Goal: Obtain resource: Download file/media

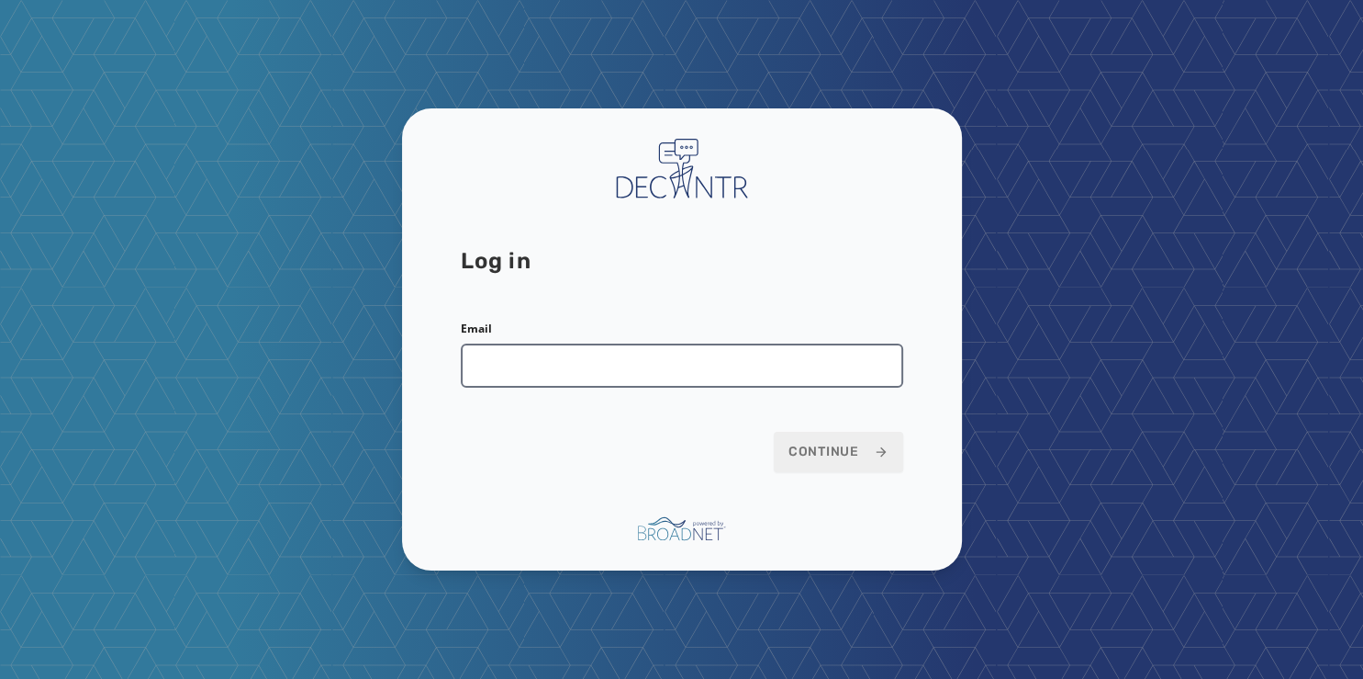
click at [555, 365] on input "Email" at bounding box center [682, 365] width 443 height 44
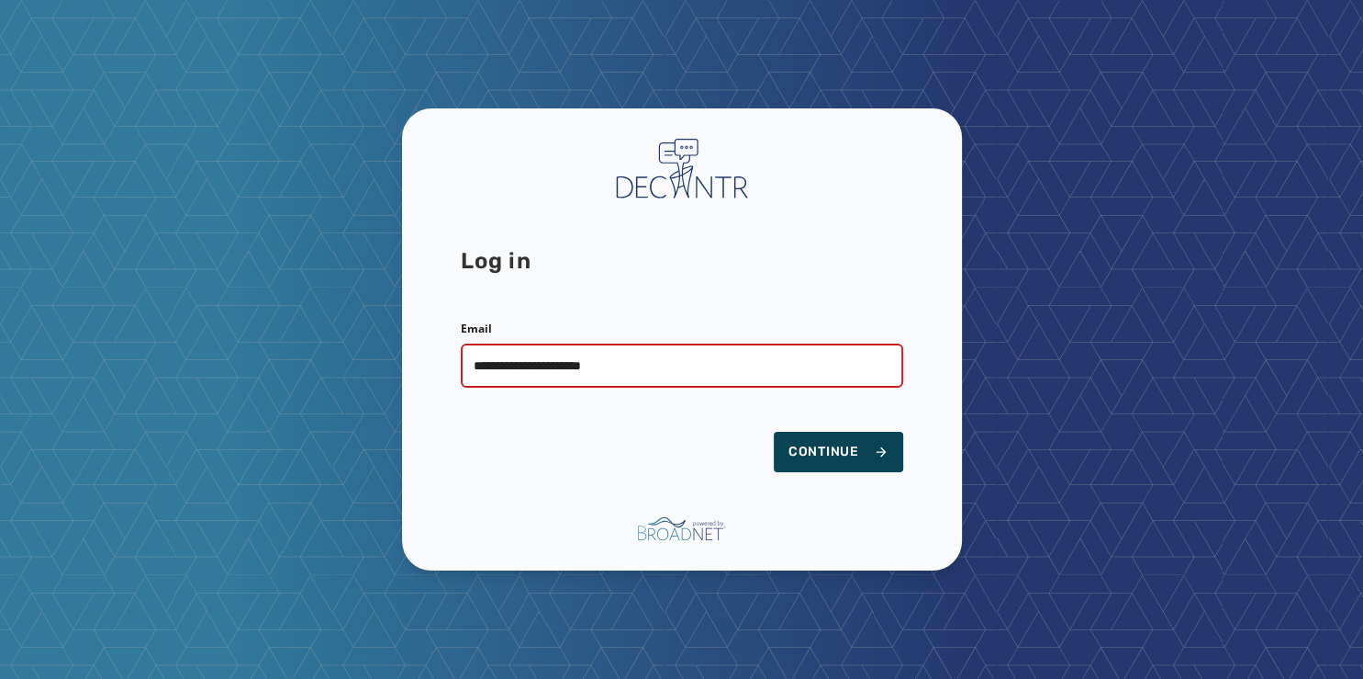
type input "**********"
click at [871, 453] on span "Continue" at bounding box center [839, 452] width 100 height 18
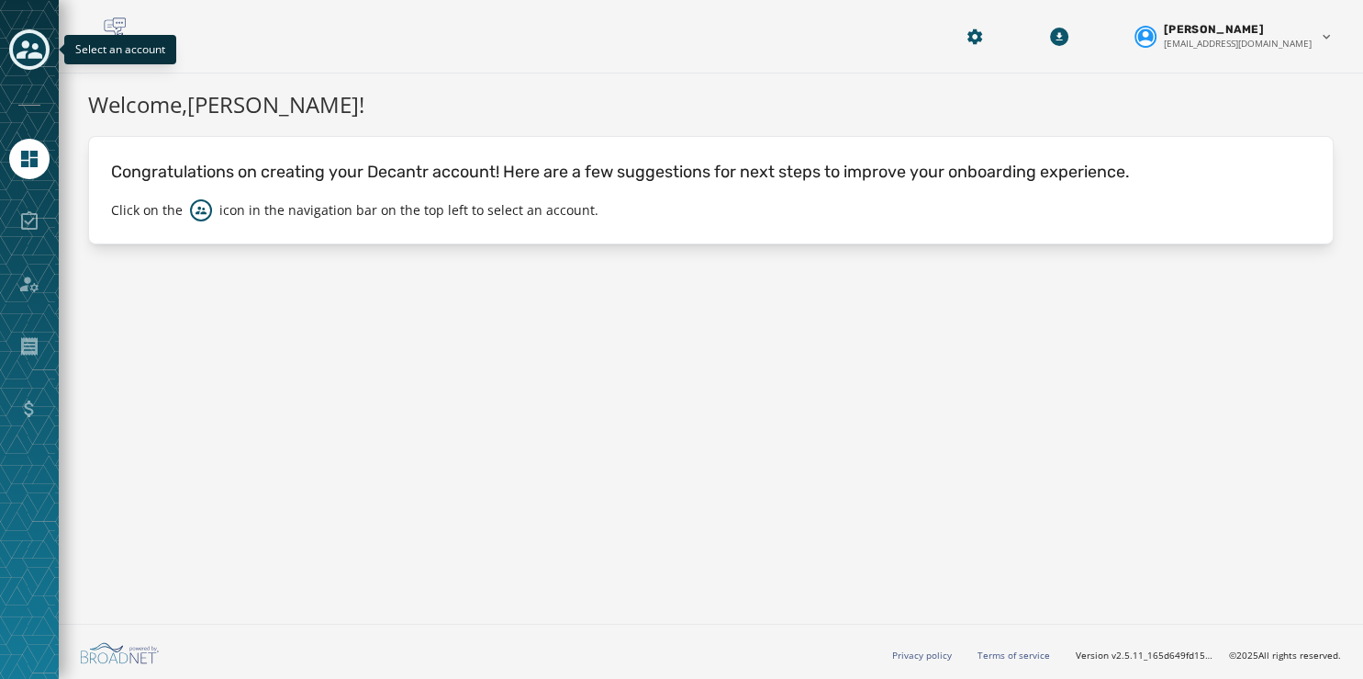
click at [24, 42] on icon "Toggle account select drawer" at bounding box center [30, 49] width 26 height 18
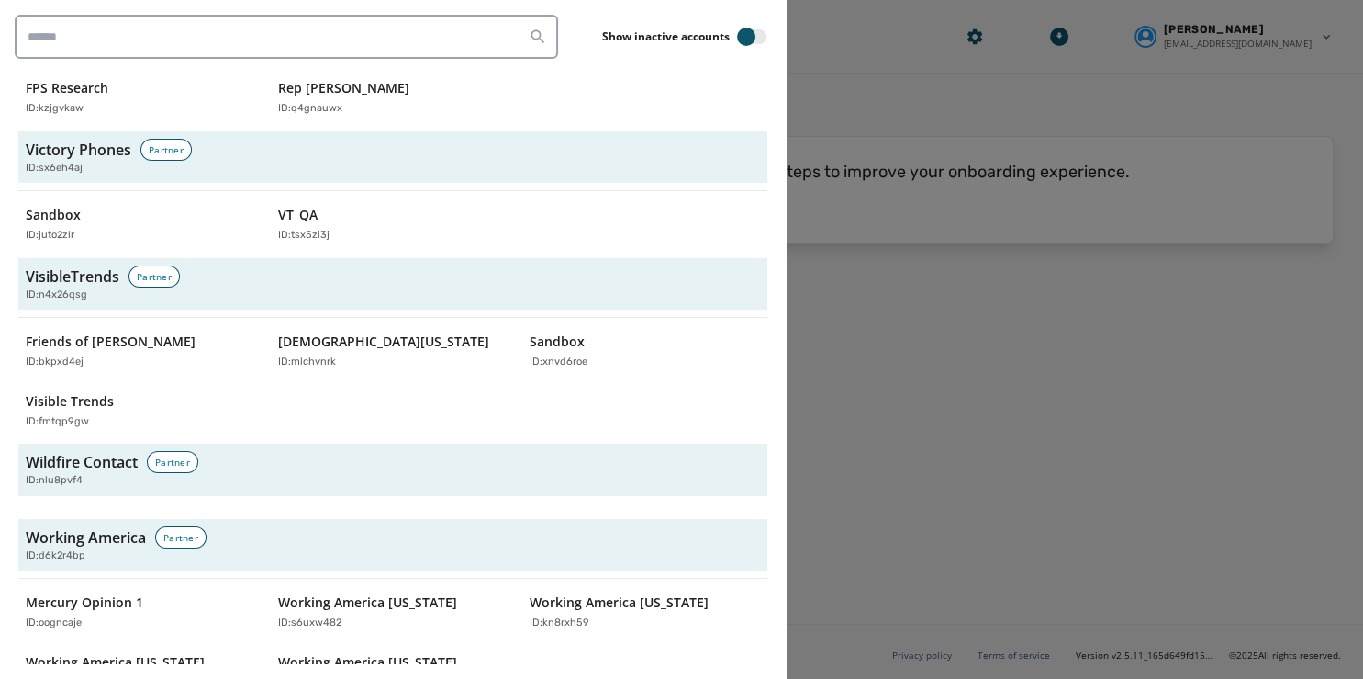
scroll to position [6005, 0]
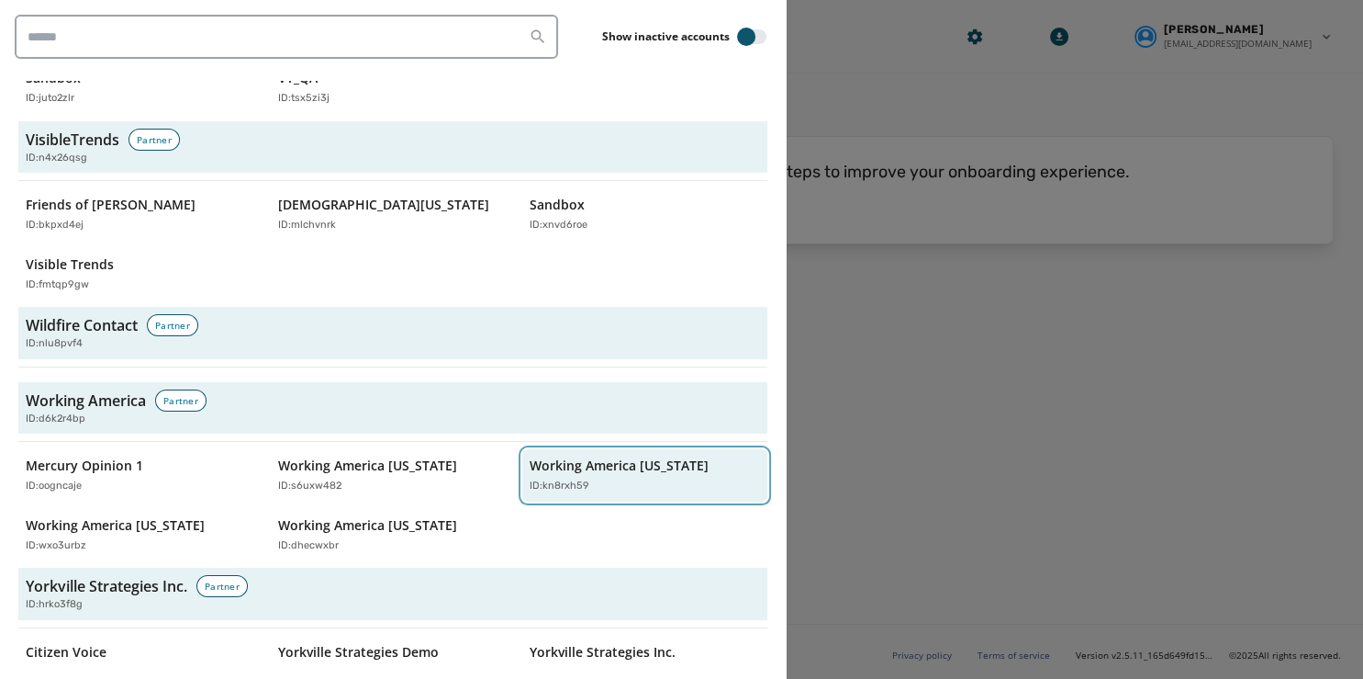
click at [566, 456] on p "Working America [US_STATE]" at bounding box center [619, 465] width 179 height 18
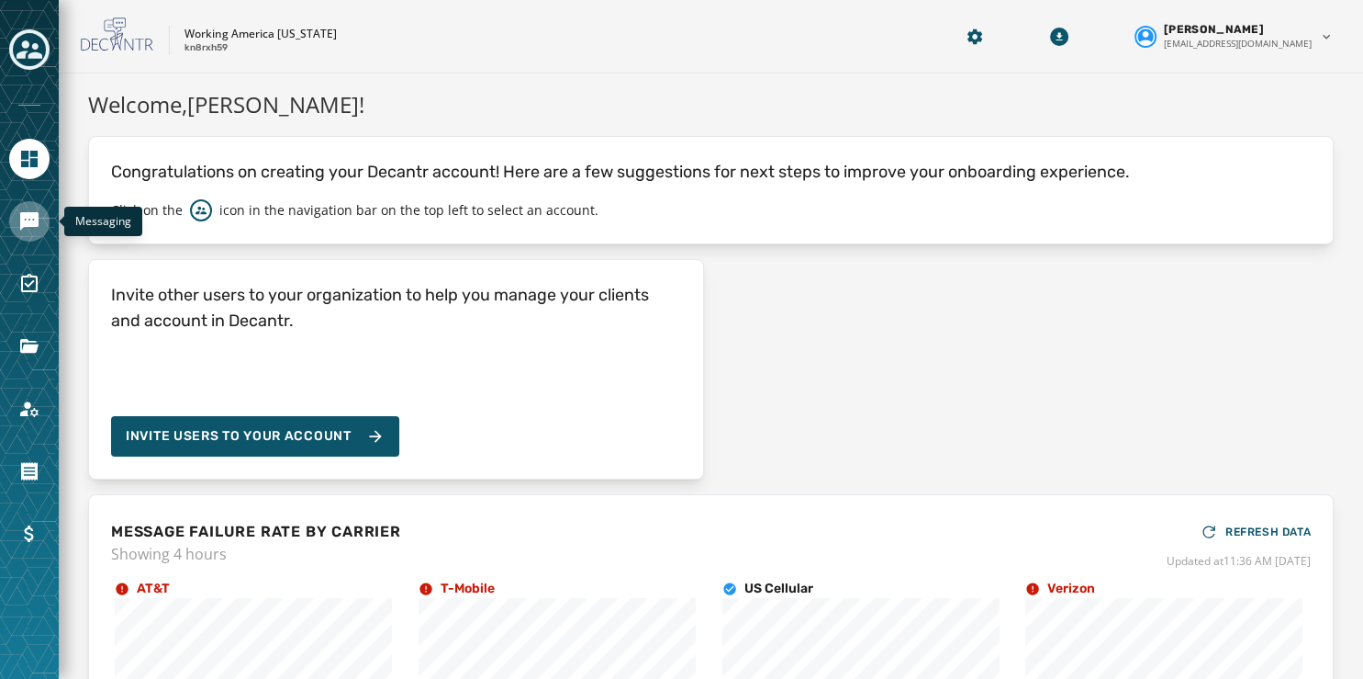
click at [39, 216] on icon "Navigate to Messaging" at bounding box center [29, 221] width 22 height 22
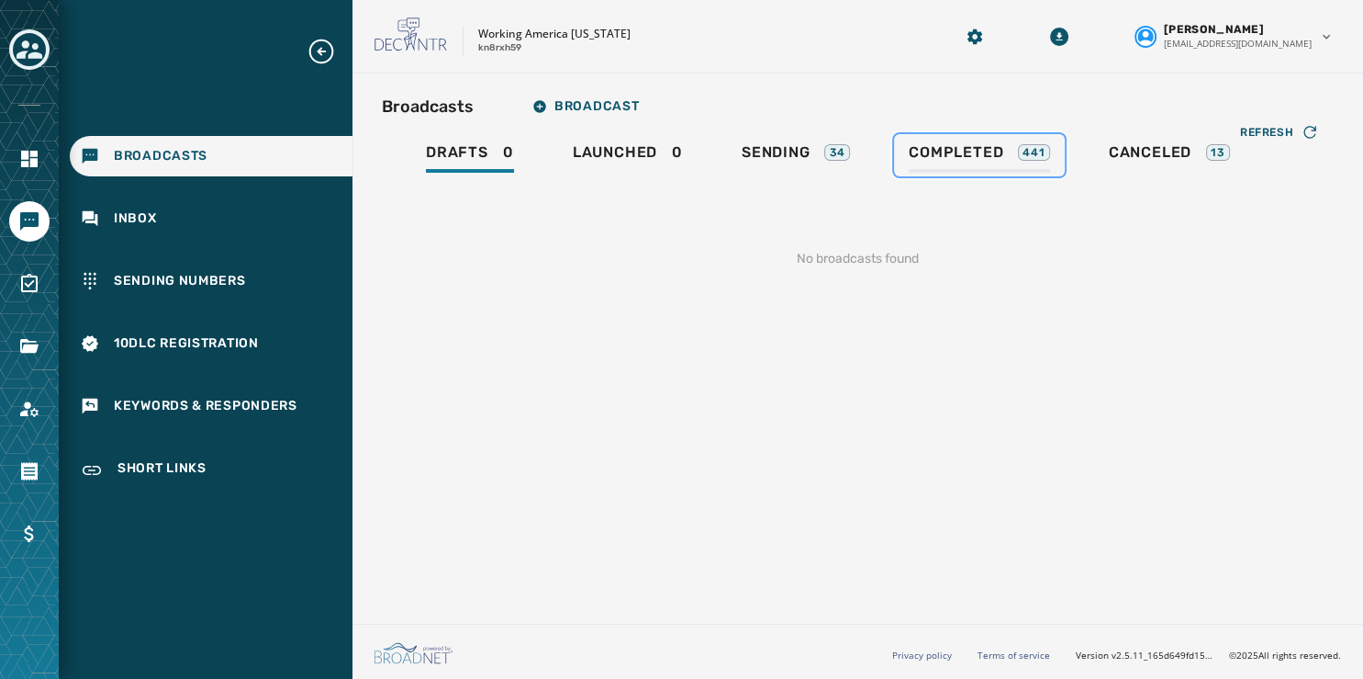
click at [945, 149] on span "Completed" at bounding box center [956, 152] width 95 height 18
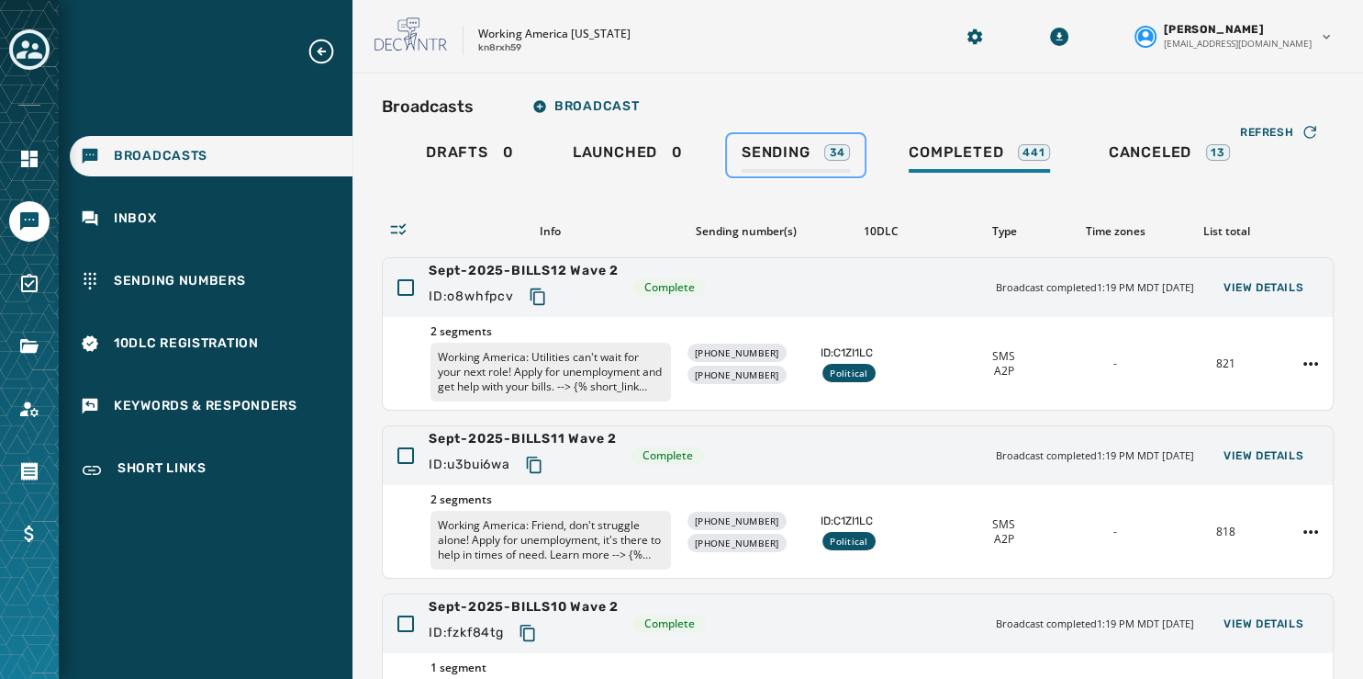
click at [783, 154] on span "Sending" at bounding box center [776, 152] width 69 height 18
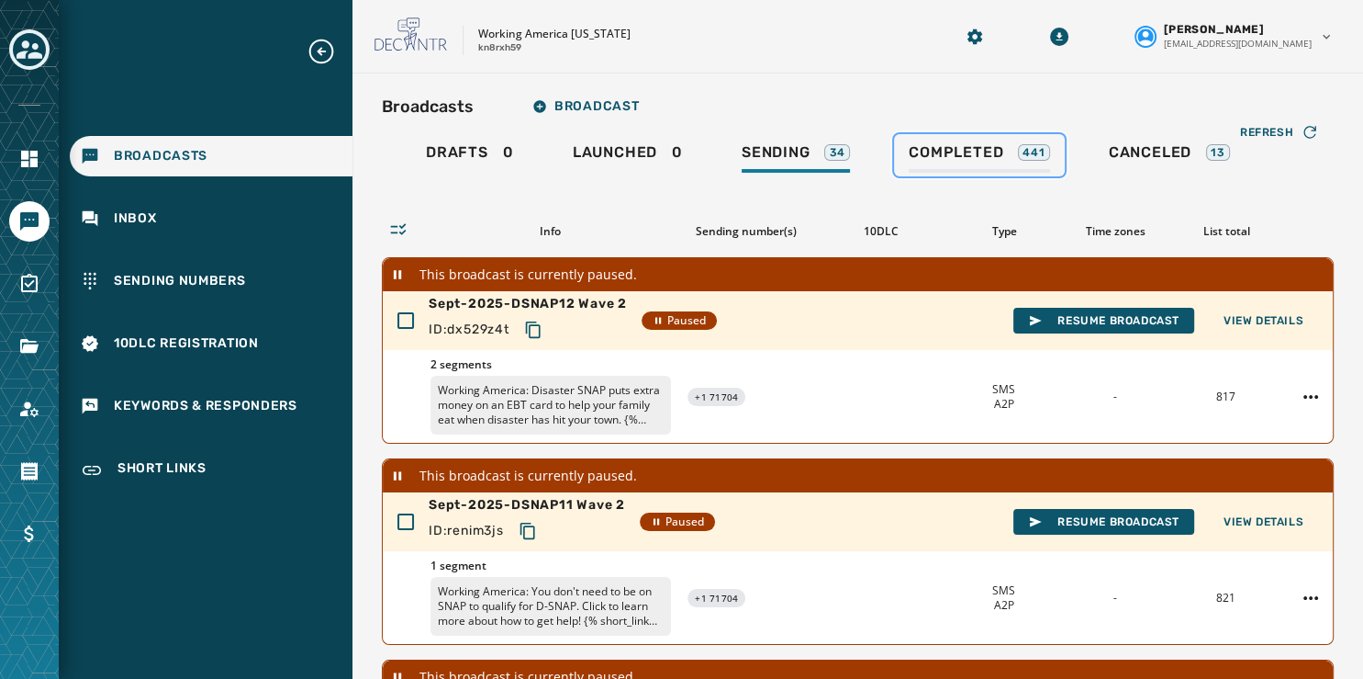
click at [946, 144] on span "Completed" at bounding box center [956, 152] width 95 height 18
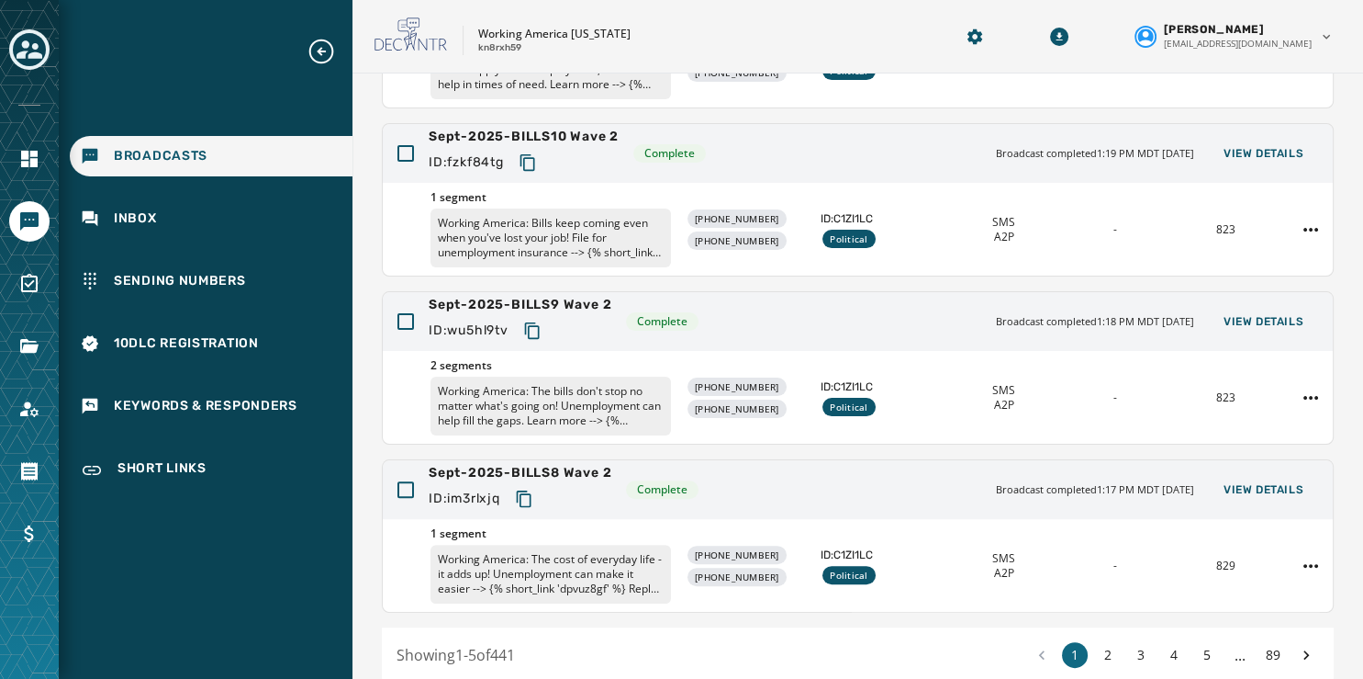
scroll to position [547, 0]
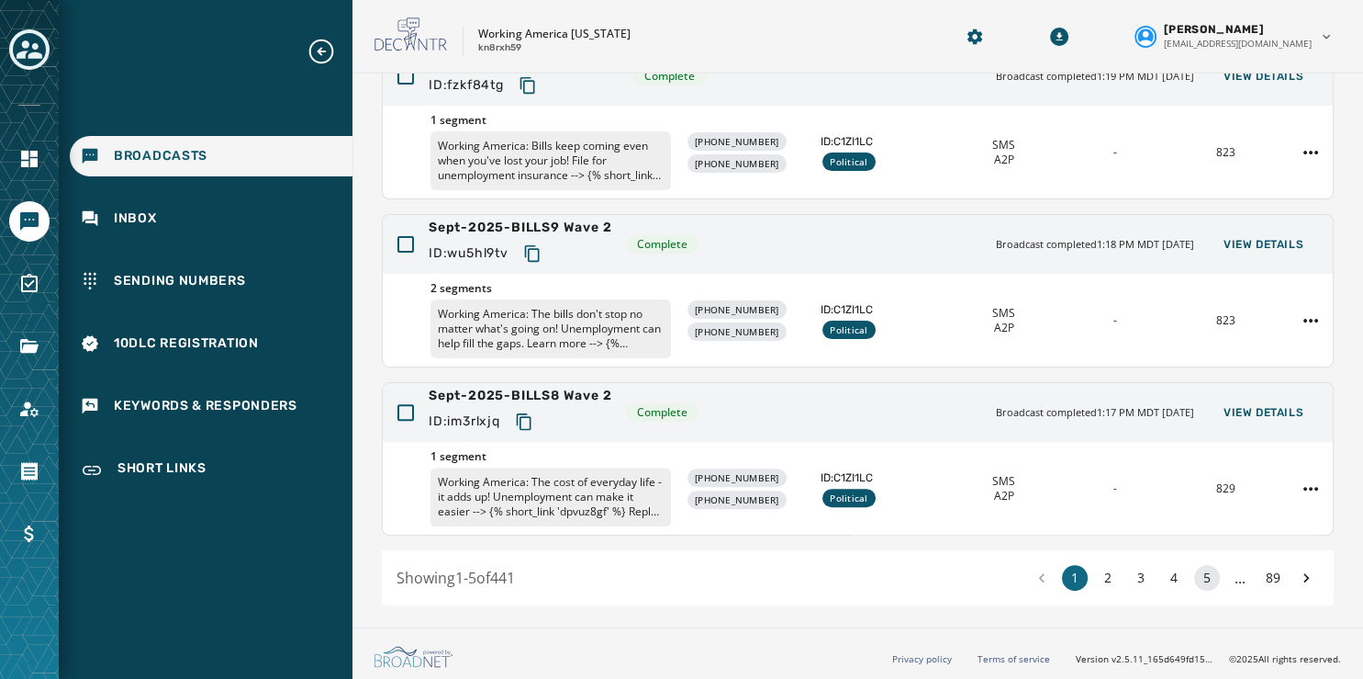
click at [1195, 567] on button "5" at bounding box center [1208, 578] width 26 height 26
click at [1195, 567] on button "6" at bounding box center [1208, 578] width 26 height 26
click at [1195, 567] on button "7" at bounding box center [1208, 578] width 26 height 26
click at [1195, 567] on button "8" at bounding box center [1208, 578] width 26 height 26
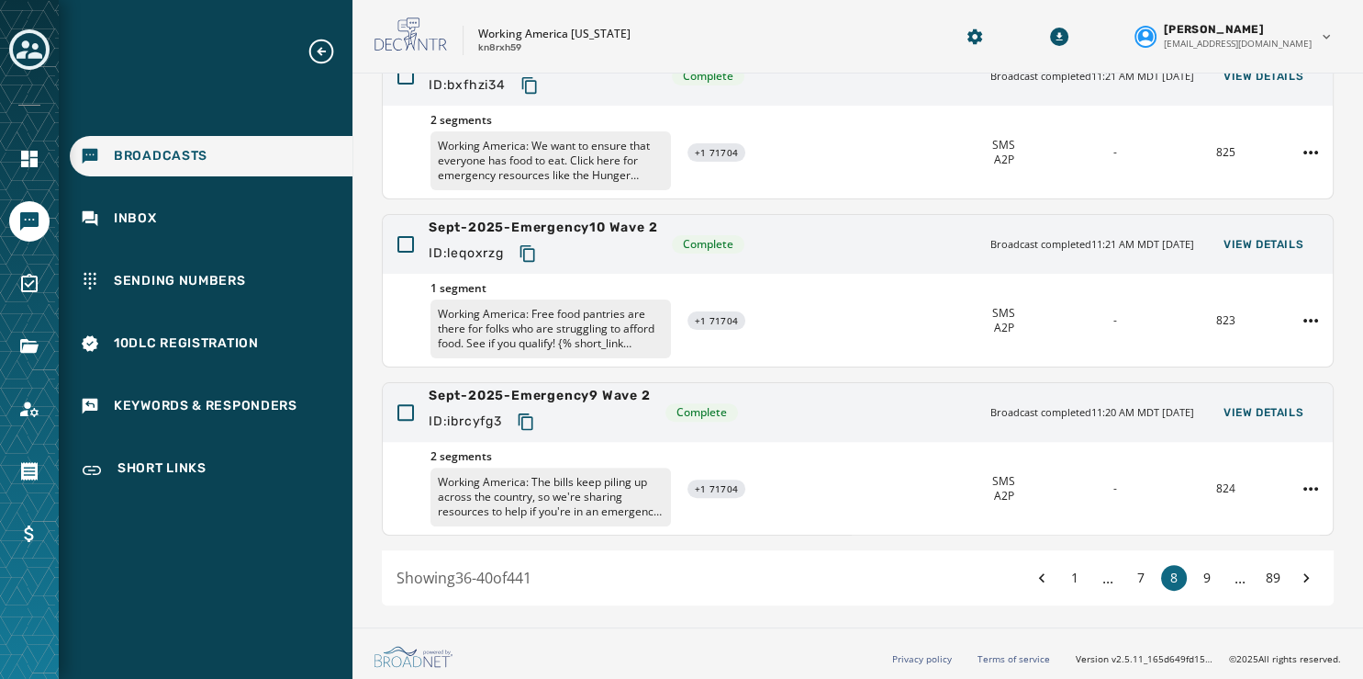
click at [1195, 567] on button "9" at bounding box center [1208, 578] width 26 height 26
click at [1195, 567] on button "10" at bounding box center [1208, 578] width 26 height 26
click at [1195, 567] on button "11" at bounding box center [1208, 578] width 26 height 26
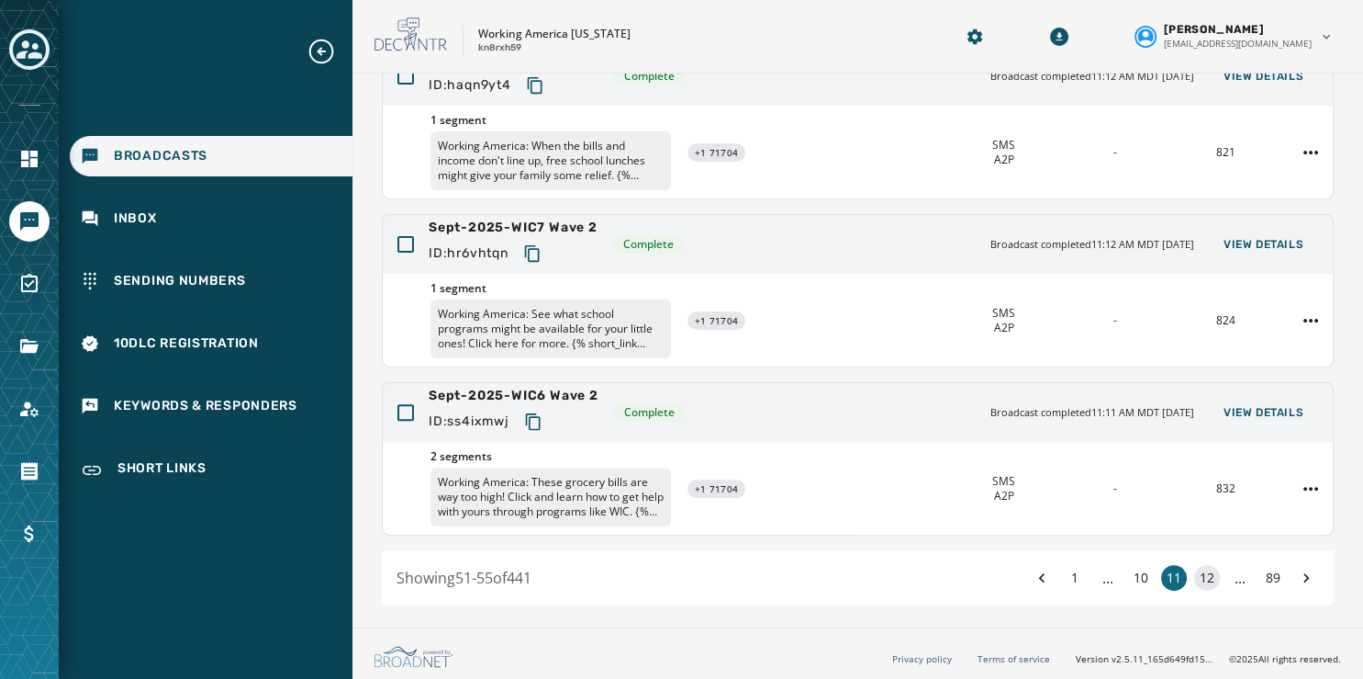
click at [1195, 570] on button "12" at bounding box center [1208, 578] width 26 height 26
click at [1195, 570] on button "13" at bounding box center [1208, 578] width 26 height 26
click at [1195, 570] on button "14" at bounding box center [1208, 578] width 26 height 26
click at [1195, 570] on button "15" at bounding box center [1208, 578] width 26 height 26
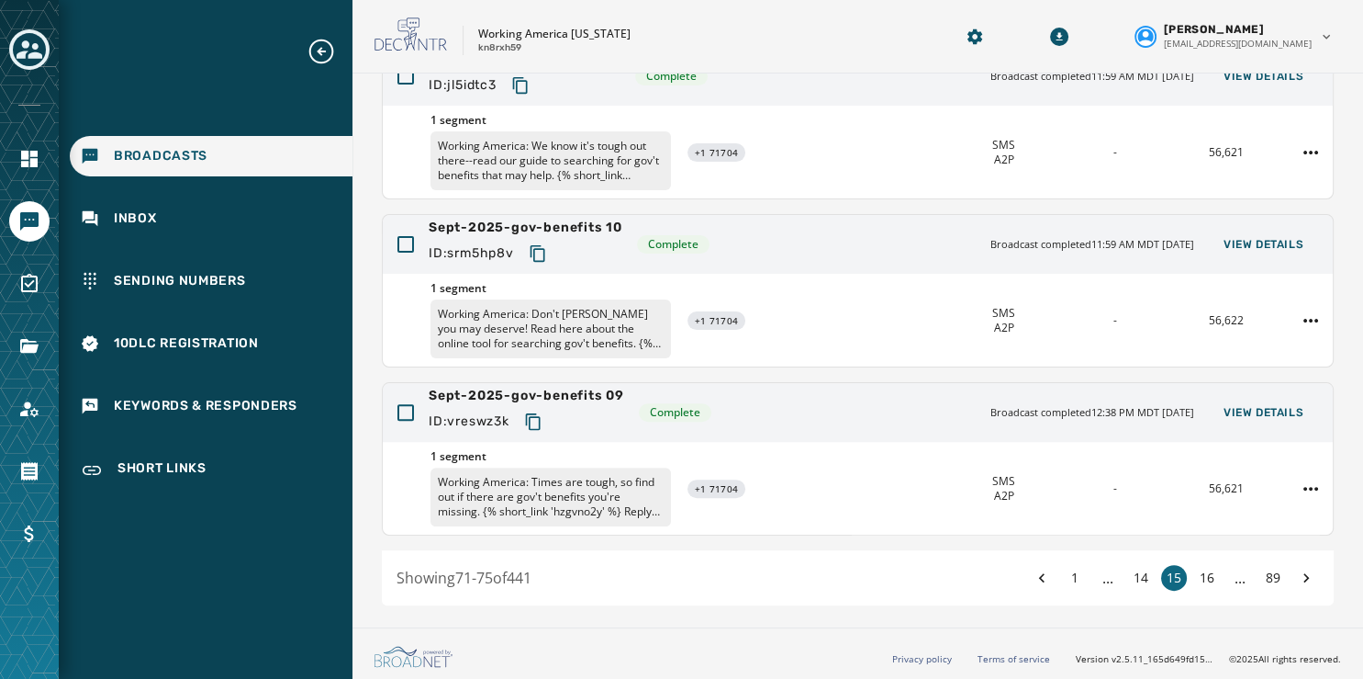
click at [1195, 570] on button "16" at bounding box center [1208, 578] width 26 height 26
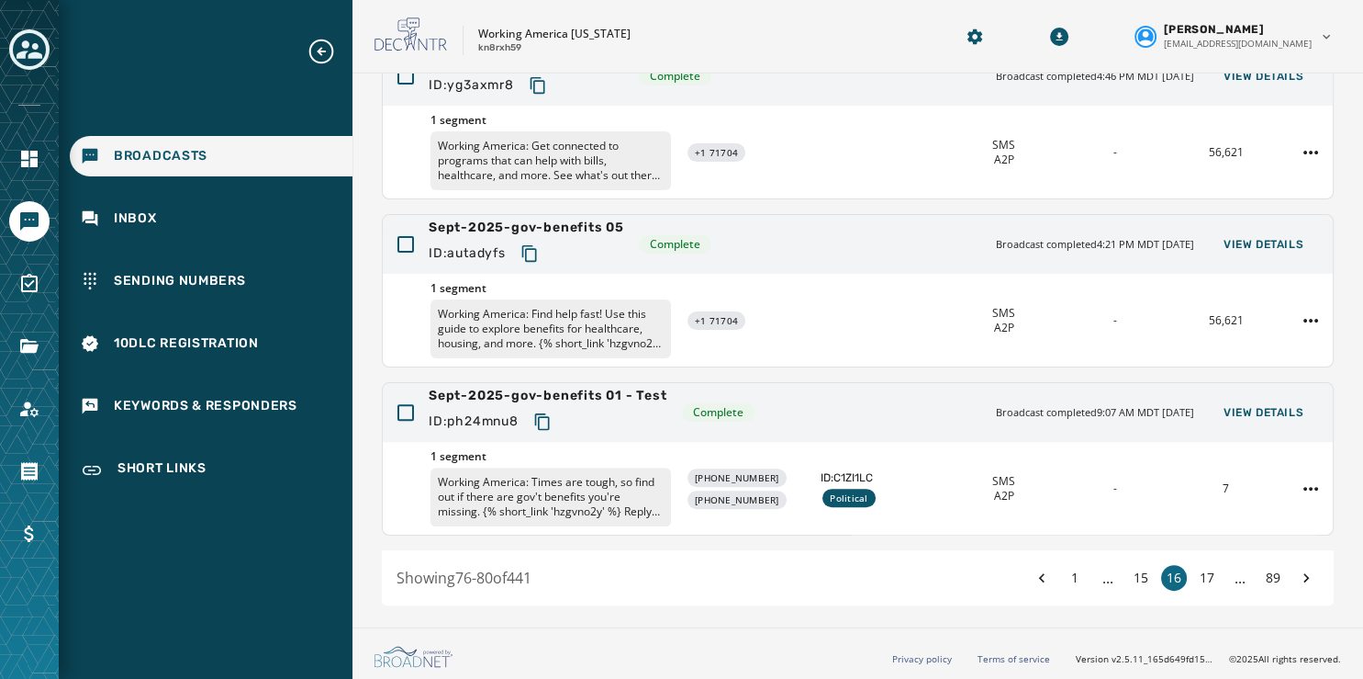
click at [1195, 570] on button "17" at bounding box center [1208, 578] width 26 height 26
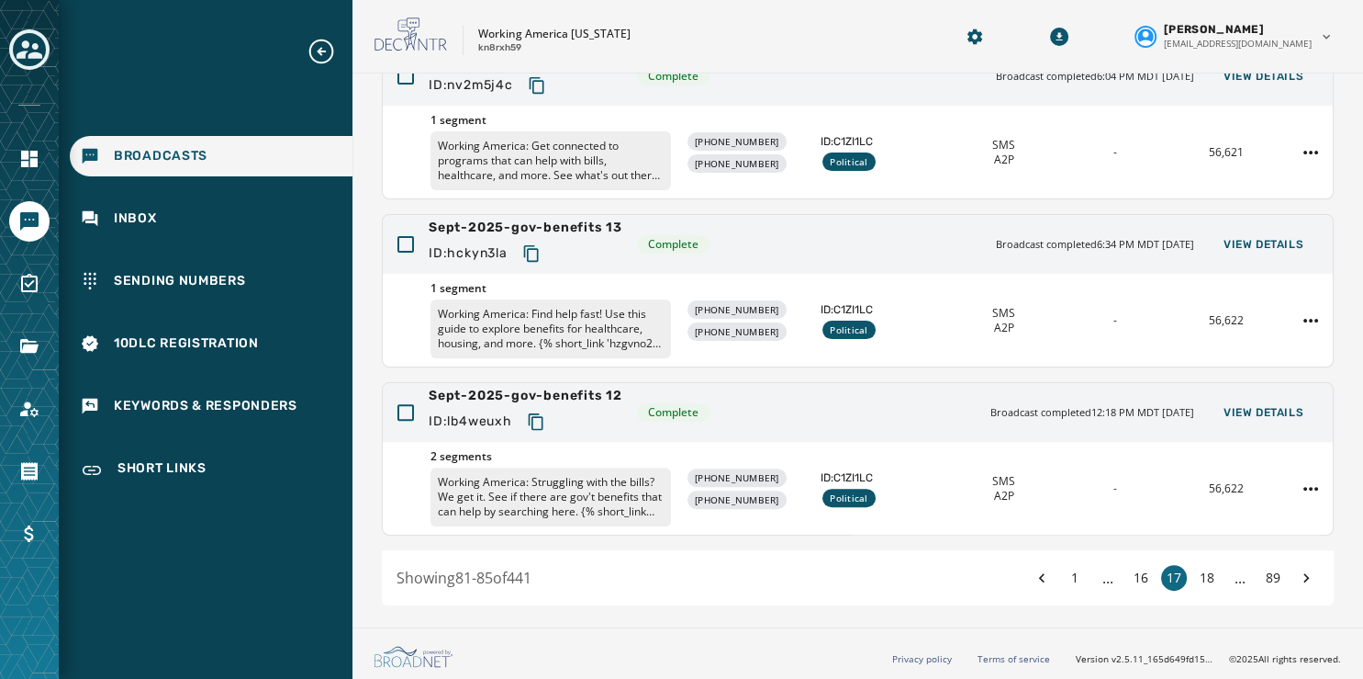
click at [1195, 570] on button "18" at bounding box center [1208, 578] width 26 height 26
click at [1195, 570] on button "19" at bounding box center [1208, 578] width 26 height 26
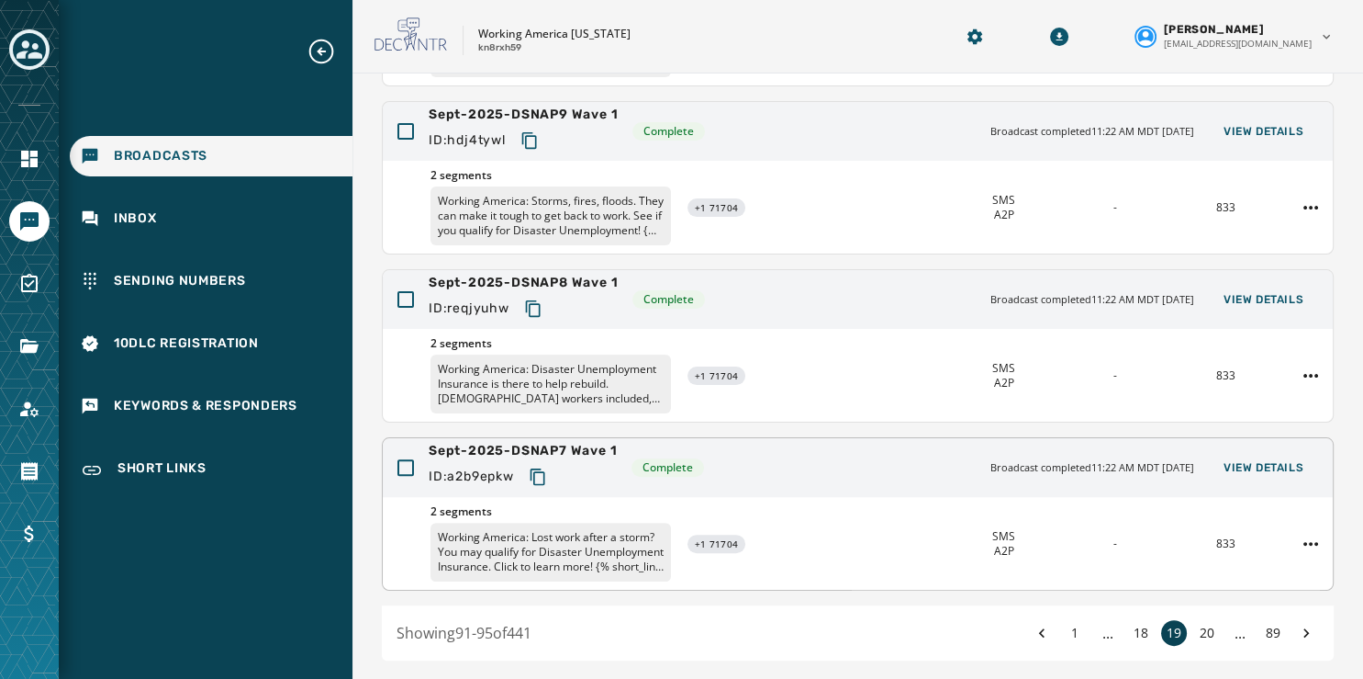
scroll to position [547, 0]
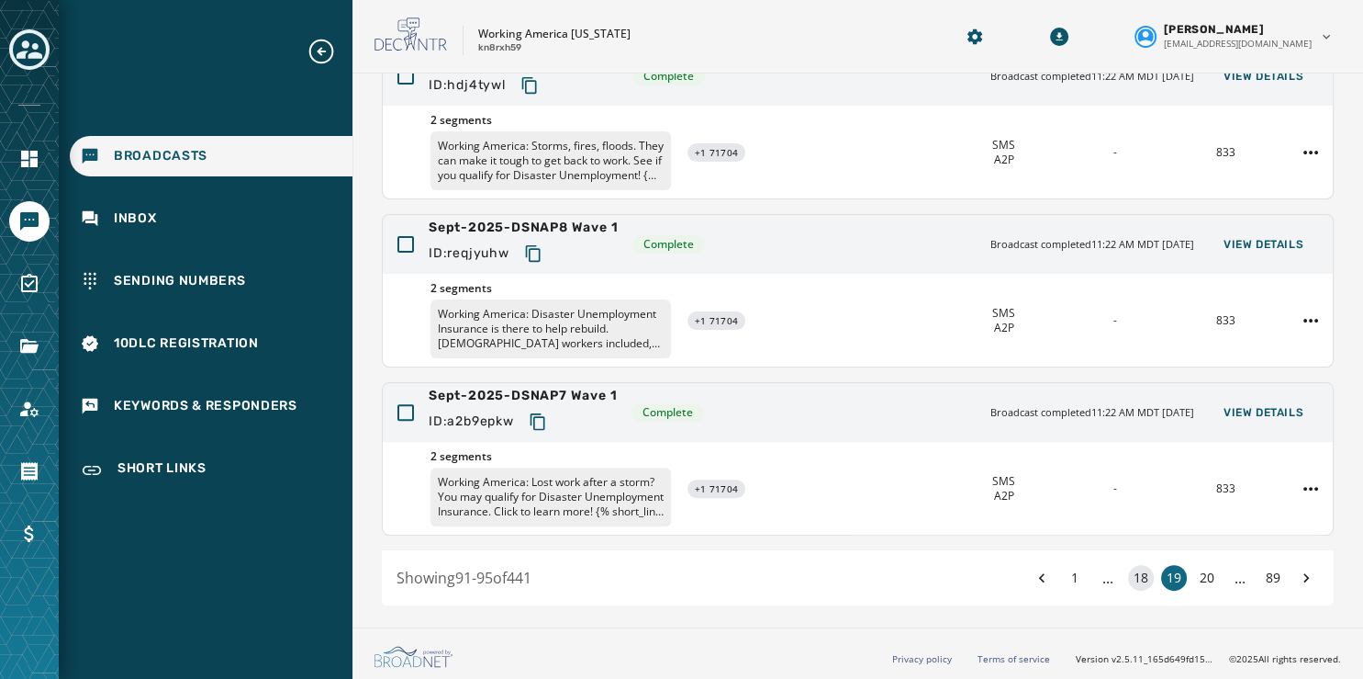
click at [1128, 576] on button "18" at bounding box center [1141, 578] width 26 height 26
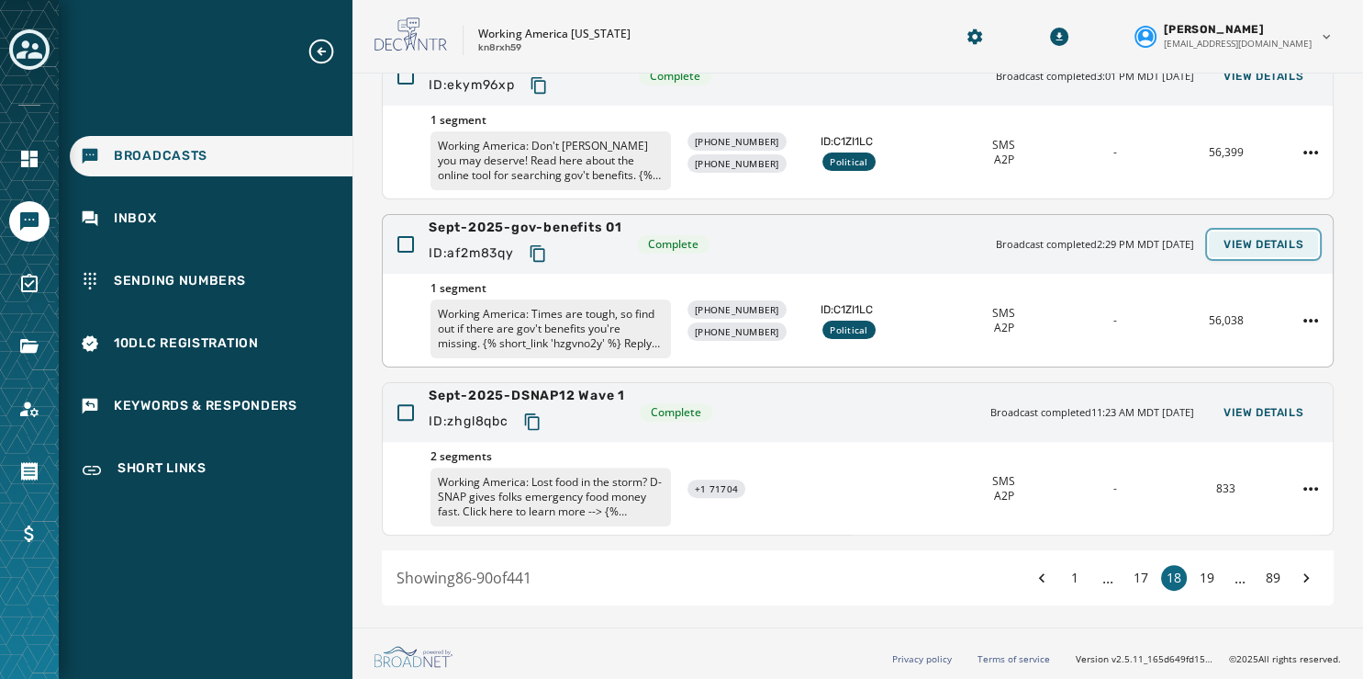
click at [1240, 242] on span "View Details" at bounding box center [1264, 244] width 80 height 15
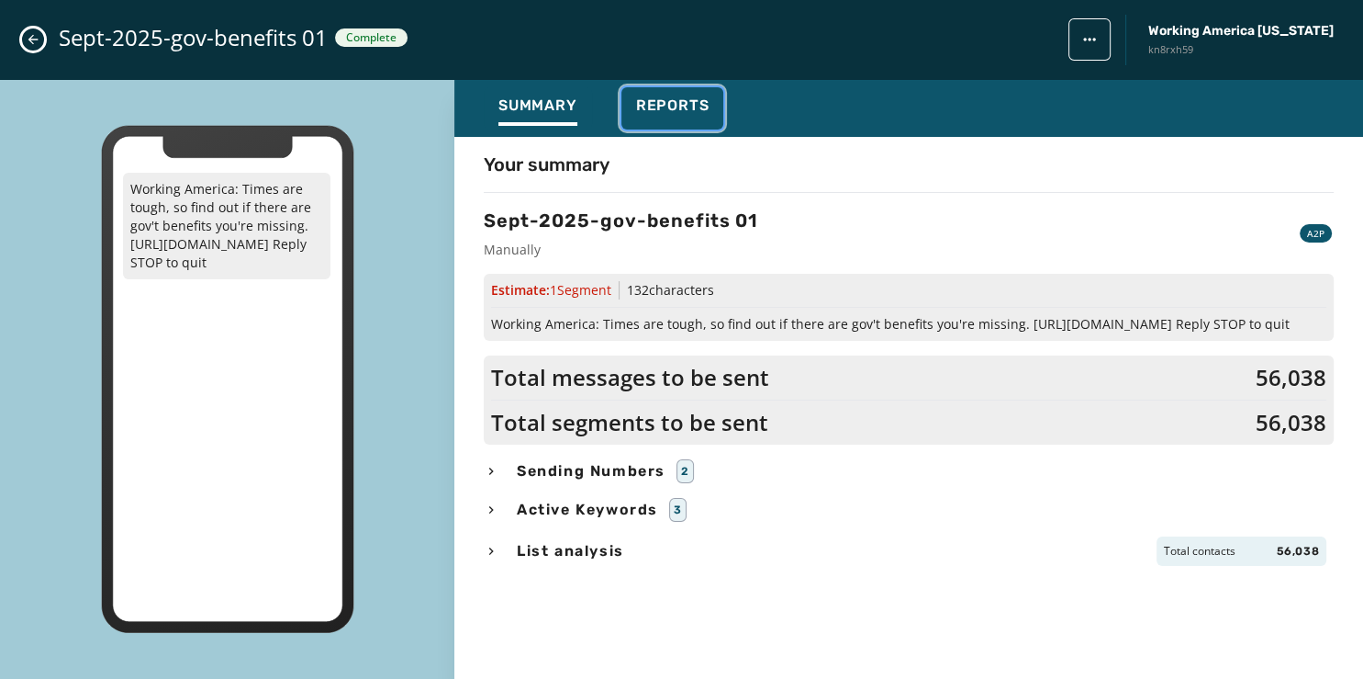
click at [686, 106] on span "Reports" at bounding box center [672, 105] width 73 height 18
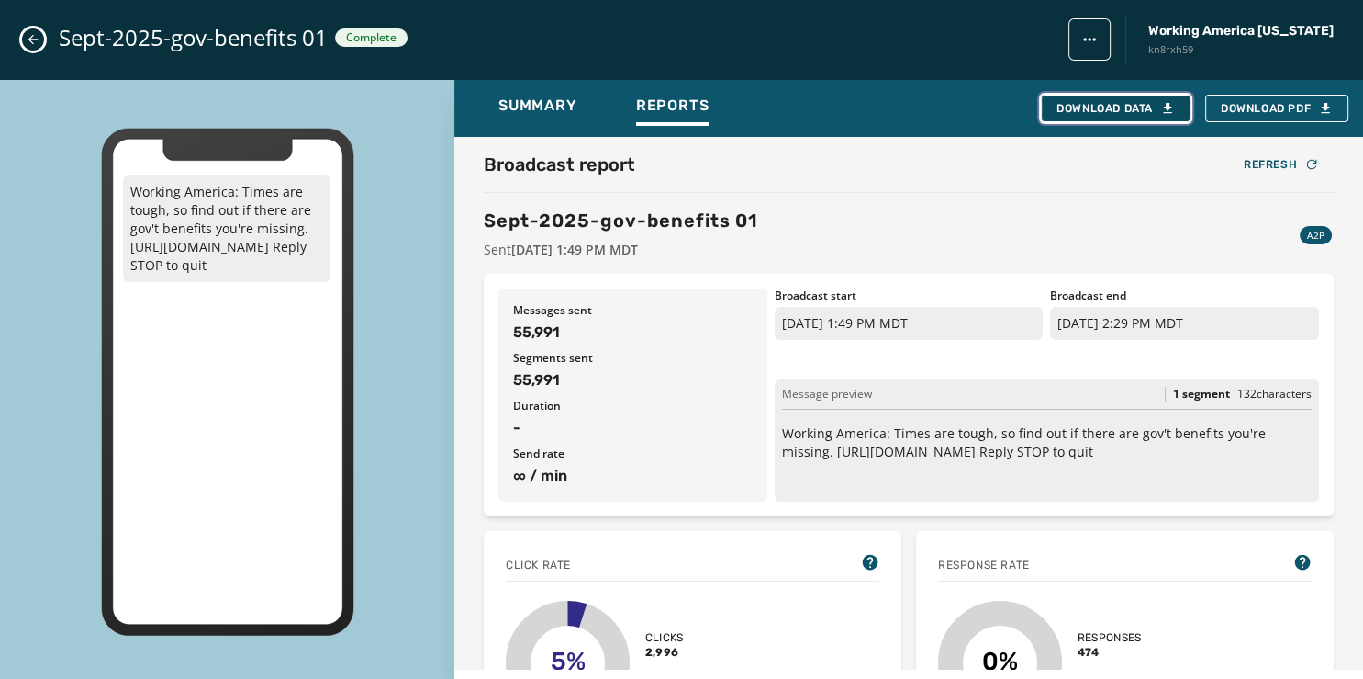
click at [1089, 102] on div "Download Data" at bounding box center [1116, 108] width 118 height 15
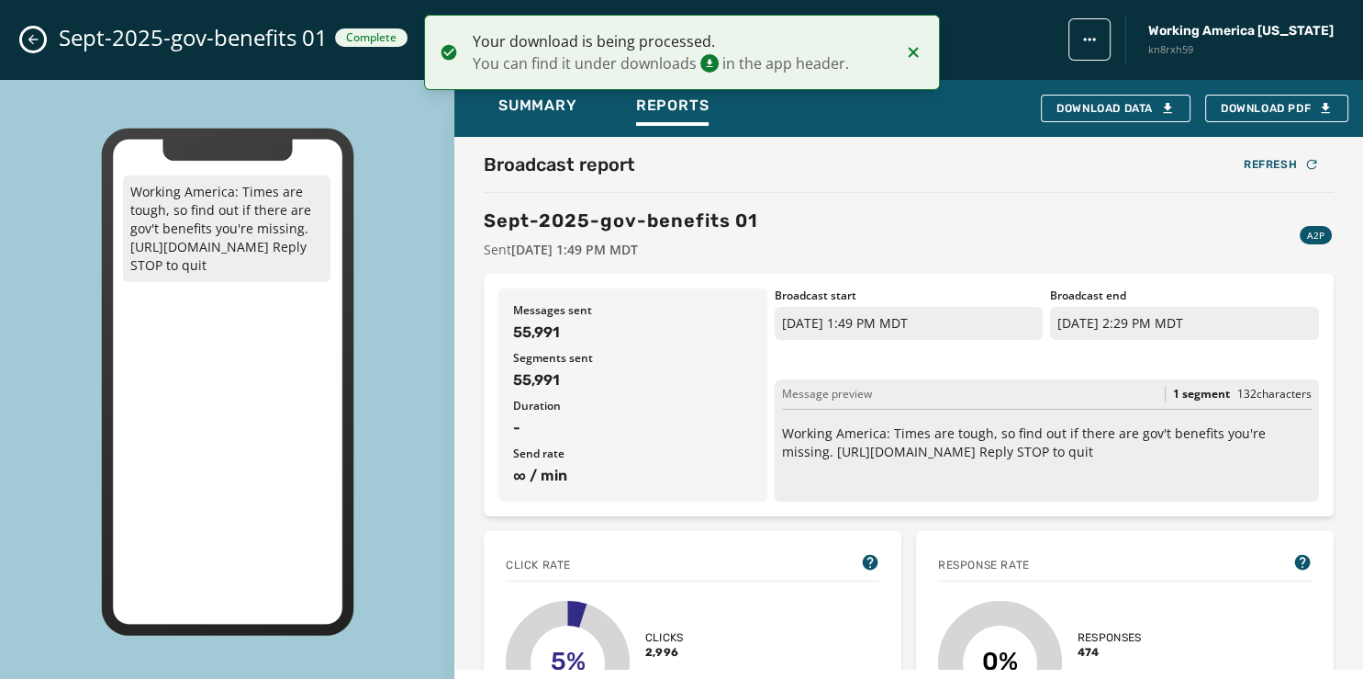
click at [36, 45] on icon "Close admin drawer" at bounding box center [33, 39] width 15 height 15
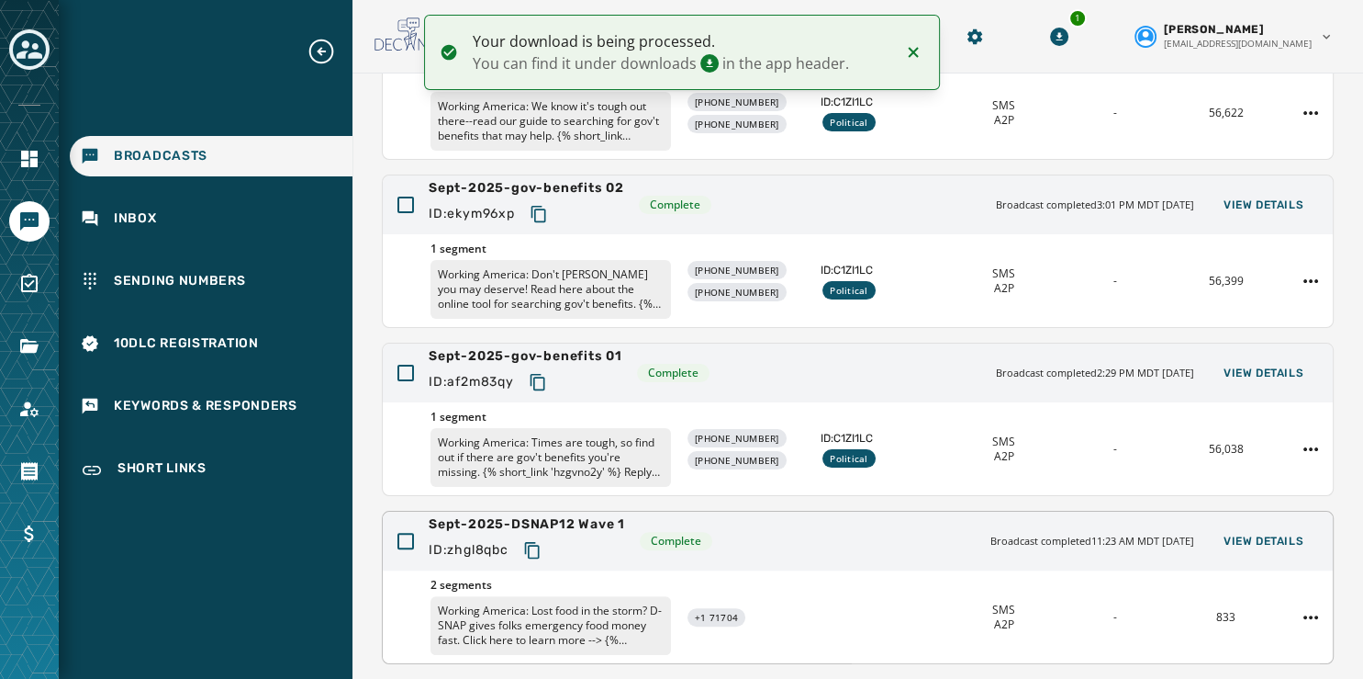
scroll to position [412, 0]
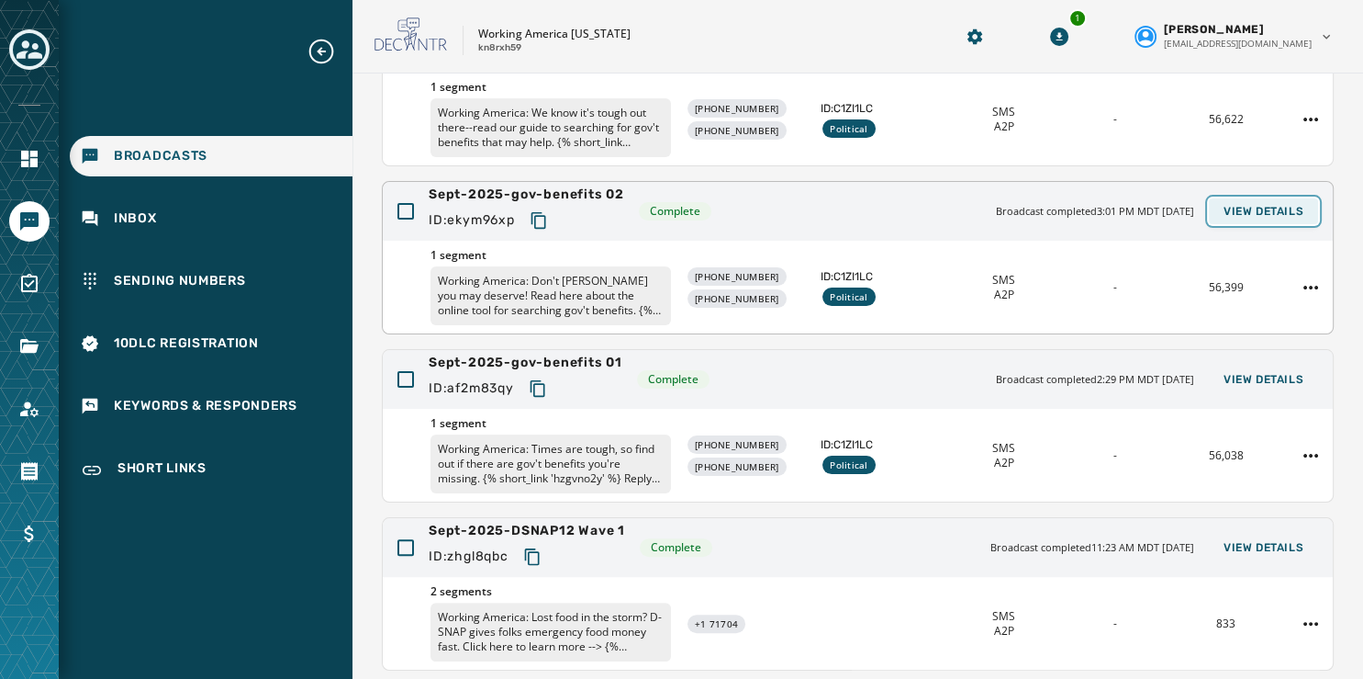
click at [1253, 208] on span "View Details" at bounding box center [1264, 211] width 80 height 15
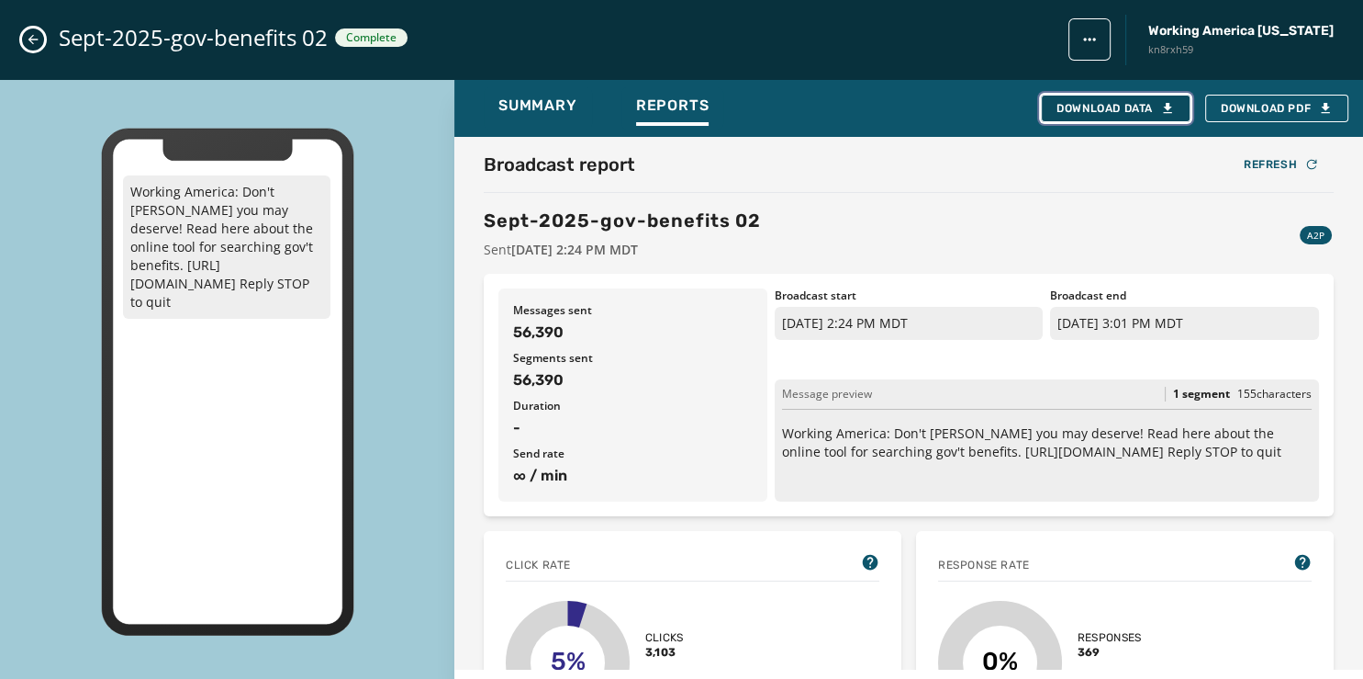
click at [1127, 103] on div "Download Data" at bounding box center [1116, 108] width 118 height 15
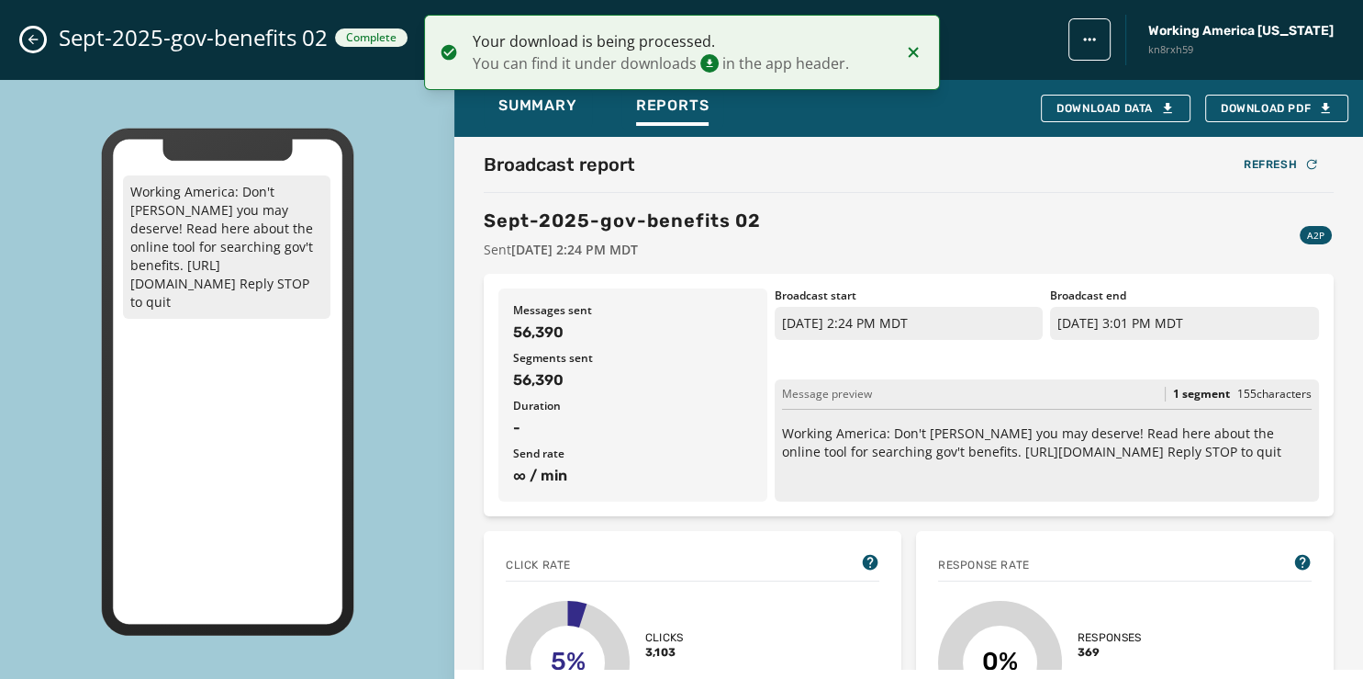
click at [28, 39] on icon "Close admin drawer" at bounding box center [33, 39] width 15 height 15
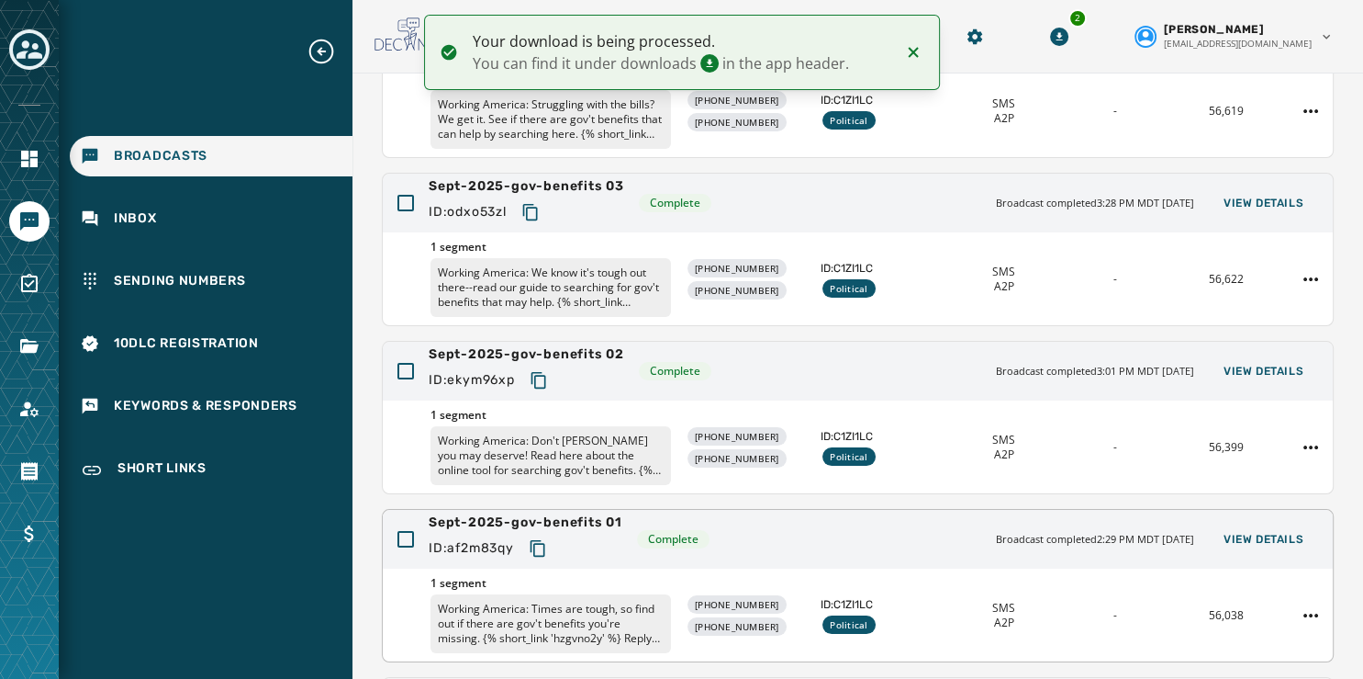
scroll to position [227, 0]
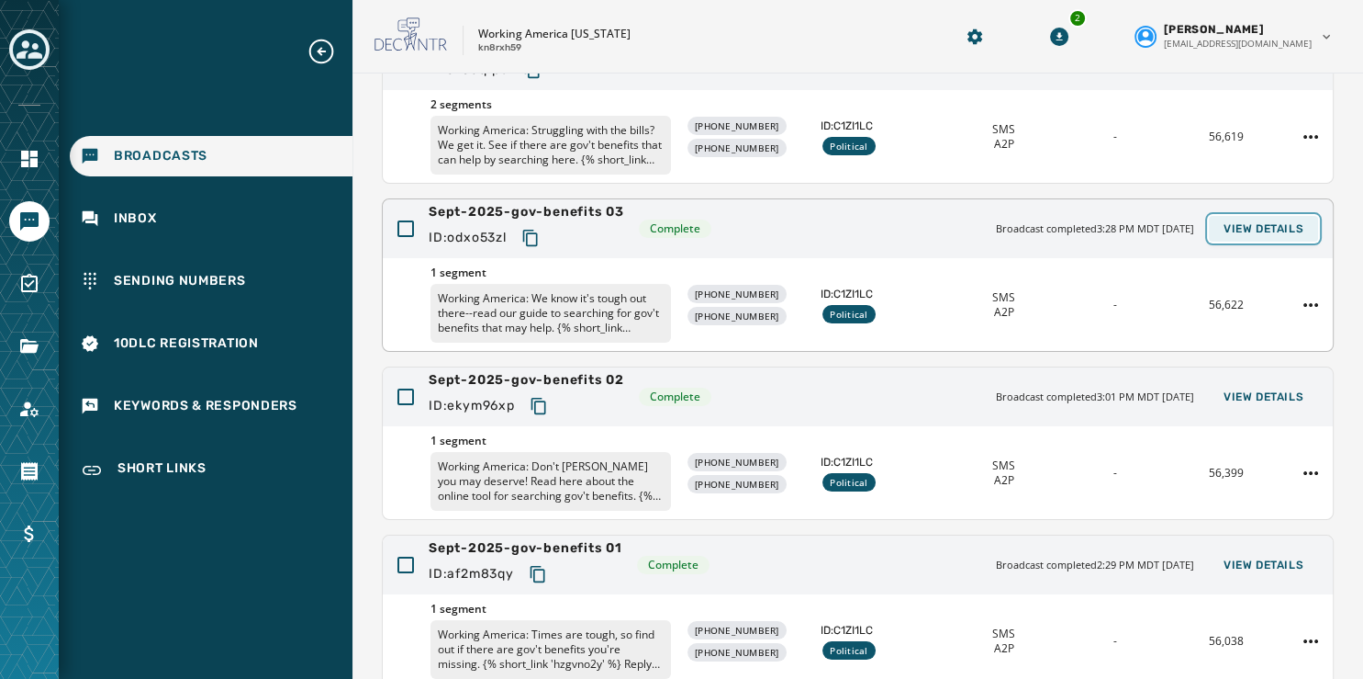
click at [1240, 230] on span "View Details" at bounding box center [1264, 228] width 80 height 15
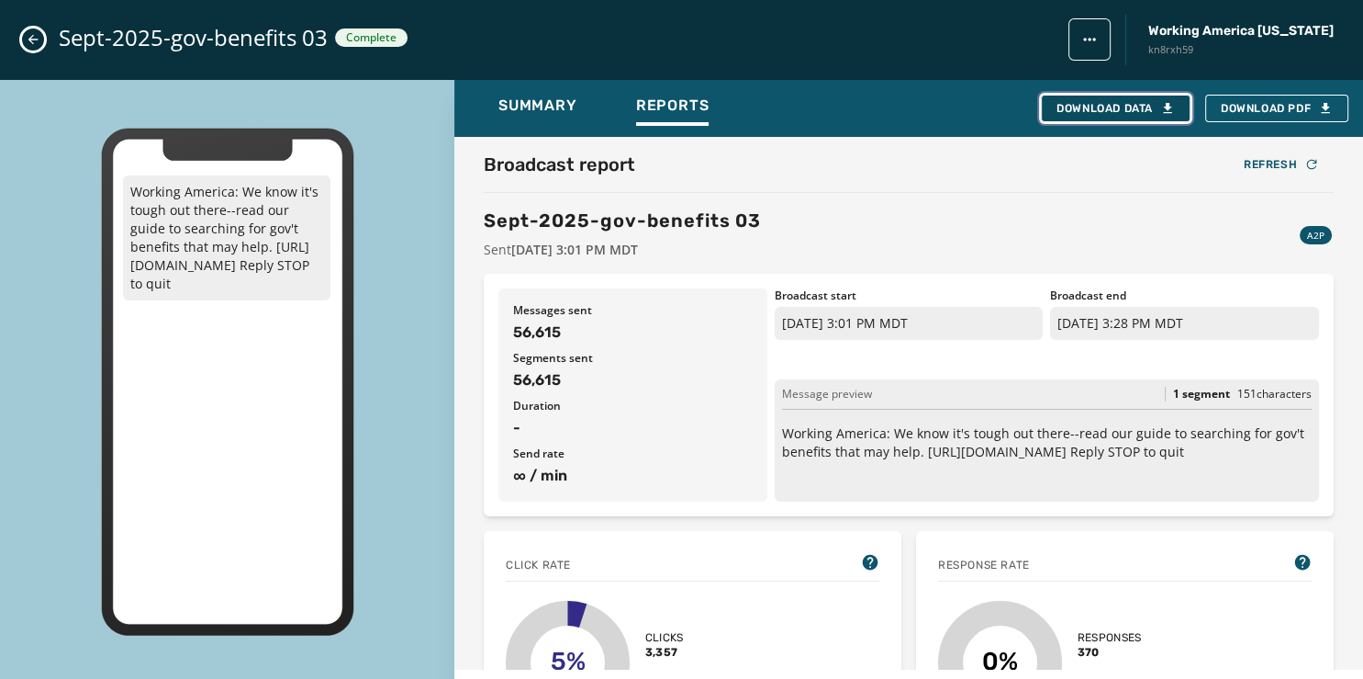
click at [1150, 111] on div "Download Data" at bounding box center [1116, 108] width 118 height 15
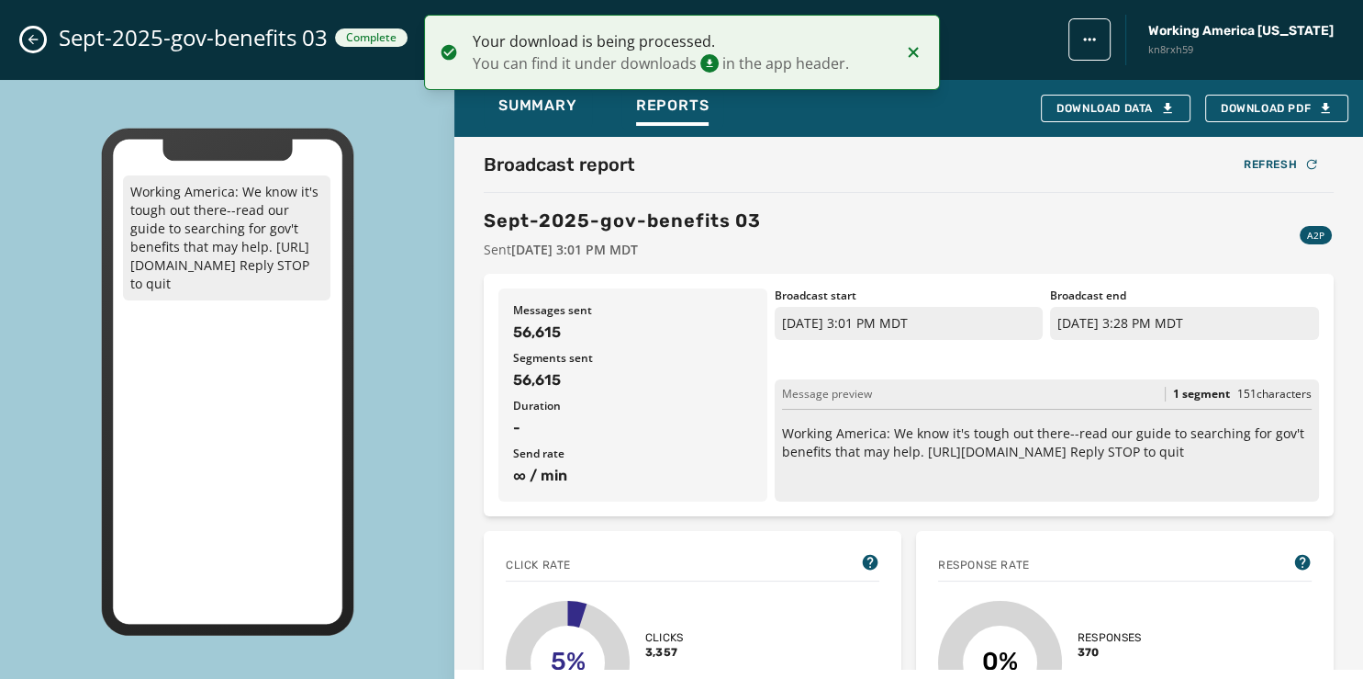
click at [28, 38] on icon "Close admin drawer" at bounding box center [33, 39] width 15 height 15
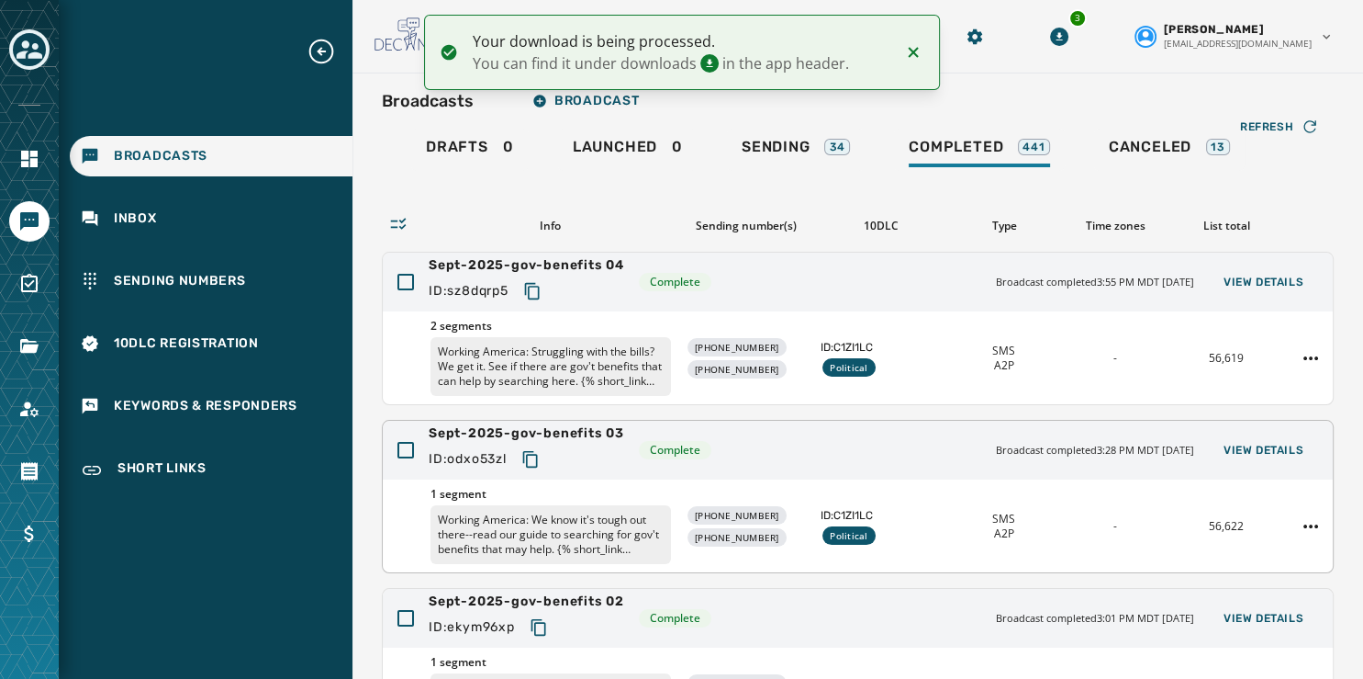
scroll to position [0, 0]
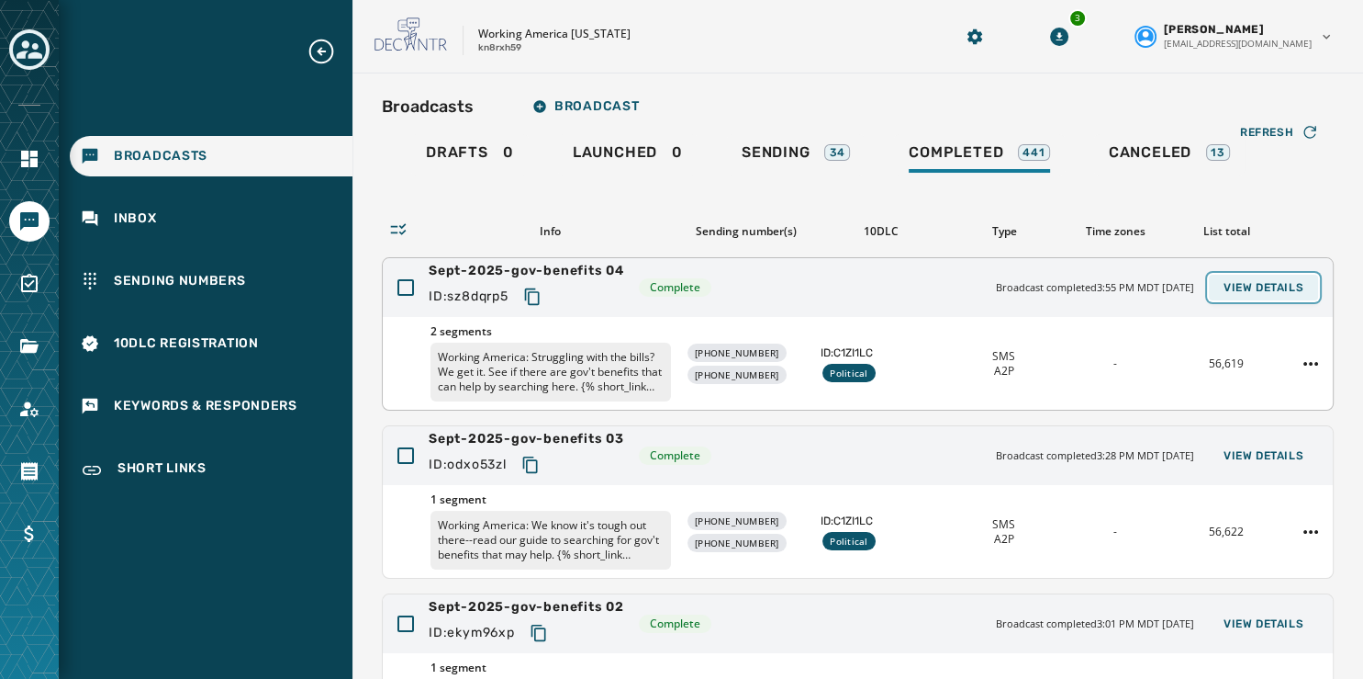
click at [1235, 282] on span "View Details" at bounding box center [1264, 287] width 80 height 15
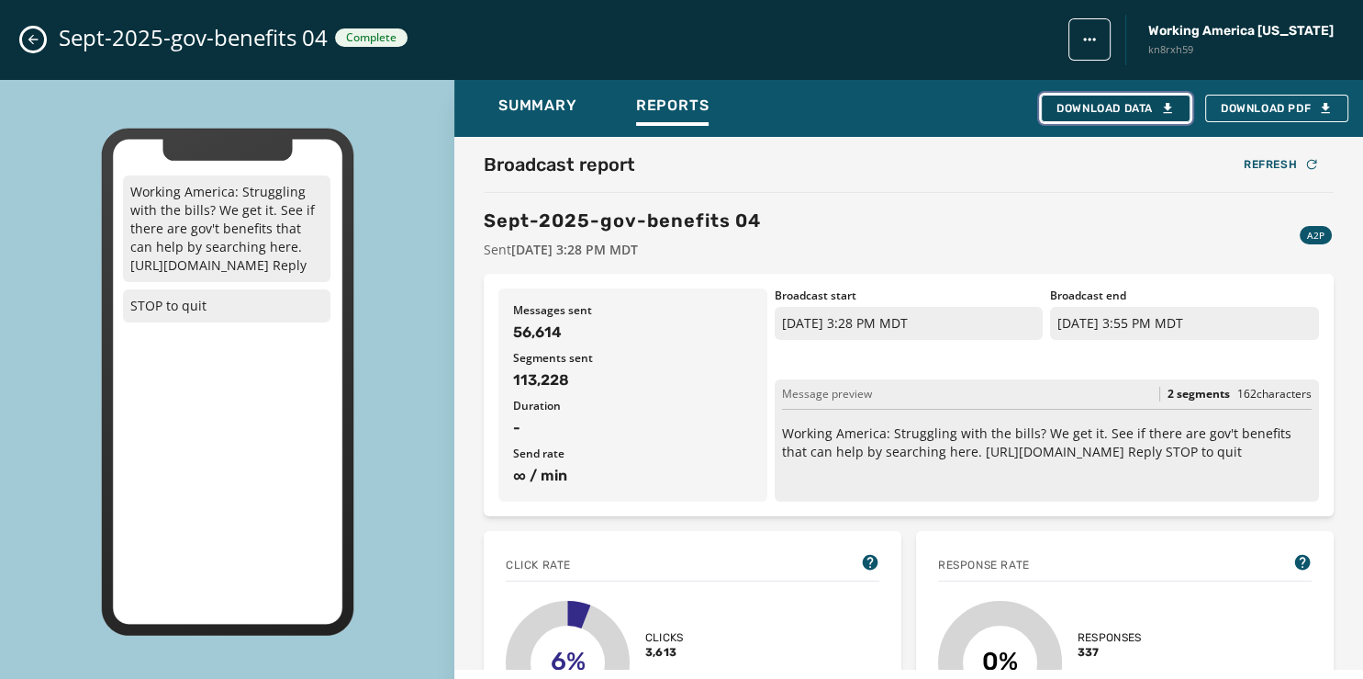
click at [1071, 107] on div "Download Data" at bounding box center [1116, 108] width 118 height 15
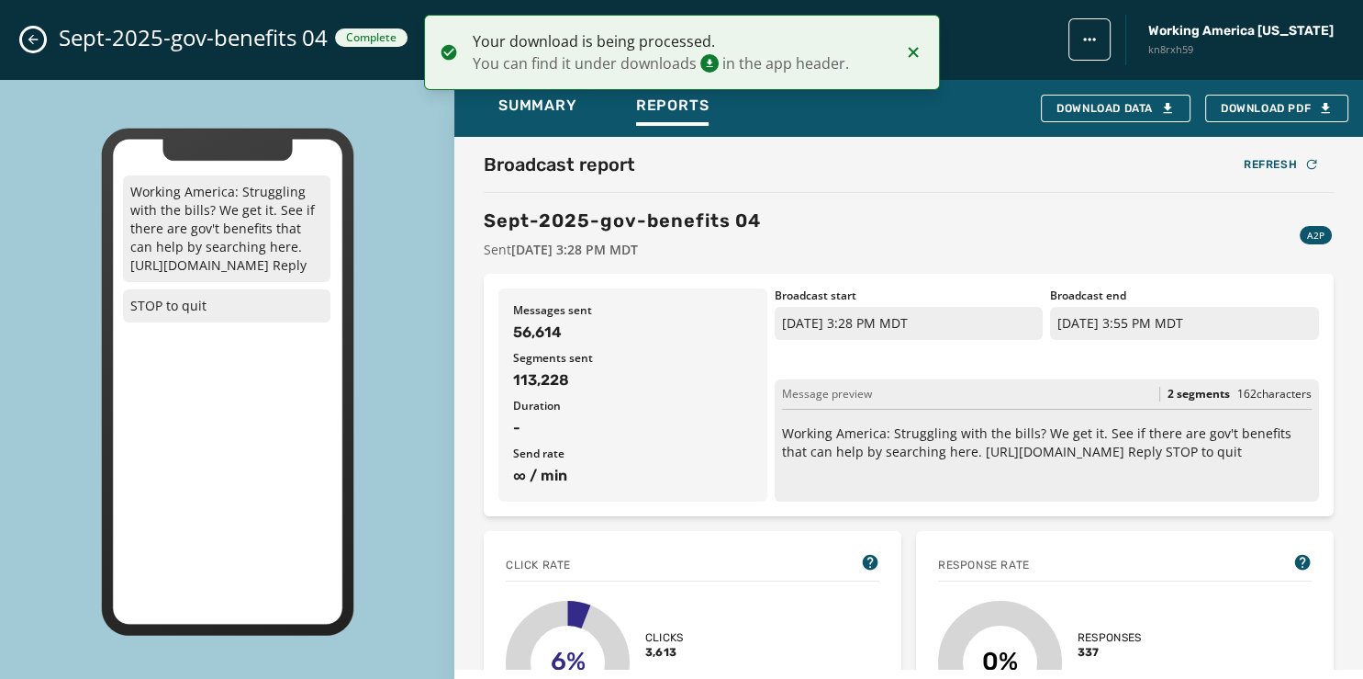
click at [26, 38] on button "Close admin drawer" at bounding box center [33, 39] width 22 height 22
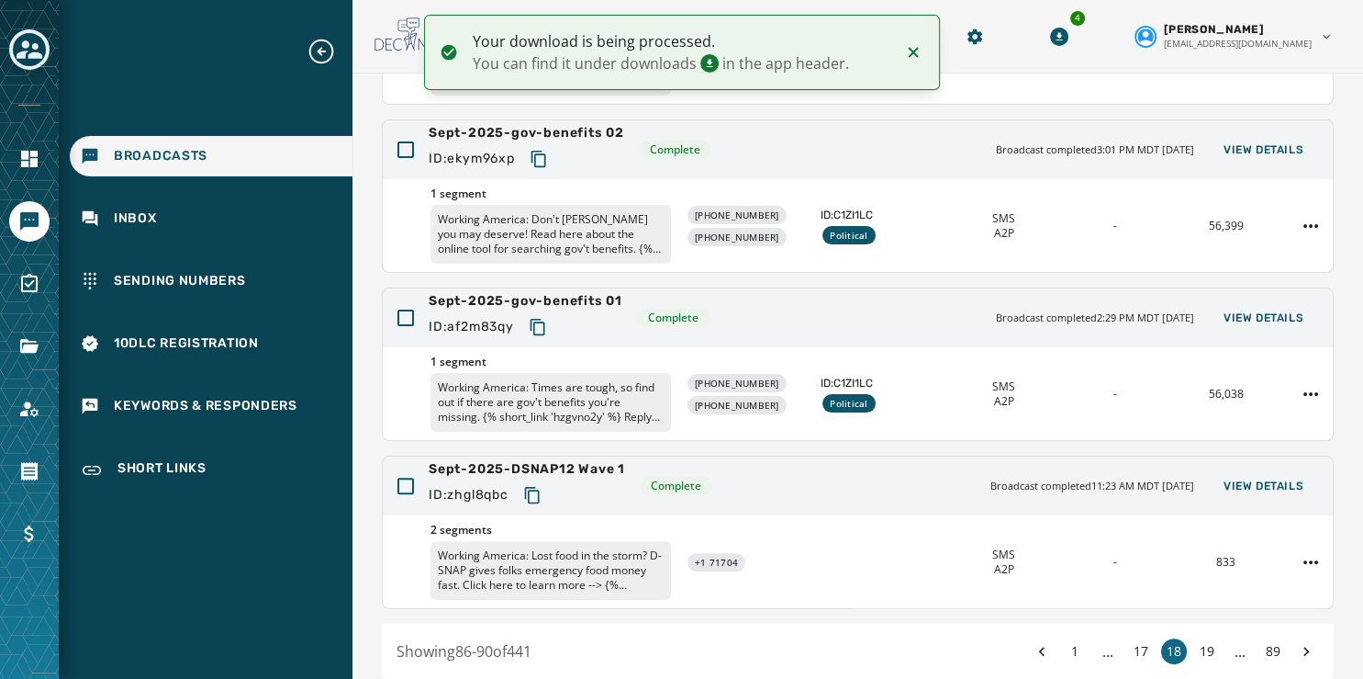
scroll to position [547, 0]
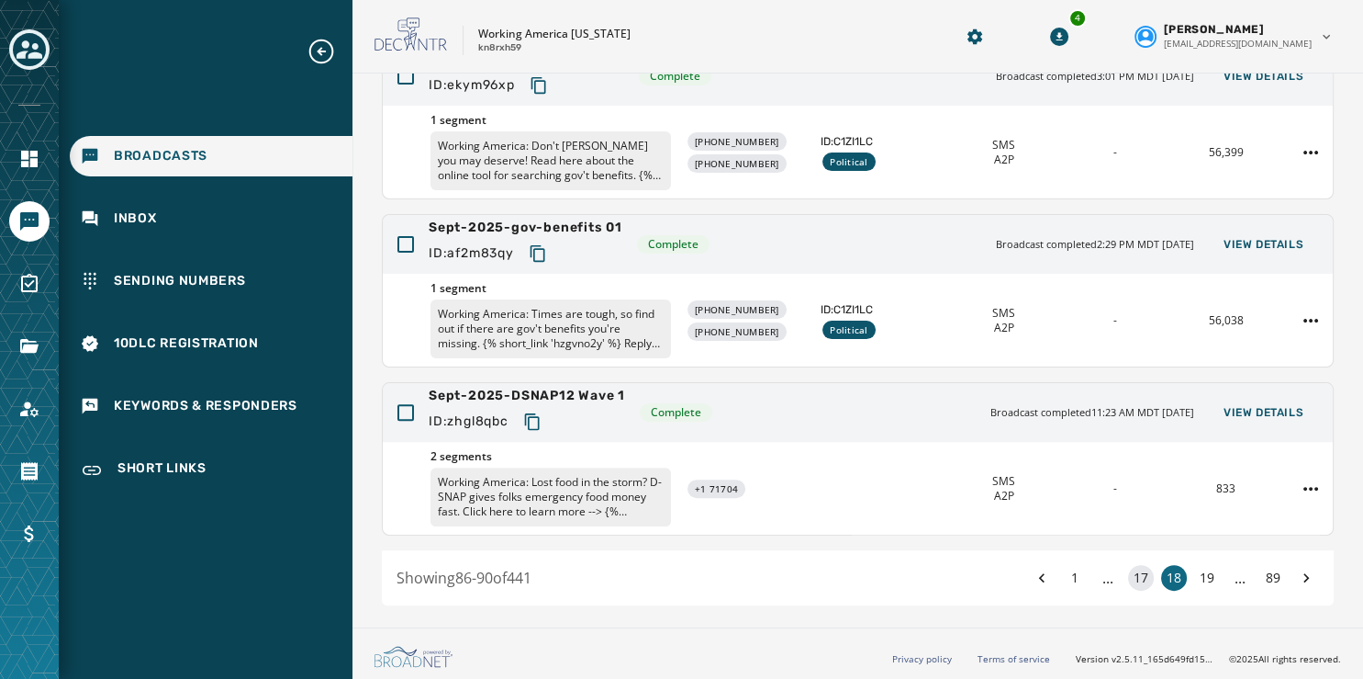
click at [1128, 571] on button "17" at bounding box center [1141, 578] width 26 height 26
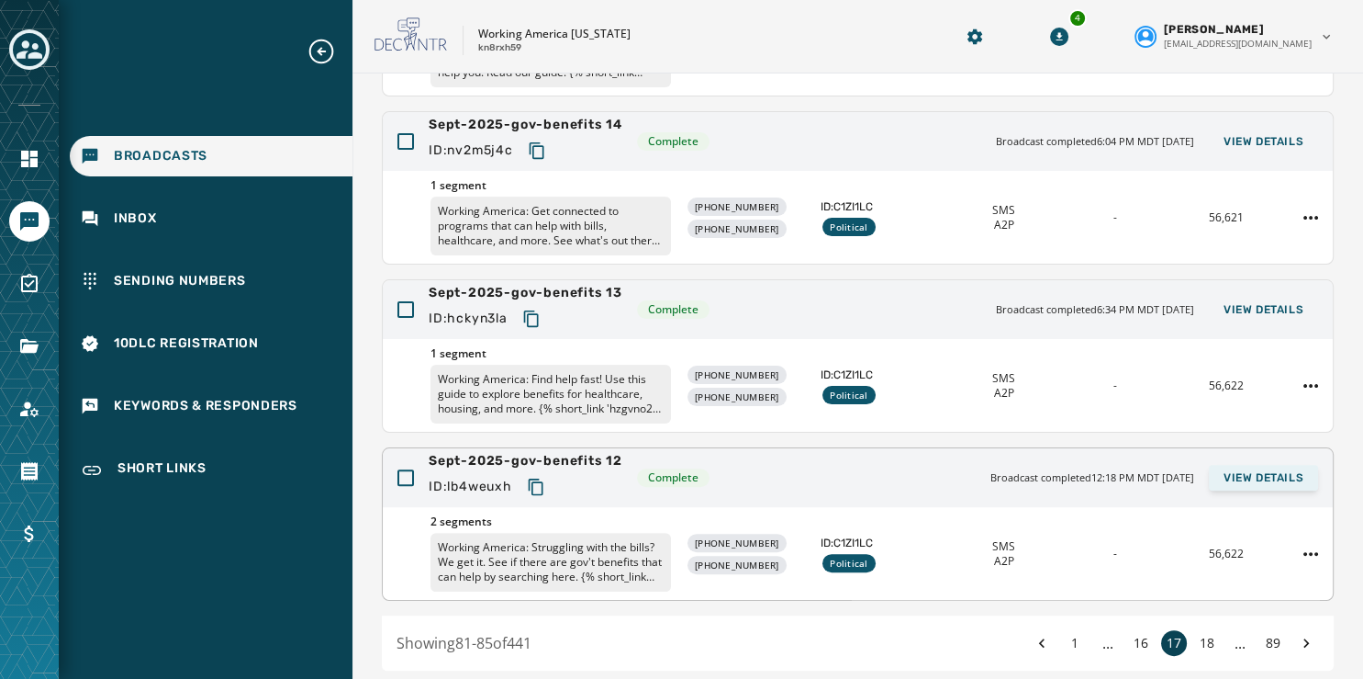
scroll to position [547, 0]
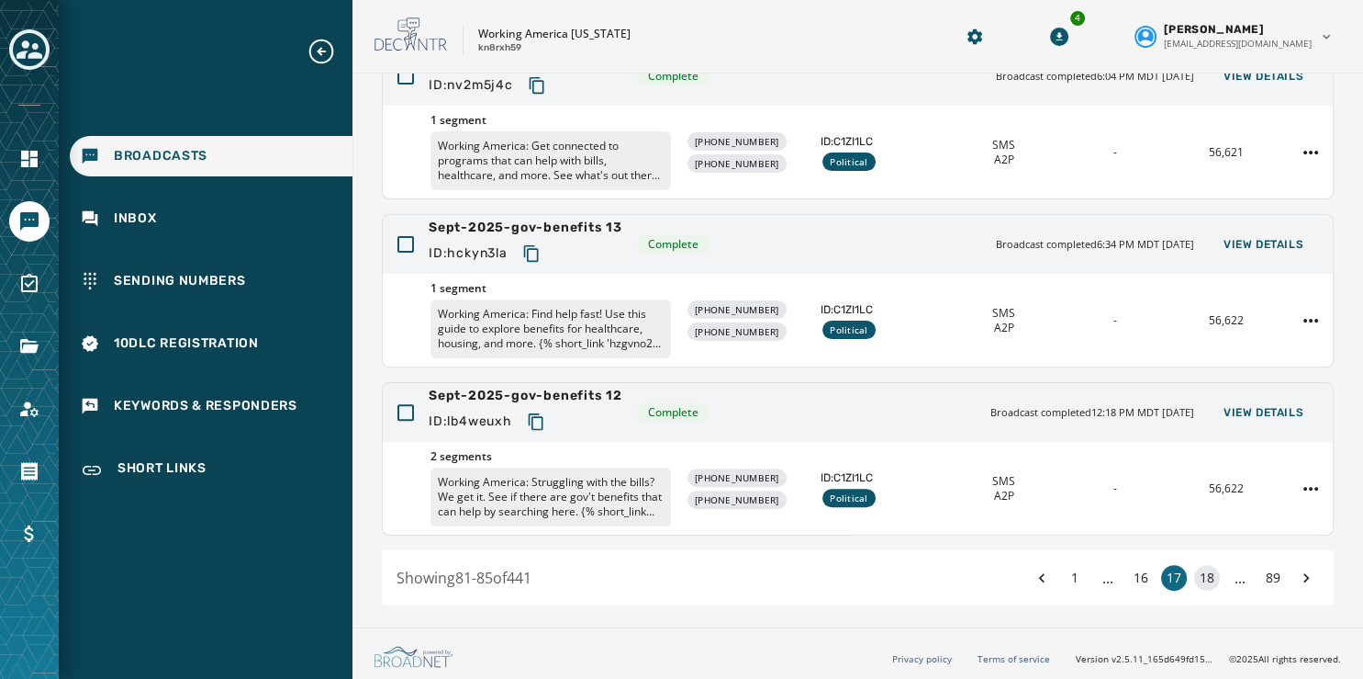
click at [1195, 574] on button "18" at bounding box center [1208, 578] width 26 height 26
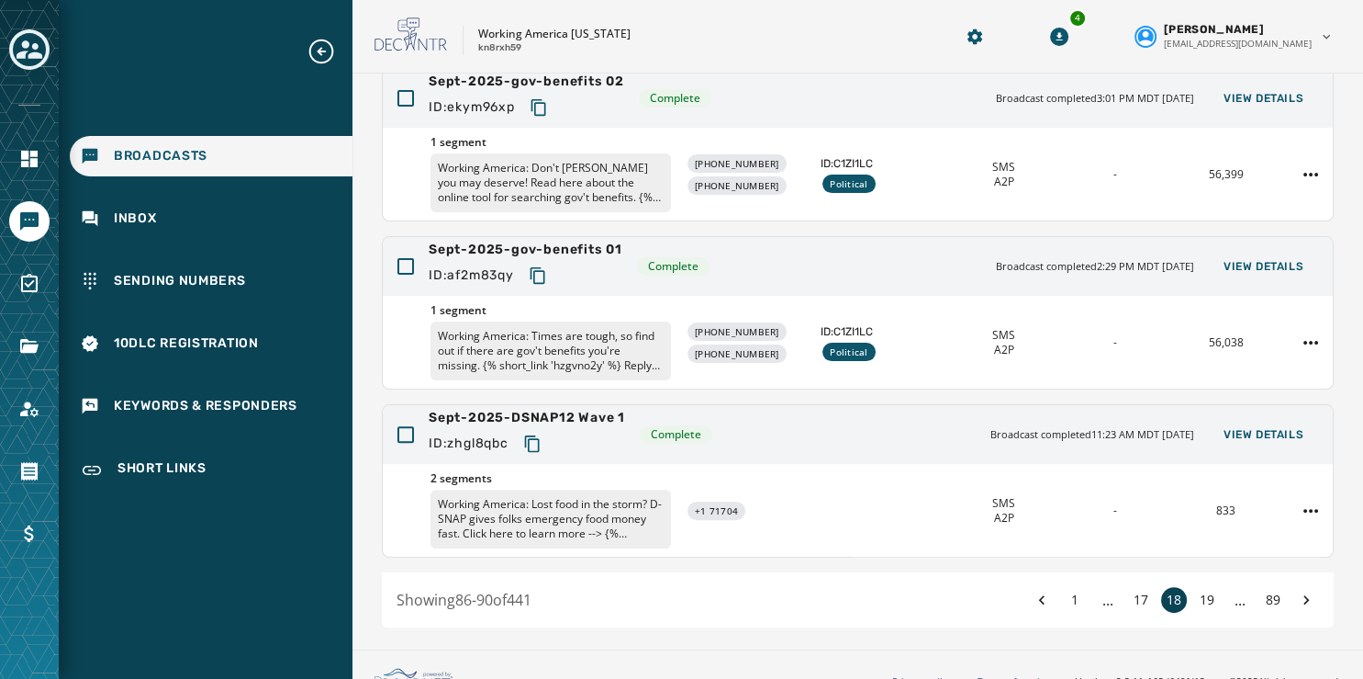
scroll to position [547, 0]
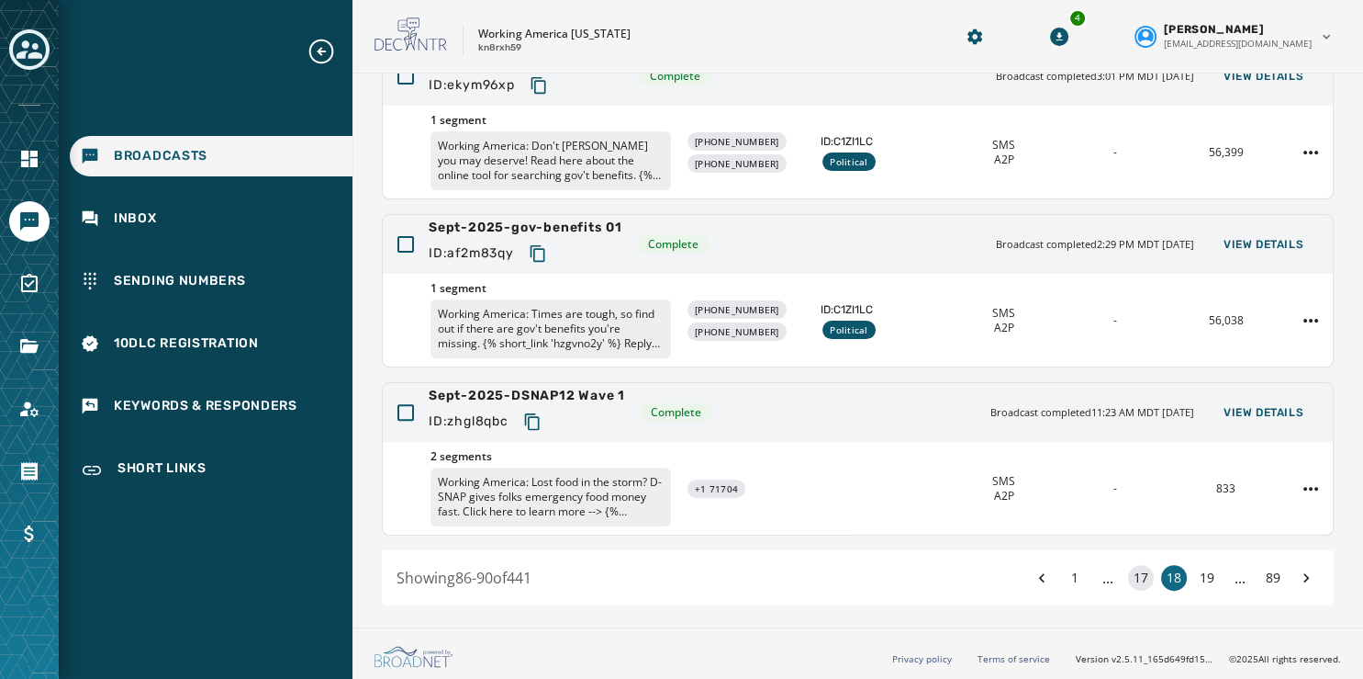
click at [1128, 566] on button "17" at bounding box center [1141, 578] width 26 height 26
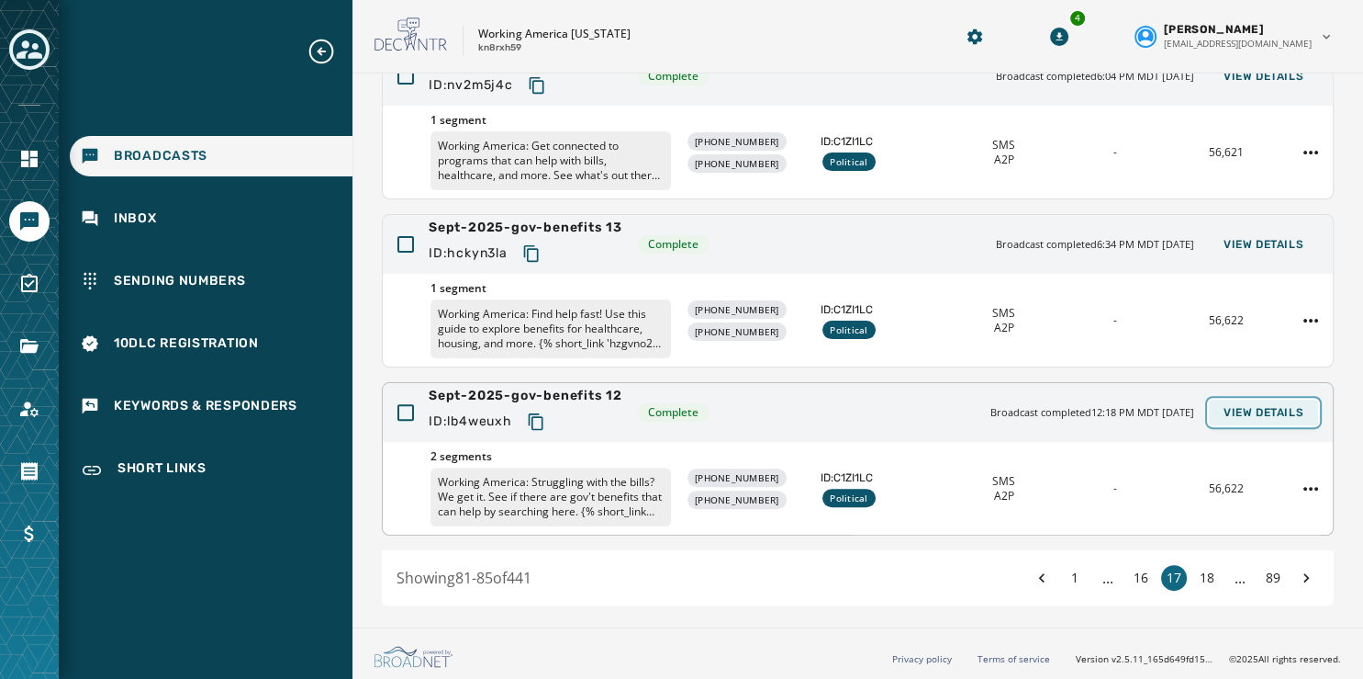
click at [1237, 405] on span "View Details" at bounding box center [1264, 412] width 80 height 15
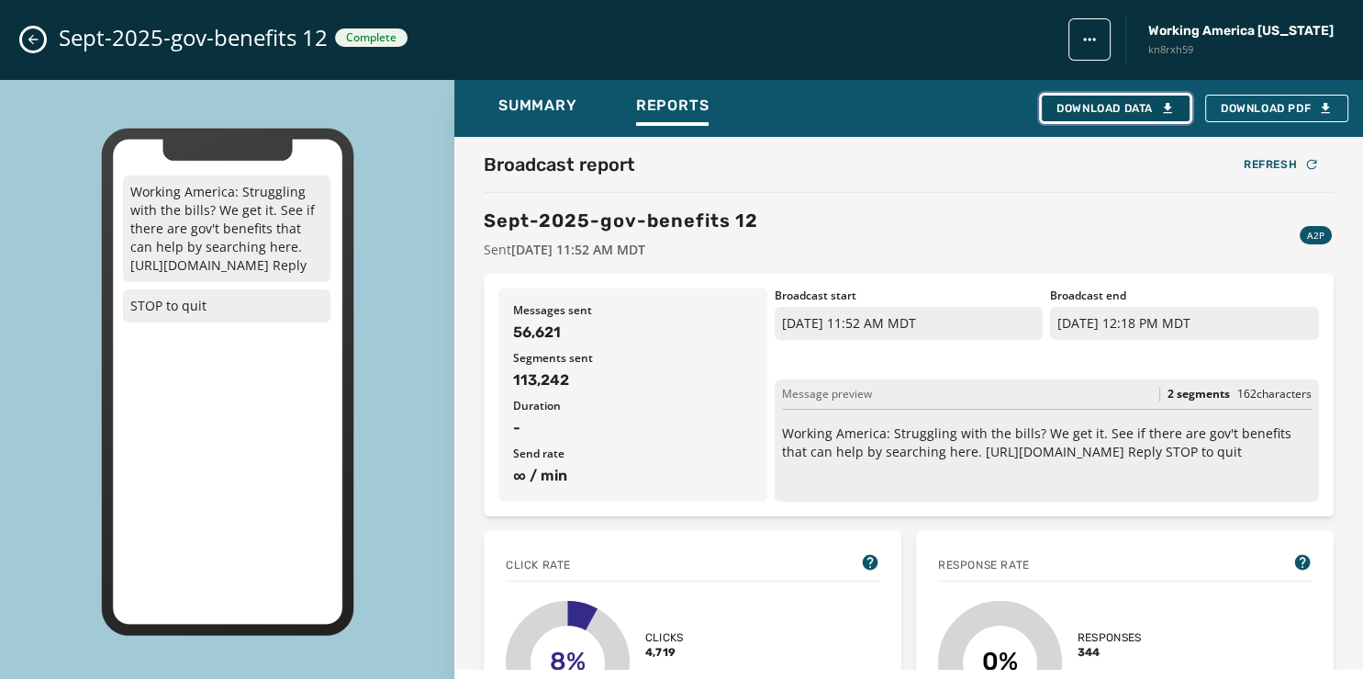
click at [1089, 108] on div "Download Data" at bounding box center [1116, 108] width 118 height 15
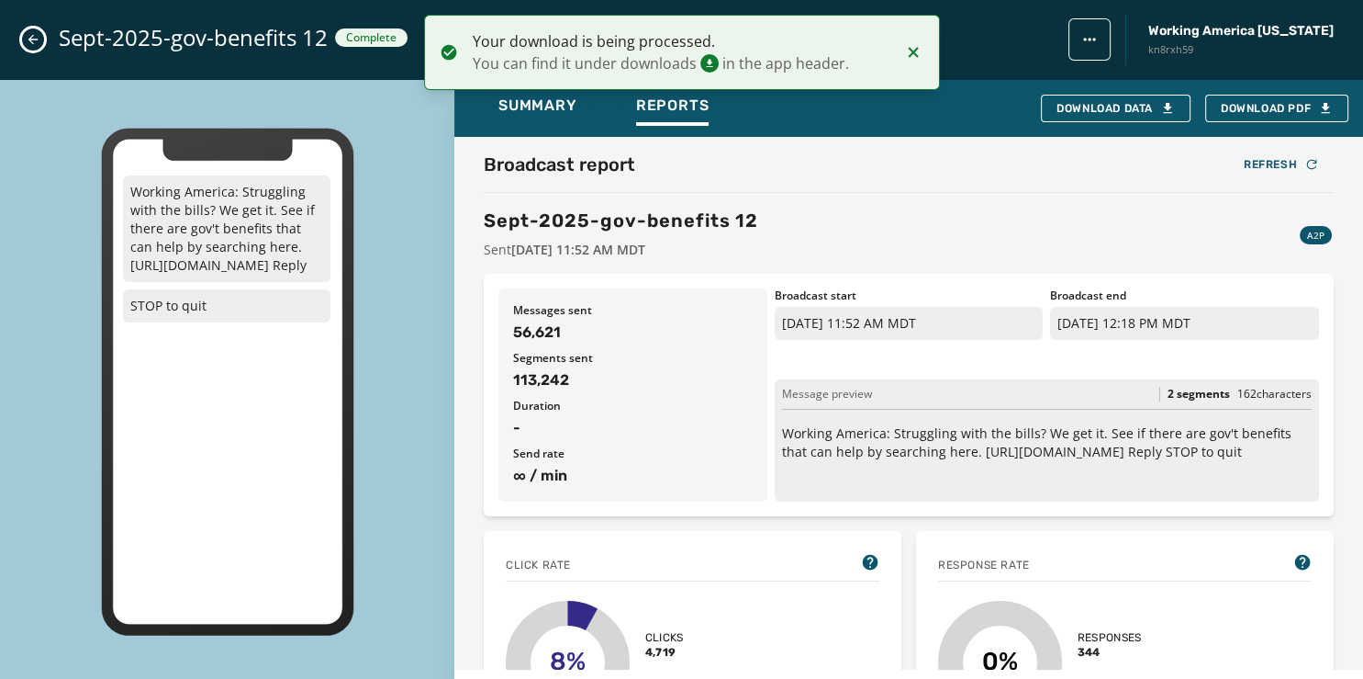
click at [38, 43] on icon "Close admin drawer" at bounding box center [33, 39] width 15 height 15
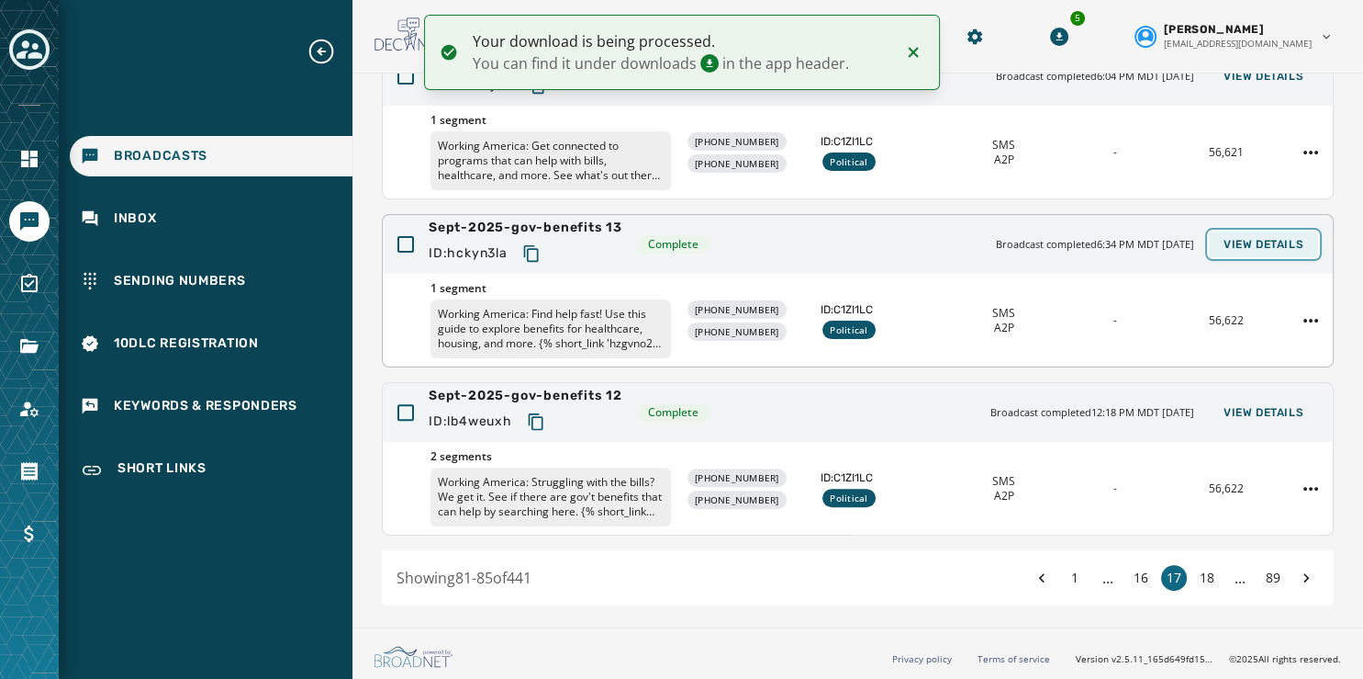
click at [1224, 242] on span "View Details" at bounding box center [1264, 244] width 80 height 15
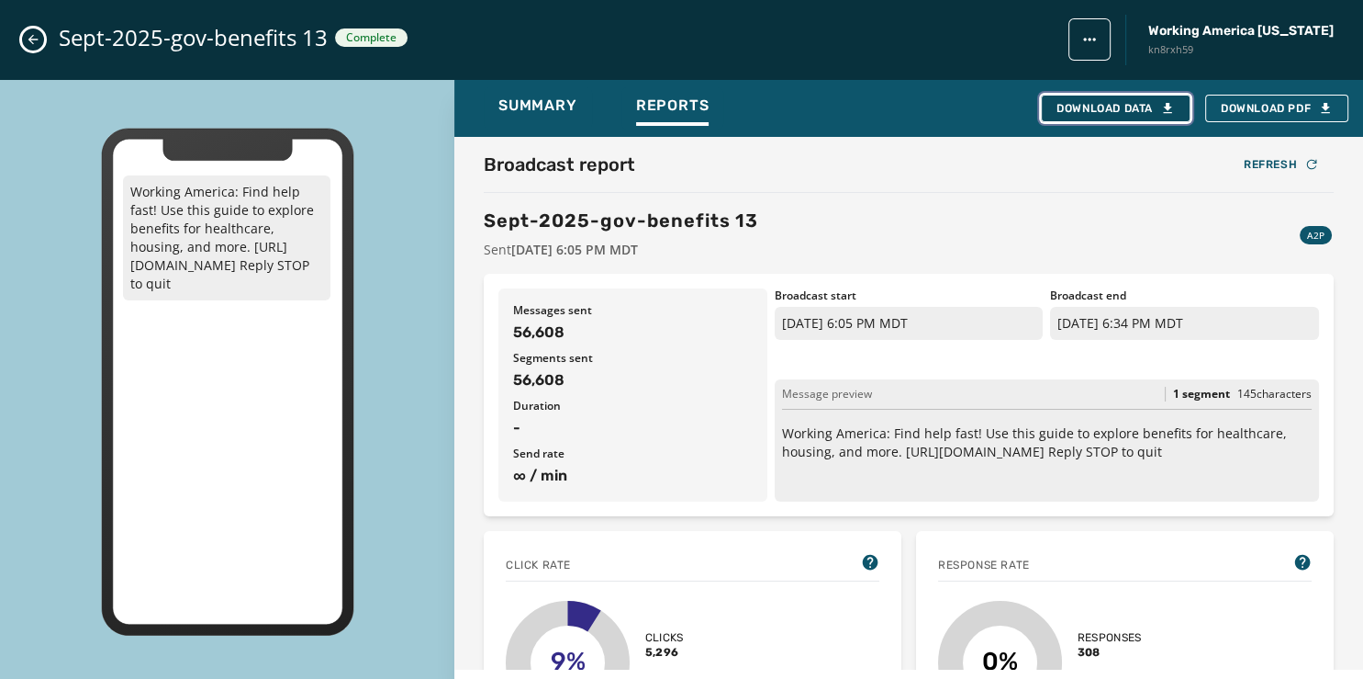
click at [1096, 107] on div "Download Data" at bounding box center [1116, 108] width 118 height 15
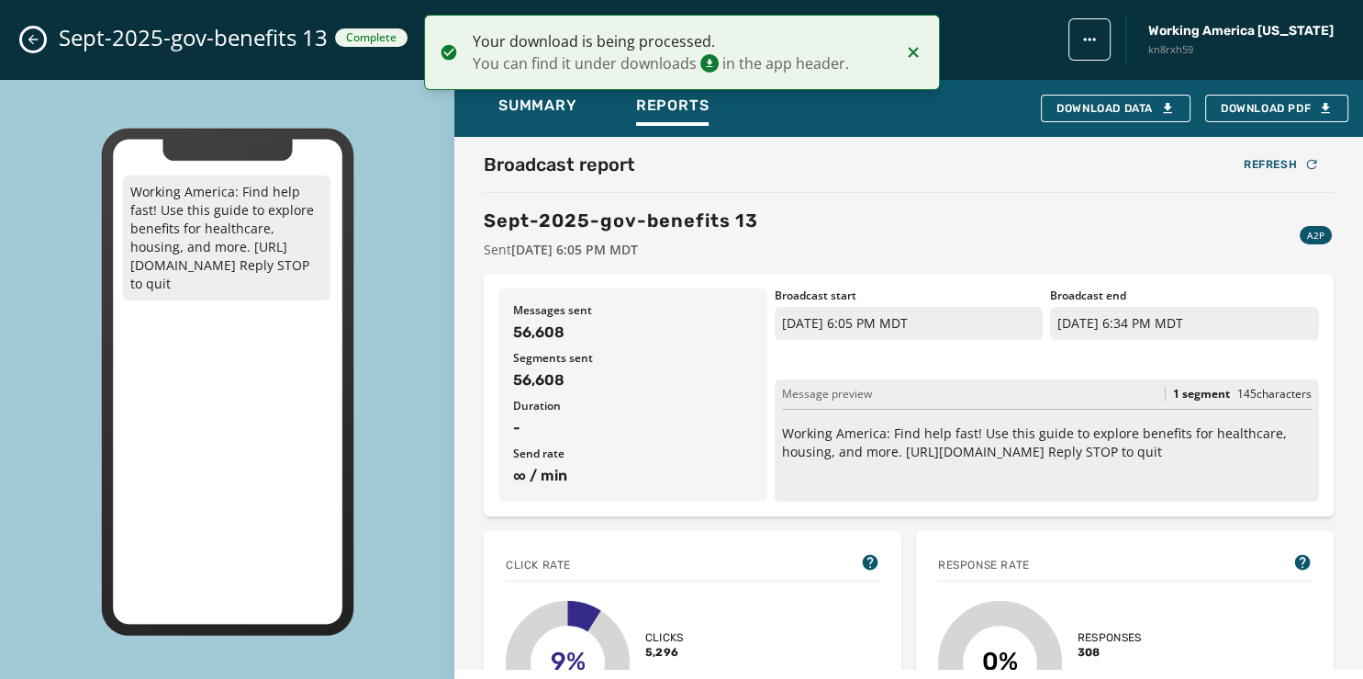
click at [34, 39] on icon "Close admin drawer" at bounding box center [33, 40] width 10 height 10
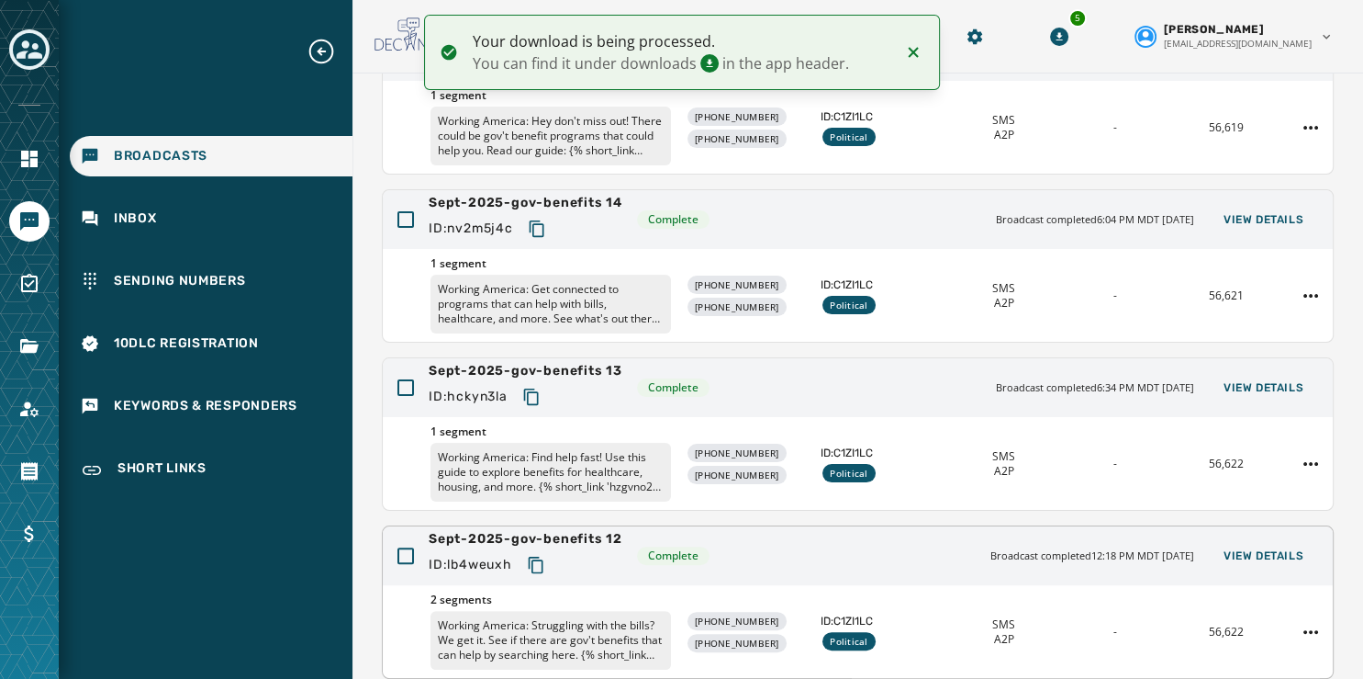
scroll to position [396, 0]
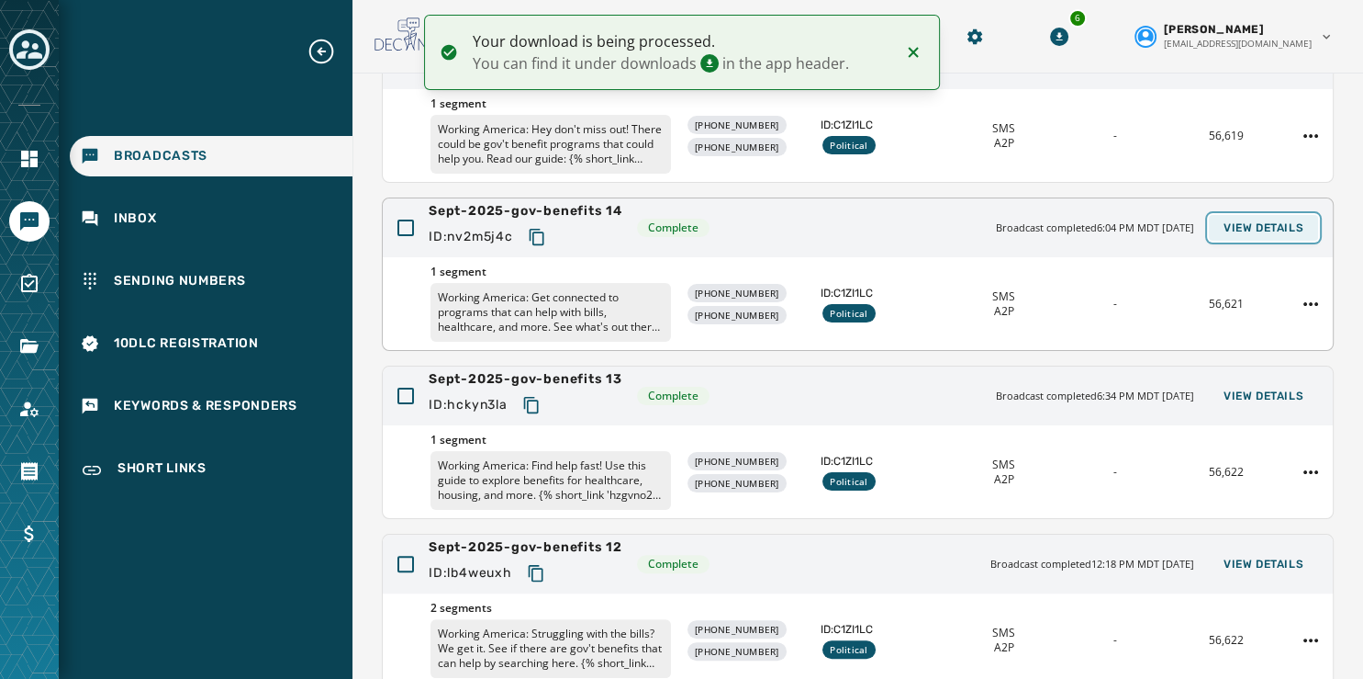
click at [1251, 227] on span "View Details" at bounding box center [1264, 227] width 80 height 15
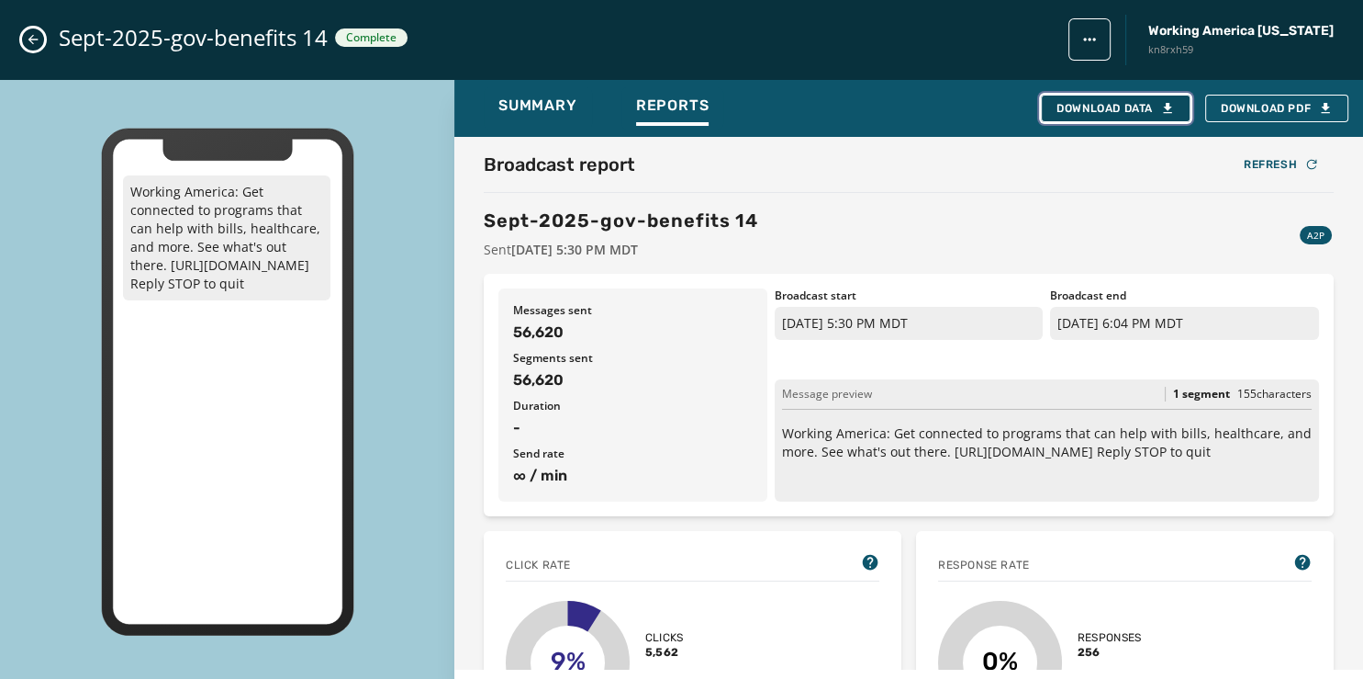
click at [1083, 107] on div "Download Data" at bounding box center [1116, 108] width 118 height 15
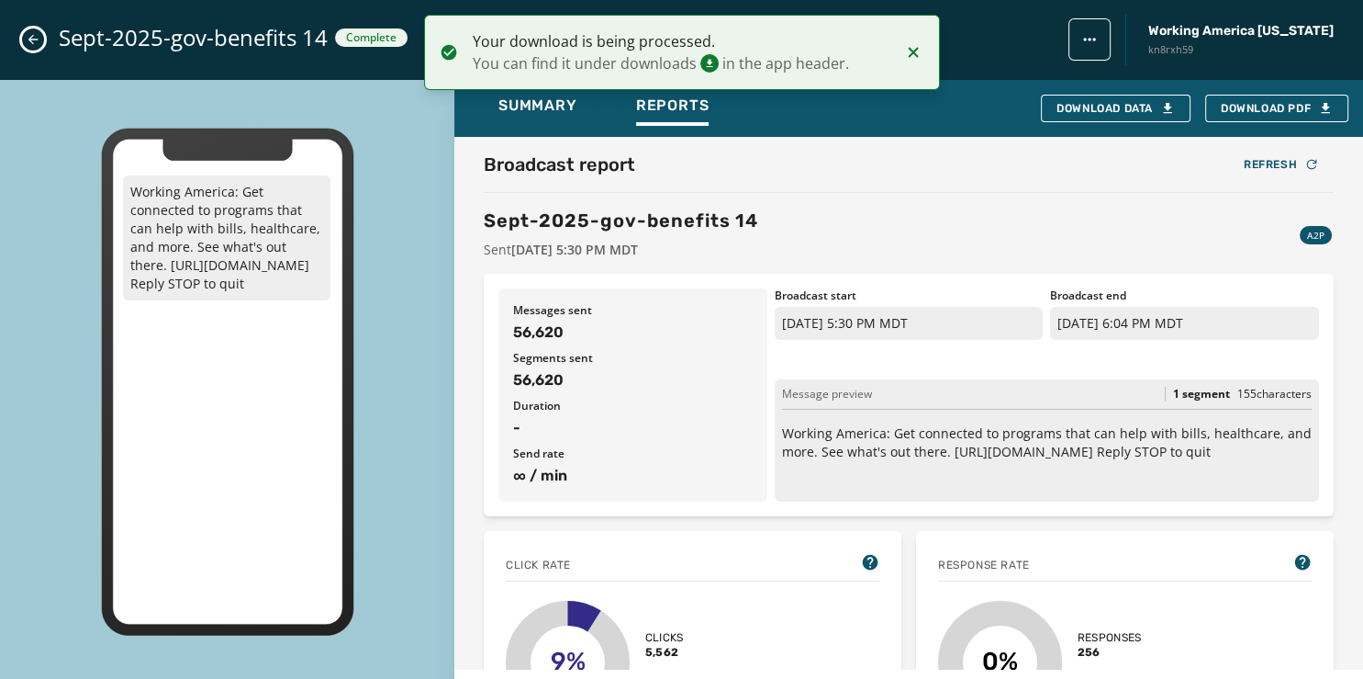
click at [30, 41] on icon "Close admin drawer" at bounding box center [33, 40] width 10 height 10
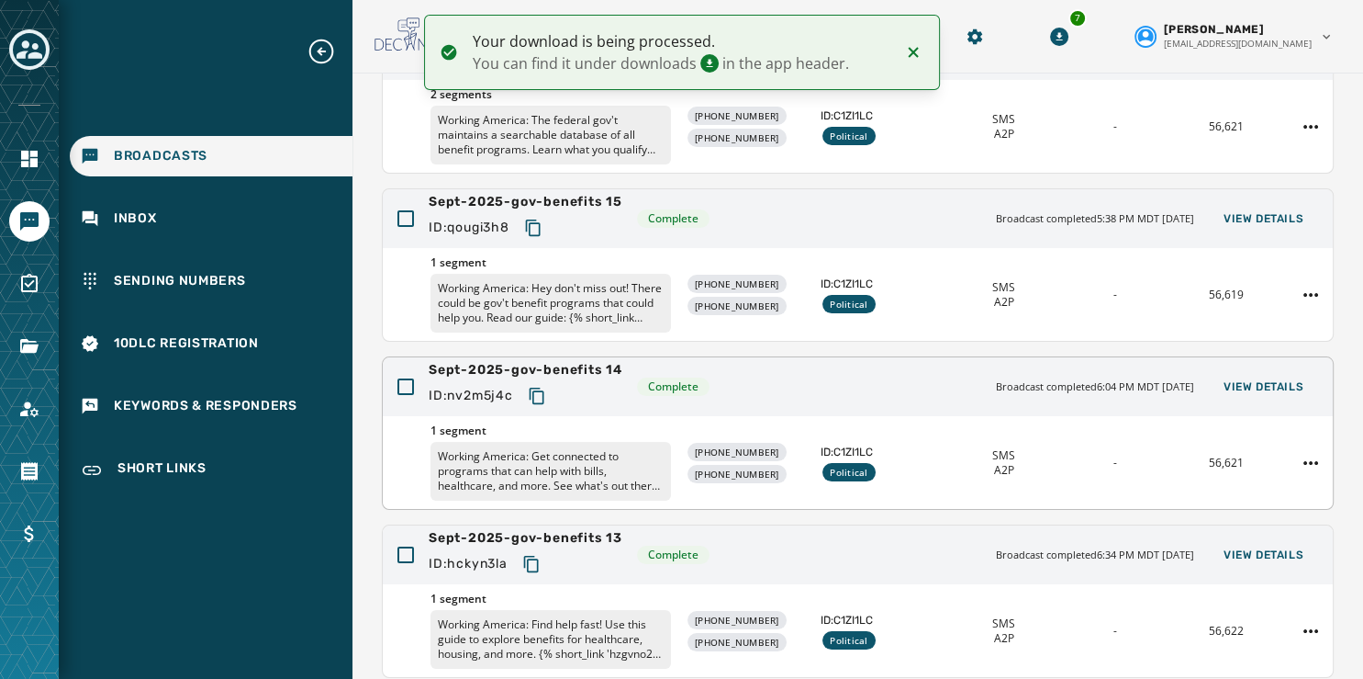
scroll to position [233, 0]
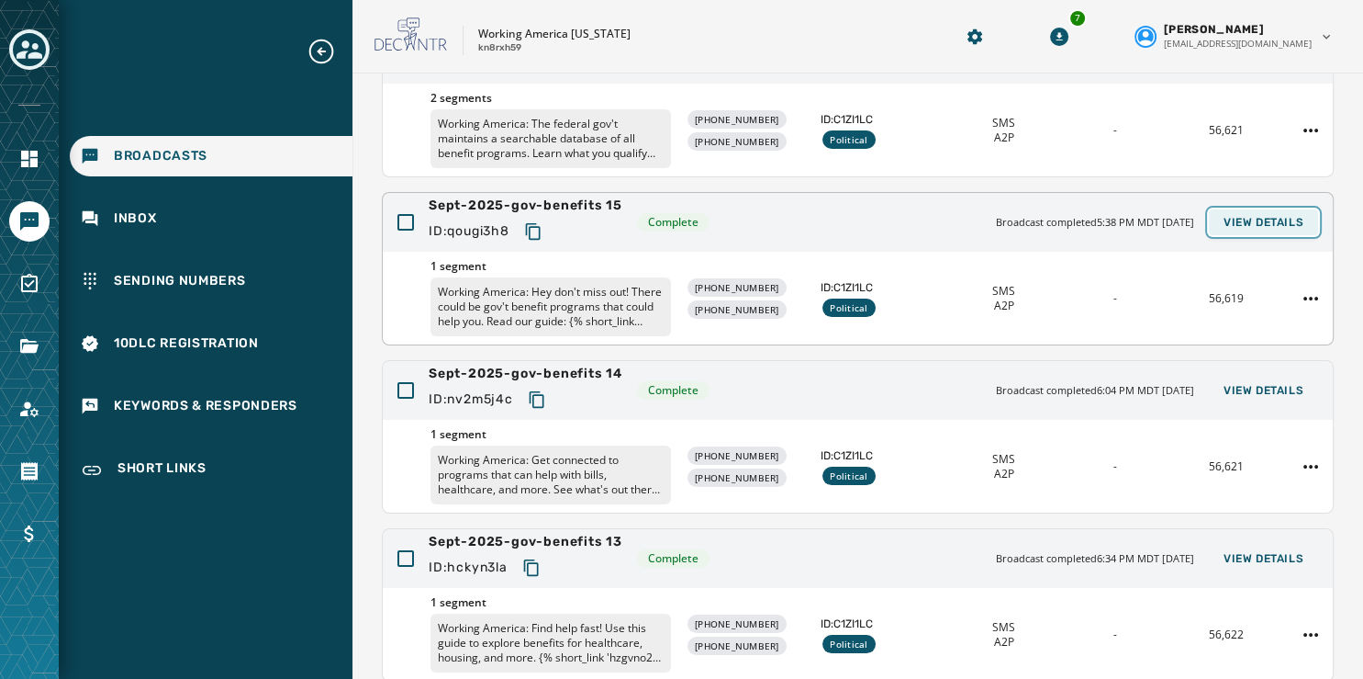
click at [1236, 219] on span "View Details" at bounding box center [1264, 222] width 80 height 15
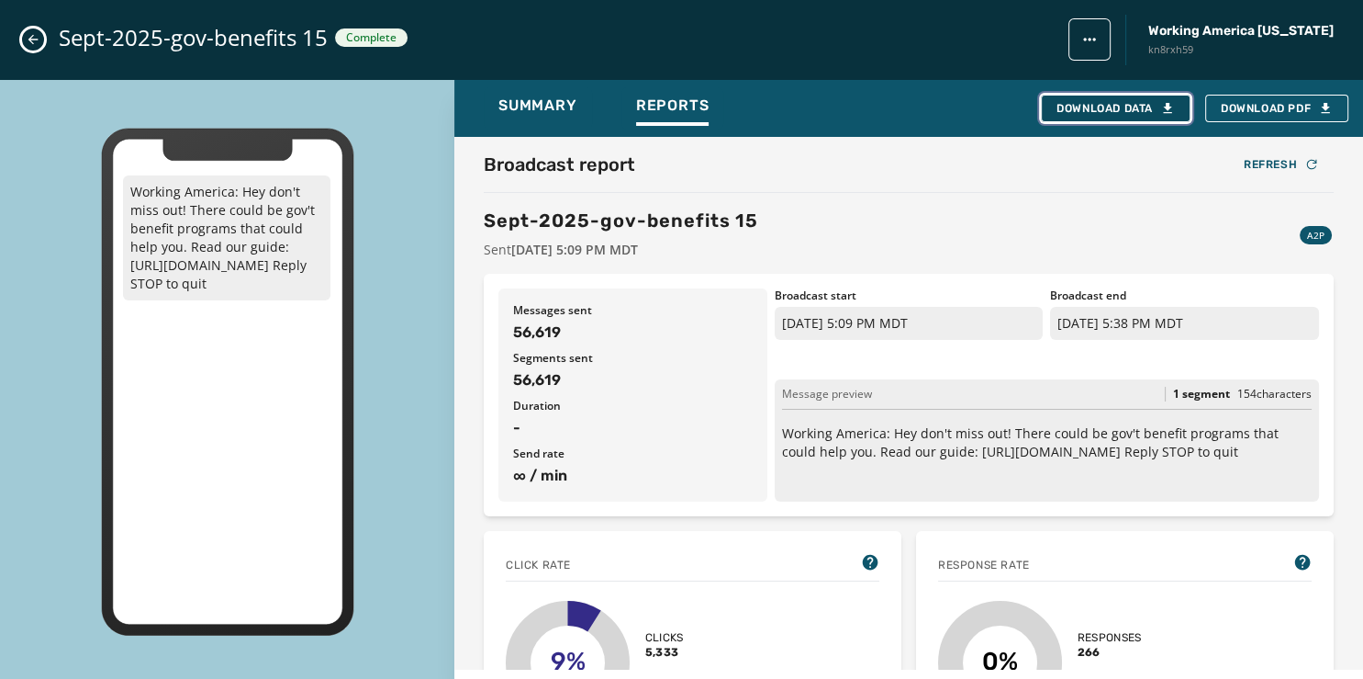
click at [1095, 108] on div "Download Data" at bounding box center [1116, 108] width 118 height 15
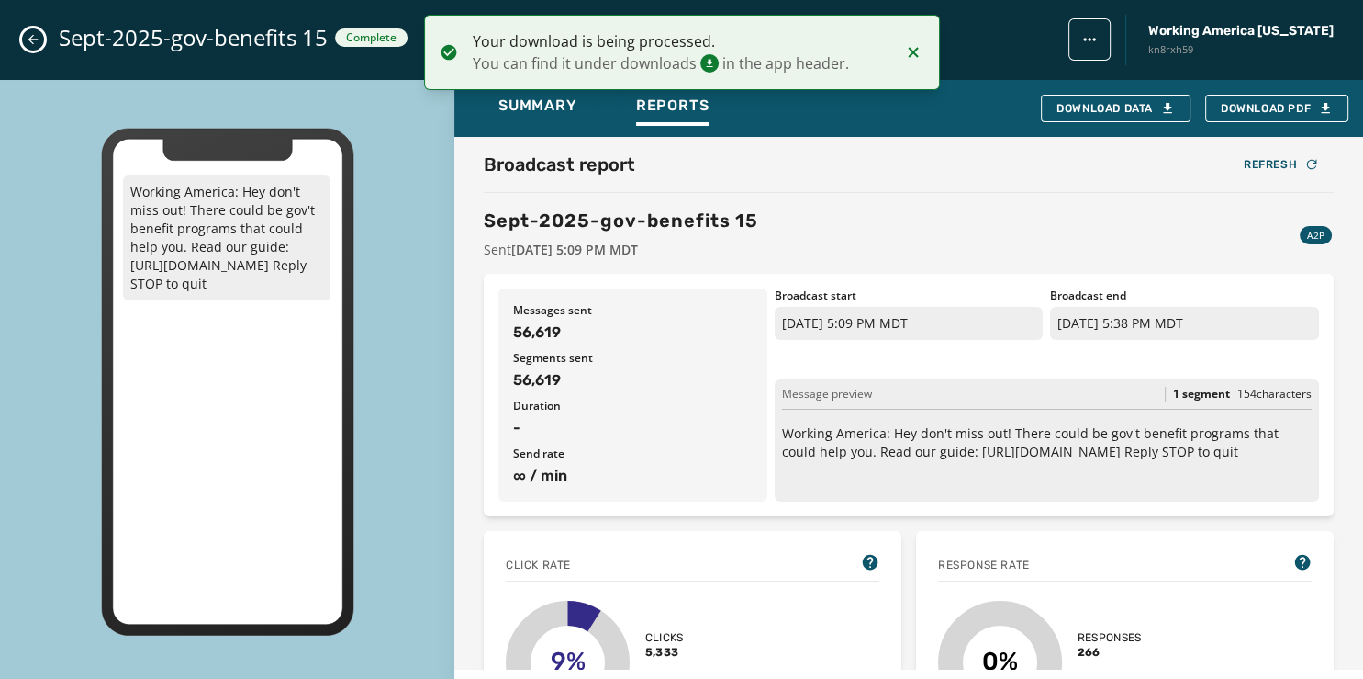
click at [23, 40] on button "Close admin drawer" at bounding box center [33, 39] width 22 height 22
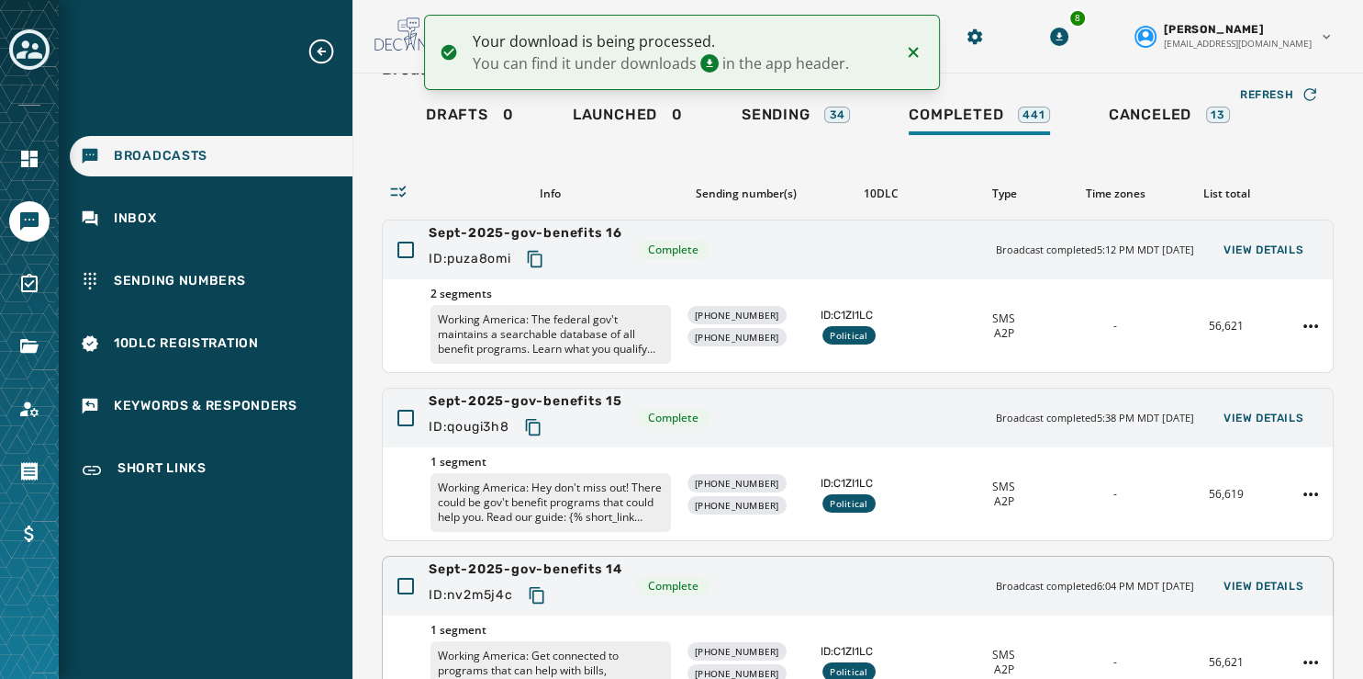
scroll to position [0, 0]
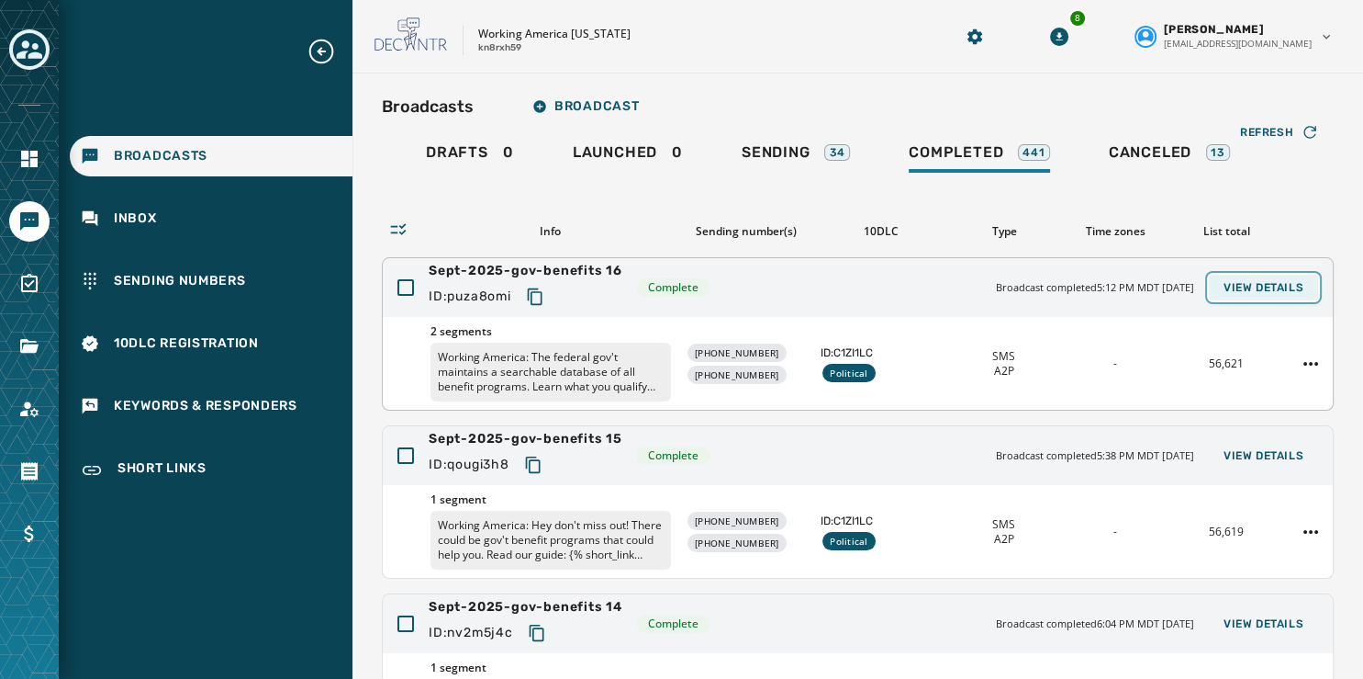
click at [1240, 280] on span "View Details" at bounding box center [1264, 287] width 80 height 15
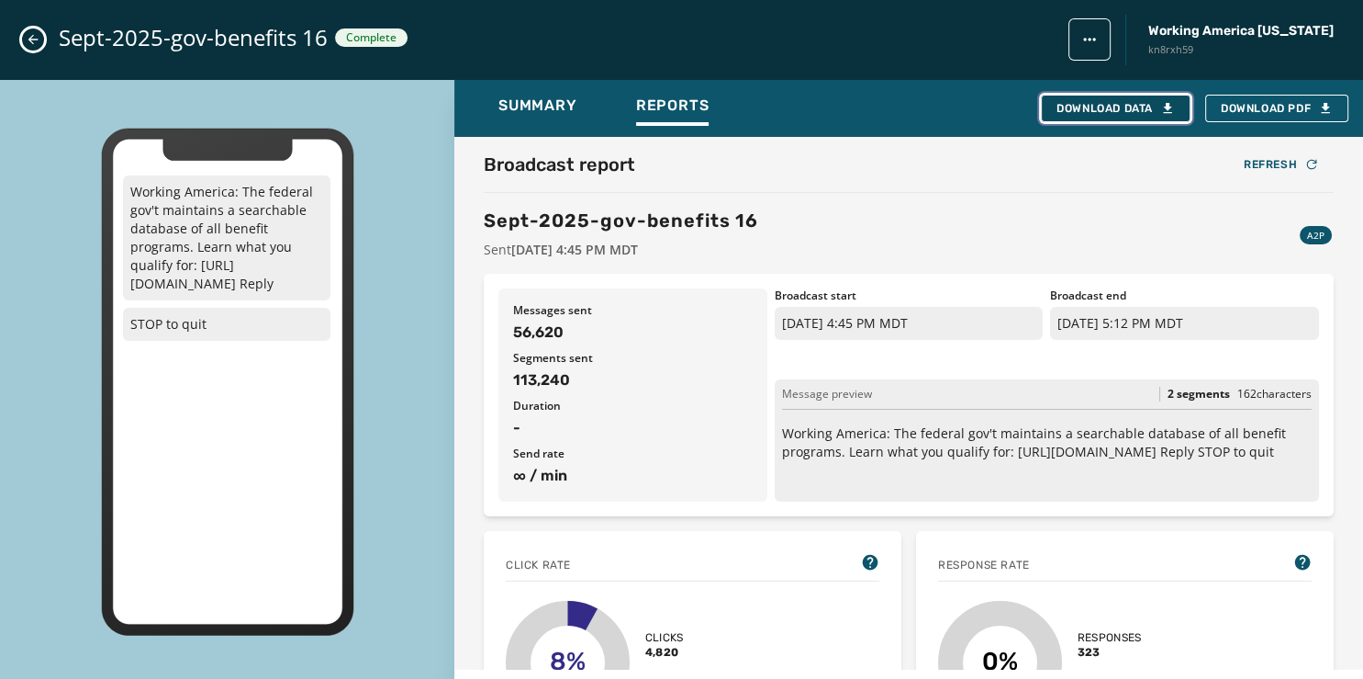
click at [1107, 112] on div "Download Data" at bounding box center [1116, 108] width 118 height 15
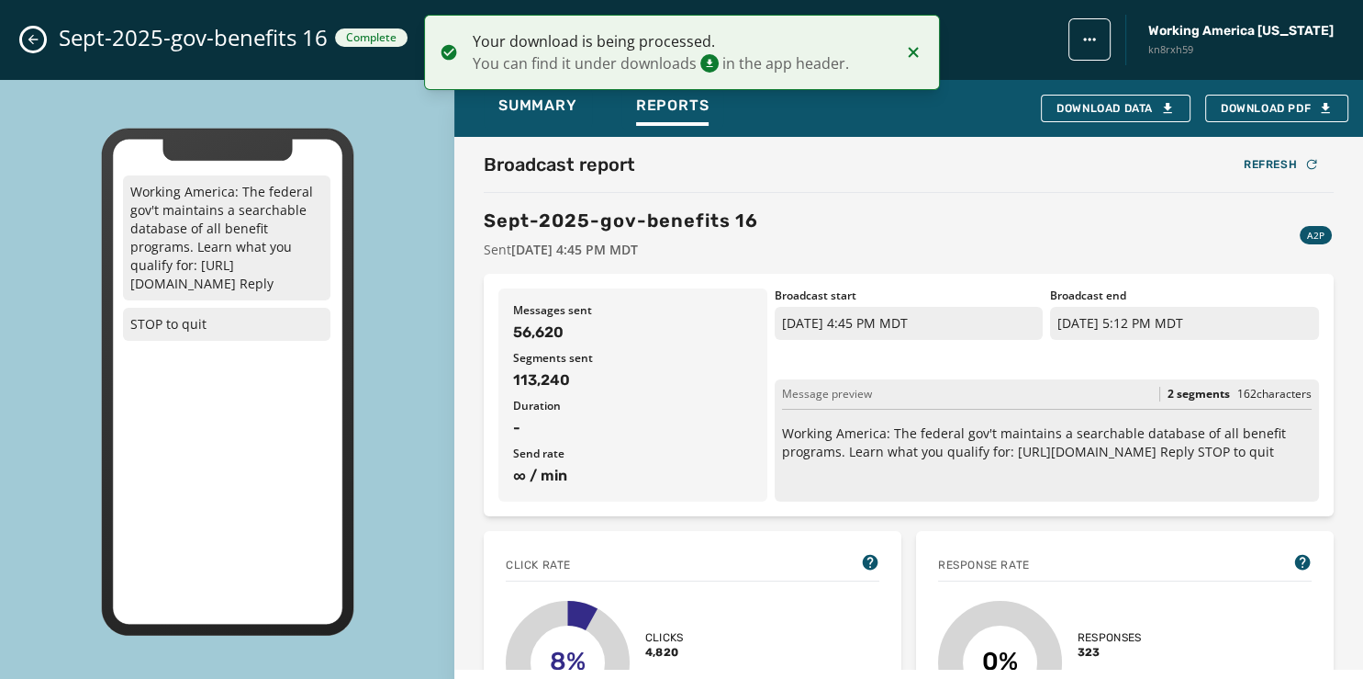
click at [32, 39] on icon "Close admin drawer" at bounding box center [33, 39] width 15 height 15
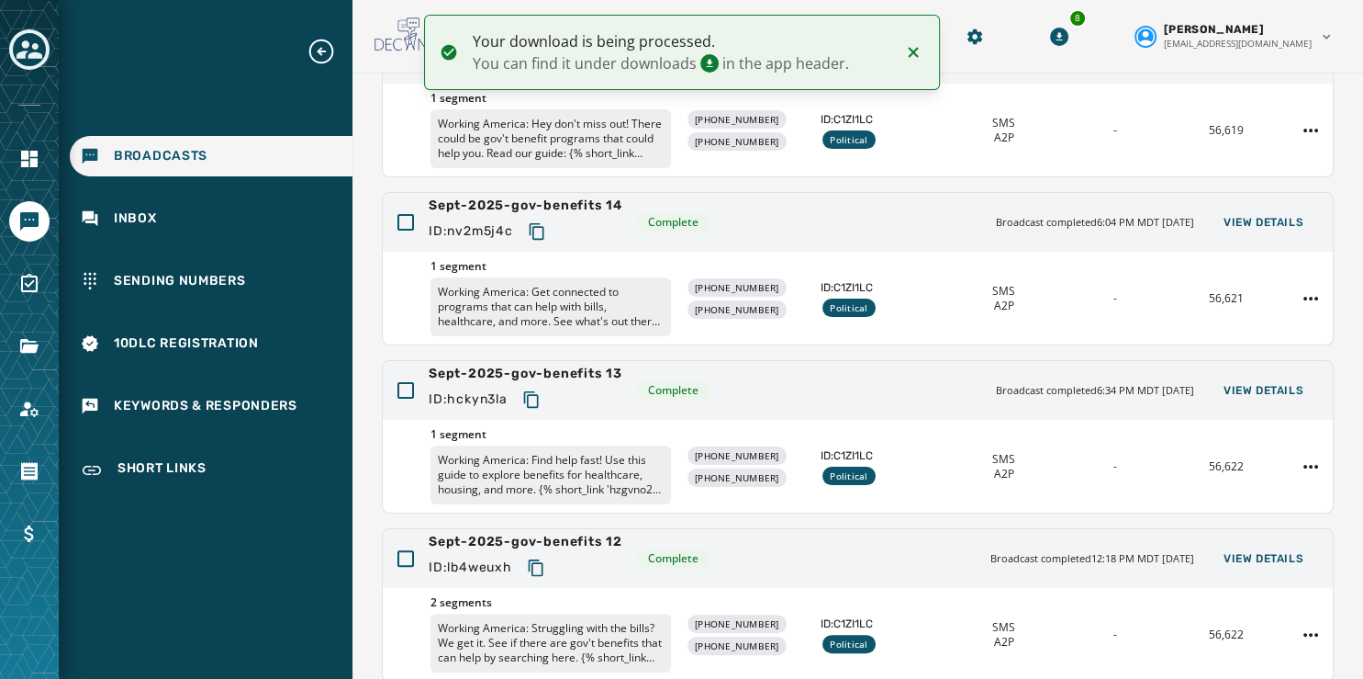
scroll to position [547, 0]
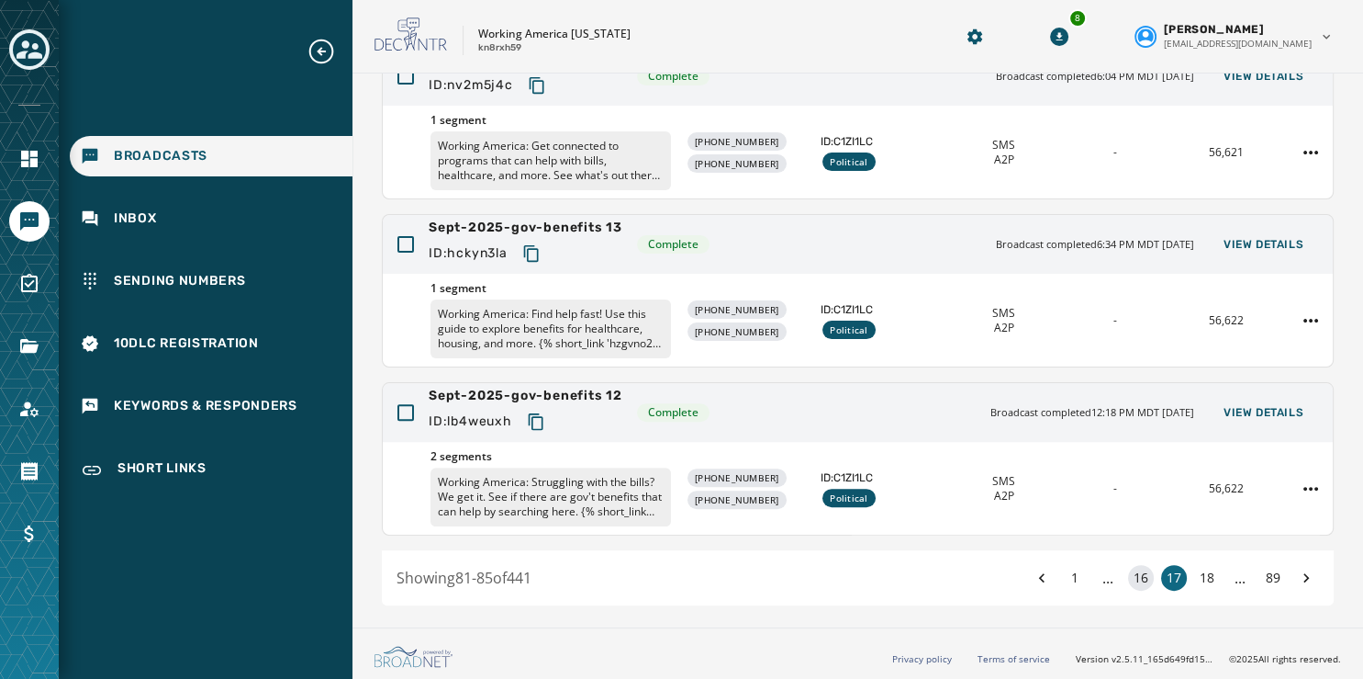
click at [1128, 578] on button "16" at bounding box center [1141, 578] width 26 height 26
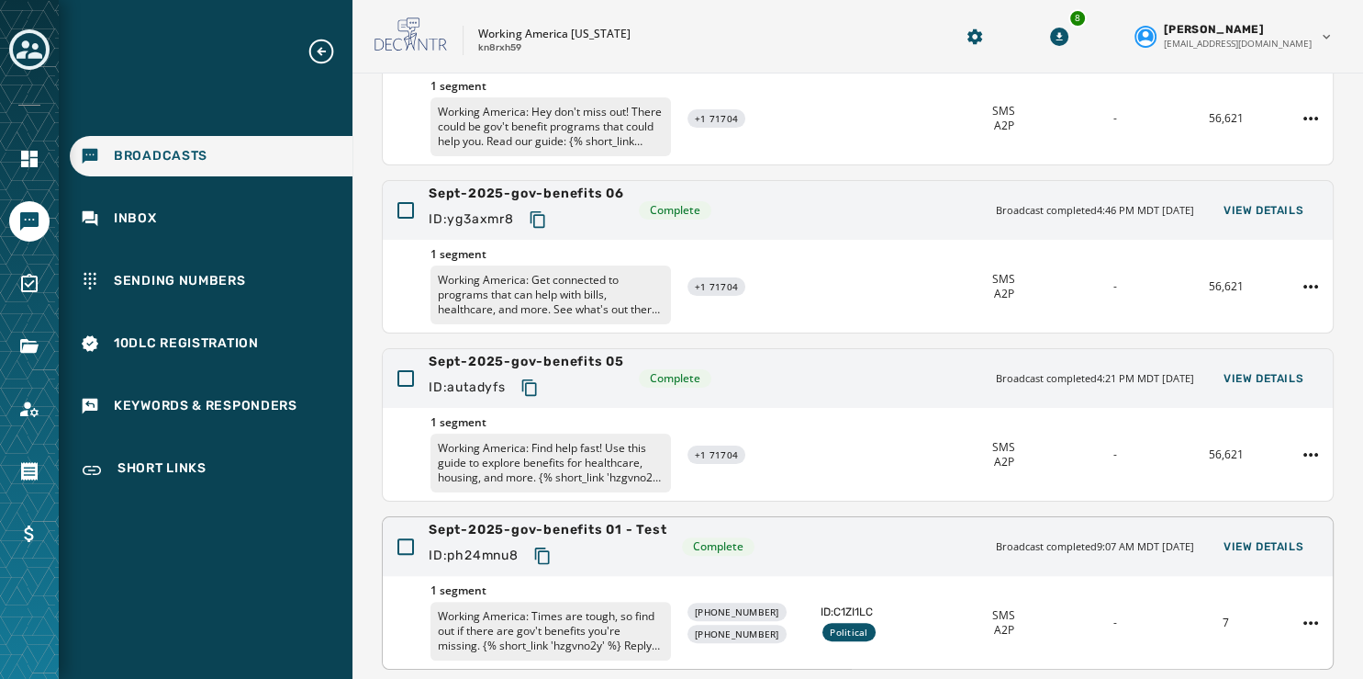
scroll to position [359, 0]
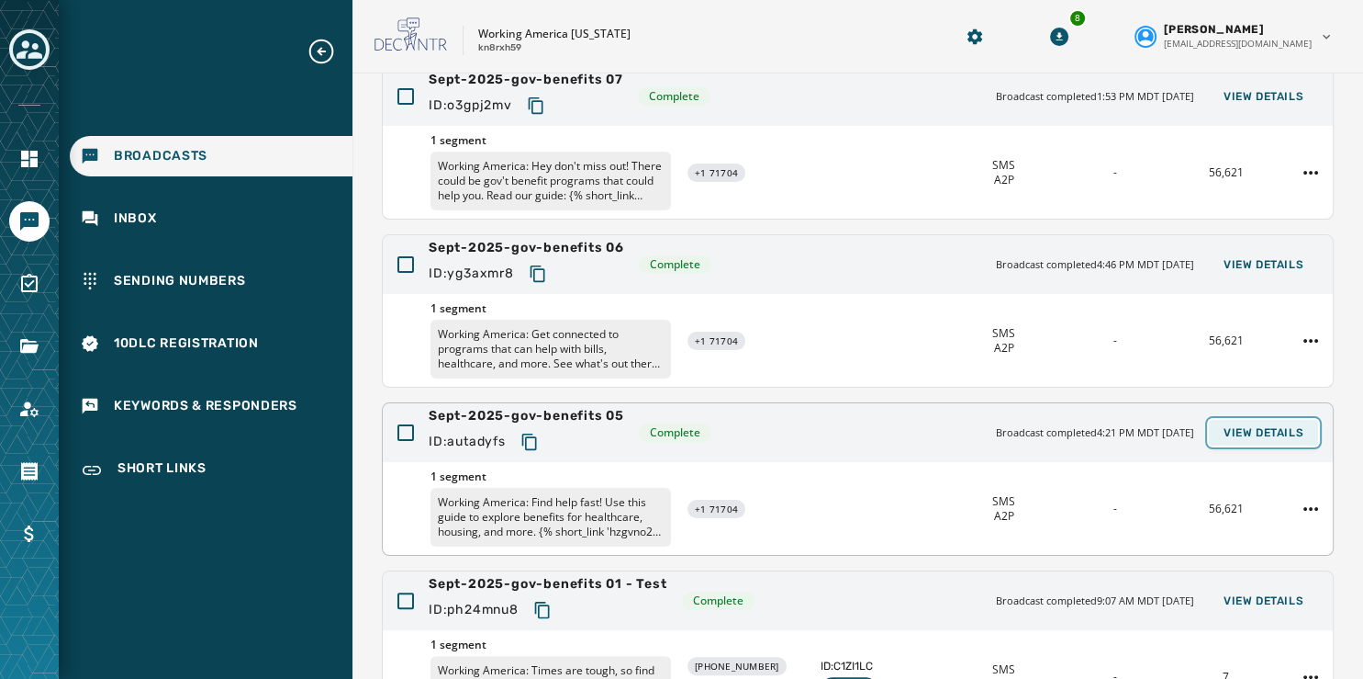
click at [1265, 432] on span "View Details" at bounding box center [1264, 432] width 80 height 15
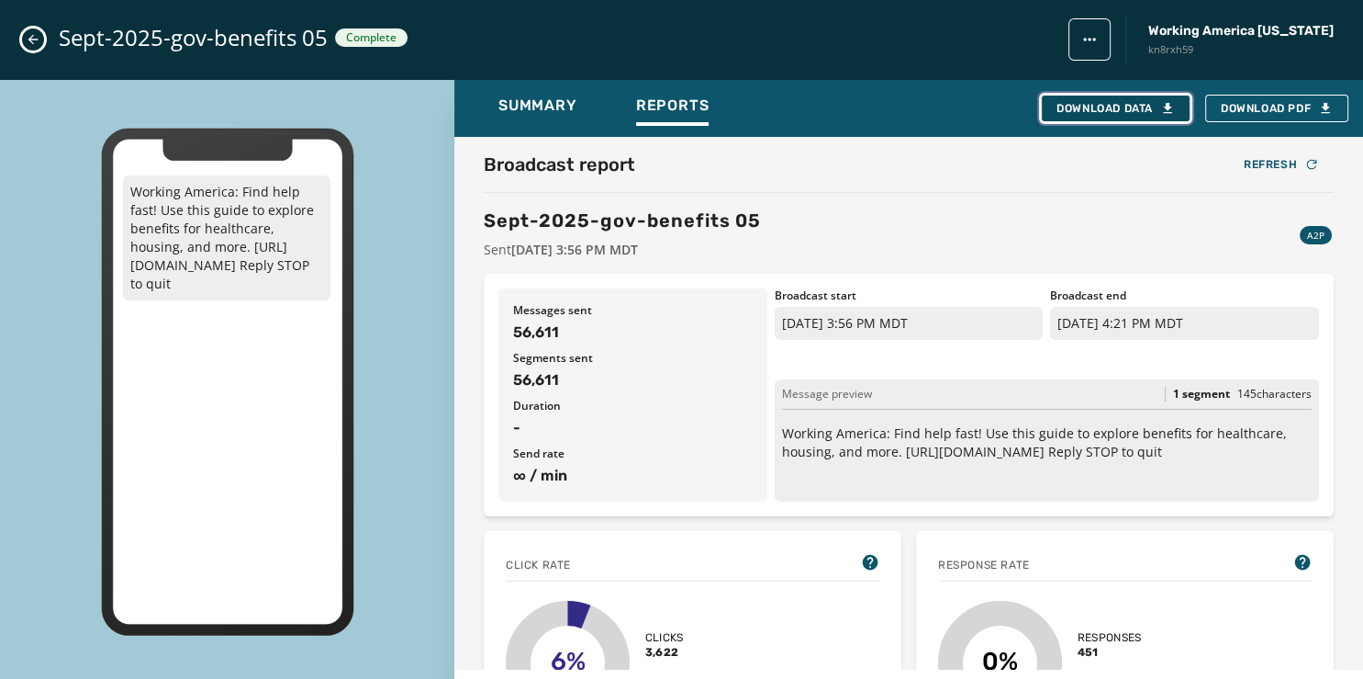
click at [1113, 109] on div "Download Data" at bounding box center [1116, 108] width 118 height 15
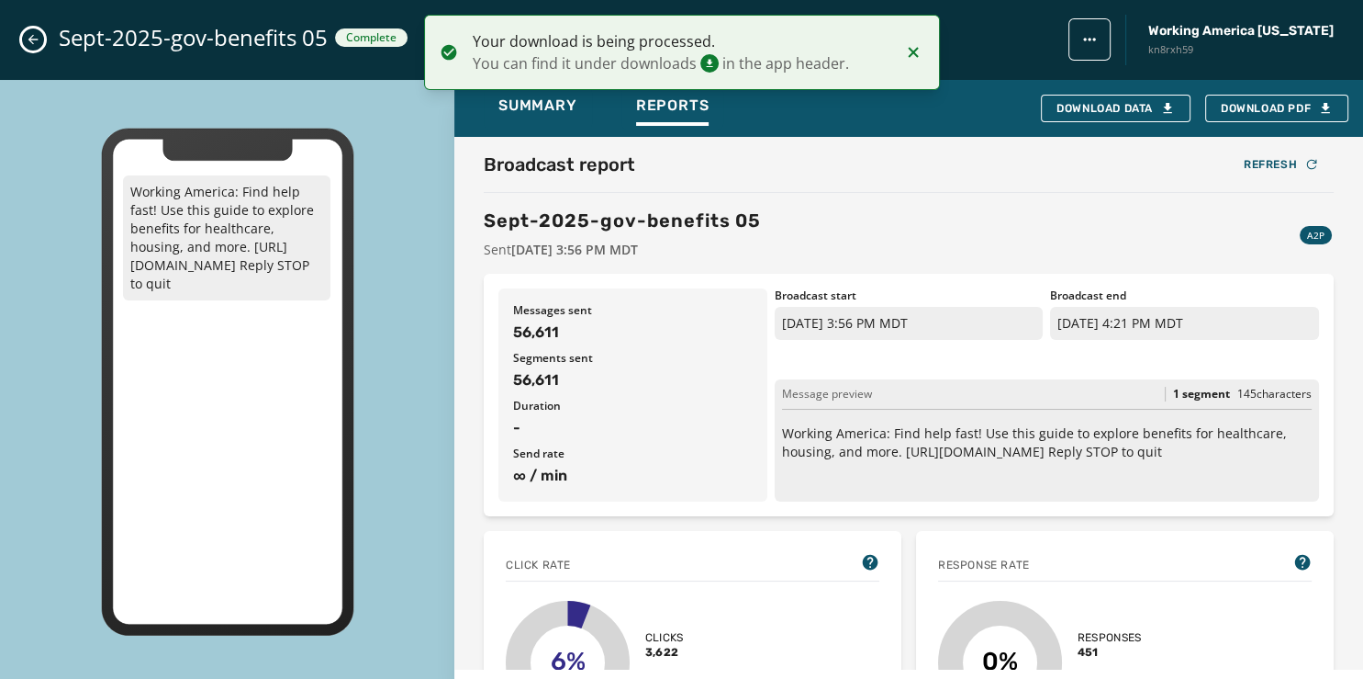
click at [40, 35] on button "Close admin drawer" at bounding box center [33, 39] width 22 height 22
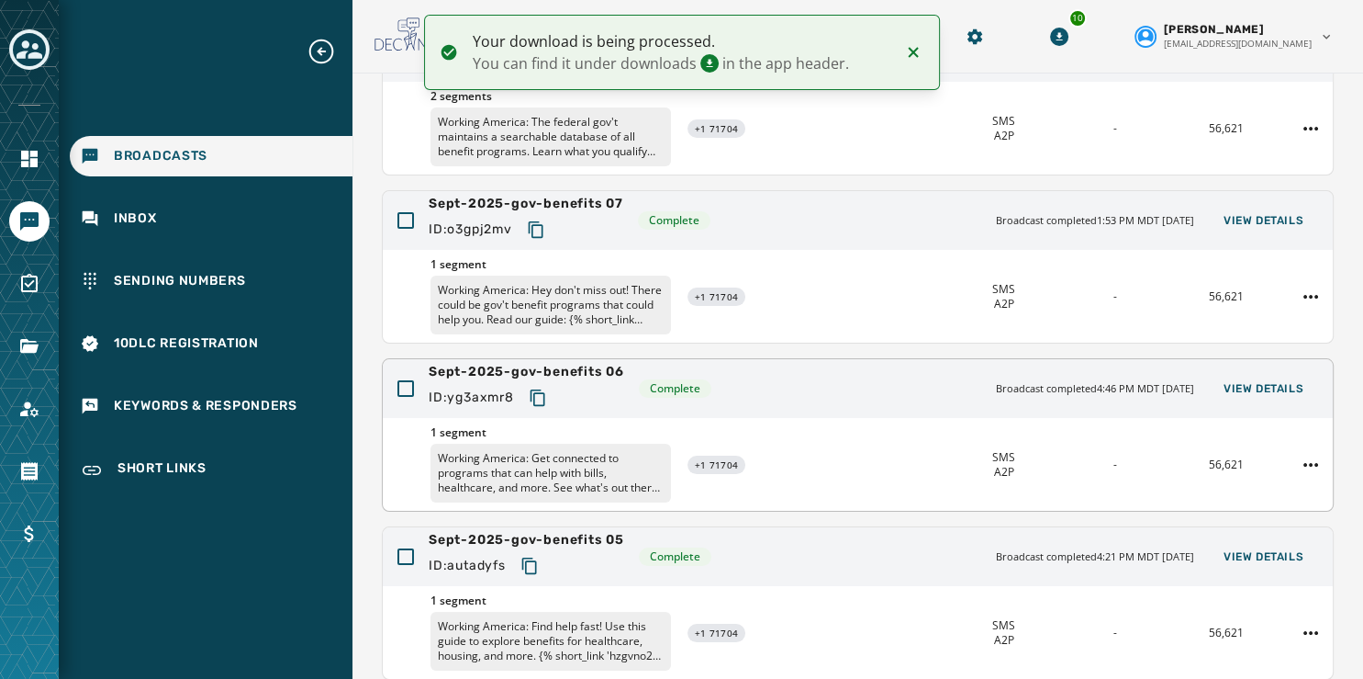
scroll to position [234, 0]
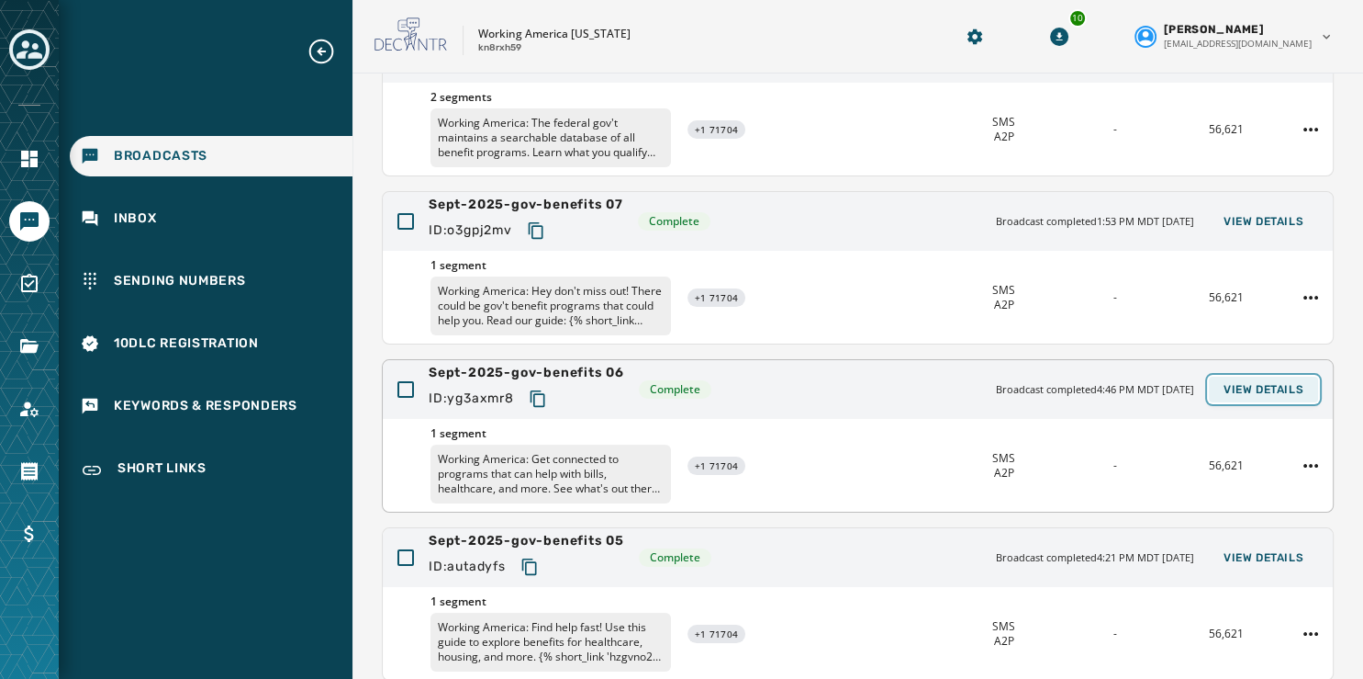
click at [1236, 384] on span "View Details" at bounding box center [1264, 389] width 80 height 15
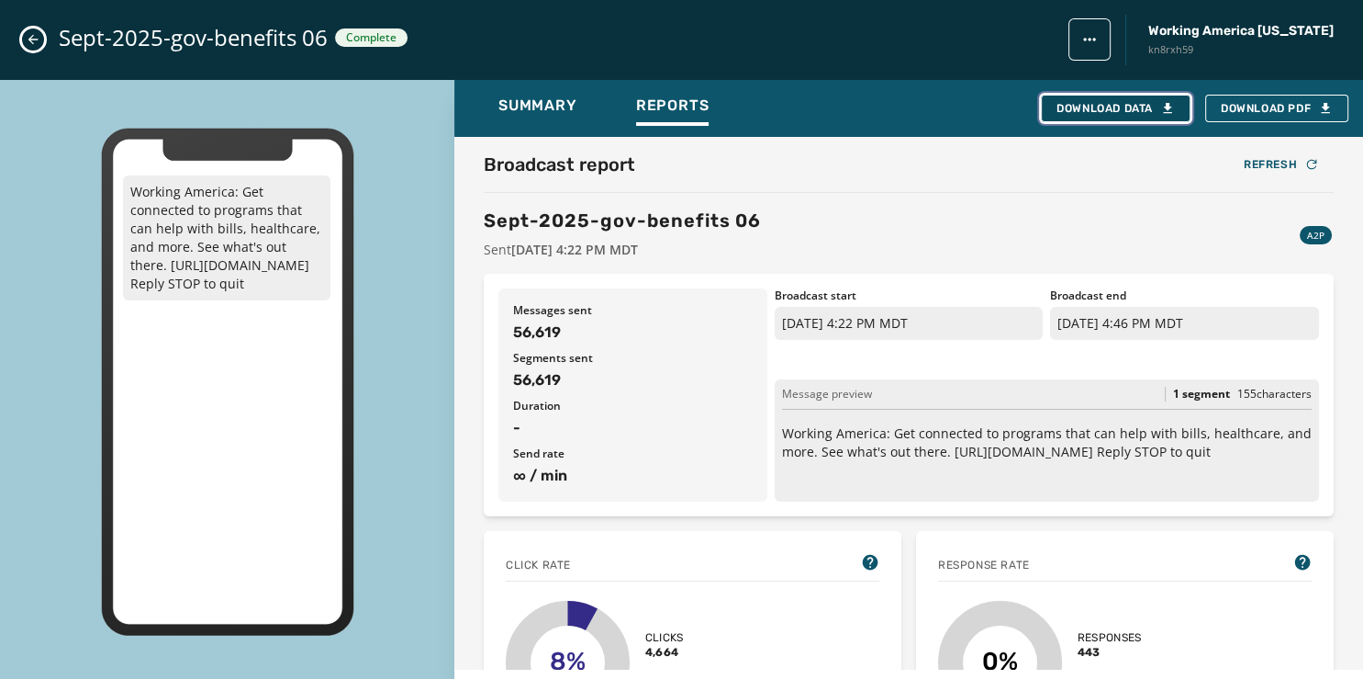
click at [1091, 108] on div "Download Data" at bounding box center [1116, 108] width 118 height 15
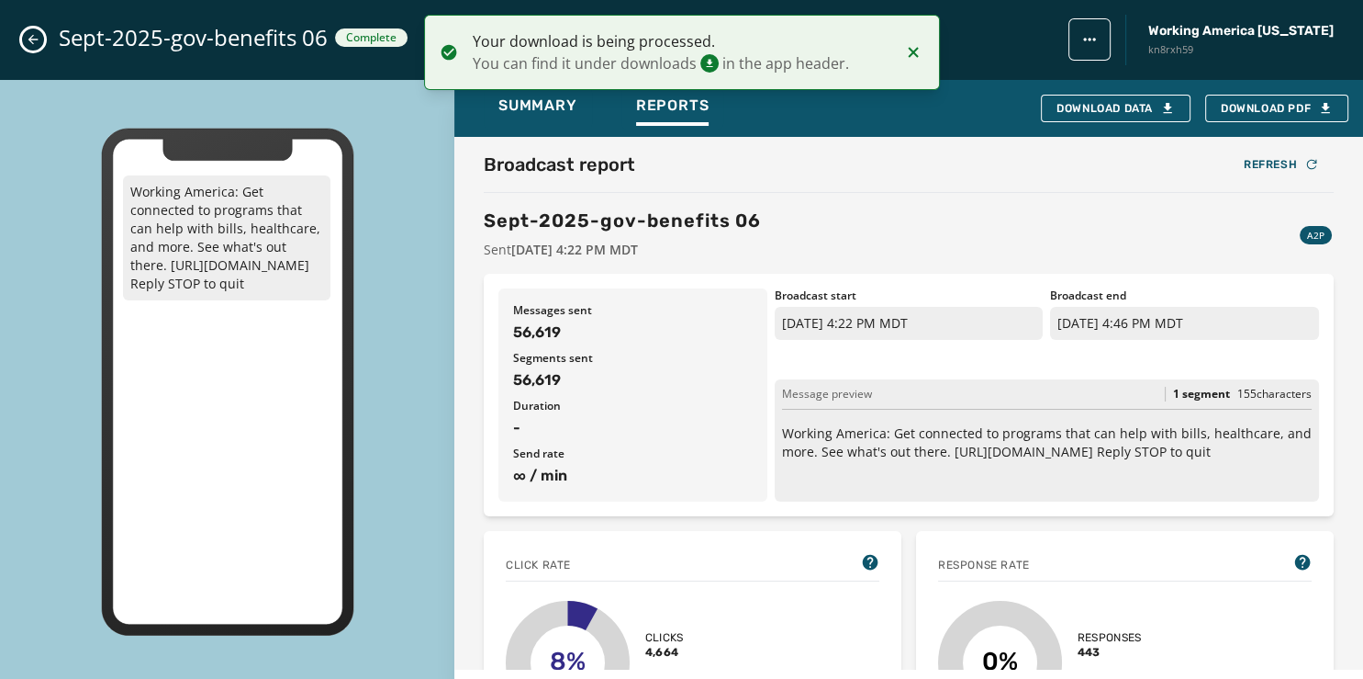
click at [36, 36] on icon "Close admin drawer" at bounding box center [33, 39] width 15 height 15
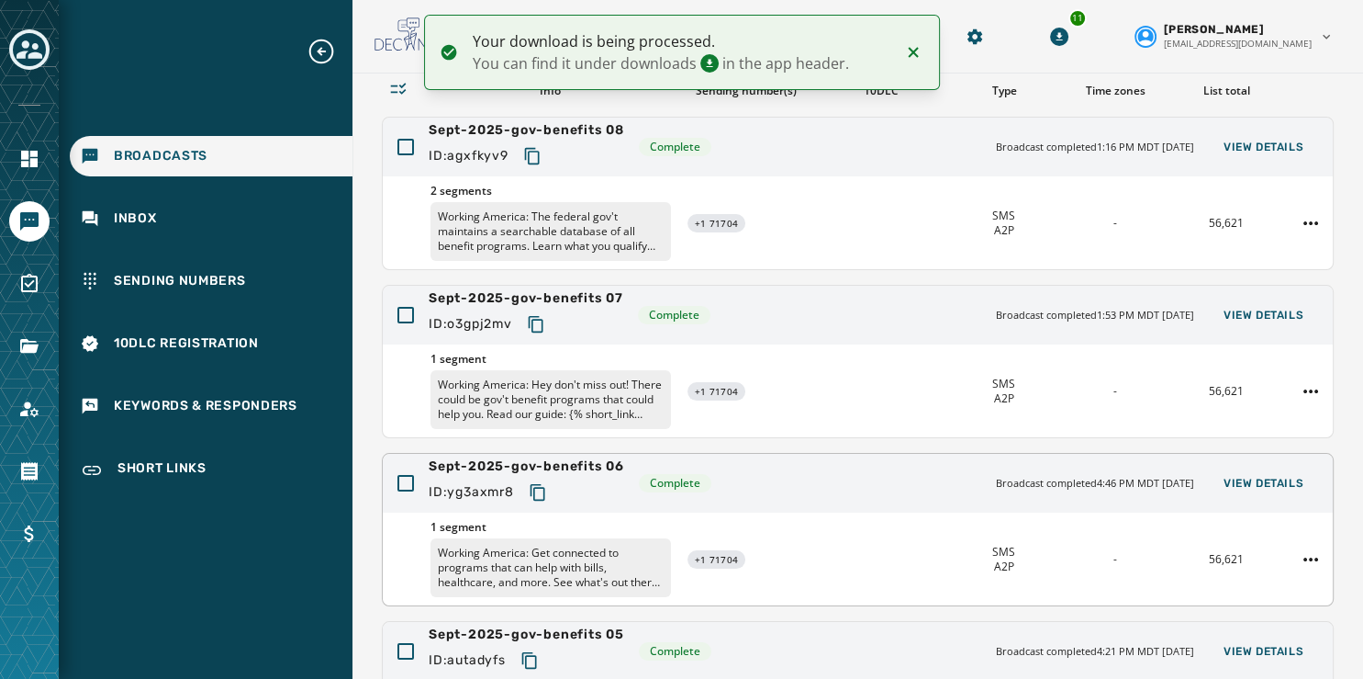
scroll to position [137, 0]
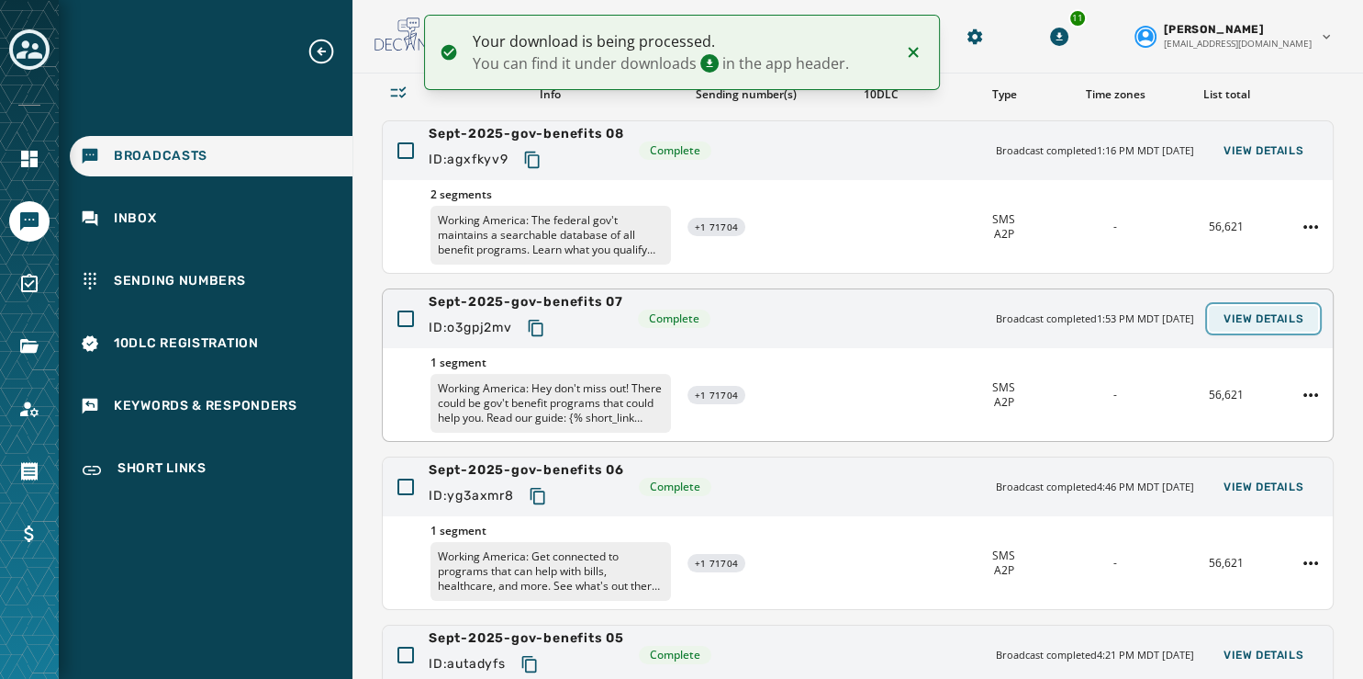
click at [1224, 311] on span "View Details" at bounding box center [1264, 318] width 80 height 15
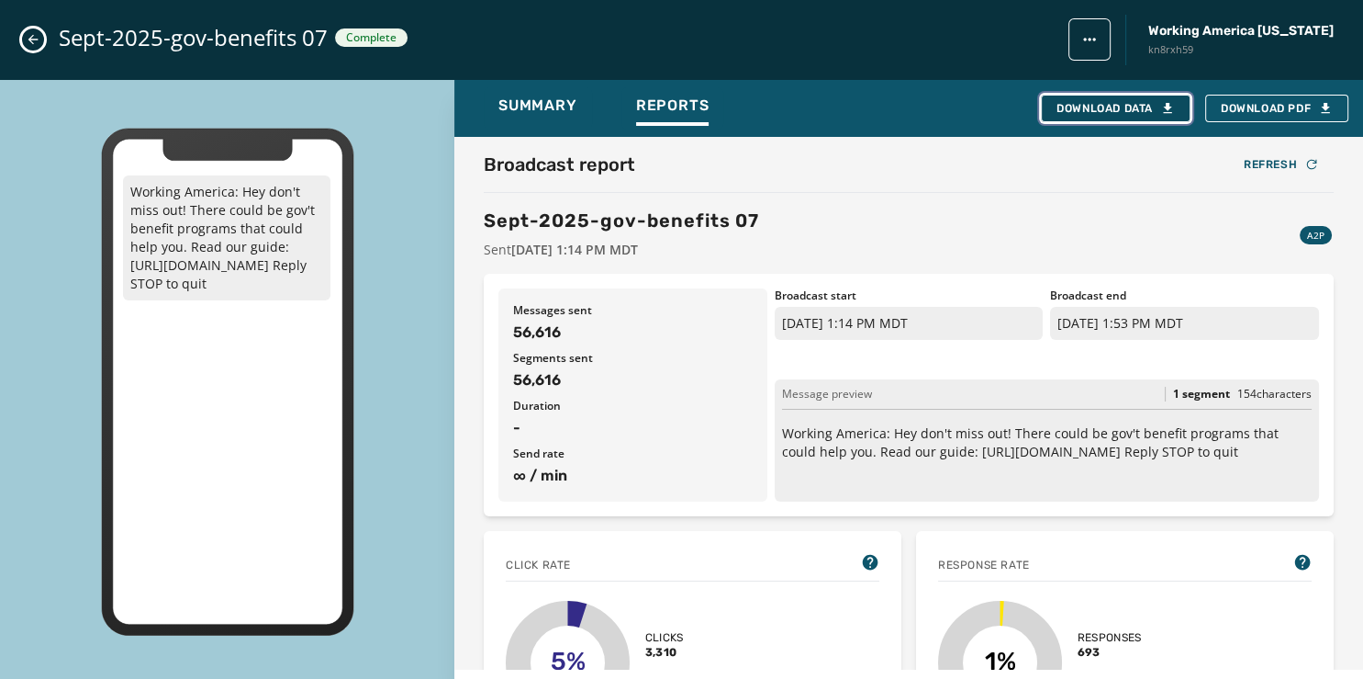
click at [1096, 114] on div "Download Data" at bounding box center [1116, 108] width 118 height 15
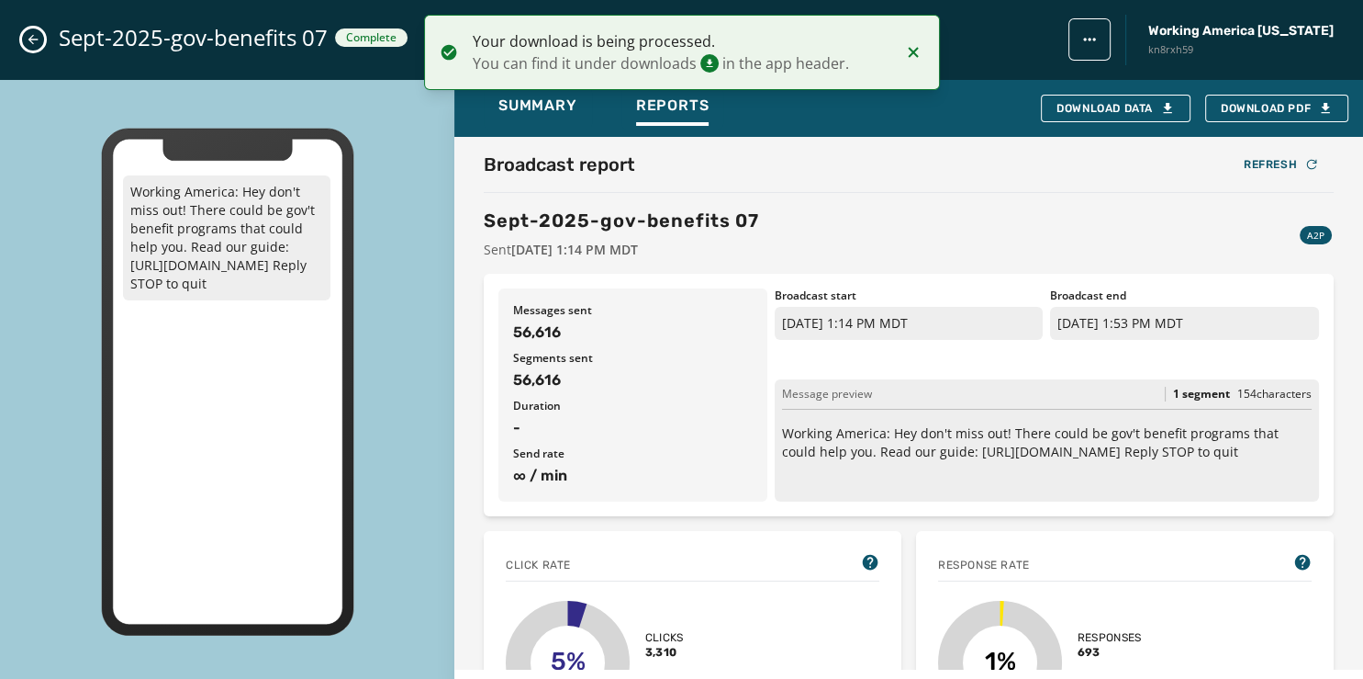
click at [29, 32] on button "Close admin drawer" at bounding box center [33, 39] width 22 height 22
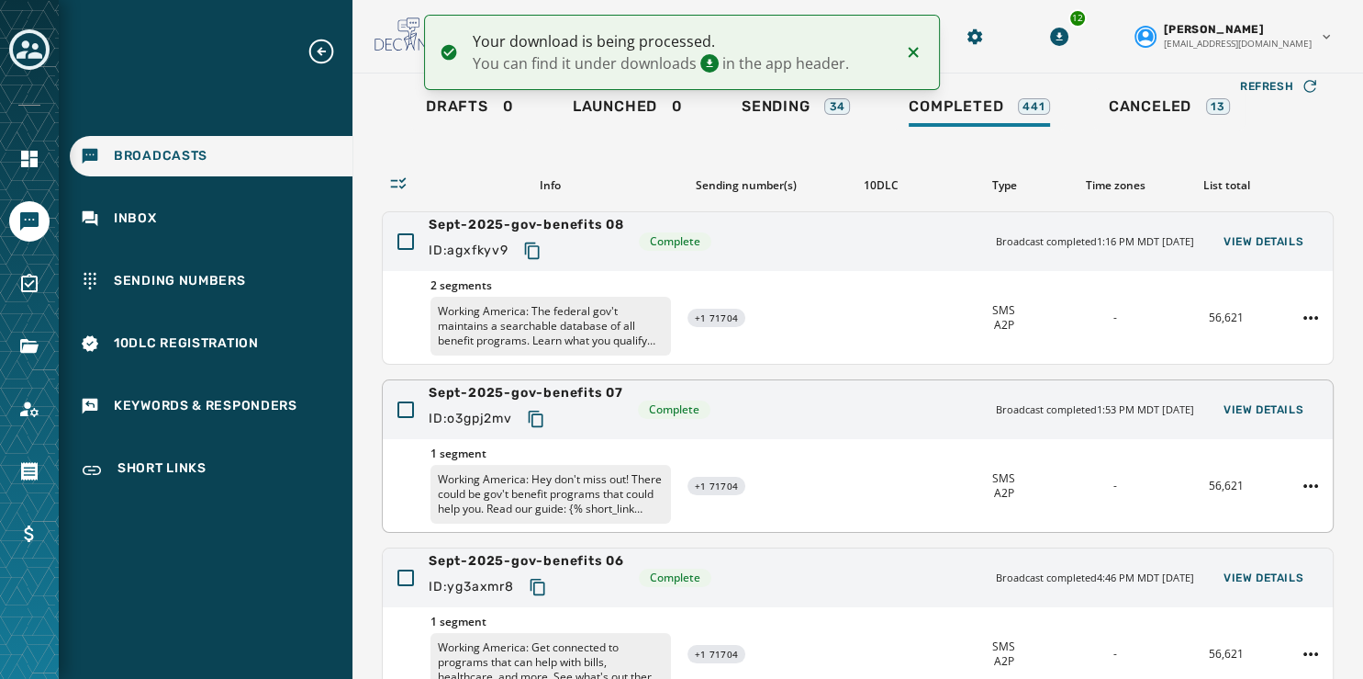
scroll to position [15, 0]
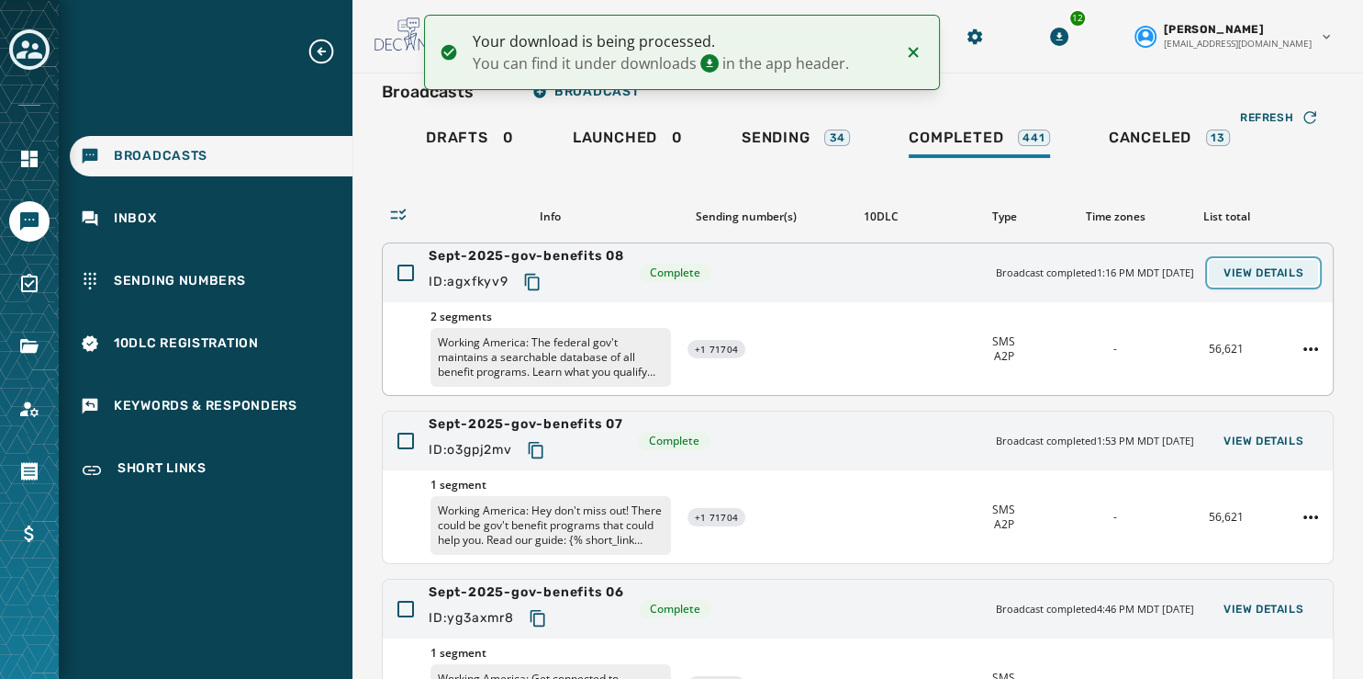
click at [1242, 267] on span "View Details" at bounding box center [1264, 272] width 80 height 15
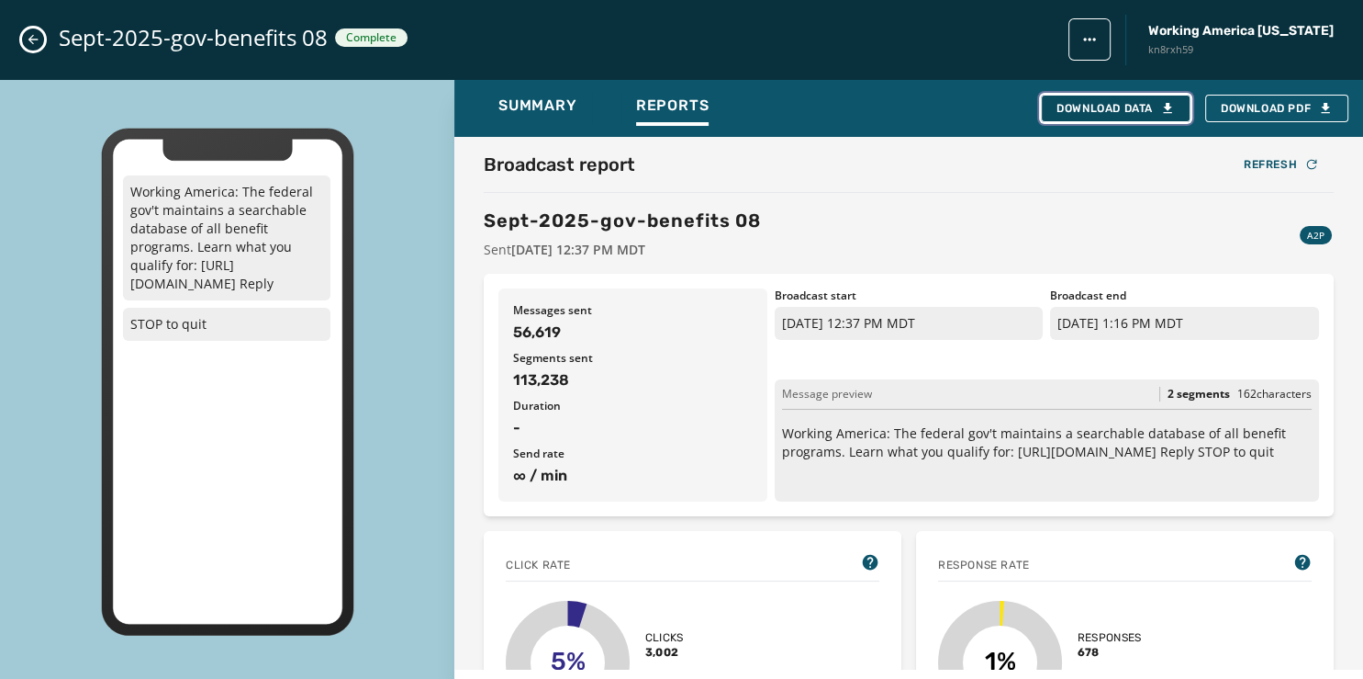
click at [1124, 101] on div "Download Data" at bounding box center [1116, 108] width 118 height 15
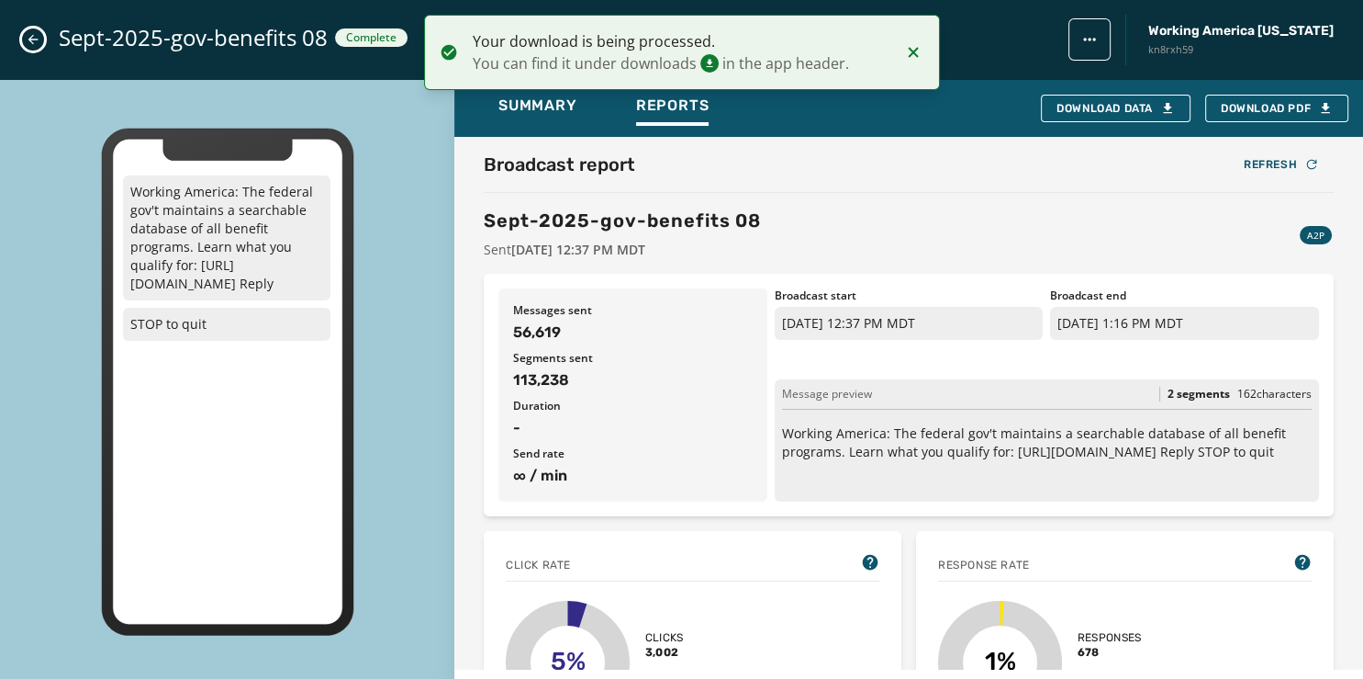
click at [25, 32] on button "Close admin drawer" at bounding box center [33, 39] width 22 height 22
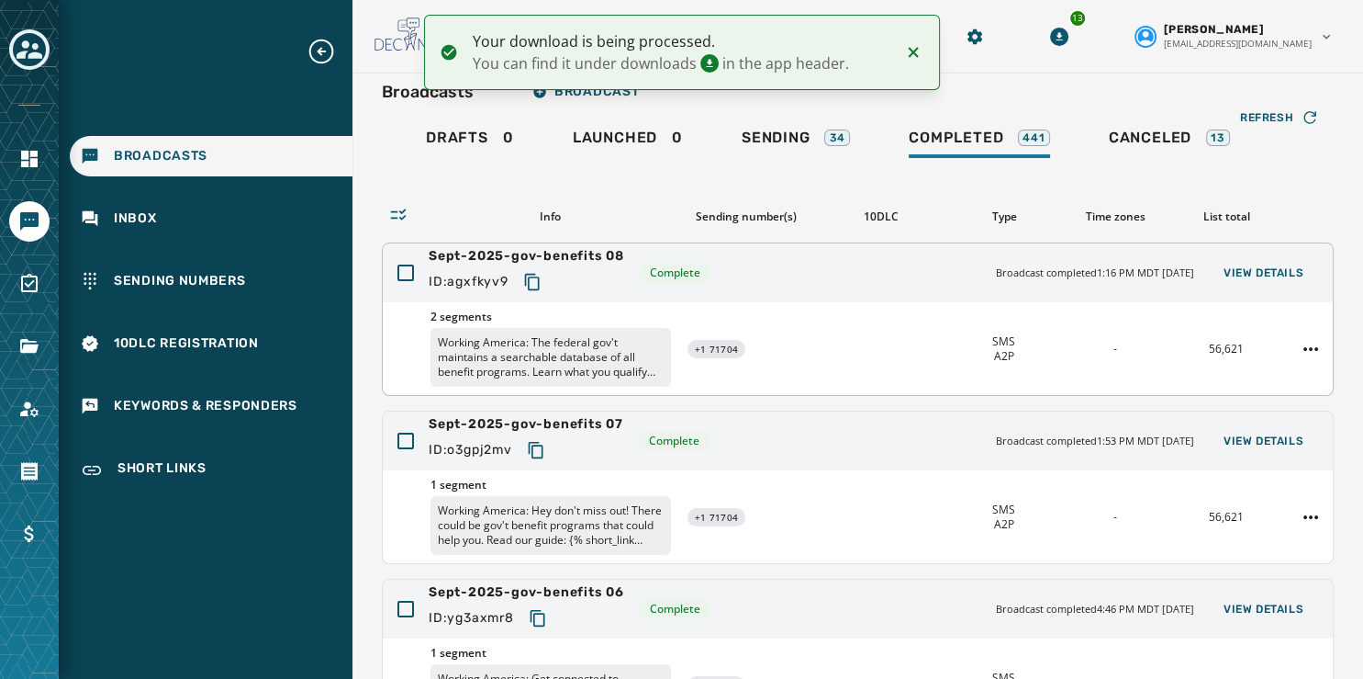
scroll to position [547, 0]
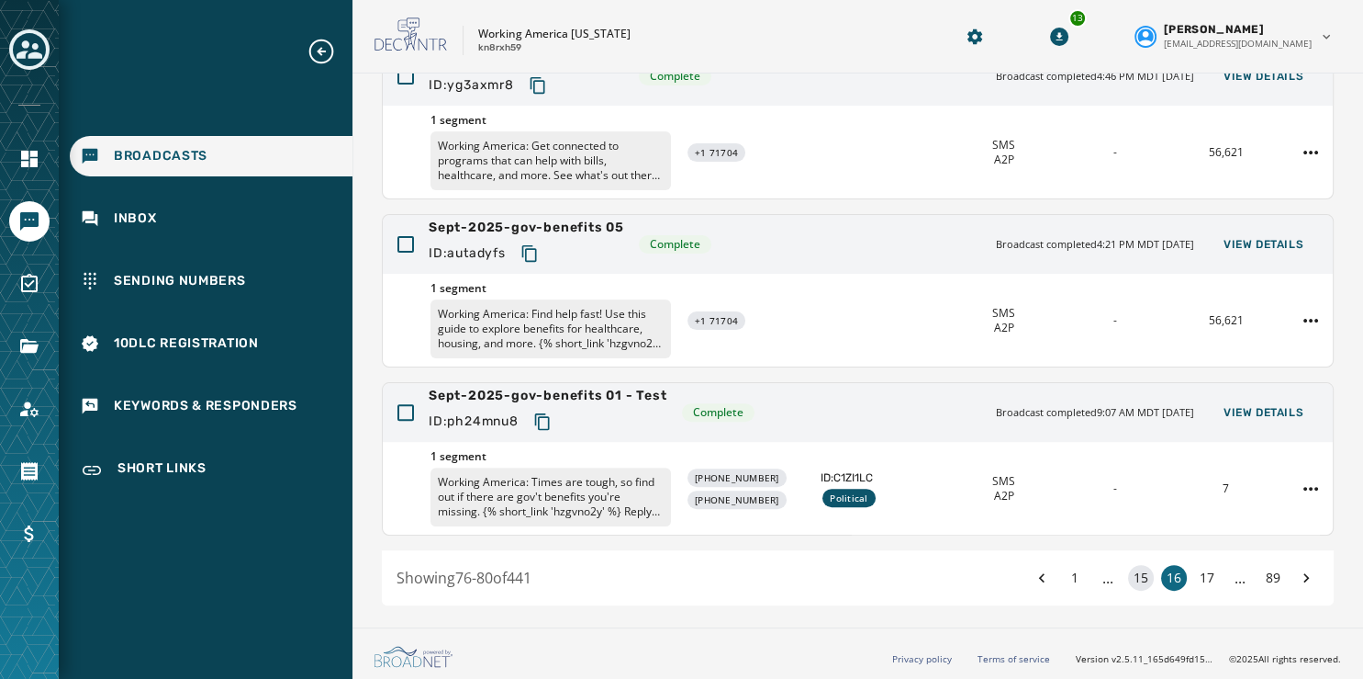
click at [1128, 584] on button "15" at bounding box center [1141, 578] width 26 height 26
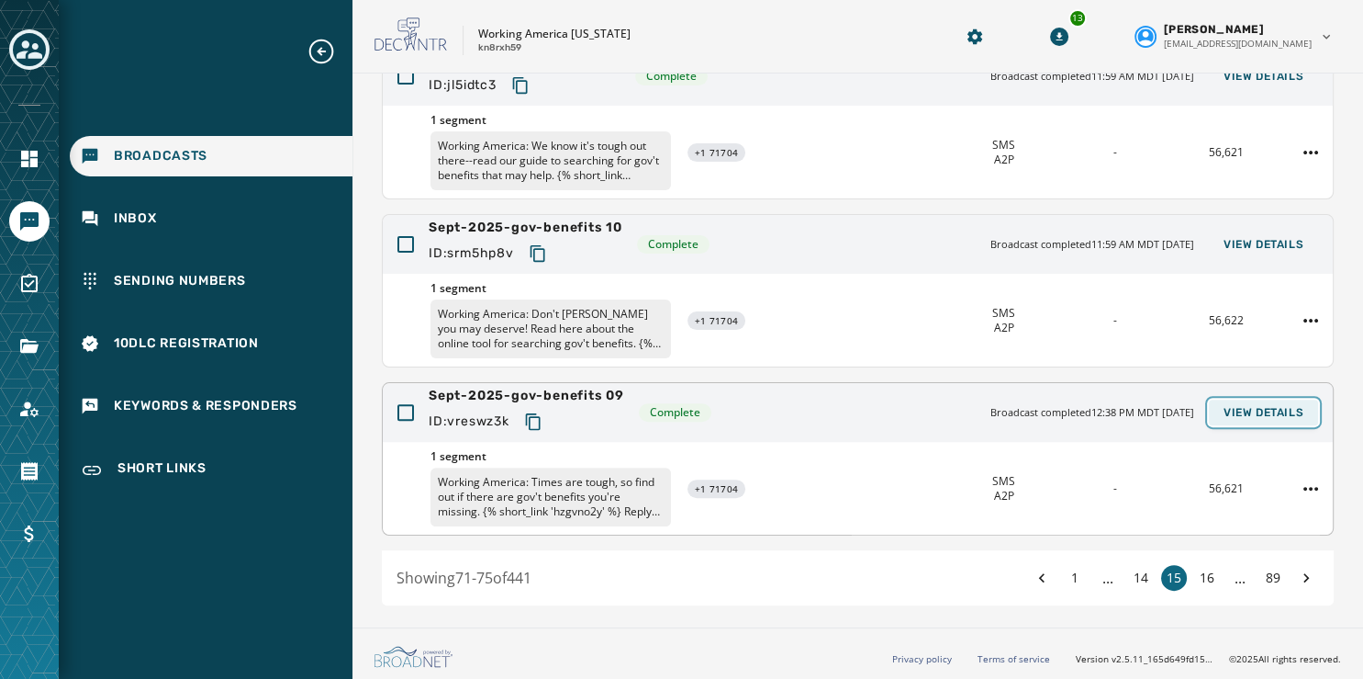
click at [1229, 407] on span "View Details" at bounding box center [1264, 412] width 80 height 15
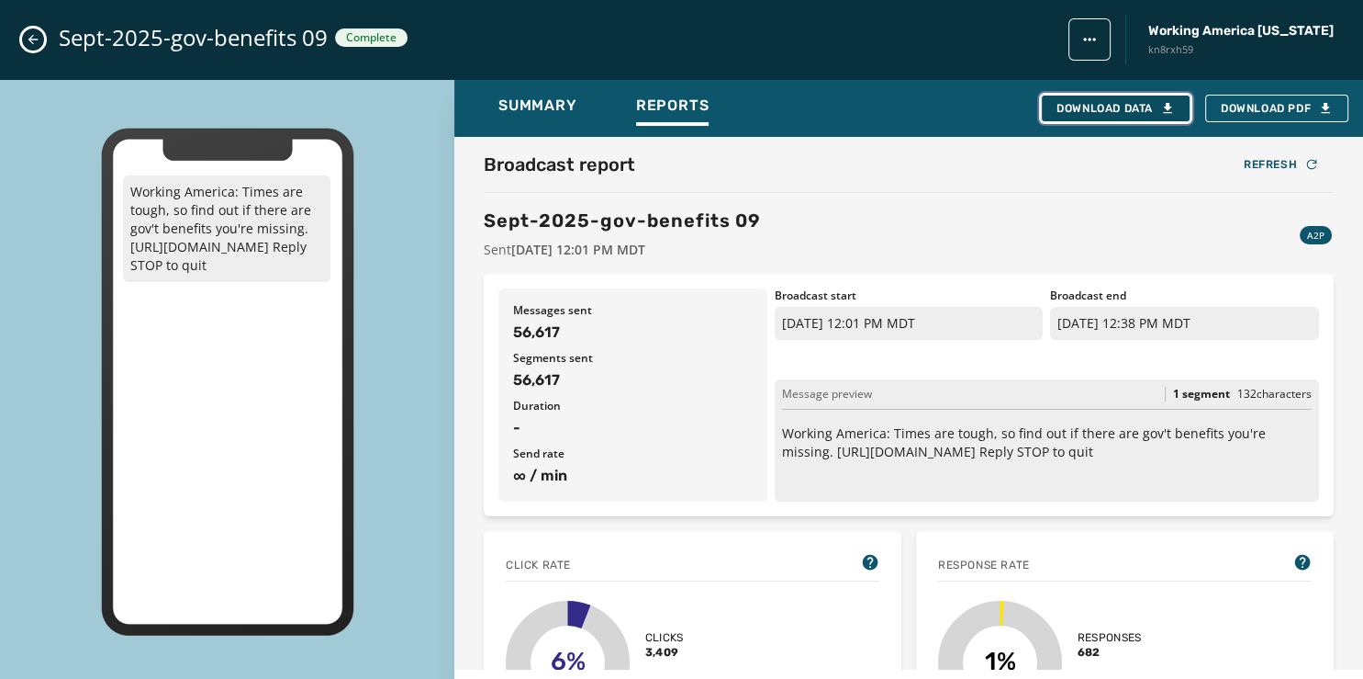
click at [1133, 106] on div "Download Data" at bounding box center [1116, 108] width 118 height 15
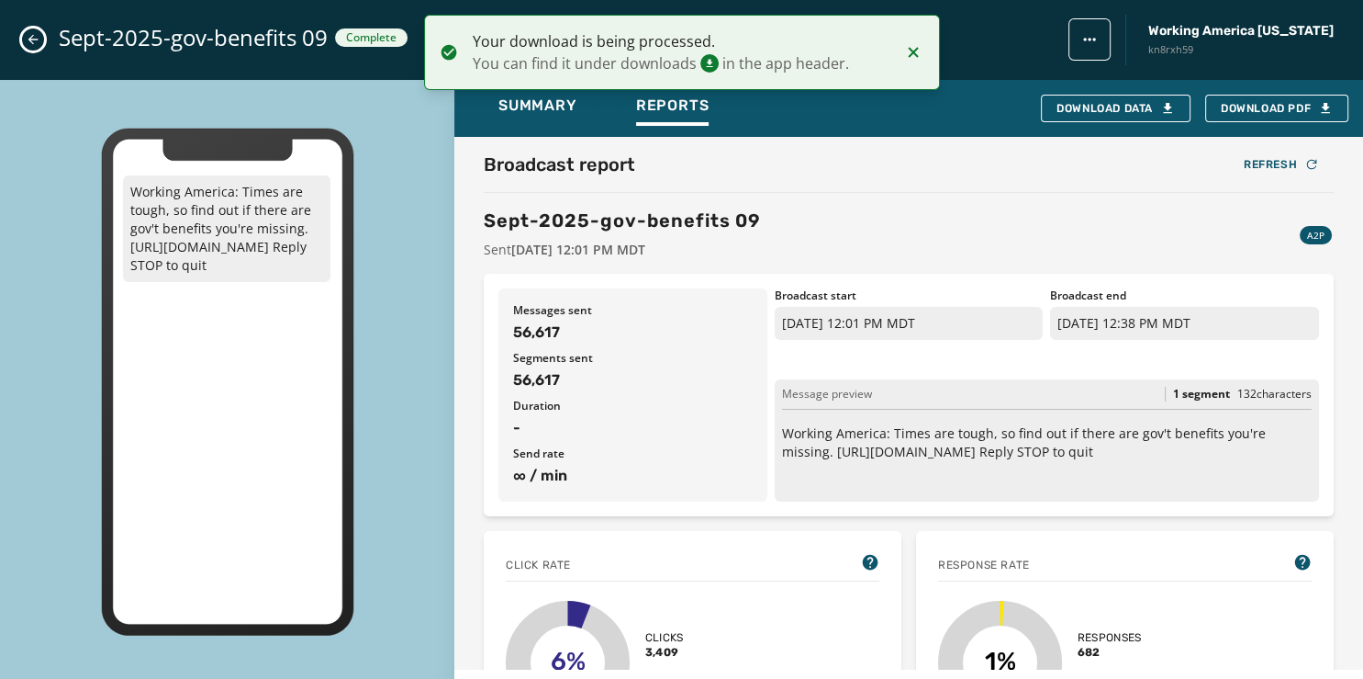
click at [34, 35] on icon "Close admin drawer" at bounding box center [33, 39] width 15 height 15
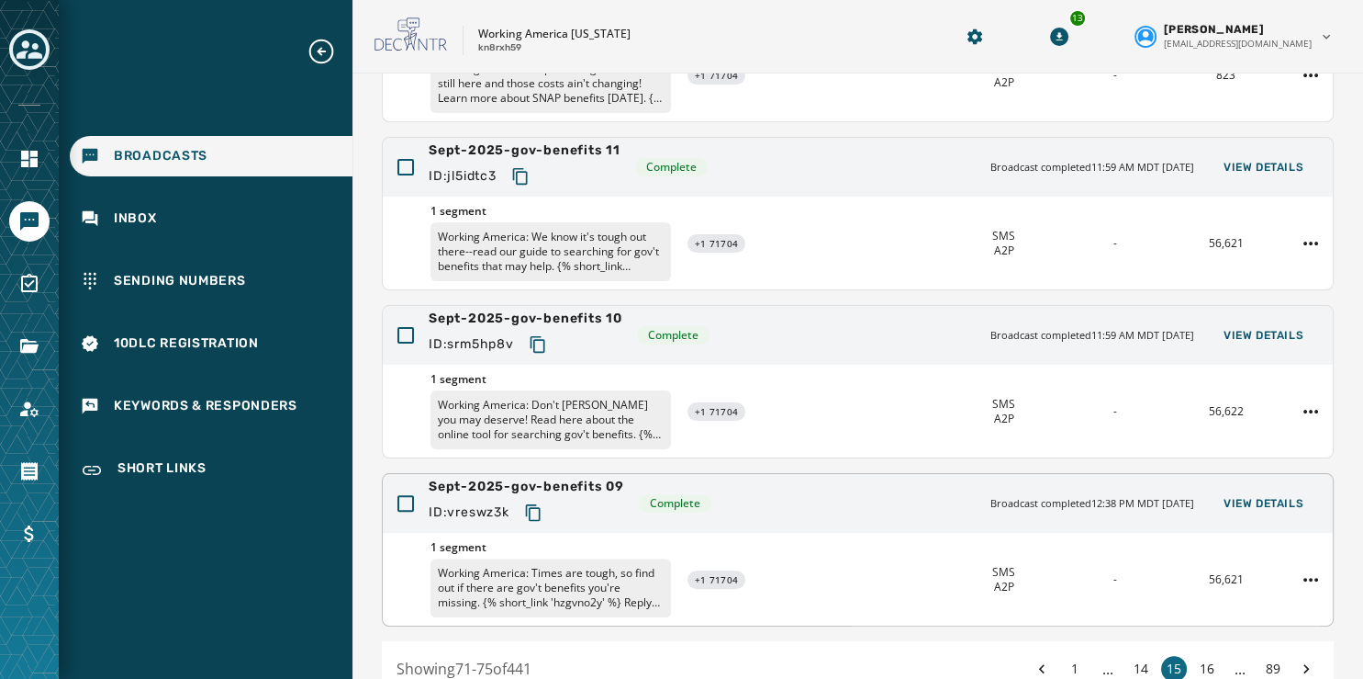
scroll to position [443, 0]
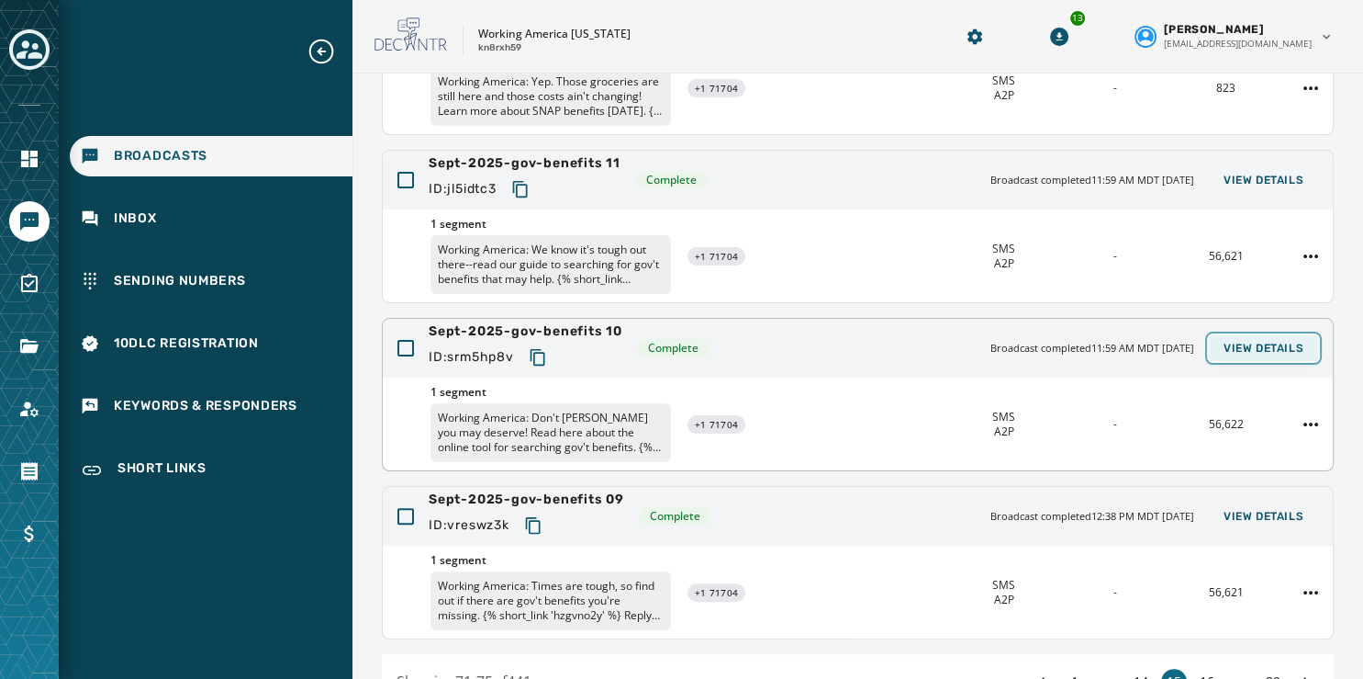
click at [1240, 347] on span "View Details" at bounding box center [1264, 348] width 80 height 15
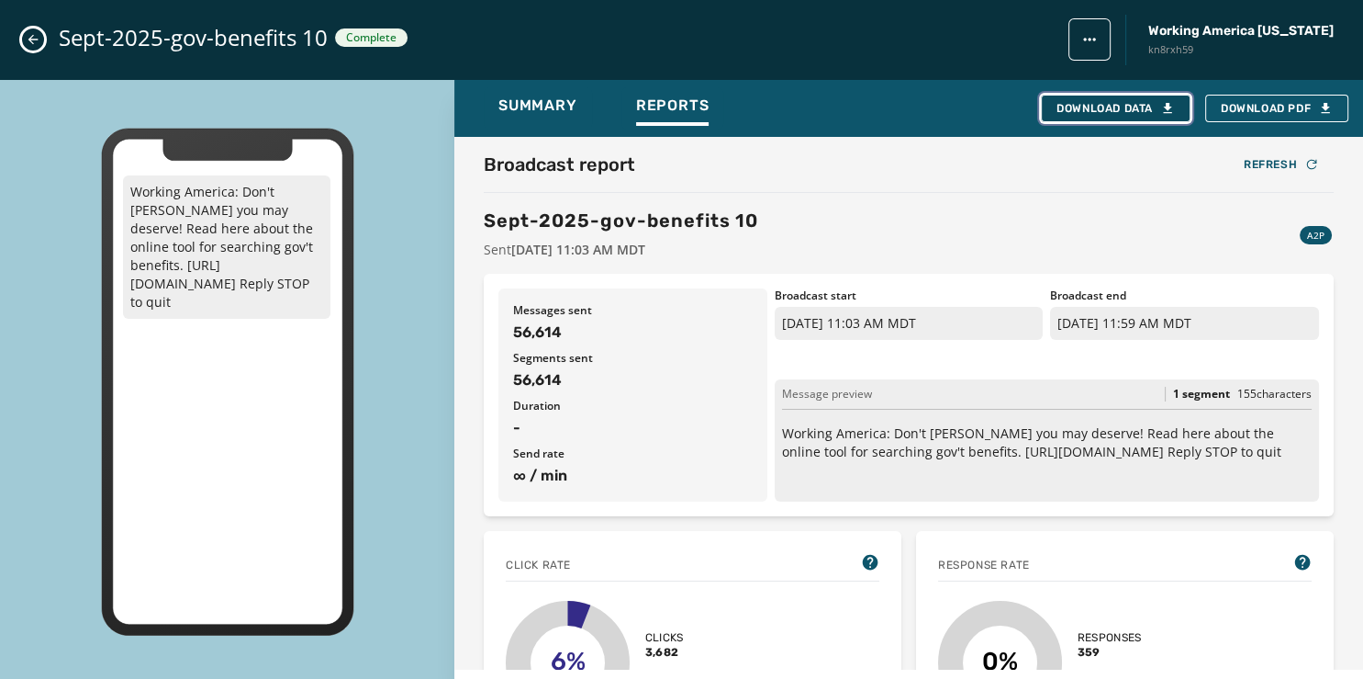
click at [1120, 102] on div "Download Data" at bounding box center [1116, 108] width 118 height 15
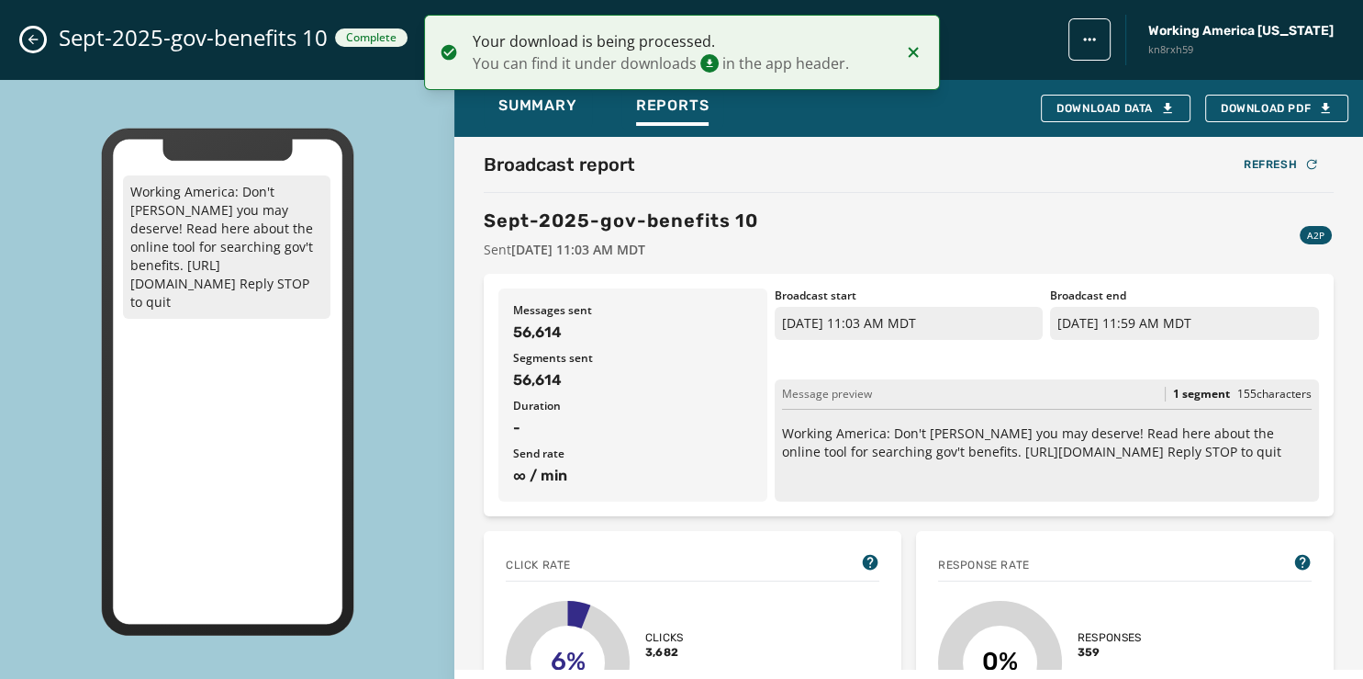
click at [30, 38] on icon "Close admin drawer" at bounding box center [33, 39] width 15 height 15
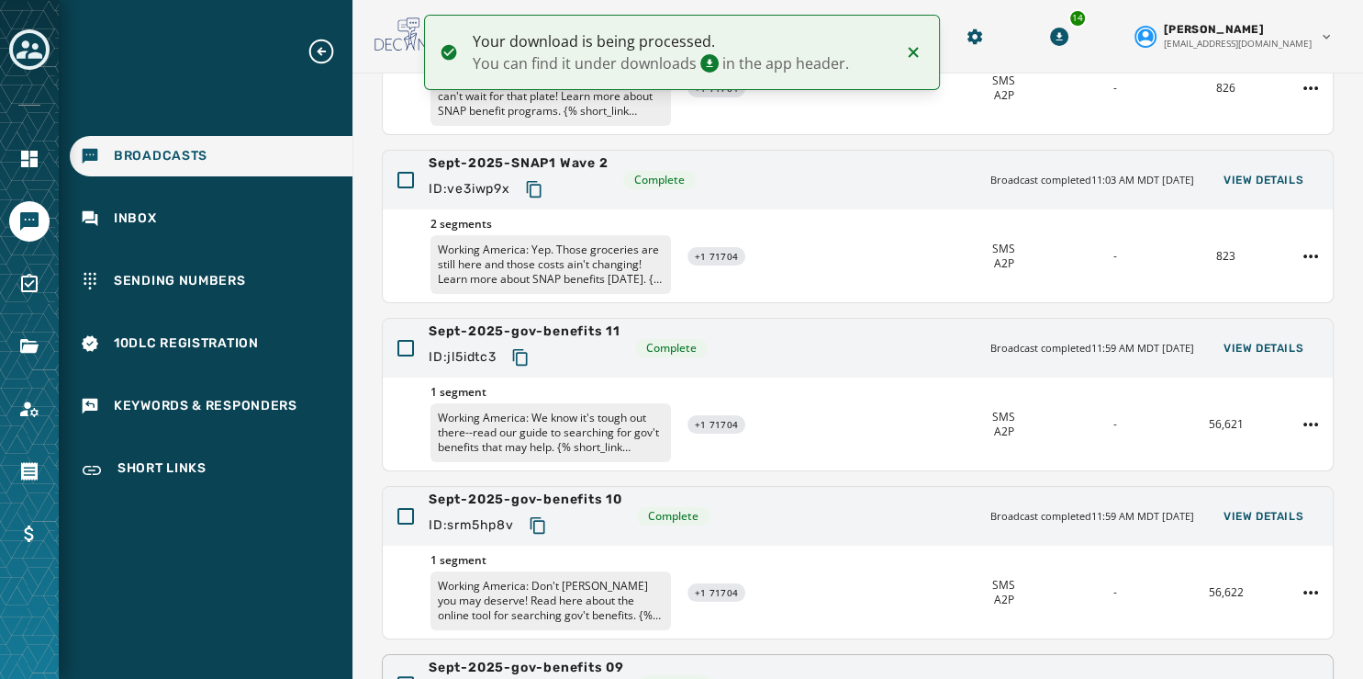
scroll to position [269, 0]
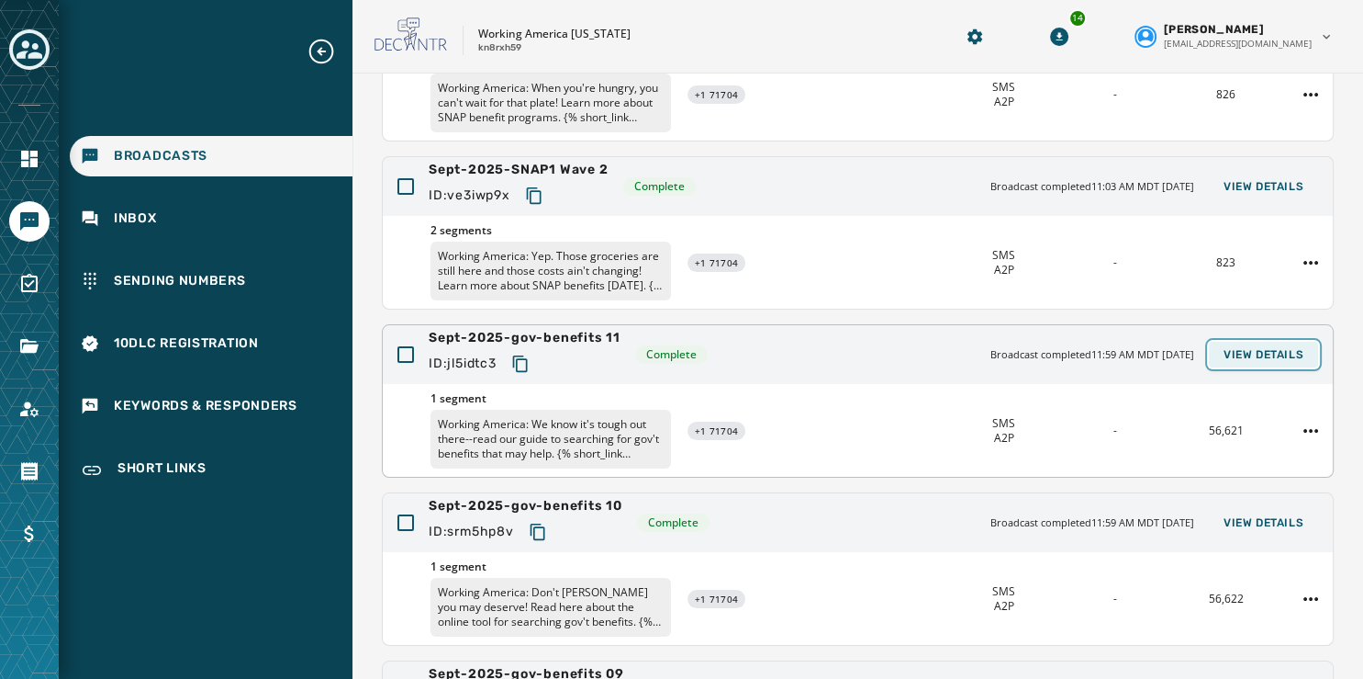
click at [1245, 347] on span "View Details" at bounding box center [1264, 354] width 80 height 15
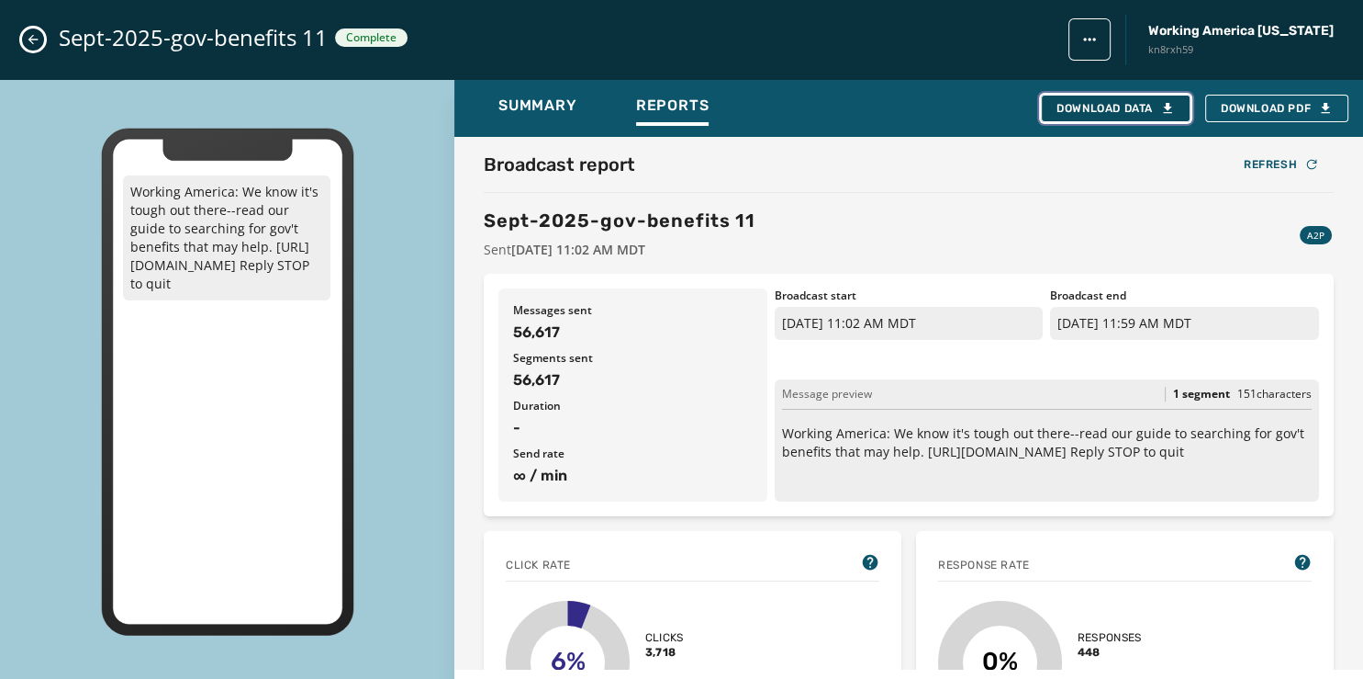
click at [1082, 108] on div "Download Data" at bounding box center [1116, 108] width 118 height 15
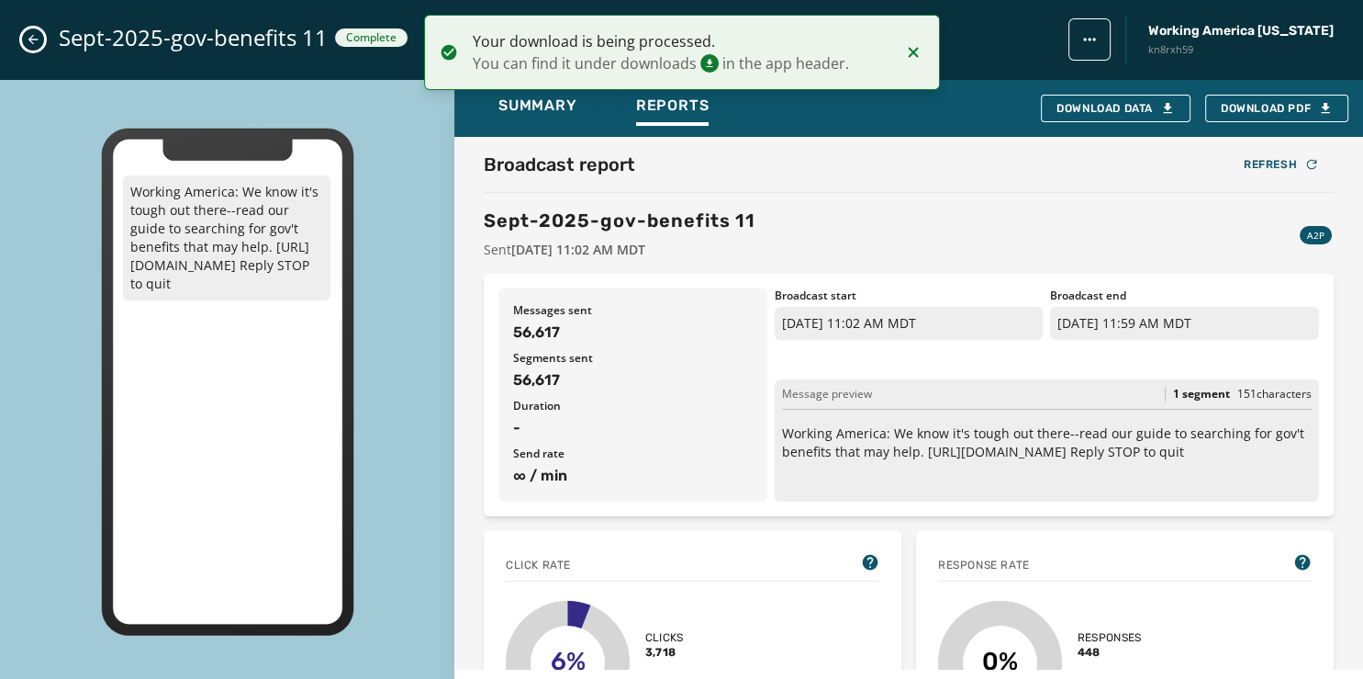
click at [26, 35] on button "Close admin drawer" at bounding box center [33, 39] width 22 height 22
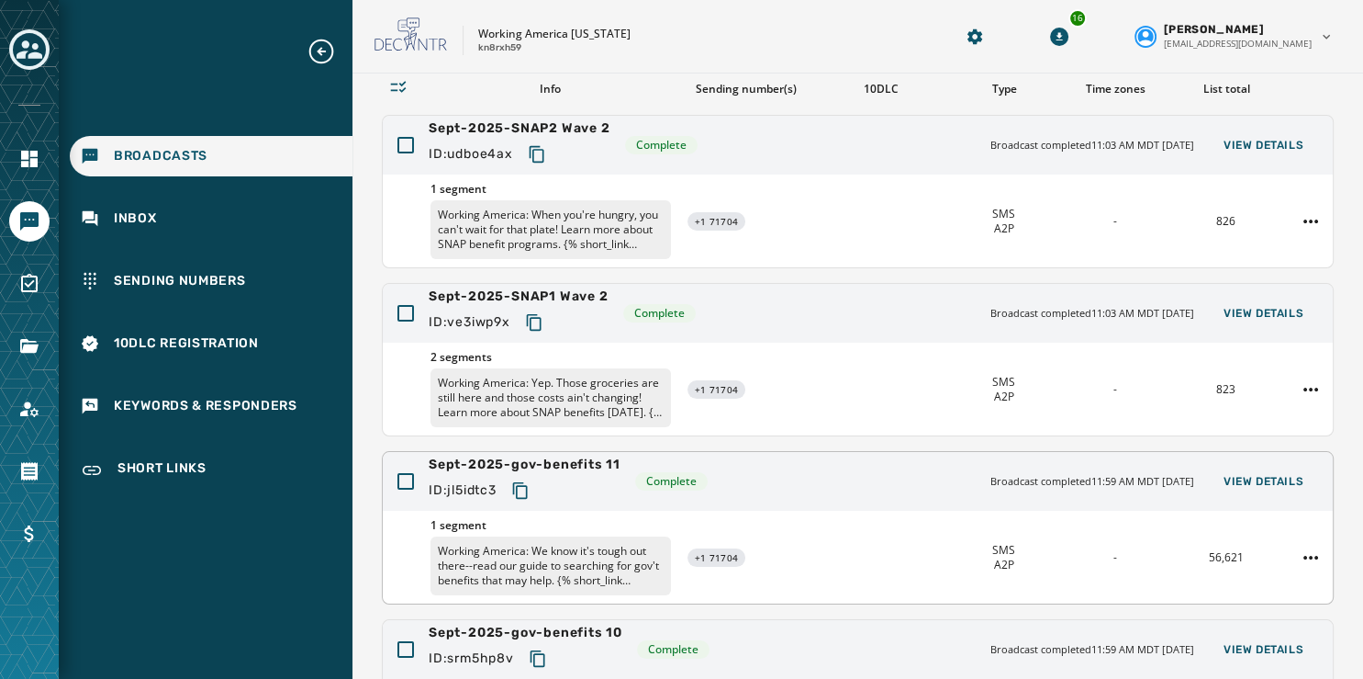
scroll to position [141, 0]
click at [1069, 33] on icon "Download Menu" at bounding box center [1059, 37] width 18 height 18
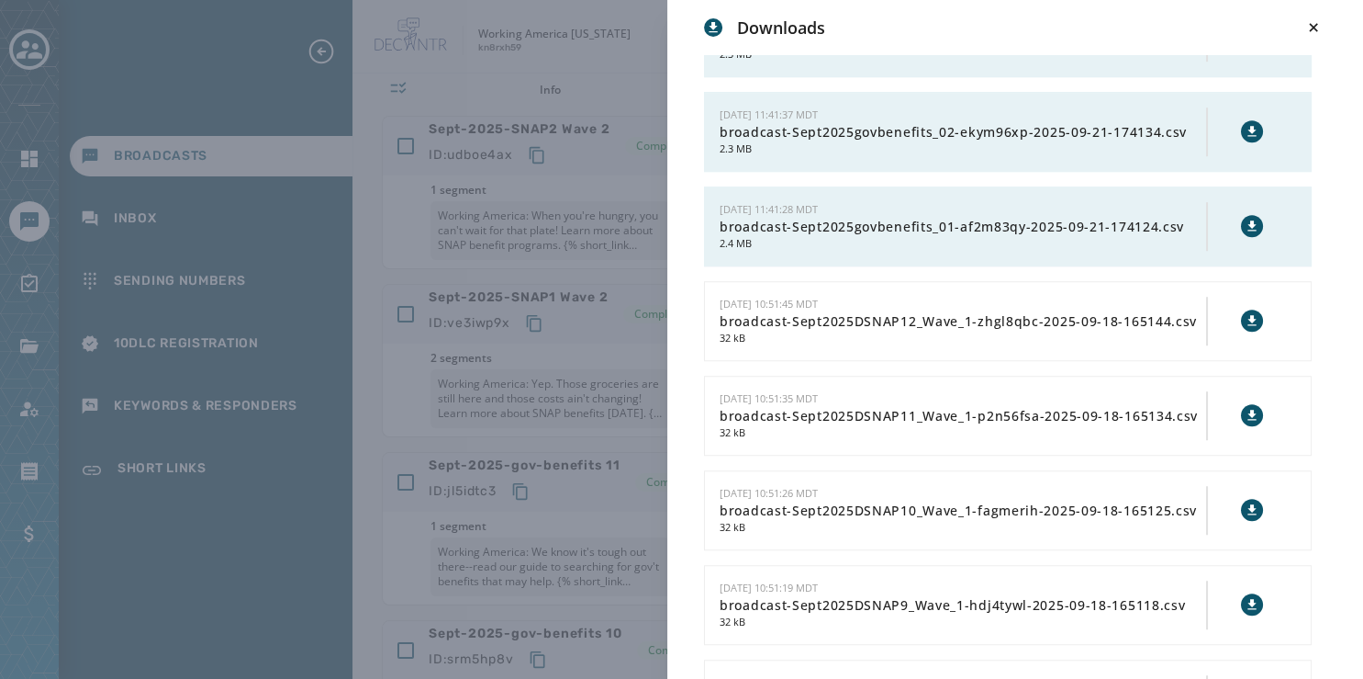
scroll to position [1289, 0]
click at [1248, 222] on icon at bounding box center [1252, 227] width 8 height 10
click at [1245, 126] on icon at bounding box center [1252, 133] width 15 height 15
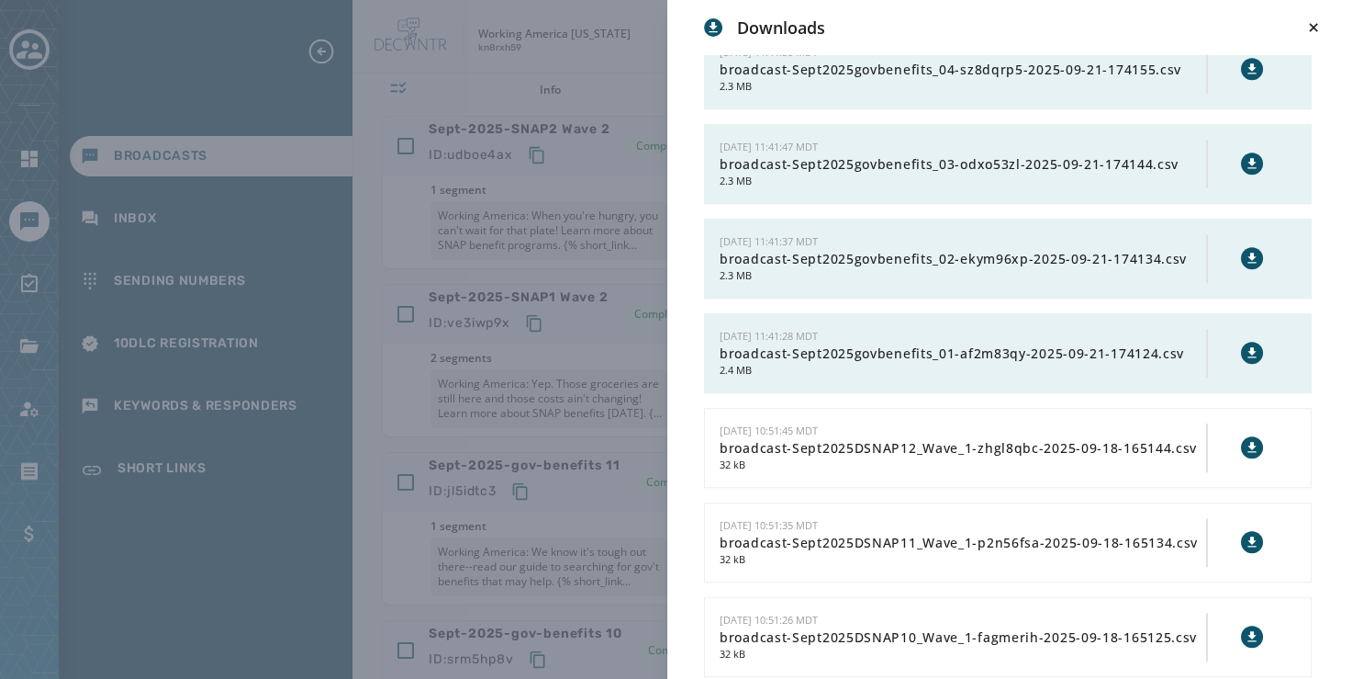
scroll to position [1153, 0]
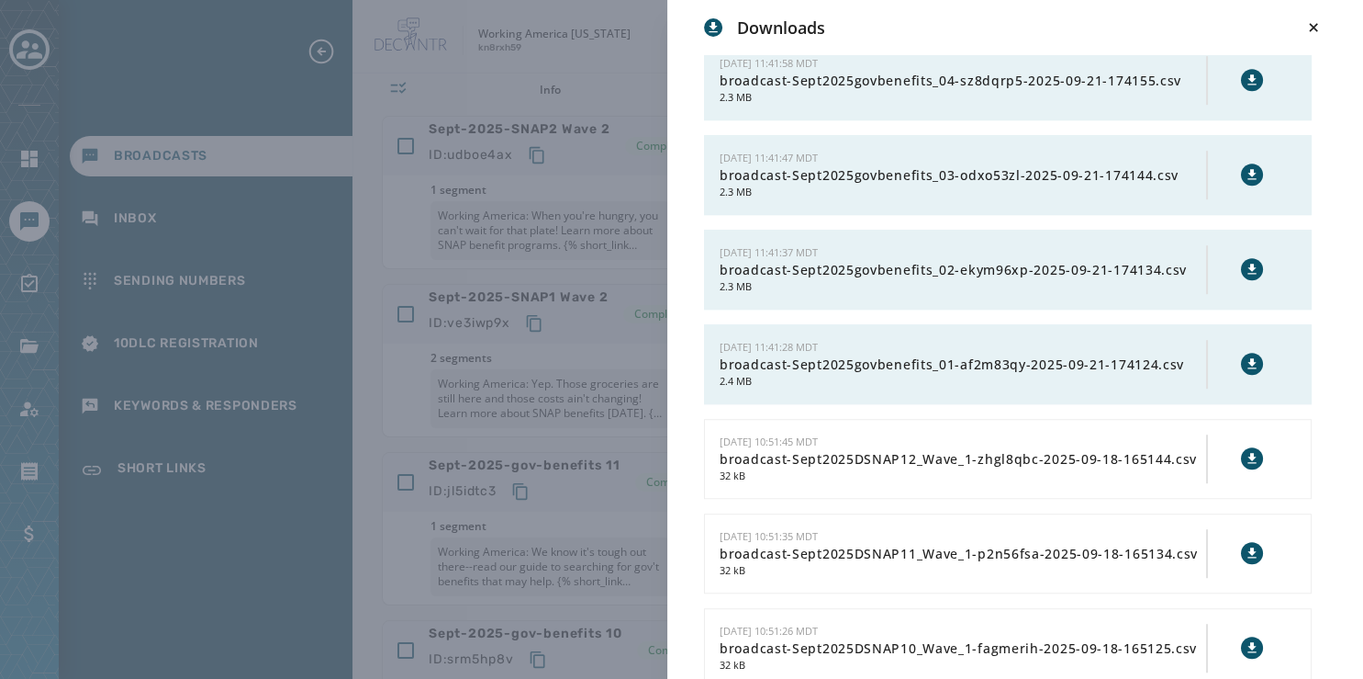
click at [1245, 167] on icon at bounding box center [1252, 174] width 15 height 15
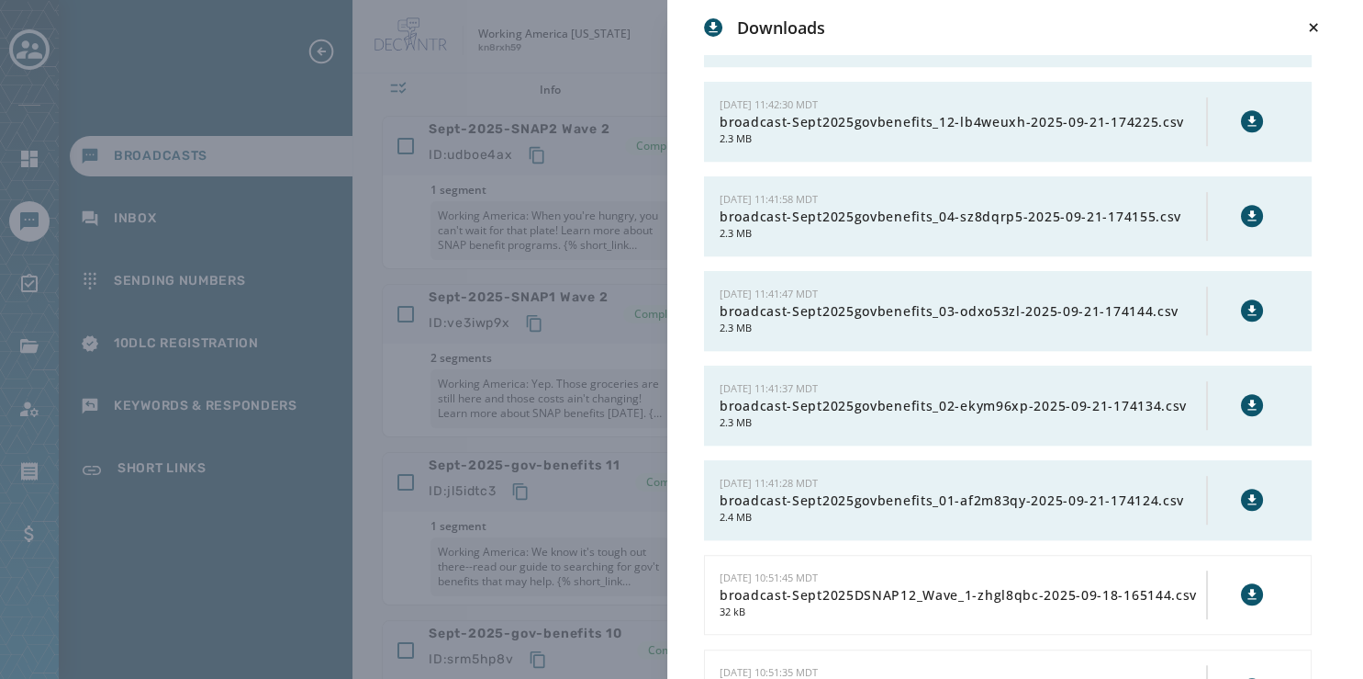
scroll to position [1017, 0]
click at [1248, 210] on icon at bounding box center [1252, 215] width 8 height 10
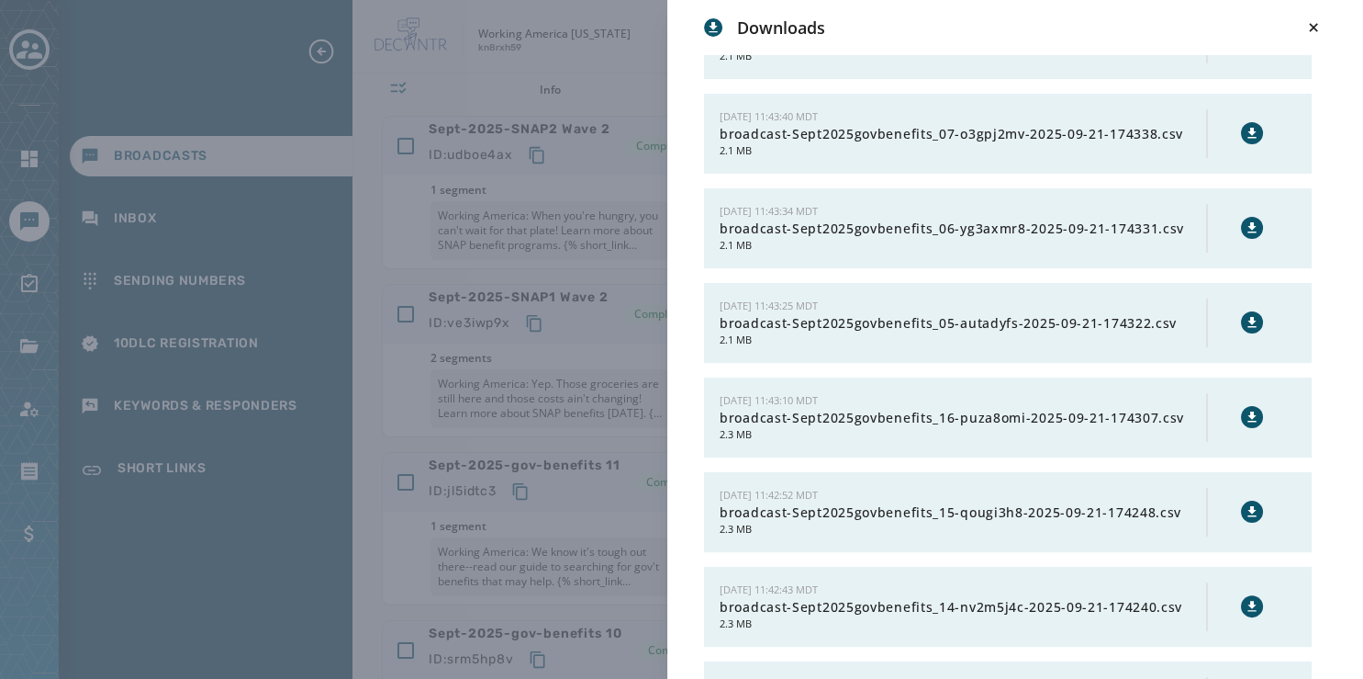
scroll to position [342, 0]
click at [1245, 319] on icon at bounding box center [1252, 324] width 15 height 15
click at [1248, 225] on icon at bounding box center [1252, 229] width 8 height 10
click at [1248, 130] on icon at bounding box center [1252, 134] width 8 height 10
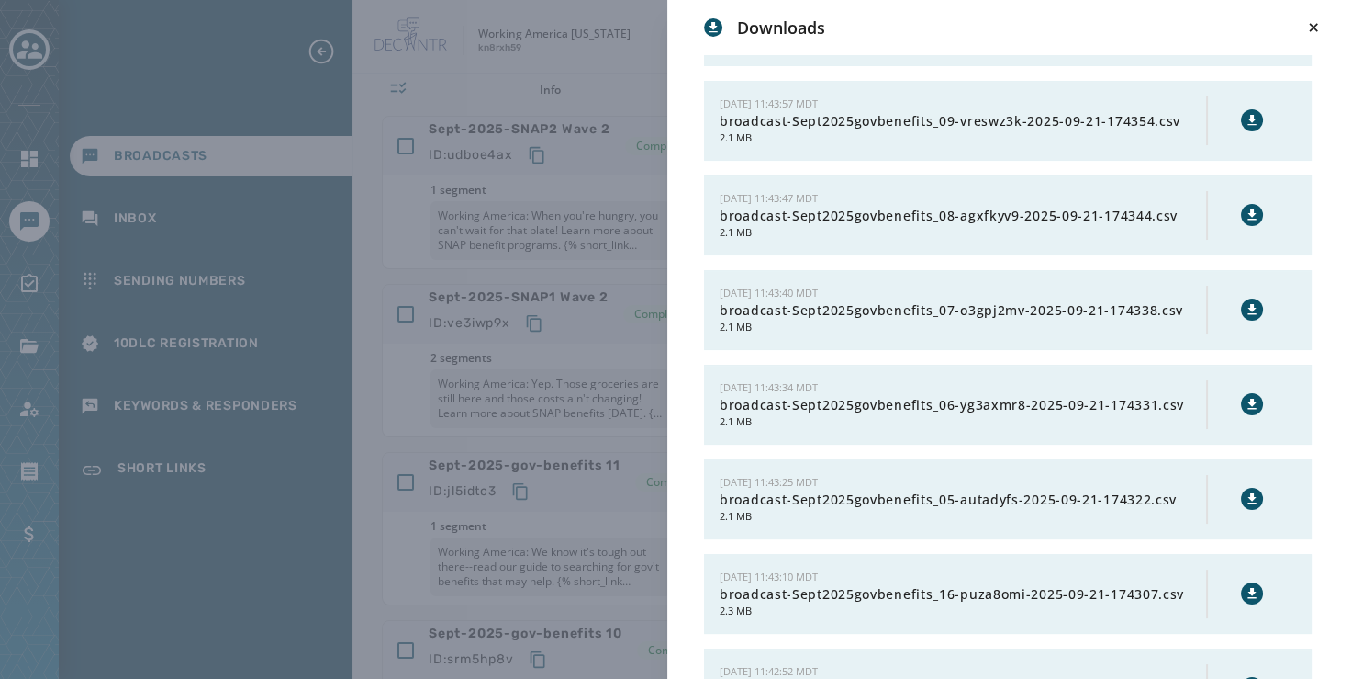
scroll to position [166, 0]
click at [1245, 208] on icon at bounding box center [1252, 215] width 15 height 15
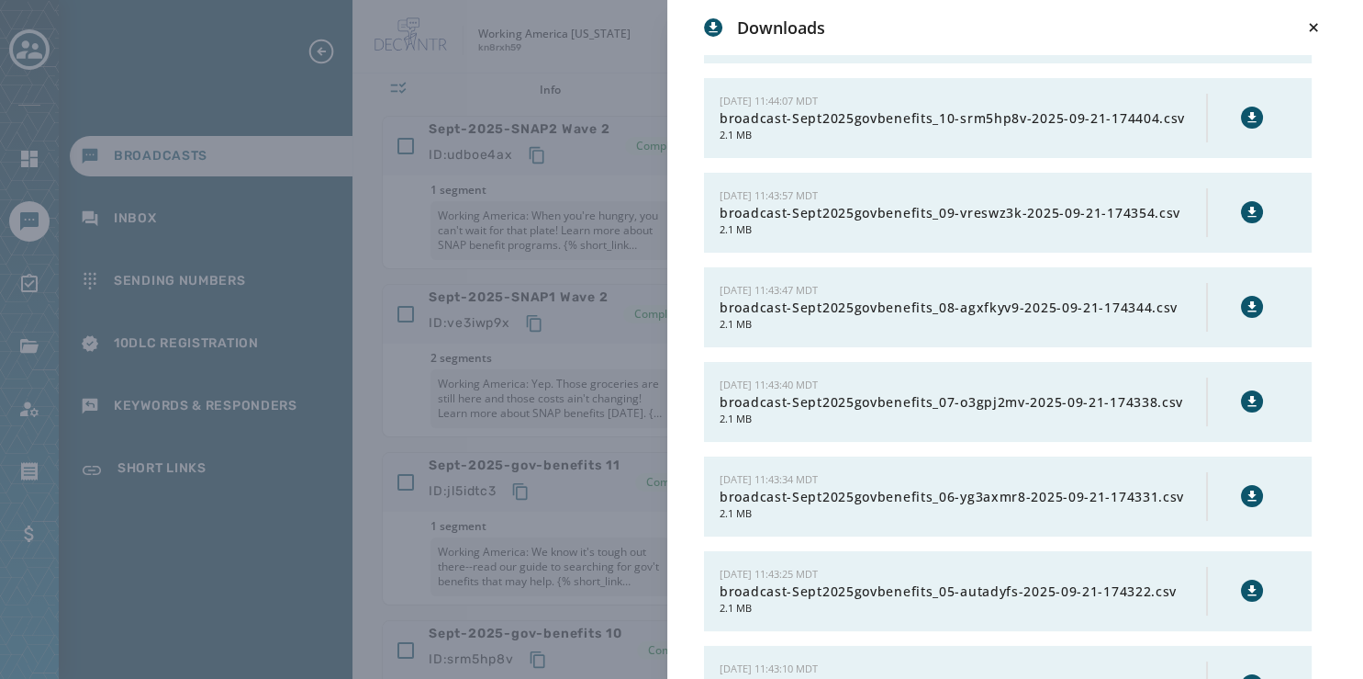
scroll to position [0, 0]
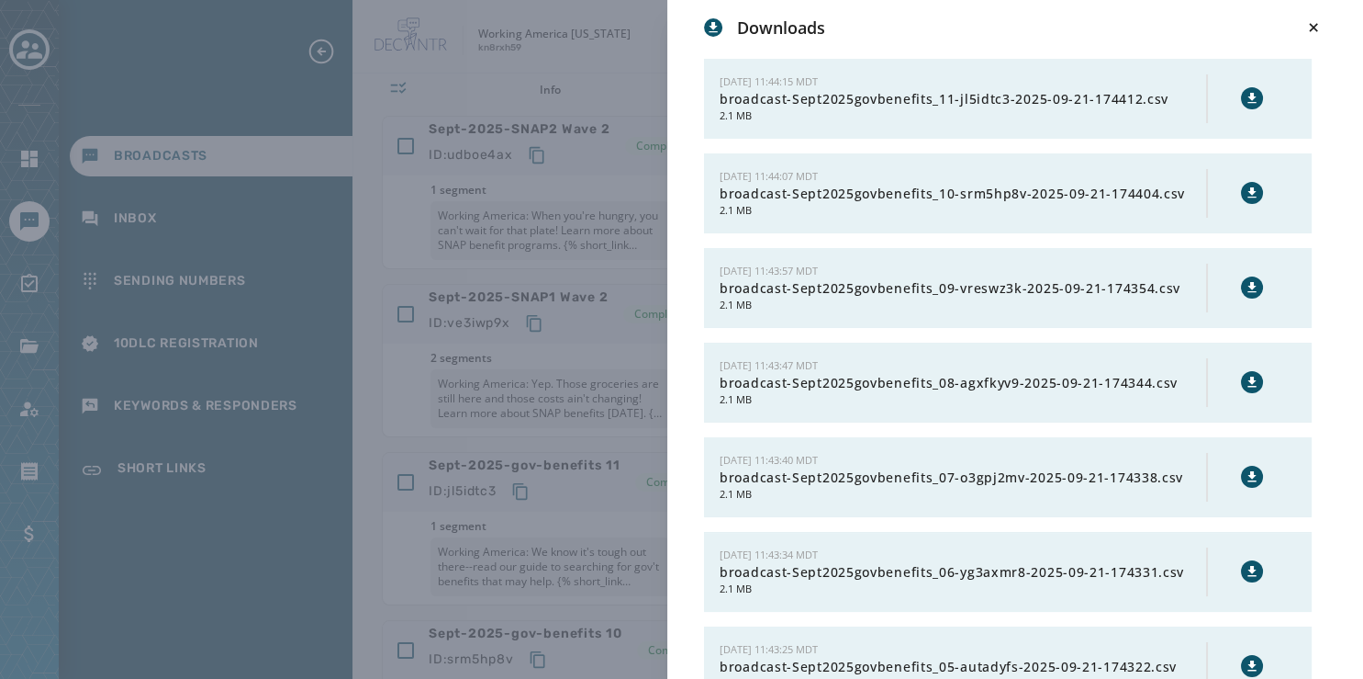
click at [1248, 282] on icon at bounding box center [1252, 287] width 8 height 10
click at [1248, 190] on icon at bounding box center [1252, 192] width 8 height 10
click at [1245, 91] on icon at bounding box center [1252, 98] width 15 height 15
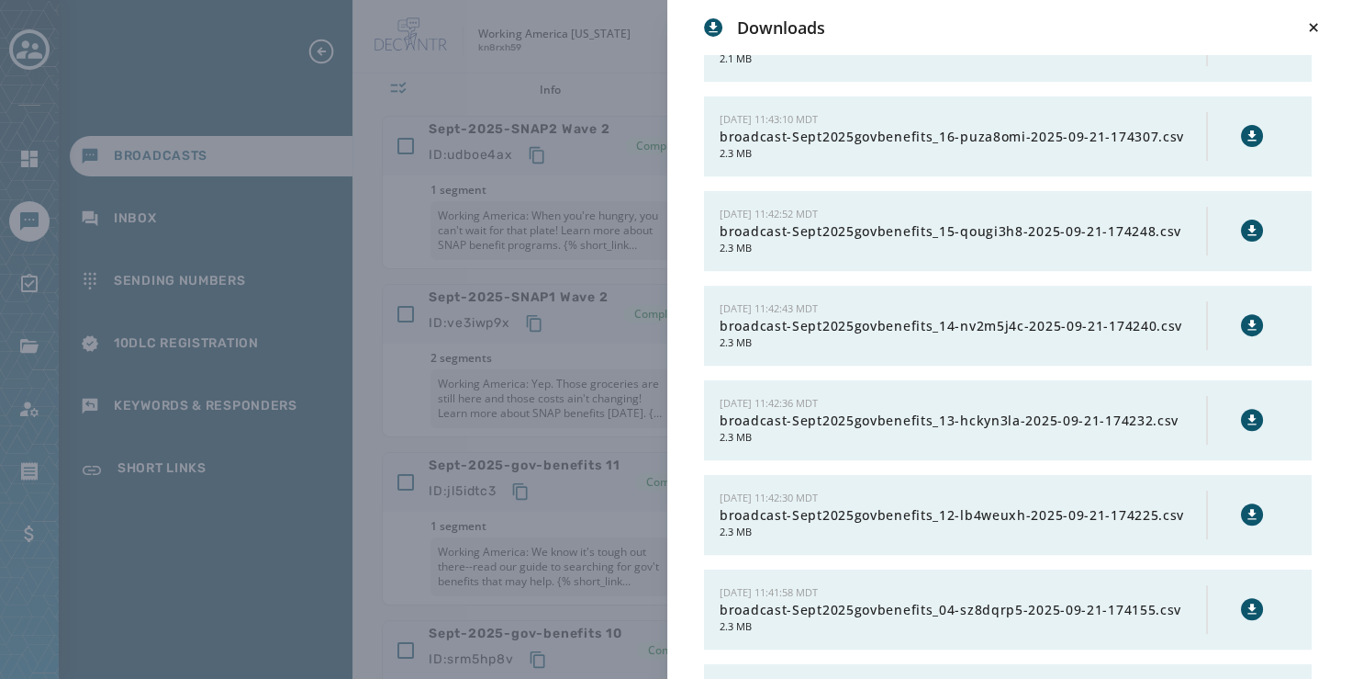
scroll to position [624, 0]
click at [1245, 510] on icon at bounding box center [1252, 514] width 15 height 15
click at [1248, 414] on icon at bounding box center [1252, 419] width 8 height 10
click at [1245, 318] on icon at bounding box center [1252, 325] width 15 height 15
click at [1245, 225] on icon at bounding box center [1252, 230] width 15 height 15
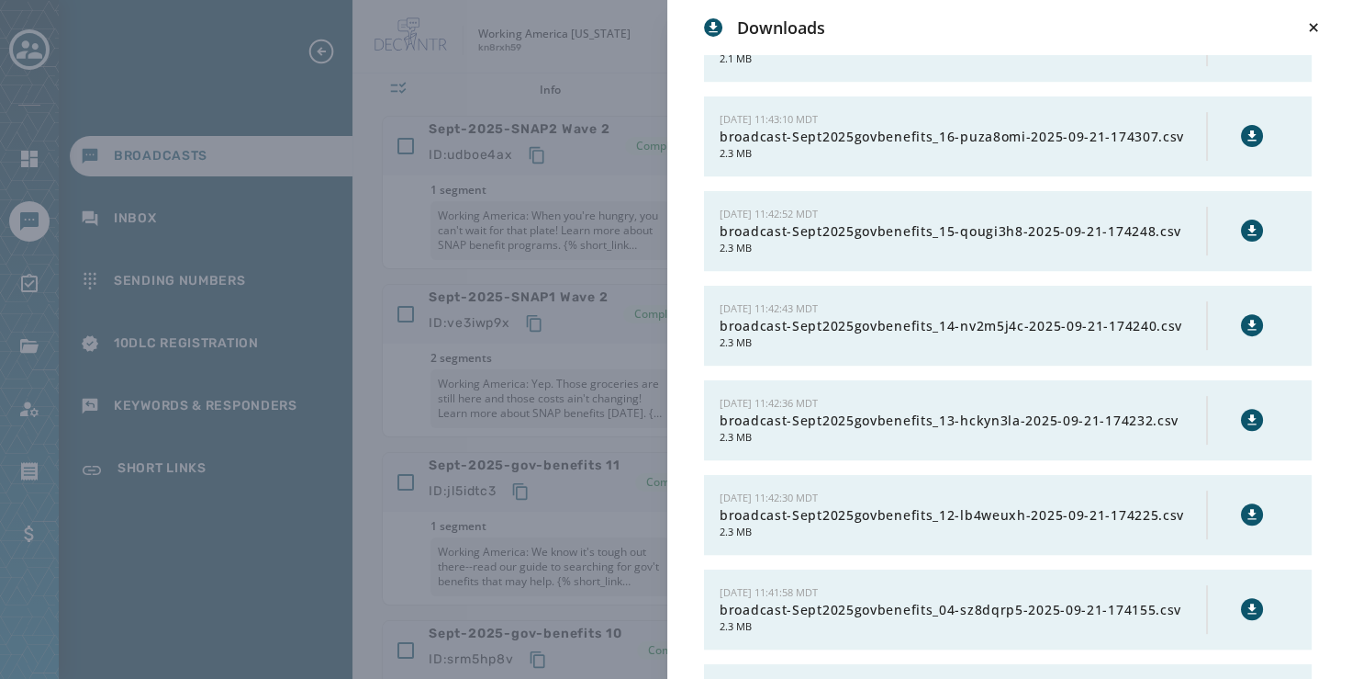
click at [1248, 130] on icon at bounding box center [1252, 135] width 8 height 10
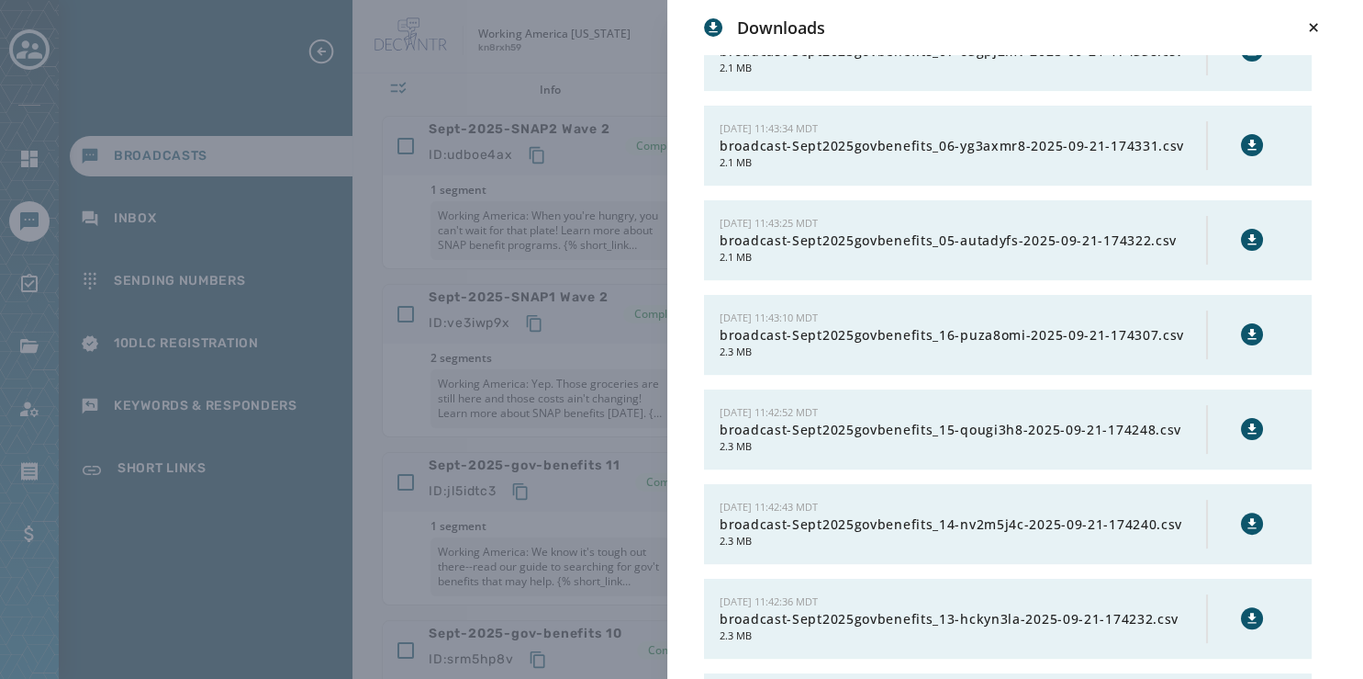
scroll to position [425, 0]
click at [1314, 34] on icon at bounding box center [1314, 27] width 18 height 18
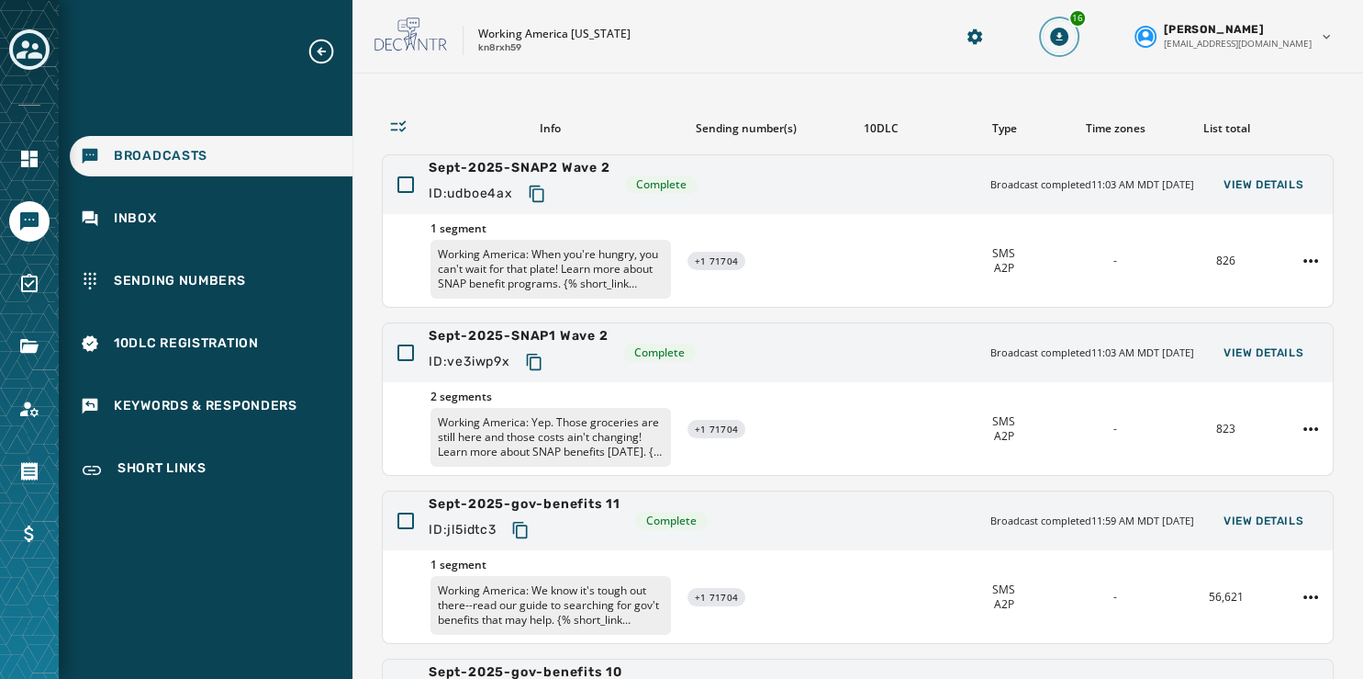
scroll to position [103, 0]
click at [1255, 346] on span "View Details" at bounding box center [1264, 352] width 80 height 15
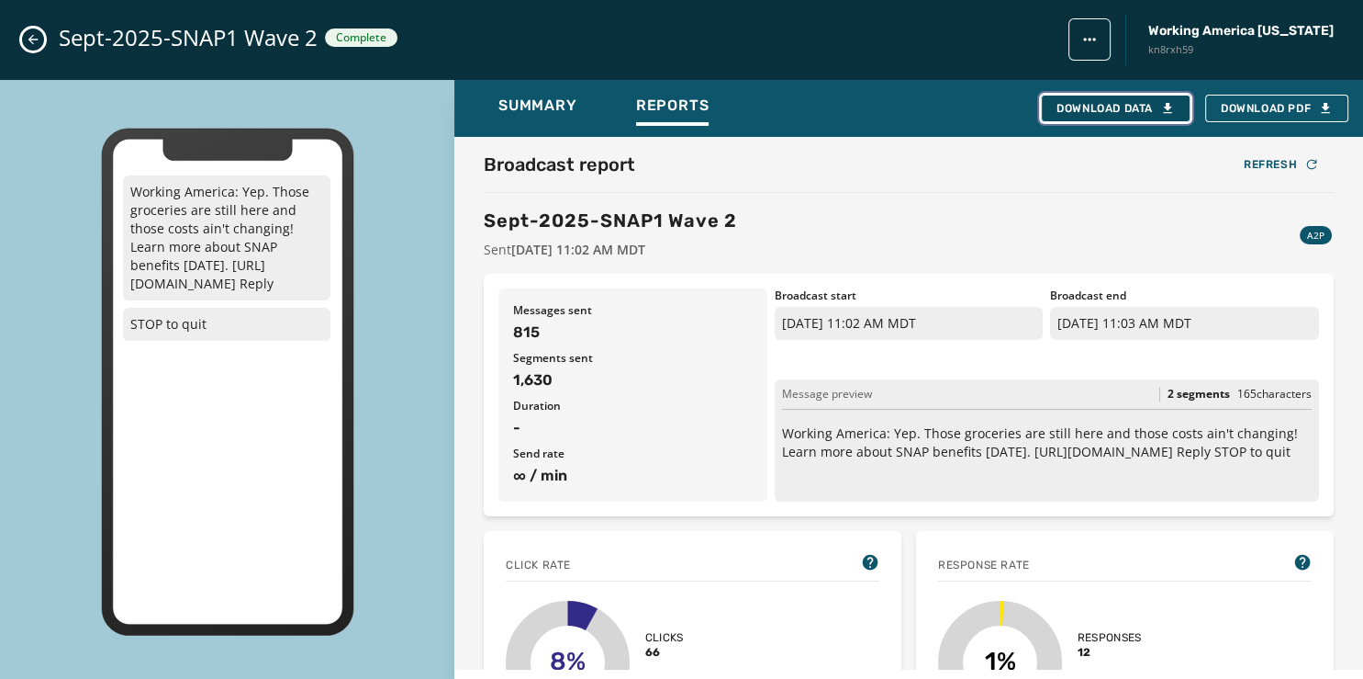
click at [1105, 112] on div "Download Data" at bounding box center [1116, 108] width 118 height 15
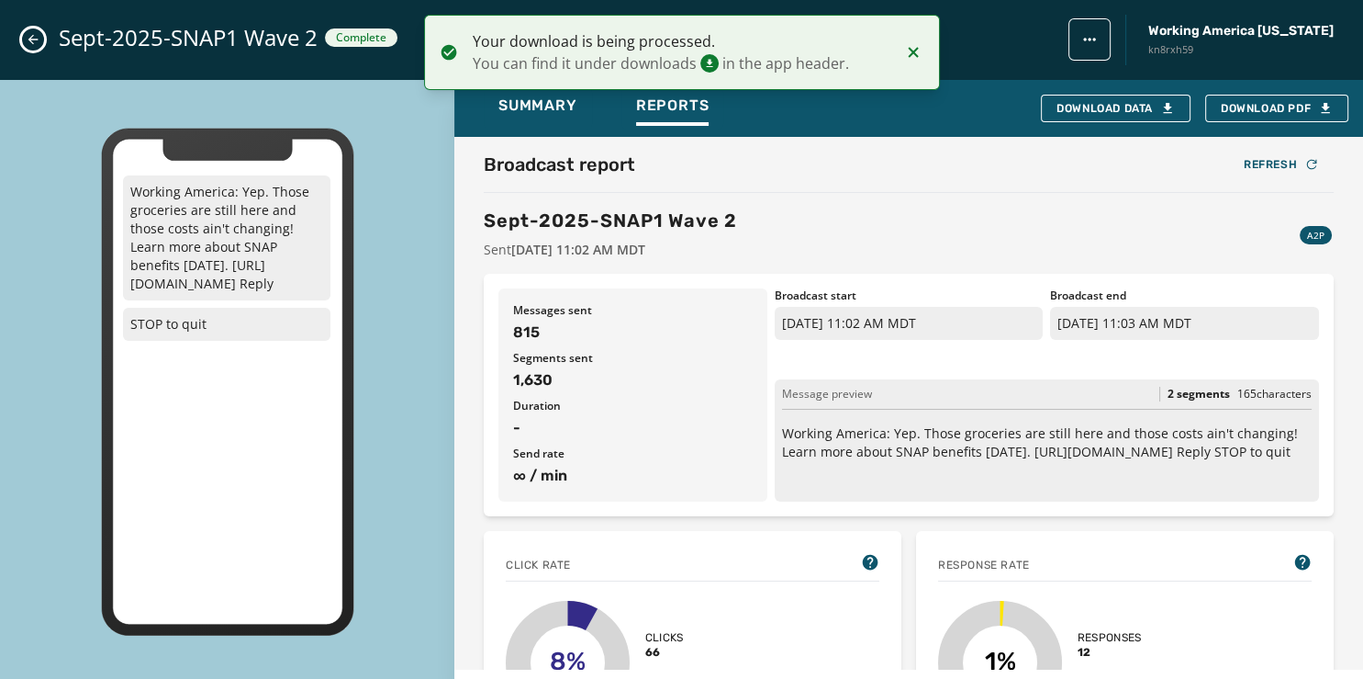
click at [28, 42] on icon "Close admin drawer" at bounding box center [33, 39] width 15 height 15
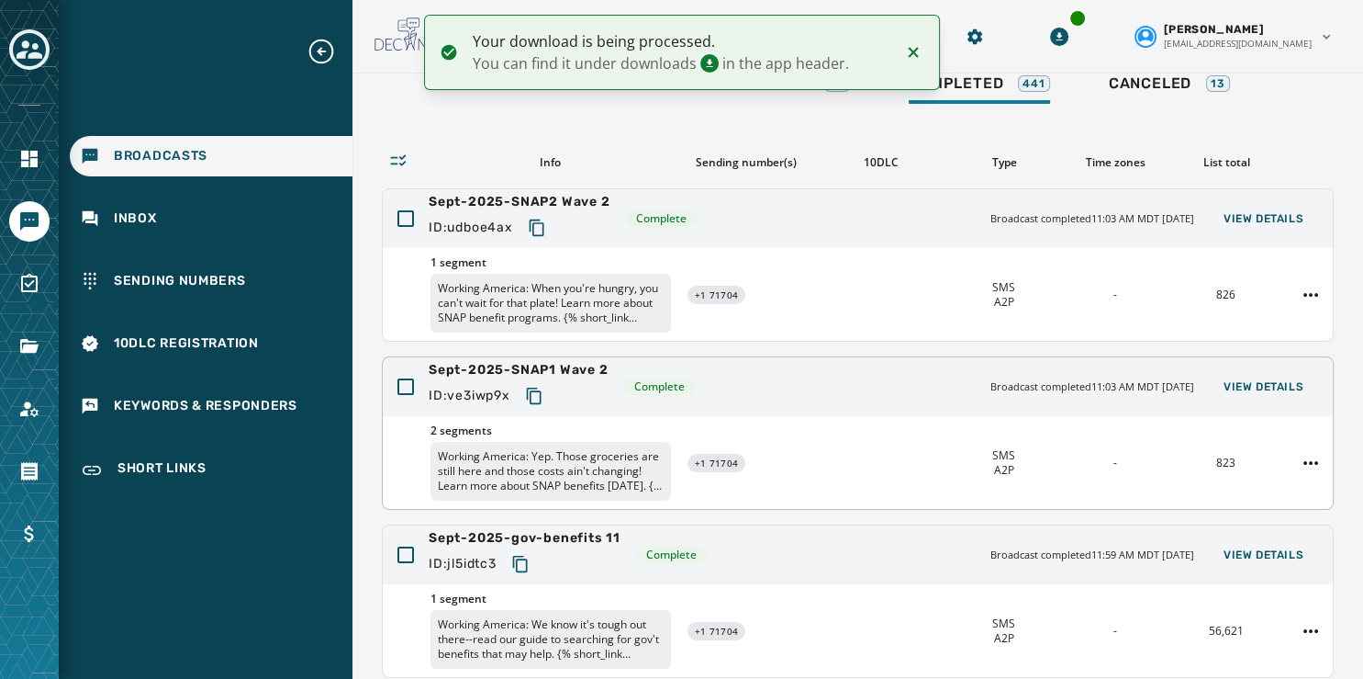
scroll to position [68, 0]
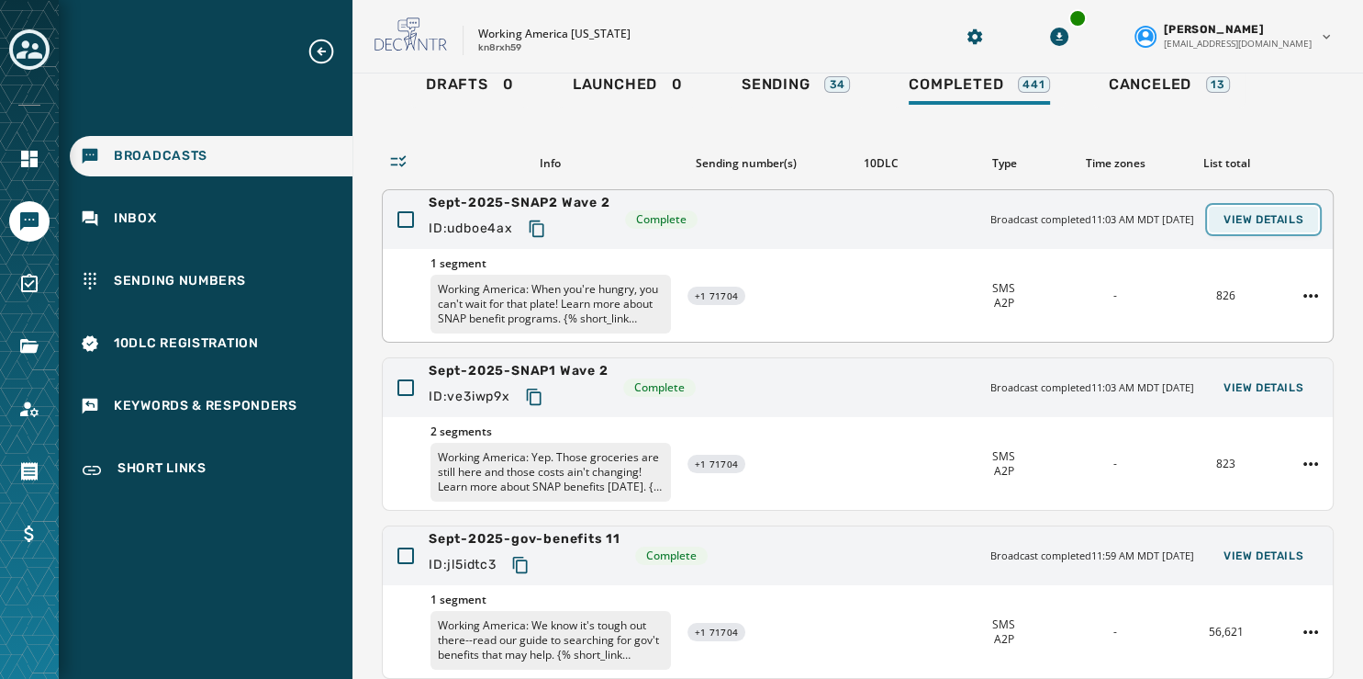
click at [1229, 214] on span "View Details" at bounding box center [1264, 219] width 80 height 15
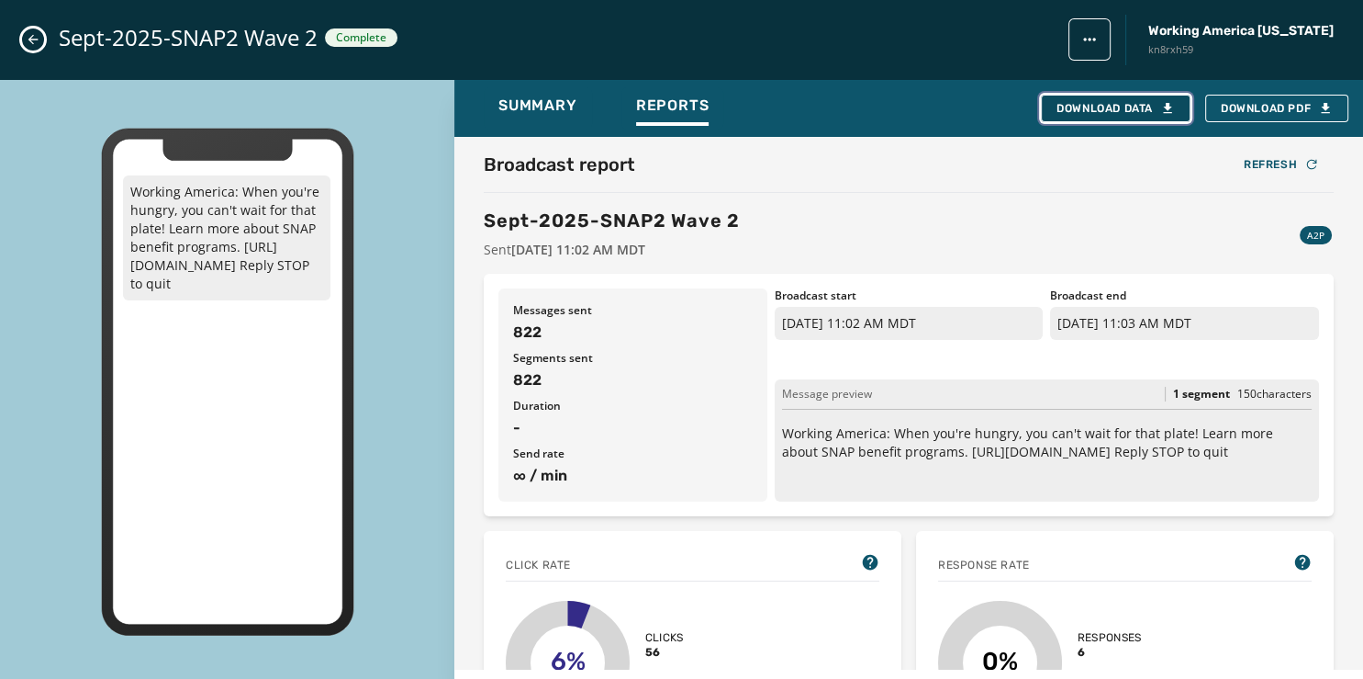
click at [1147, 113] on div "Download Data" at bounding box center [1116, 108] width 118 height 15
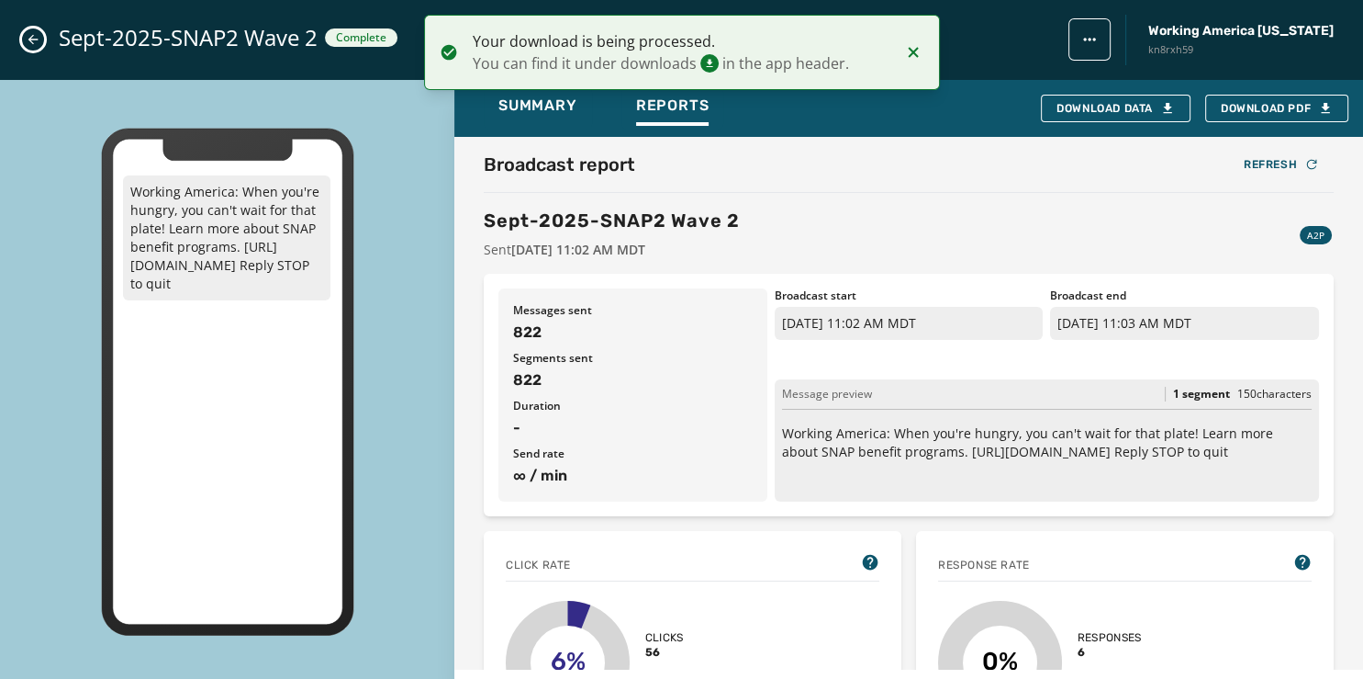
click at [28, 40] on icon "Close admin drawer" at bounding box center [33, 39] width 15 height 15
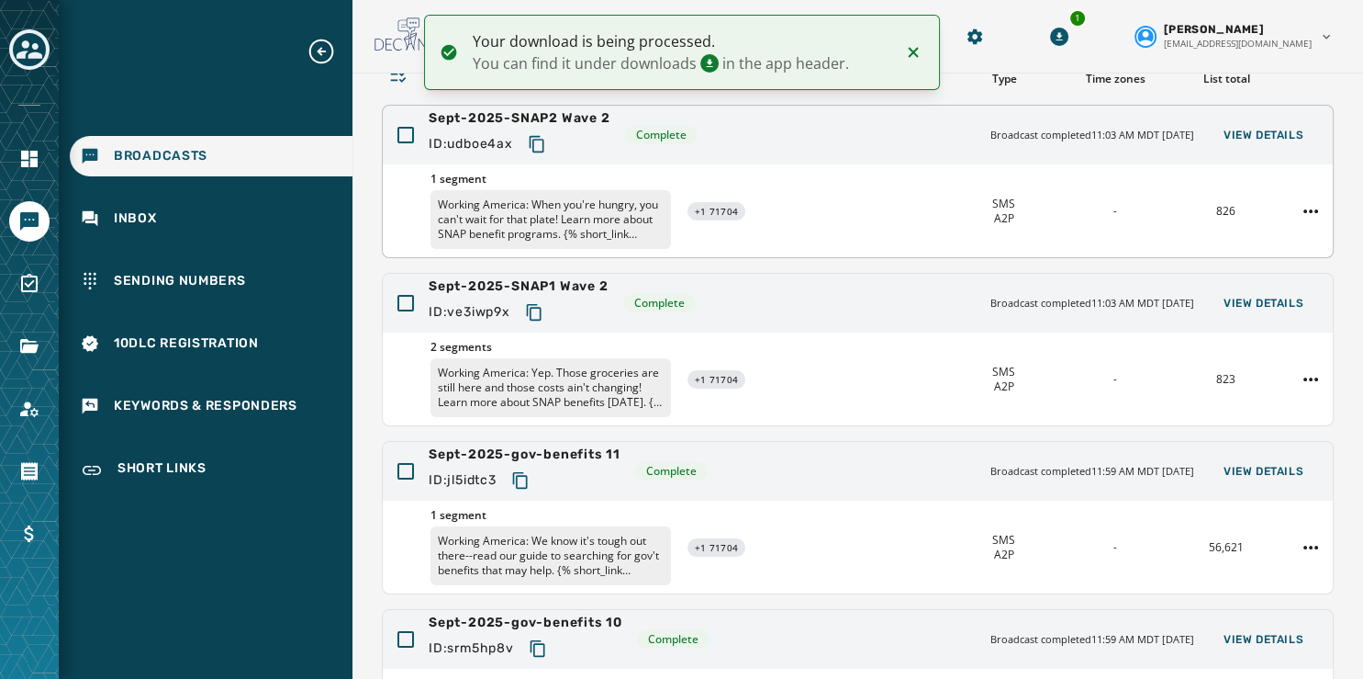
scroll to position [547, 0]
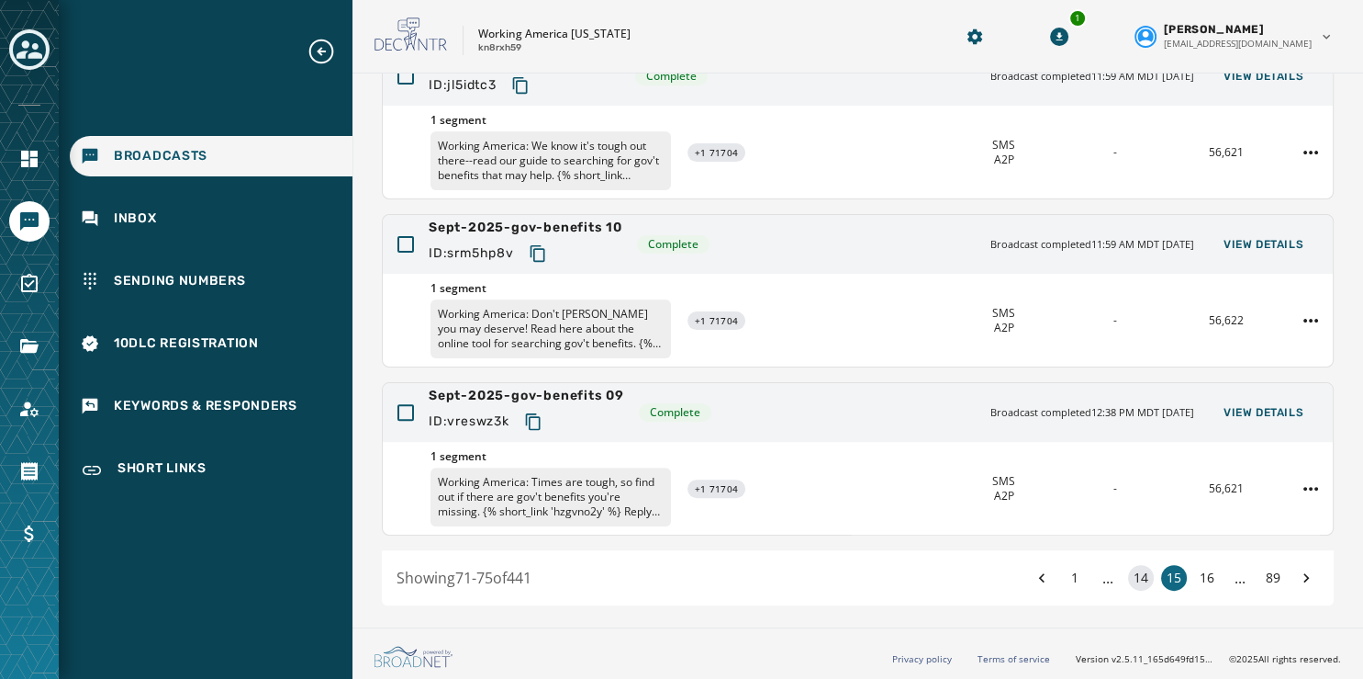
click at [1128, 578] on button "14" at bounding box center [1141, 578] width 26 height 26
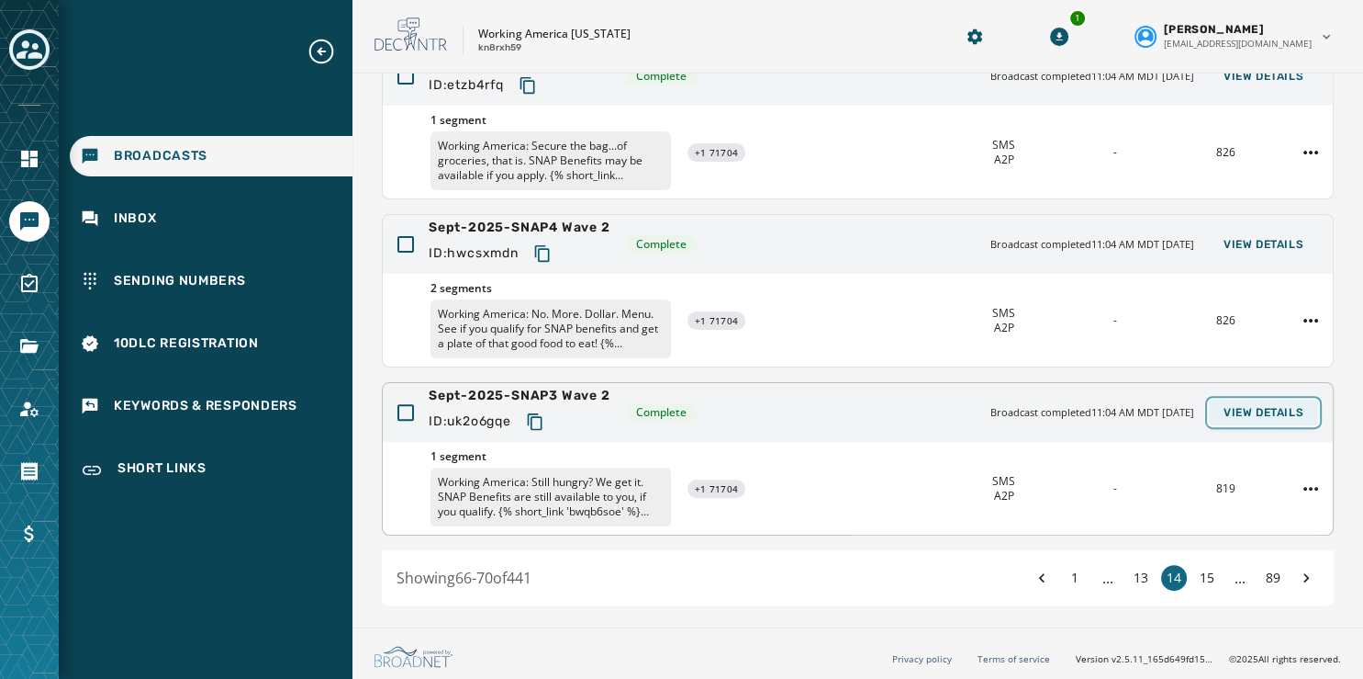
click at [1237, 408] on span "View Details" at bounding box center [1264, 412] width 80 height 15
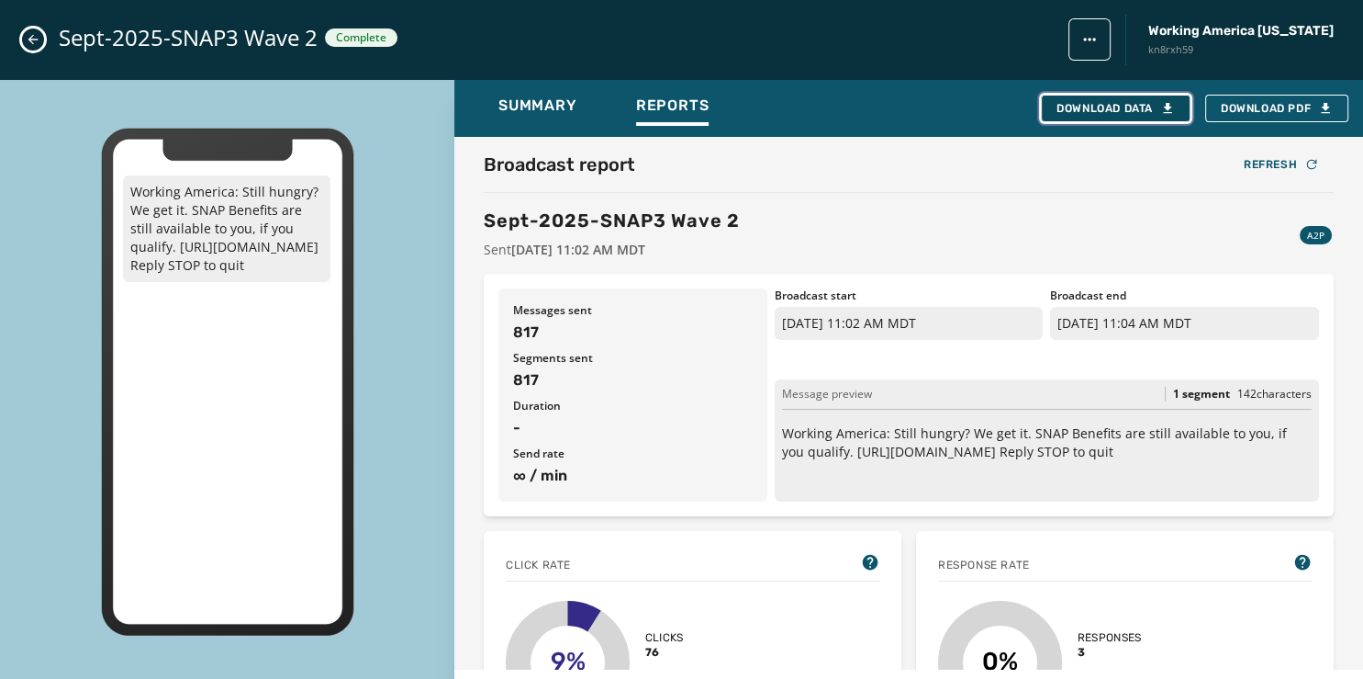
click at [1105, 108] on div "Download Data" at bounding box center [1116, 108] width 118 height 15
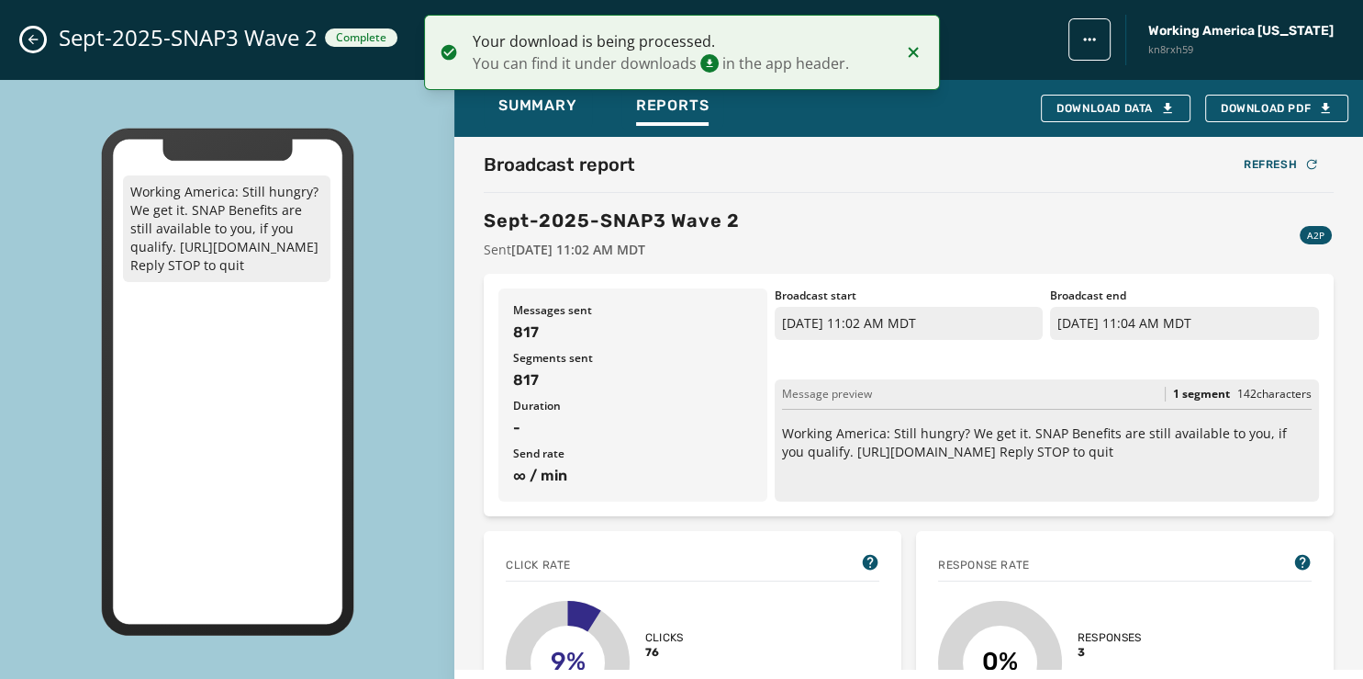
click at [32, 35] on icon "Close admin drawer" at bounding box center [33, 39] width 15 height 15
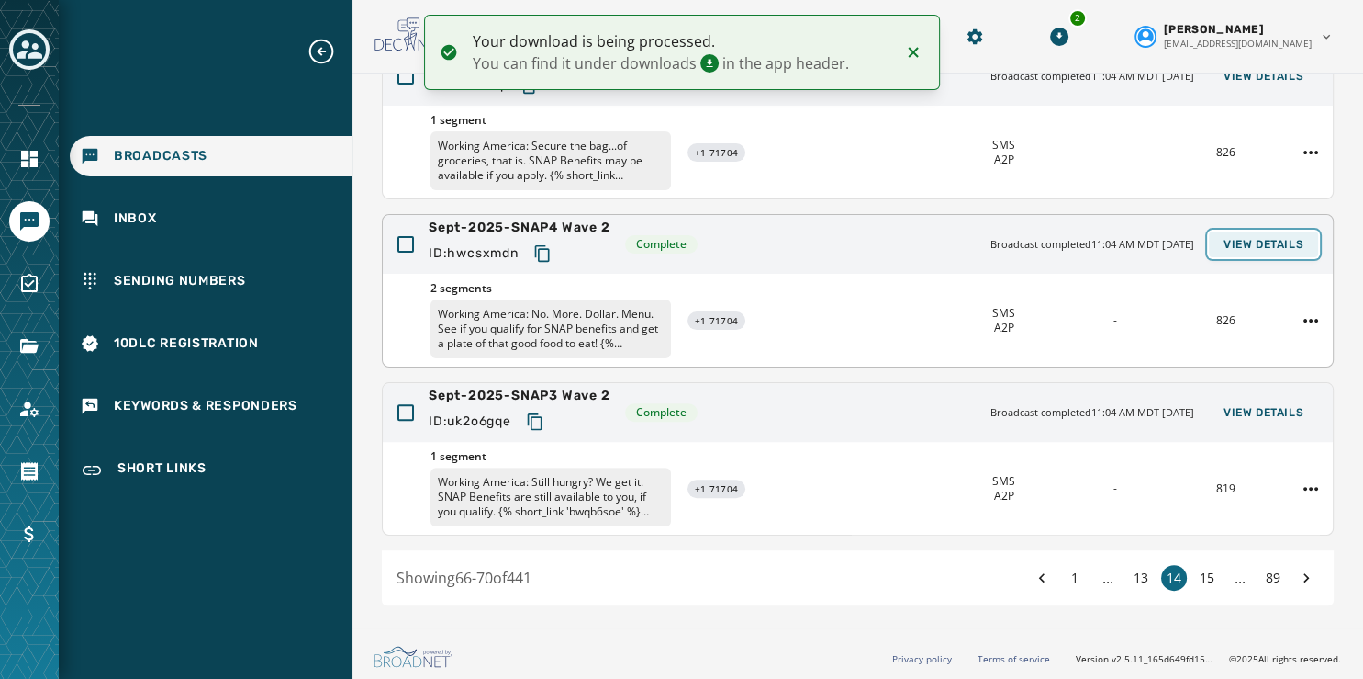
click at [1241, 238] on span "View Details" at bounding box center [1264, 244] width 80 height 15
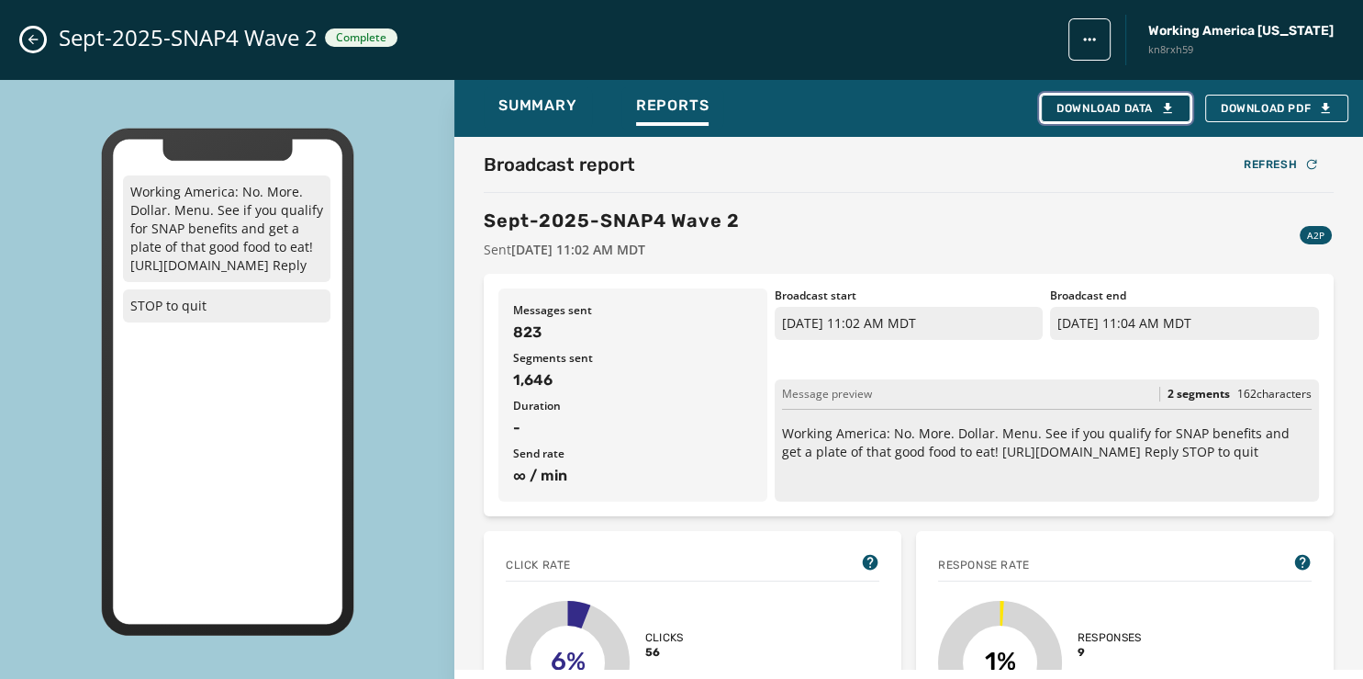
click at [1083, 98] on button "Download Data" at bounding box center [1116, 109] width 150 height 28
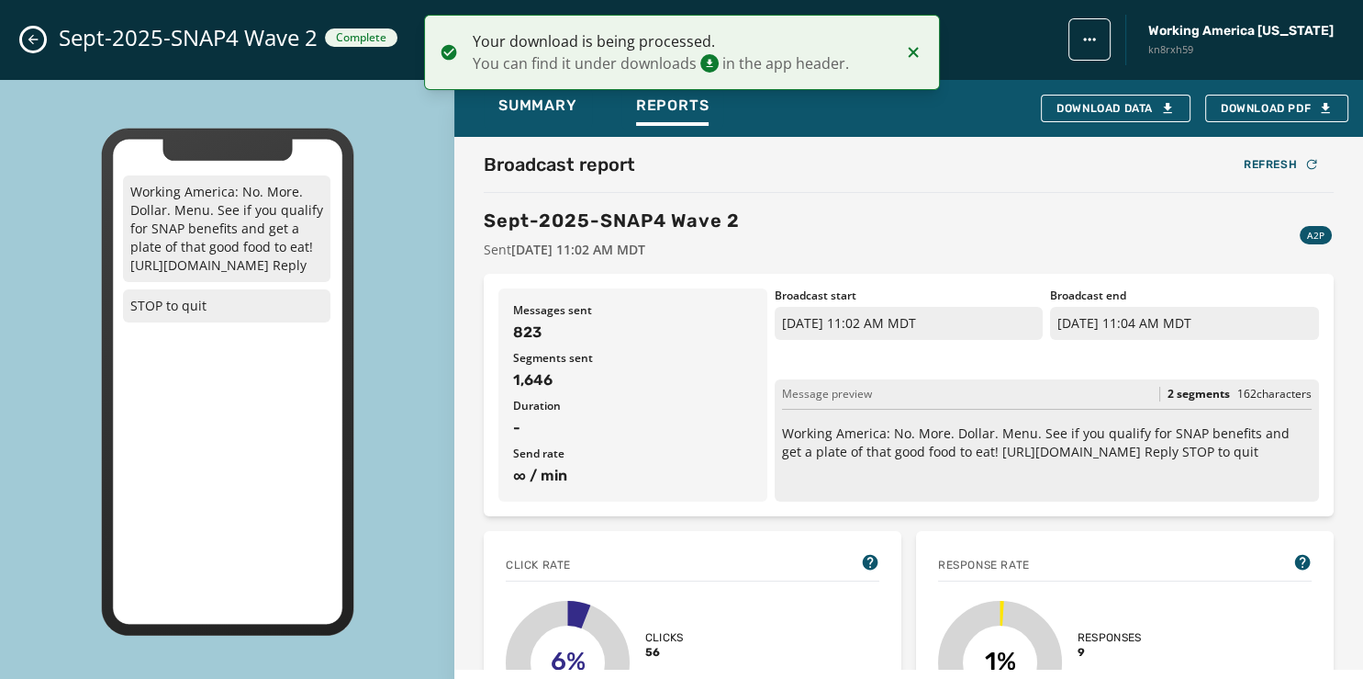
click at [27, 35] on icon "Close admin drawer" at bounding box center [33, 39] width 15 height 15
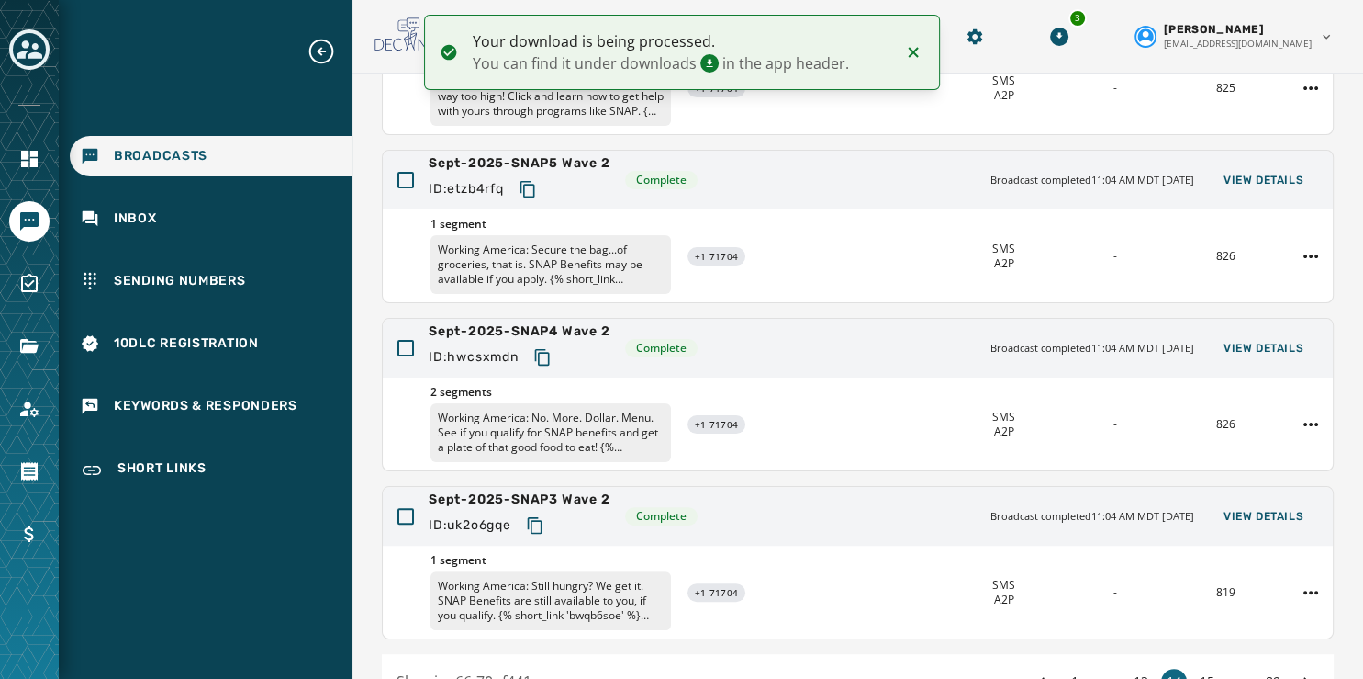
scroll to position [441, 0]
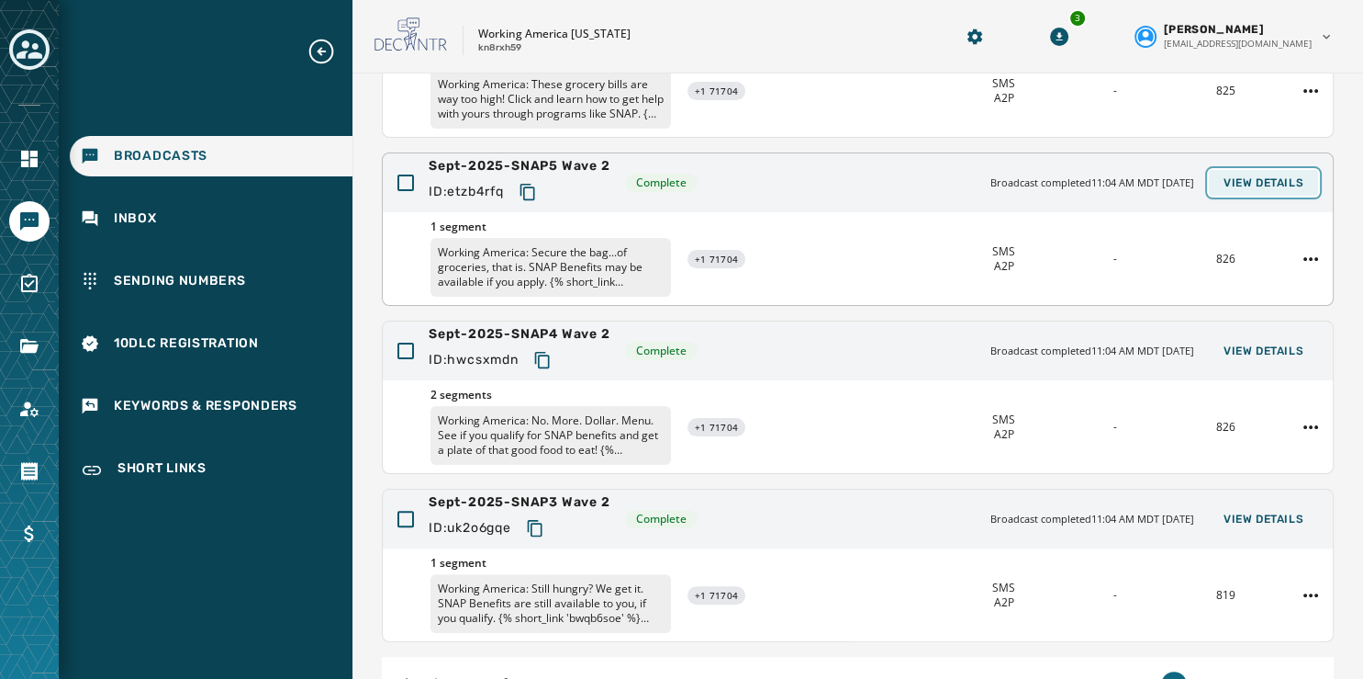
click at [1229, 170] on button "View Details" at bounding box center [1263, 183] width 109 height 26
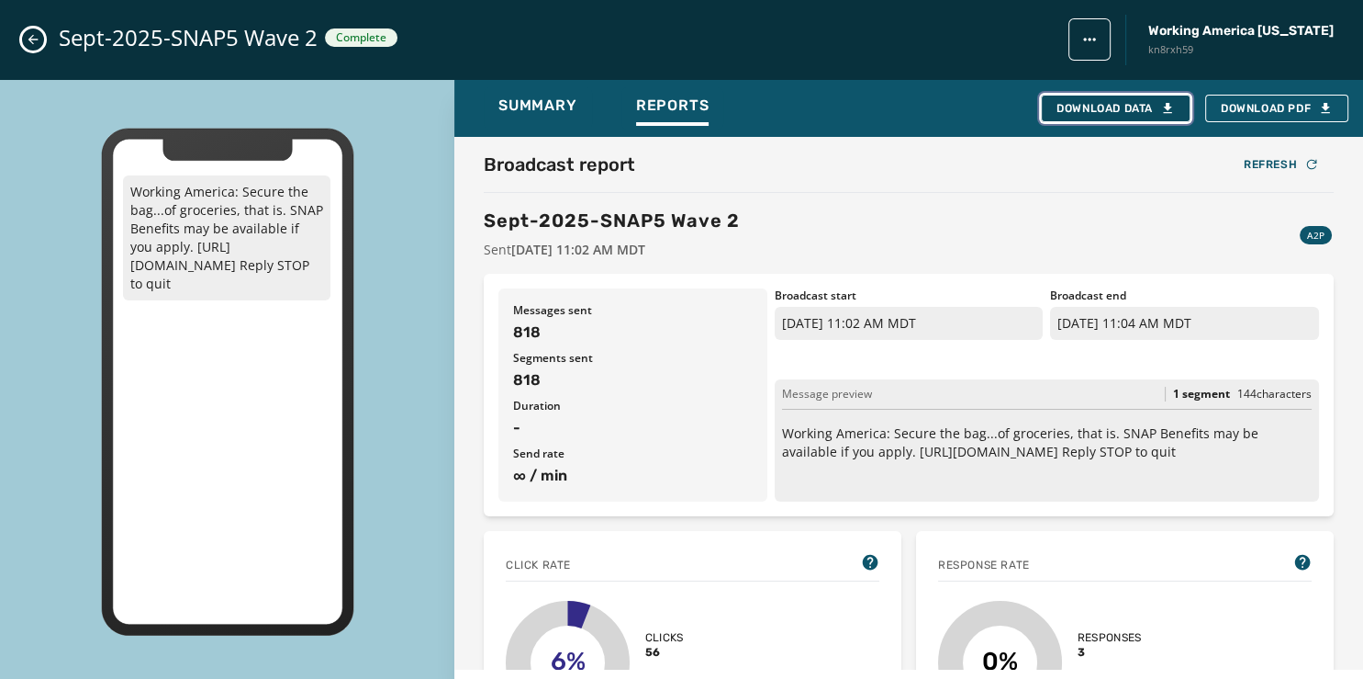
click at [1082, 100] on button "Download Data" at bounding box center [1116, 109] width 150 height 28
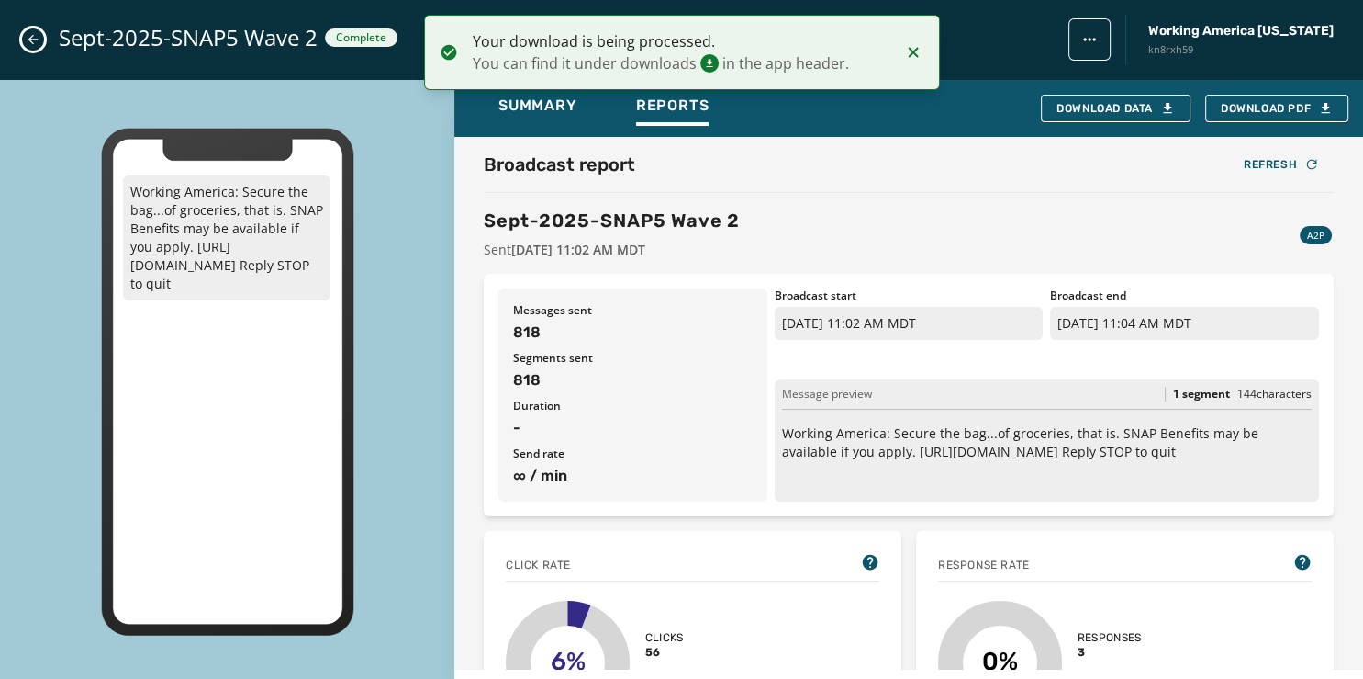
click at [29, 39] on icon "Close admin drawer" at bounding box center [33, 40] width 10 height 10
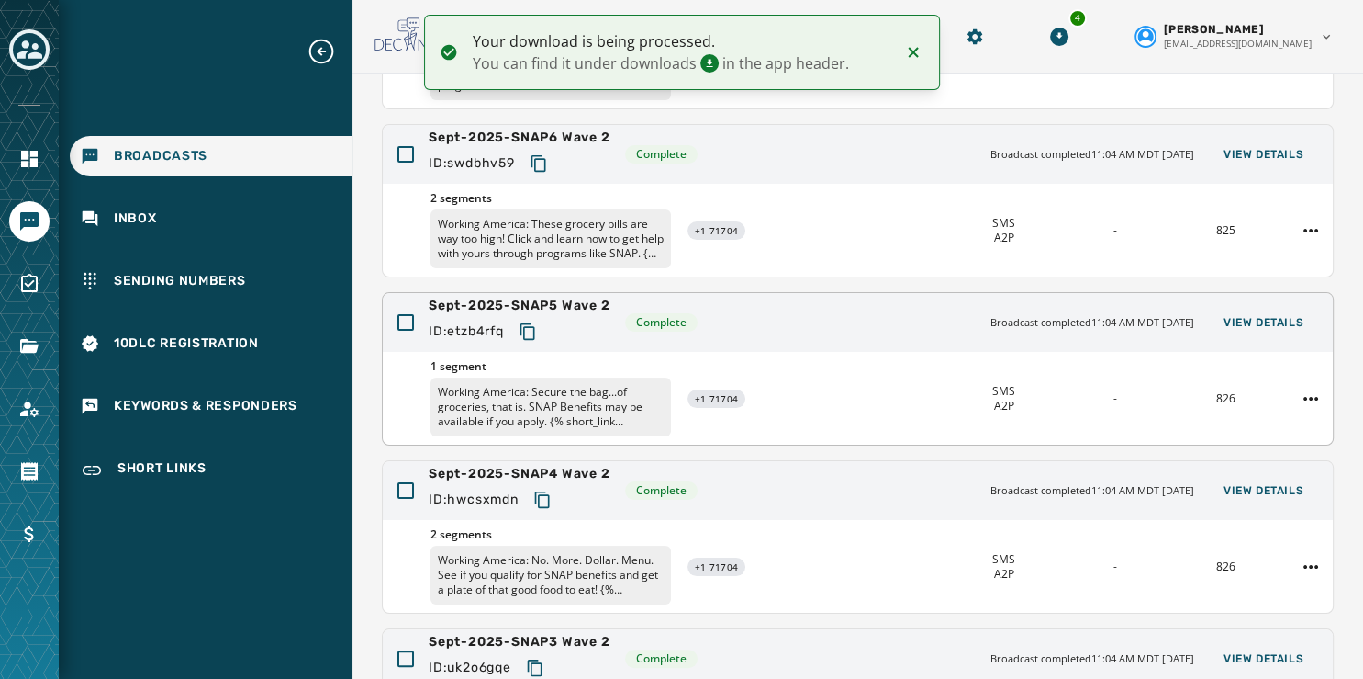
scroll to position [301, 0]
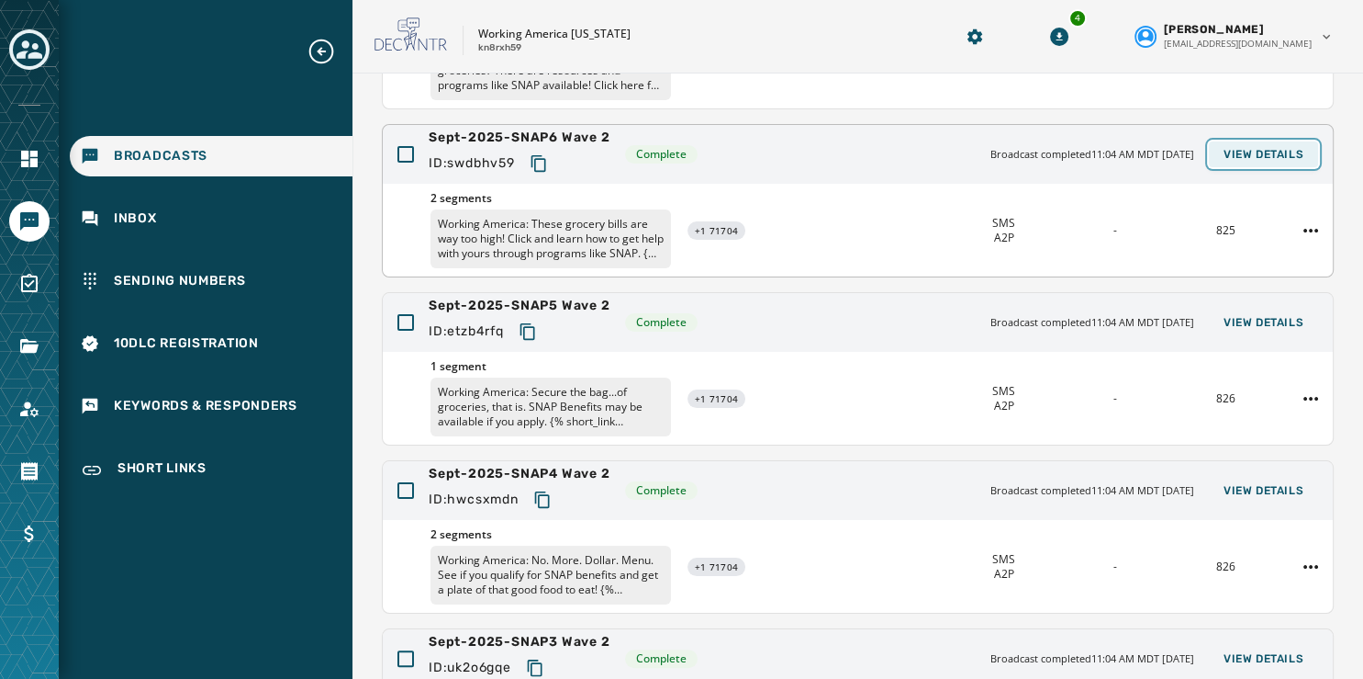
click at [1229, 150] on span "View Details" at bounding box center [1264, 154] width 80 height 15
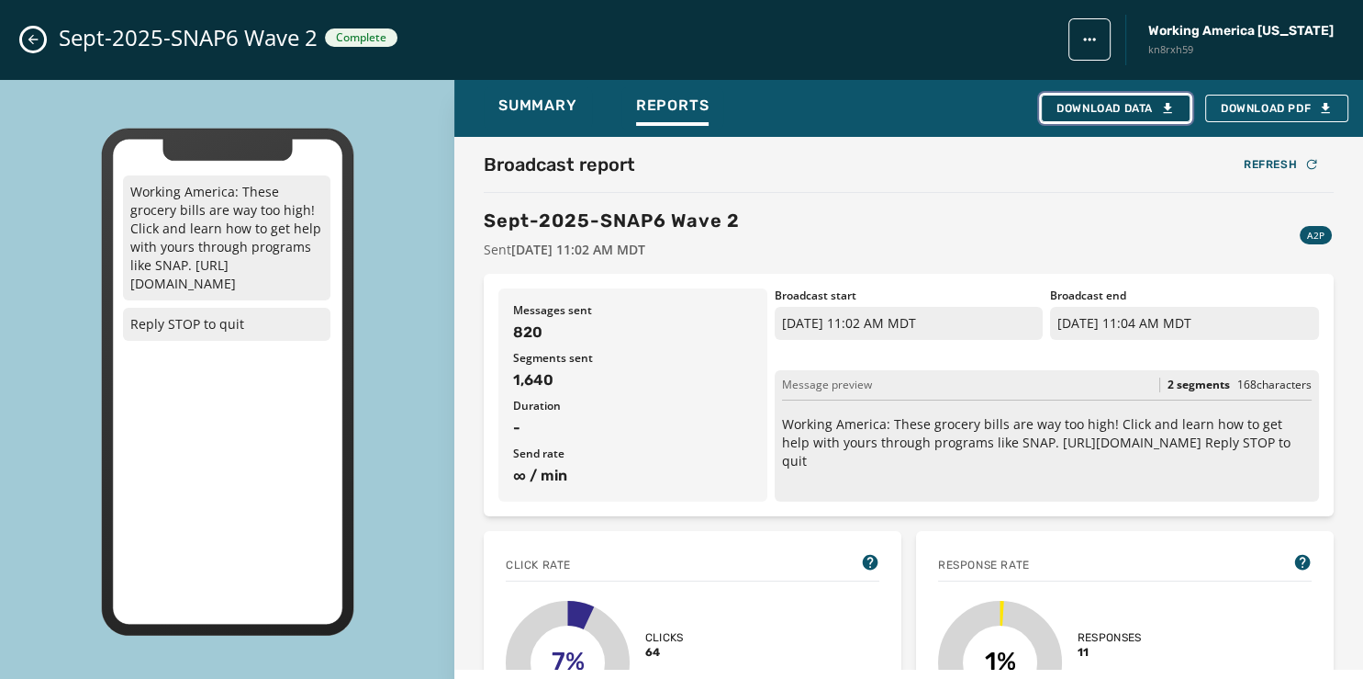
click at [1091, 99] on button "Download Data" at bounding box center [1116, 109] width 150 height 28
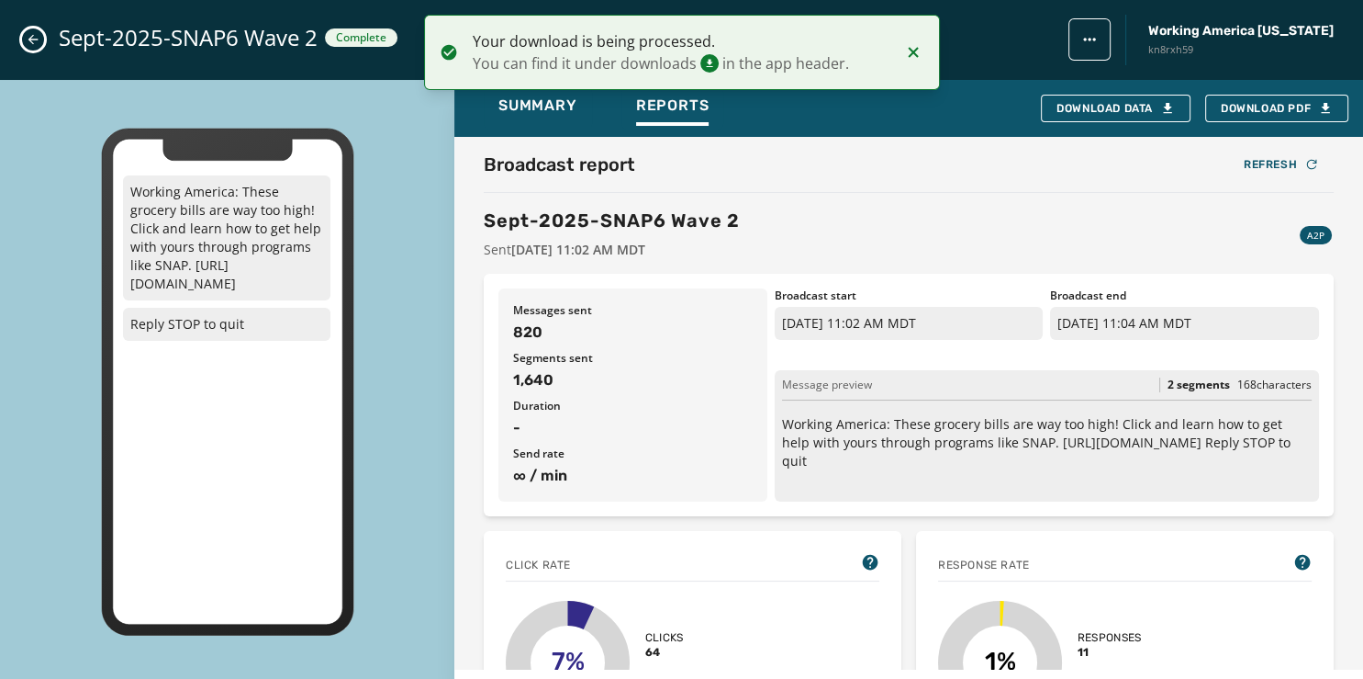
click at [42, 39] on button "Close admin drawer" at bounding box center [33, 39] width 22 height 22
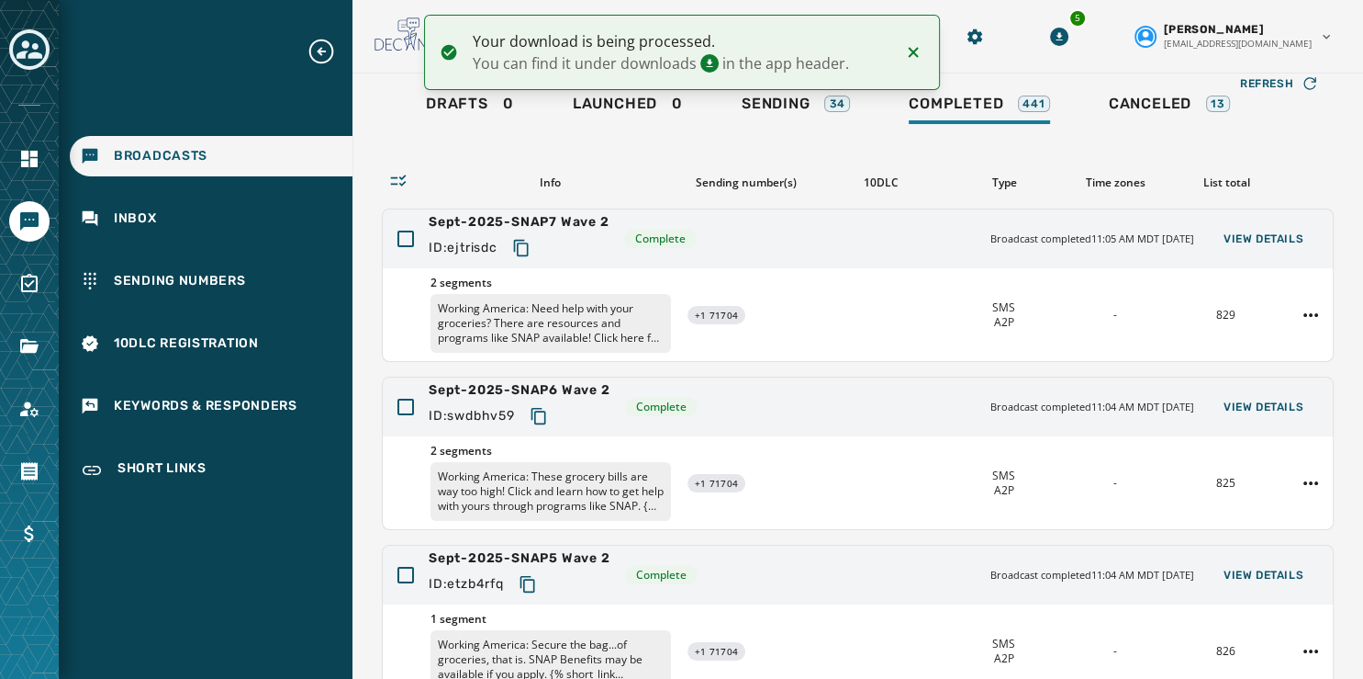
scroll to position [50, 0]
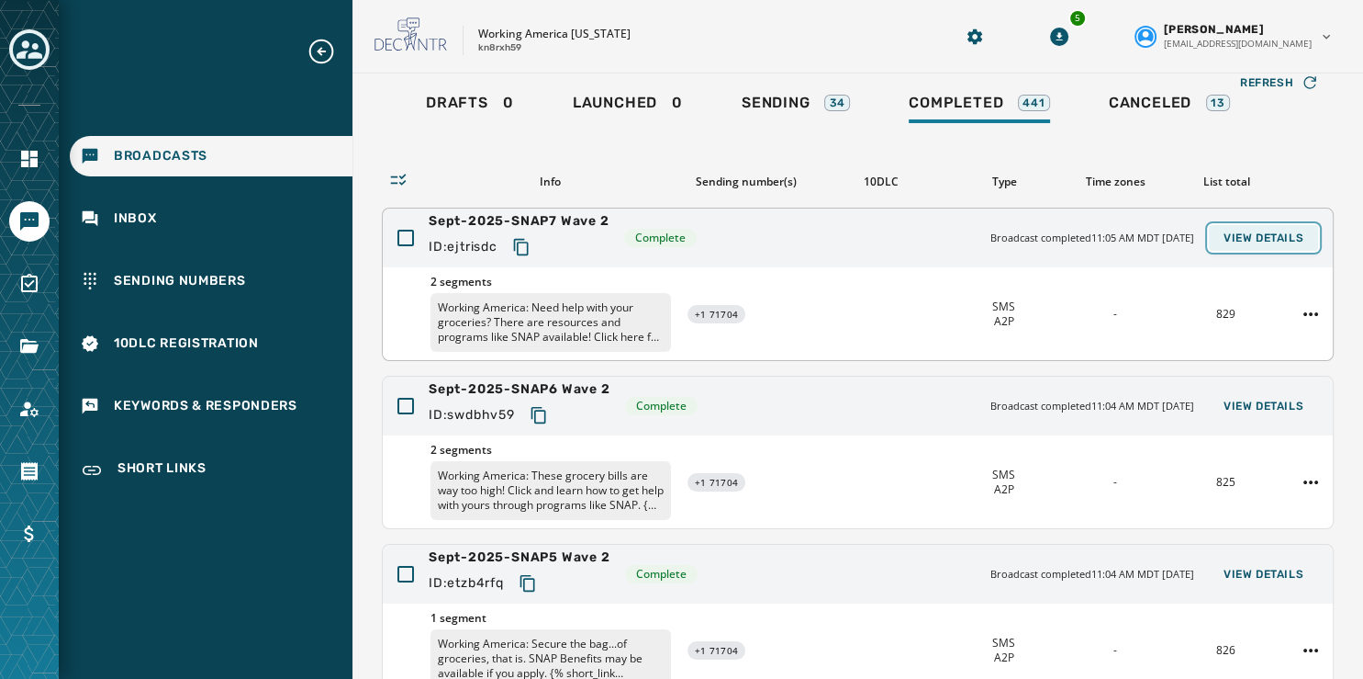
click at [1238, 229] on button "View Details" at bounding box center [1263, 238] width 109 height 26
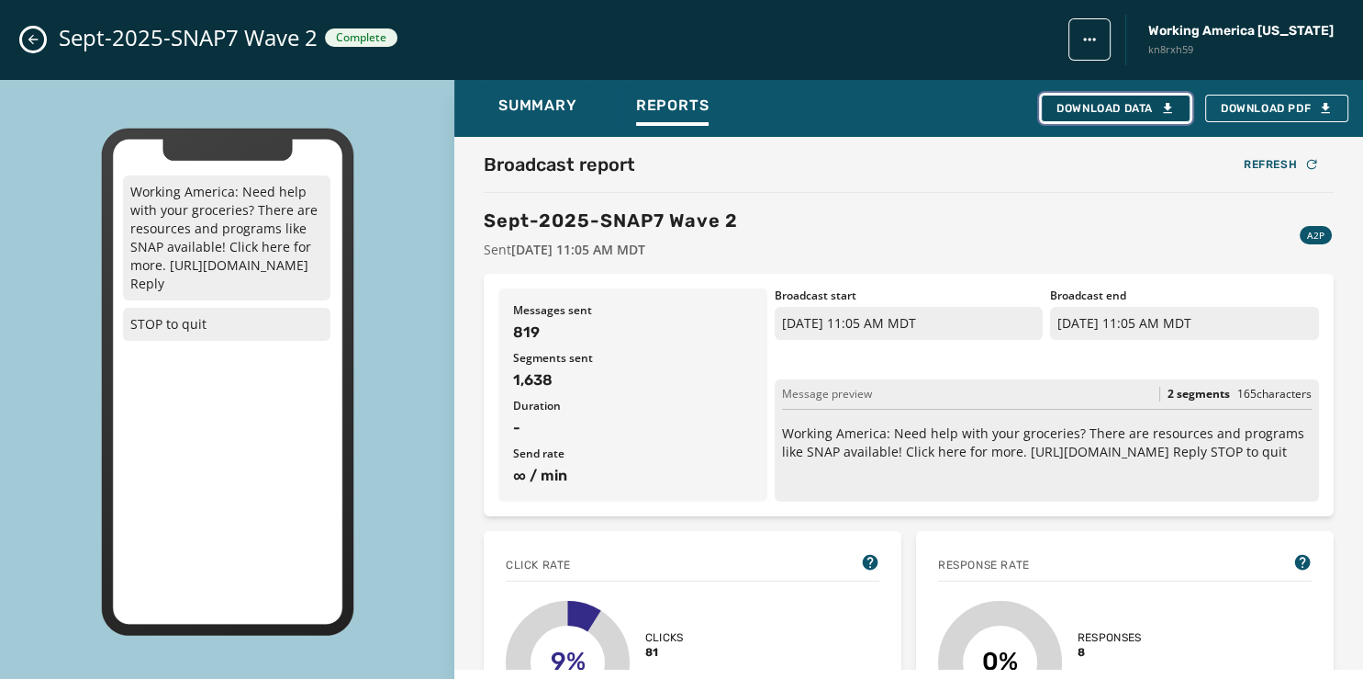
click at [1104, 107] on div "Download Data" at bounding box center [1116, 108] width 118 height 15
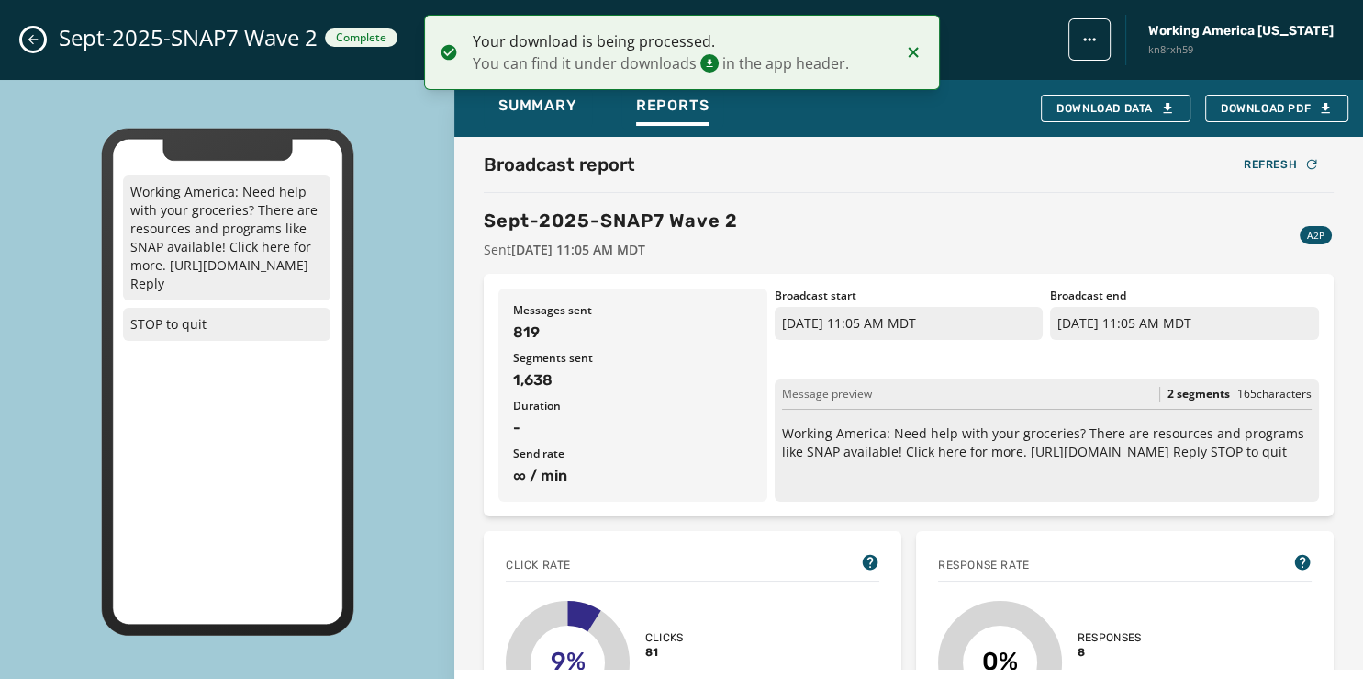
click at [31, 38] on icon "Close admin drawer" at bounding box center [33, 40] width 10 height 10
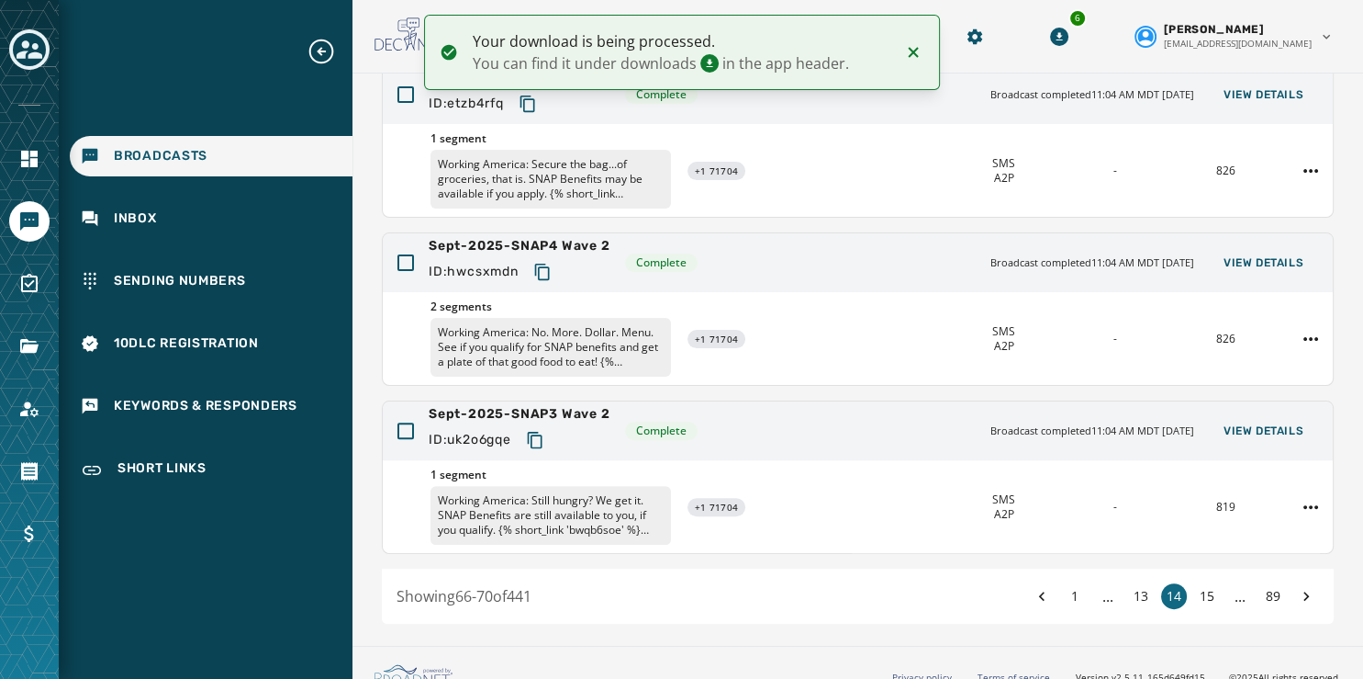
scroll to position [547, 0]
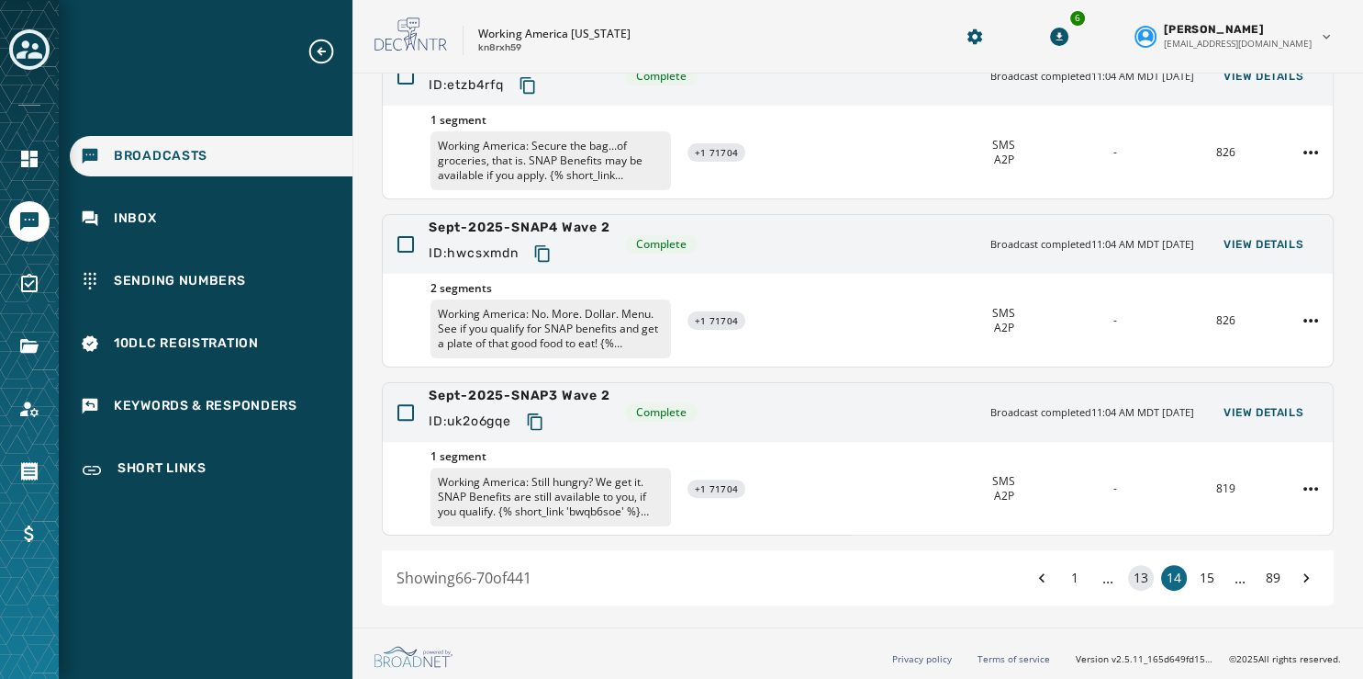
click at [1131, 575] on button "13" at bounding box center [1141, 578] width 26 height 26
click at [1254, 401] on button "View Details" at bounding box center [1263, 412] width 109 height 26
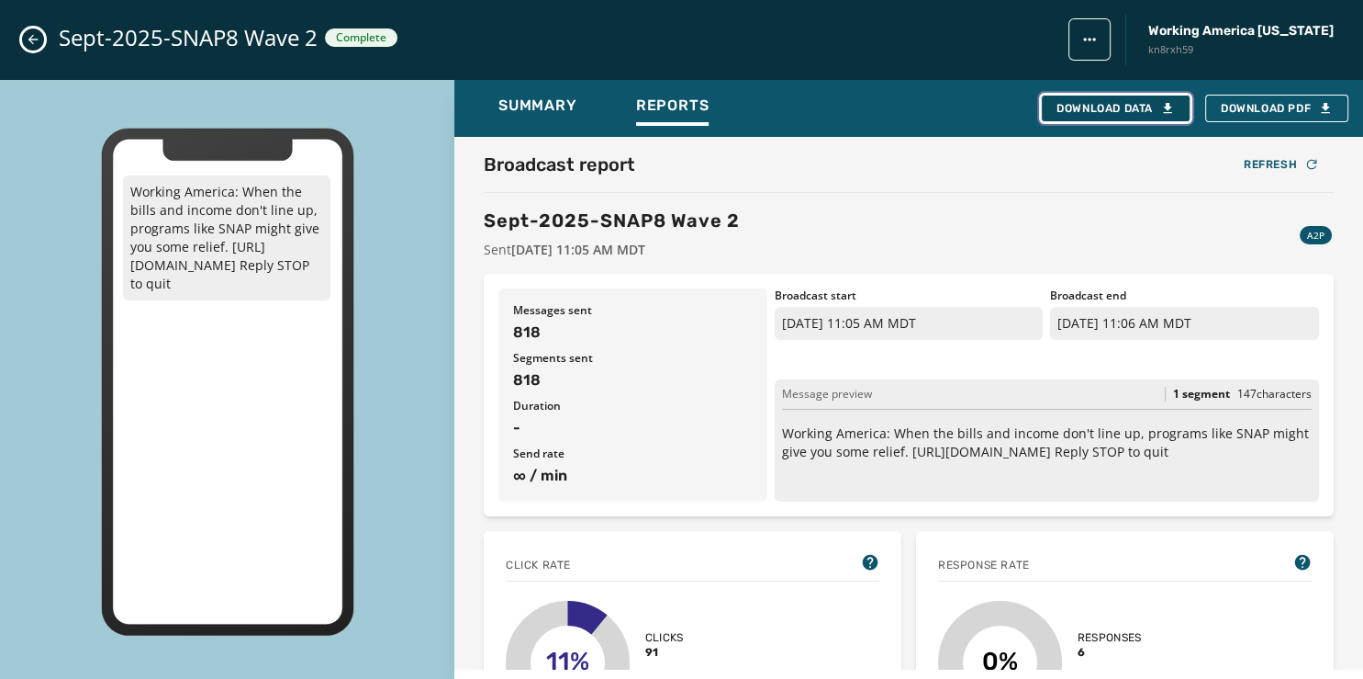
click at [1142, 104] on div "Download Data" at bounding box center [1116, 108] width 118 height 15
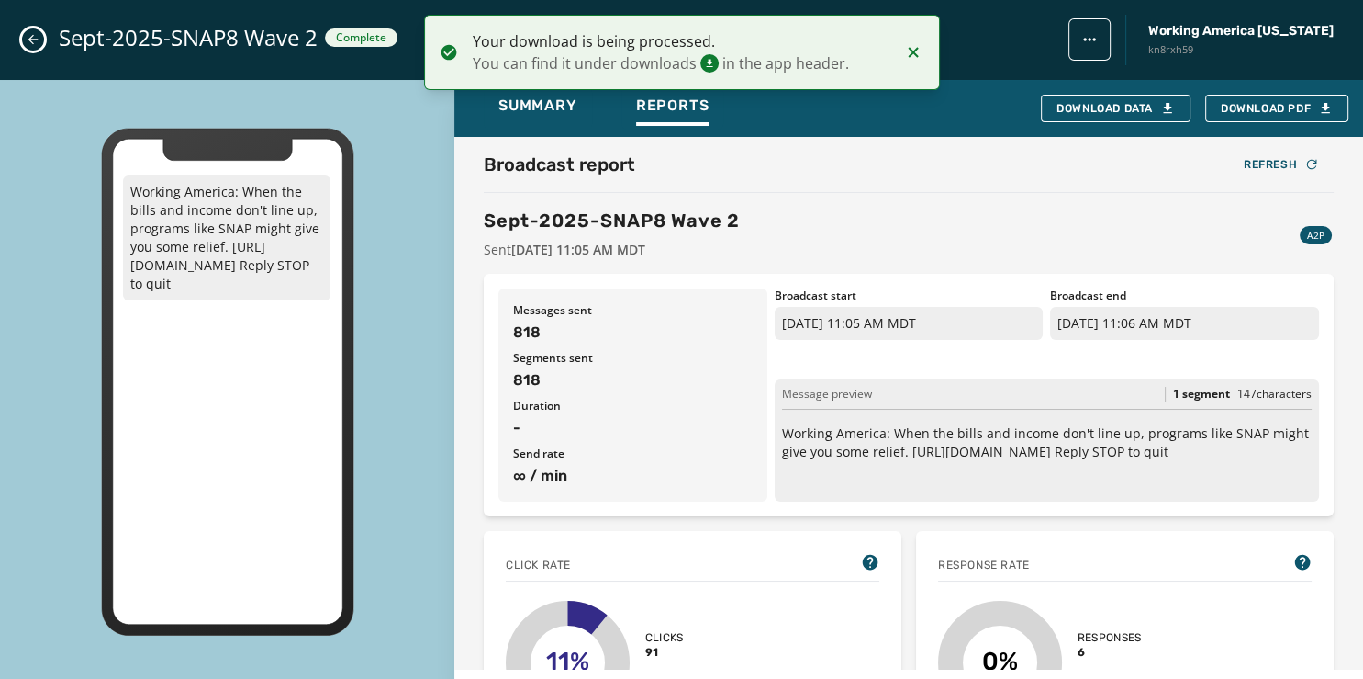
click at [31, 39] on icon "Close admin drawer" at bounding box center [33, 40] width 10 height 10
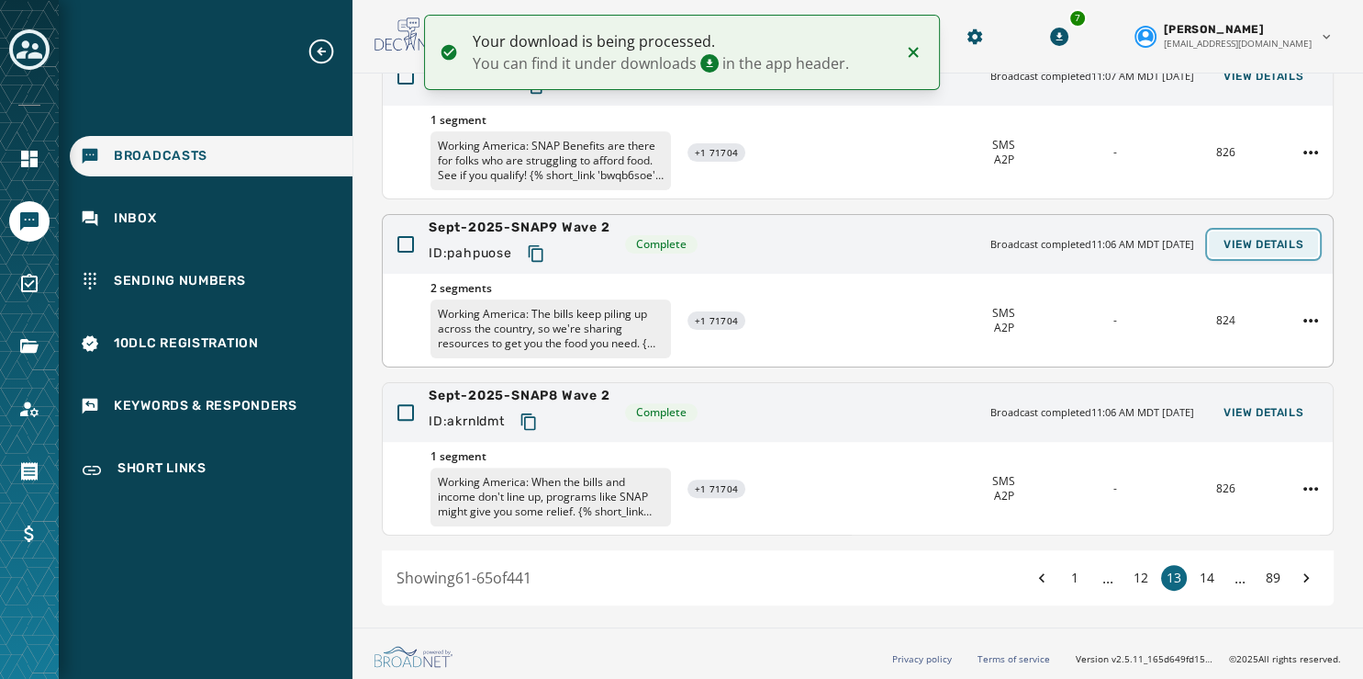
click at [1247, 241] on span "View Details" at bounding box center [1264, 244] width 80 height 15
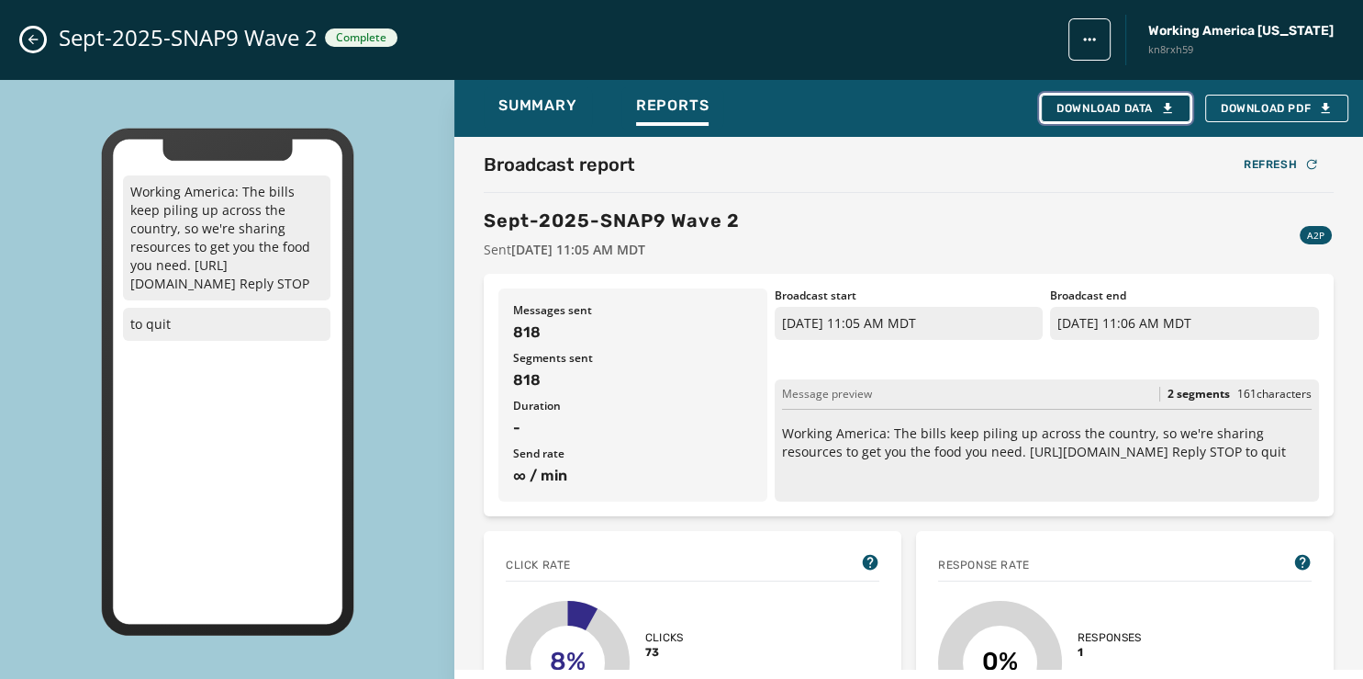
click at [1118, 101] on div "Download Data" at bounding box center [1116, 108] width 118 height 15
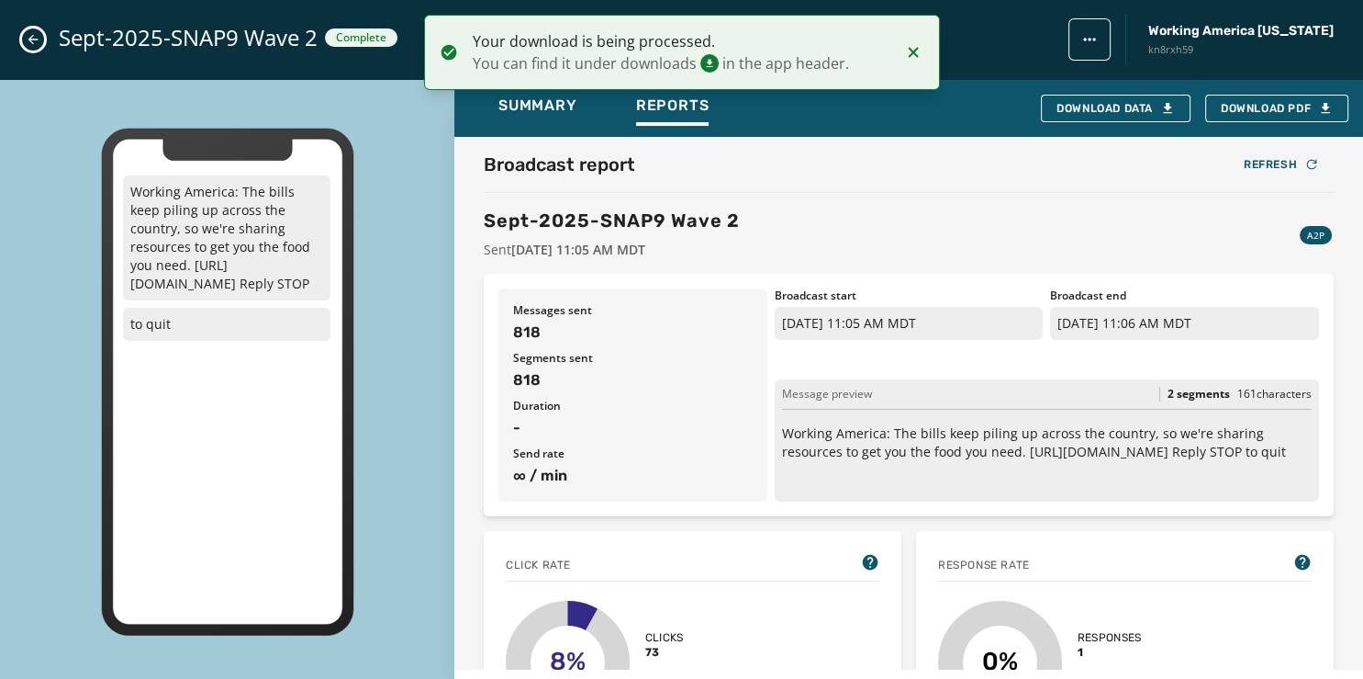
click at [30, 42] on icon "Close admin drawer" at bounding box center [33, 39] width 15 height 15
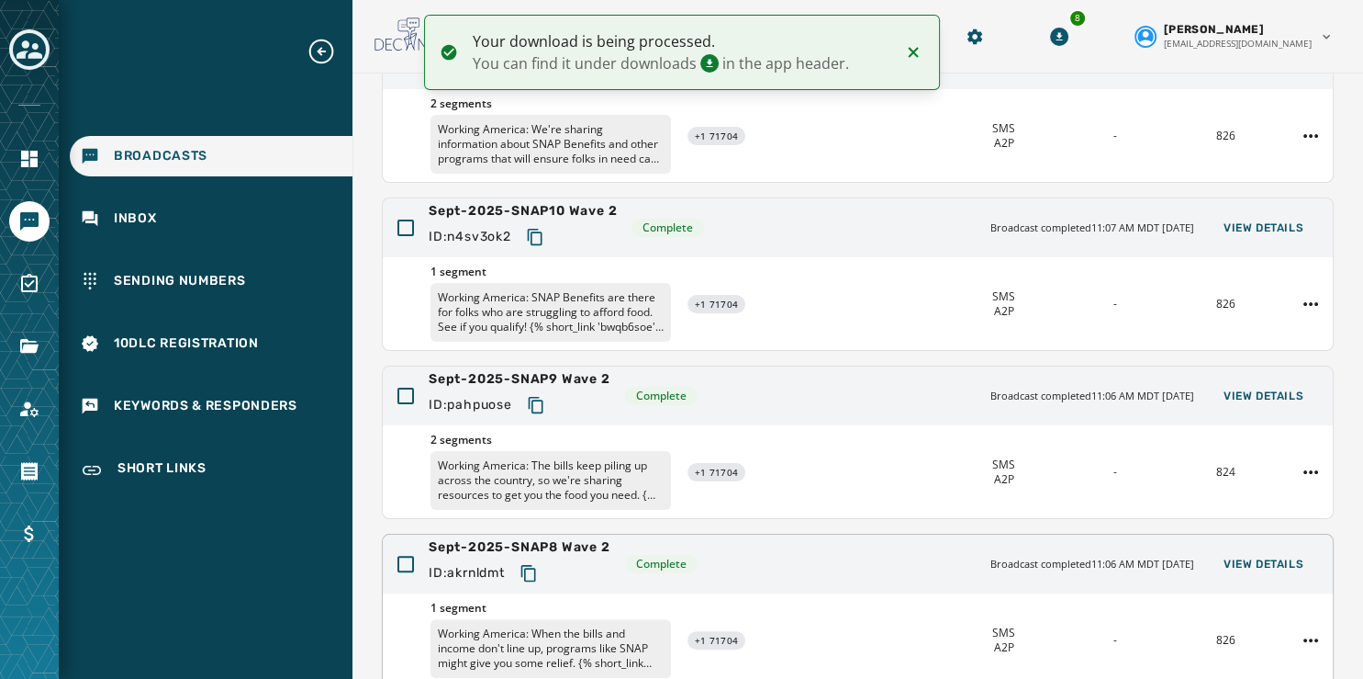
scroll to position [388, 0]
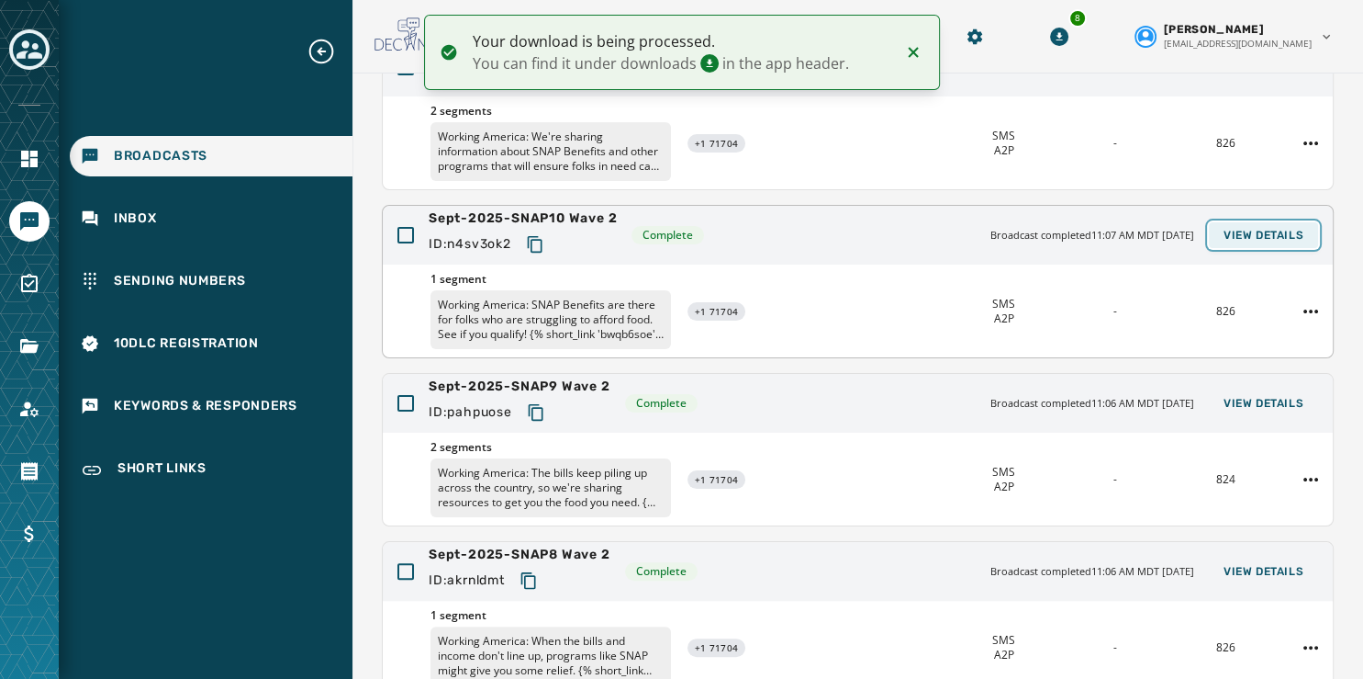
click at [1224, 231] on span "View Details" at bounding box center [1264, 235] width 80 height 15
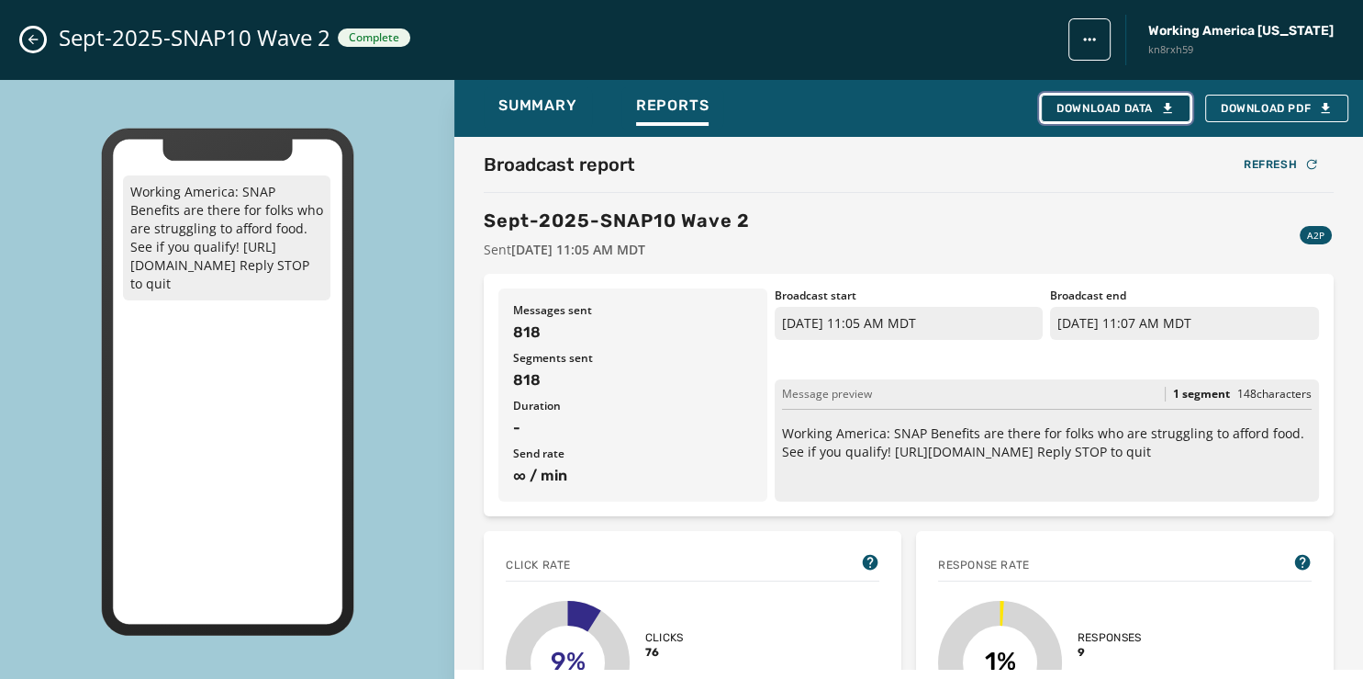
click at [1088, 106] on div "Download Data" at bounding box center [1116, 108] width 118 height 15
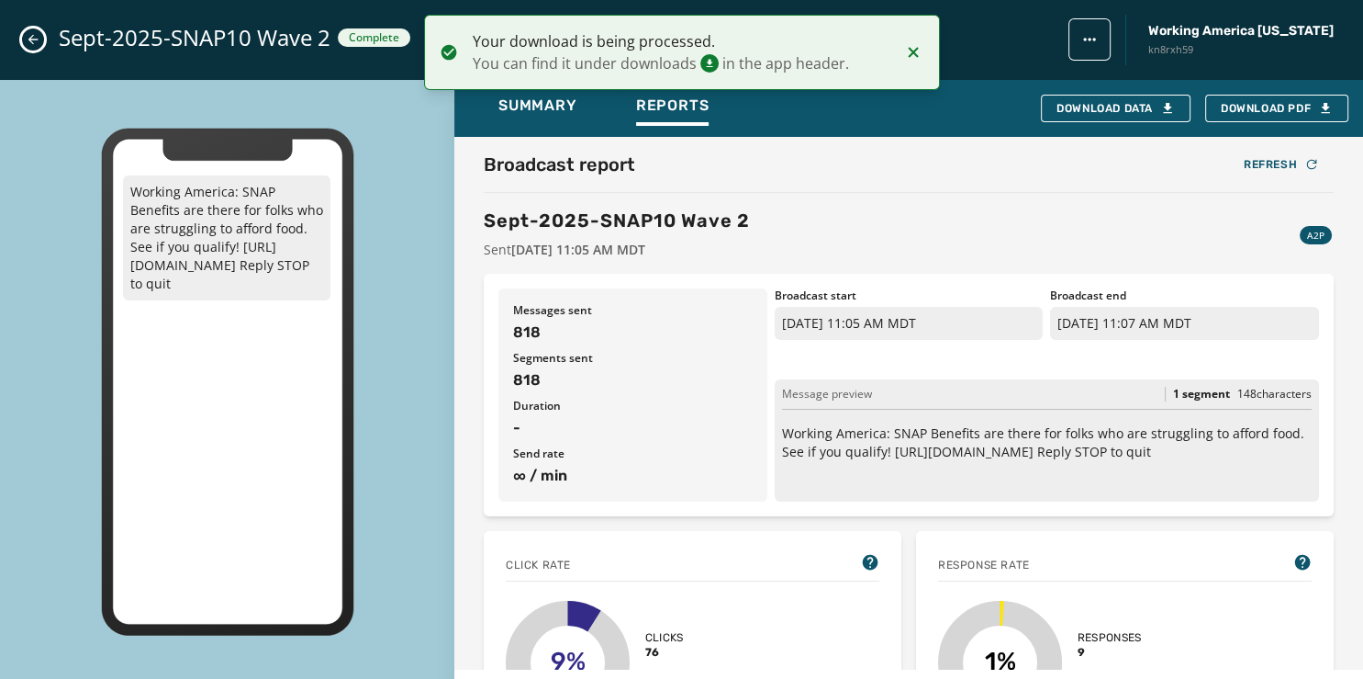
click at [29, 36] on icon "Close admin drawer" at bounding box center [33, 39] width 15 height 15
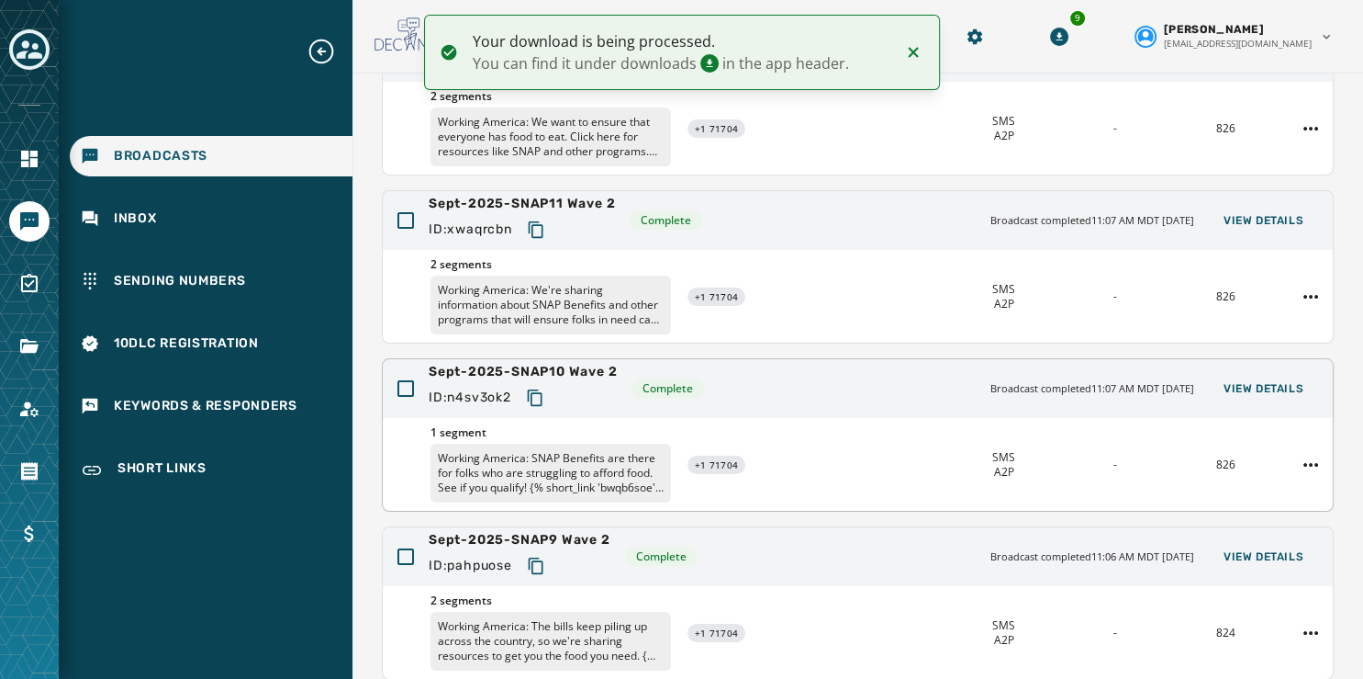
scroll to position [224, 0]
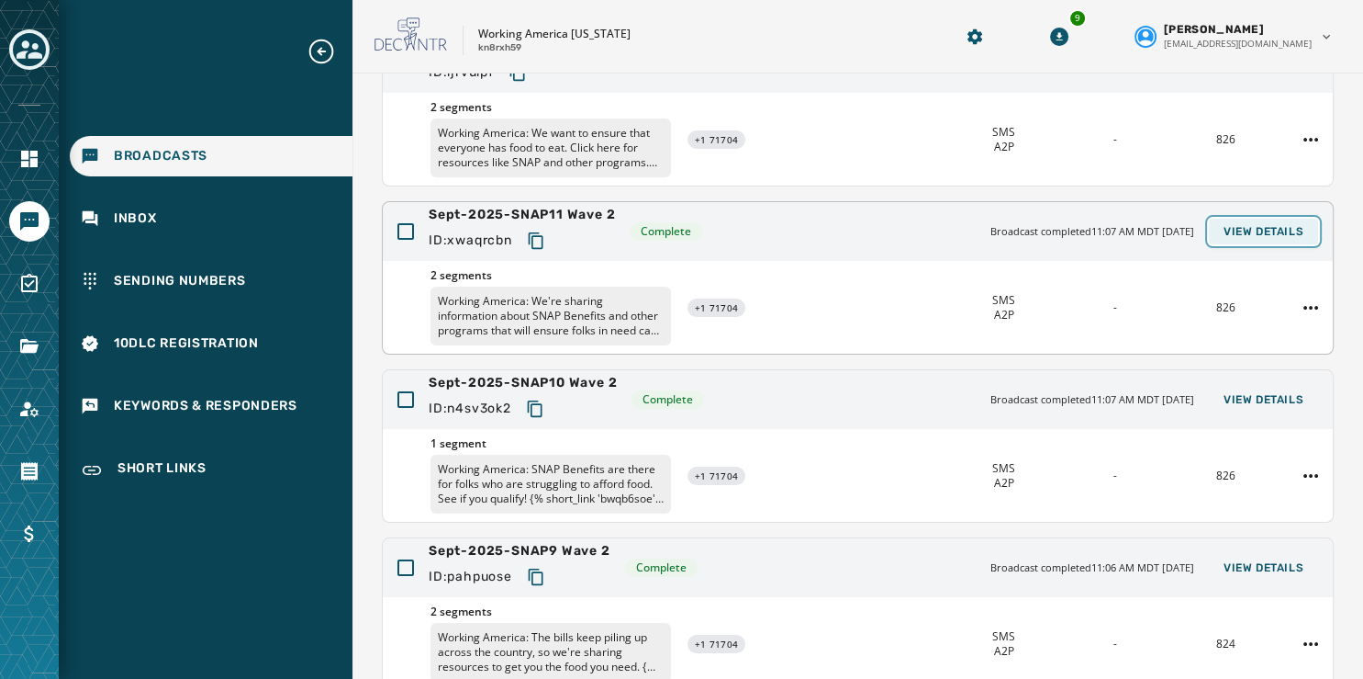
click at [1280, 219] on button "View Details" at bounding box center [1263, 232] width 109 height 26
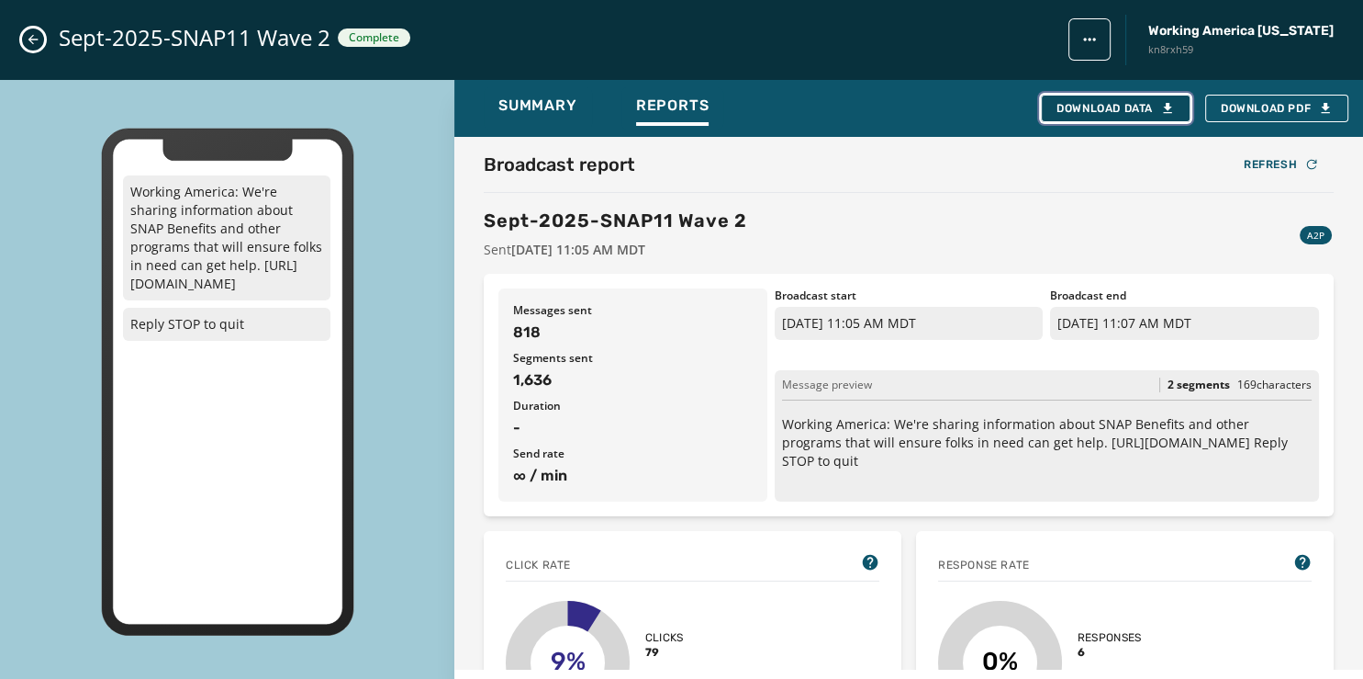
click at [1121, 106] on div "Download Data" at bounding box center [1116, 108] width 118 height 15
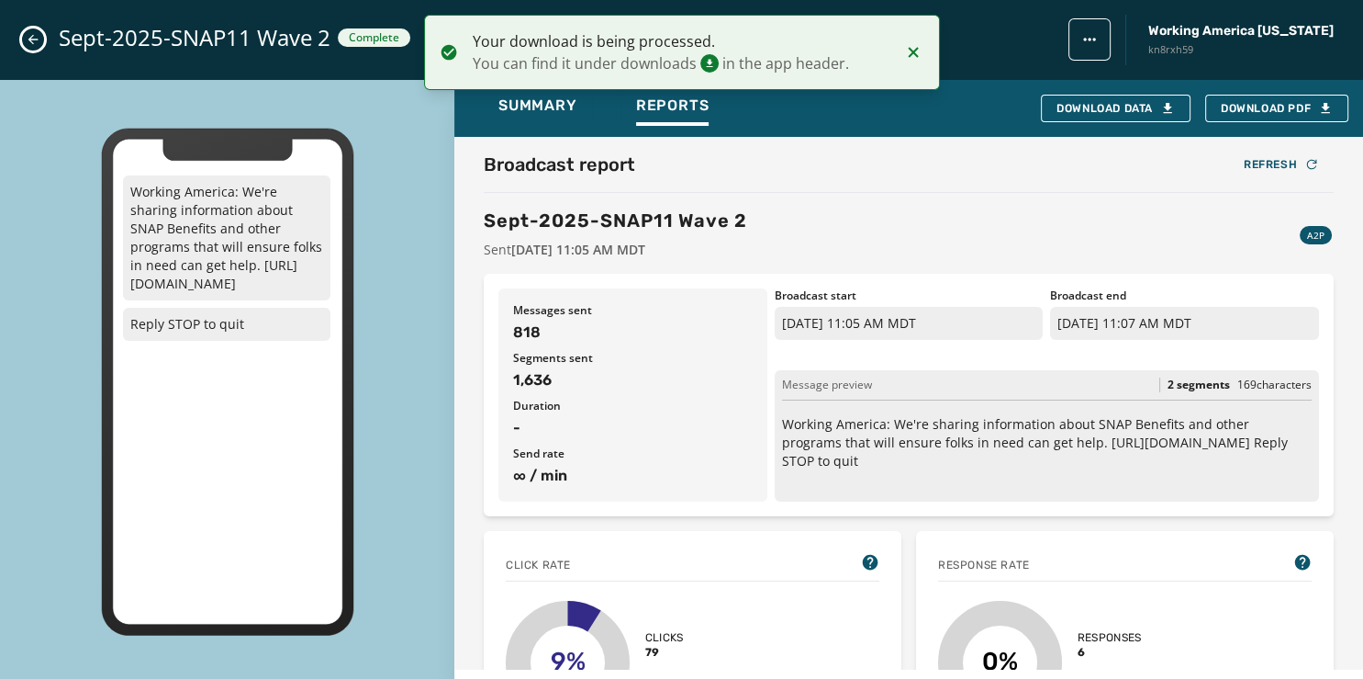
click at [39, 40] on icon "Close admin drawer" at bounding box center [33, 39] width 15 height 15
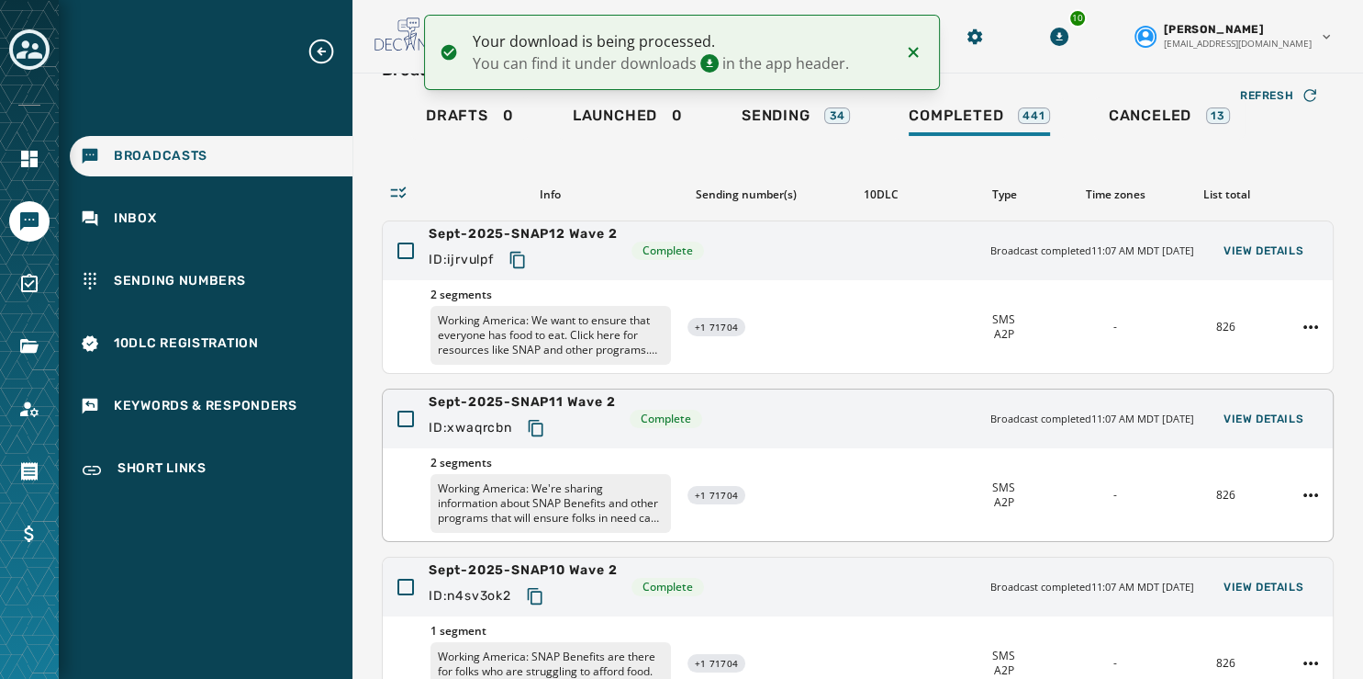
scroll to position [36, 0]
click at [1249, 244] on span "View Details" at bounding box center [1264, 251] width 80 height 15
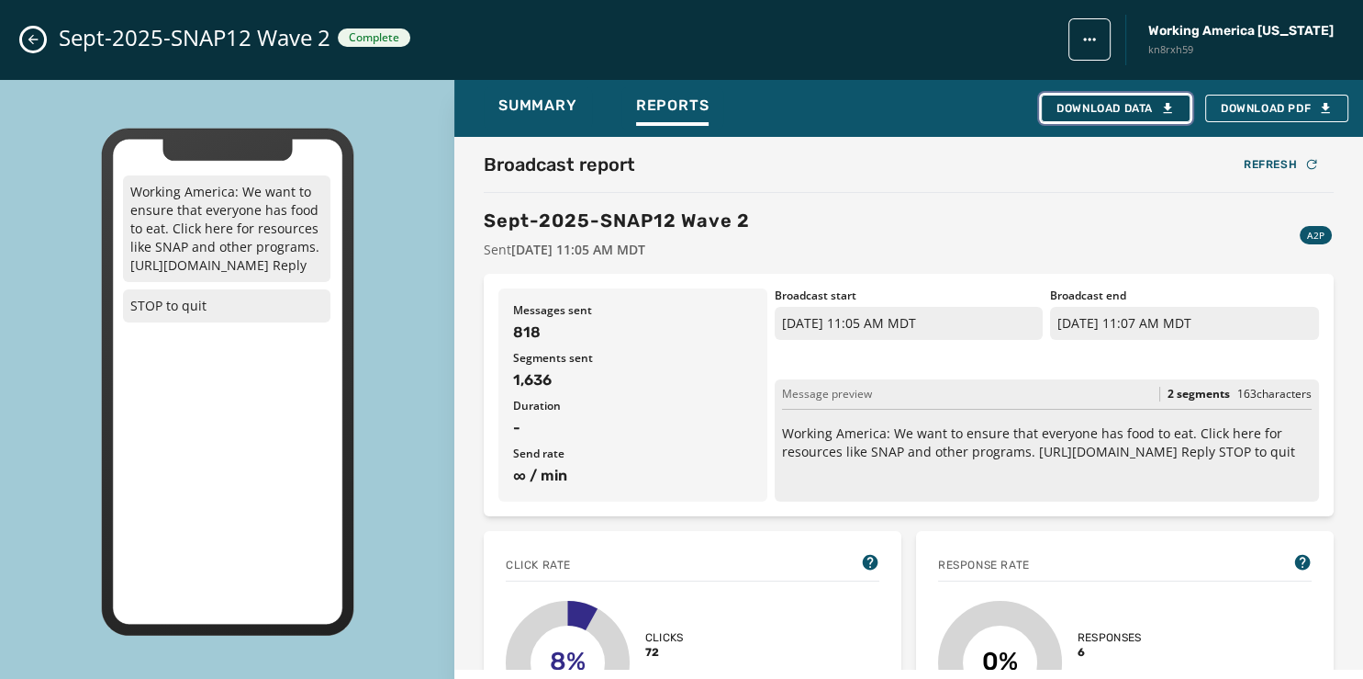
click at [1115, 108] on div "Download Data" at bounding box center [1116, 108] width 118 height 15
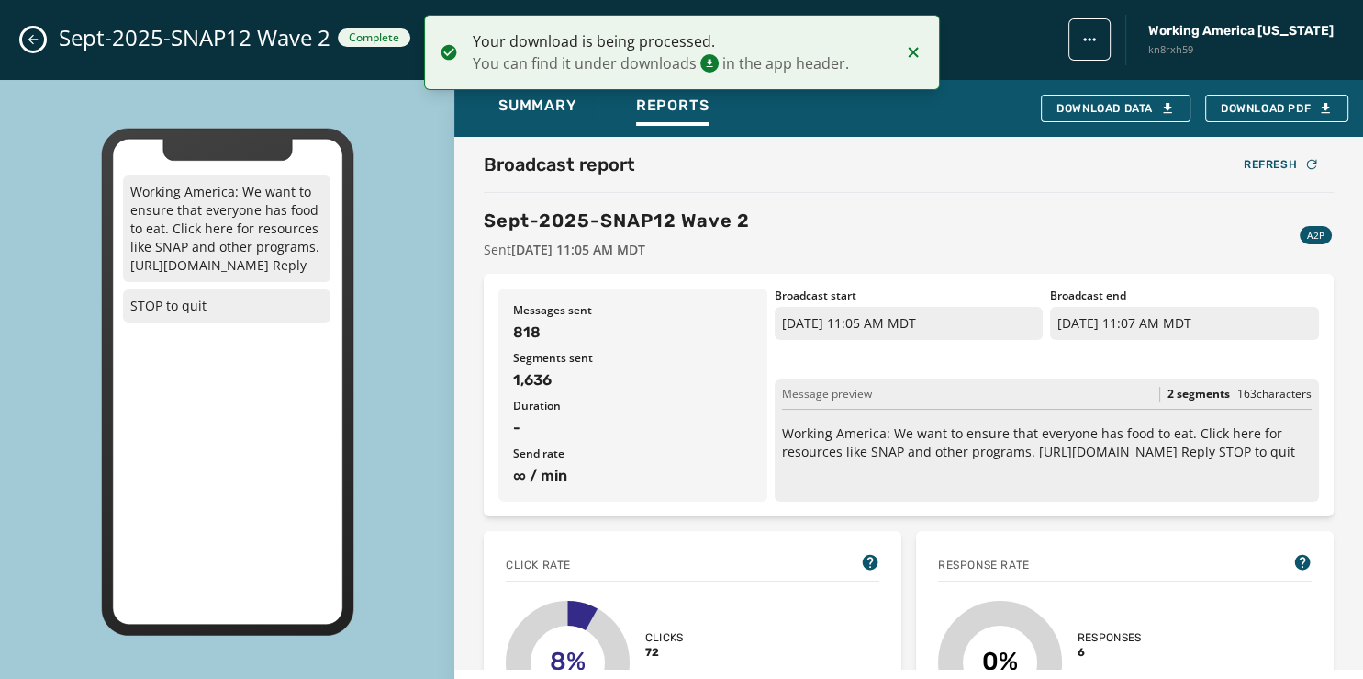
click at [23, 42] on button "Close admin drawer" at bounding box center [33, 39] width 22 height 22
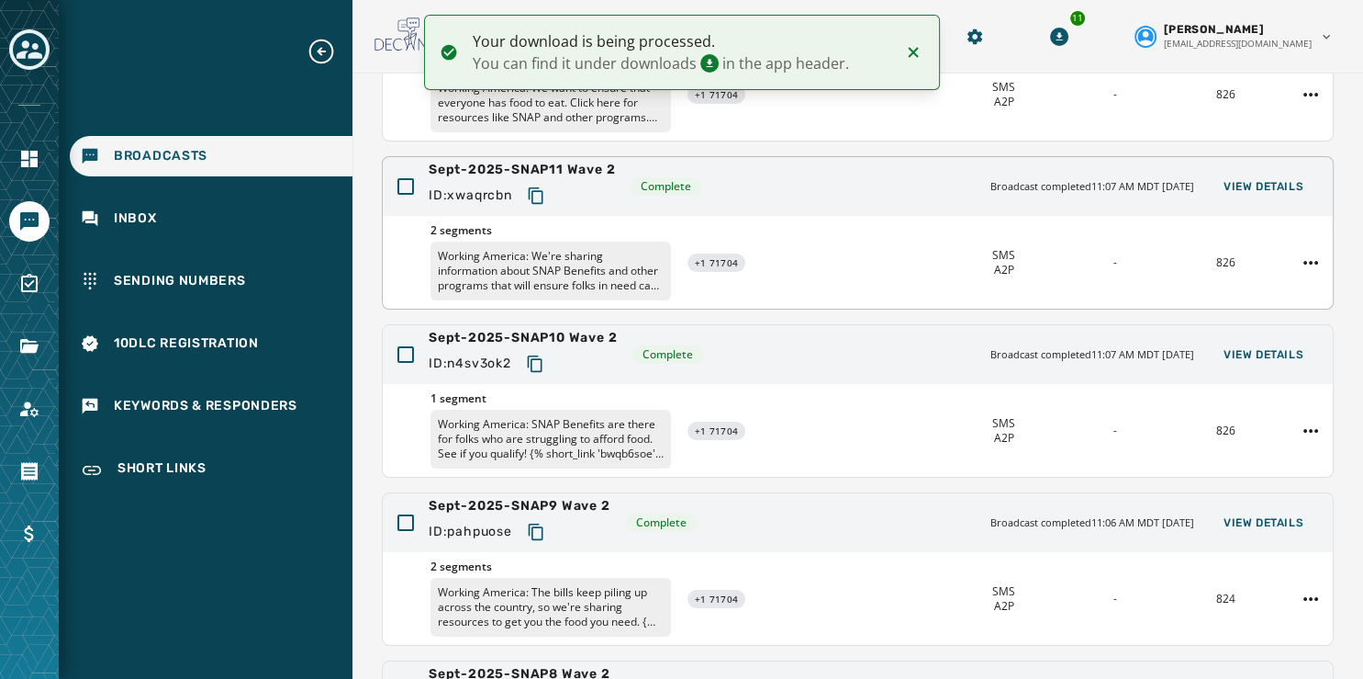
scroll to position [547, 0]
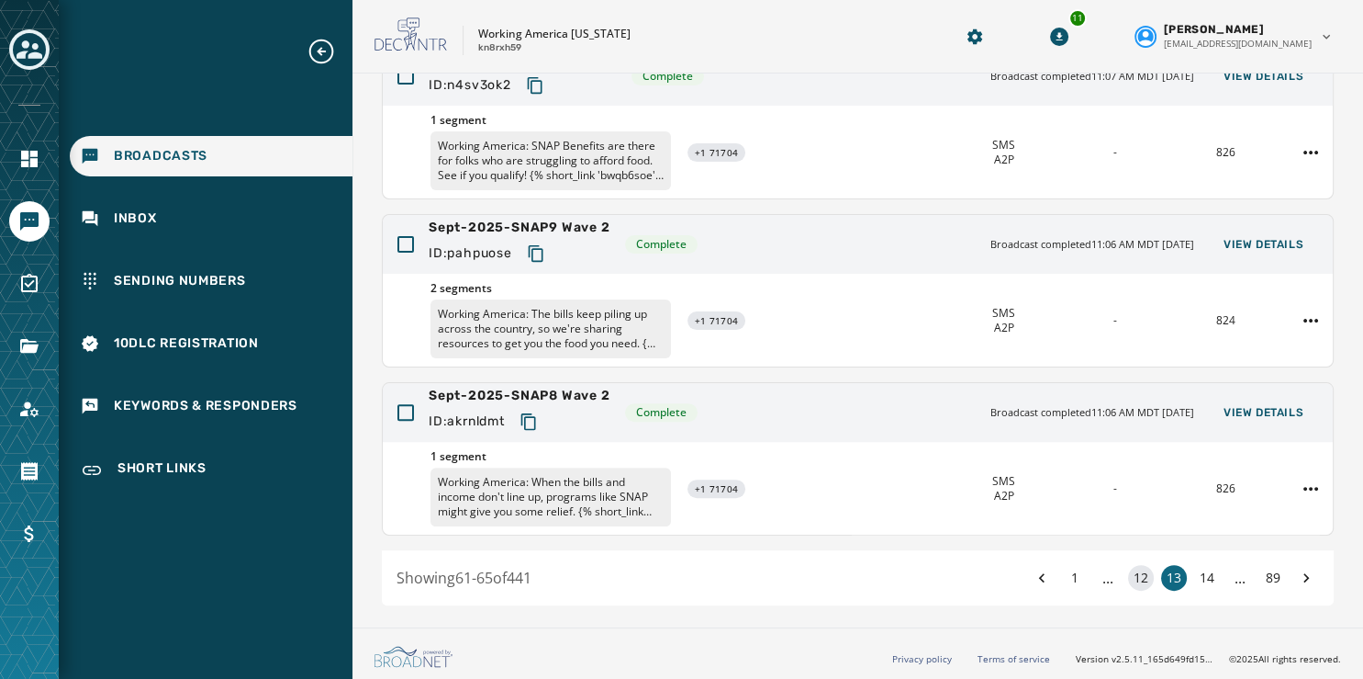
click at [1128, 578] on button "12" at bounding box center [1141, 578] width 26 height 26
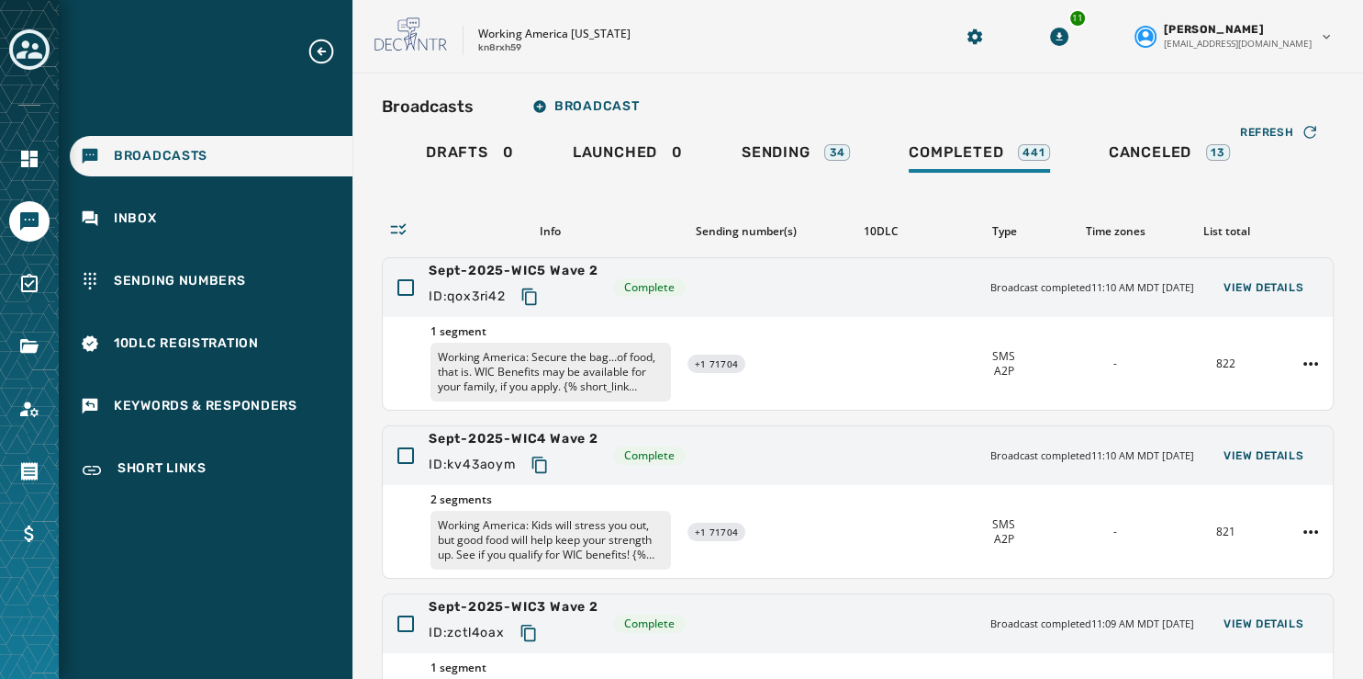
scroll to position [547, 0]
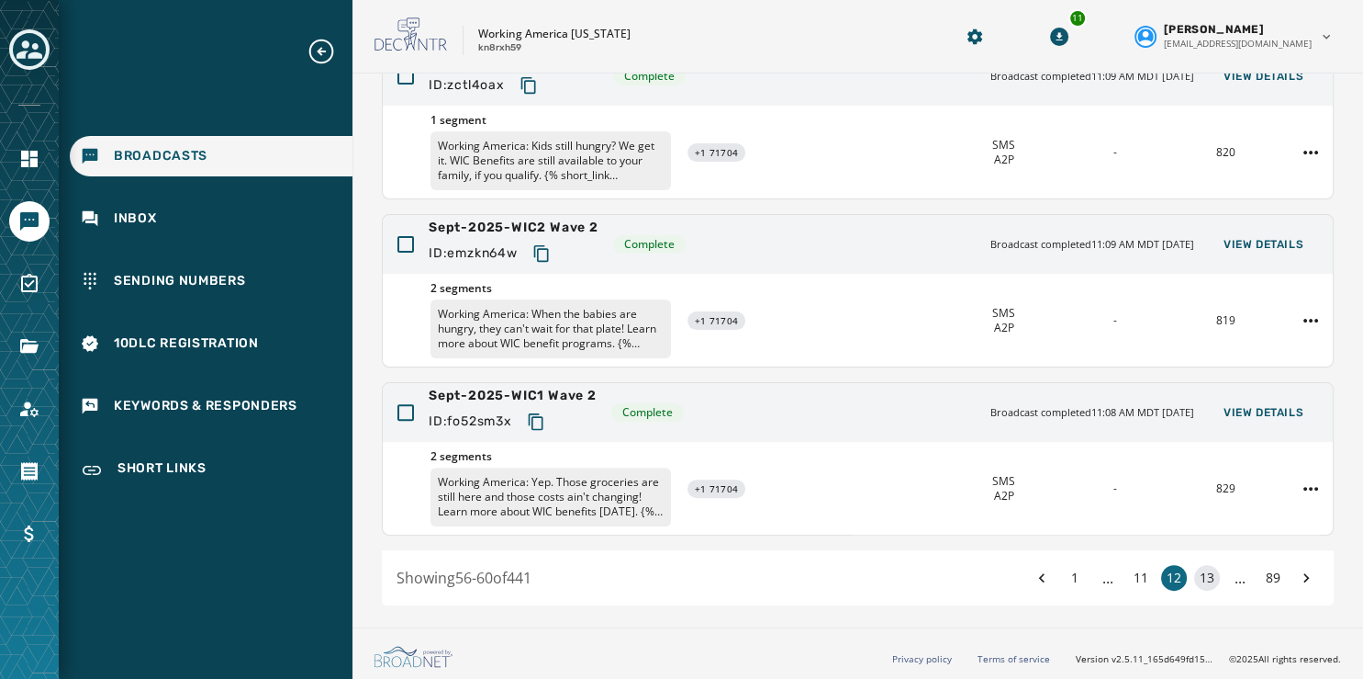
click at [1195, 575] on button "13" at bounding box center [1208, 578] width 26 height 26
click at [1128, 572] on button "12" at bounding box center [1141, 578] width 26 height 26
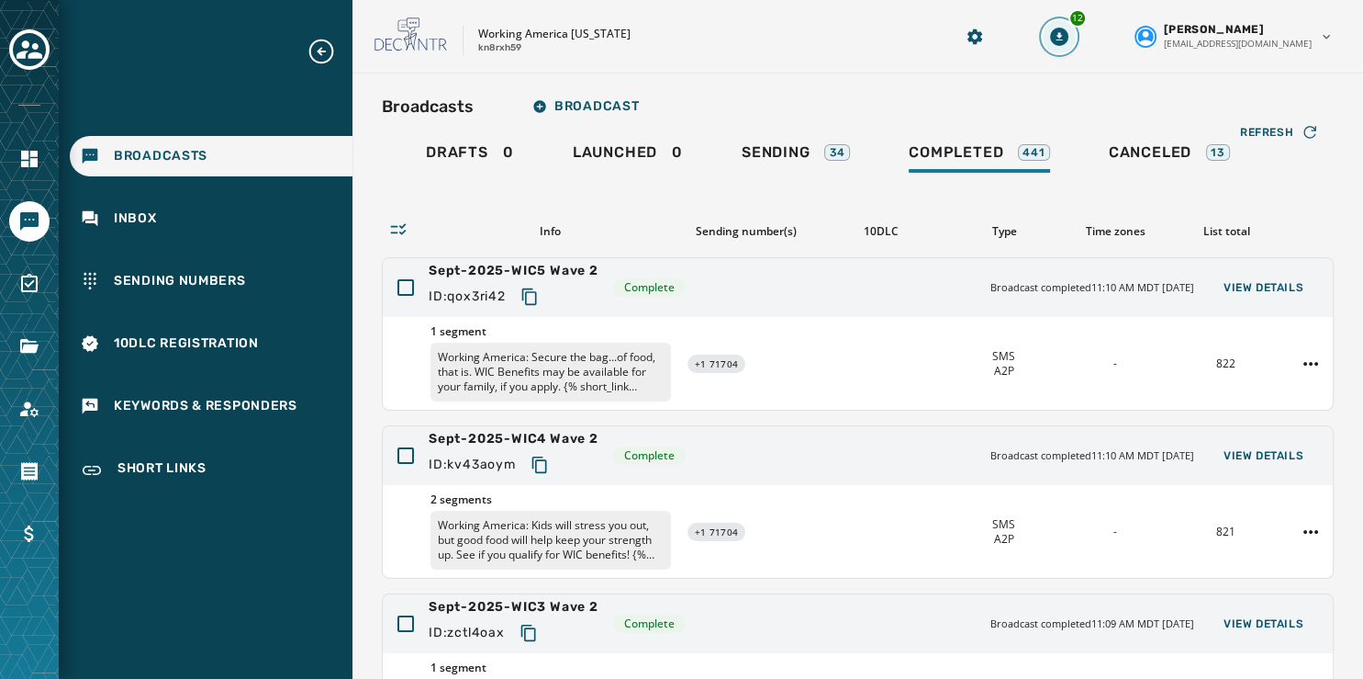
click at [1069, 32] on icon "Download Menu" at bounding box center [1059, 37] width 18 height 18
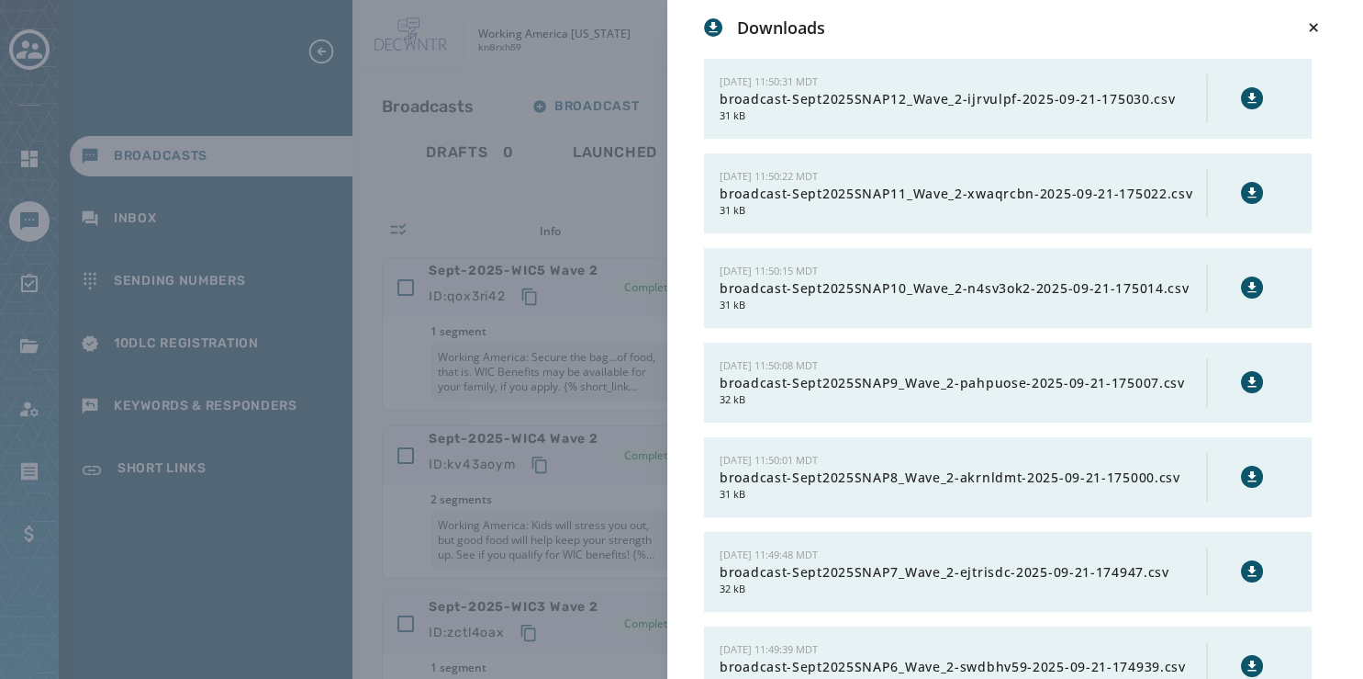
scroll to position [624, 0]
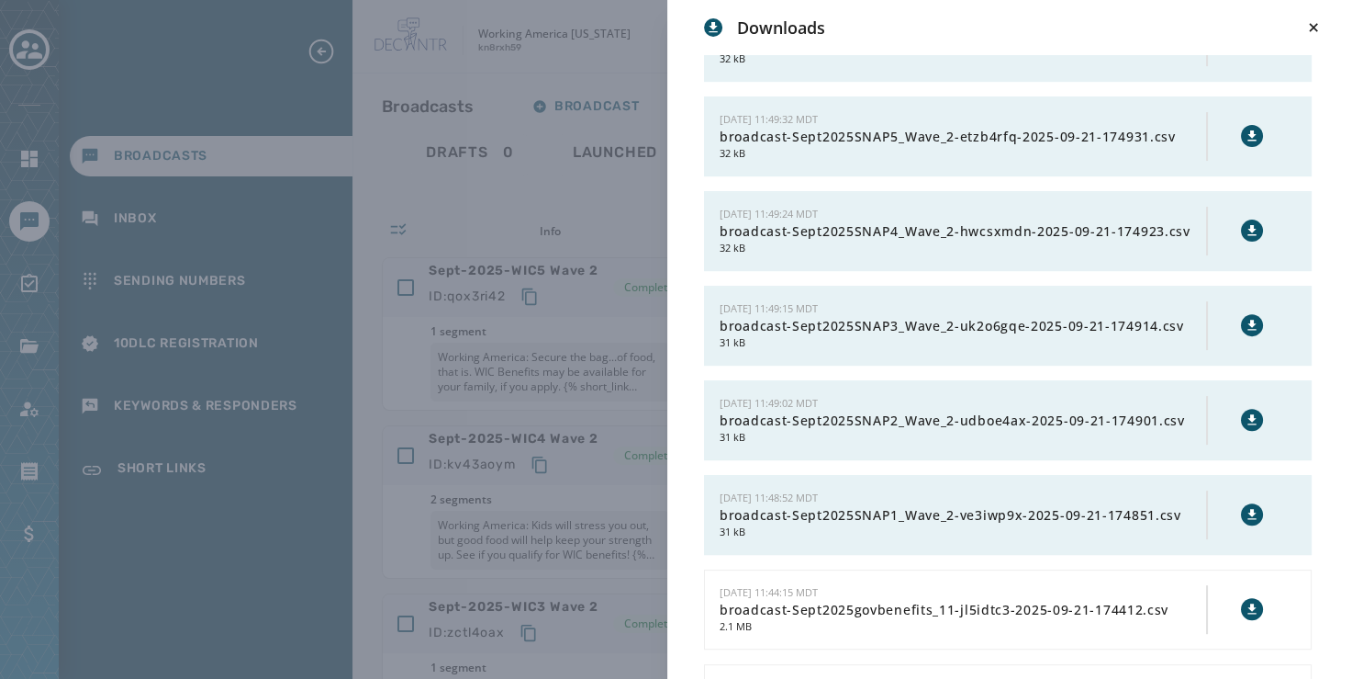
click at [1245, 509] on icon at bounding box center [1252, 514] width 15 height 15
click at [1248, 414] on icon at bounding box center [1252, 419] width 8 height 10
click at [1248, 320] on icon at bounding box center [1252, 325] width 8 height 10
click at [1245, 223] on icon at bounding box center [1252, 230] width 15 height 15
click at [1241, 131] on button at bounding box center [1252, 136] width 22 height 22
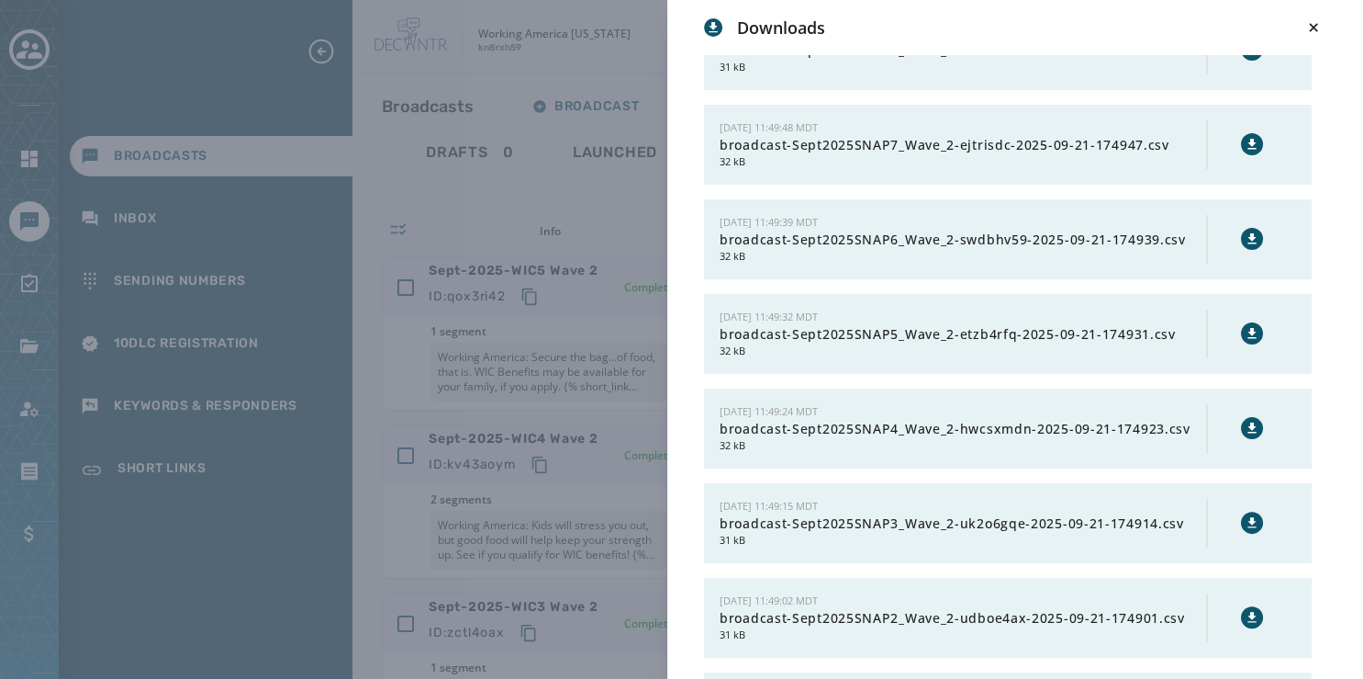
scroll to position [426, 0]
click at [1245, 232] on icon at bounding box center [1252, 239] width 15 height 15
click at [1245, 149] on icon at bounding box center [1252, 145] width 15 height 15
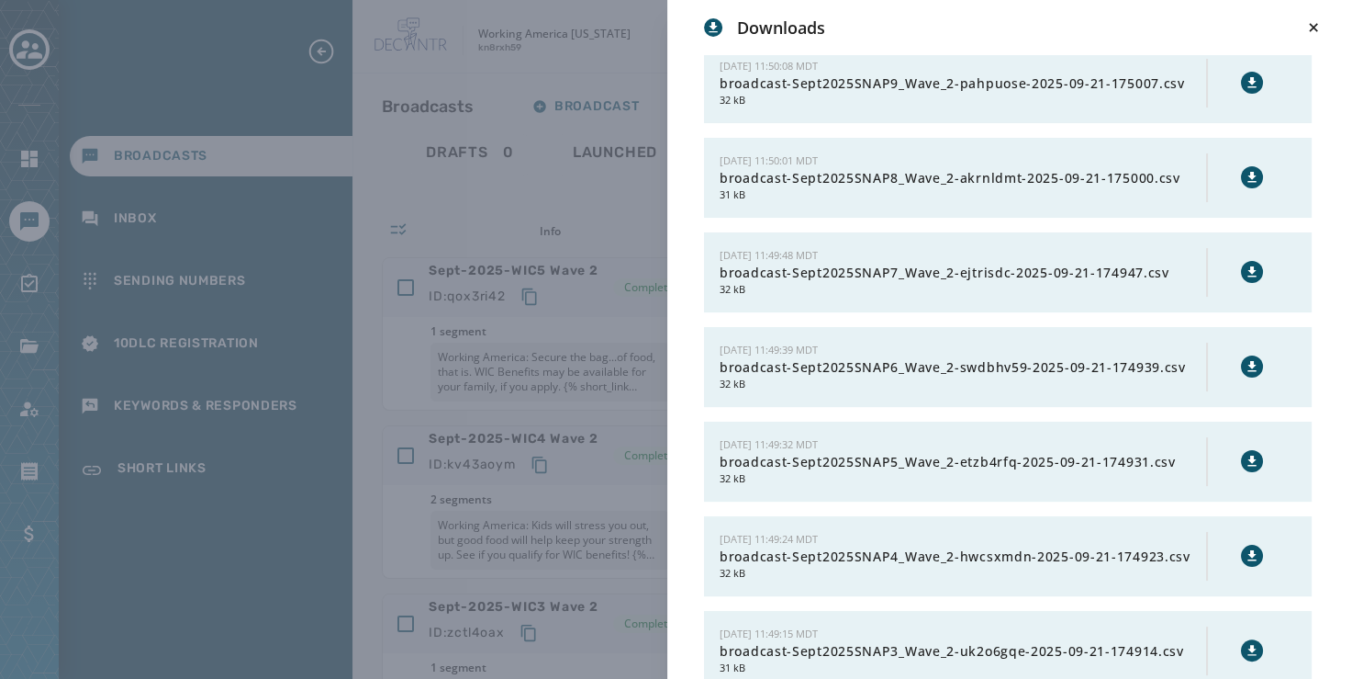
scroll to position [294, 0]
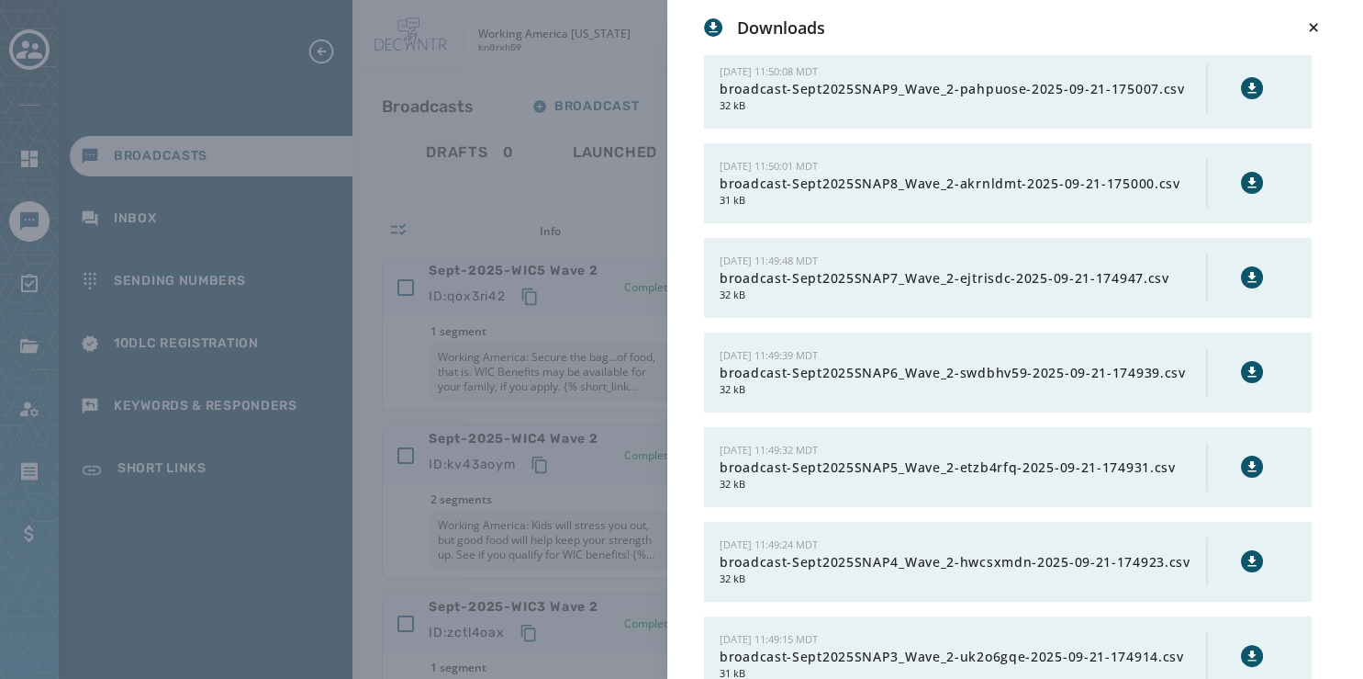
click at [1245, 182] on icon at bounding box center [1252, 182] width 15 height 15
click at [1245, 86] on icon at bounding box center [1252, 88] width 15 height 15
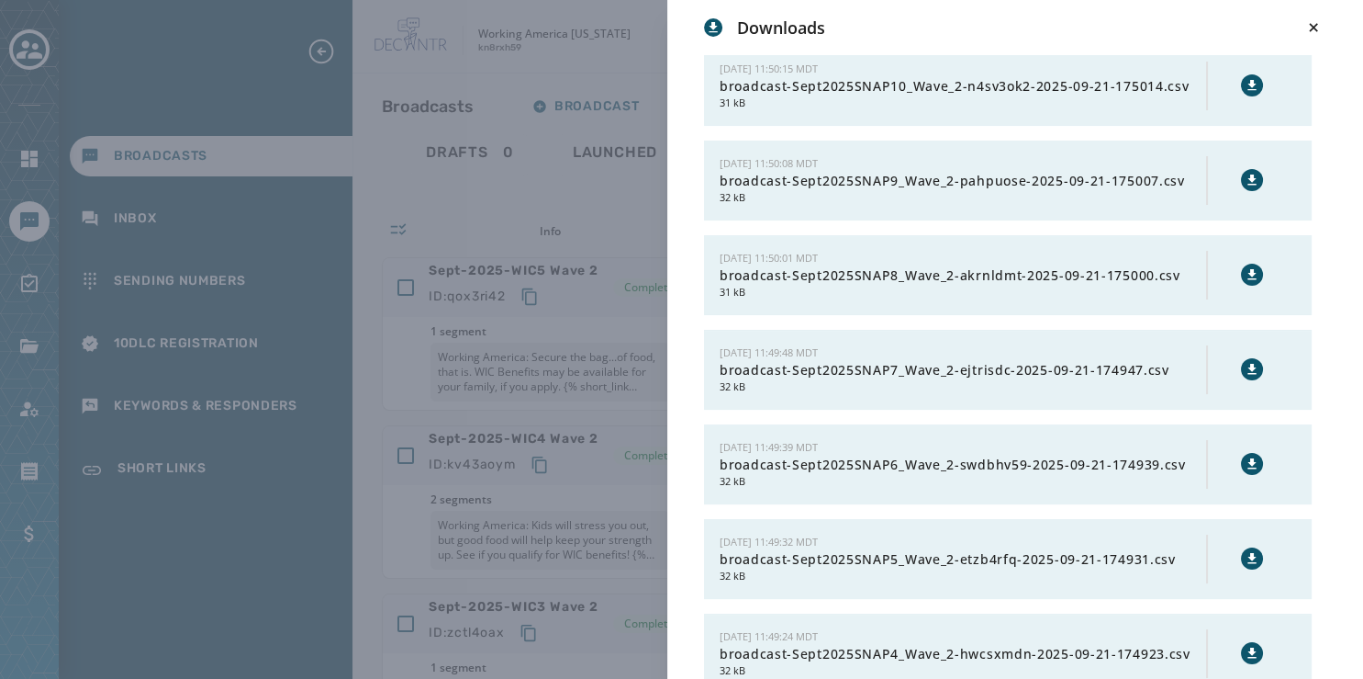
scroll to position [200, 0]
click at [1248, 82] on icon at bounding box center [1252, 87] width 8 height 10
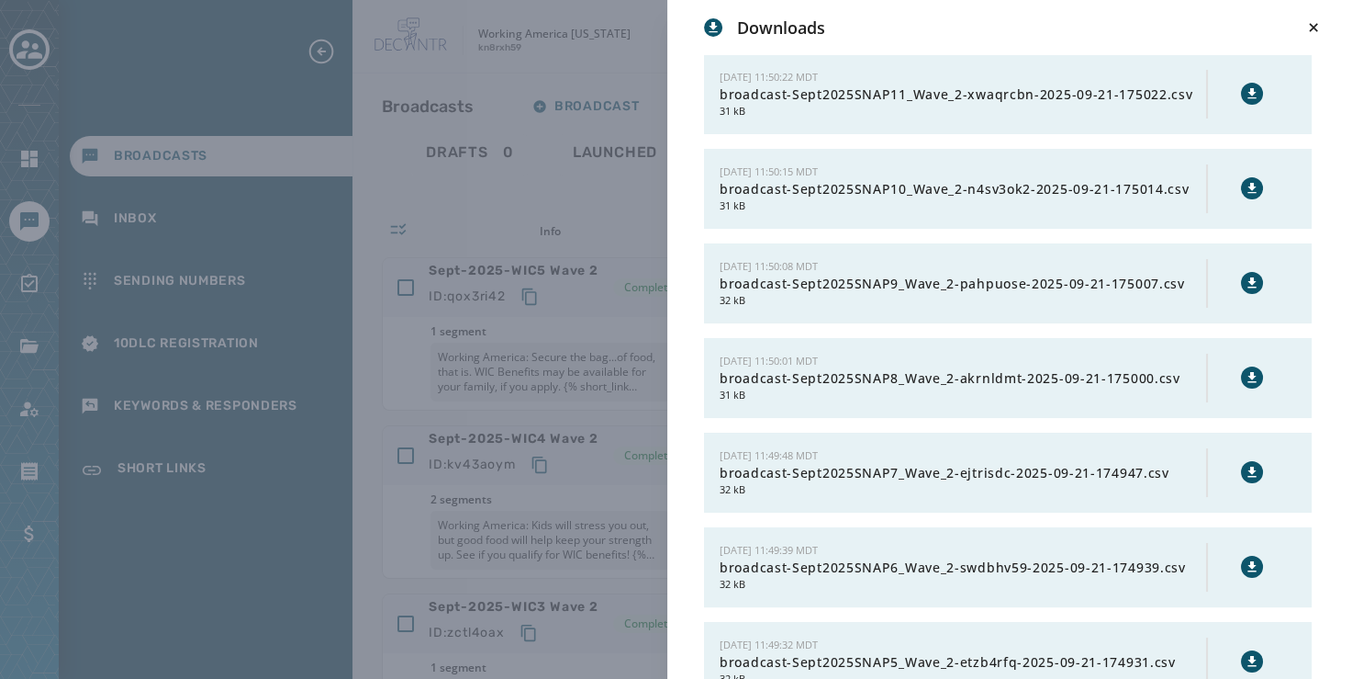
scroll to position [100, 0]
click at [1245, 88] on icon at bounding box center [1252, 92] width 15 height 15
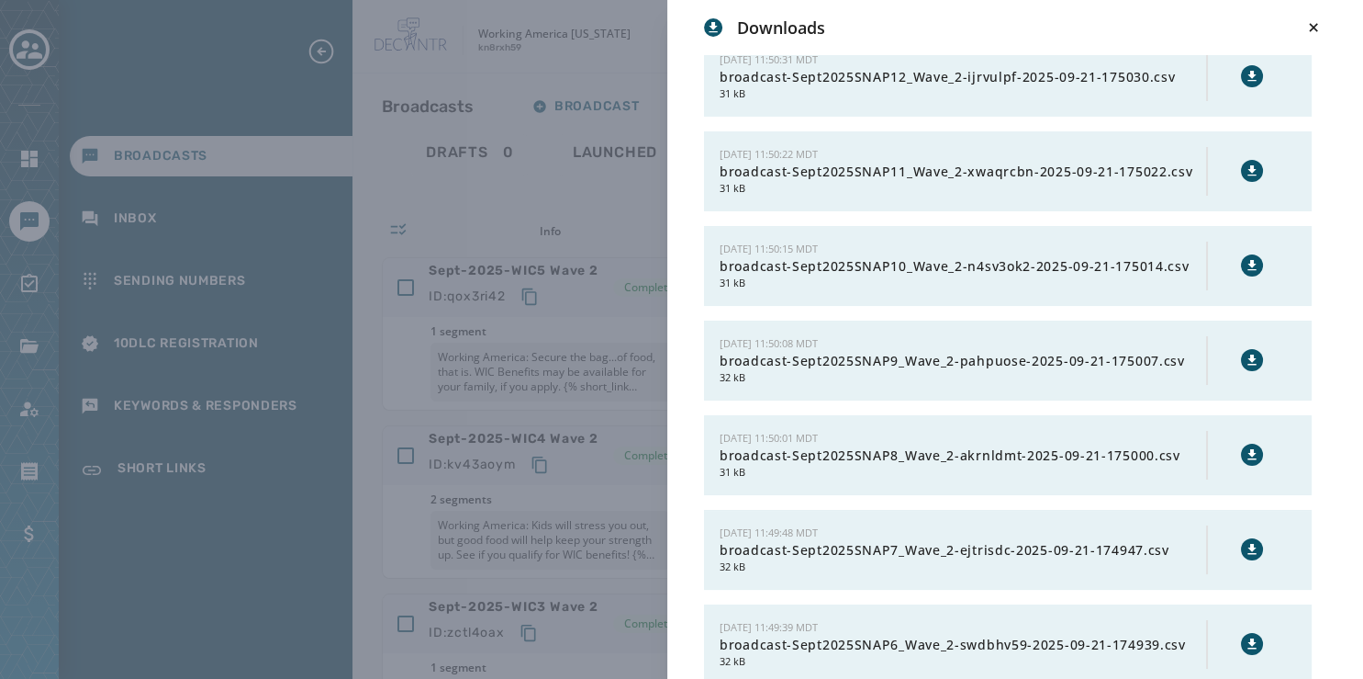
scroll to position [0, 0]
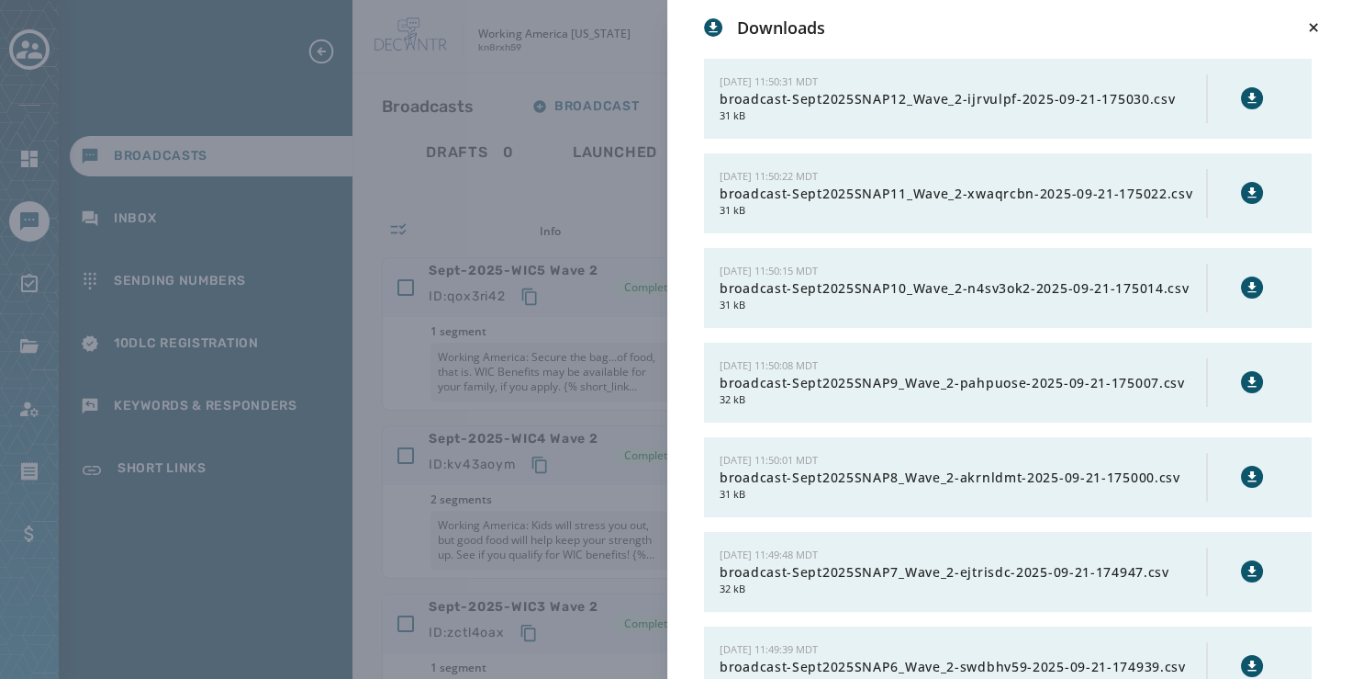
click at [1248, 95] on icon at bounding box center [1252, 98] width 8 height 10
click at [1317, 28] on icon at bounding box center [1314, 27] width 18 height 18
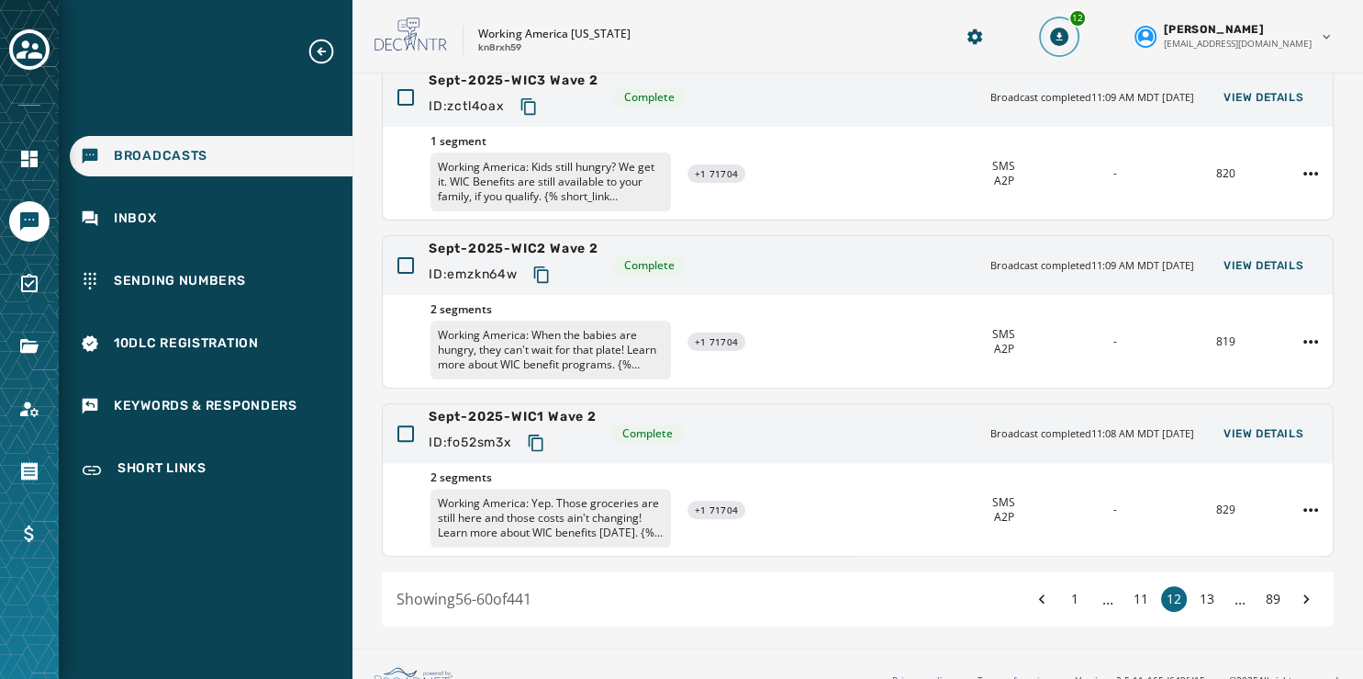
scroll to position [547, 0]
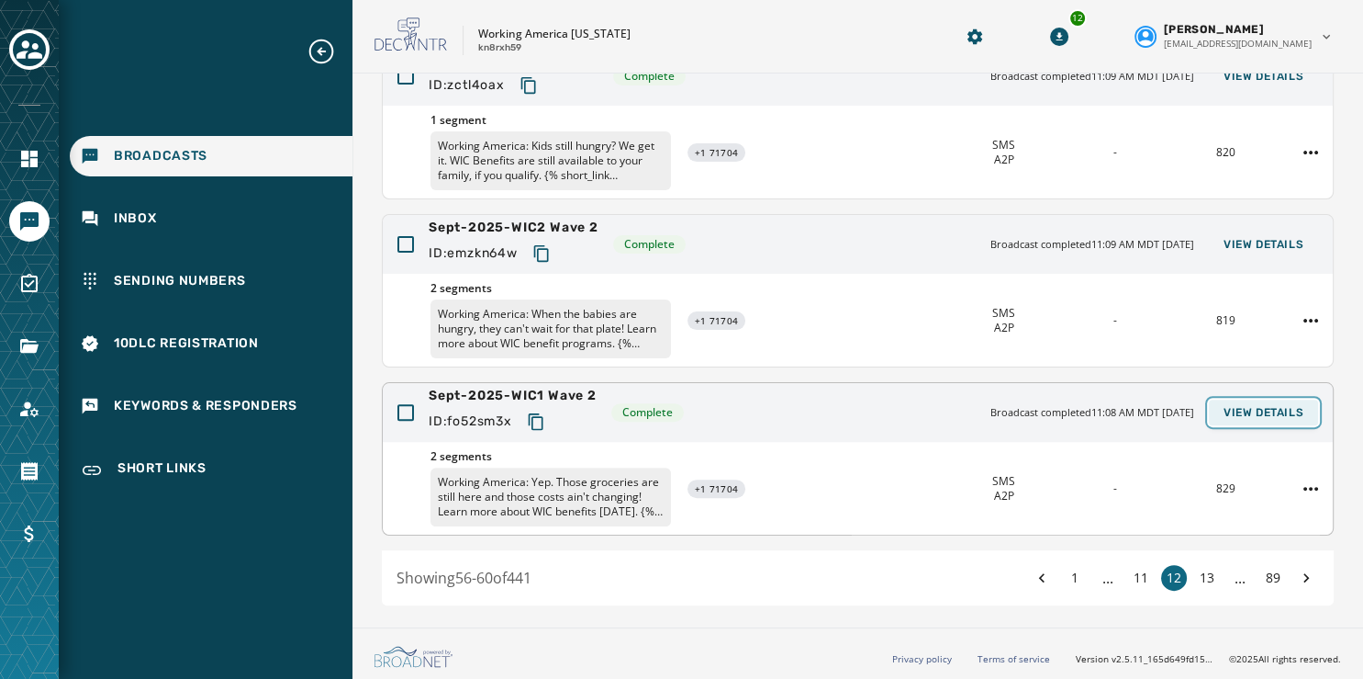
click at [1265, 417] on button "View Details" at bounding box center [1263, 412] width 109 height 26
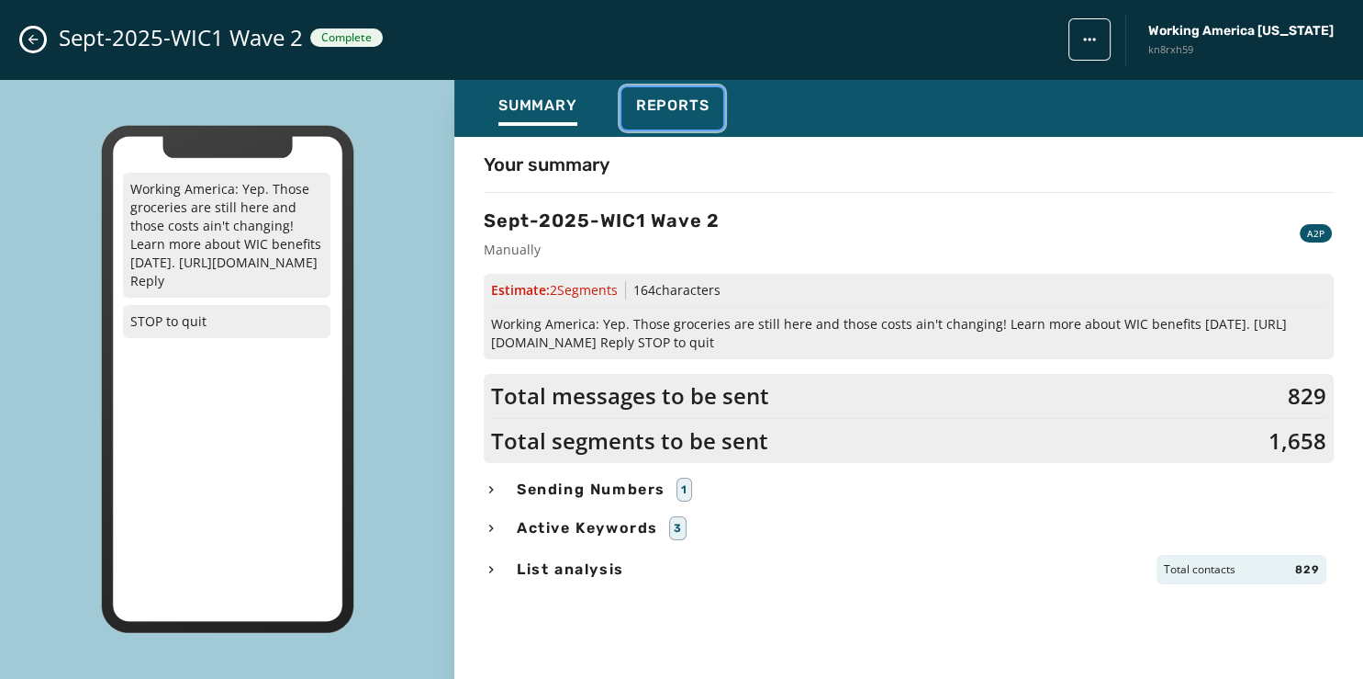
click at [676, 102] on span "Reports" at bounding box center [672, 105] width 73 height 18
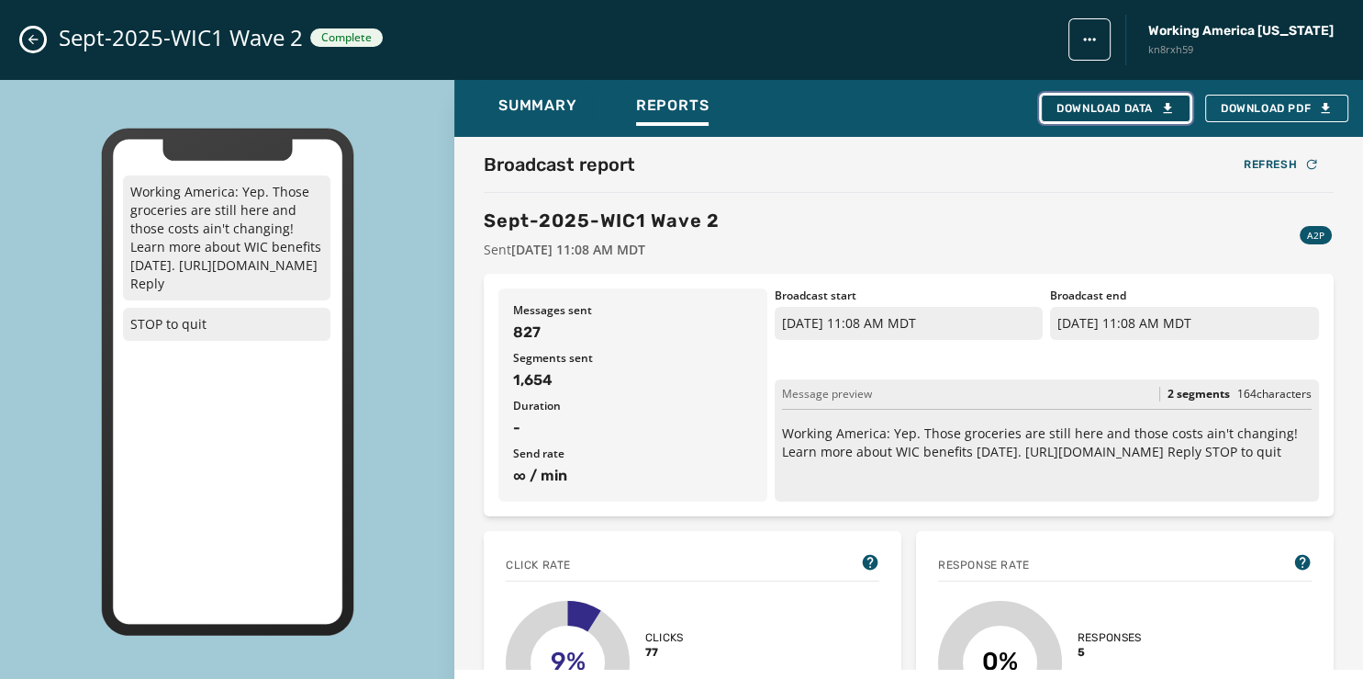
click at [1138, 100] on button "Download Data" at bounding box center [1116, 109] width 150 height 28
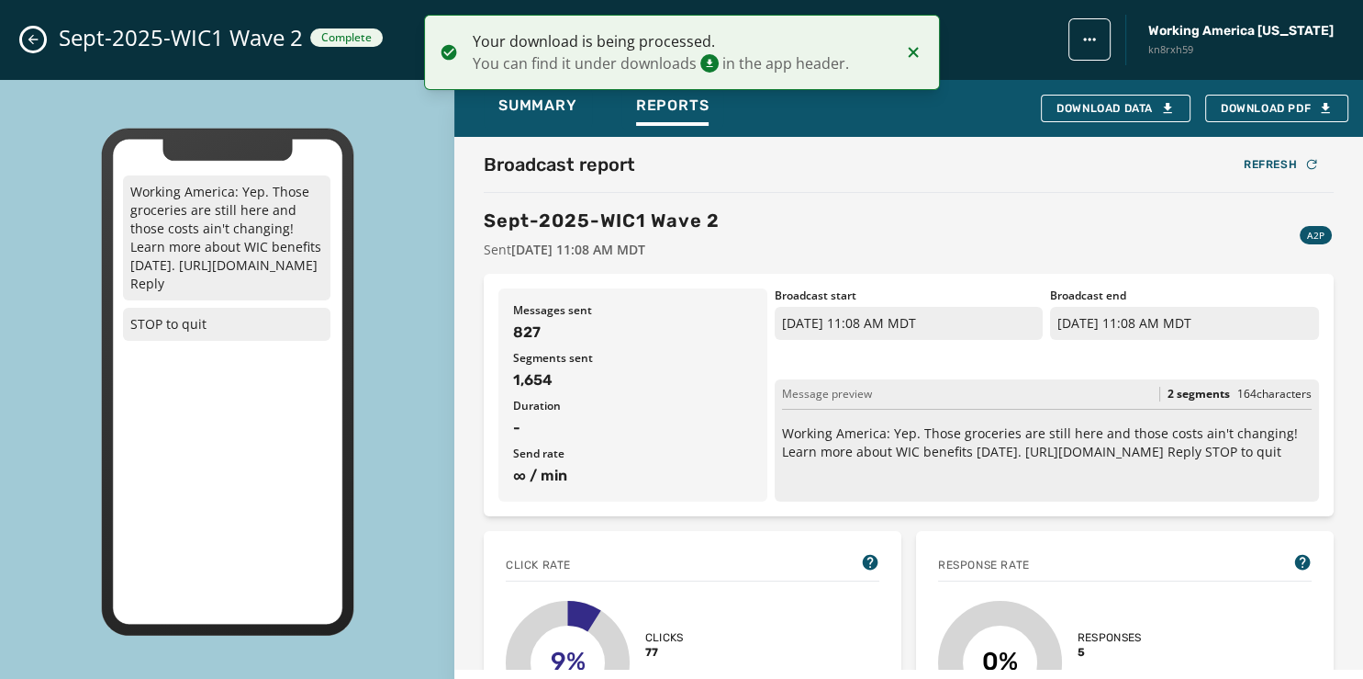
click at [31, 39] on icon "Close admin drawer" at bounding box center [33, 40] width 10 height 10
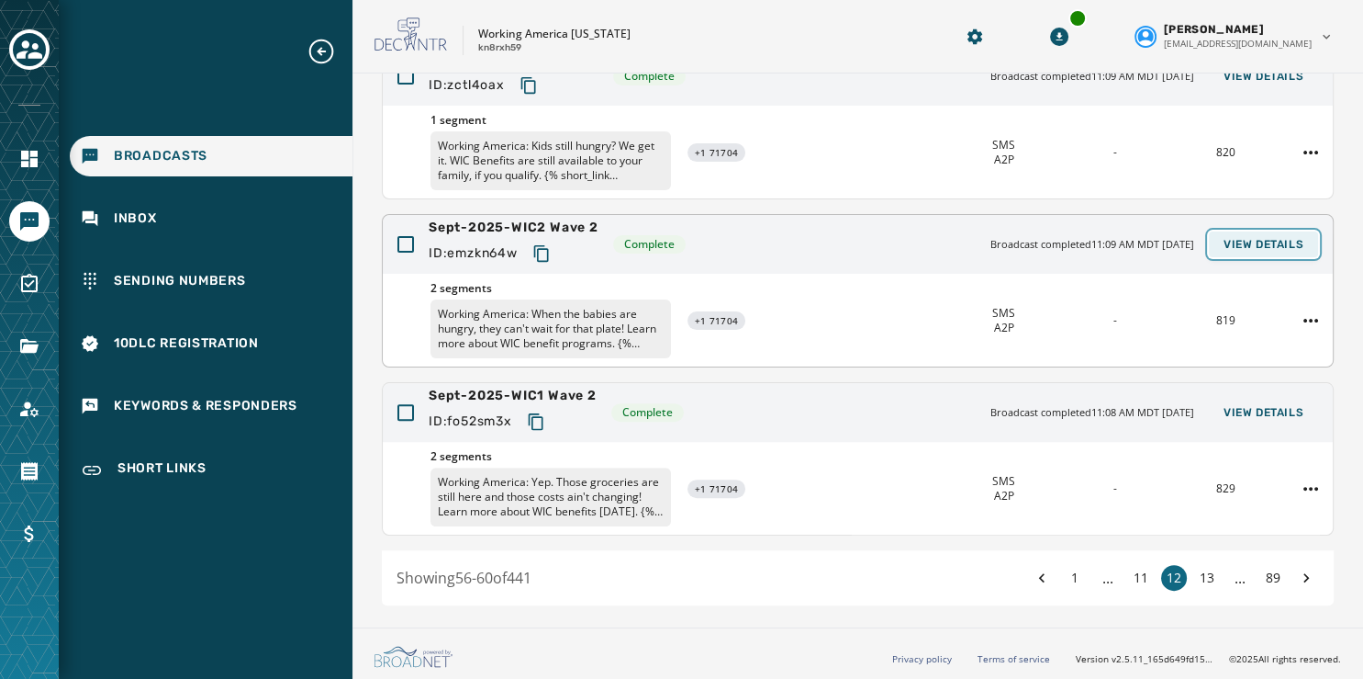
click at [1262, 241] on span "View Details" at bounding box center [1264, 244] width 80 height 15
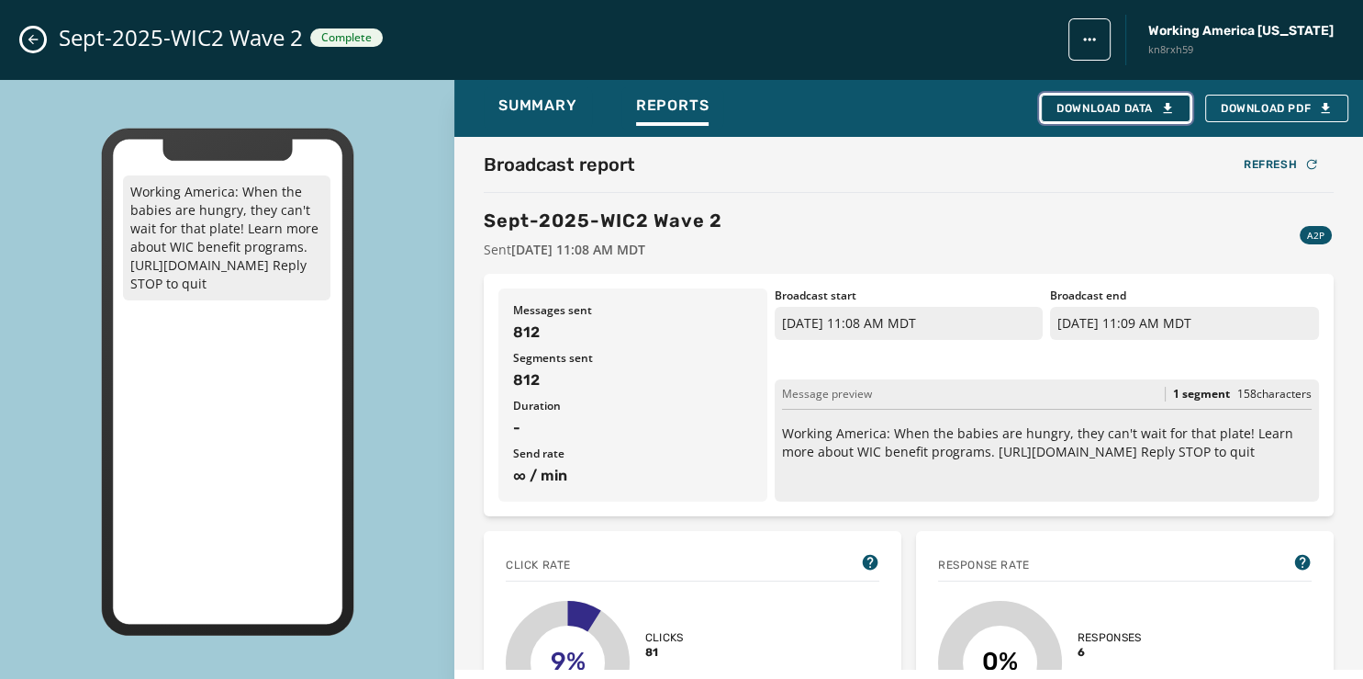
click at [1111, 105] on div "Download Data" at bounding box center [1116, 108] width 118 height 15
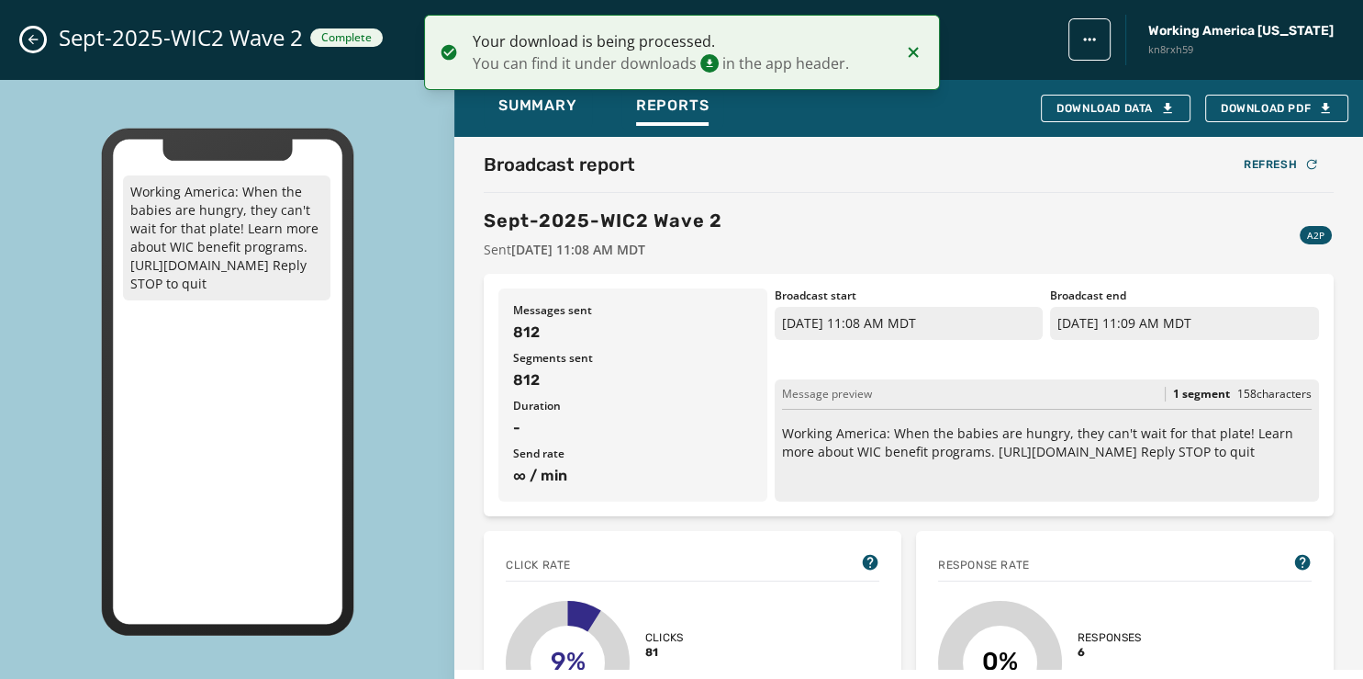
click at [32, 38] on icon "Close admin drawer" at bounding box center [33, 39] width 15 height 15
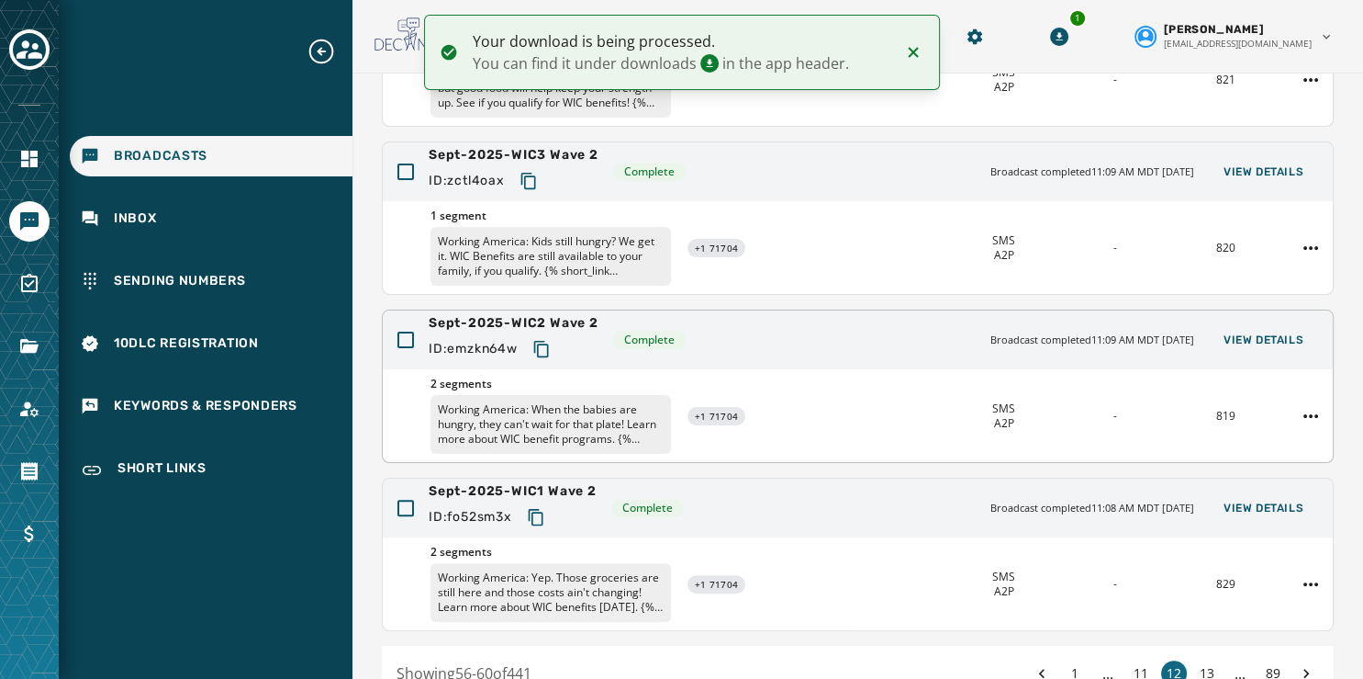
scroll to position [450, 0]
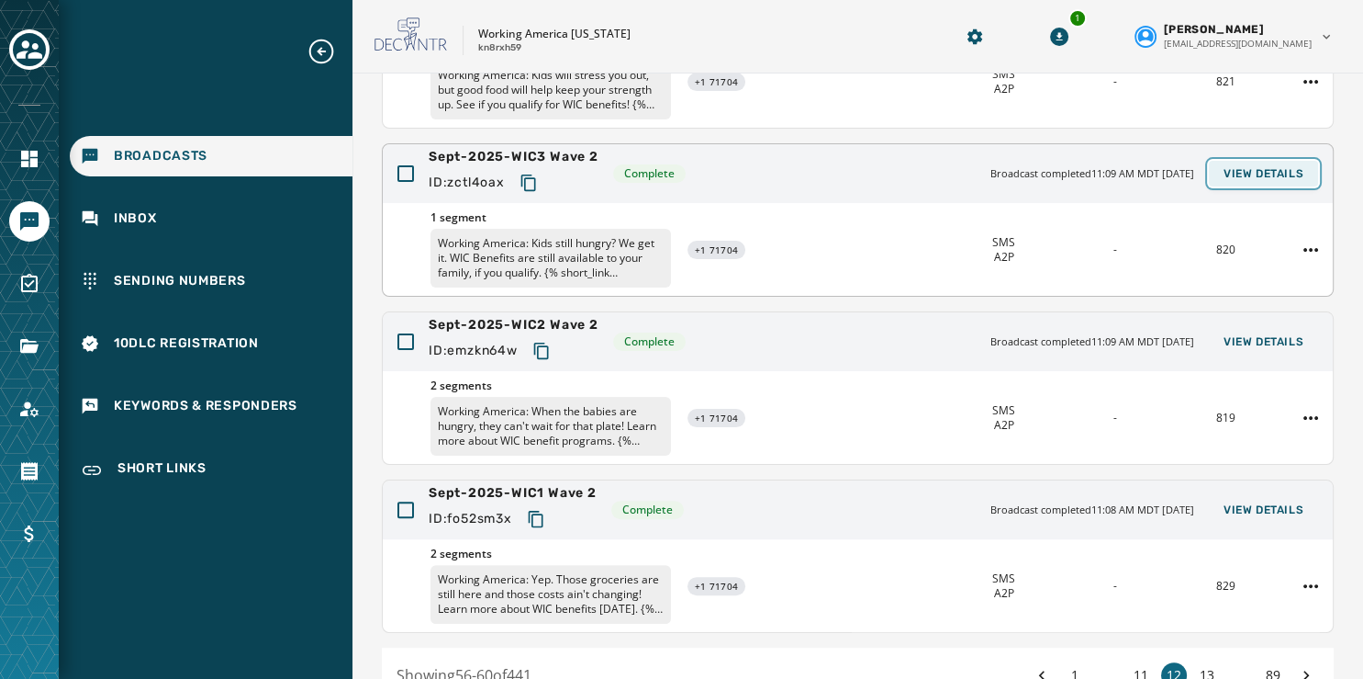
click at [1244, 172] on span "View Details" at bounding box center [1264, 173] width 80 height 15
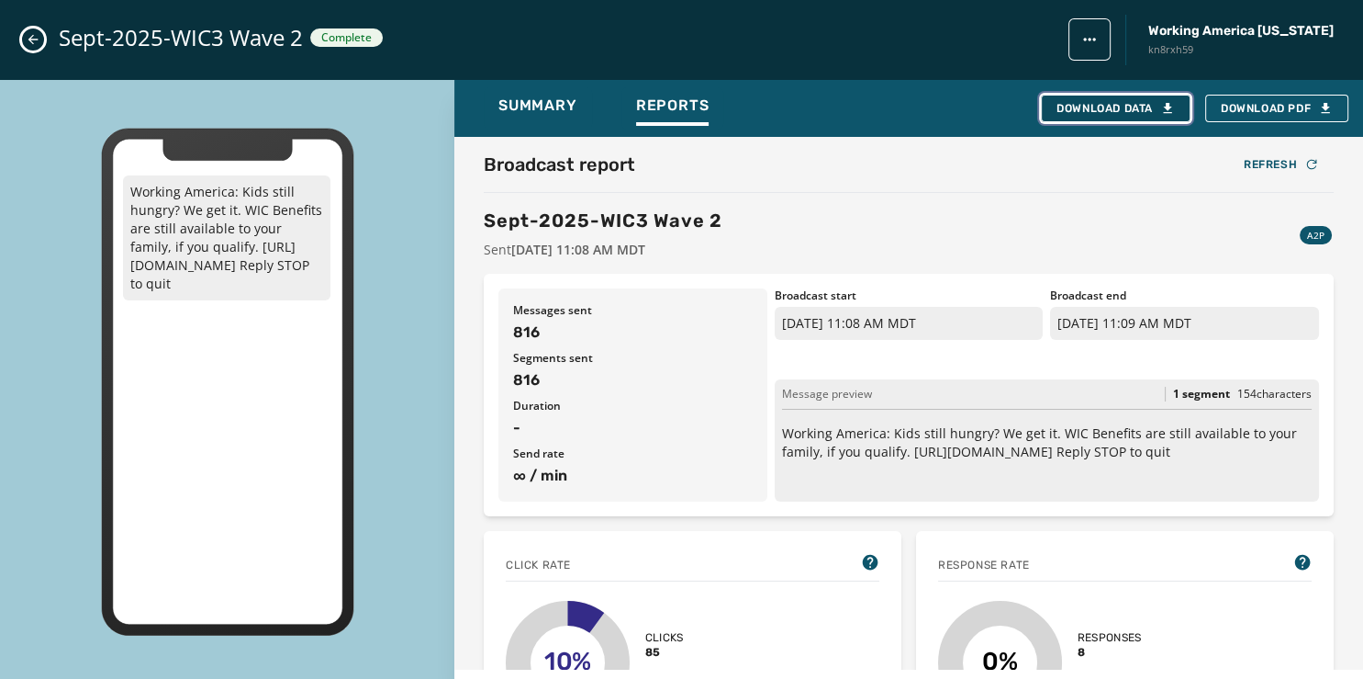
click at [1094, 109] on div "Download Data" at bounding box center [1116, 108] width 118 height 15
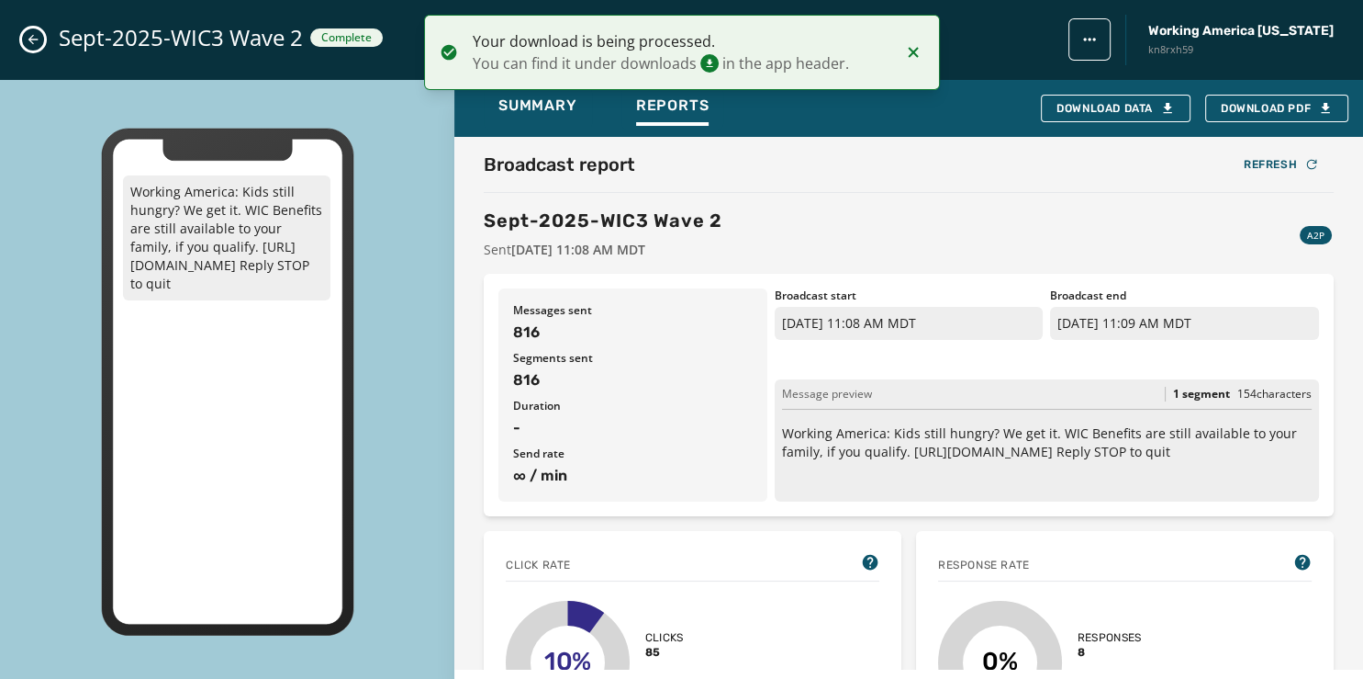
click at [32, 35] on icon "Close admin drawer" at bounding box center [33, 39] width 15 height 15
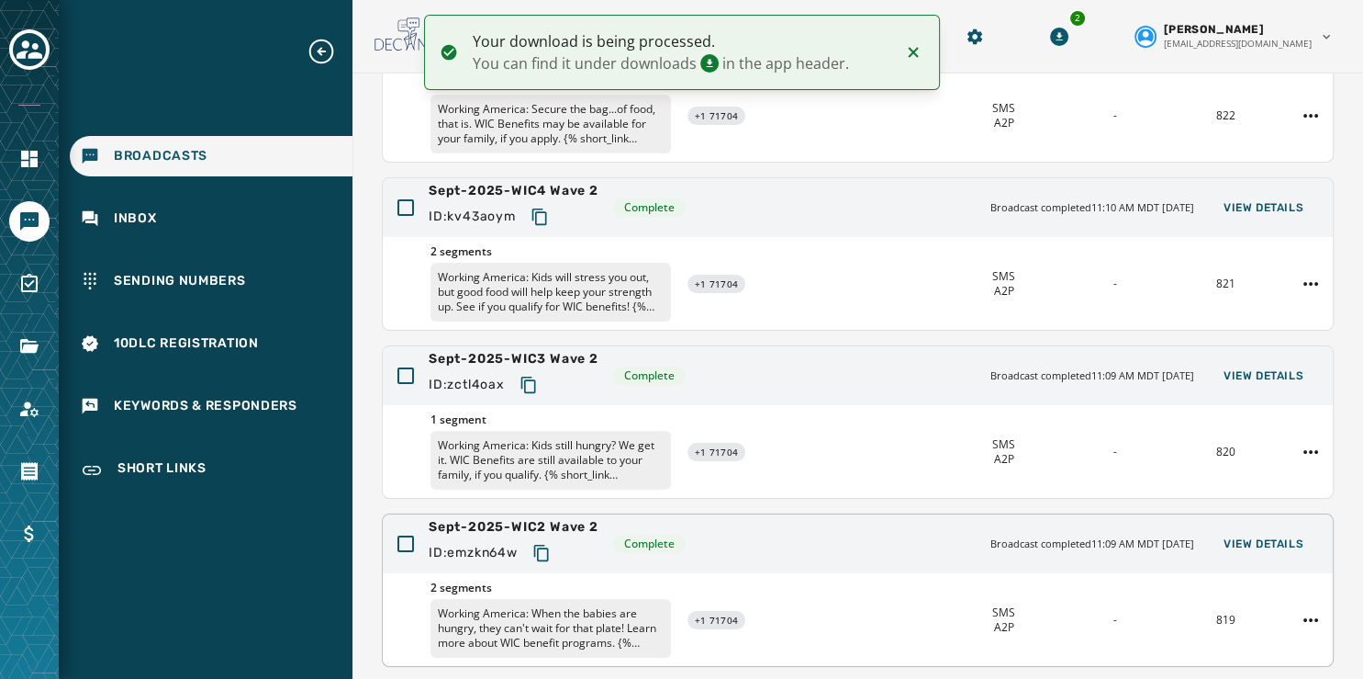
scroll to position [246, 0]
click at [1230, 207] on span "View Details" at bounding box center [1264, 209] width 80 height 15
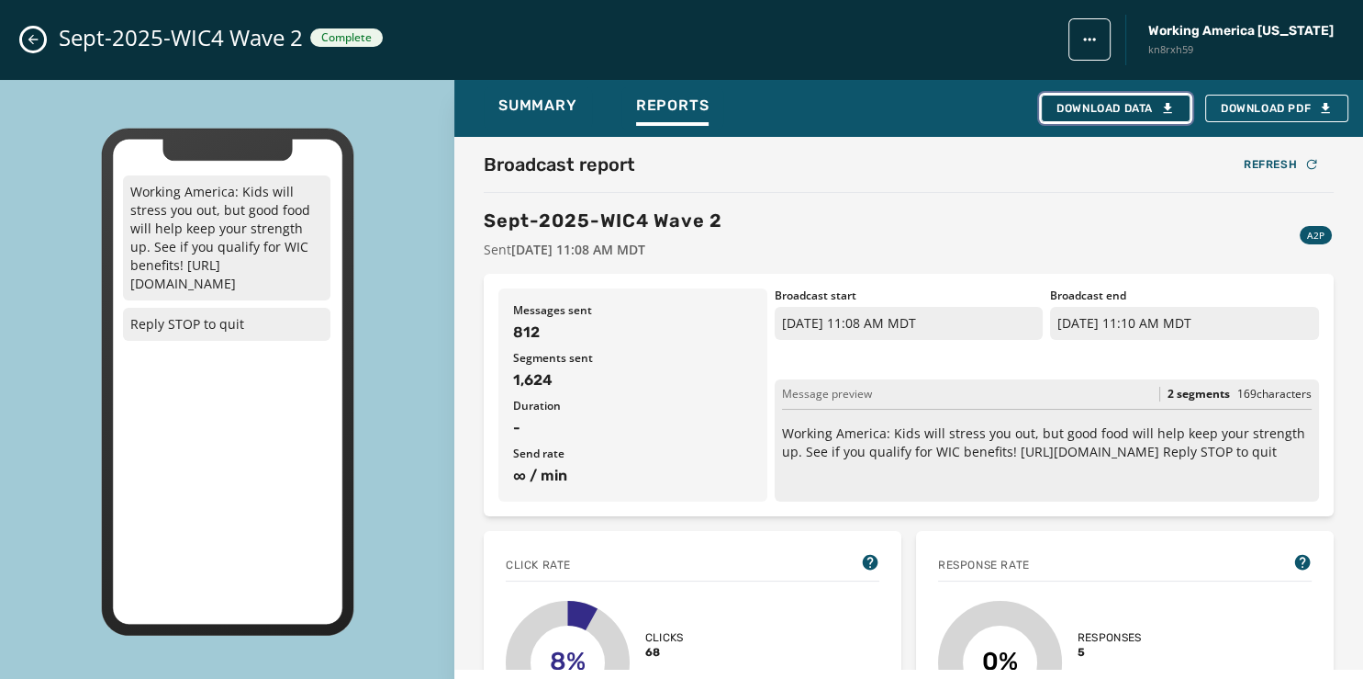
click at [1092, 105] on div "Download Data" at bounding box center [1116, 108] width 118 height 15
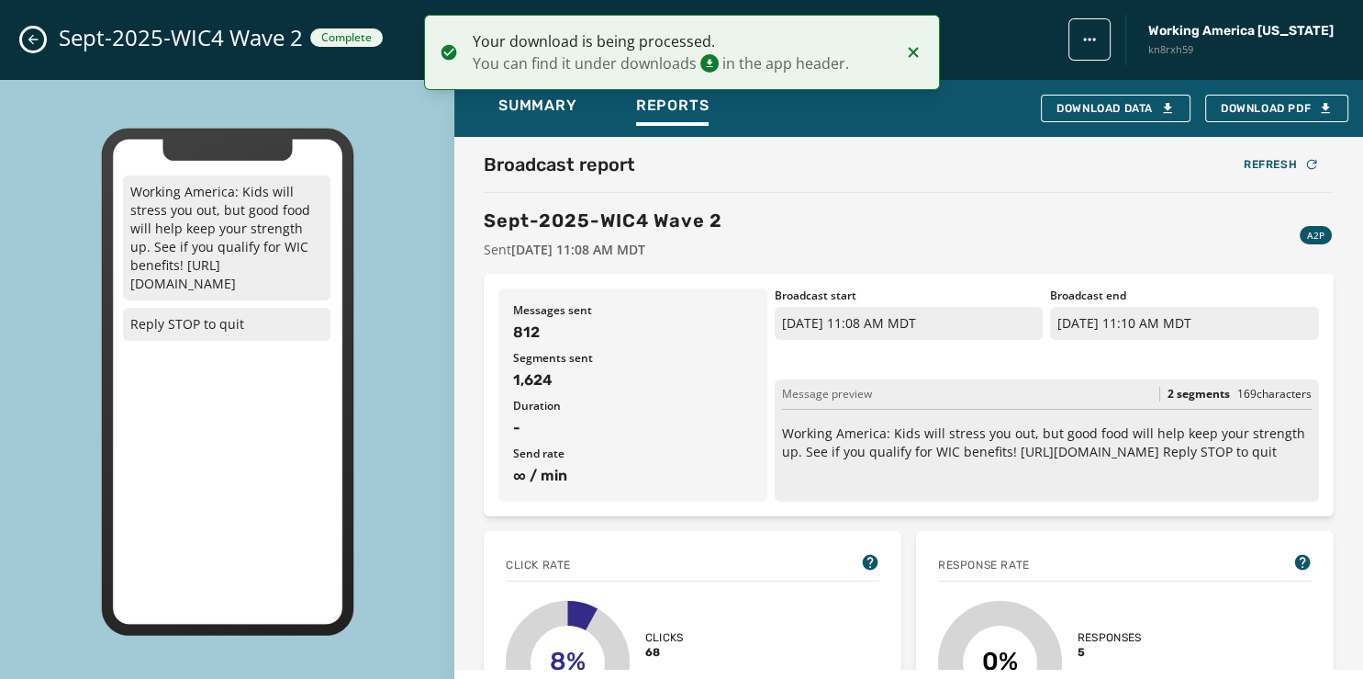
click at [34, 42] on icon "Close admin drawer" at bounding box center [33, 39] width 15 height 15
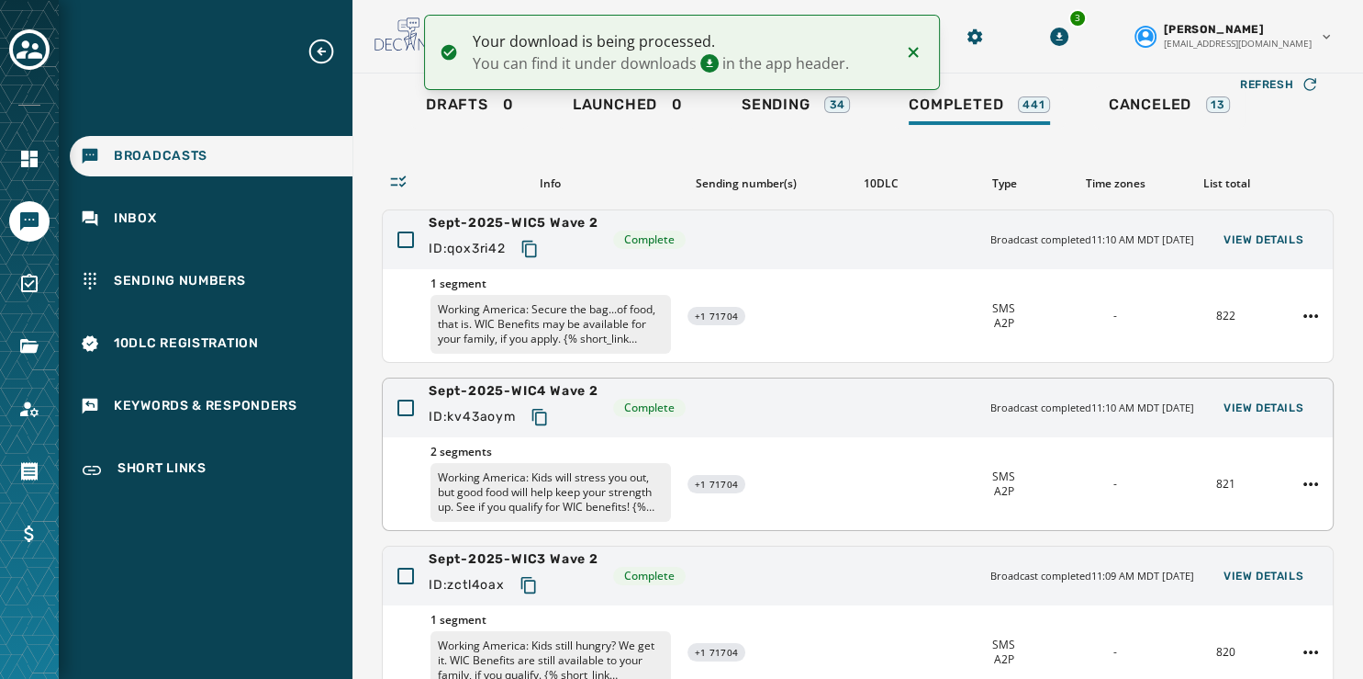
scroll to position [40, 0]
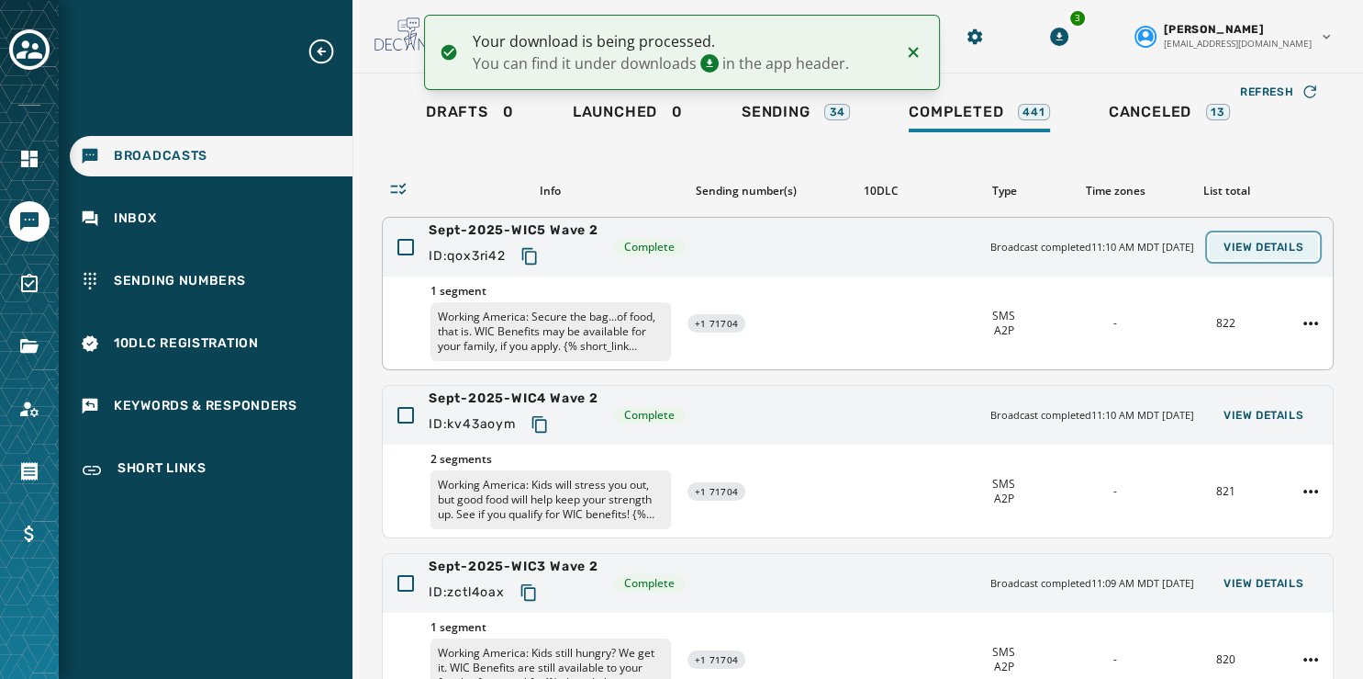
click at [1237, 242] on span "View Details" at bounding box center [1264, 247] width 80 height 15
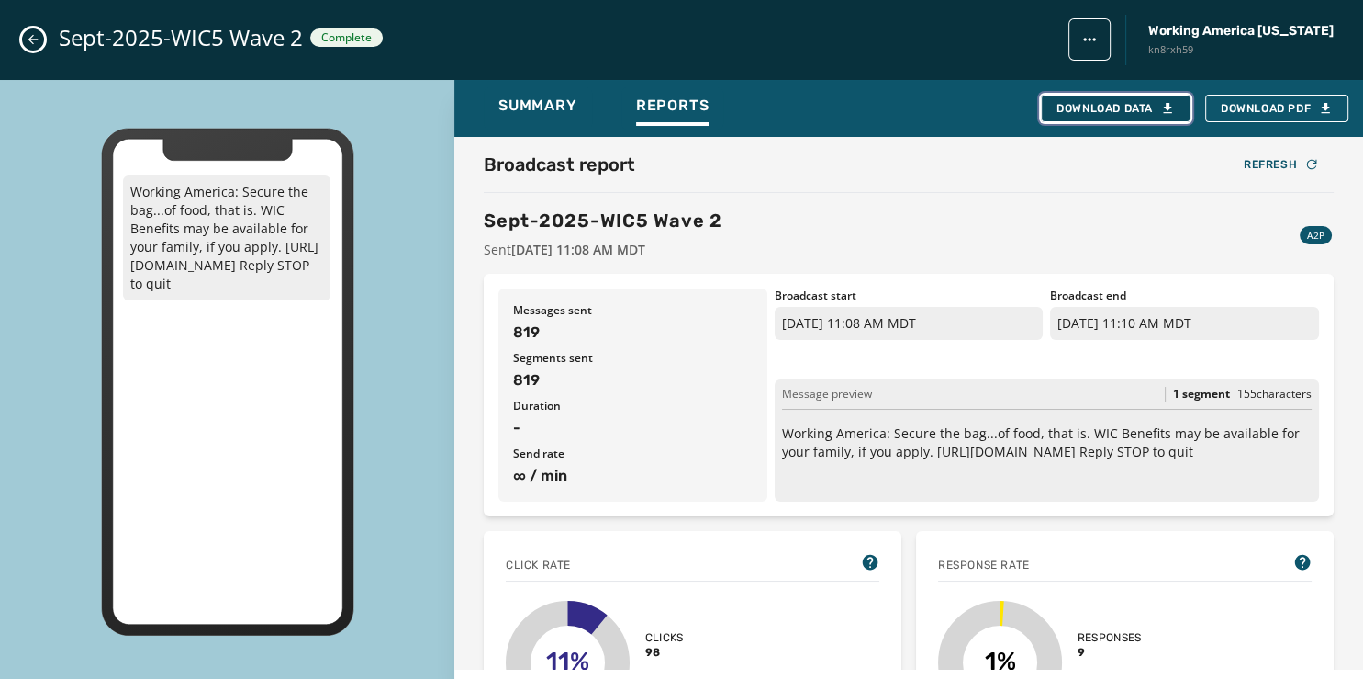
click at [1148, 111] on div "Download Data" at bounding box center [1116, 108] width 118 height 15
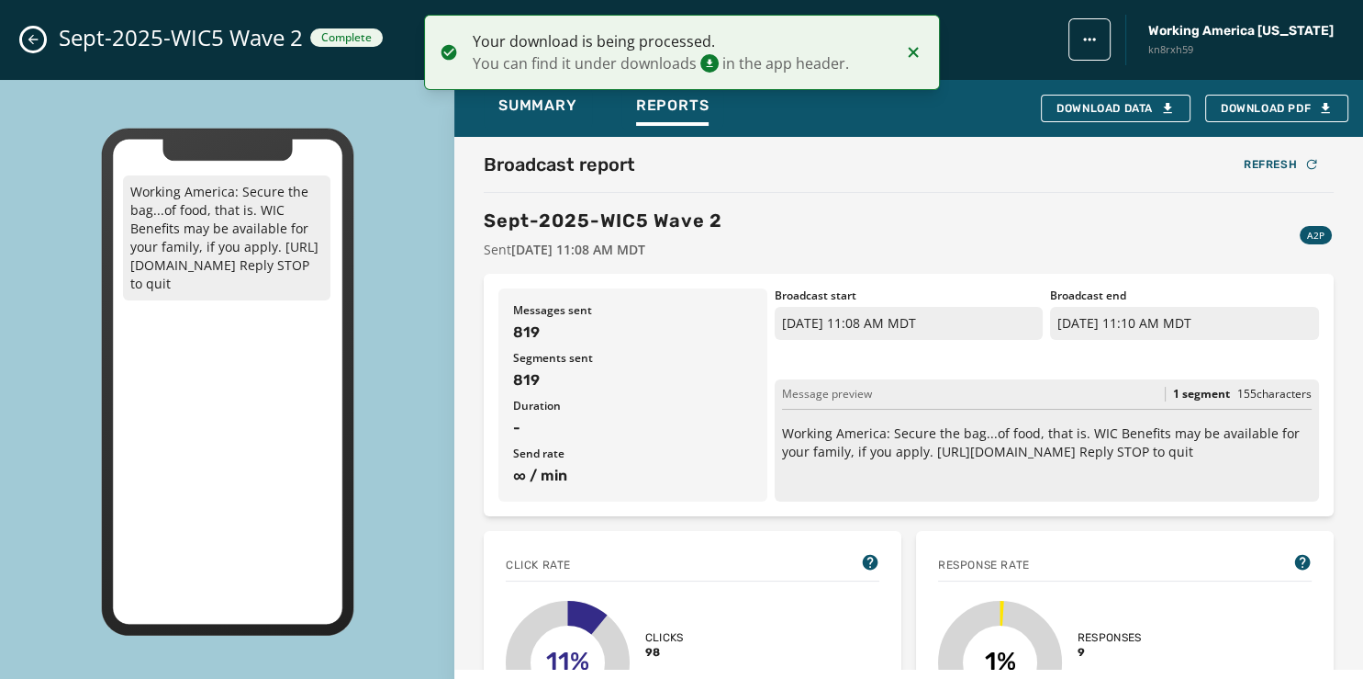
click at [32, 39] on icon "Close admin drawer" at bounding box center [33, 39] width 15 height 15
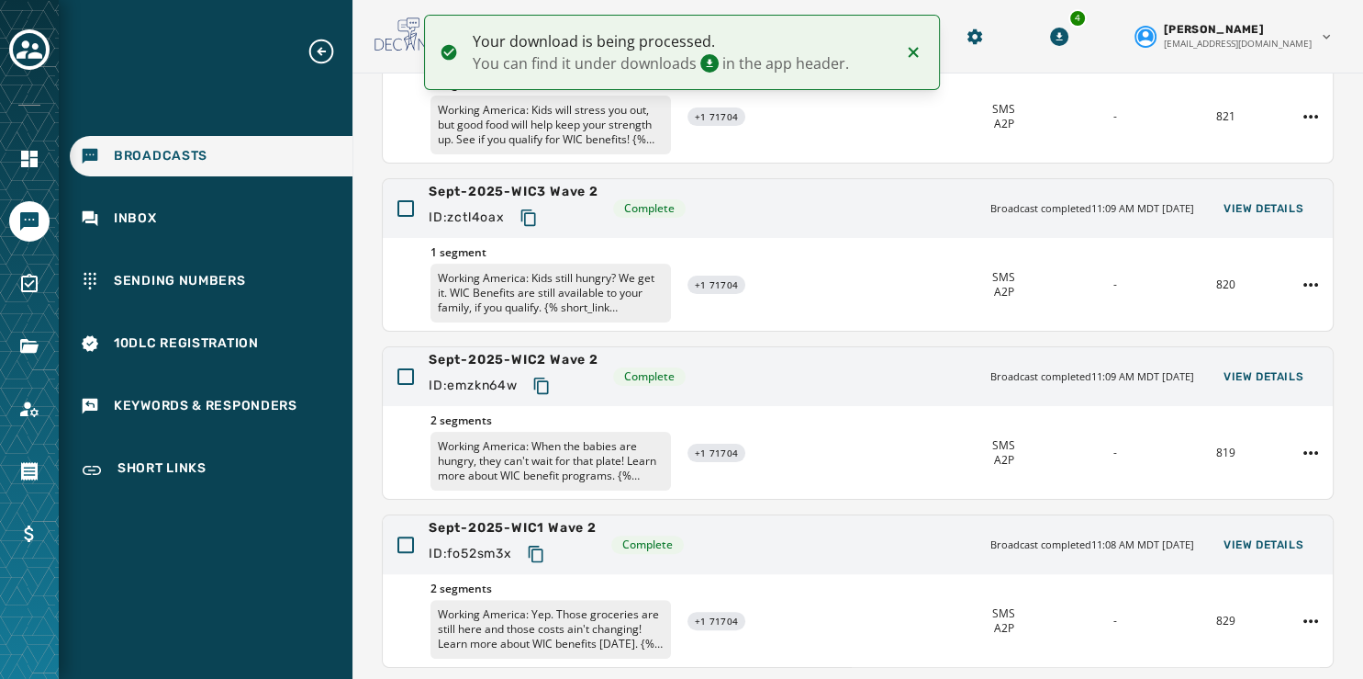
scroll to position [547, 0]
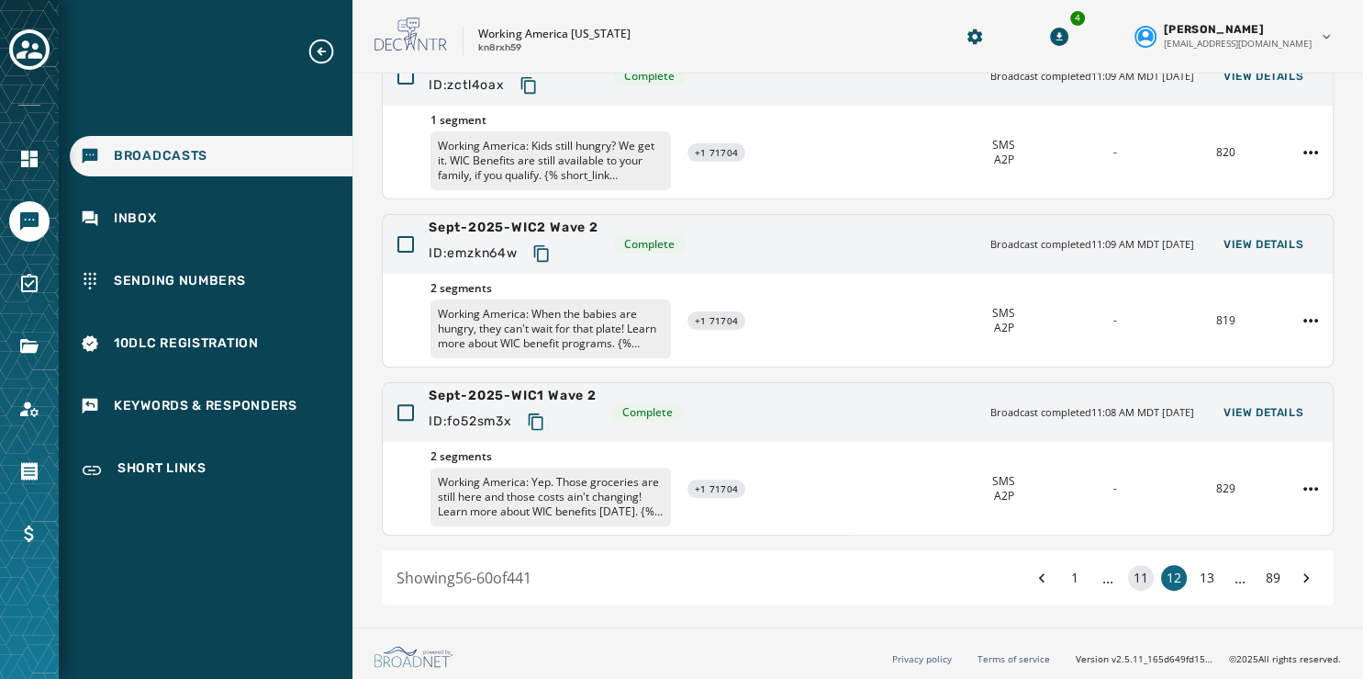
click at [1128, 577] on button "11" at bounding box center [1141, 578] width 26 height 26
click at [1236, 405] on span "View Details" at bounding box center [1264, 412] width 80 height 15
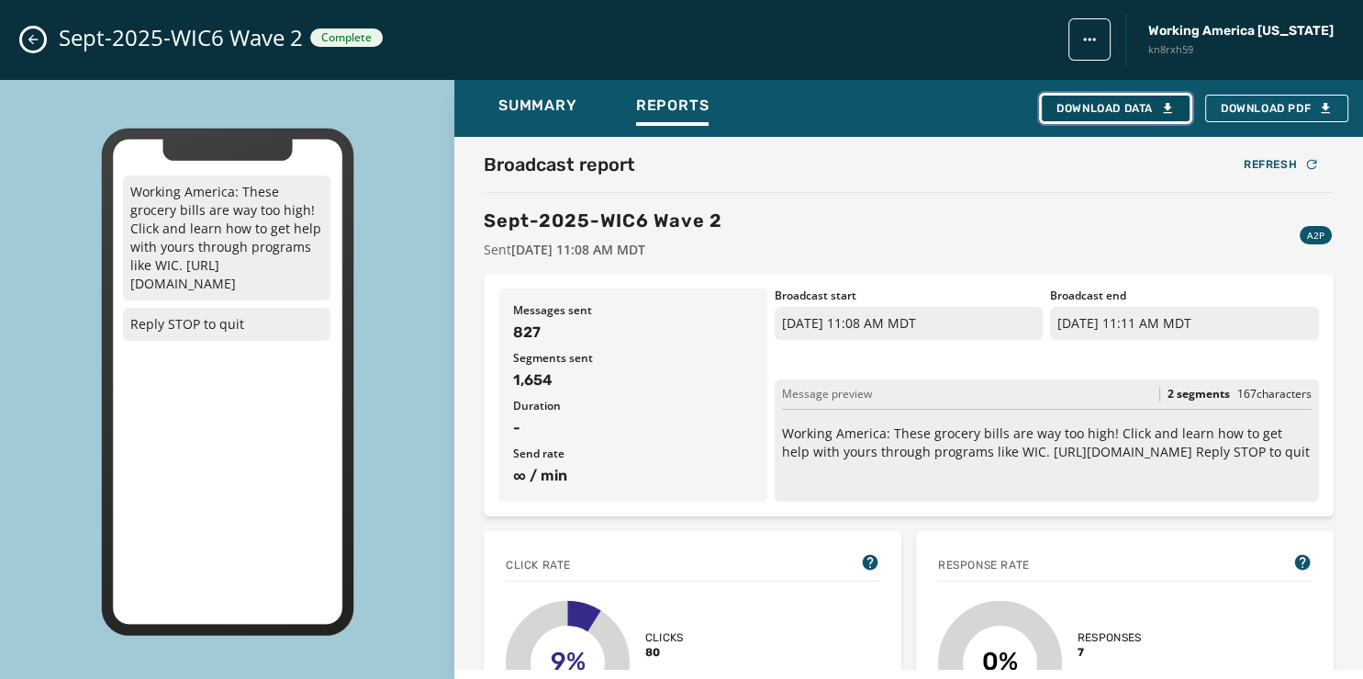
click at [1073, 97] on button "Download Data" at bounding box center [1116, 109] width 150 height 28
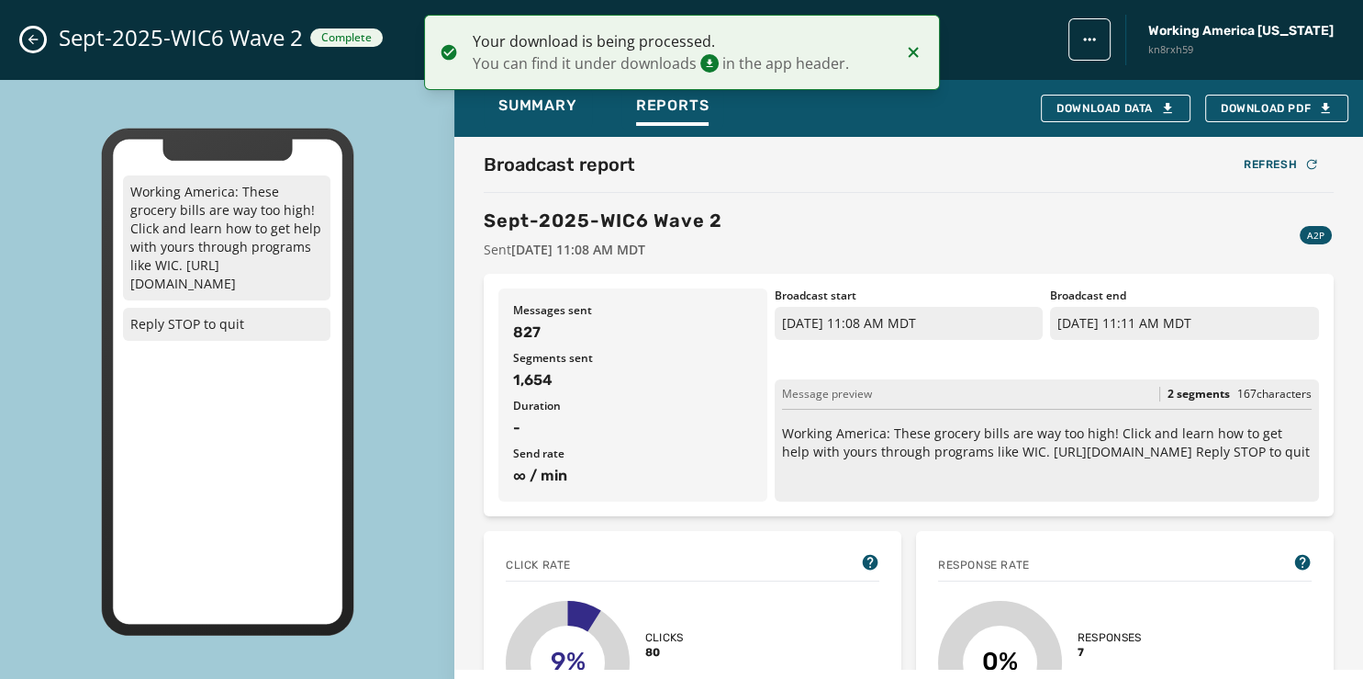
click at [28, 36] on icon "Close admin drawer" at bounding box center [33, 39] width 15 height 15
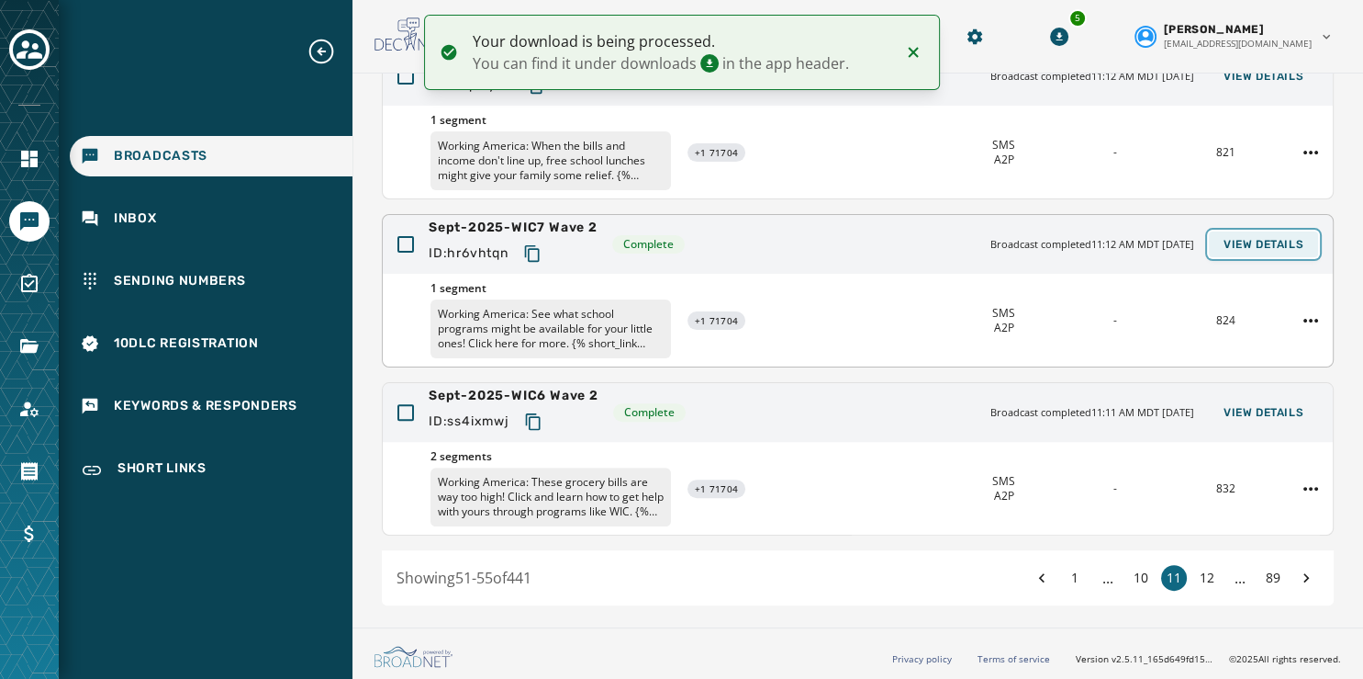
click at [1226, 237] on span "View Details" at bounding box center [1264, 244] width 80 height 15
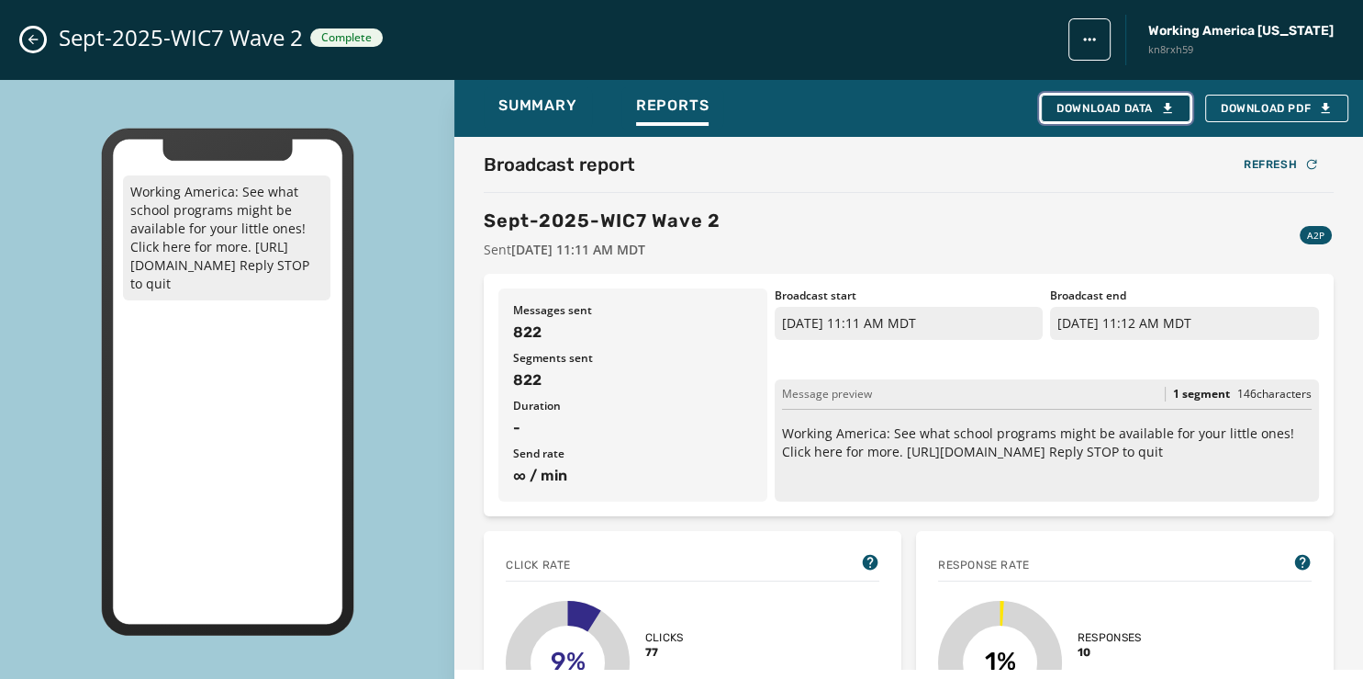
click at [1107, 101] on div "Download Data" at bounding box center [1116, 108] width 118 height 15
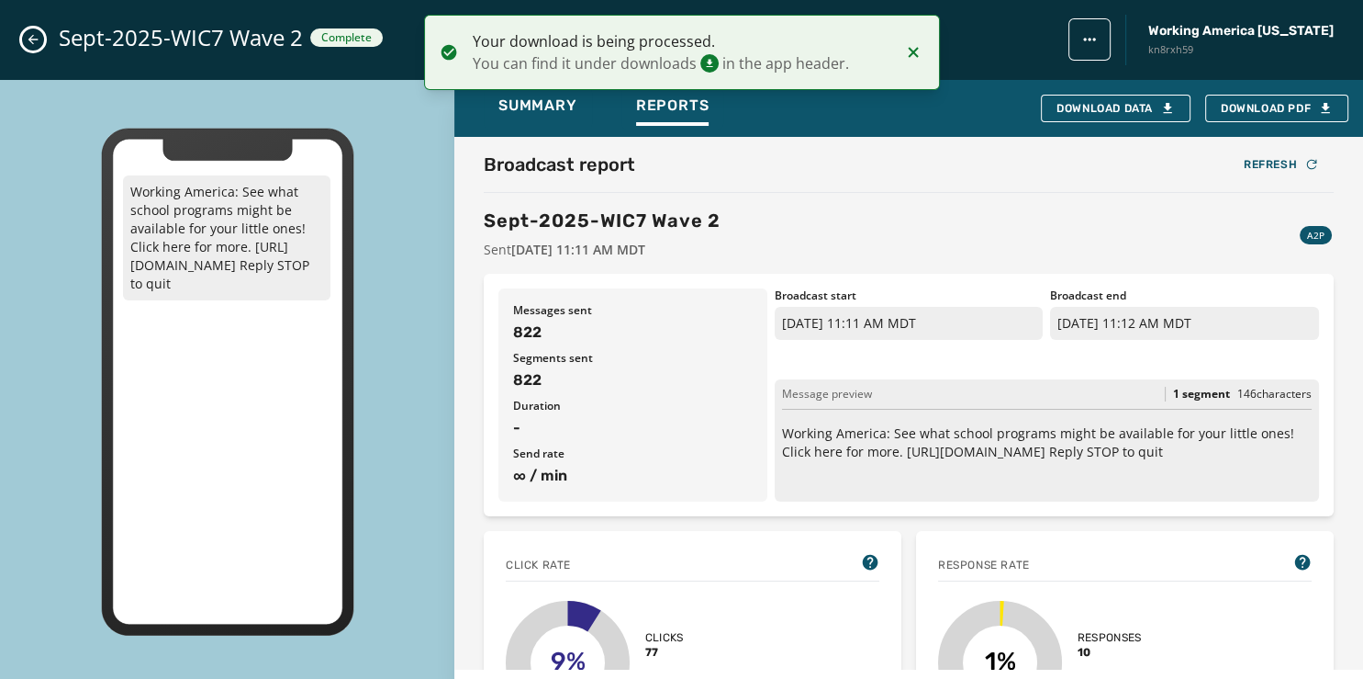
click at [32, 37] on icon "Close admin drawer" at bounding box center [33, 40] width 10 height 10
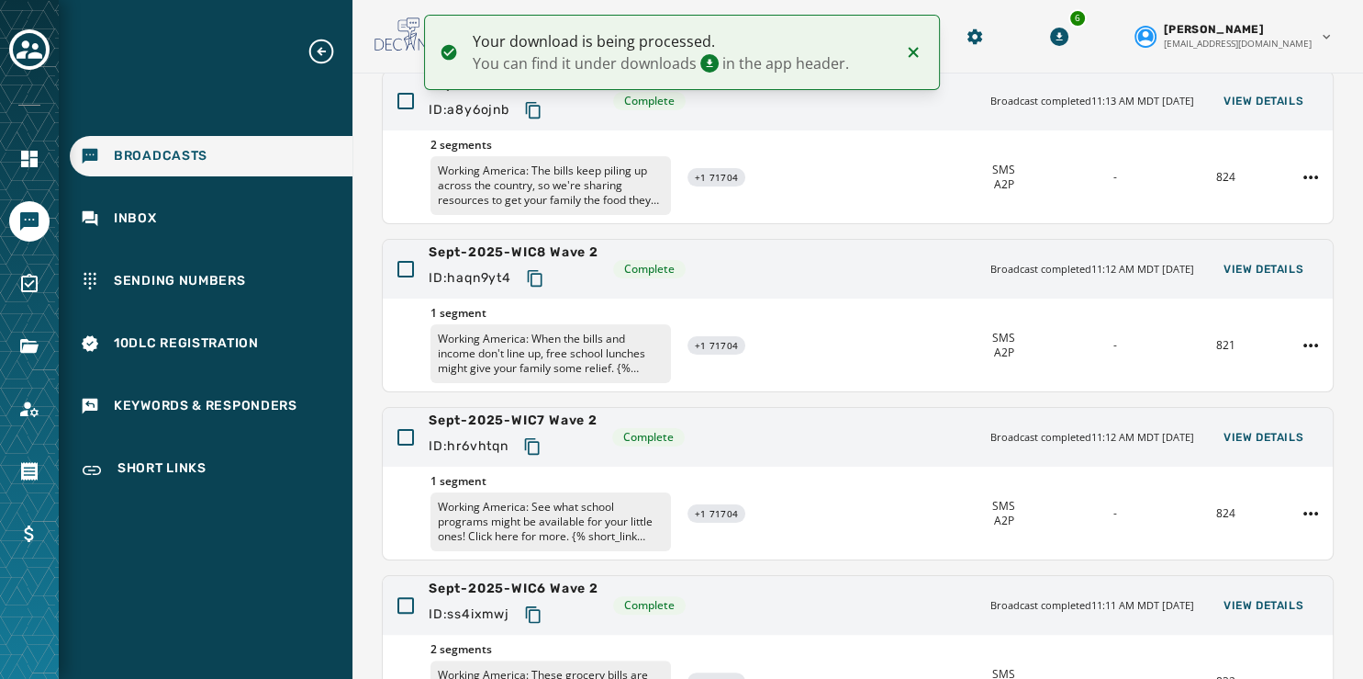
scroll to position [353, 0]
click at [1229, 267] on span "View Details" at bounding box center [1264, 271] width 80 height 15
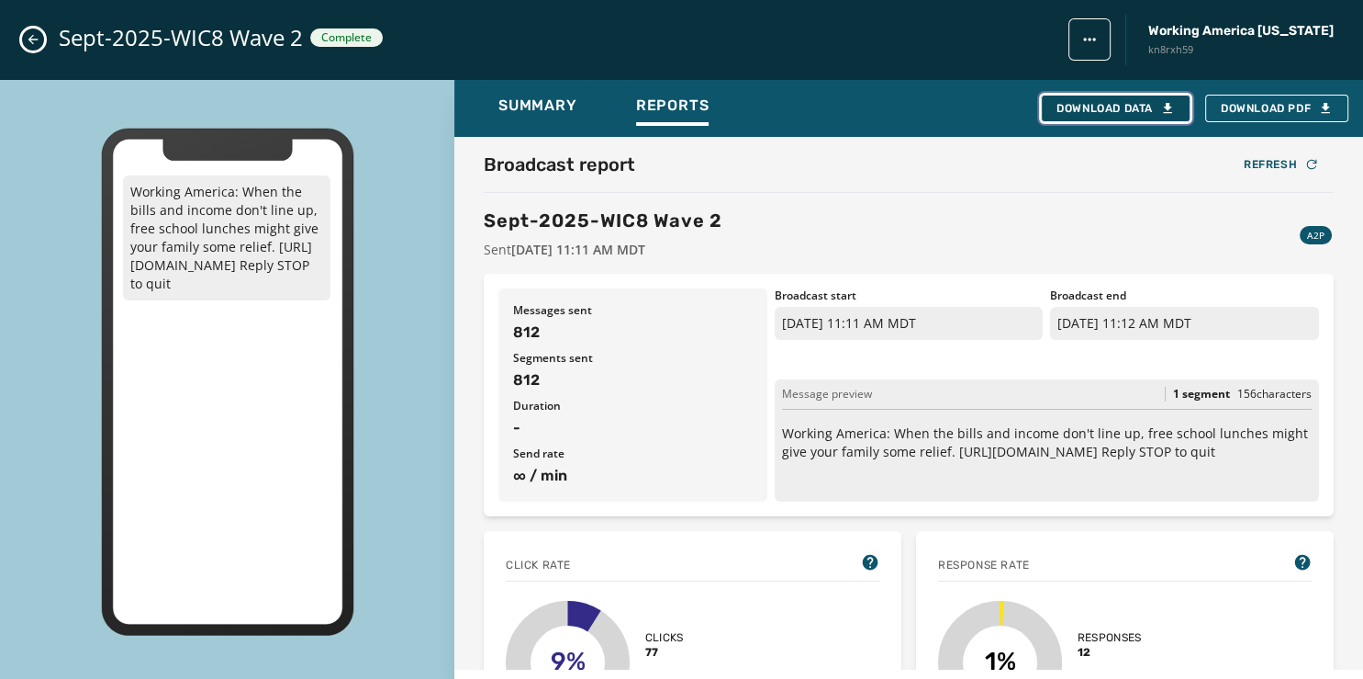
click at [1107, 109] on div "Download Data" at bounding box center [1116, 108] width 118 height 15
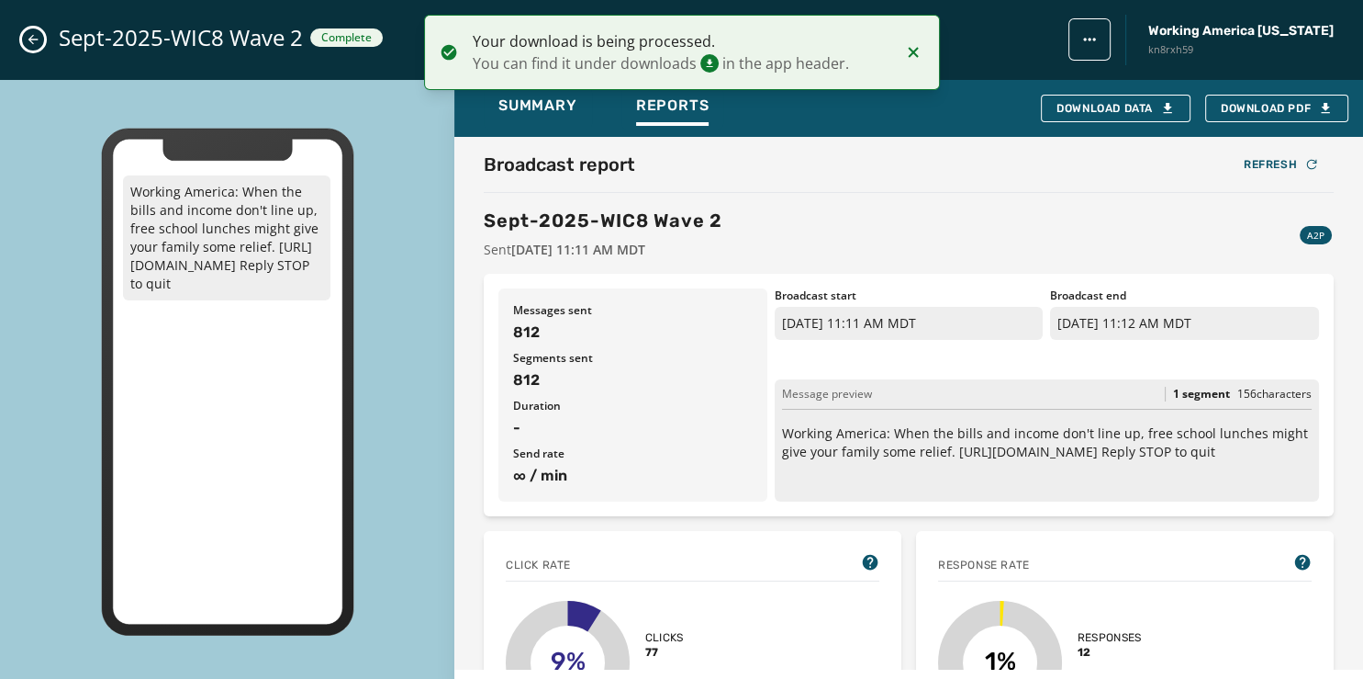
click at [33, 45] on icon "Close admin drawer" at bounding box center [33, 39] width 15 height 15
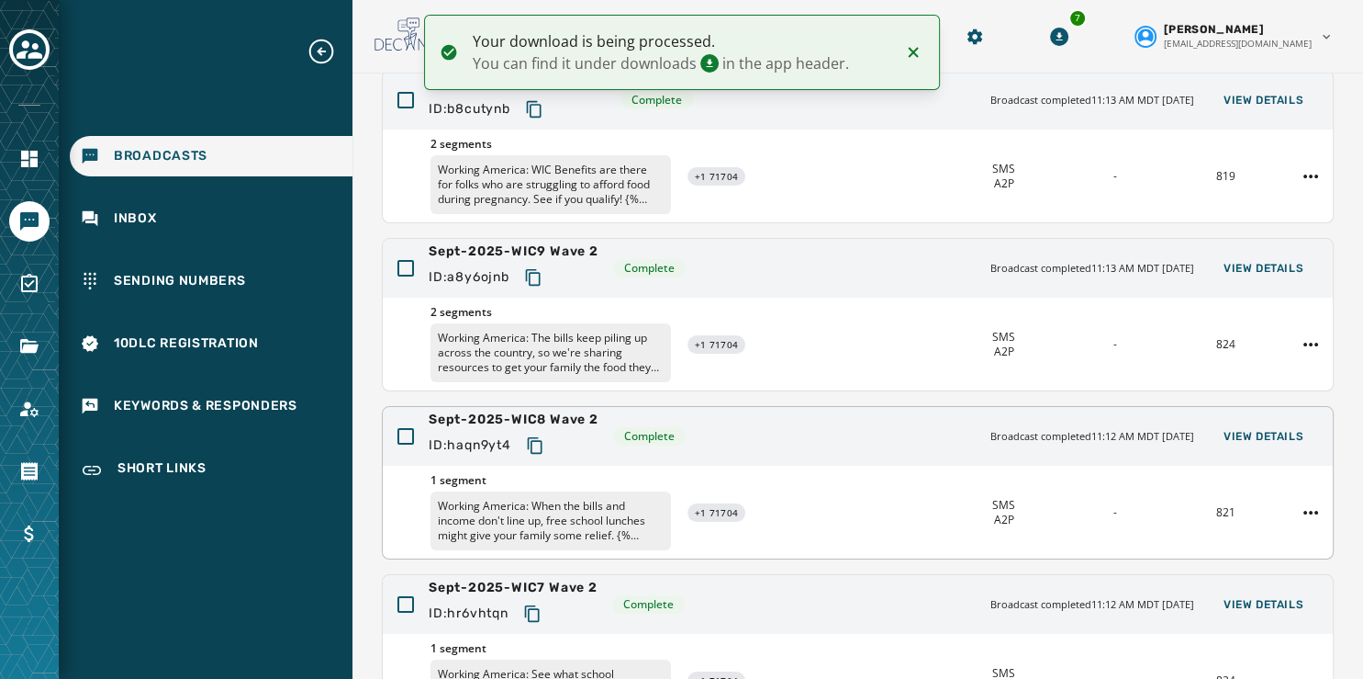
scroll to position [181, 0]
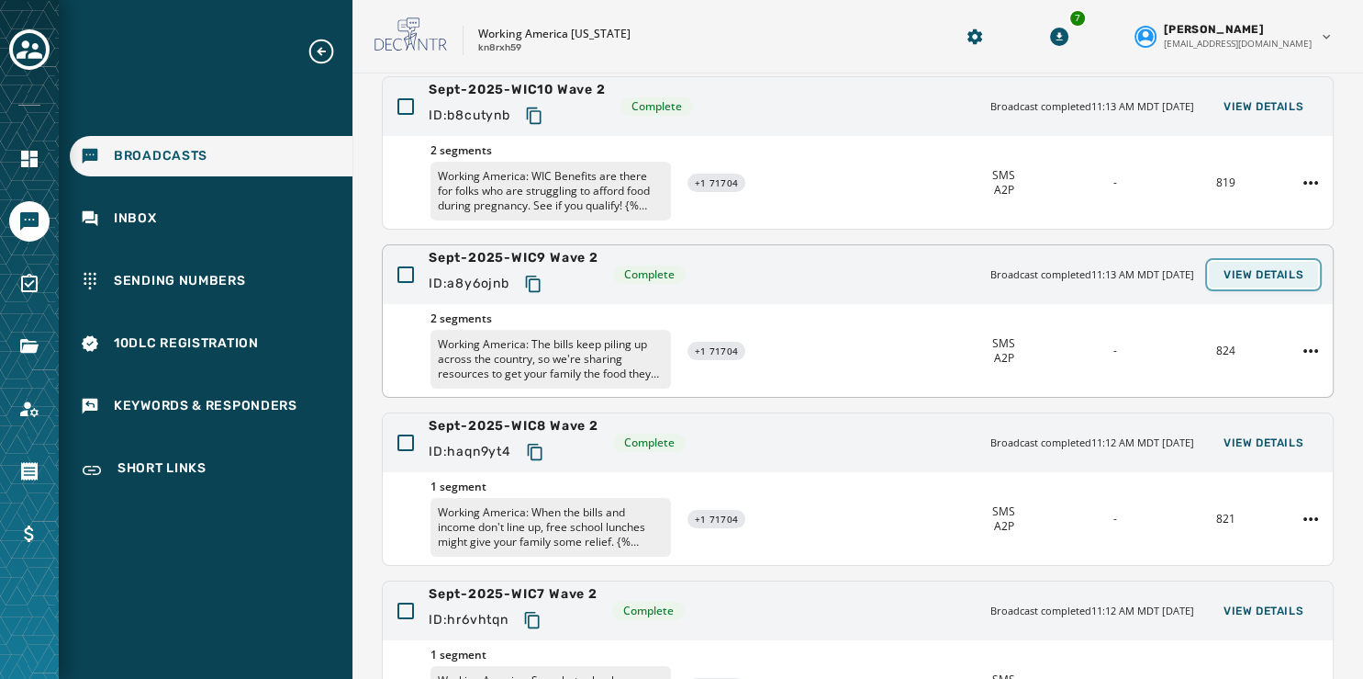
click at [1235, 273] on span "View Details" at bounding box center [1264, 274] width 80 height 15
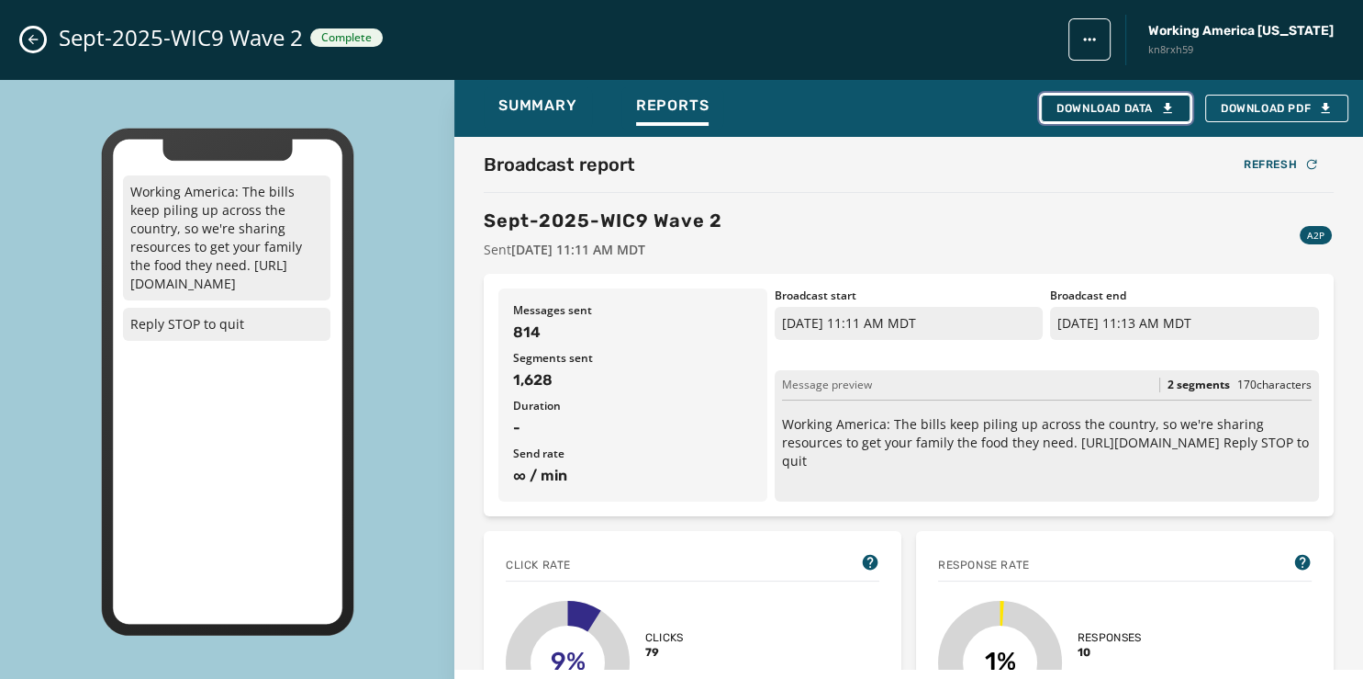
click at [1108, 107] on div "Download Data" at bounding box center [1116, 108] width 118 height 15
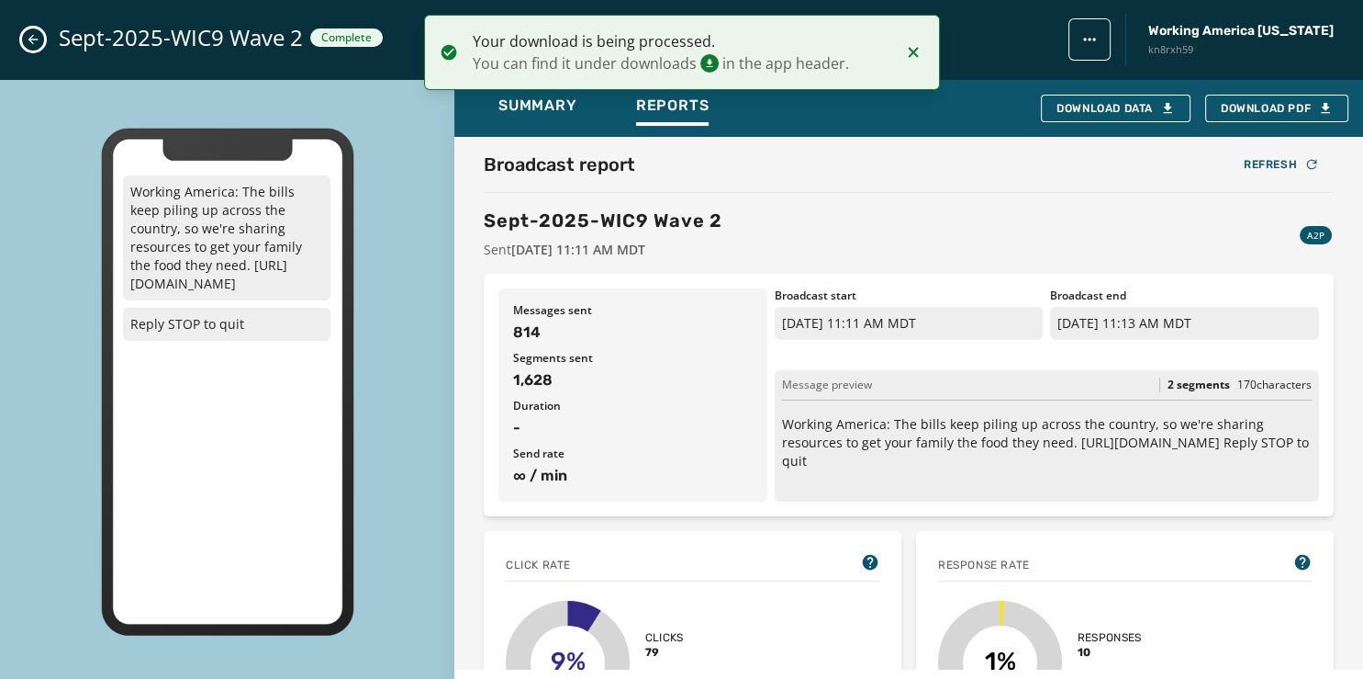
click at [35, 39] on icon "Close admin drawer" at bounding box center [33, 39] width 15 height 15
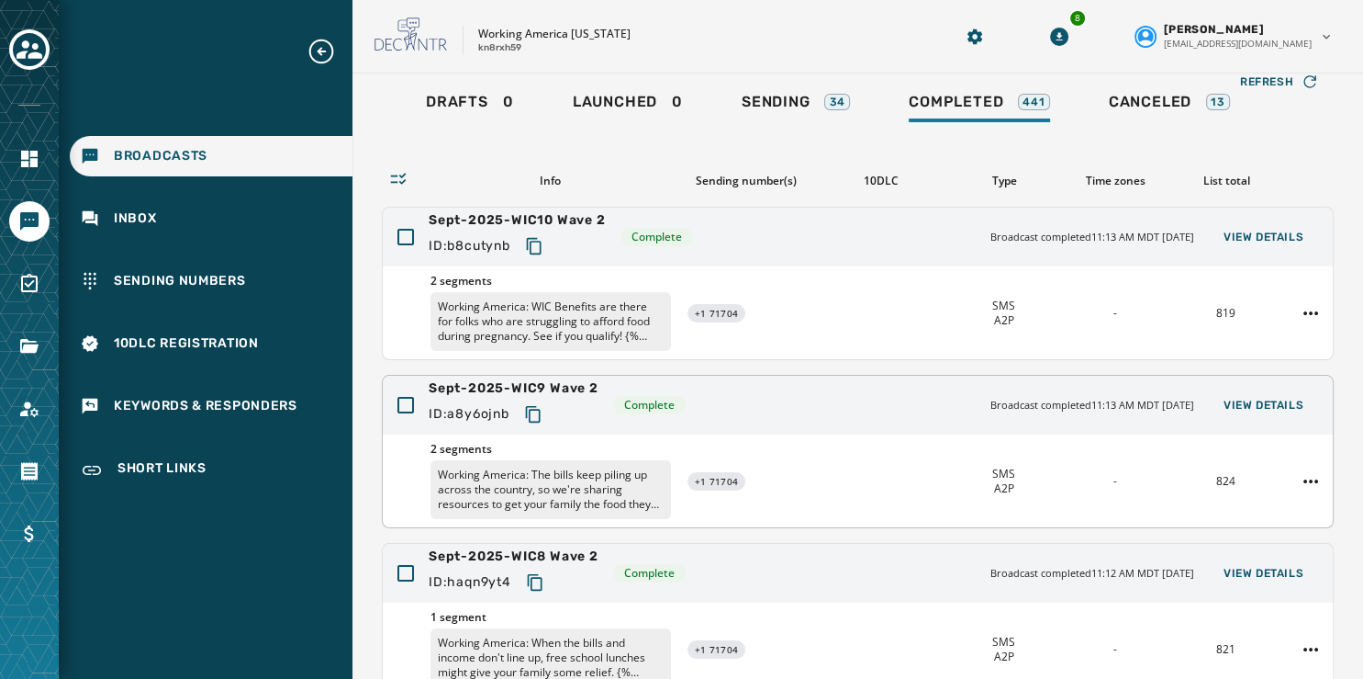
scroll to position [48, 0]
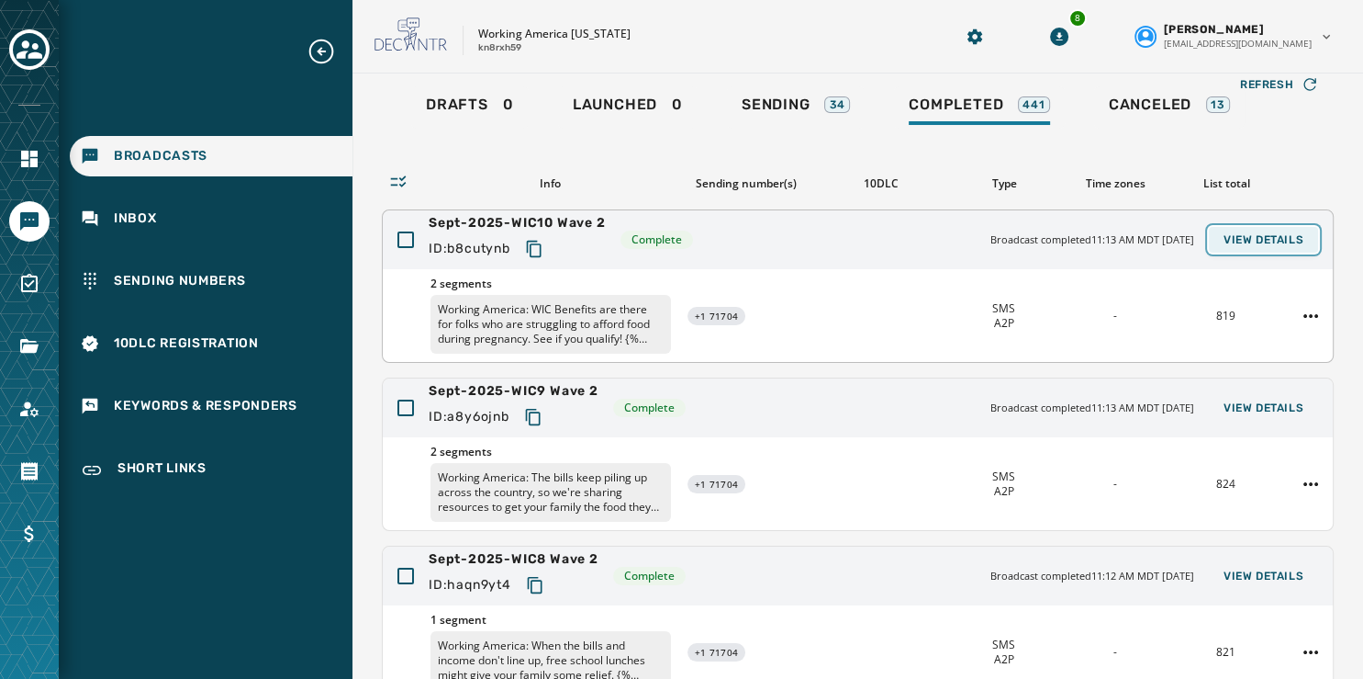
click at [1257, 235] on span "View Details" at bounding box center [1264, 239] width 80 height 15
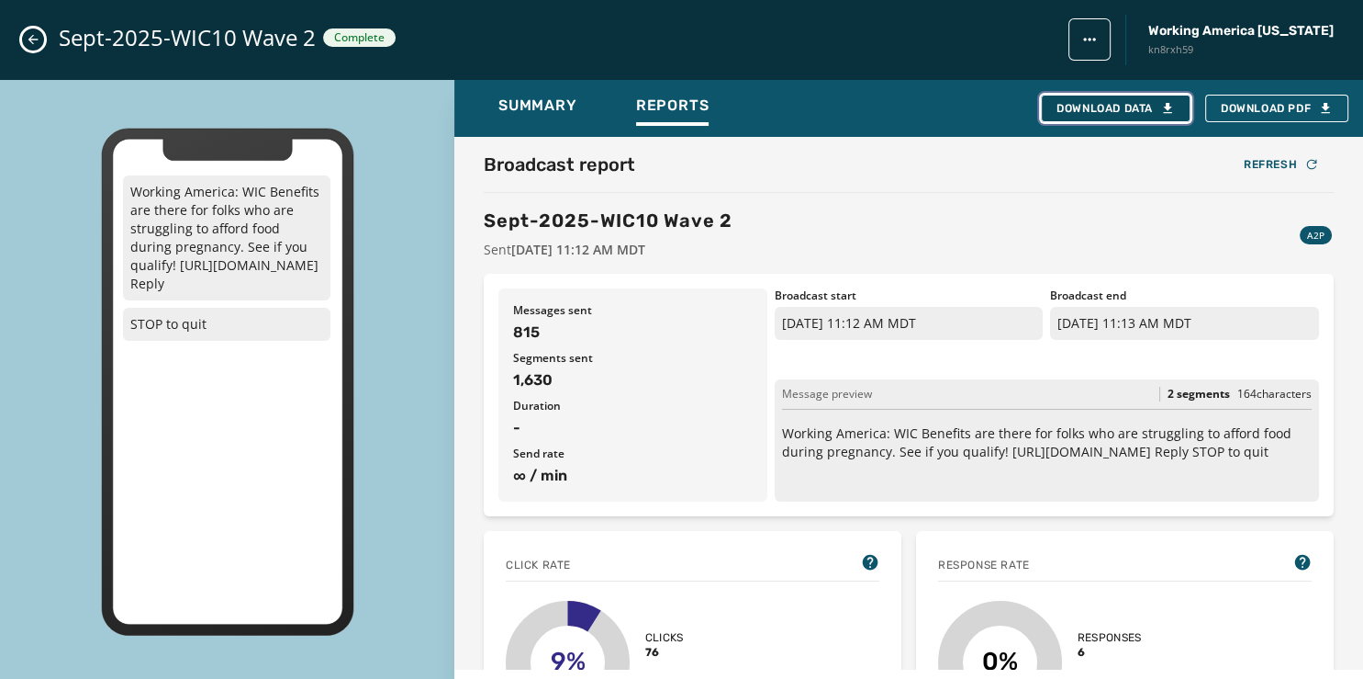
click at [1106, 105] on div "Download Data" at bounding box center [1116, 108] width 118 height 15
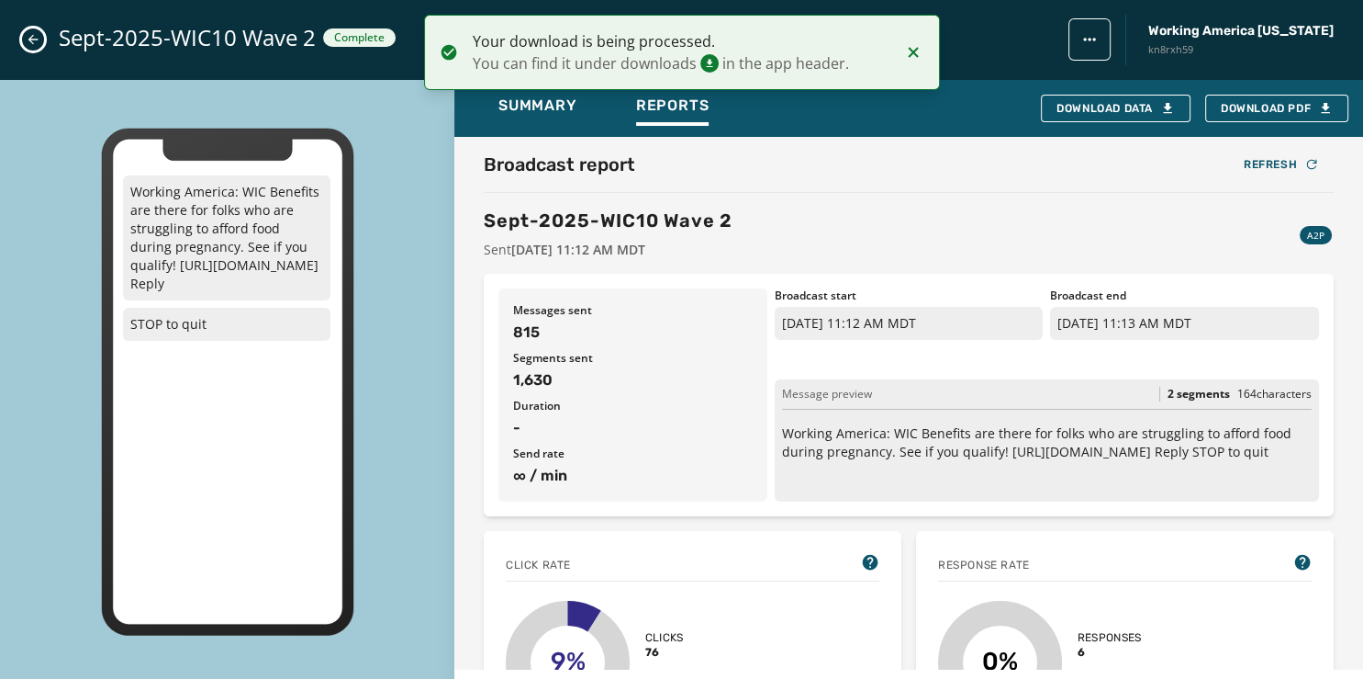
click at [30, 39] on icon "Close admin drawer" at bounding box center [33, 40] width 10 height 10
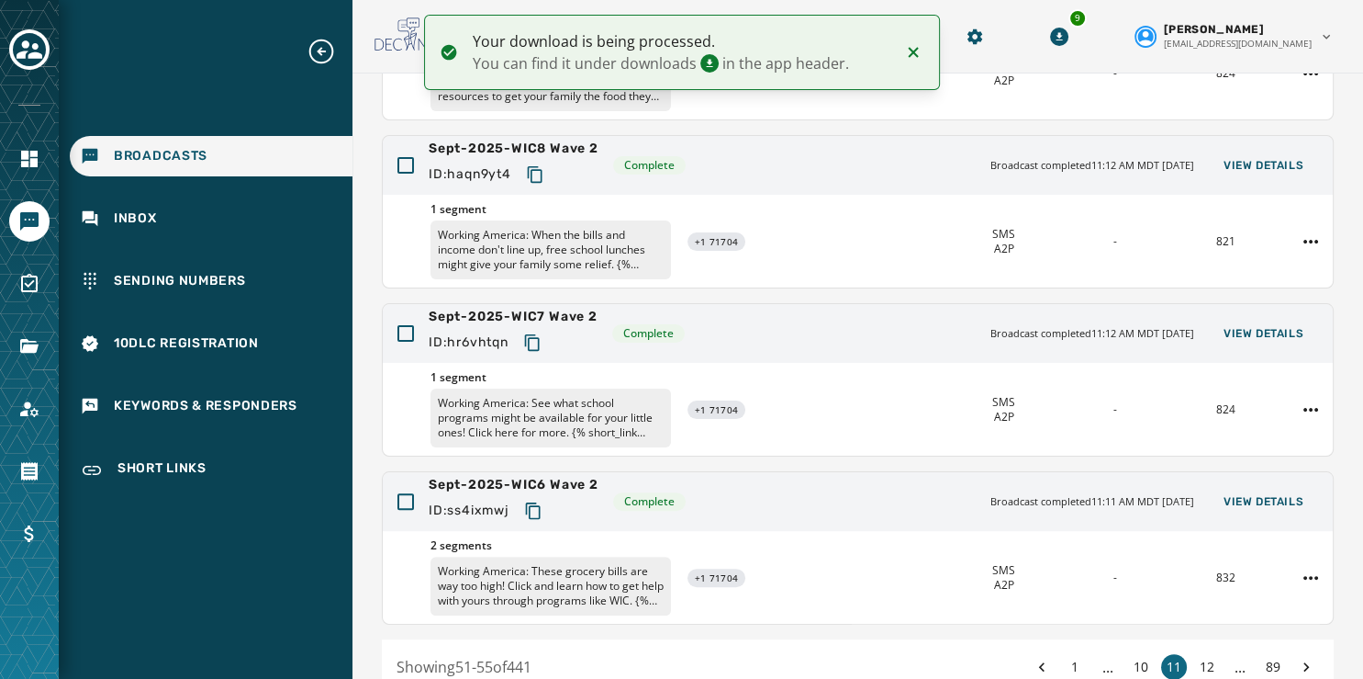
scroll to position [547, 0]
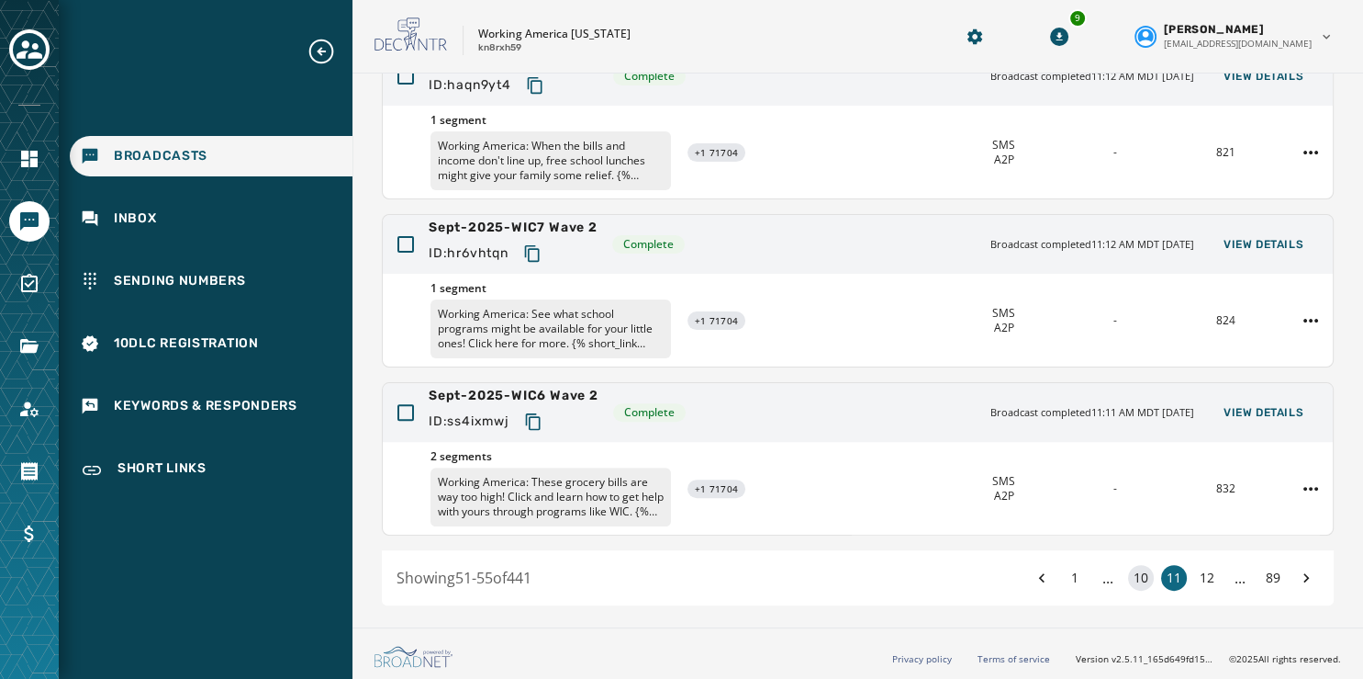
click at [1128, 574] on button "10" at bounding box center [1141, 578] width 26 height 26
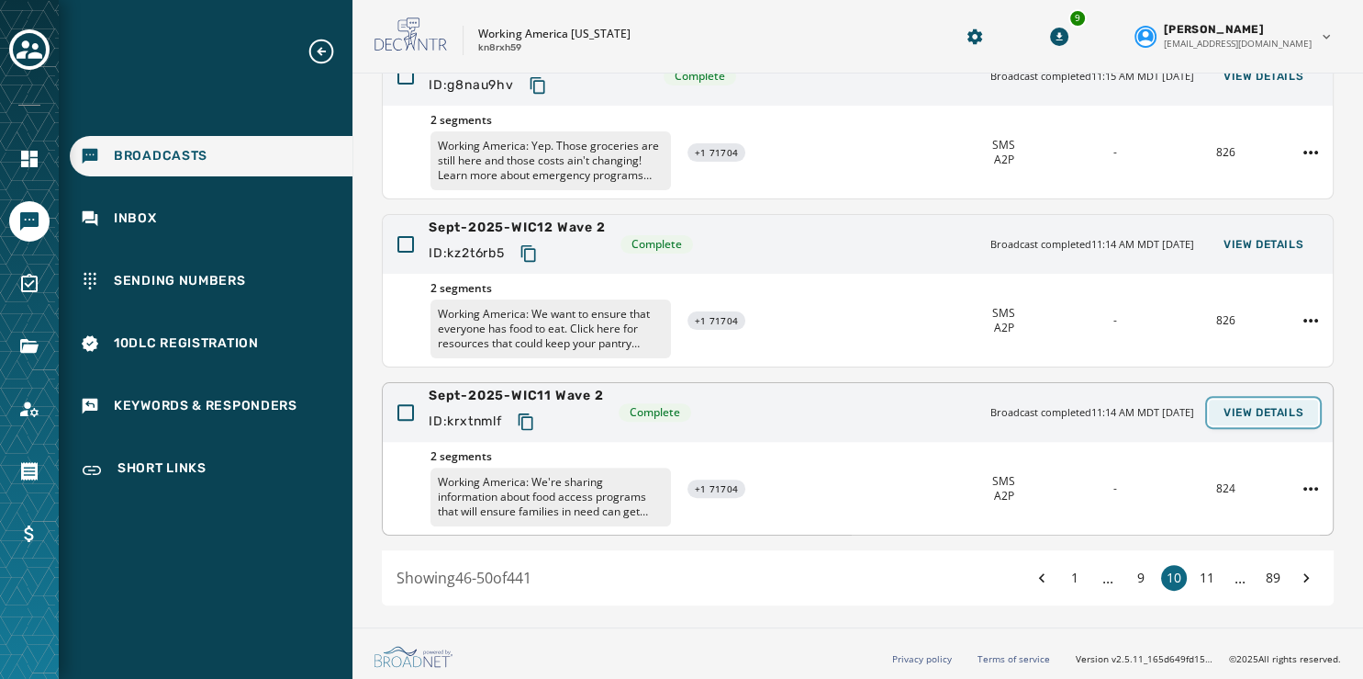
click at [1244, 410] on span "View Details" at bounding box center [1264, 412] width 80 height 15
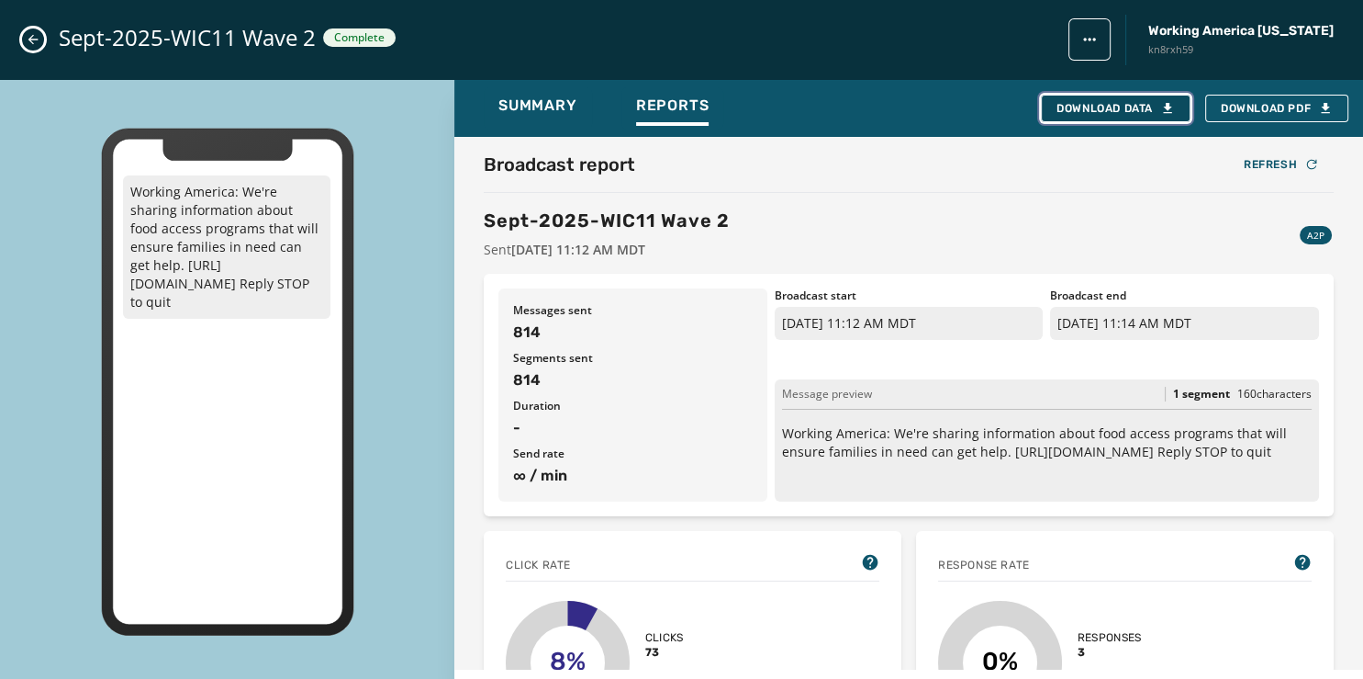
click at [1139, 105] on div "Download Data" at bounding box center [1116, 108] width 118 height 15
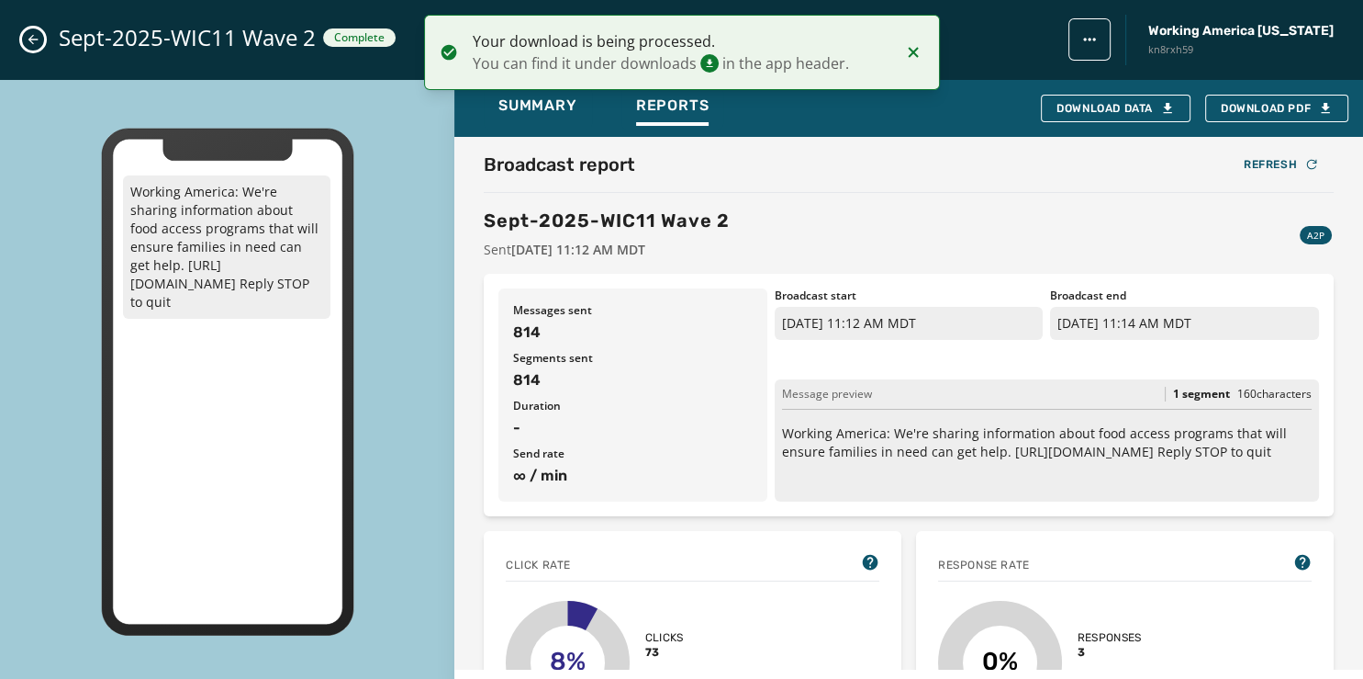
click at [37, 35] on icon "Close admin drawer" at bounding box center [33, 39] width 15 height 15
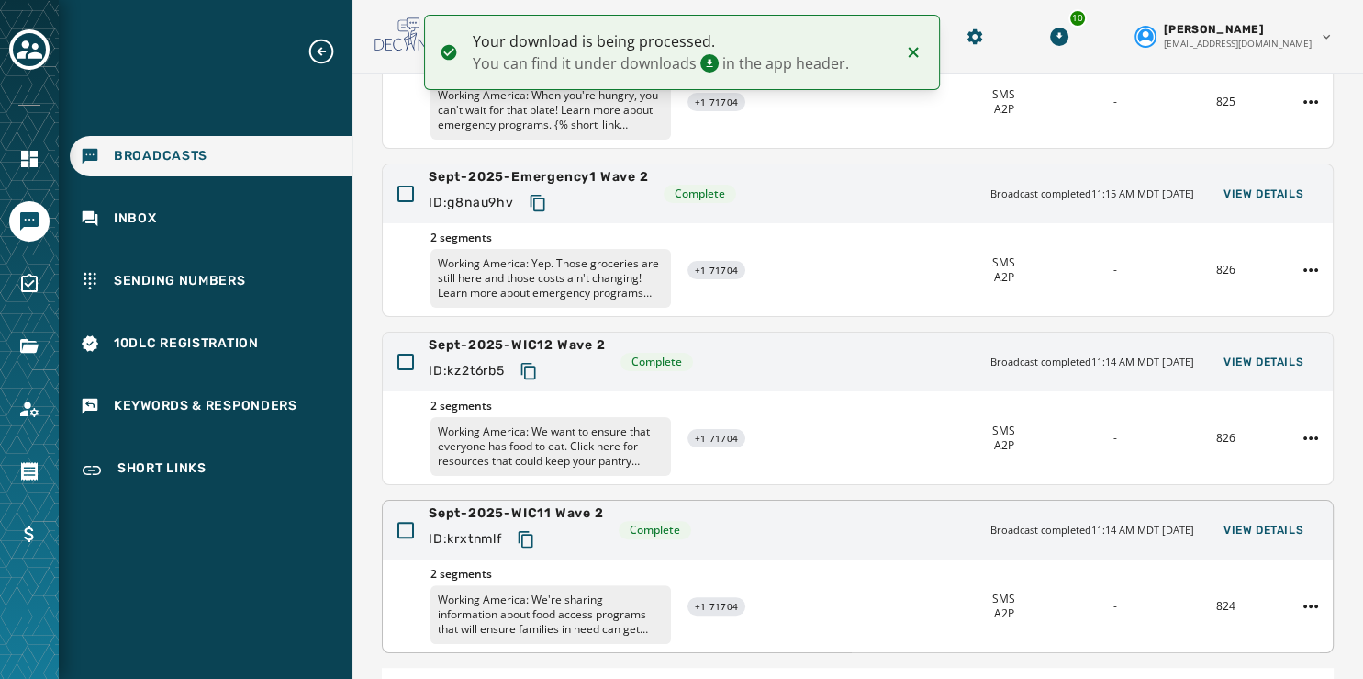
scroll to position [429, 0]
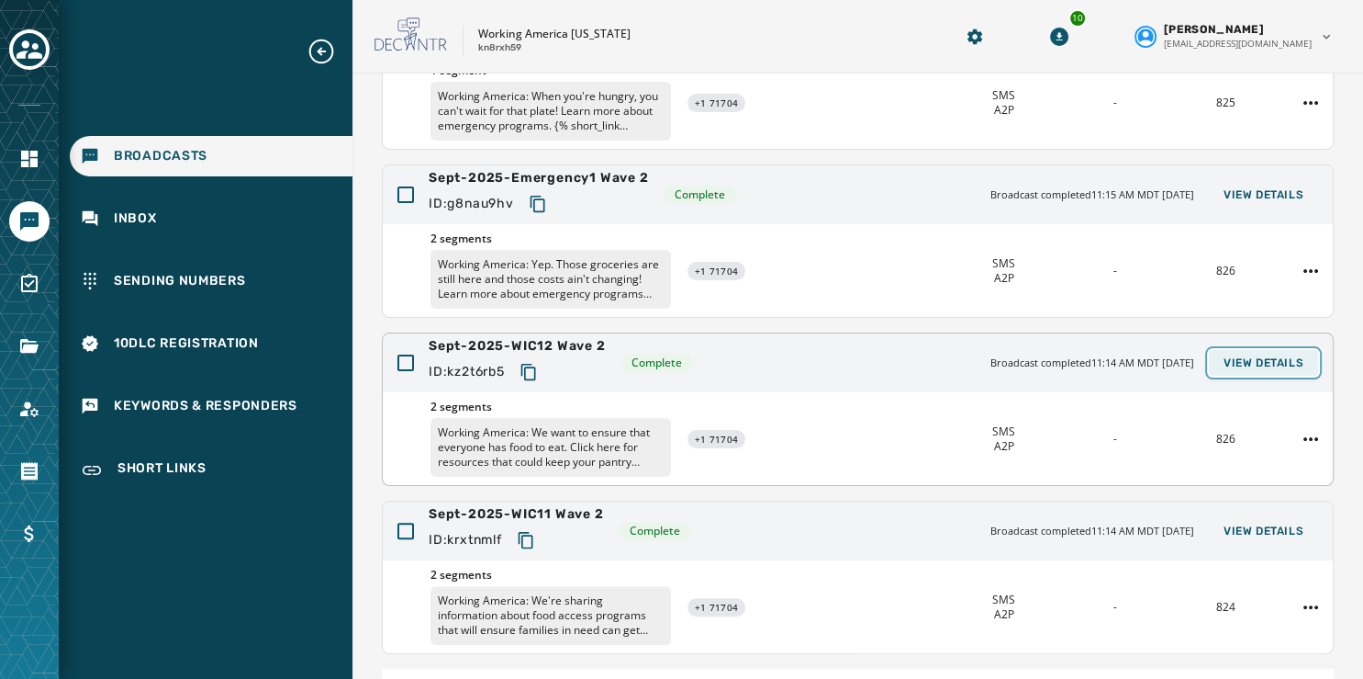
click at [1230, 355] on span "View Details" at bounding box center [1264, 362] width 80 height 15
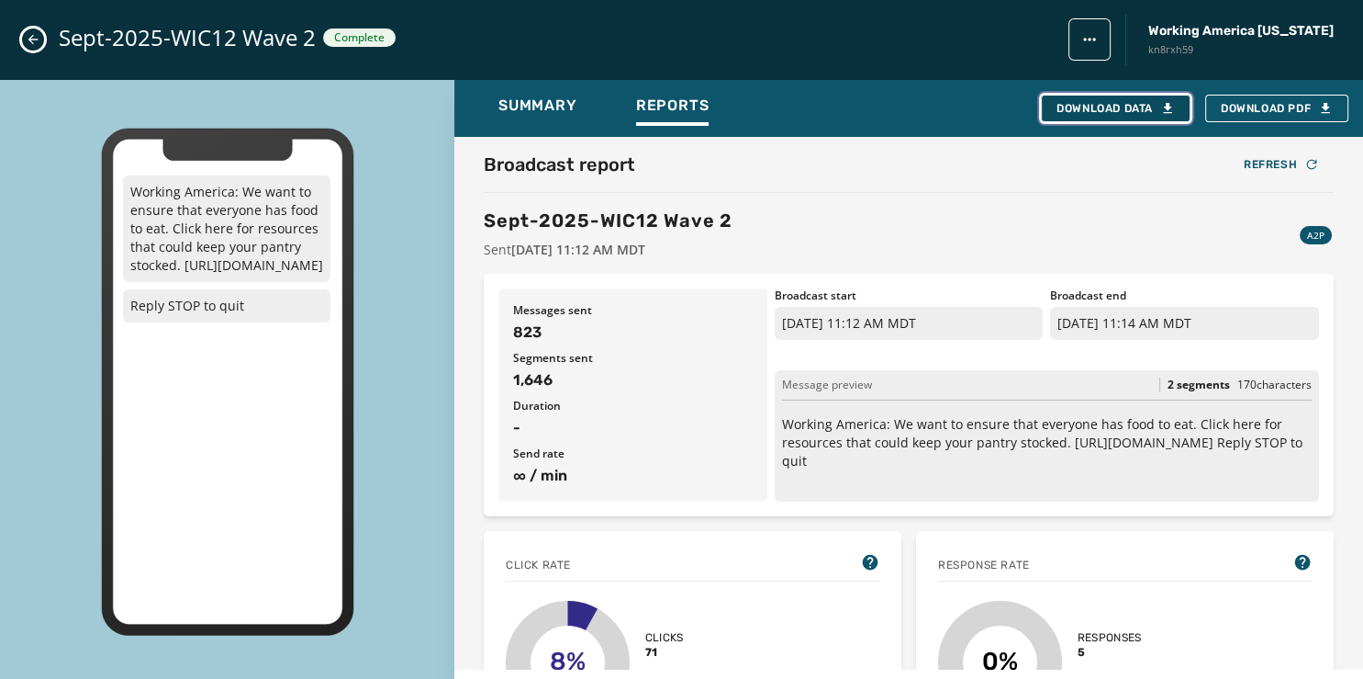
click at [1122, 102] on div "Download Data" at bounding box center [1116, 108] width 118 height 15
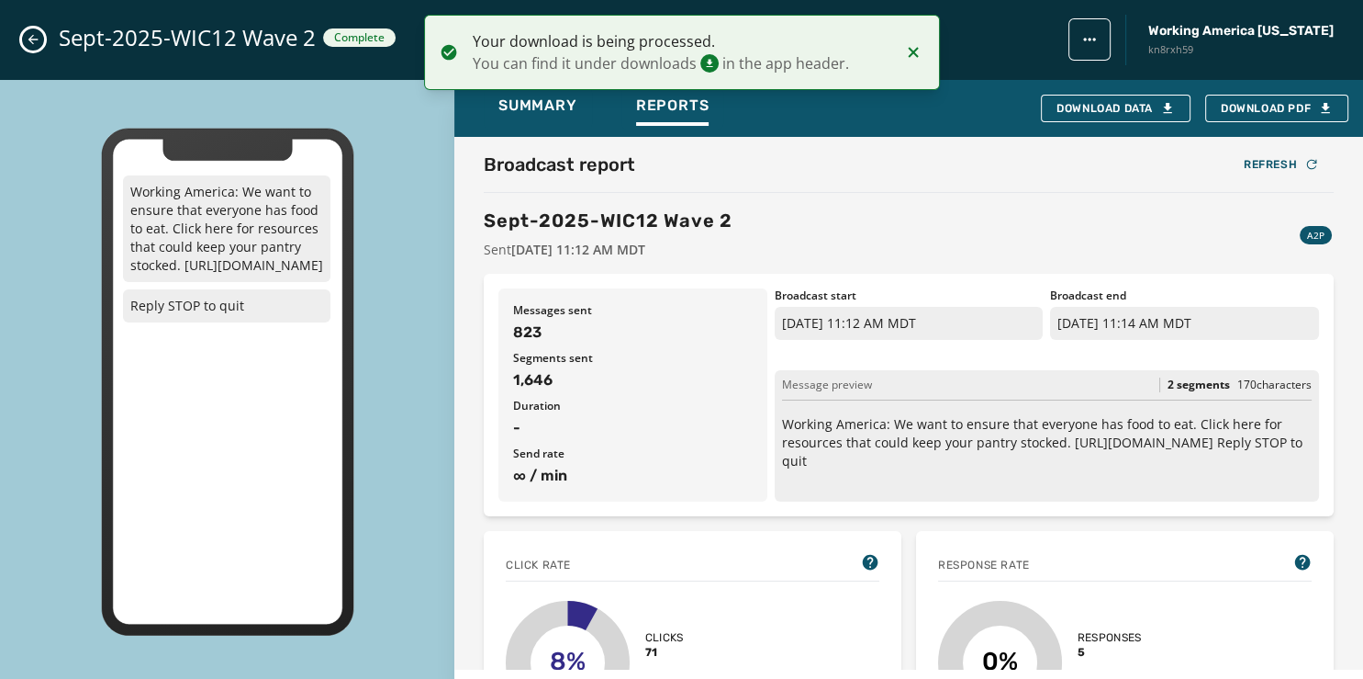
click at [30, 29] on button "Close admin drawer" at bounding box center [33, 39] width 22 height 22
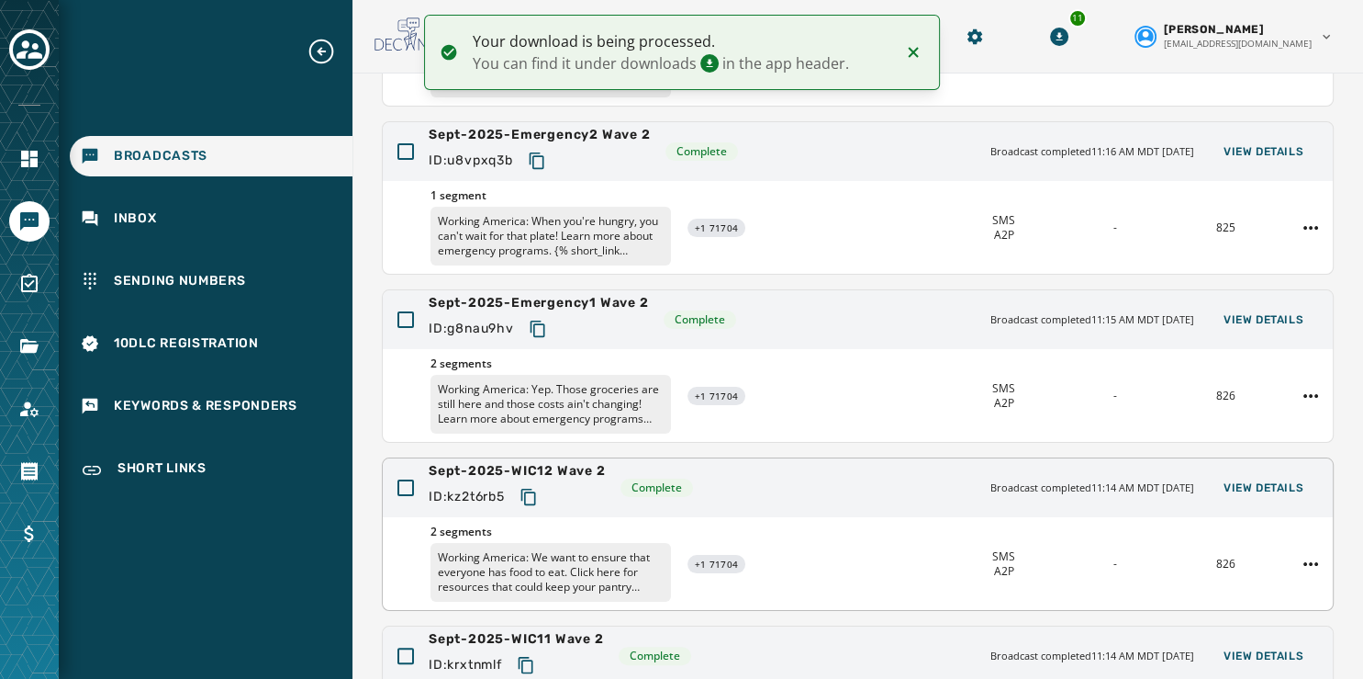
scroll to position [302, 0]
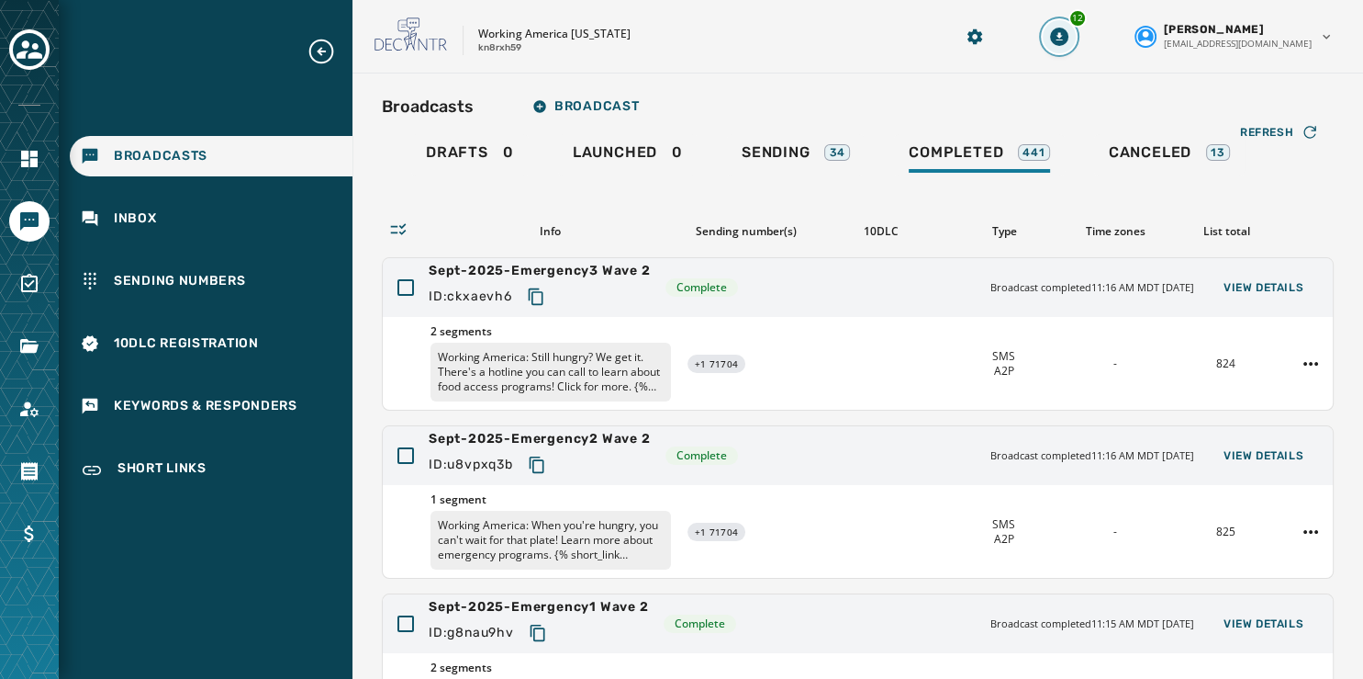
click at [1069, 35] on icon "Download Menu" at bounding box center [1059, 37] width 18 height 18
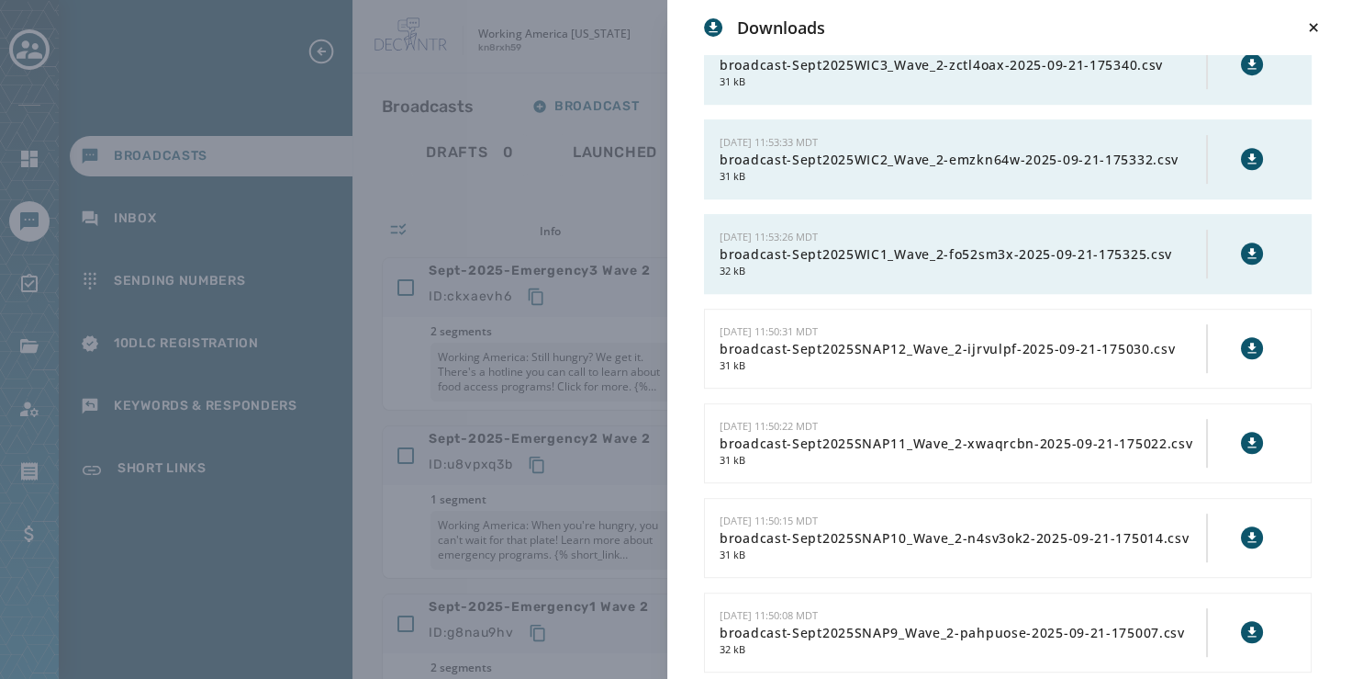
scroll to position [885, 0]
click at [1245, 248] on icon at bounding box center [1252, 253] width 15 height 15
click at [1248, 153] on icon at bounding box center [1252, 158] width 8 height 10
click at [1248, 61] on icon at bounding box center [1252, 64] width 8 height 10
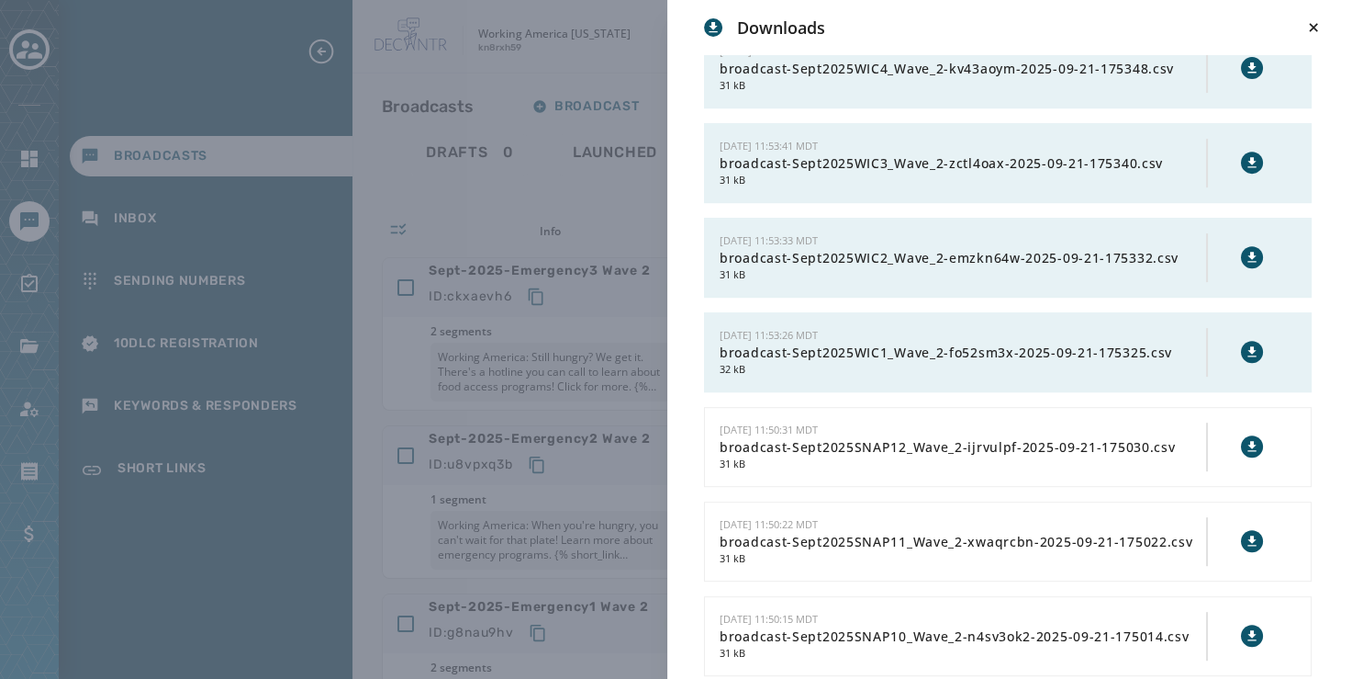
scroll to position [764, 0]
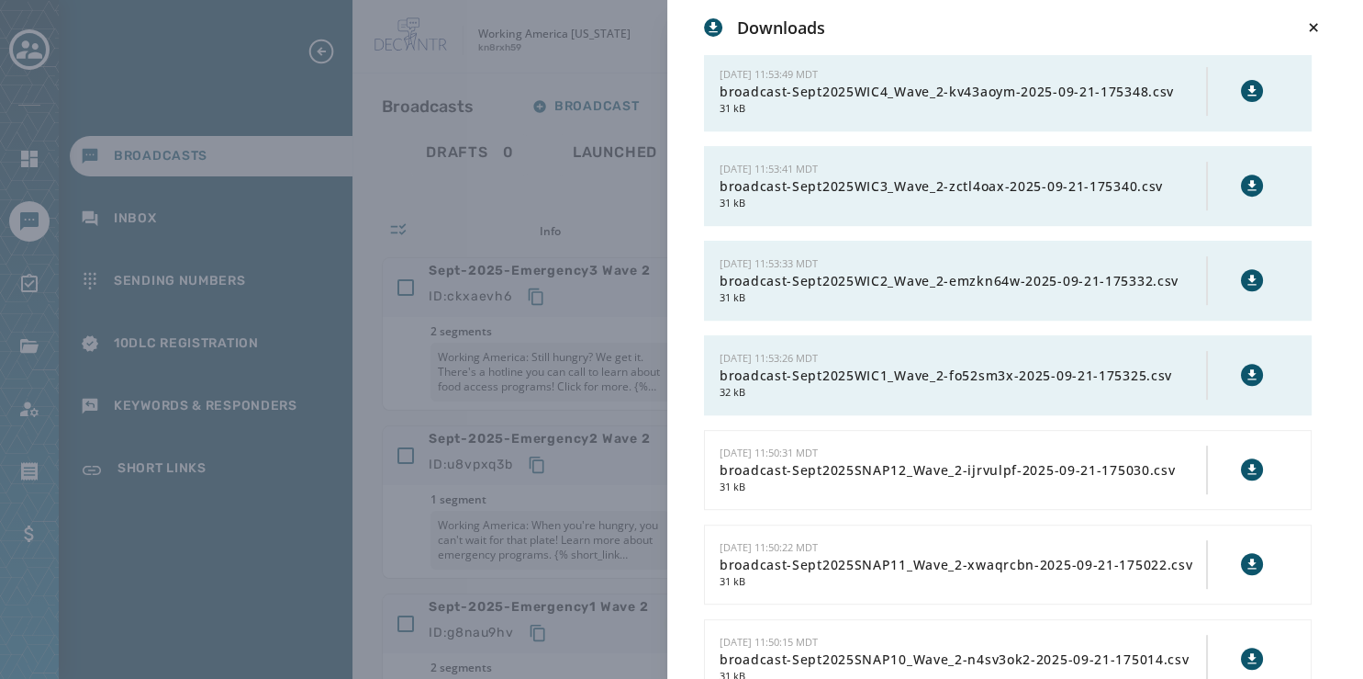
click at [1245, 90] on icon at bounding box center [1252, 91] width 15 height 15
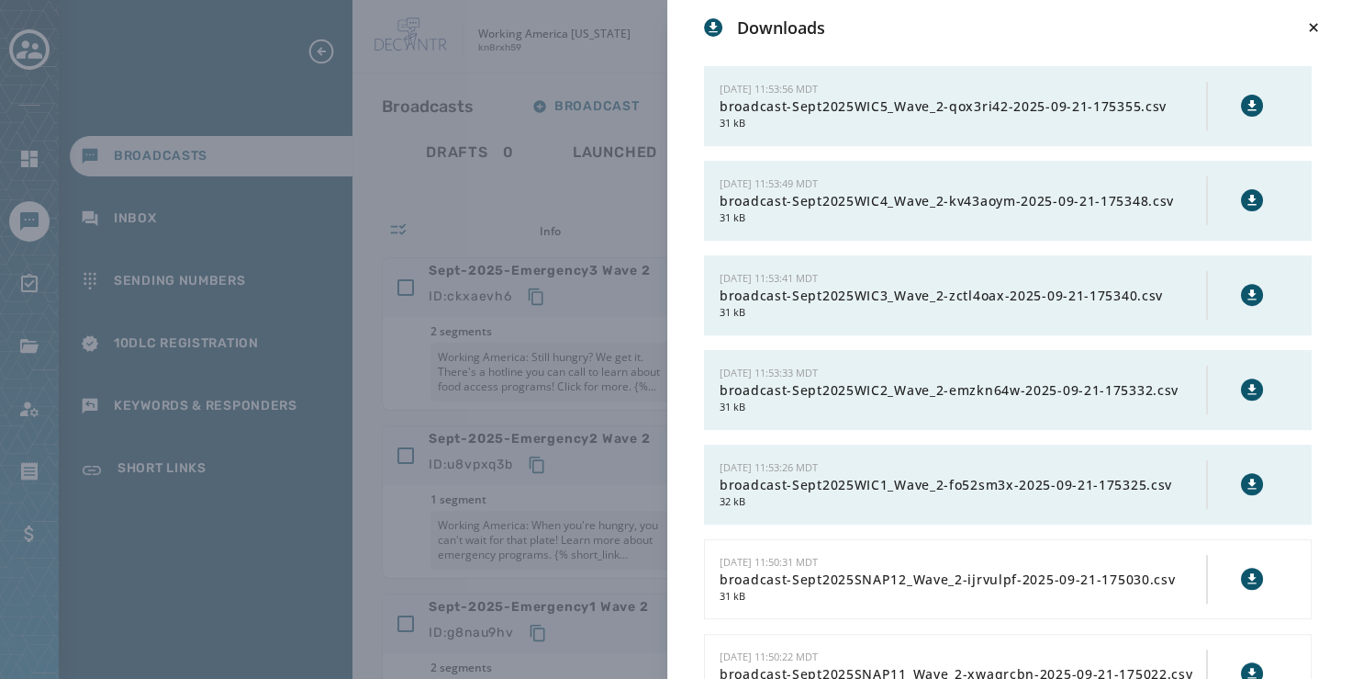
scroll to position [654, 0]
click at [1245, 99] on icon at bounding box center [1252, 106] width 15 height 15
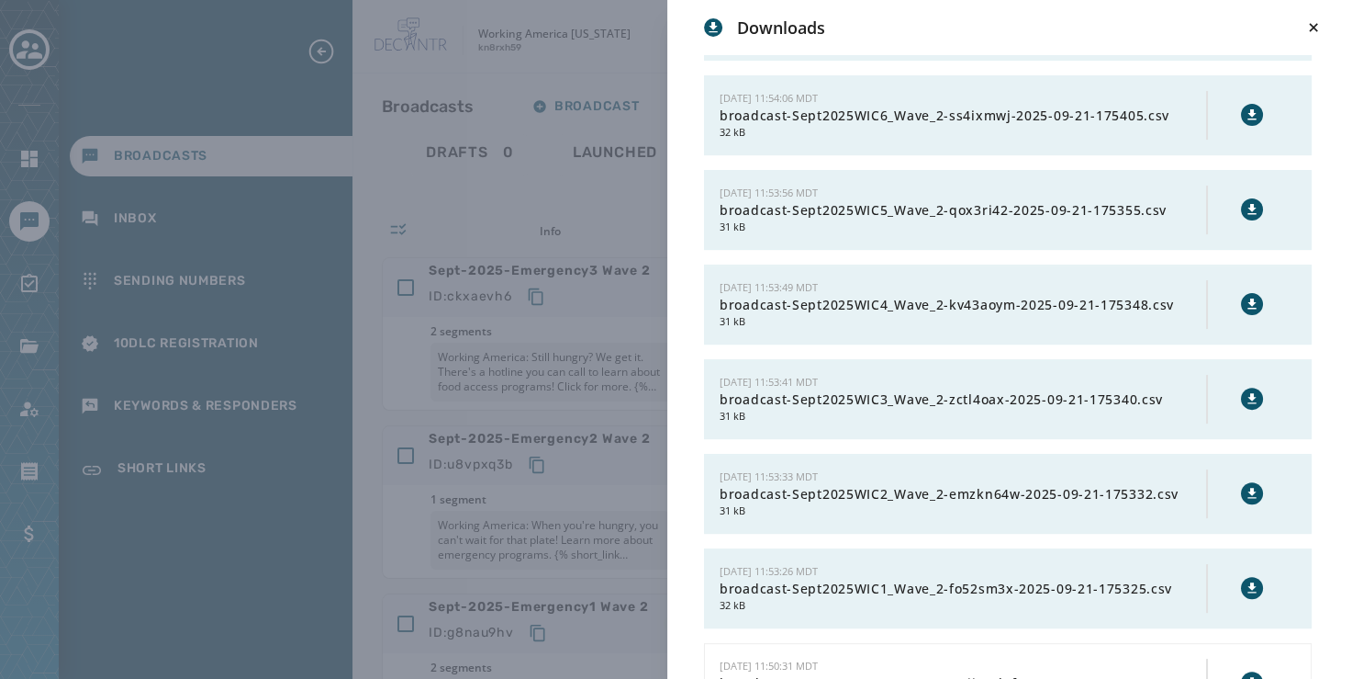
scroll to position [549, 0]
click at [1245, 109] on icon at bounding box center [1252, 116] width 15 height 15
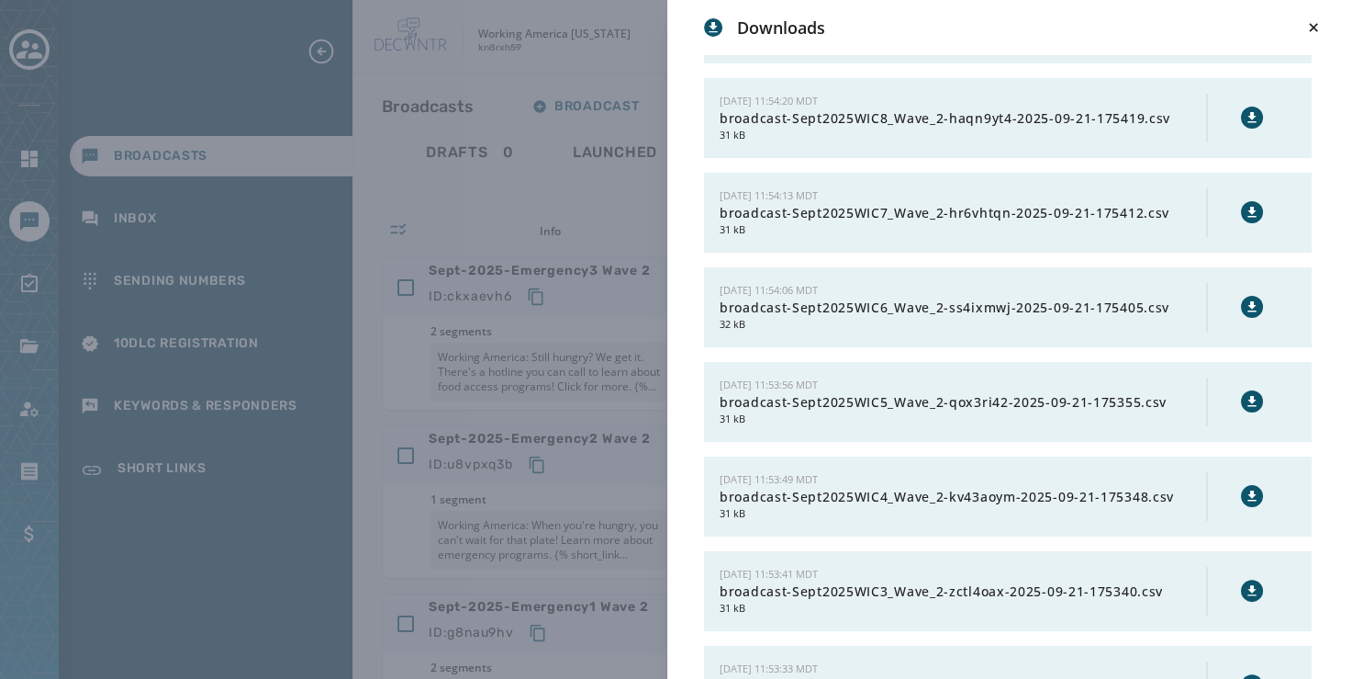
scroll to position [357, 0]
click at [1245, 207] on icon at bounding box center [1252, 214] width 15 height 15
click at [1245, 117] on icon at bounding box center [1252, 119] width 15 height 15
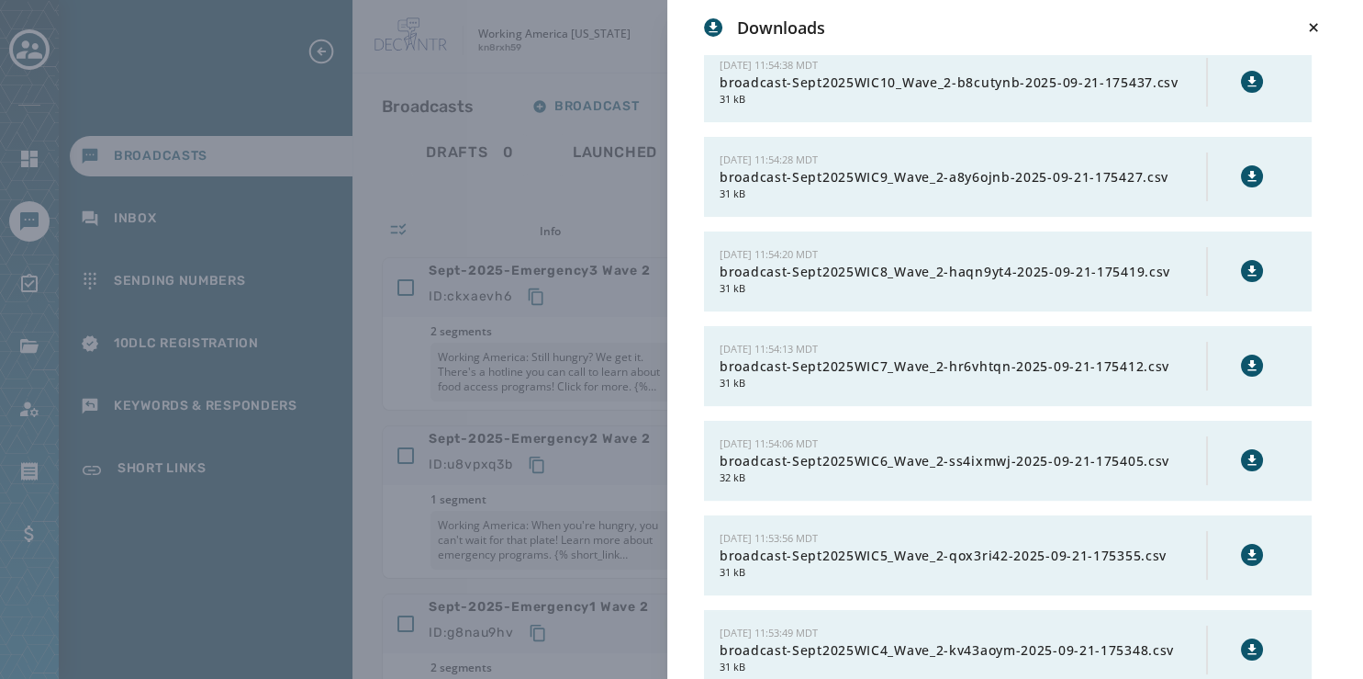
scroll to position [206, 0]
click at [1248, 171] on icon at bounding box center [1252, 176] width 8 height 10
click at [1248, 77] on icon at bounding box center [1252, 81] width 8 height 10
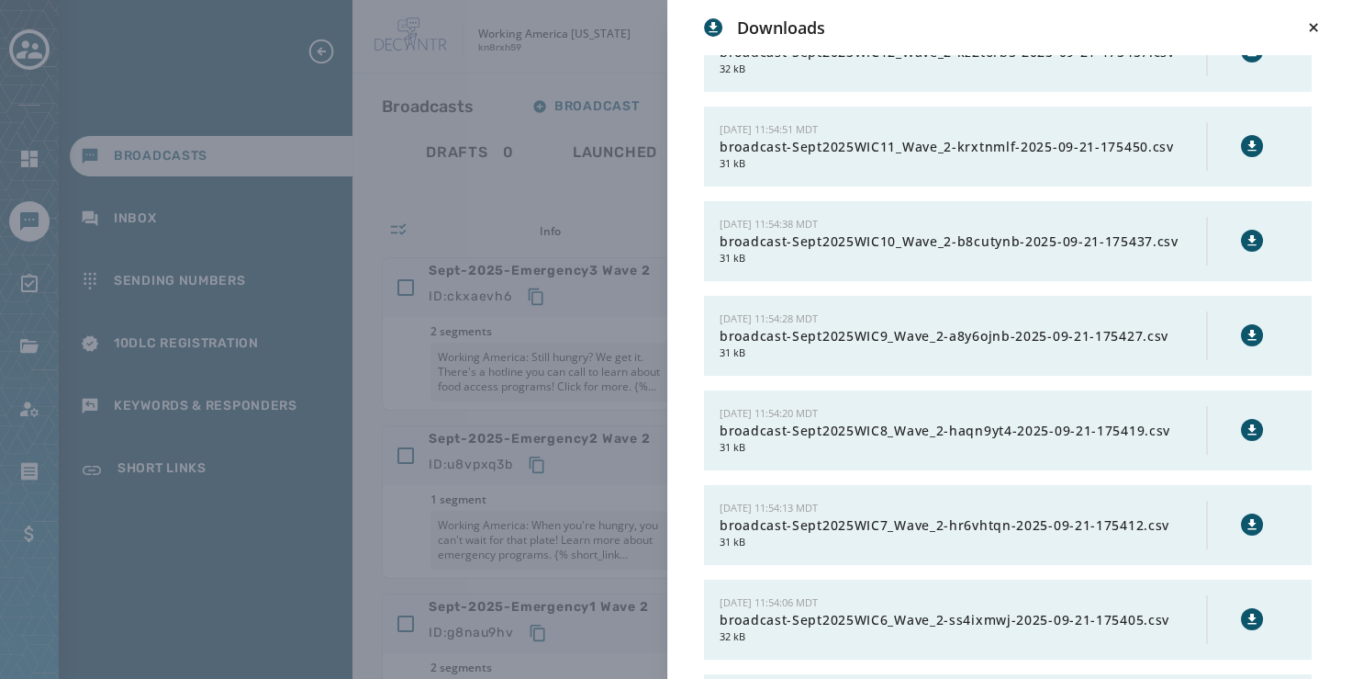
scroll to position [44, 0]
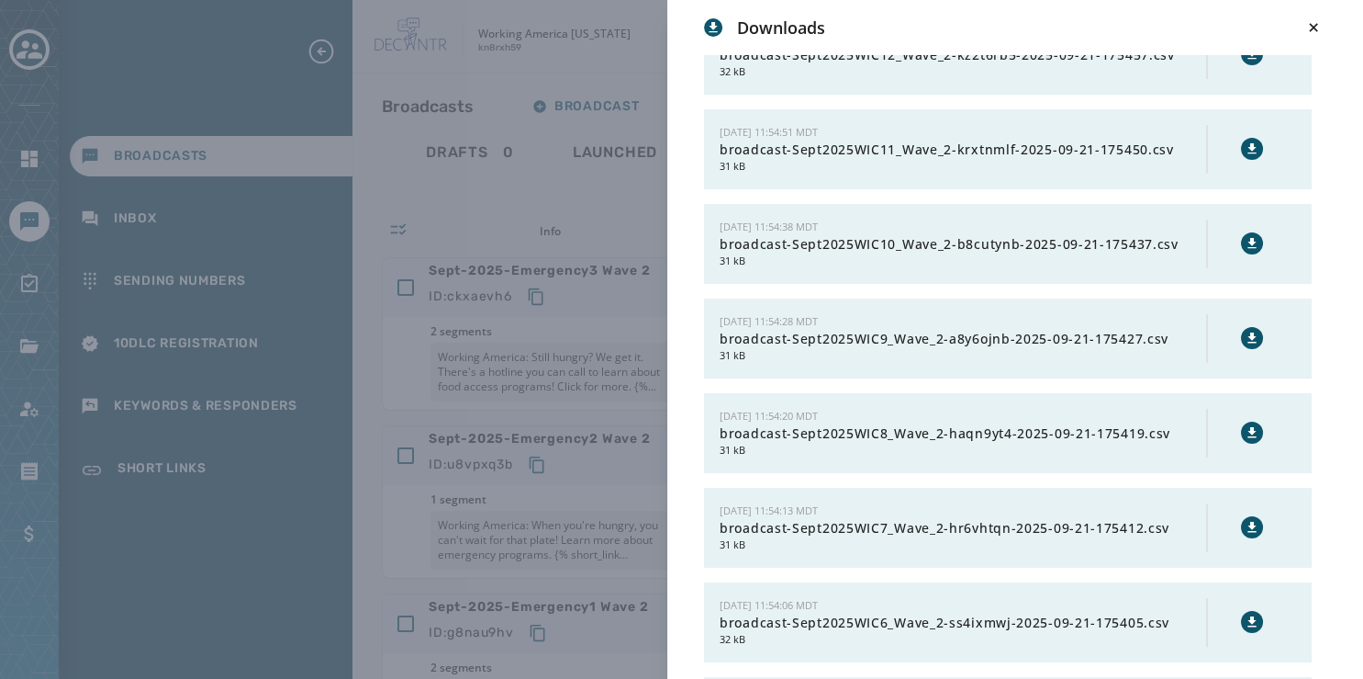
click at [1248, 146] on icon at bounding box center [1252, 148] width 8 height 10
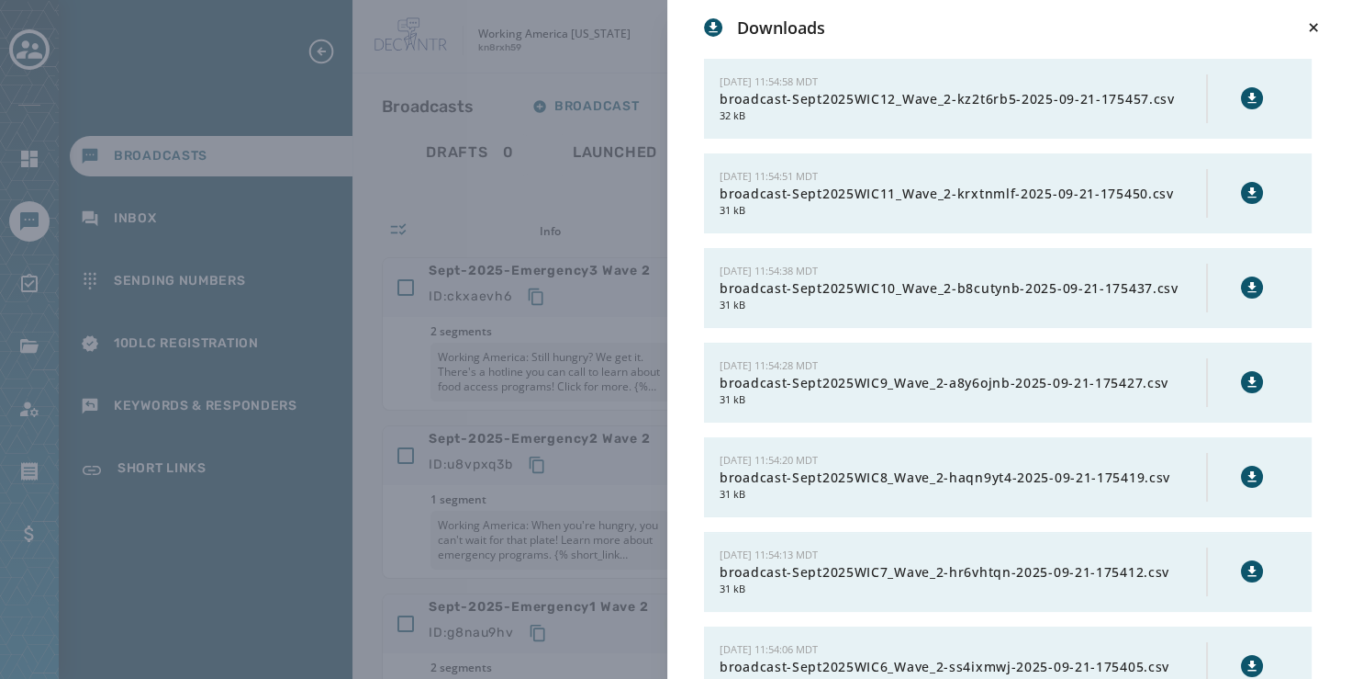
click at [1248, 95] on icon at bounding box center [1252, 98] width 8 height 10
click at [1313, 23] on icon at bounding box center [1314, 27] width 18 height 18
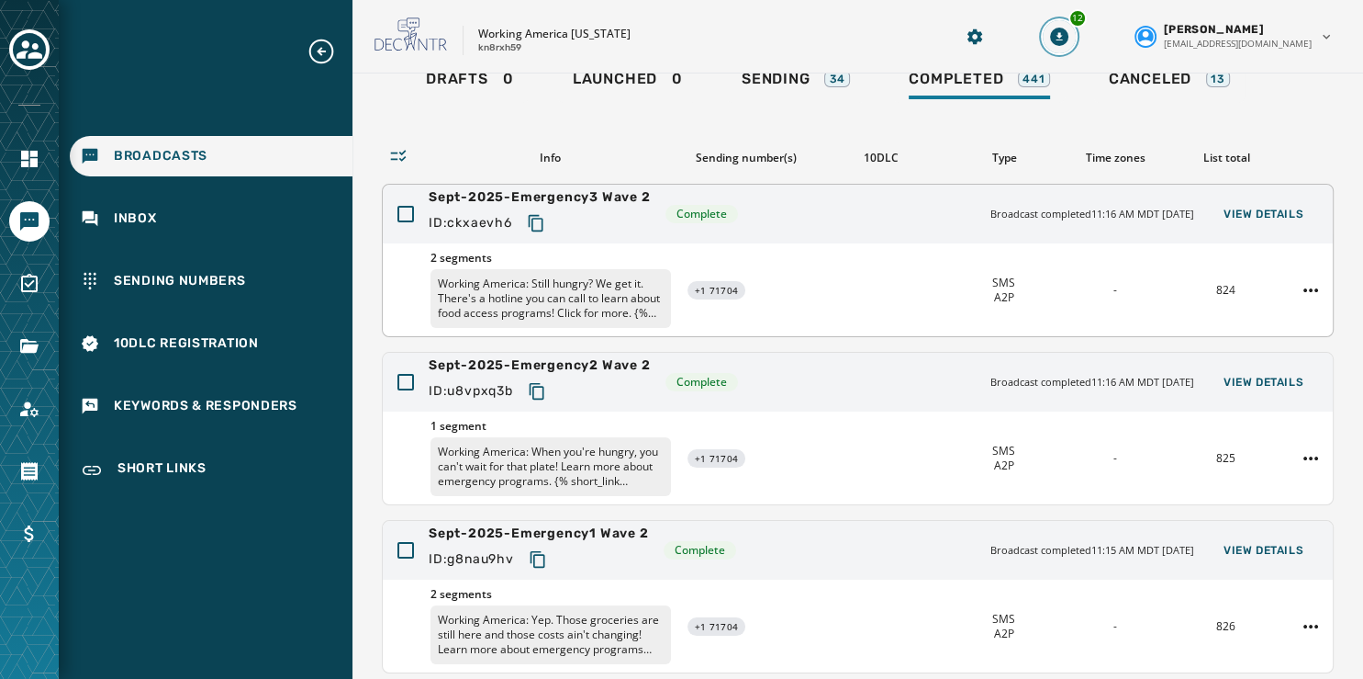
scroll to position [73, 0]
click at [1240, 551] on span "View Details" at bounding box center [1264, 550] width 80 height 15
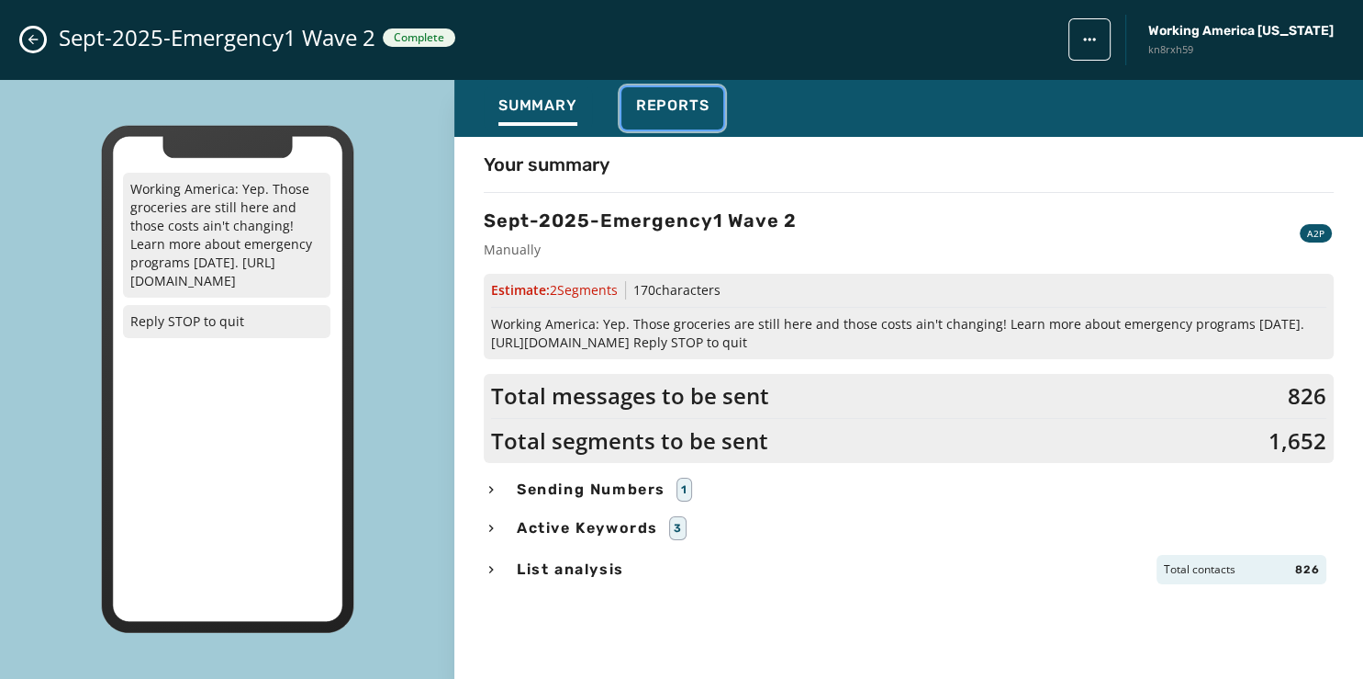
click at [667, 95] on button "Reports" at bounding box center [673, 108] width 103 height 42
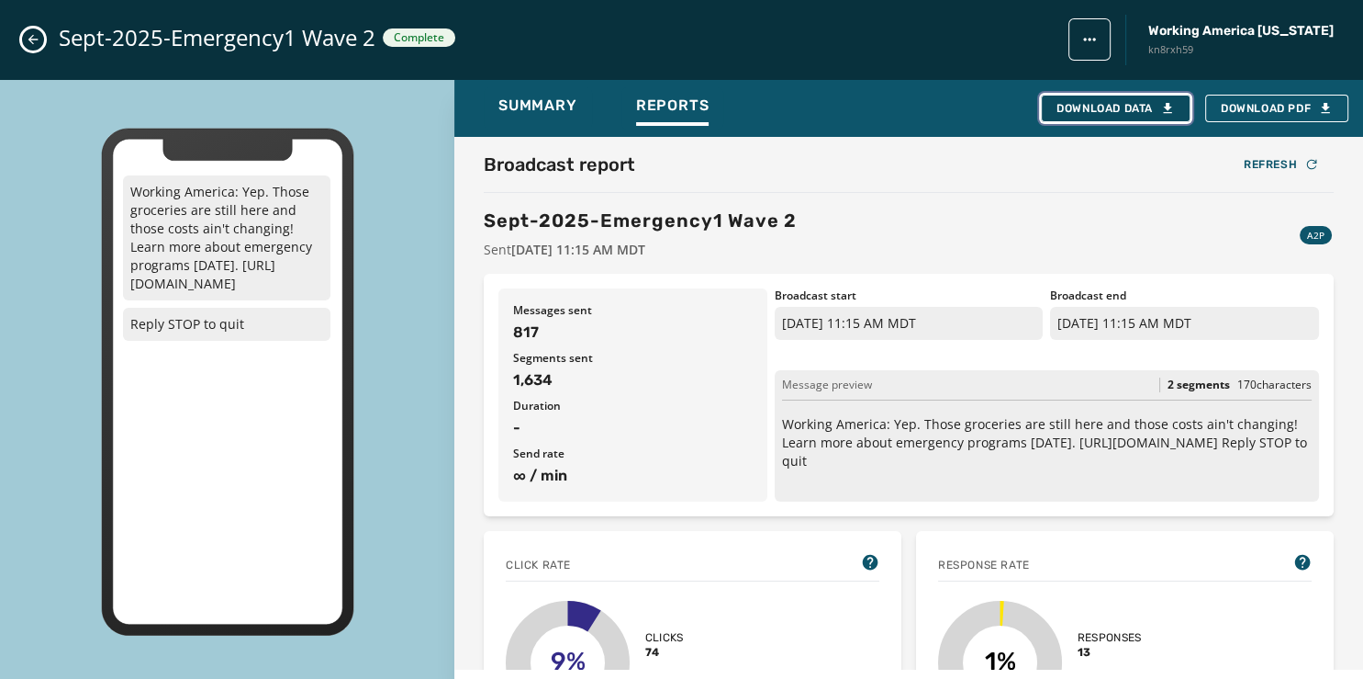
click at [1094, 105] on div "Download Data" at bounding box center [1116, 108] width 118 height 15
click at [33, 35] on icon "Close admin drawer" at bounding box center [33, 40] width 10 height 10
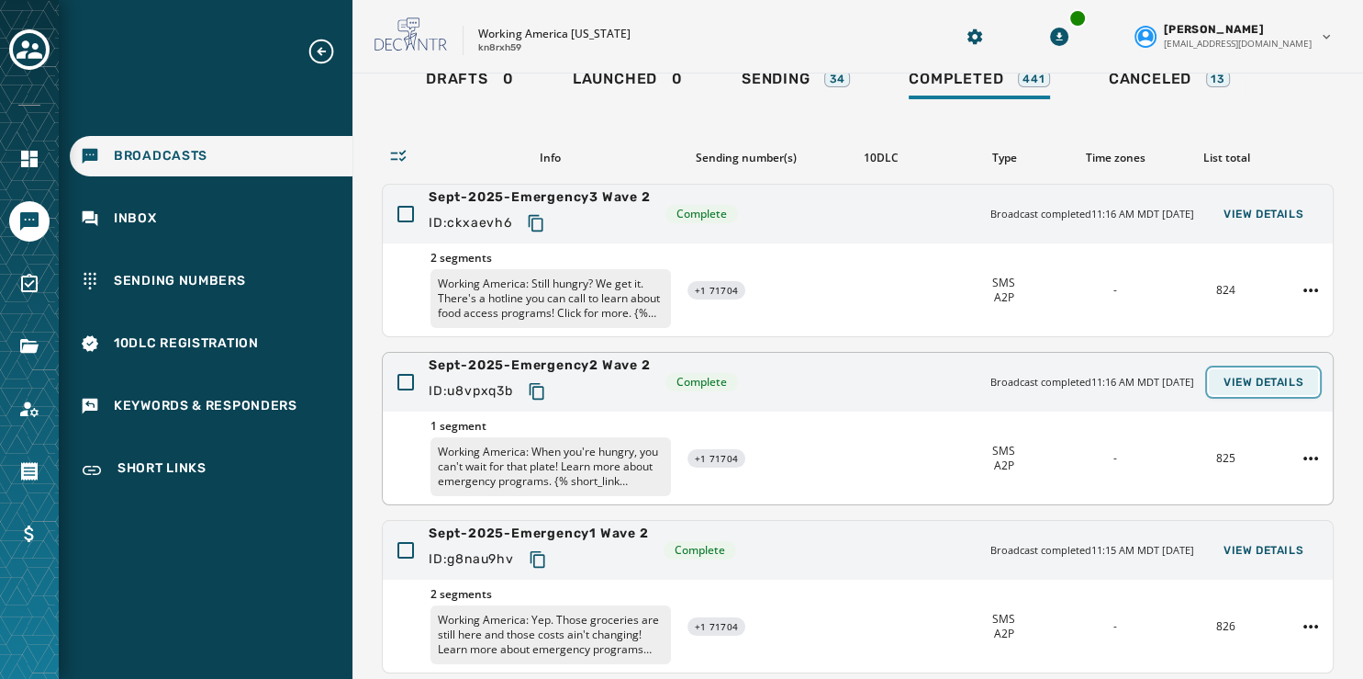
click at [1247, 376] on span "View Details" at bounding box center [1264, 382] width 80 height 15
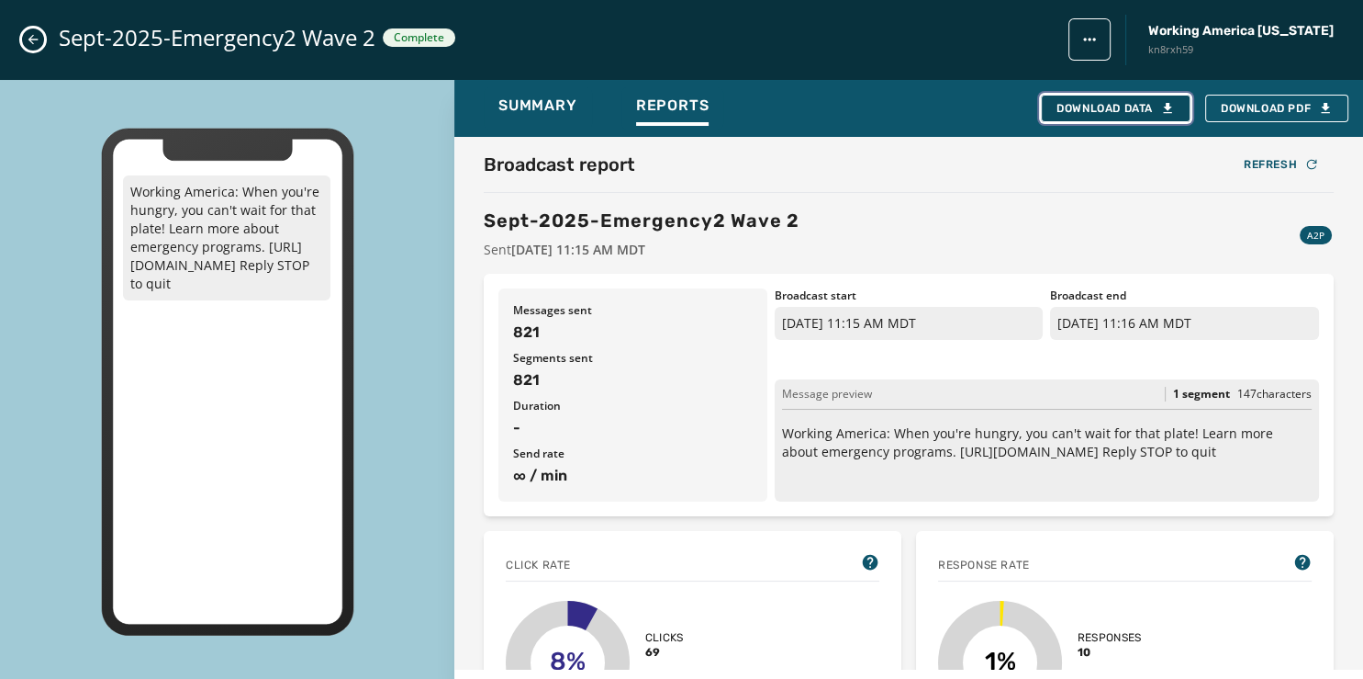
click at [1078, 101] on div "Download Data" at bounding box center [1116, 108] width 118 height 15
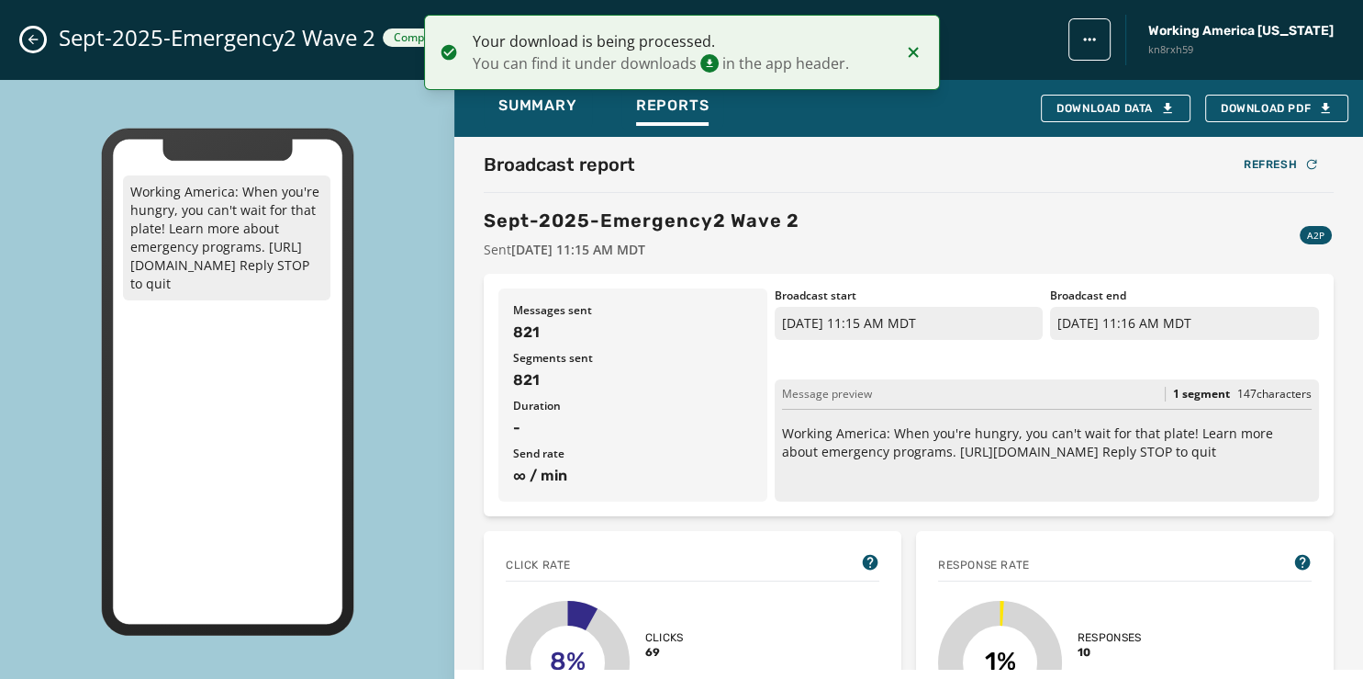
click at [29, 32] on button "Close admin drawer" at bounding box center [33, 39] width 22 height 22
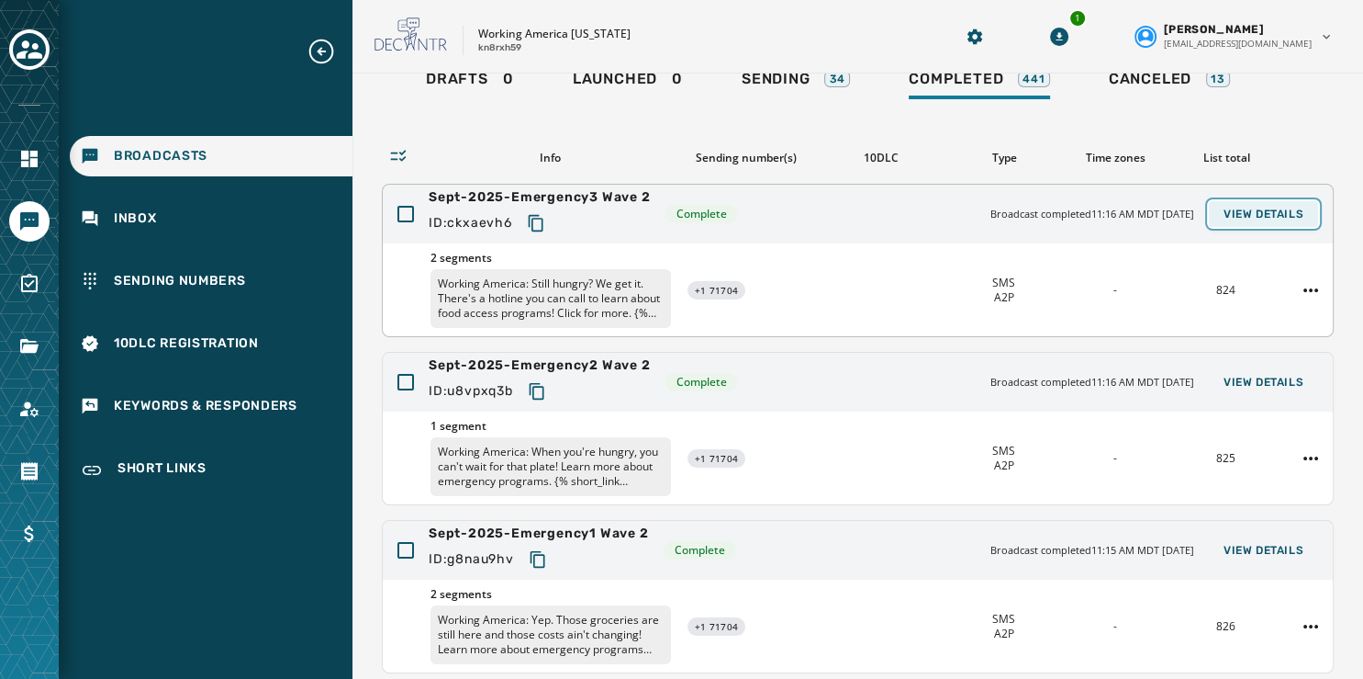
click at [1241, 204] on button "View Details" at bounding box center [1263, 214] width 109 height 26
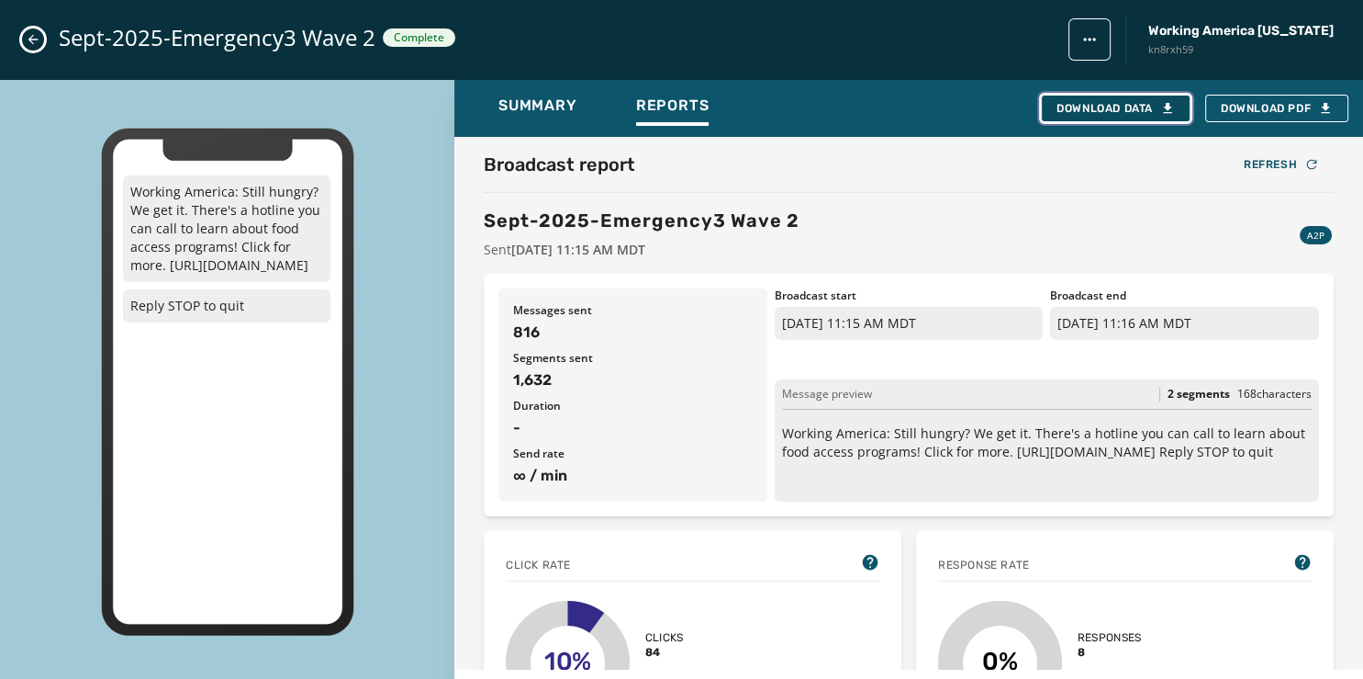
click at [1125, 104] on div "Download Data" at bounding box center [1116, 108] width 118 height 15
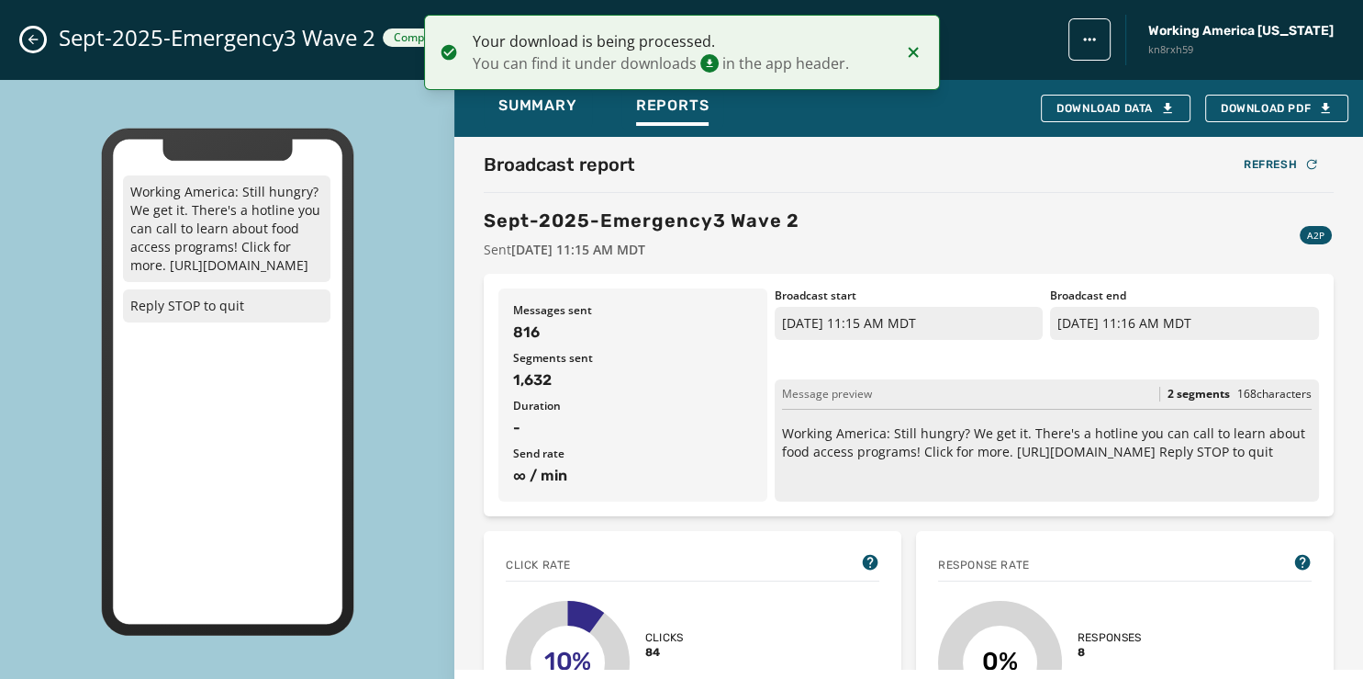
click at [42, 33] on div "Sept-2025-Emergency3 Wave 2 Complete Working America Ohio kn8rxh59" at bounding box center [681, 40] width 1363 height 80
click at [31, 36] on icon "Close admin drawer" at bounding box center [33, 39] width 15 height 15
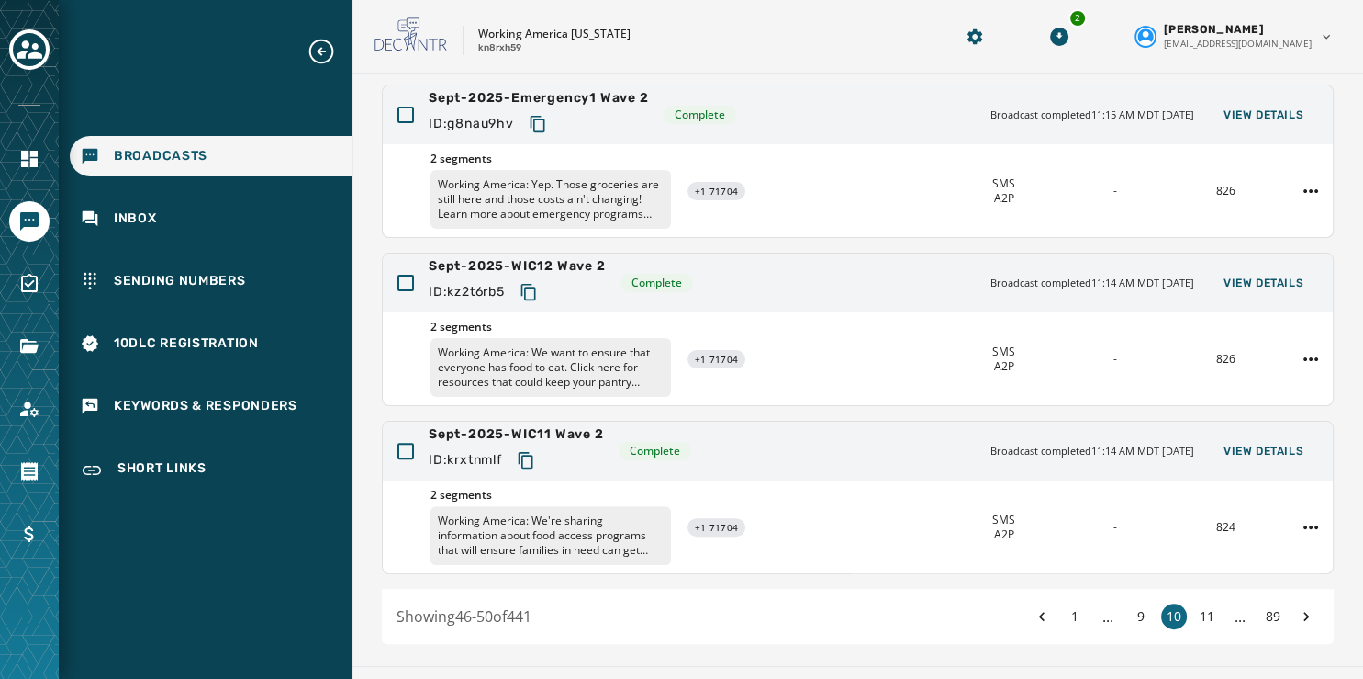
scroll to position [547, 0]
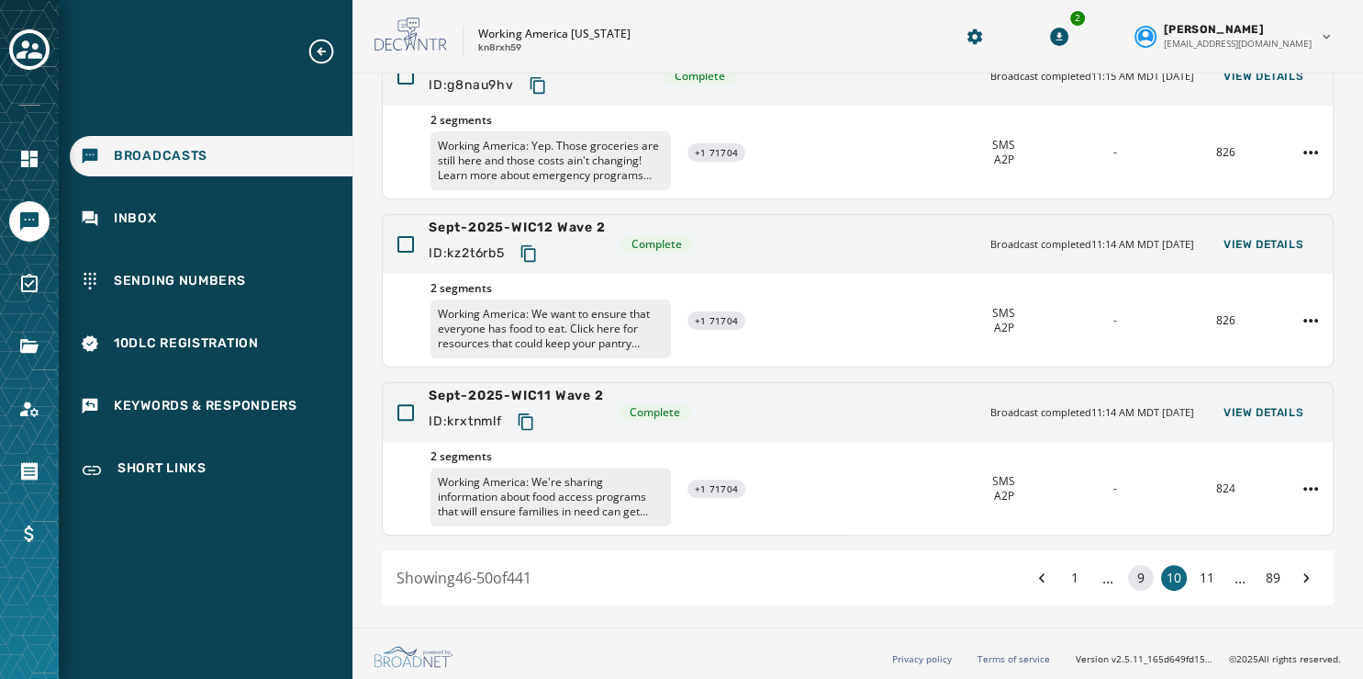
click at [1128, 574] on button "9" at bounding box center [1141, 578] width 26 height 26
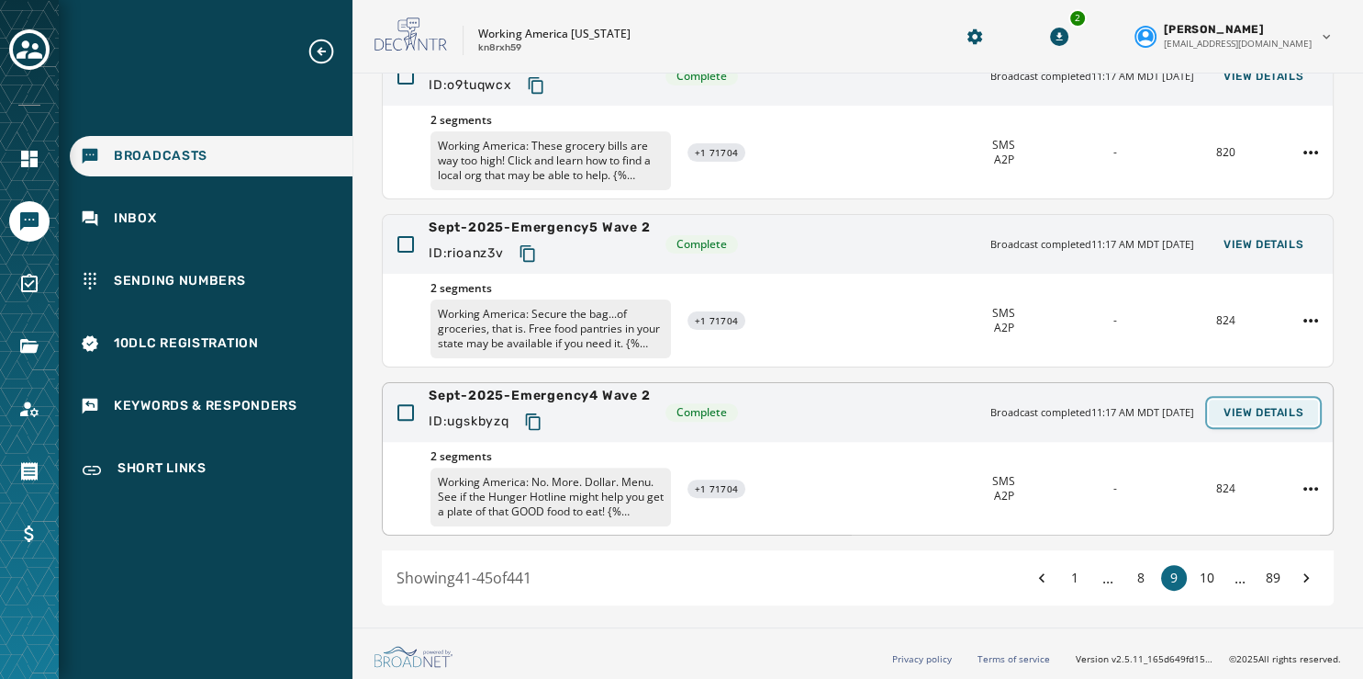
click at [1240, 401] on button "View Details" at bounding box center [1263, 412] width 109 height 26
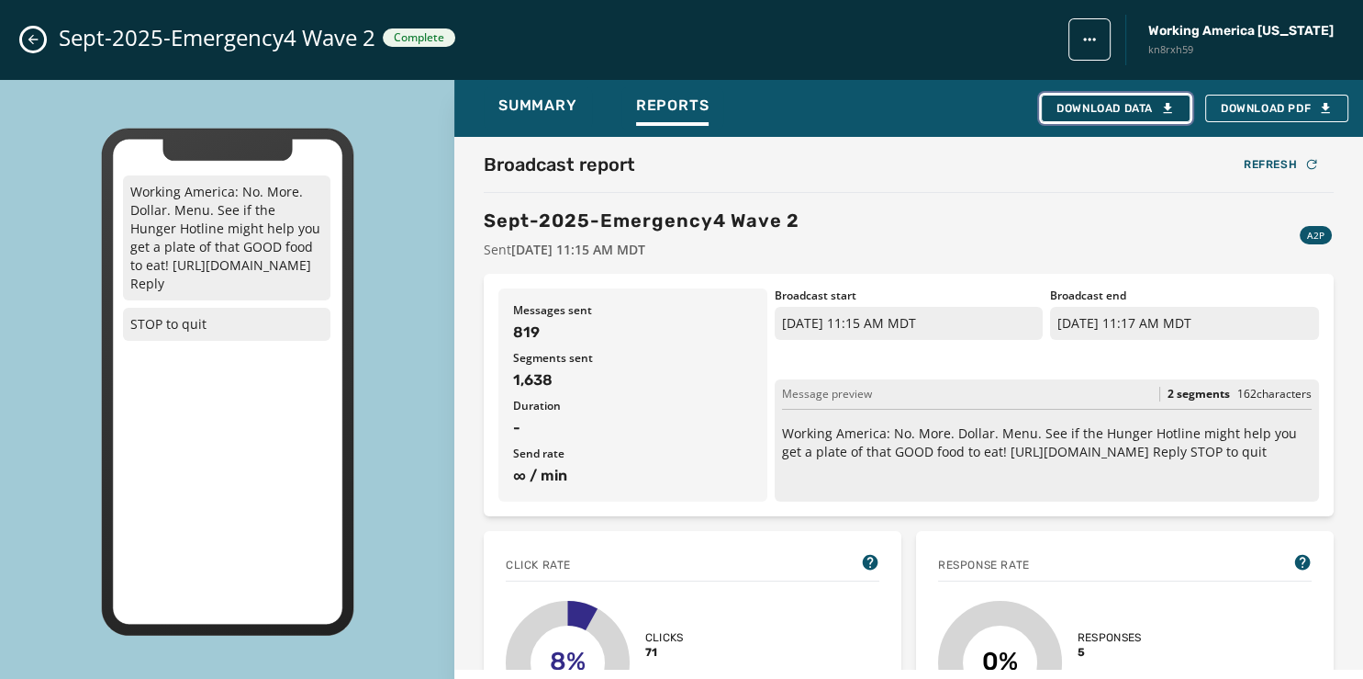
click at [1088, 106] on div "Download Data" at bounding box center [1116, 108] width 118 height 15
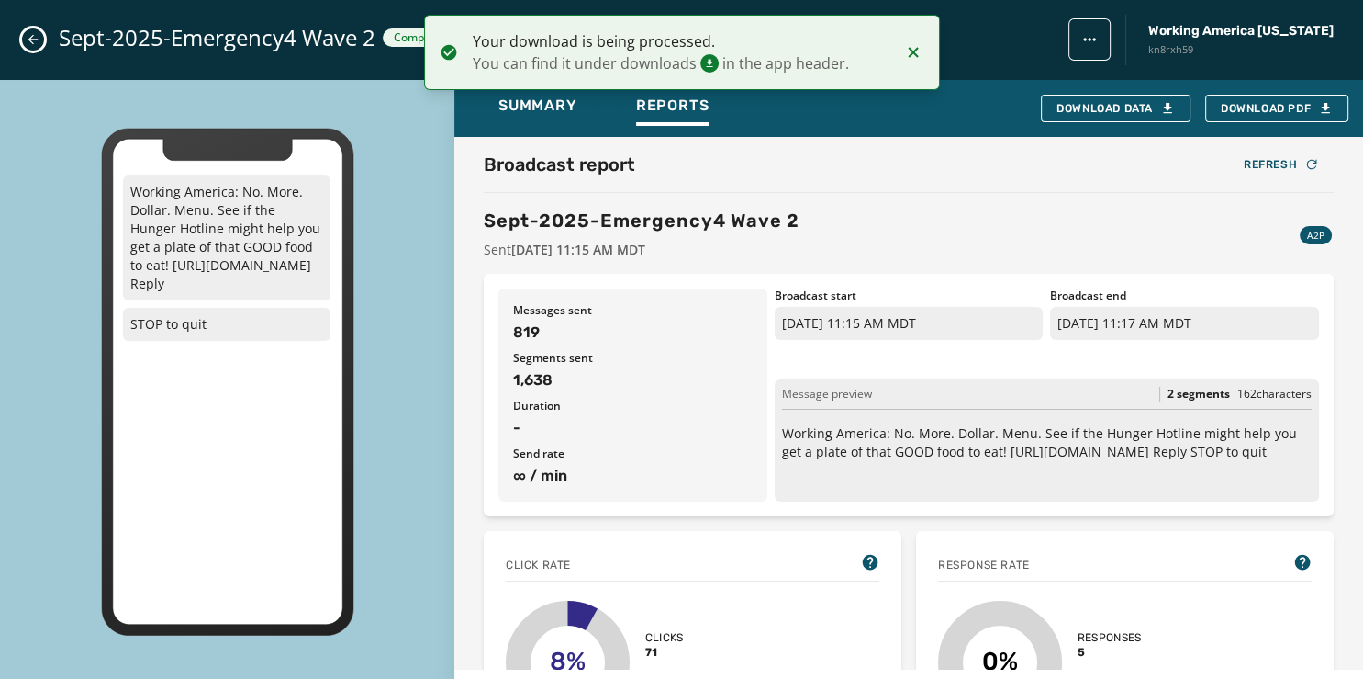
click at [32, 40] on icon "Close admin drawer" at bounding box center [33, 39] width 15 height 15
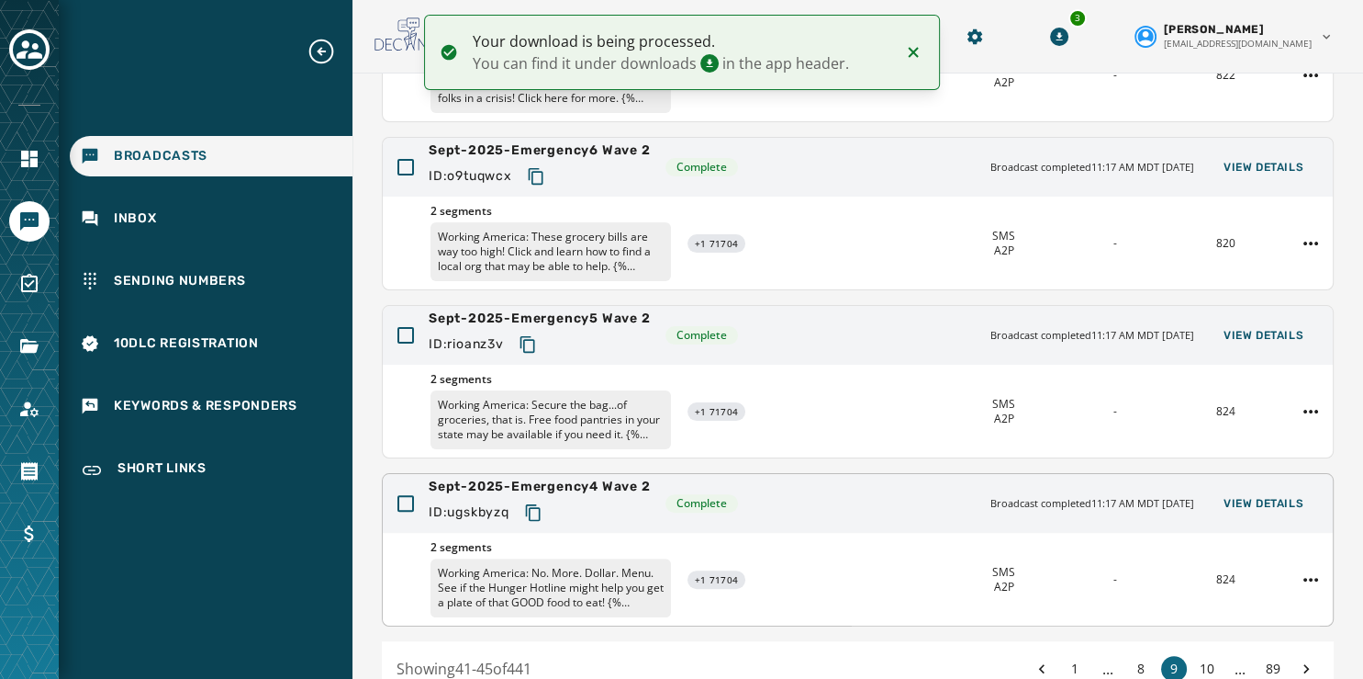
scroll to position [454, 0]
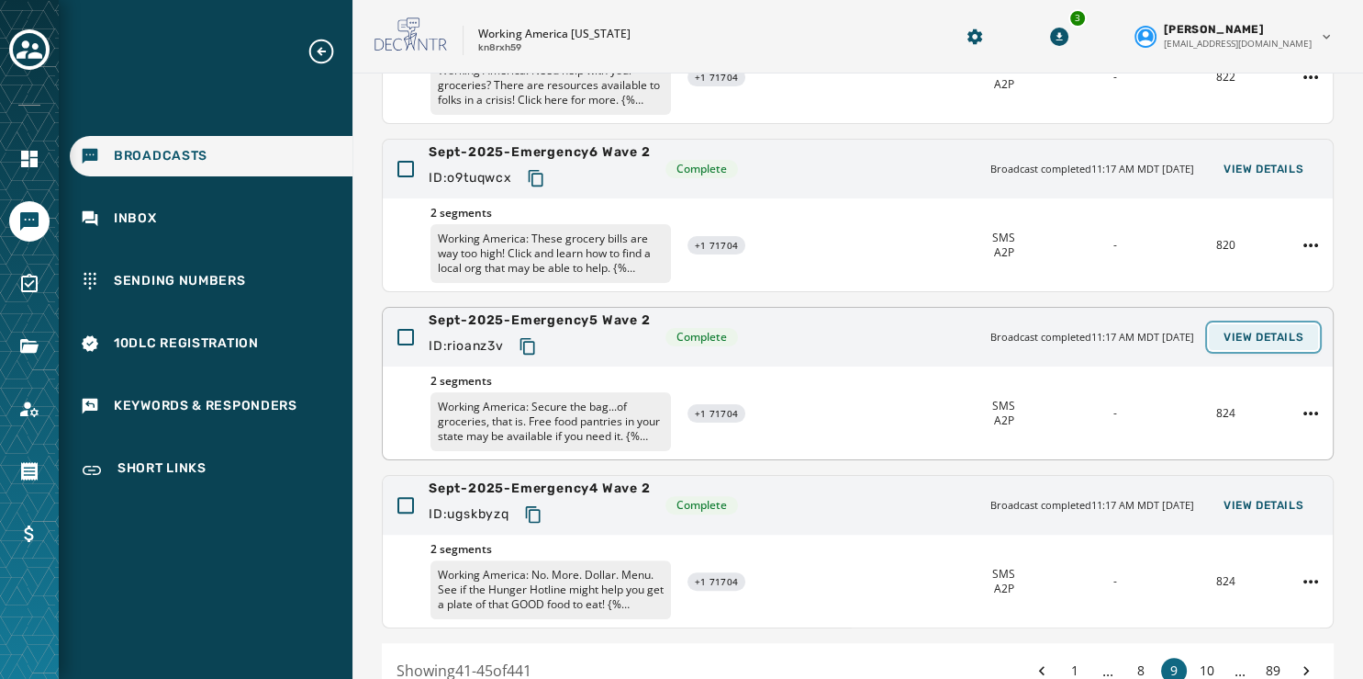
click at [1237, 334] on span "View Details" at bounding box center [1264, 337] width 80 height 15
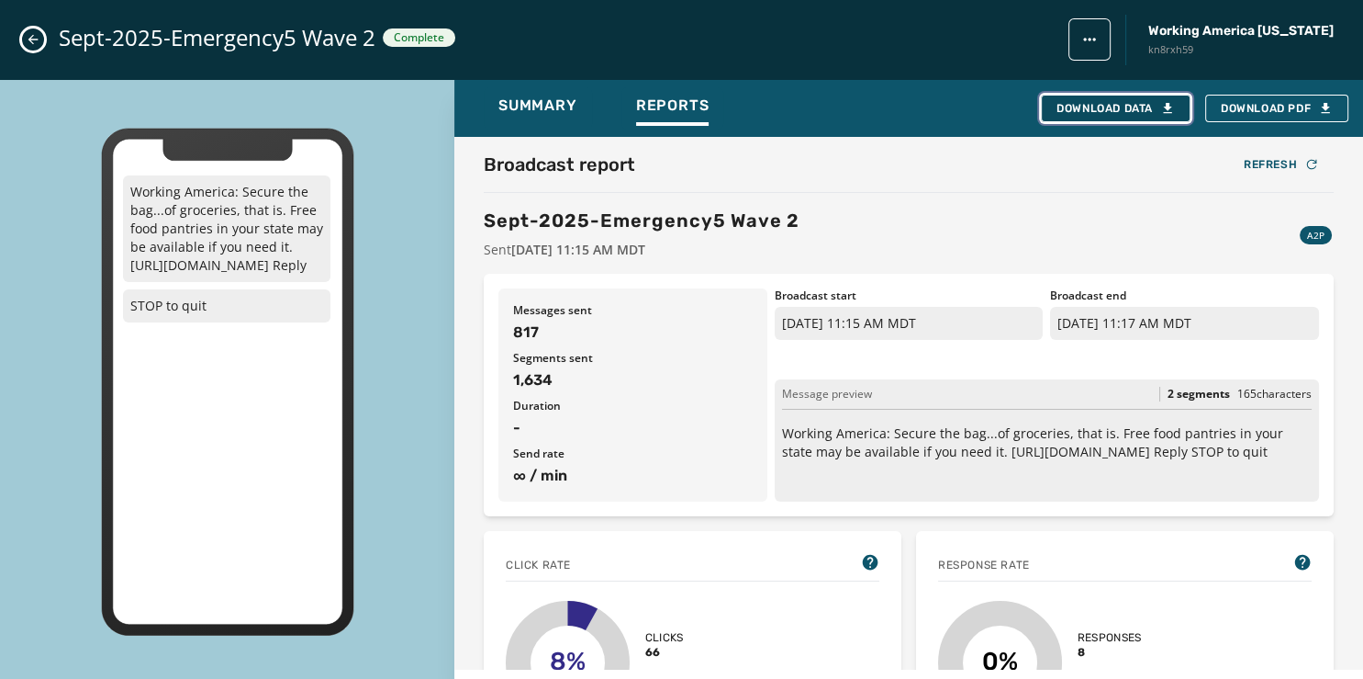
click at [1083, 108] on div "Download Data" at bounding box center [1116, 108] width 118 height 15
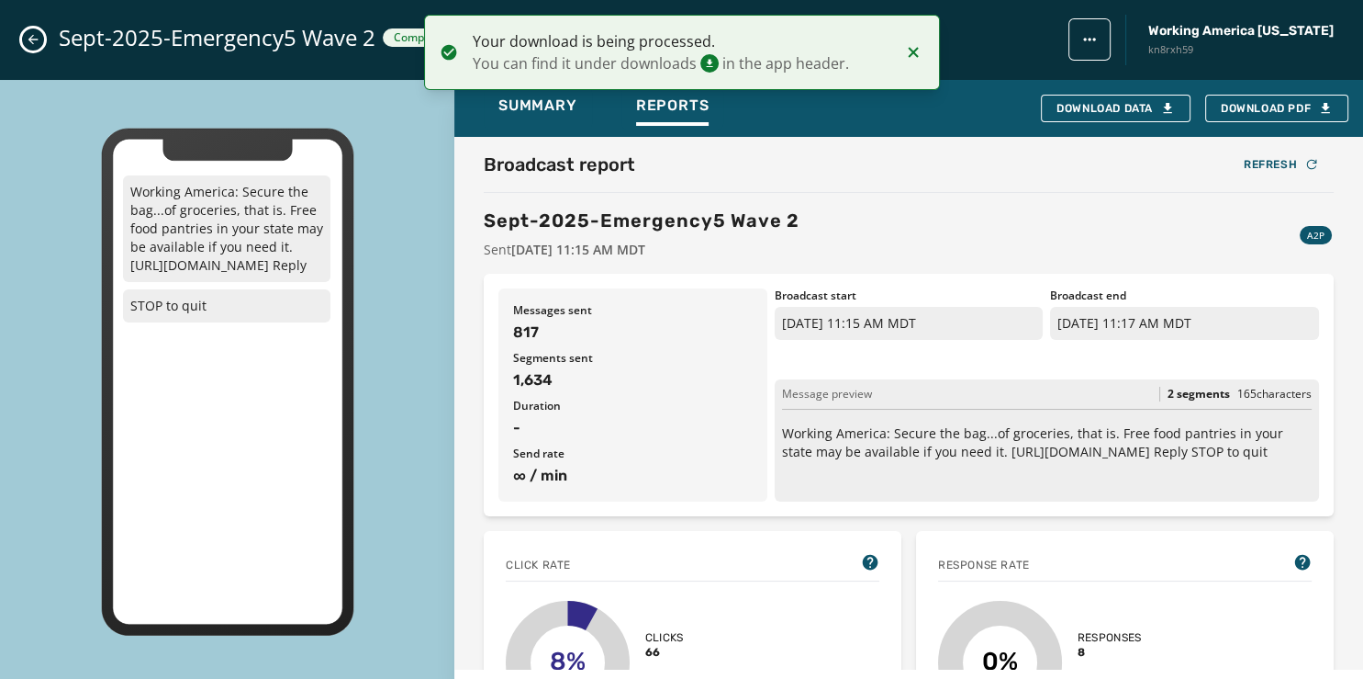
click at [31, 39] on icon "Close admin drawer" at bounding box center [33, 40] width 10 height 10
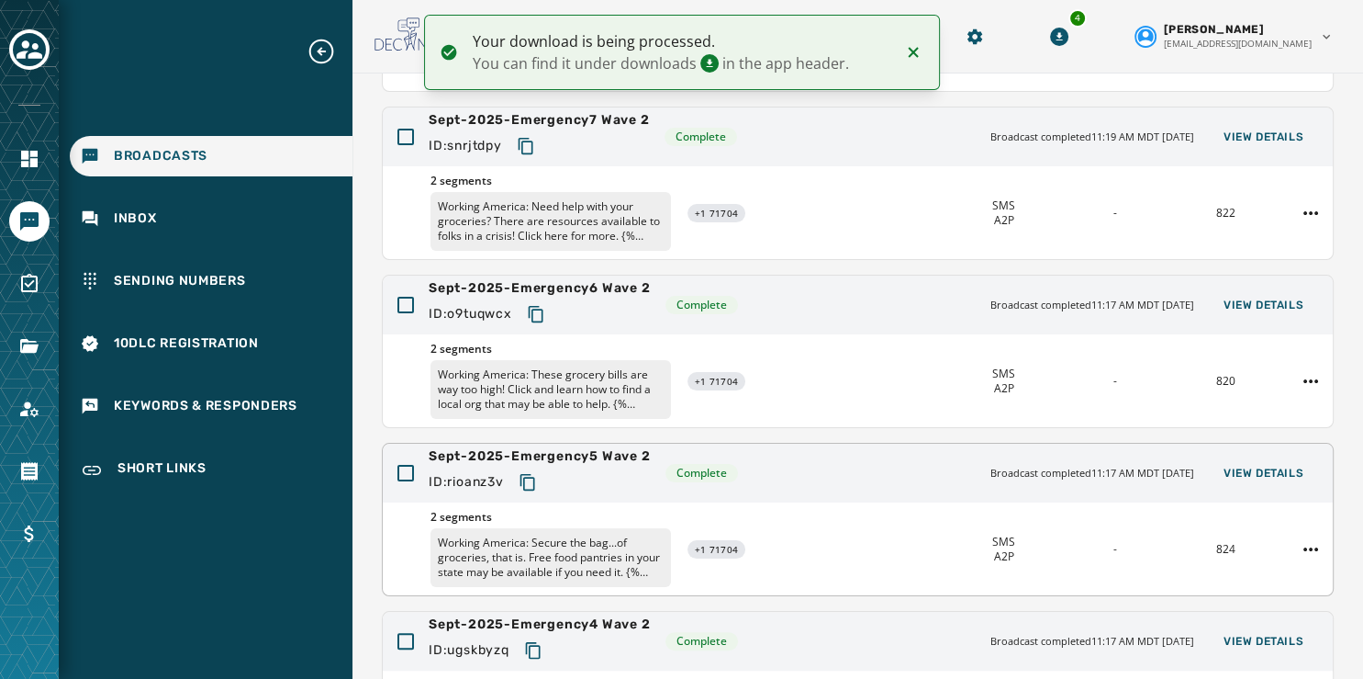
scroll to position [312, 0]
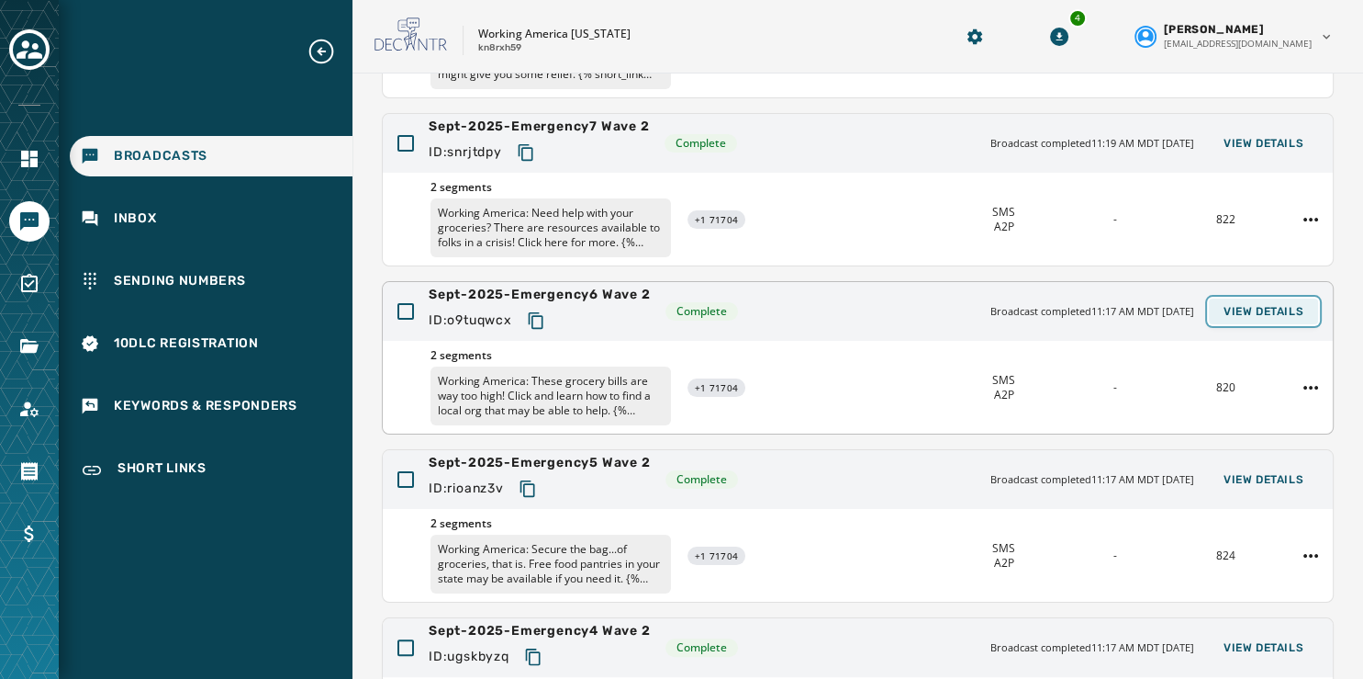
click at [1255, 312] on span "View Details" at bounding box center [1264, 311] width 80 height 15
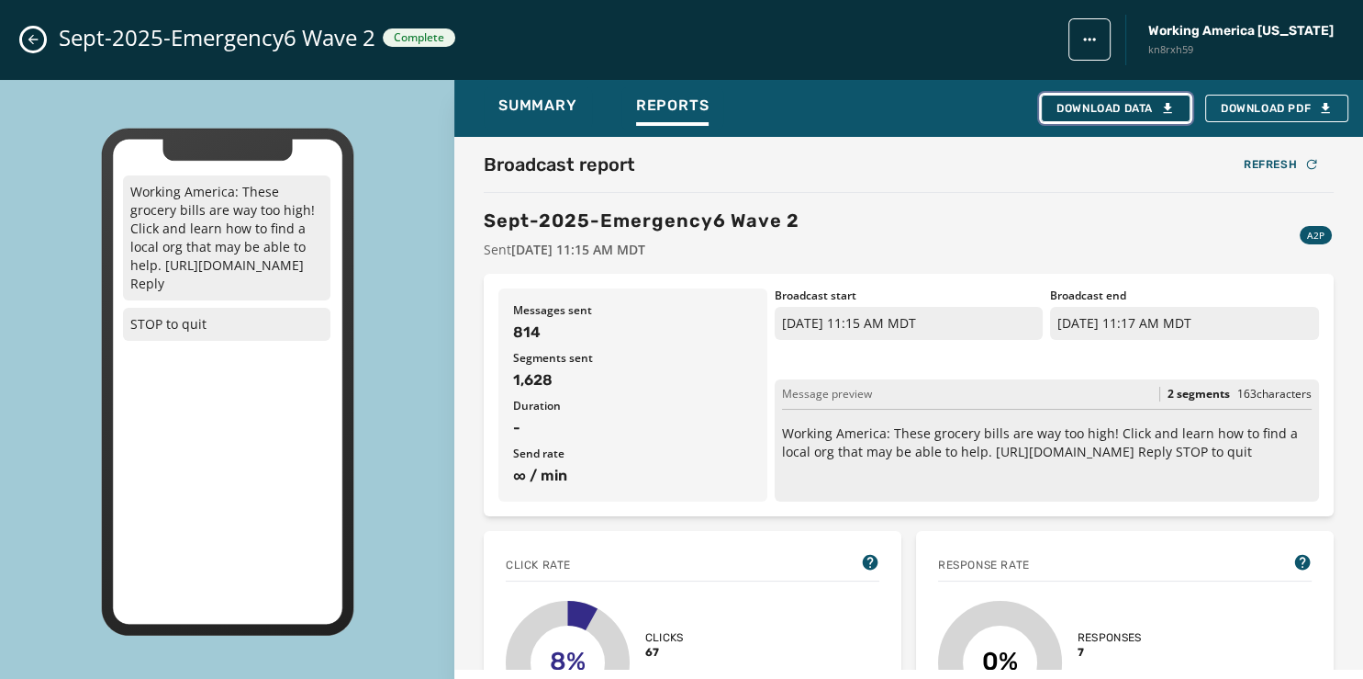
click at [1117, 105] on div "Download Data" at bounding box center [1116, 108] width 118 height 15
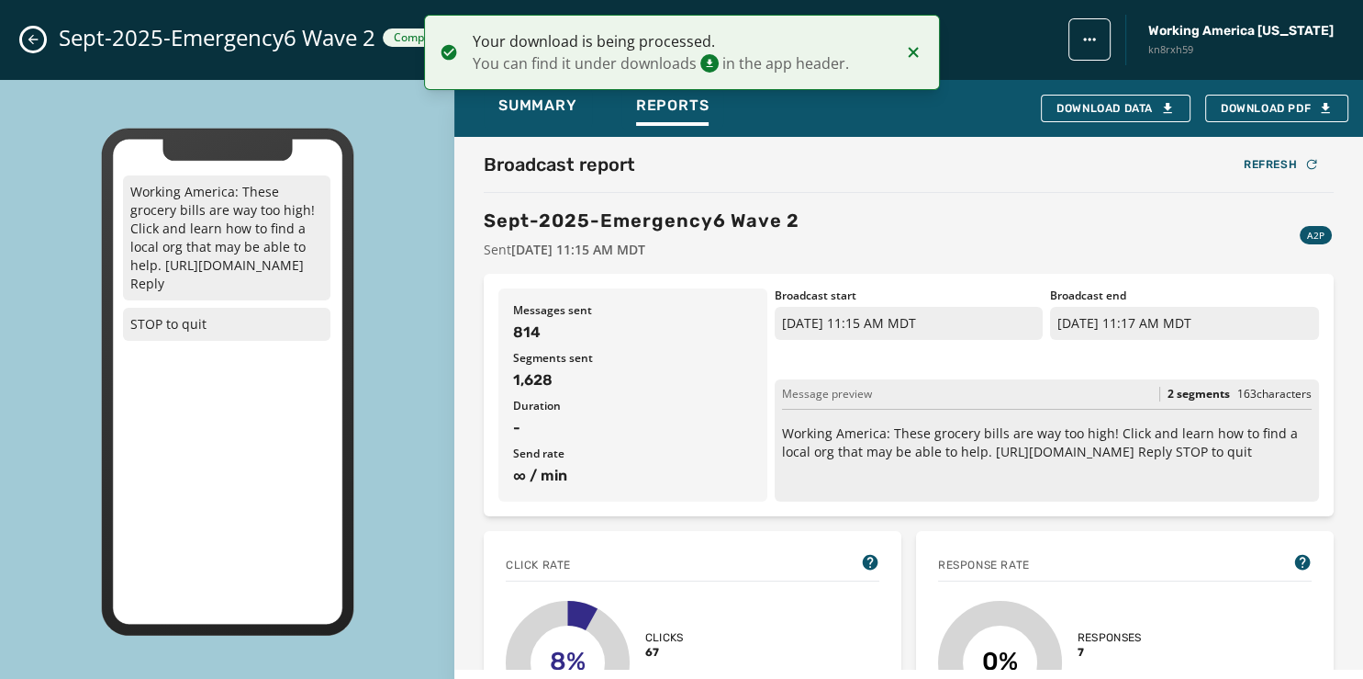
click at [35, 39] on icon "Close admin drawer" at bounding box center [33, 39] width 15 height 15
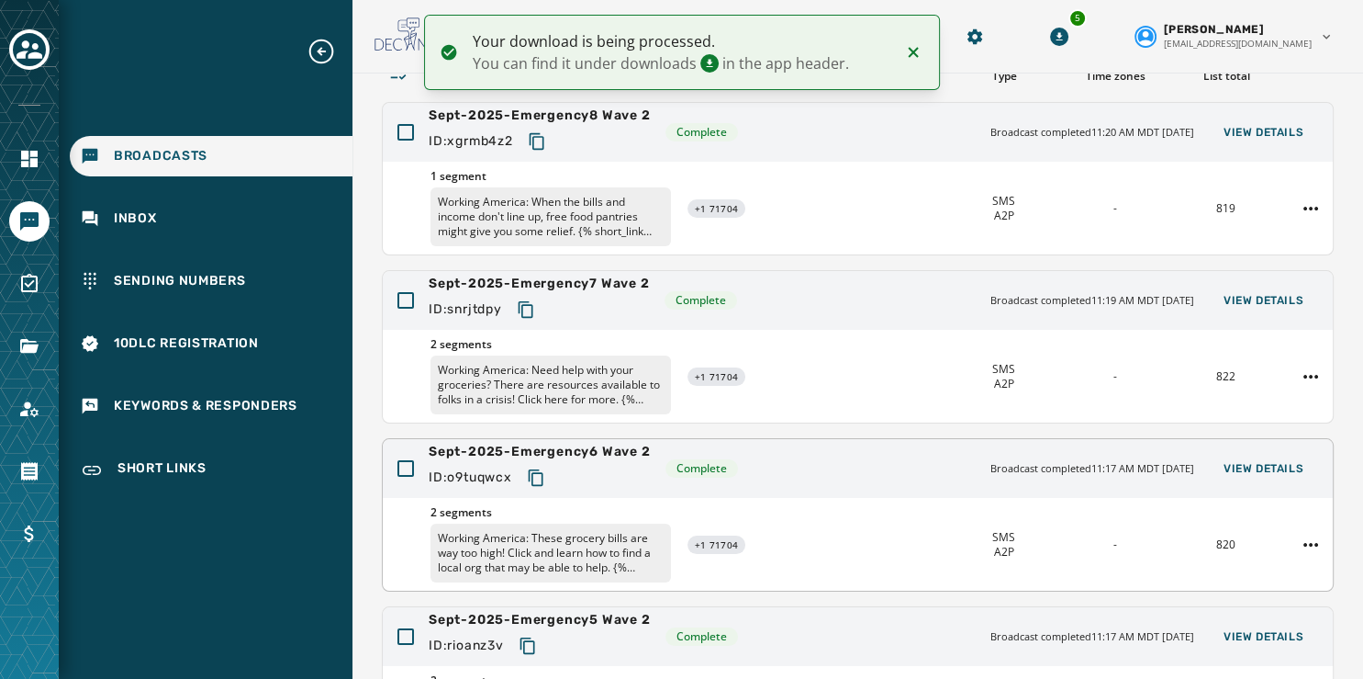
scroll to position [154, 0]
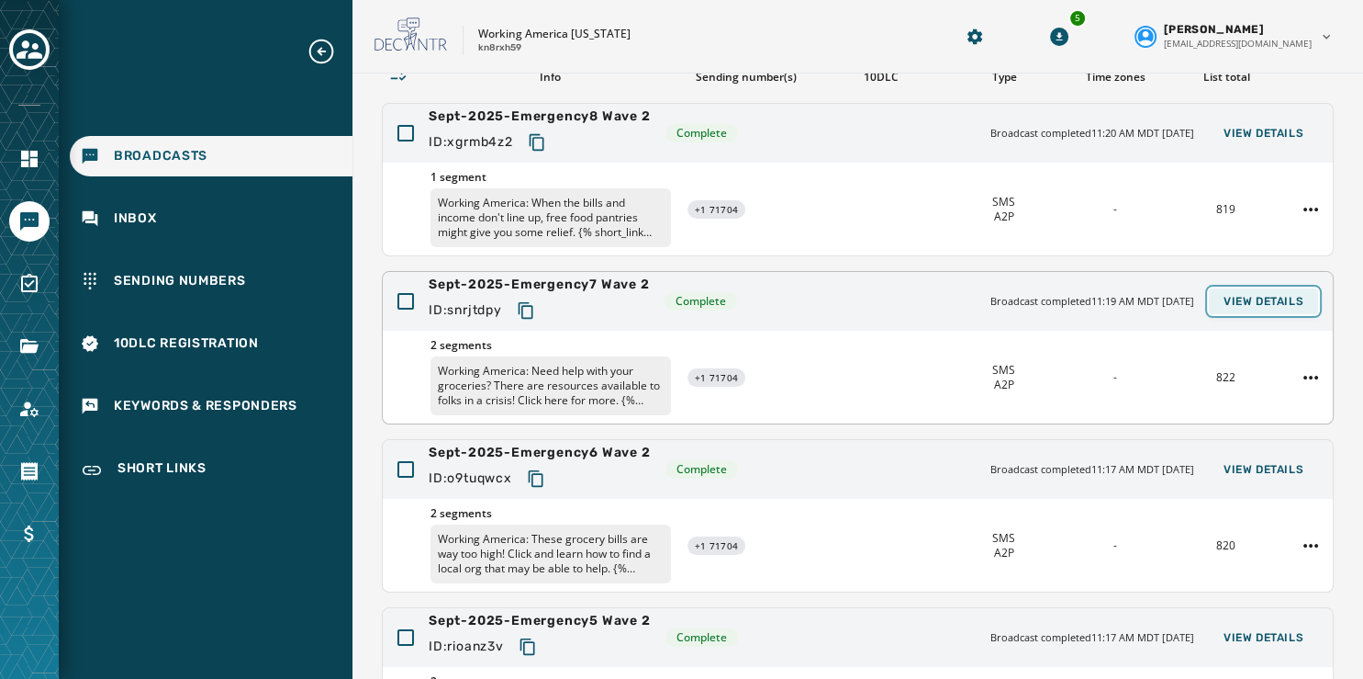
click at [1250, 294] on span "View Details" at bounding box center [1264, 301] width 80 height 15
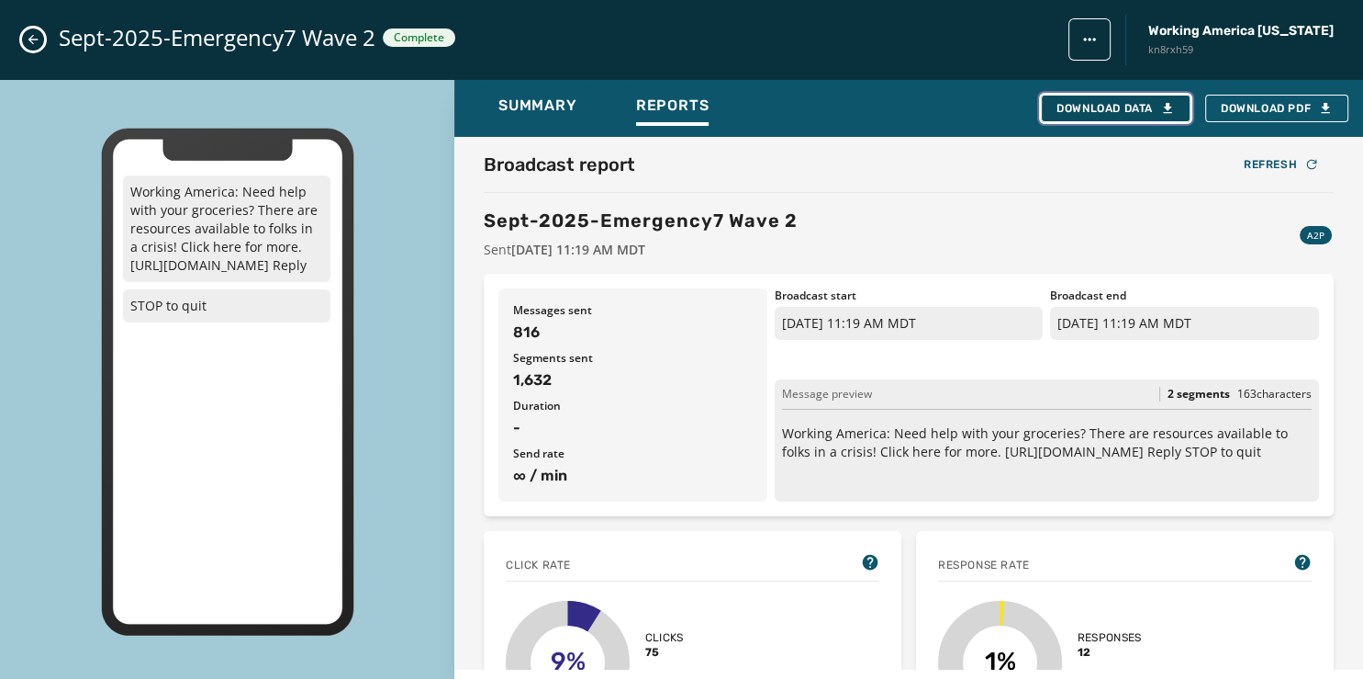
click at [1095, 107] on div "Download Data" at bounding box center [1116, 108] width 118 height 15
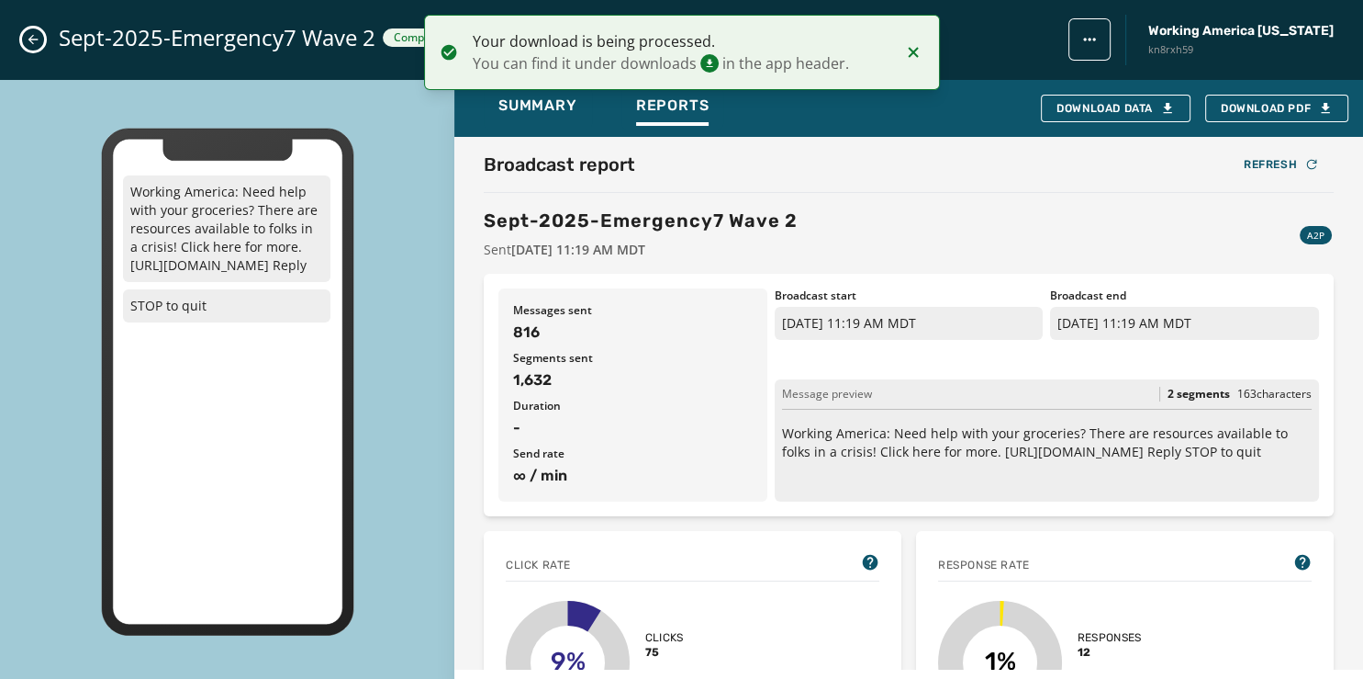
click at [30, 37] on icon "Close admin drawer" at bounding box center [33, 39] width 15 height 15
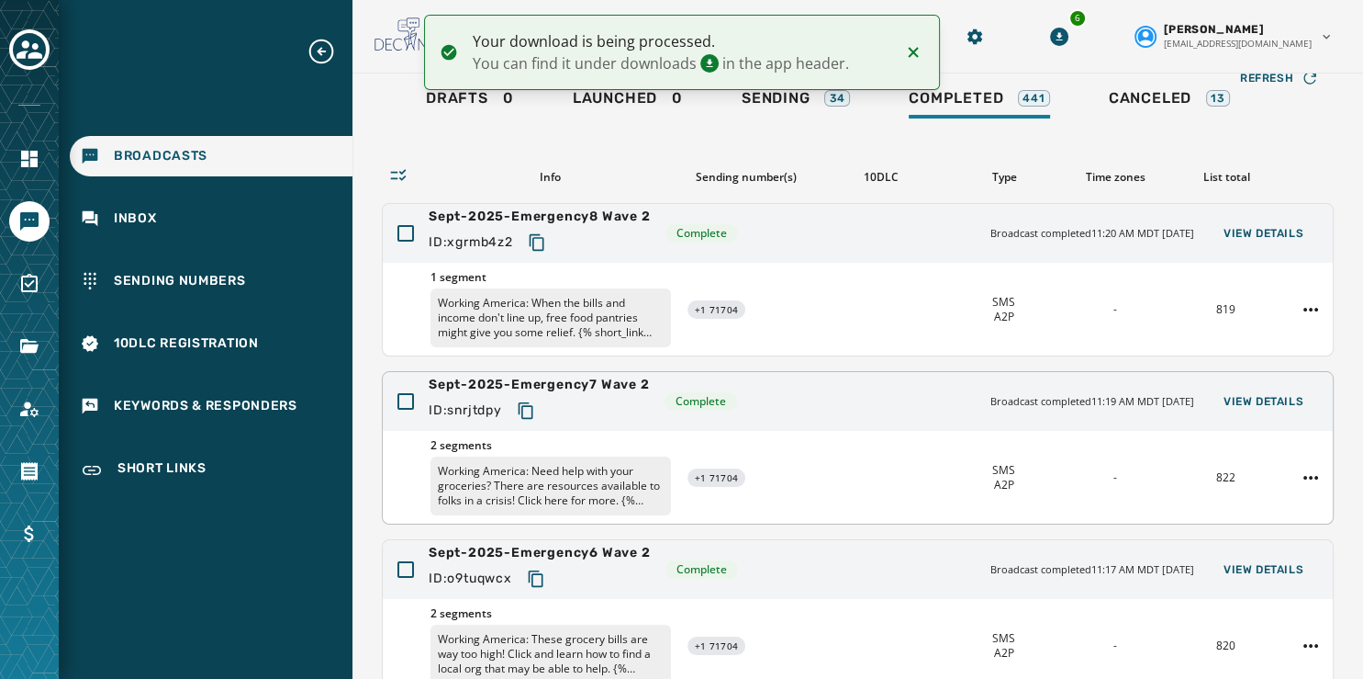
scroll to position [0, 0]
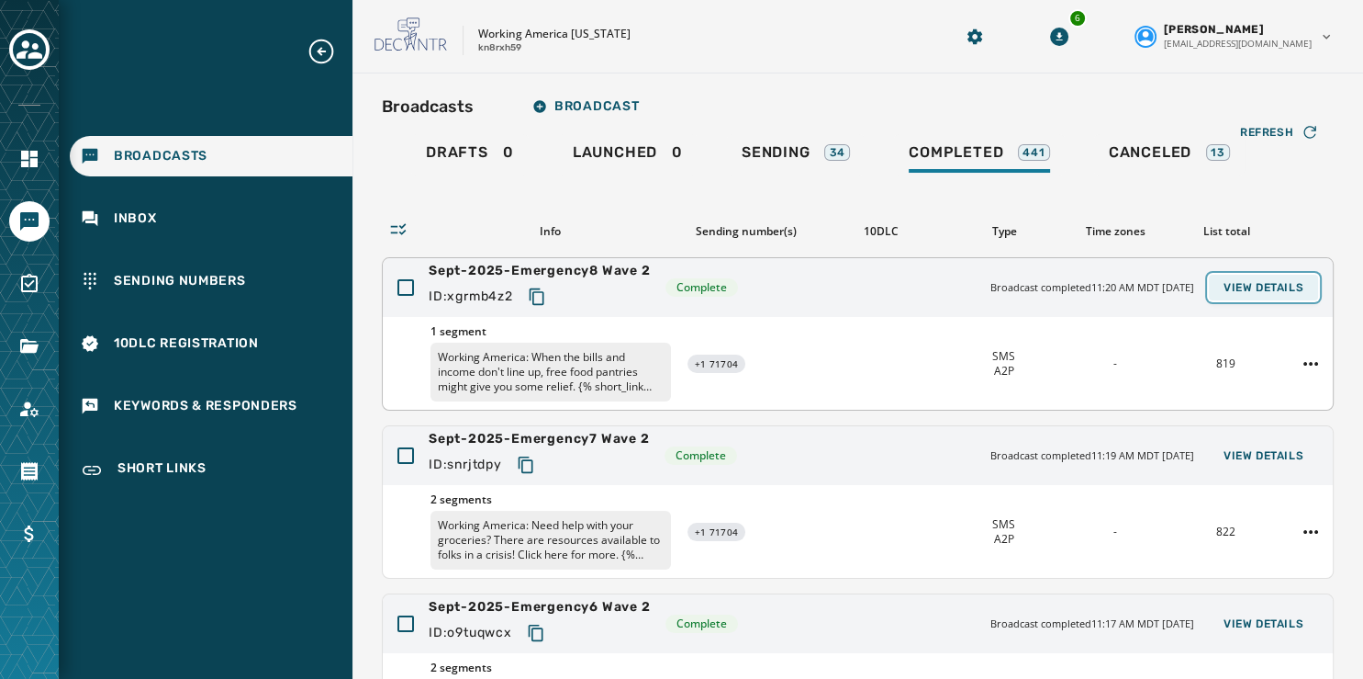
click at [1243, 282] on span "View Details" at bounding box center [1264, 287] width 80 height 15
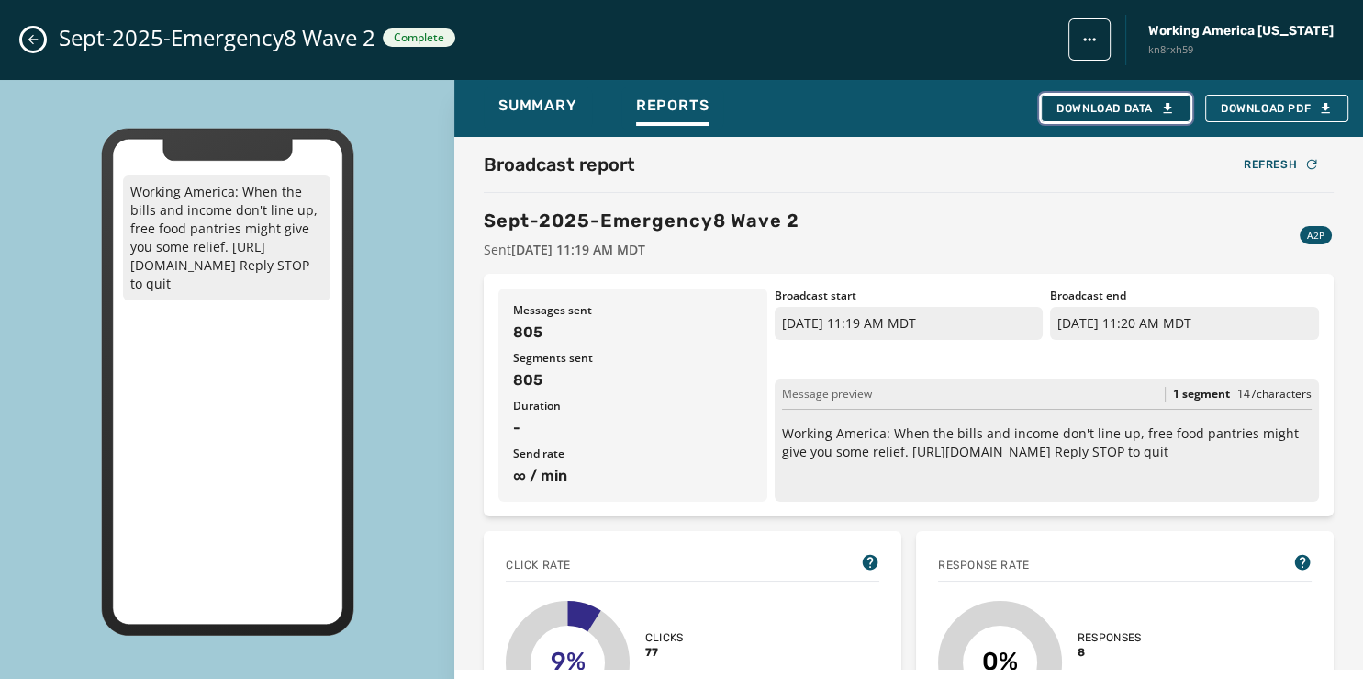
click at [1115, 107] on div "Download Data" at bounding box center [1116, 108] width 118 height 15
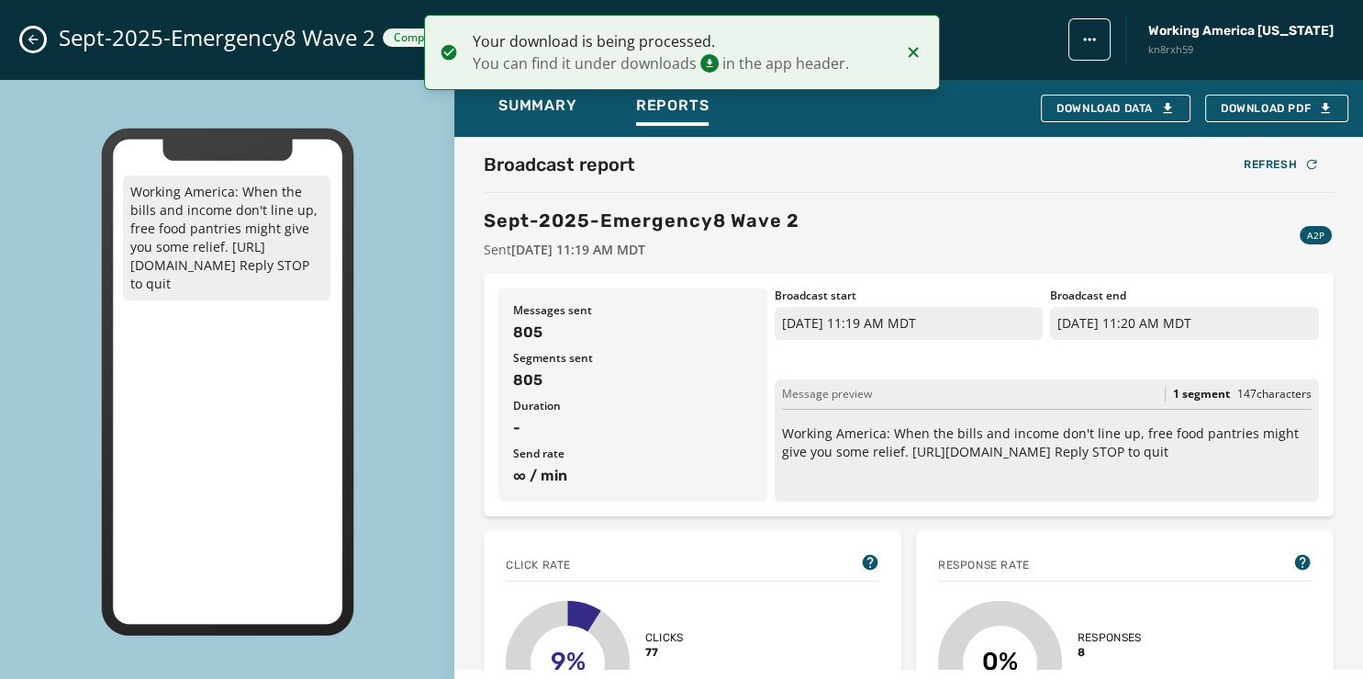
click at [32, 28] on div "Sept-2025-Emergency8 Wave 2 Complete Working America Ohio kn8rxh59" at bounding box center [681, 40] width 1363 height 80
click at [31, 40] on icon "Close admin drawer" at bounding box center [33, 39] width 15 height 15
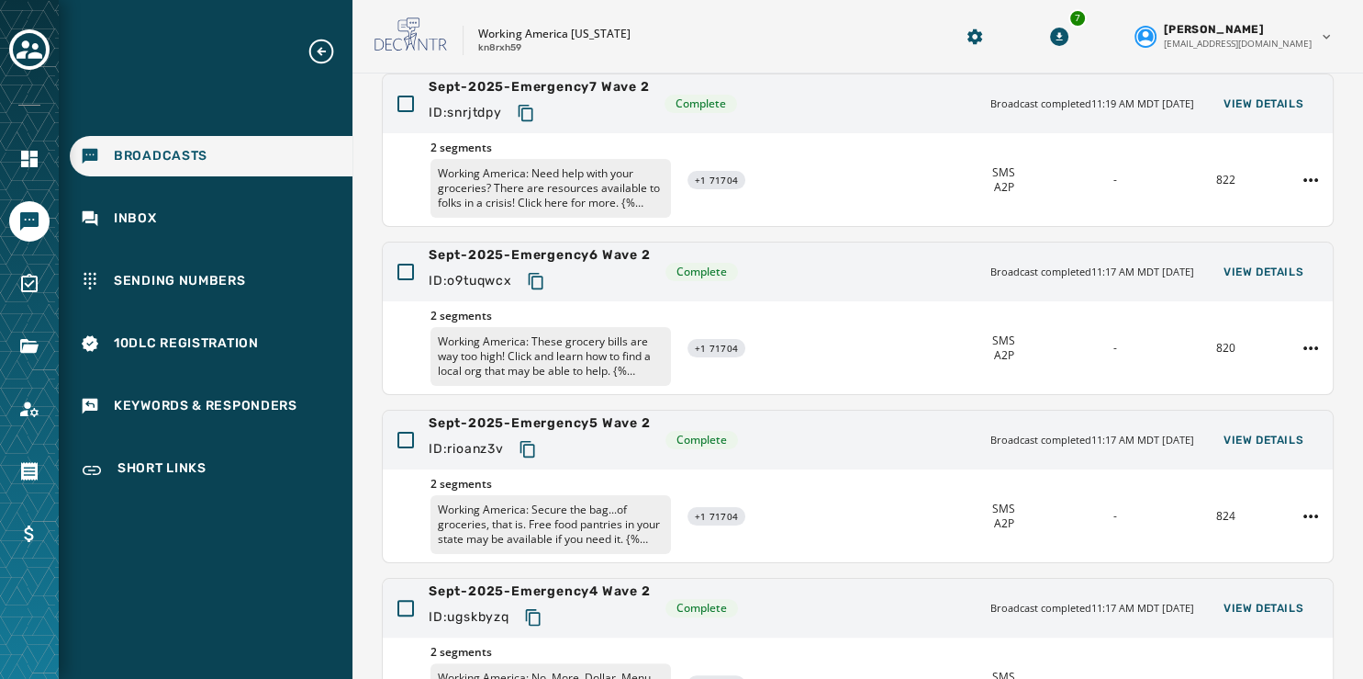
scroll to position [547, 0]
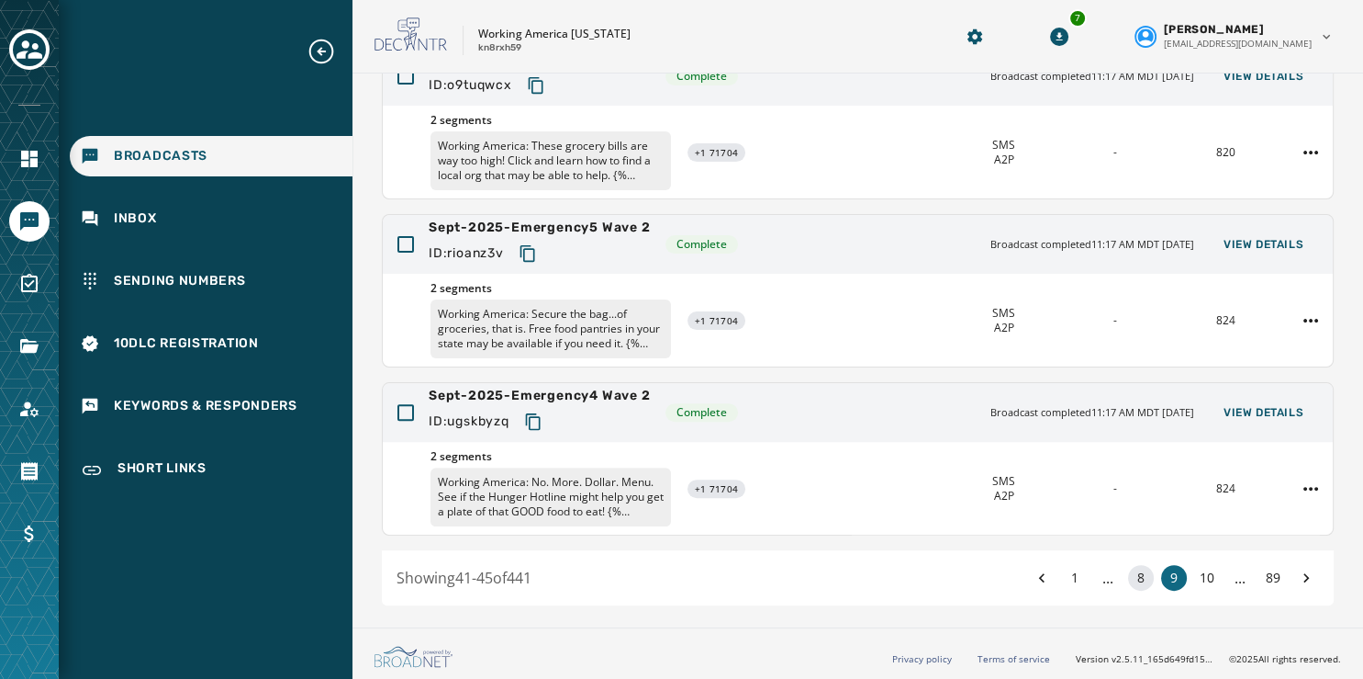
click at [1128, 578] on button "8" at bounding box center [1141, 578] width 26 height 26
click at [1237, 406] on span "View Details" at bounding box center [1264, 412] width 80 height 15
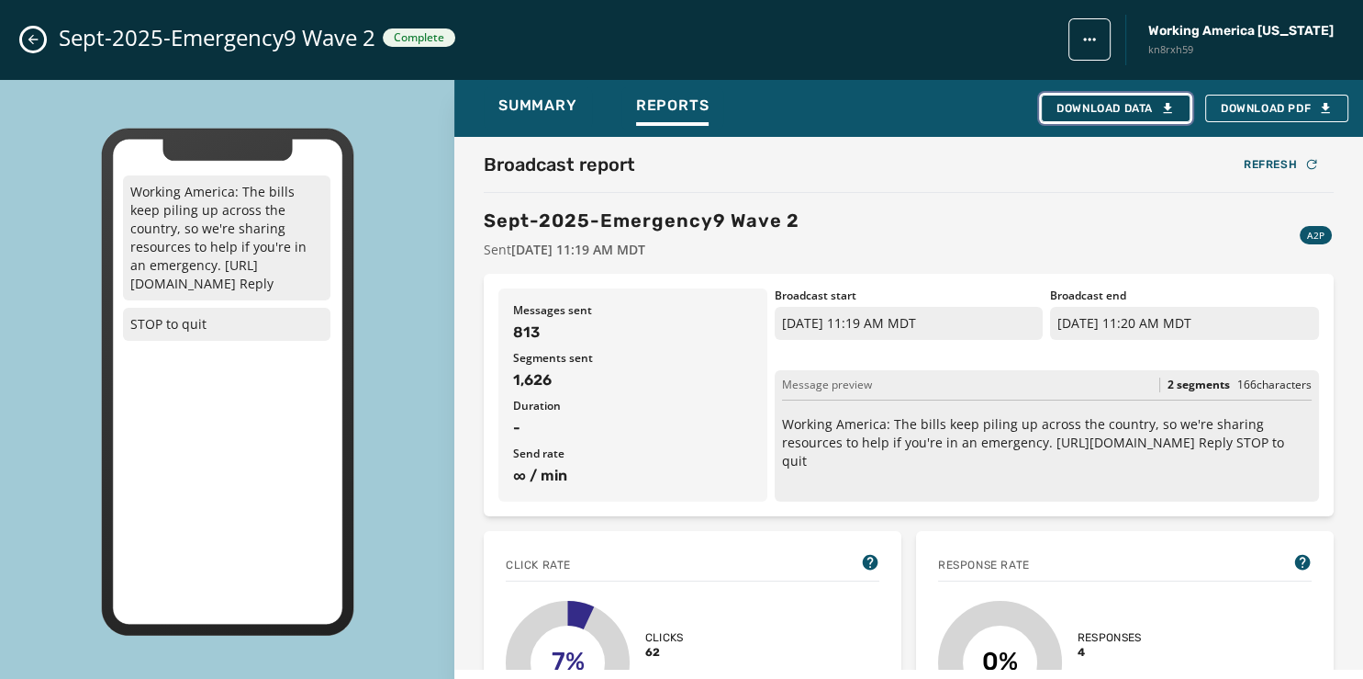
click at [1108, 101] on div "Download Data" at bounding box center [1116, 108] width 118 height 15
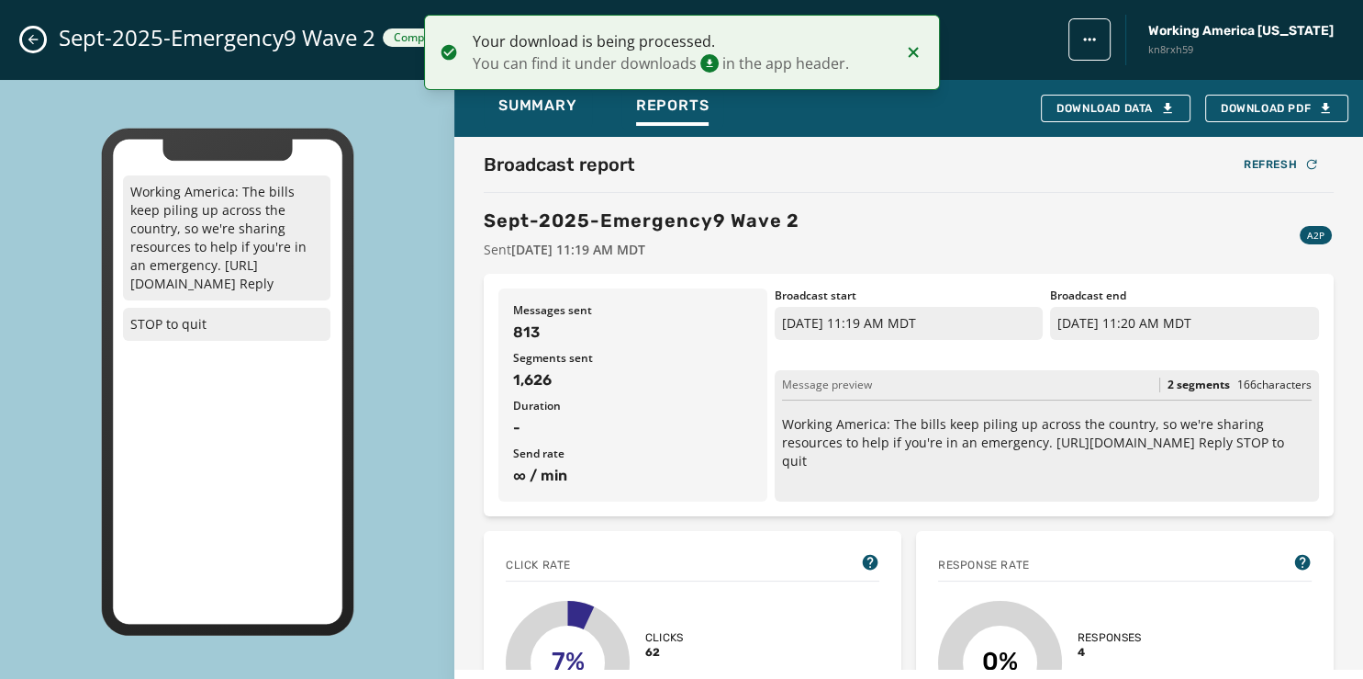
click at [27, 40] on icon "Close admin drawer" at bounding box center [33, 39] width 15 height 15
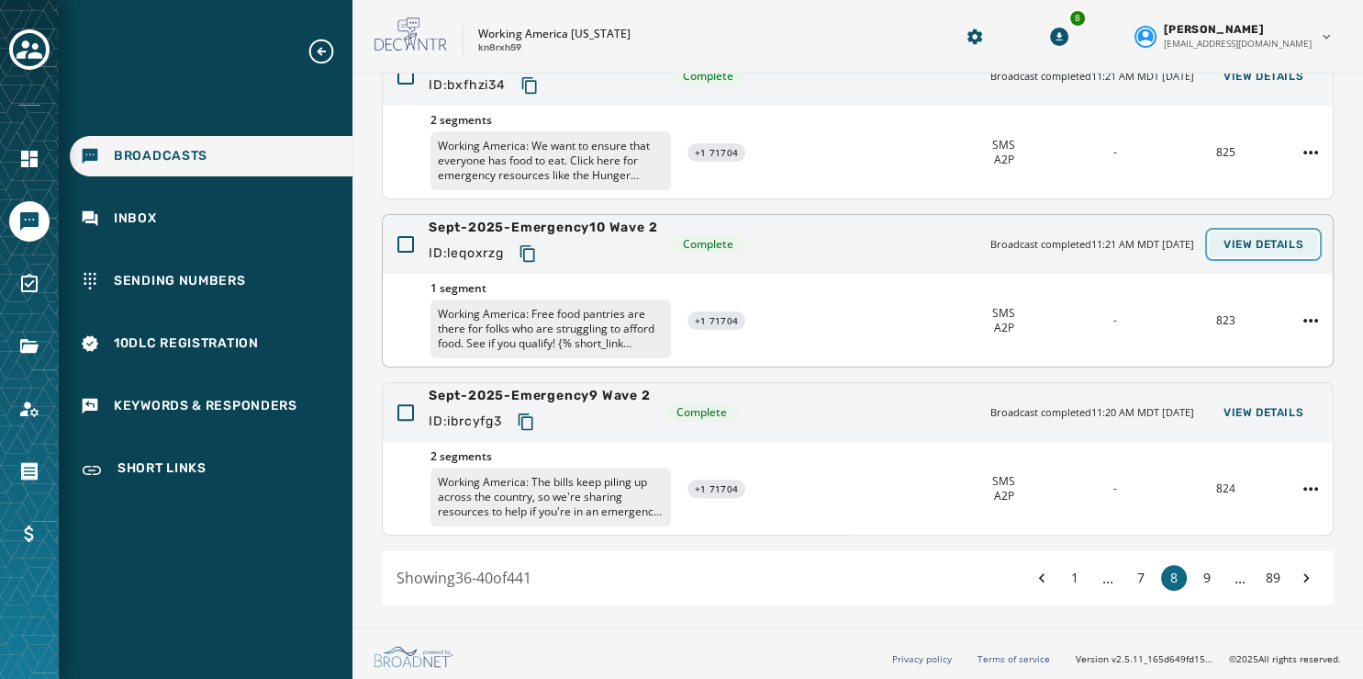
click at [1224, 241] on span "View Details" at bounding box center [1264, 244] width 80 height 15
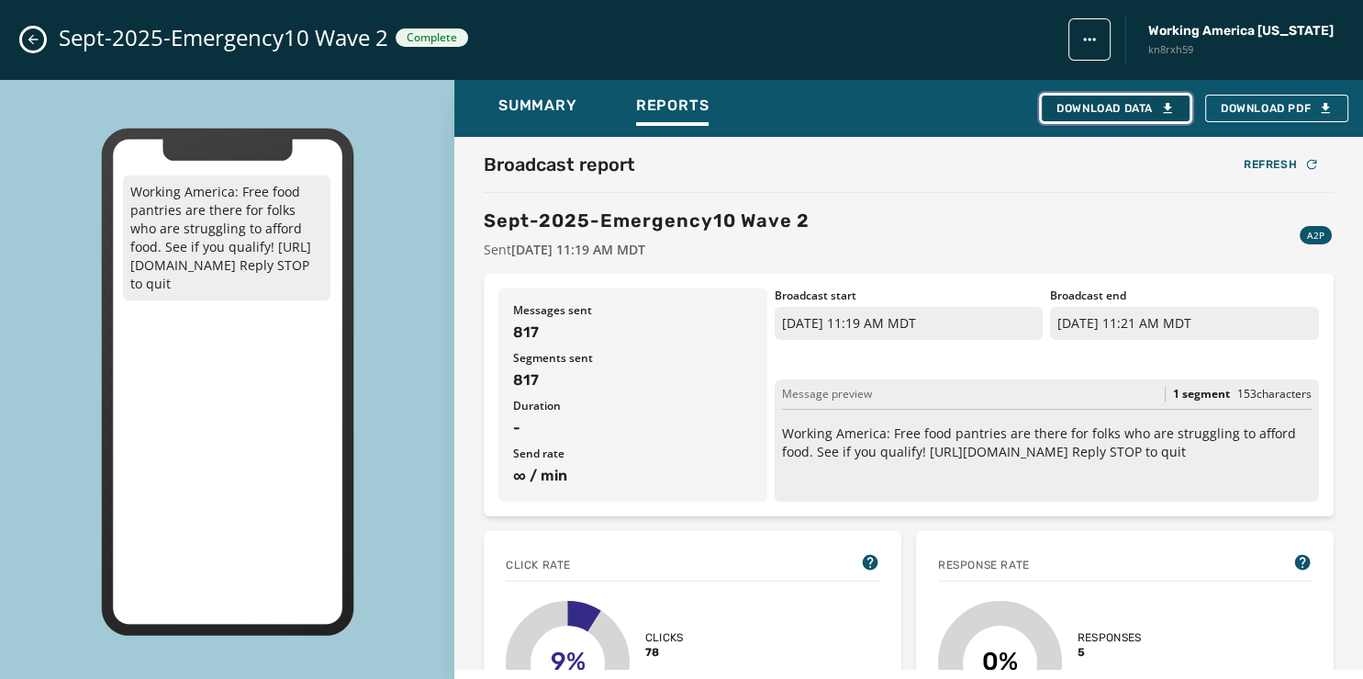
click at [1086, 108] on div "Download Data" at bounding box center [1116, 108] width 118 height 15
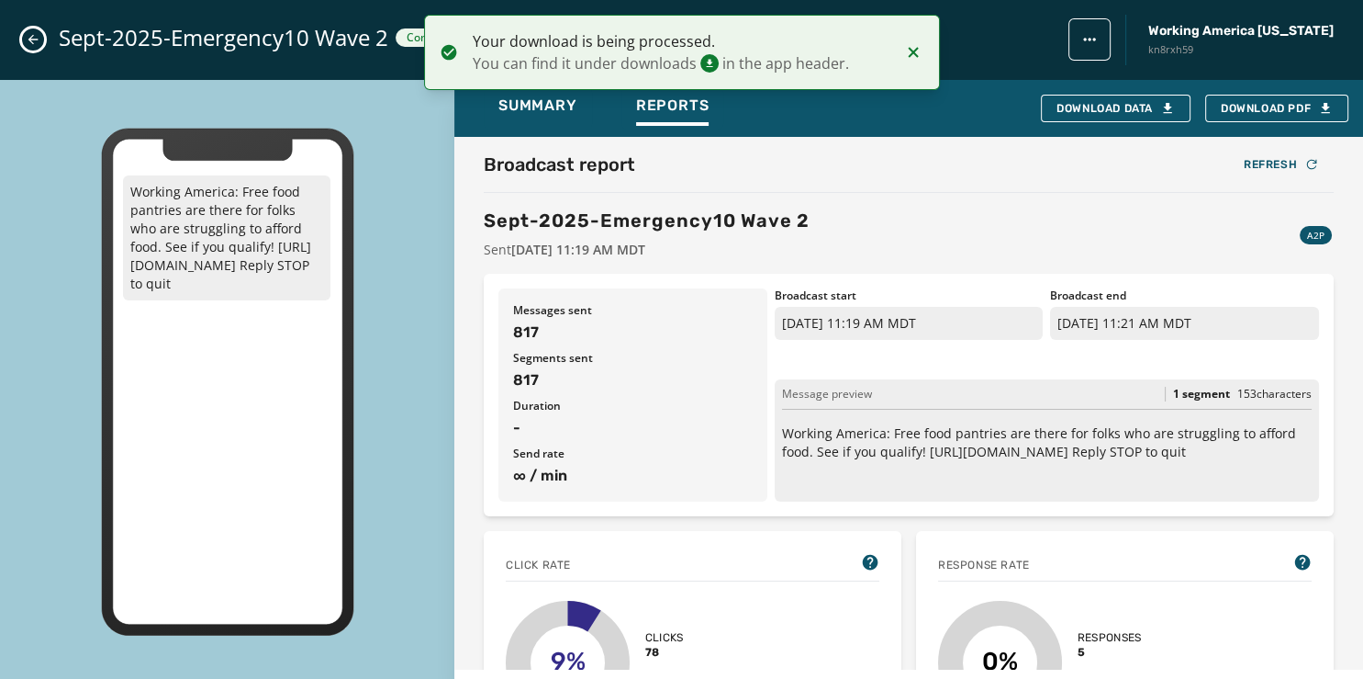
click at [33, 39] on icon "Close admin drawer" at bounding box center [33, 39] width 15 height 15
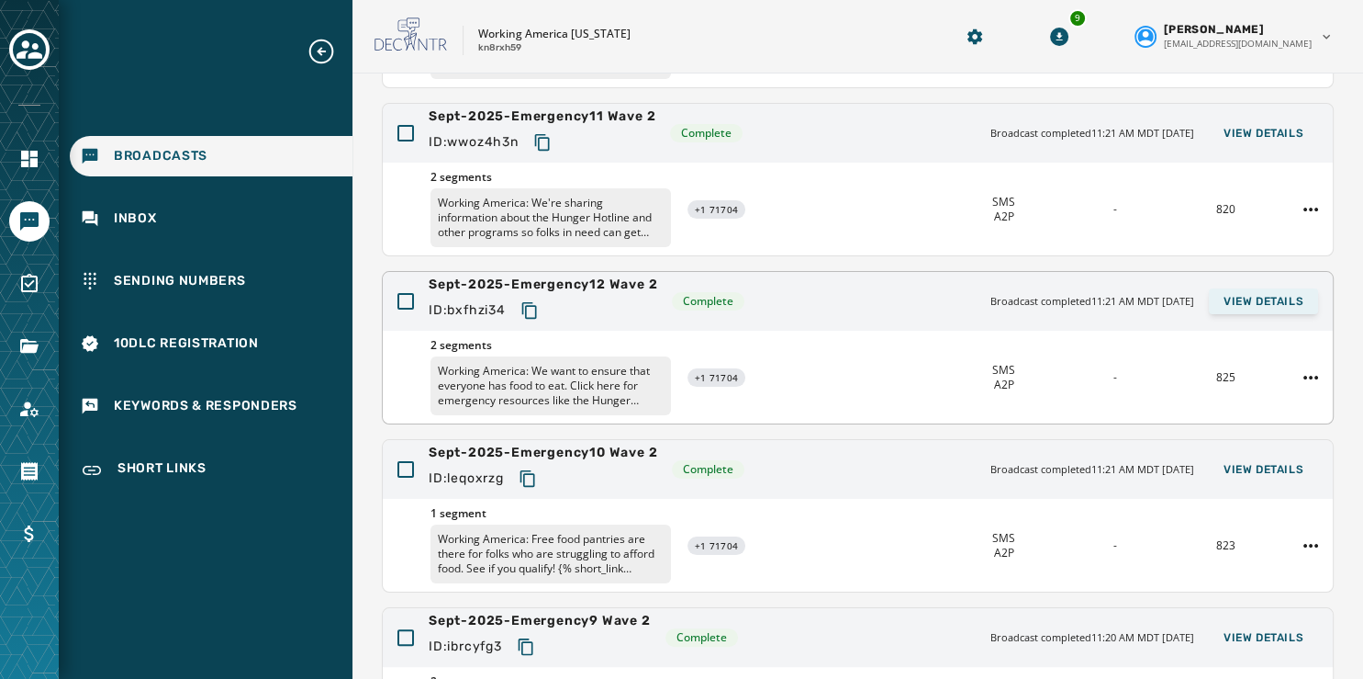
scroll to position [321, 0]
click at [1240, 131] on span "View Details" at bounding box center [1264, 134] width 80 height 15
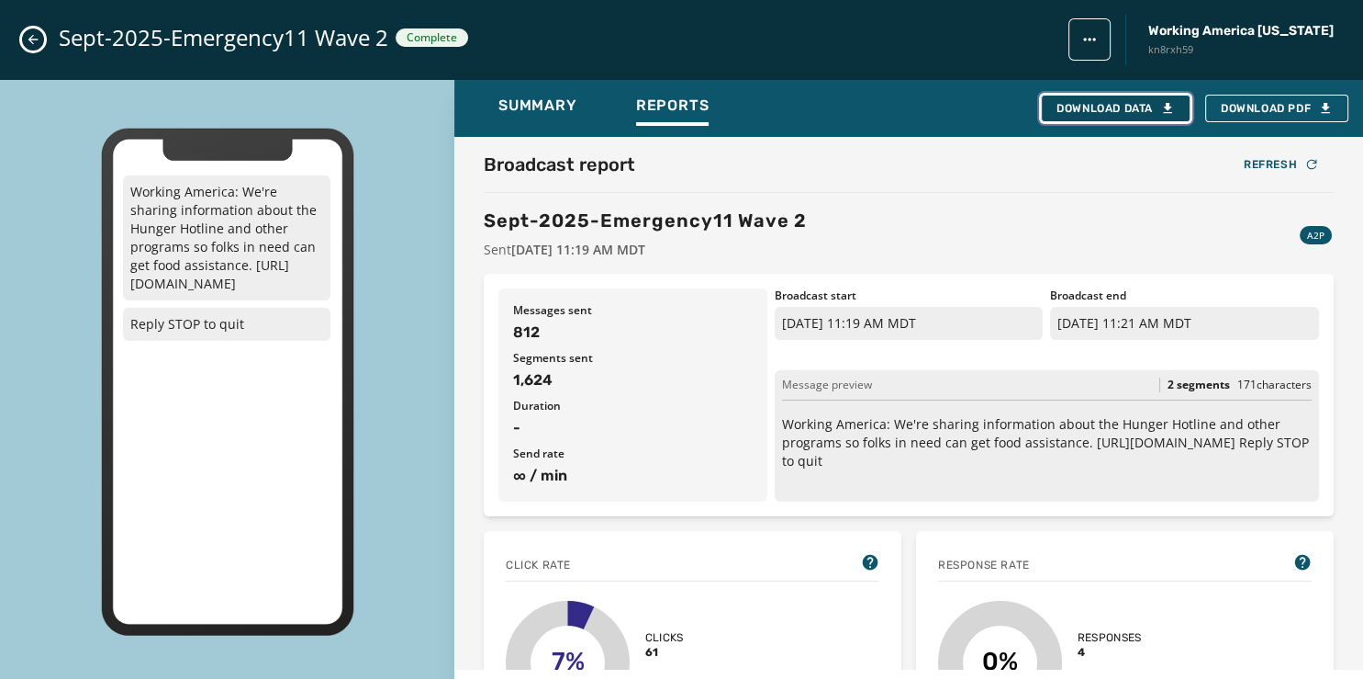
click at [1074, 107] on div "Download Data" at bounding box center [1116, 108] width 118 height 15
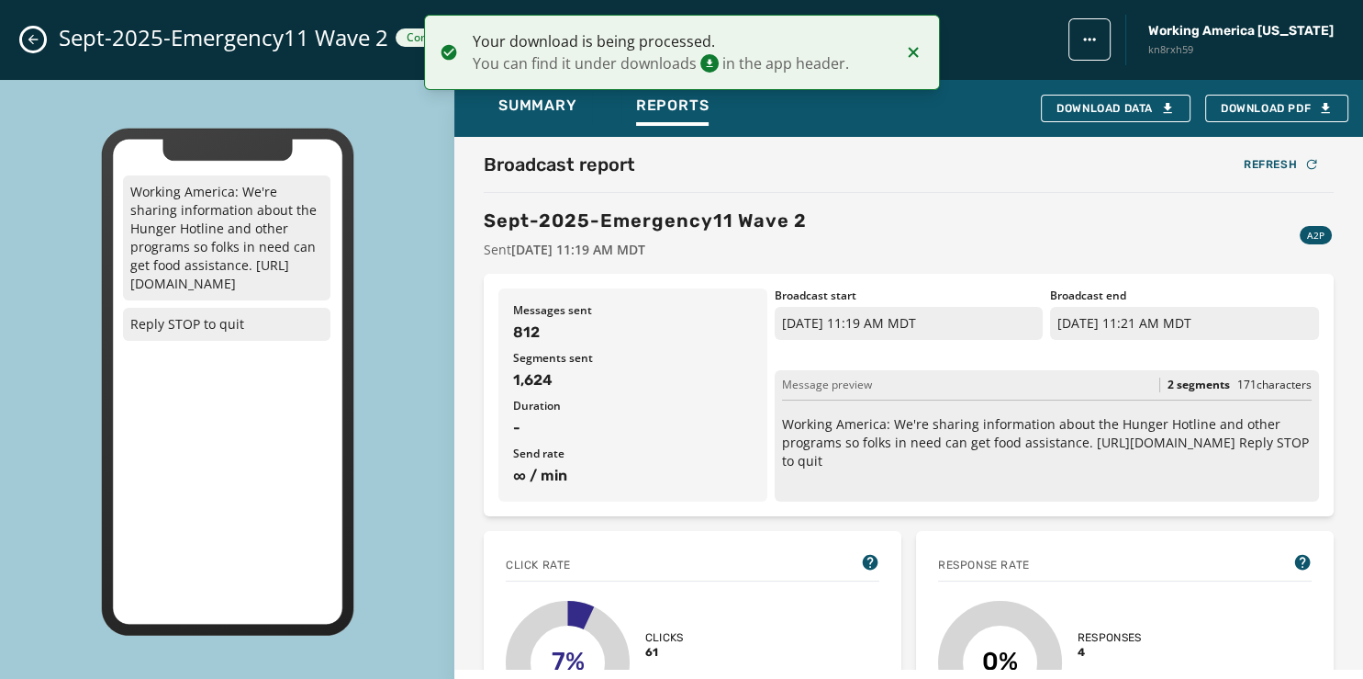
click at [32, 40] on icon "Close admin drawer" at bounding box center [33, 39] width 15 height 15
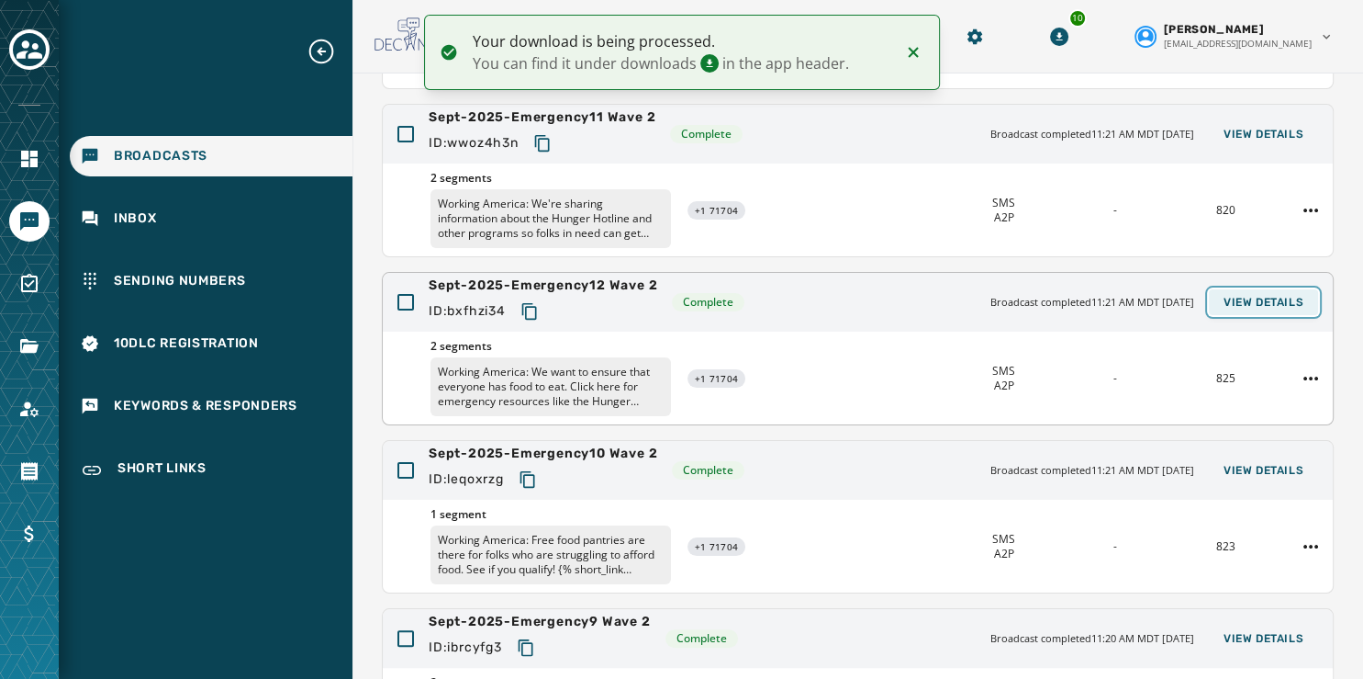
click at [1232, 291] on button "View Details" at bounding box center [1263, 302] width 109 height 26
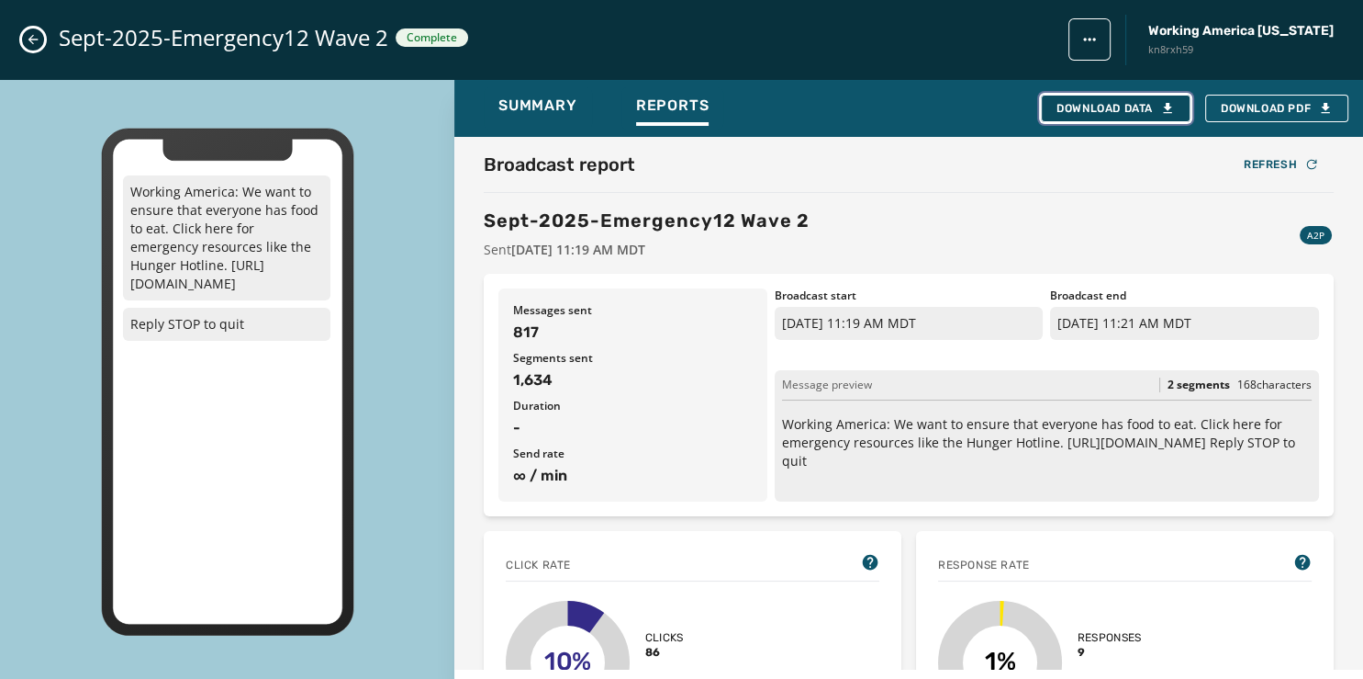
click at [1136, 102] on div "Download Data" at bounding box center [1116, 108] width 118 height 15
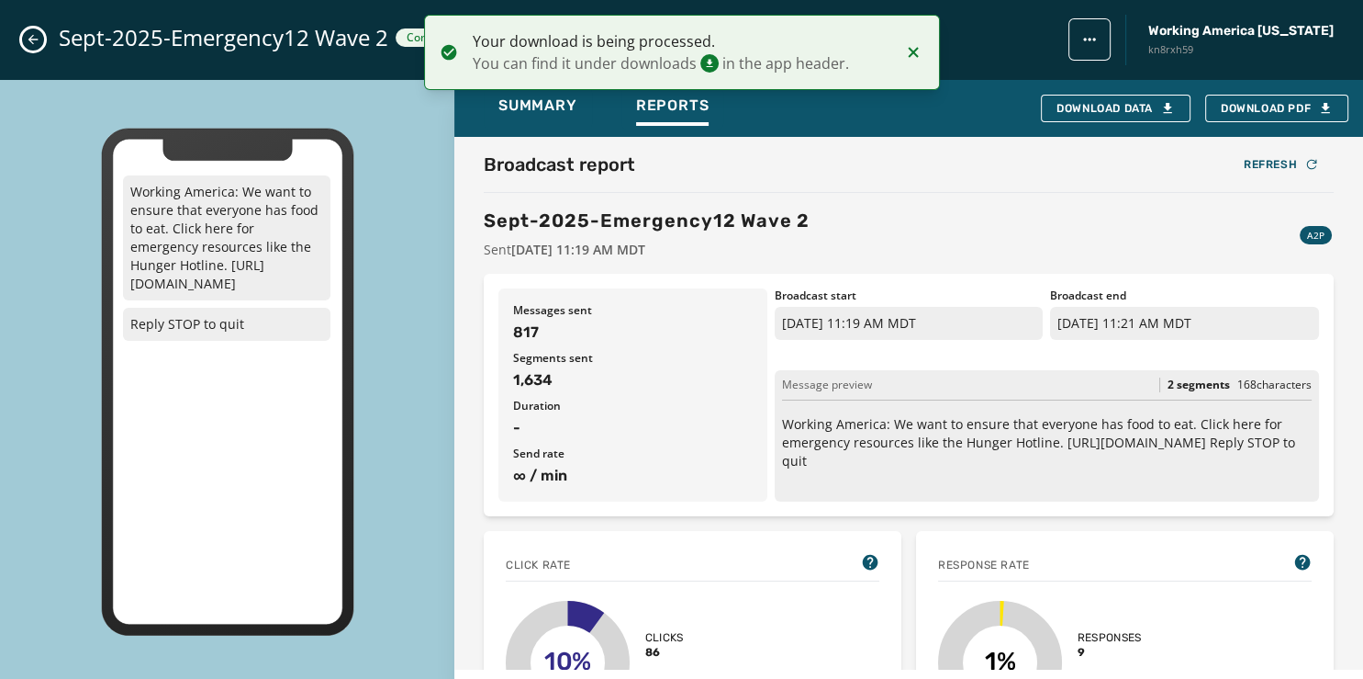
click at [31, 39] on icon "Close admin drawer" at bounding box center [33, 40] width 10 height 10
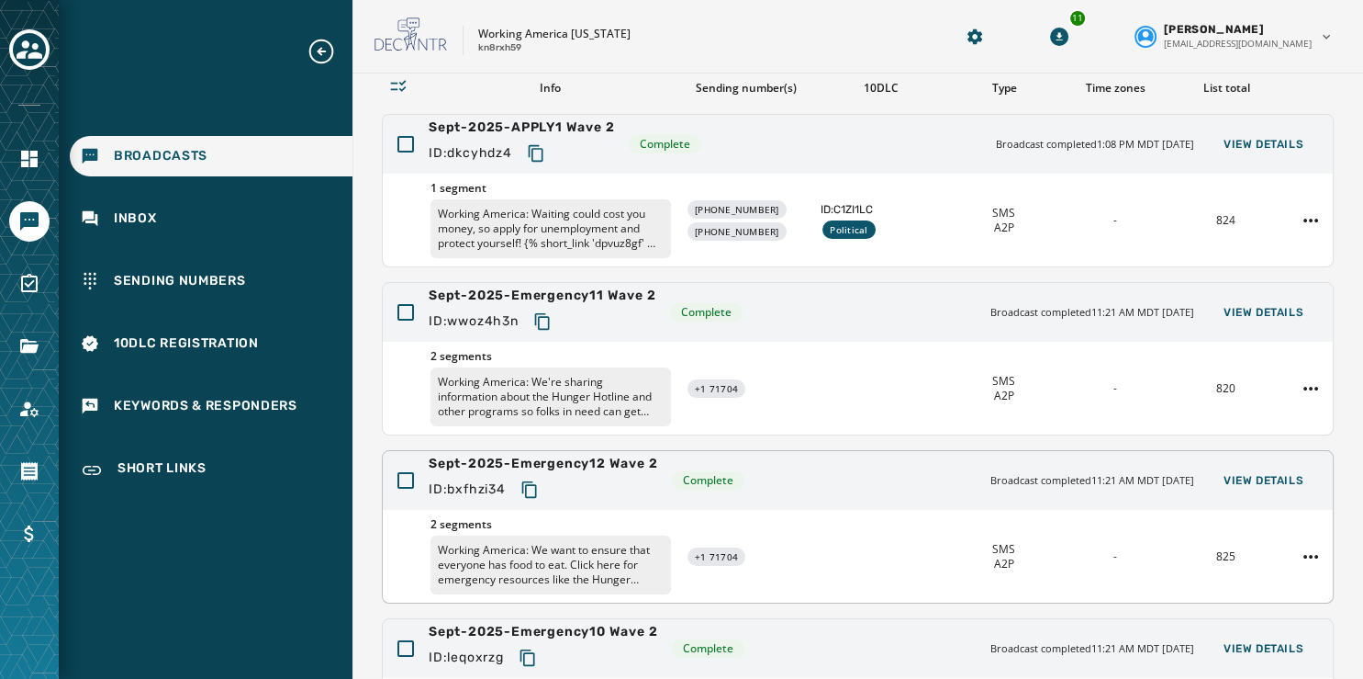
scroll to position [143, 0]
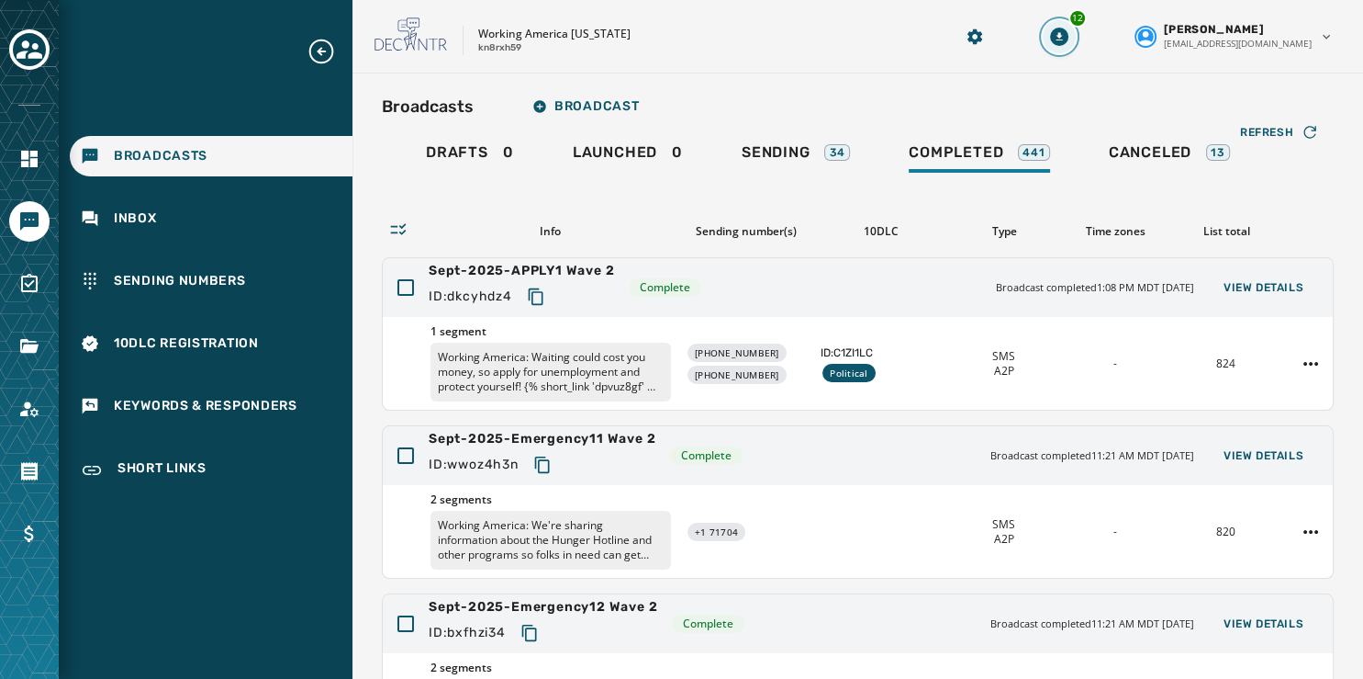
click at [1069, 39] on icon "Download Menu" at bounding box center [1059, 37] width 18 height 18
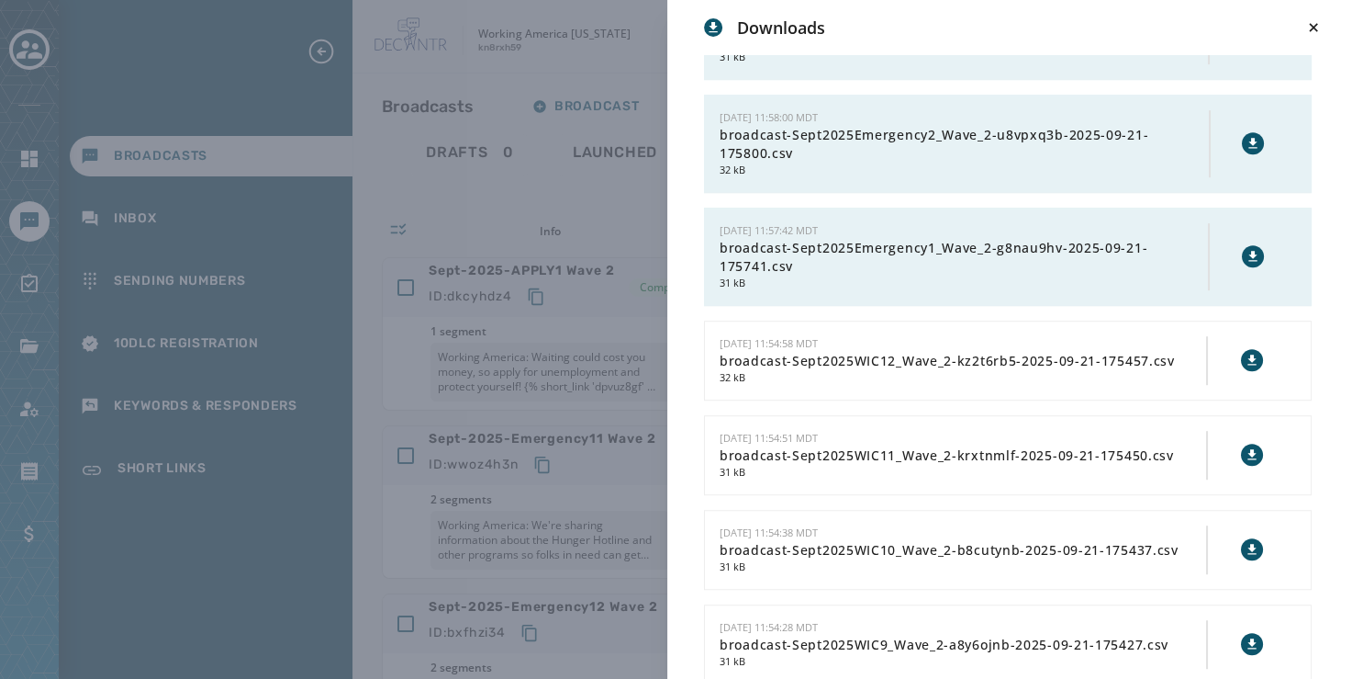
scroll to position [1099, 0]
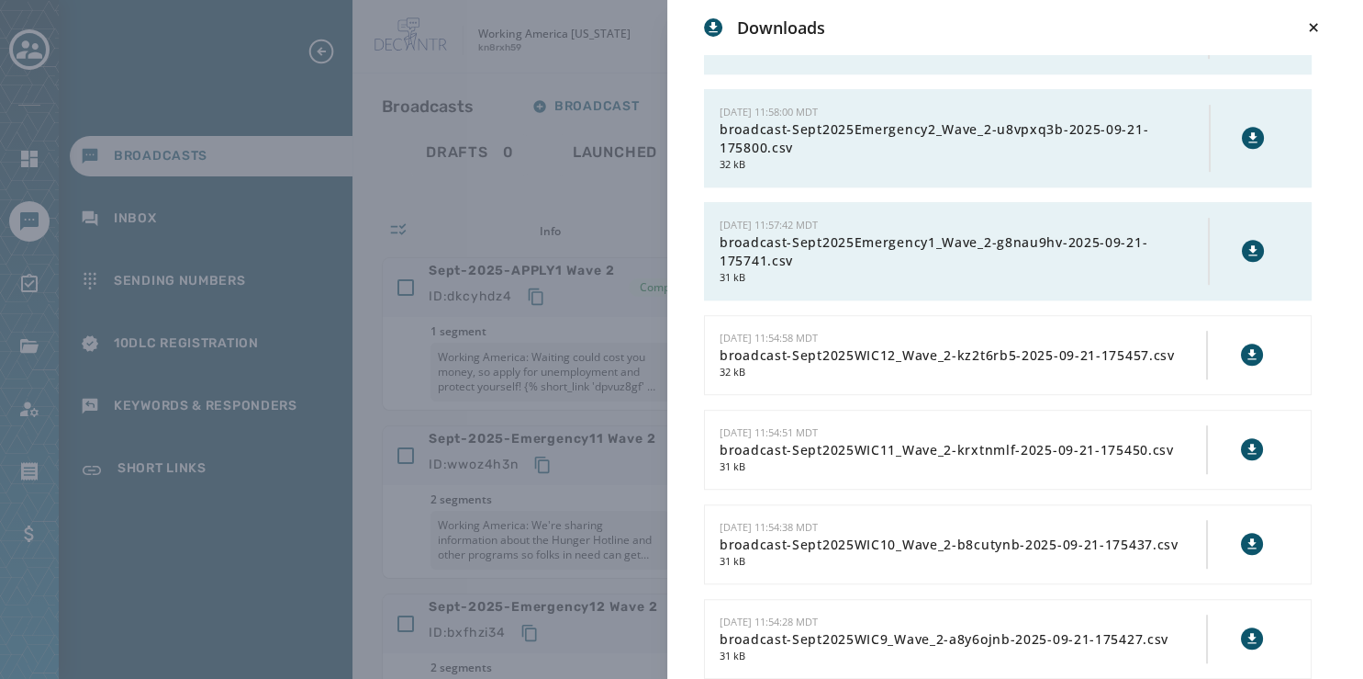
click at [1250, 245] on icon at bounding box center [1254, 250] width 8 height 10
click at [1242, 127] on button at bounding box center [1253, 138] width 22 height 22
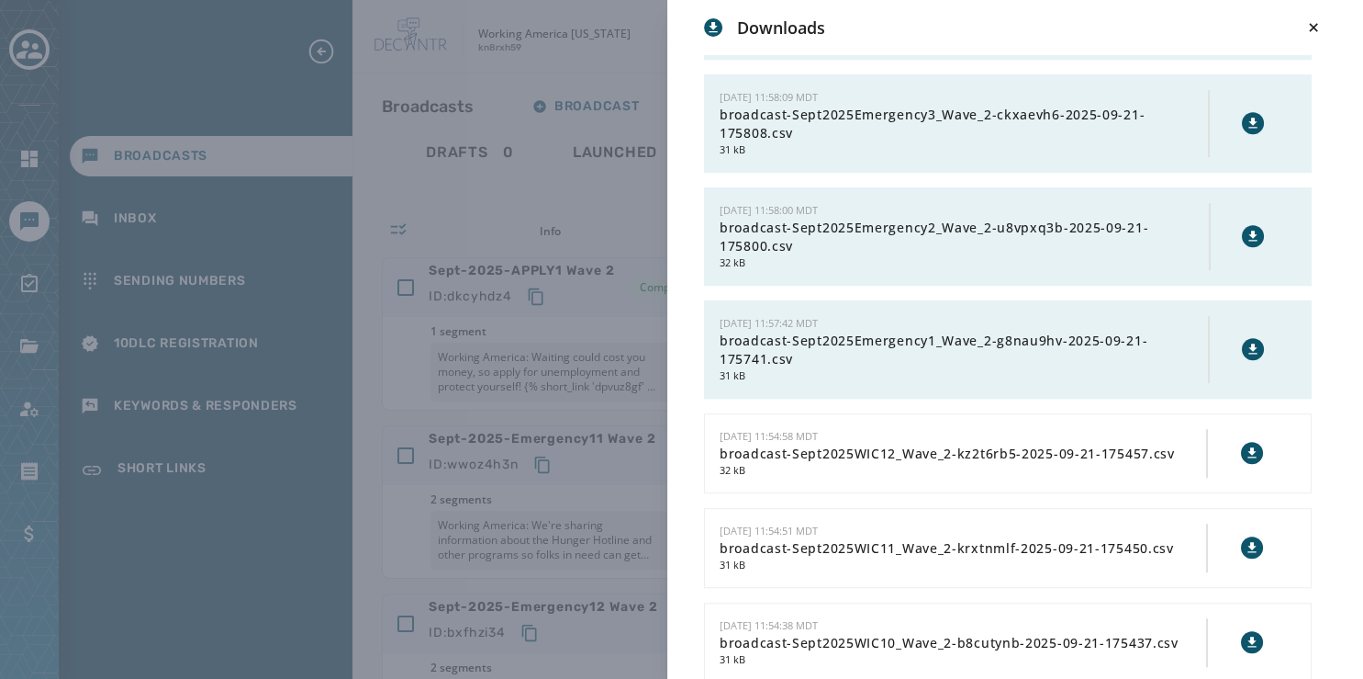
scroll to position [988, 0]
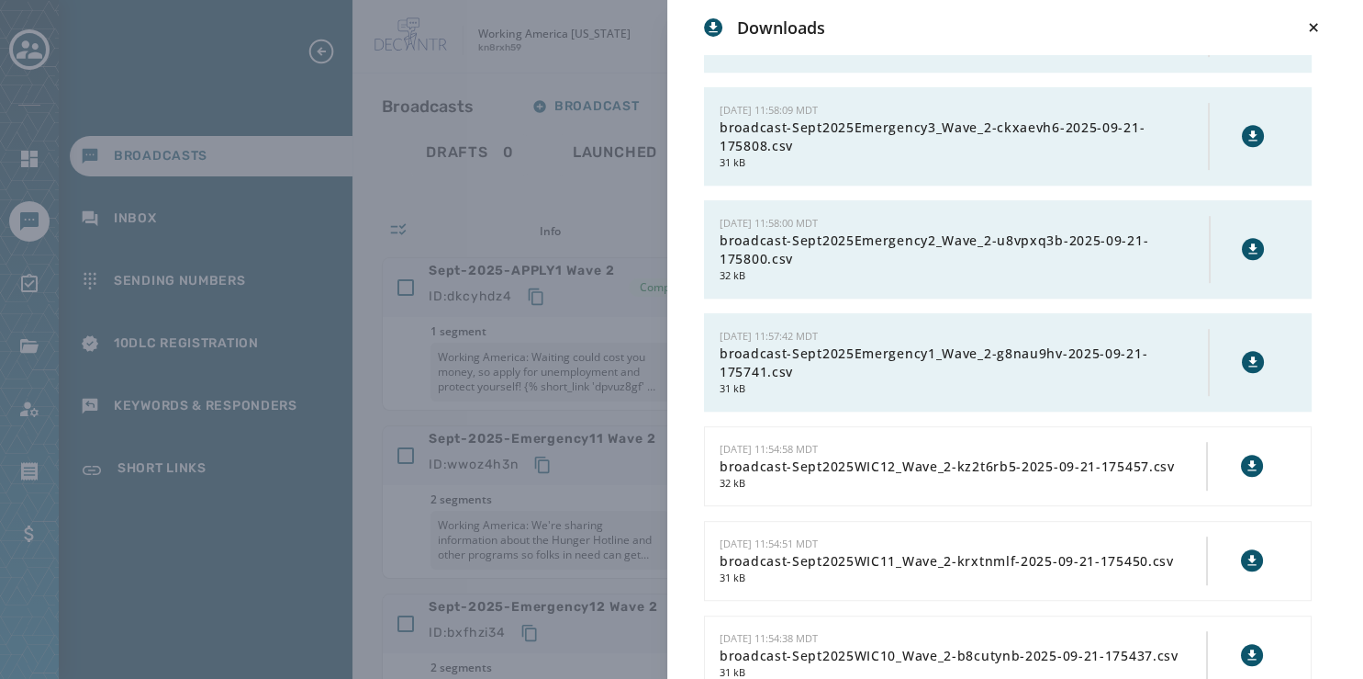
click at [1249, 131] on icon at bounding box center [1253, 135] width 8 height 10
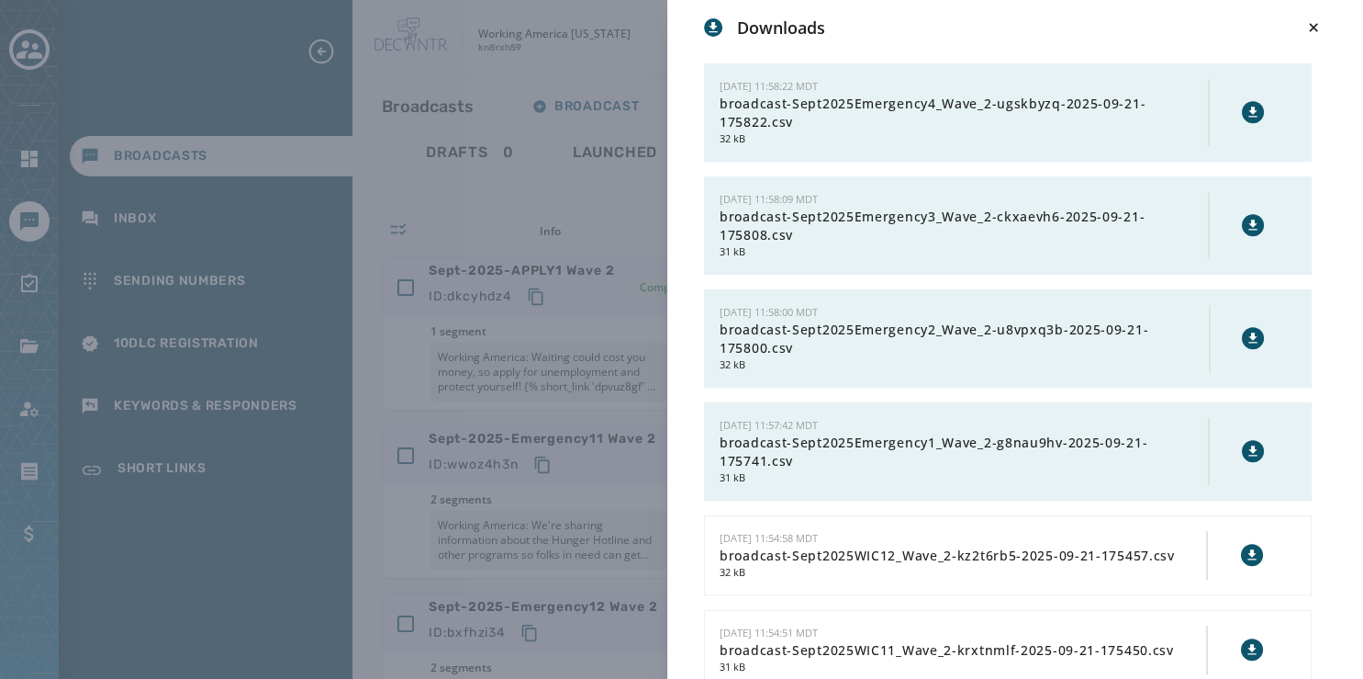
scroll to position [881, 0]
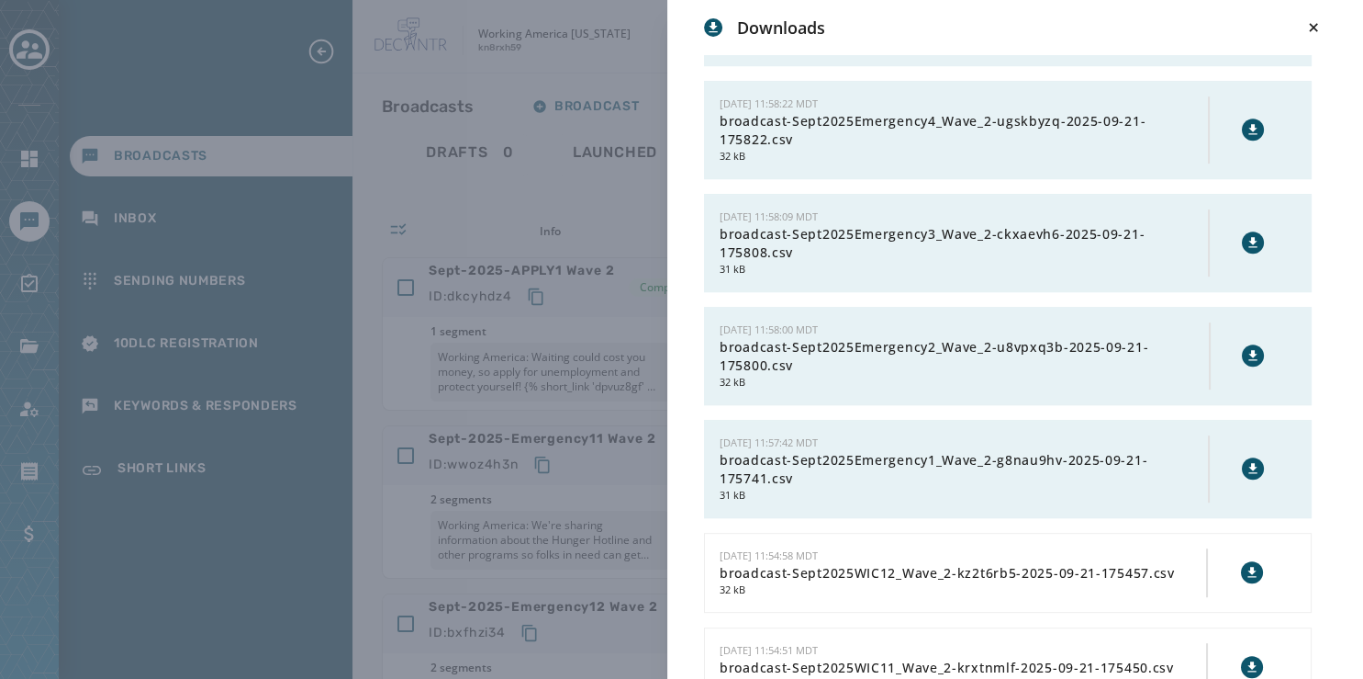
click at [1246, 122] on icon at bounding box center [1253, 129] width 15 height 15
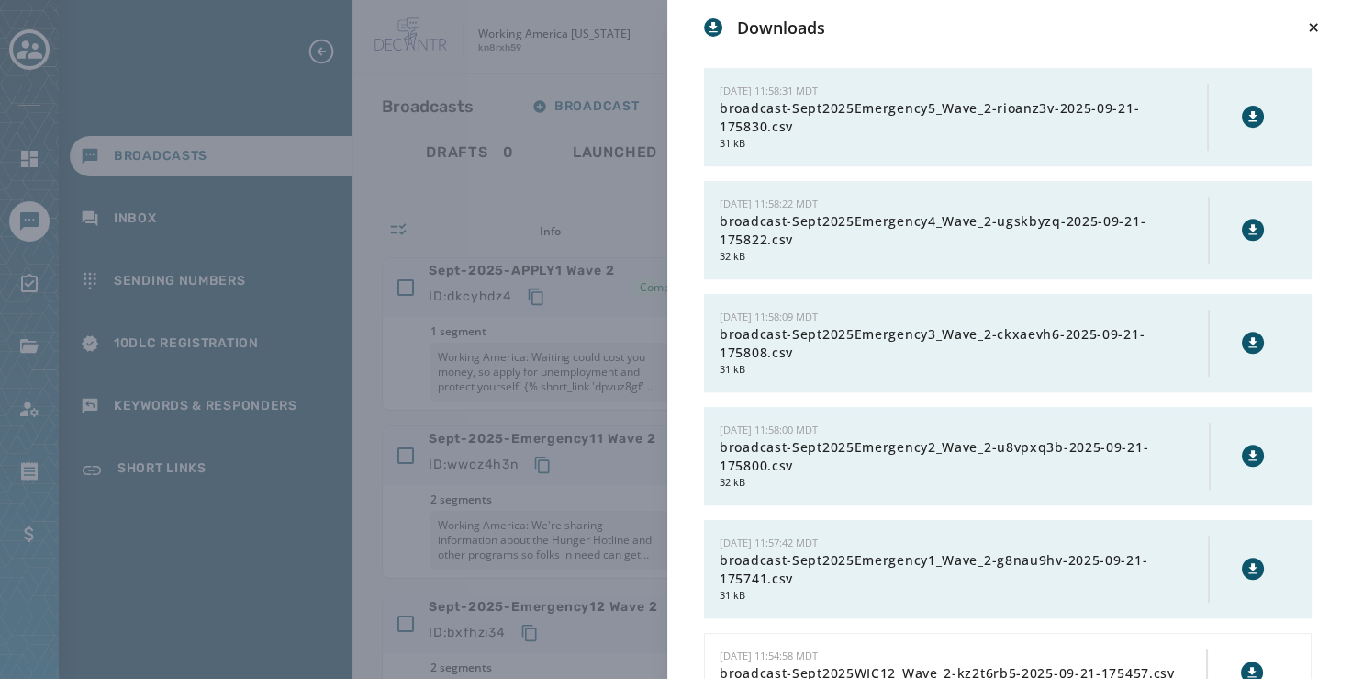
scroll to position [779, 0]
click at [1249, 114] on icon at bounding box center [1253, 119] width 8 height 10
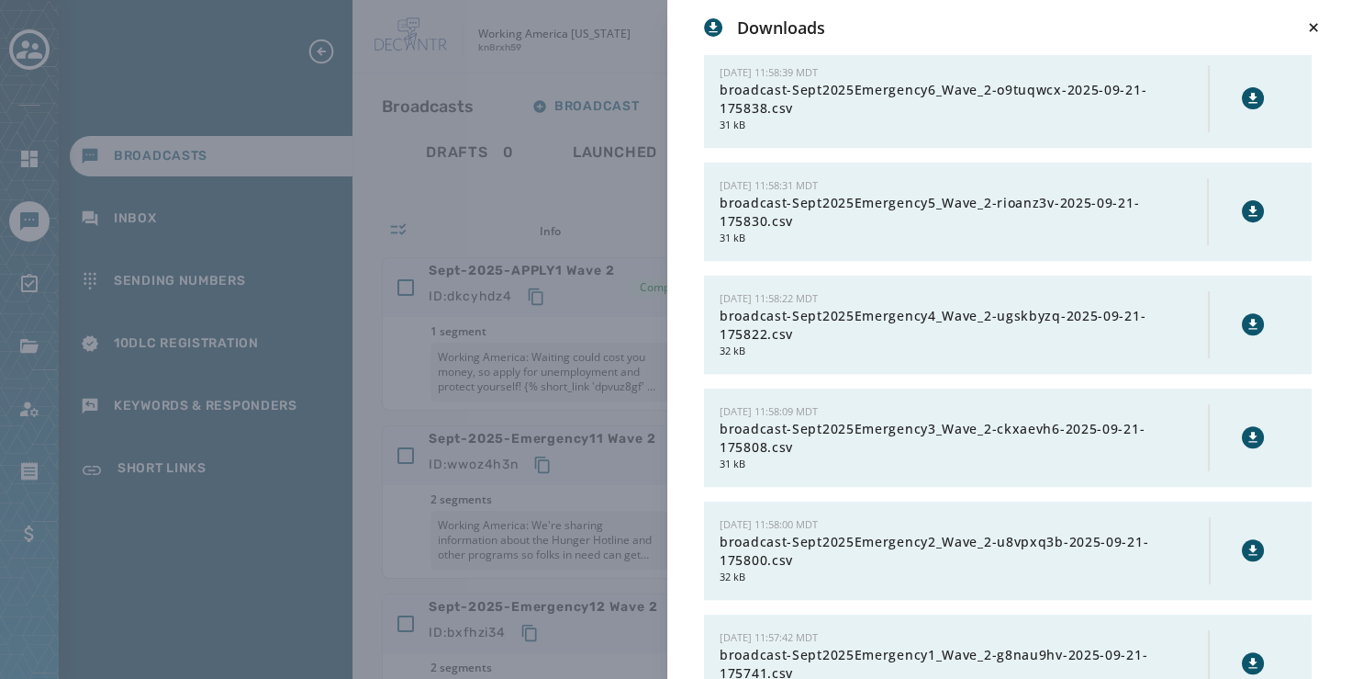
scroll to position [687, 0]
click at [1246, 96] on icon at bounding box center [1253, 98] width 15 height 15
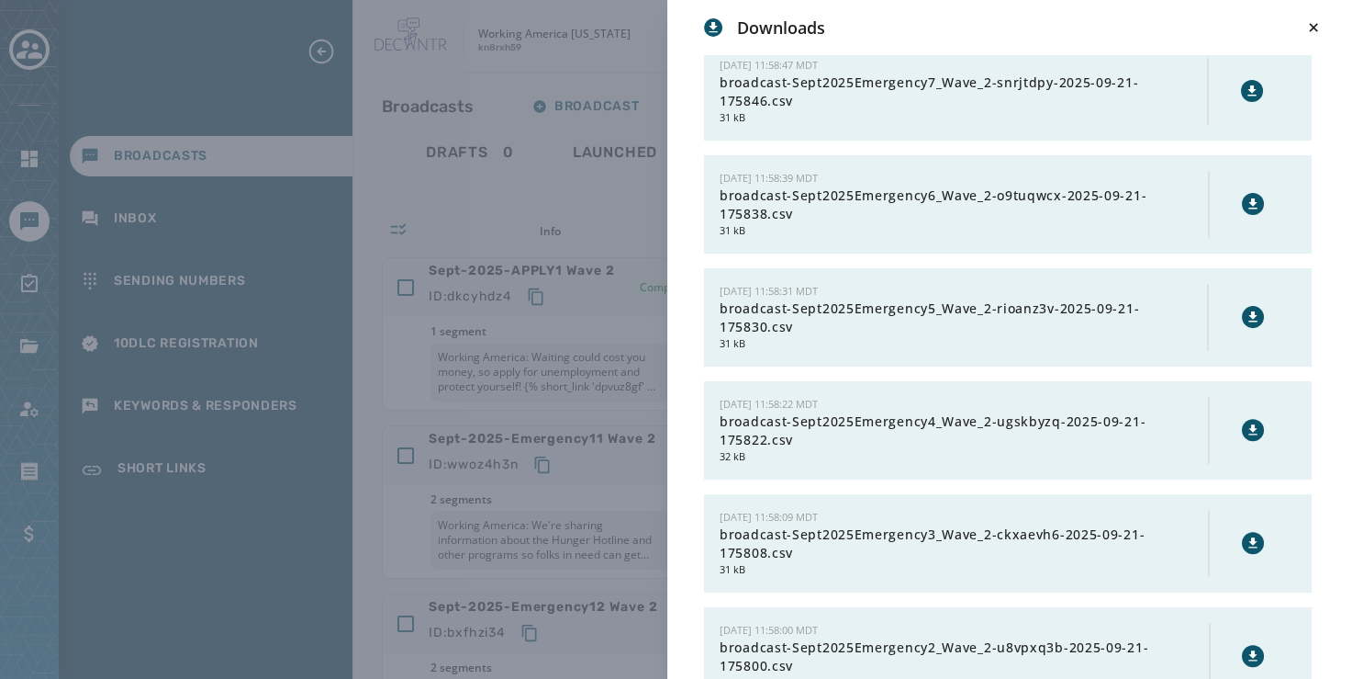
scroll to position [580, 0]
click at [1245, 87] on icon at bounding box center [1252, 91] width 15 height 15
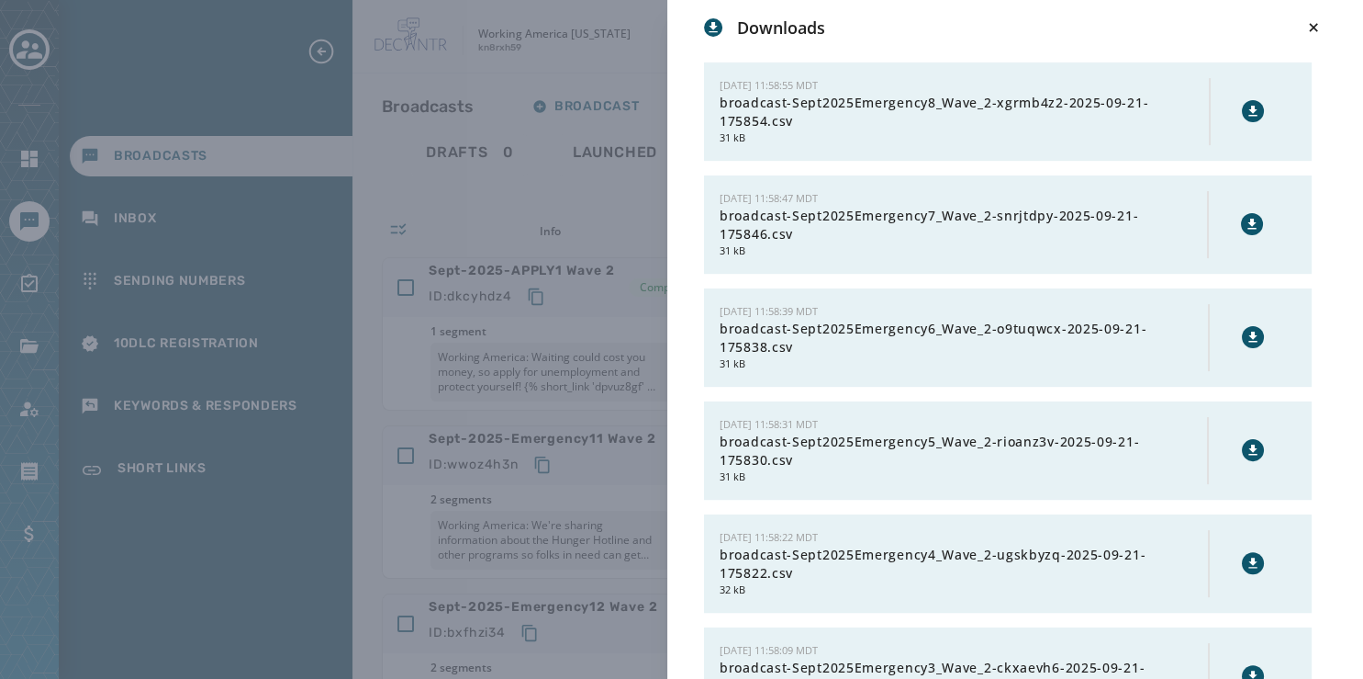
scroll to position [447, 0]
click at [1250, 108] on icon at bounding box center [1254, 112] width 8 height 10
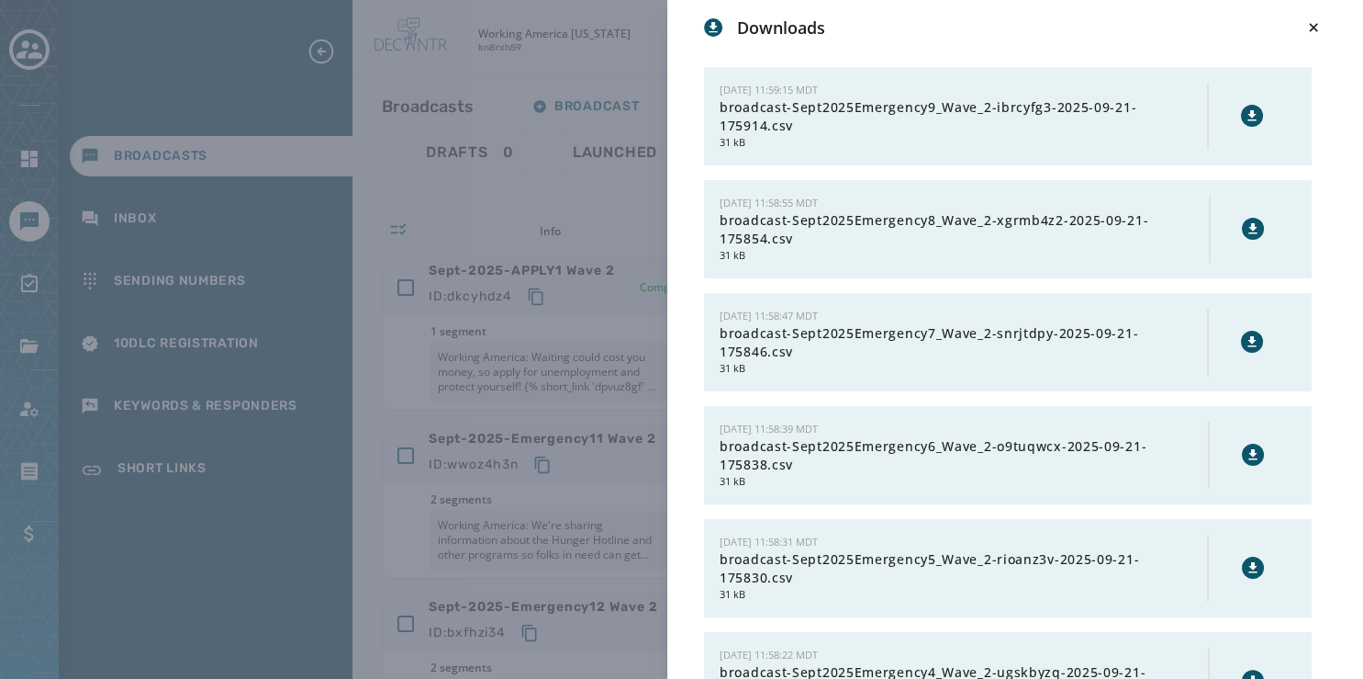
click at [1249, 110] on icon at bounding box center [1253, 115] width 8 height 10
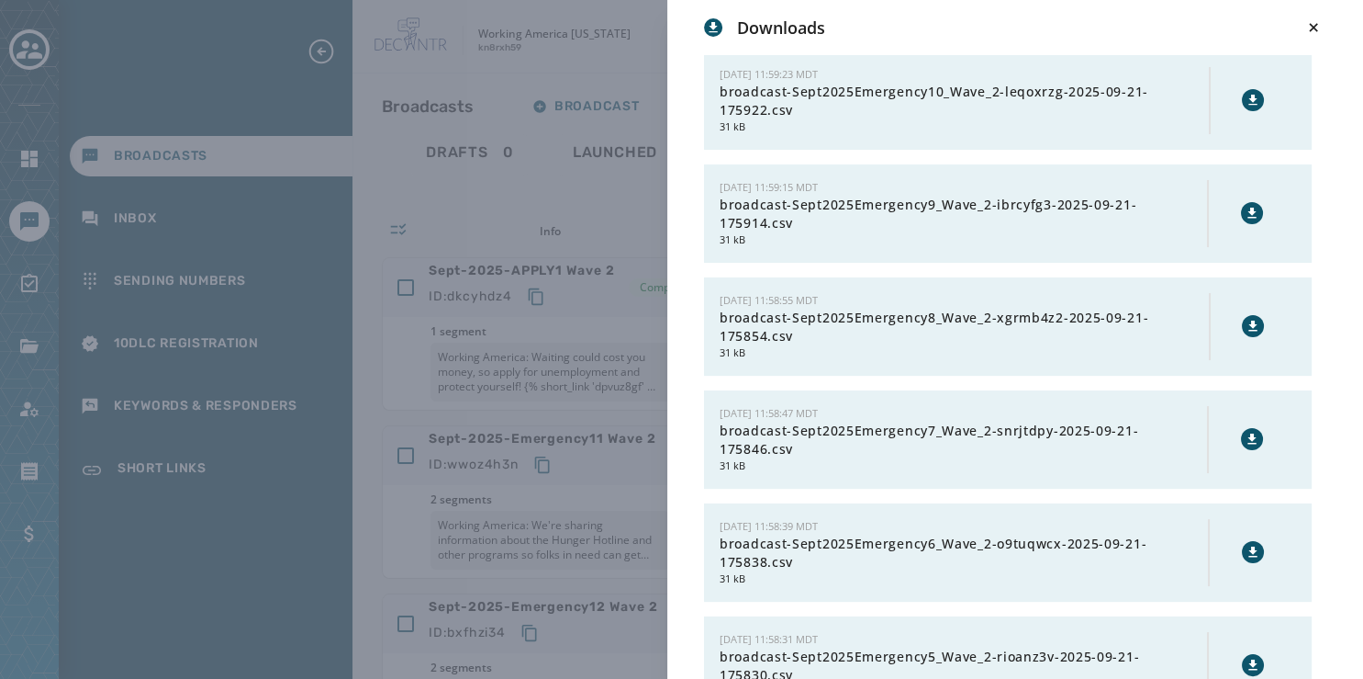
scroll to position [218, 0]
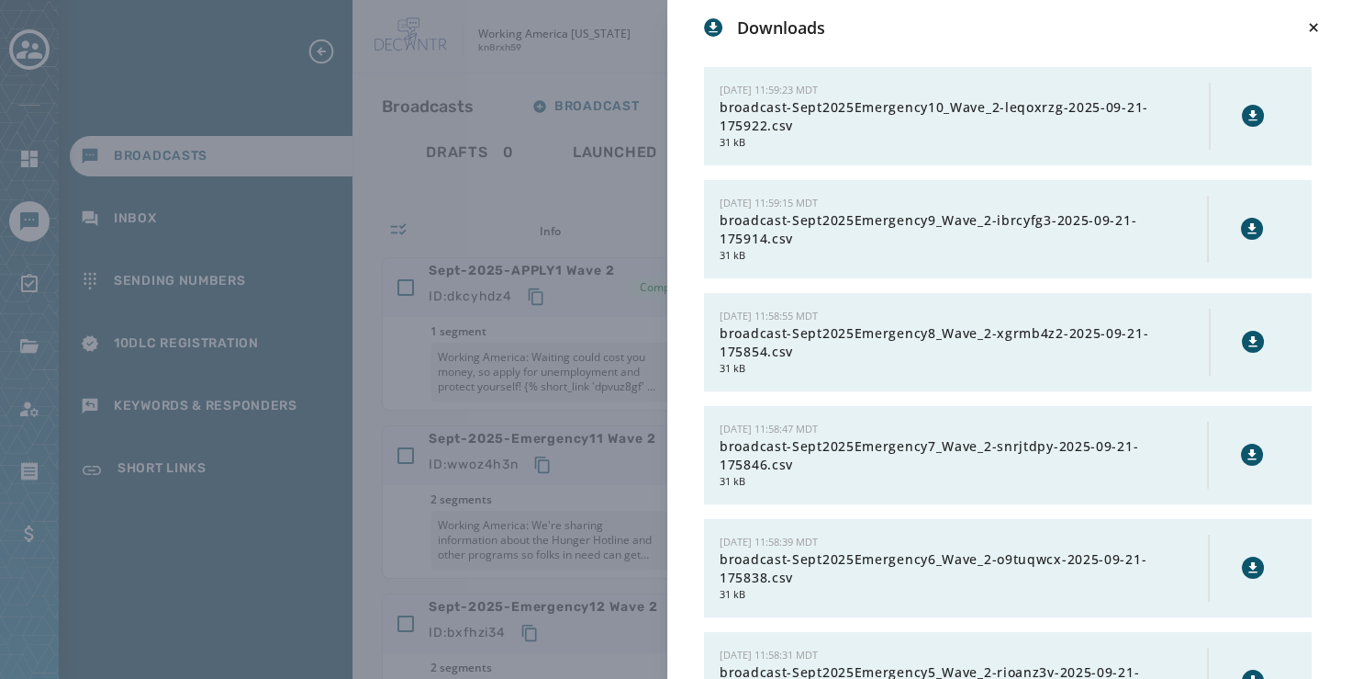
click at [1250, 110] on icon at bounding box center [1254, 115] width 8 height 10
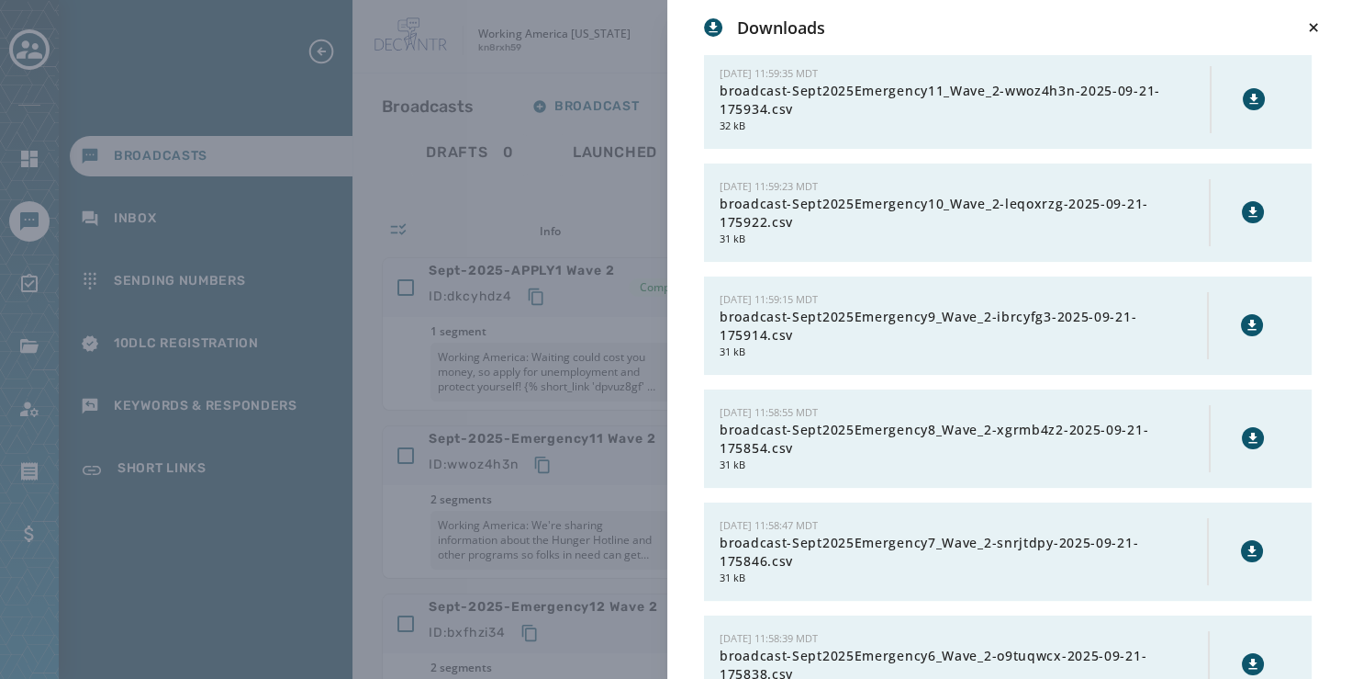
scroll to position [114, 0]
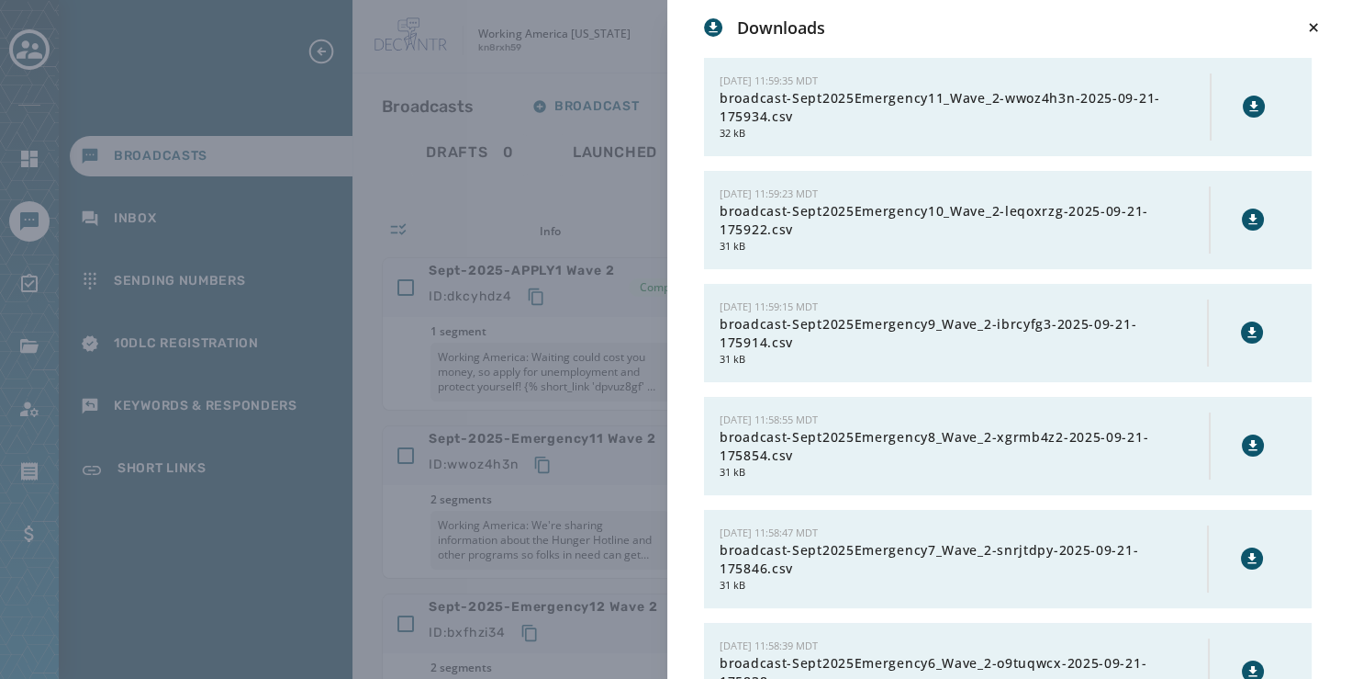
click at [1247, 101] on icon at bounding box center [1254, 106] width 15 height 15
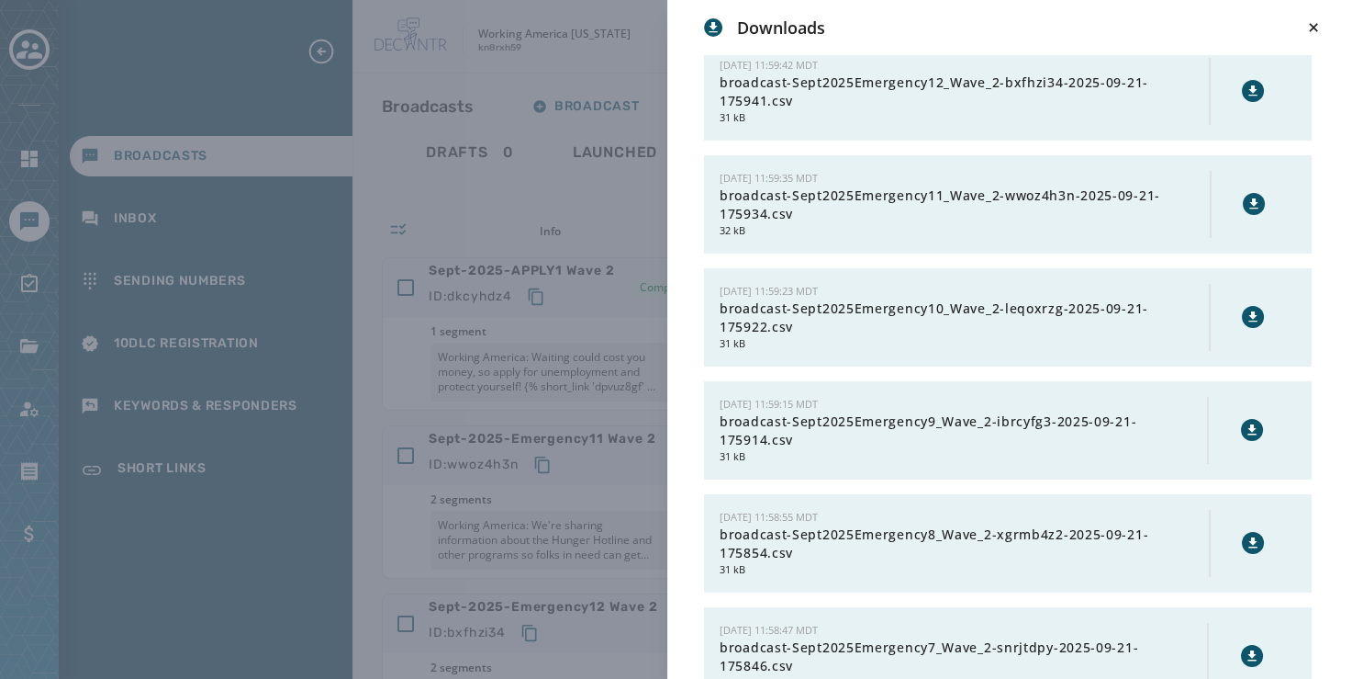
scroll to position [0, 0]
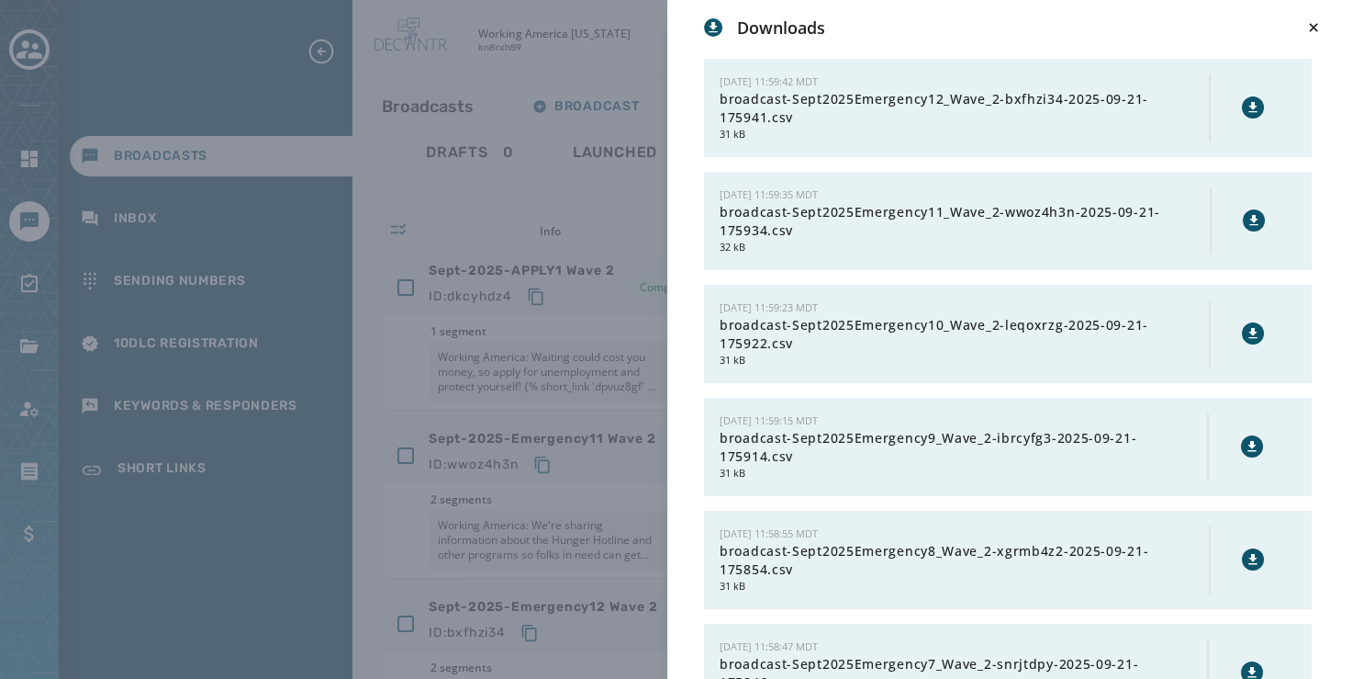
click at [1246, 100] on icon at bounding box center [1253, 107] width 15 height 15
click at [1313, 18] on icon at bounding box center [1314, 27] width 18 height 18
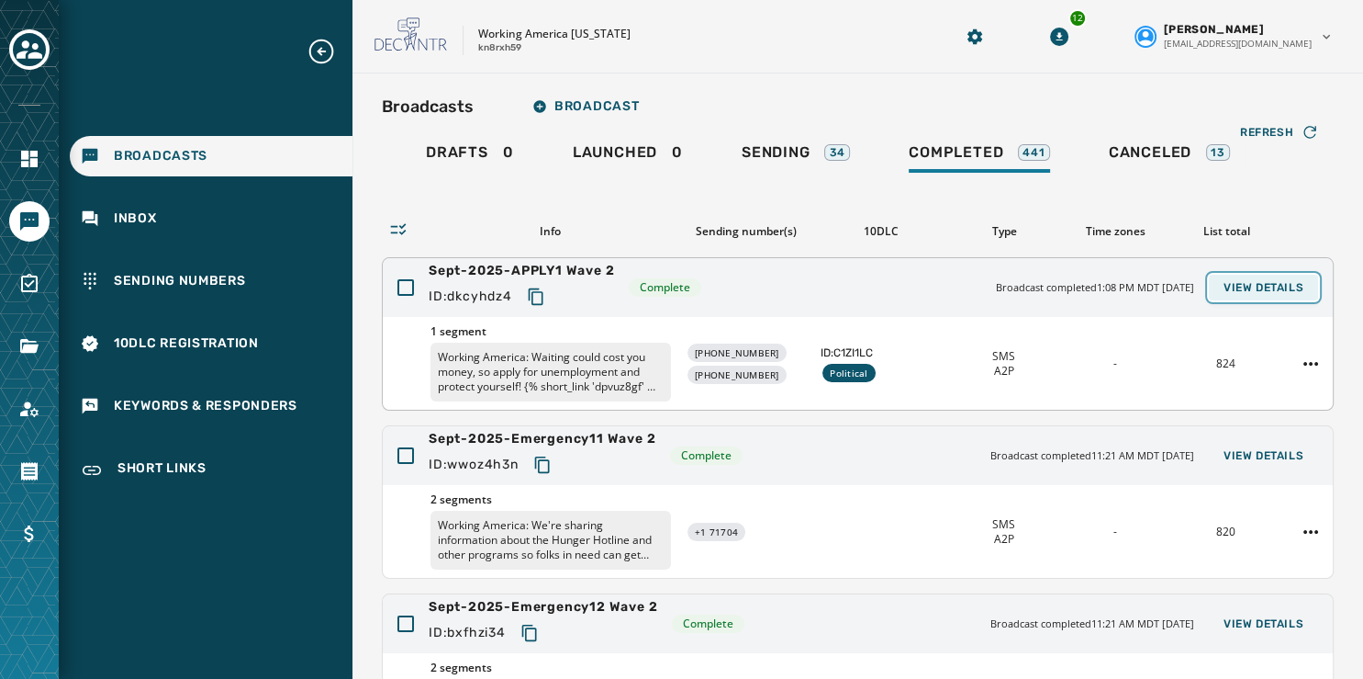
click at [1255, 282] on span "View Details" at bounding box center [1264, 287] width 80 height 15
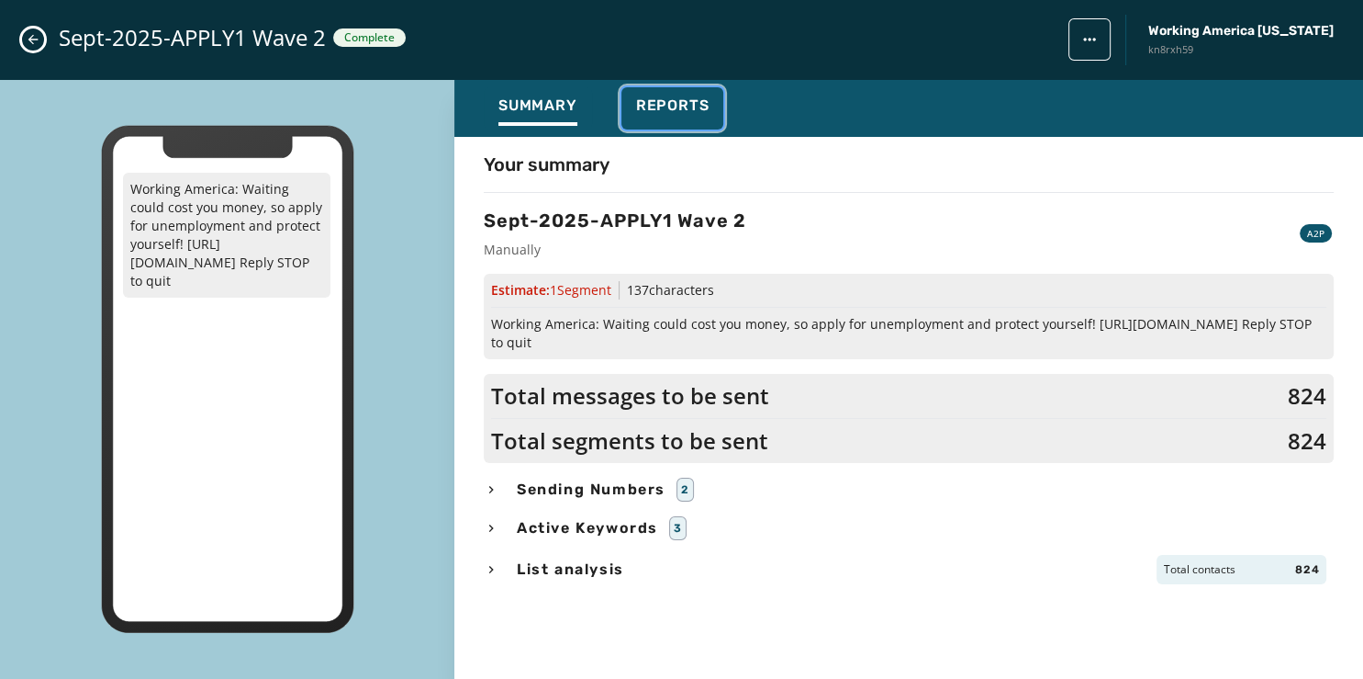
click at [671, 101] on span "Reports" at bounding box center [672, 105] width 73 height 18
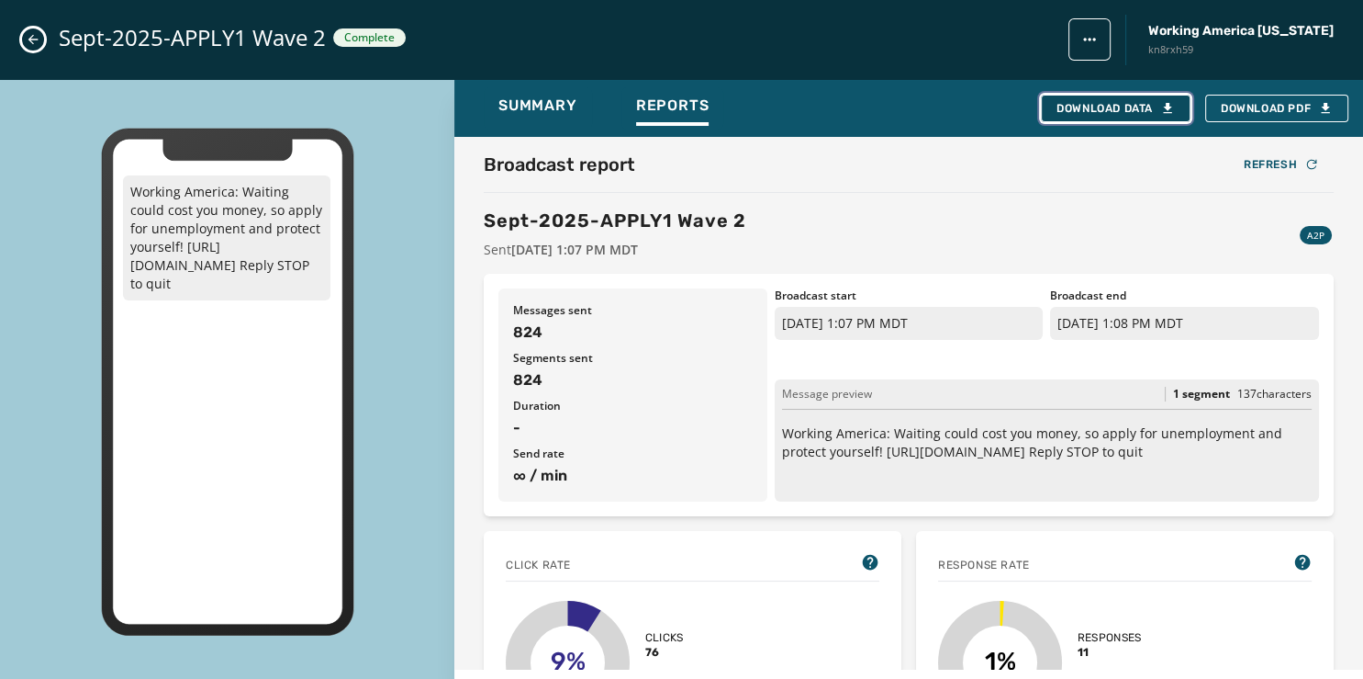
click at [1137, 106] on div "Download Data" at bounding box center [1116, 108] width 118 height 15
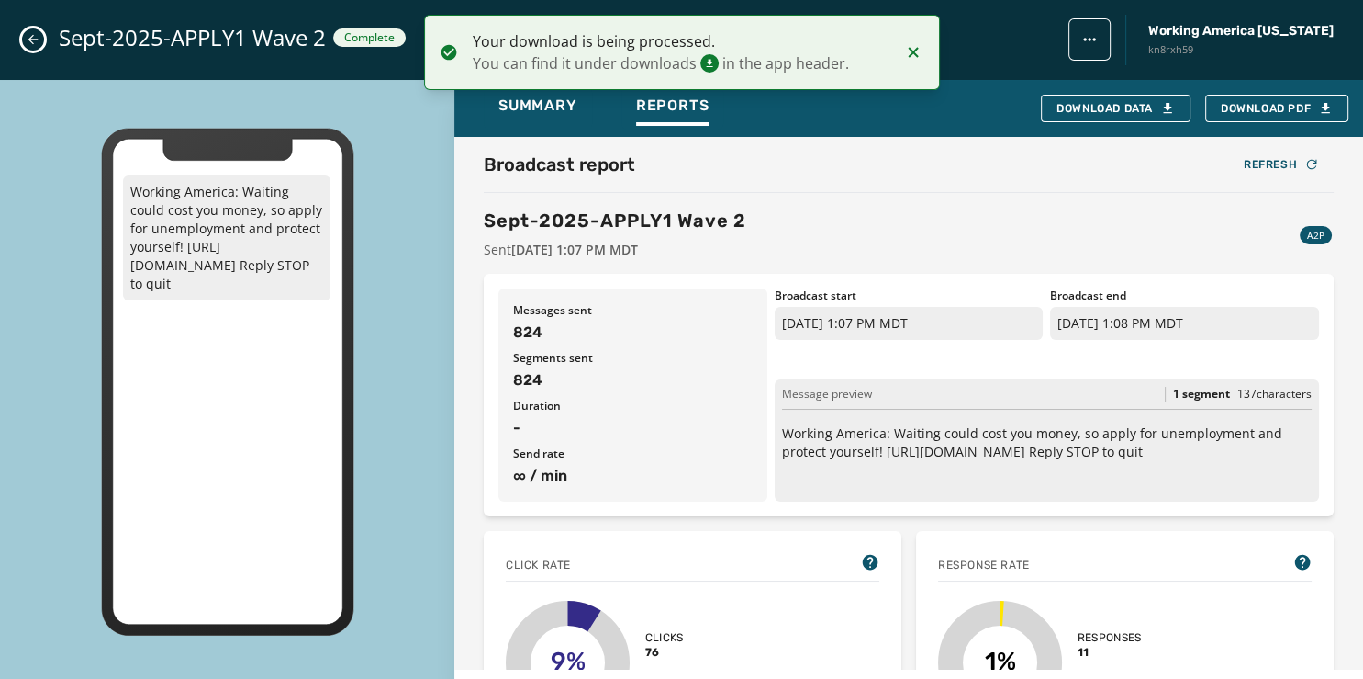
click at [31, 39] on icon "Close admin drawer" at bounding box center [33, 39] width 15 height 15
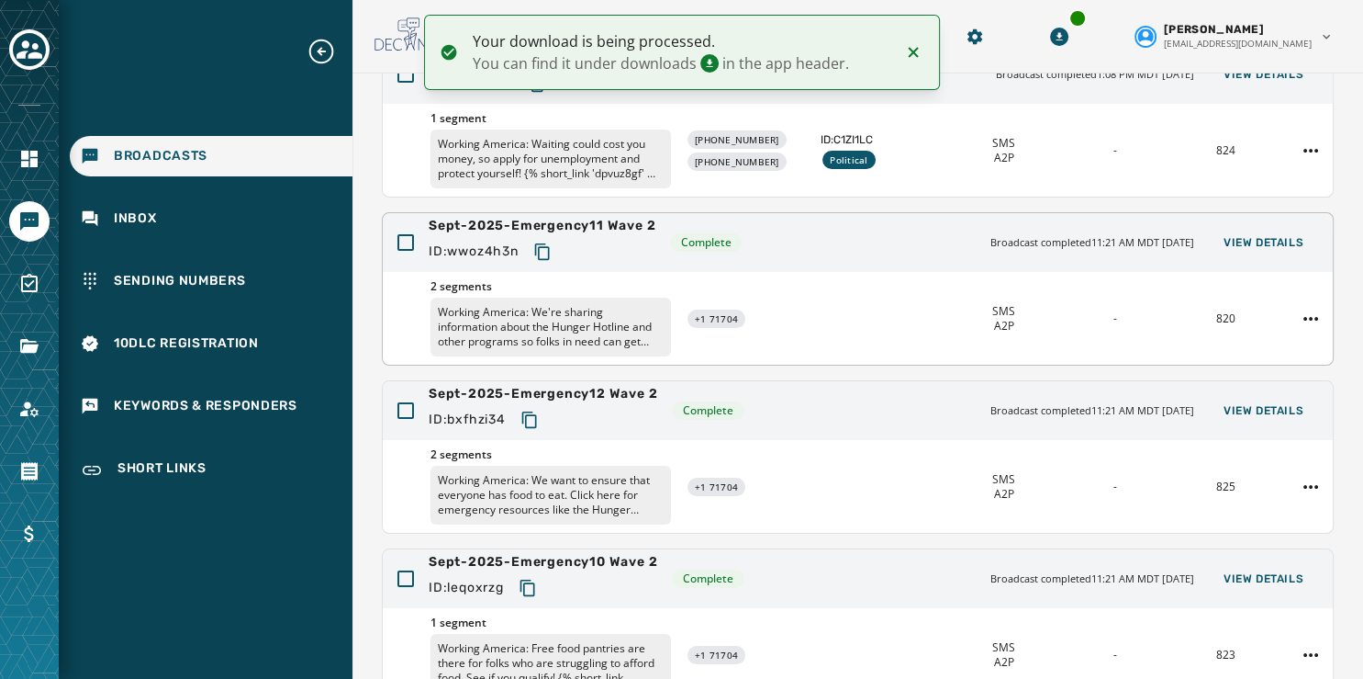
scroll to position [547, 0]
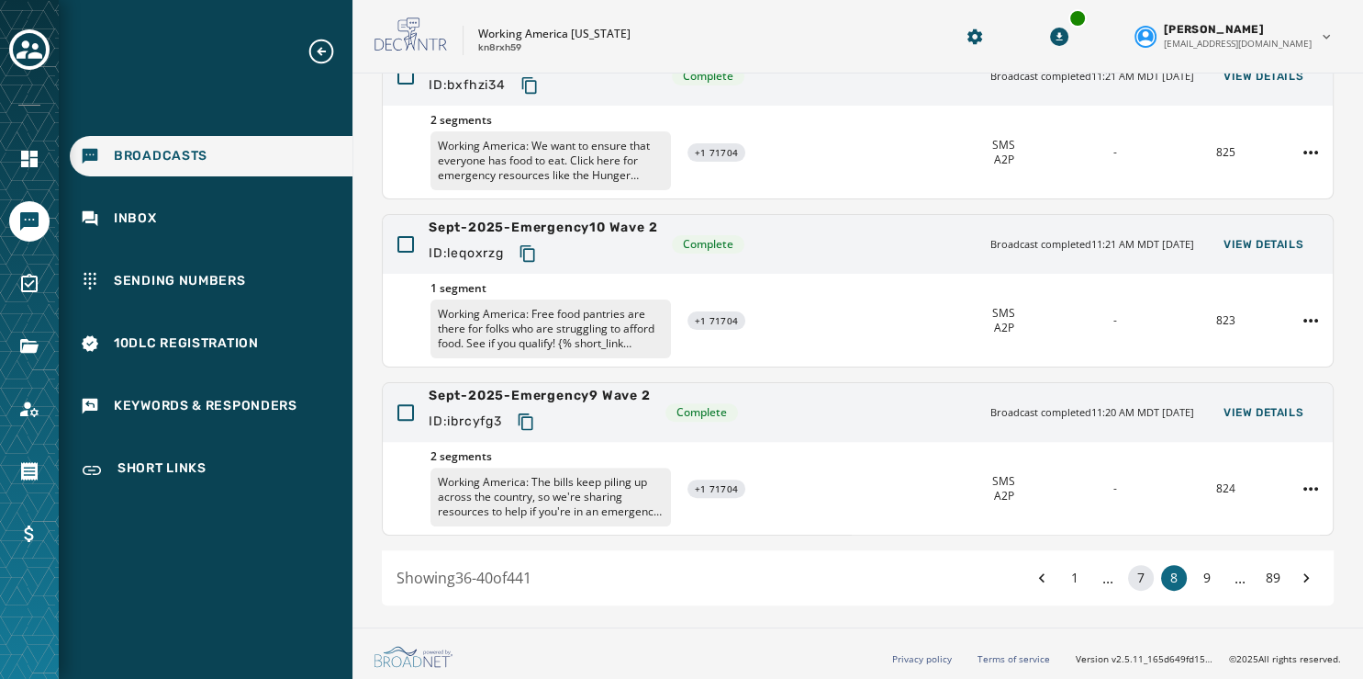
click at [1128, 576] on button "7" at bounding box center [1141, 578] width 26 height 26
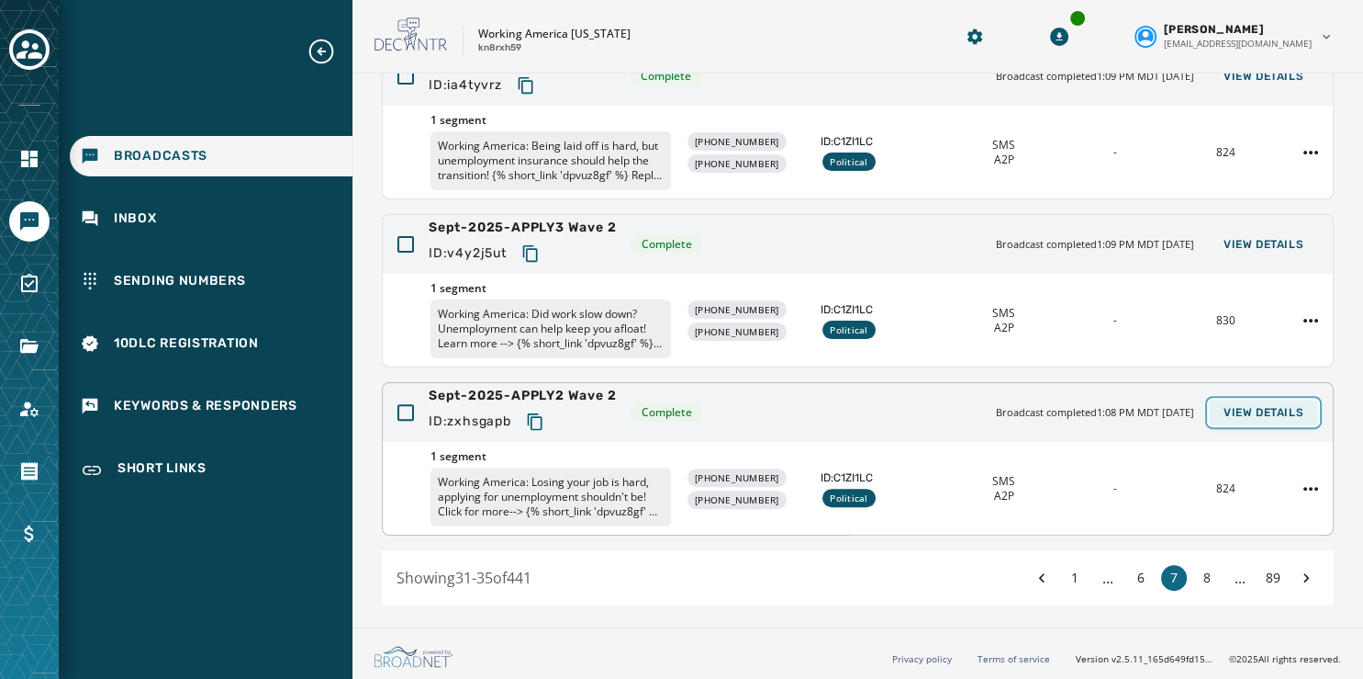
click at [1269, 407] on span "View Details" at bounding box center [1264, 412] width 80 height 15
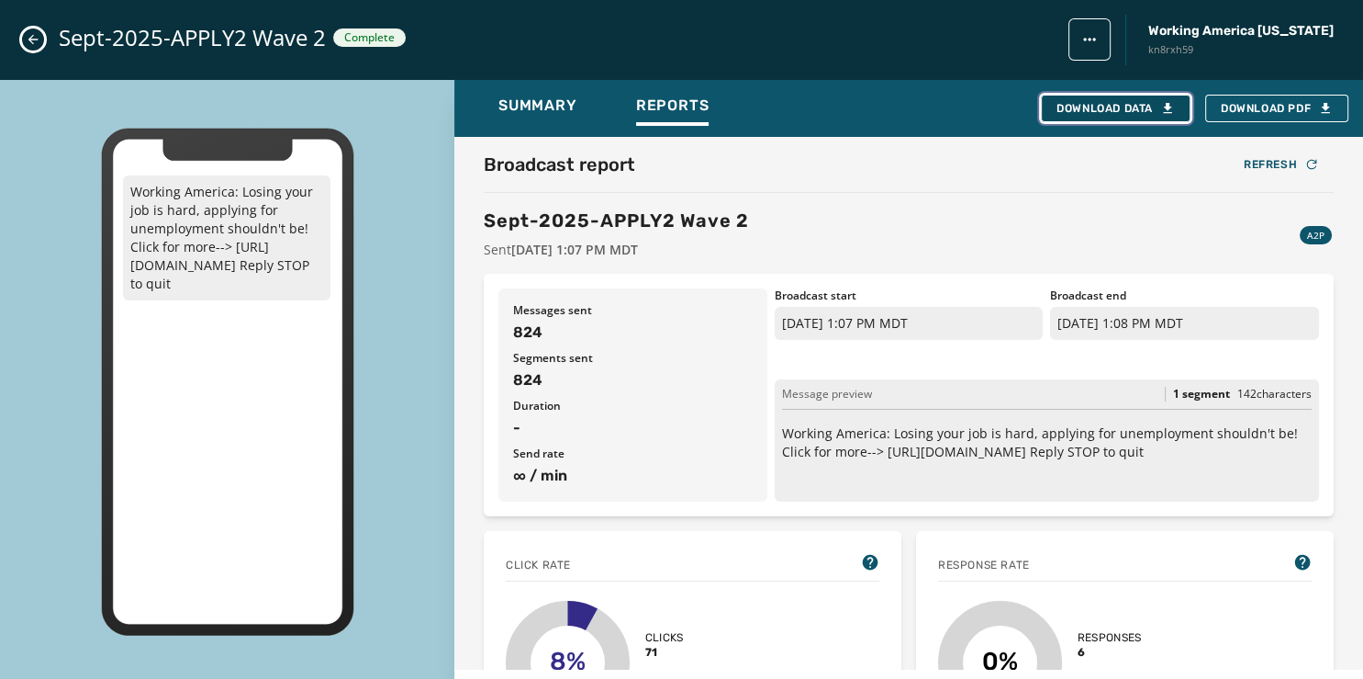
click at [1123, 100] on button "Download Data" at bounding box center [1116, 109] width 150 height 28
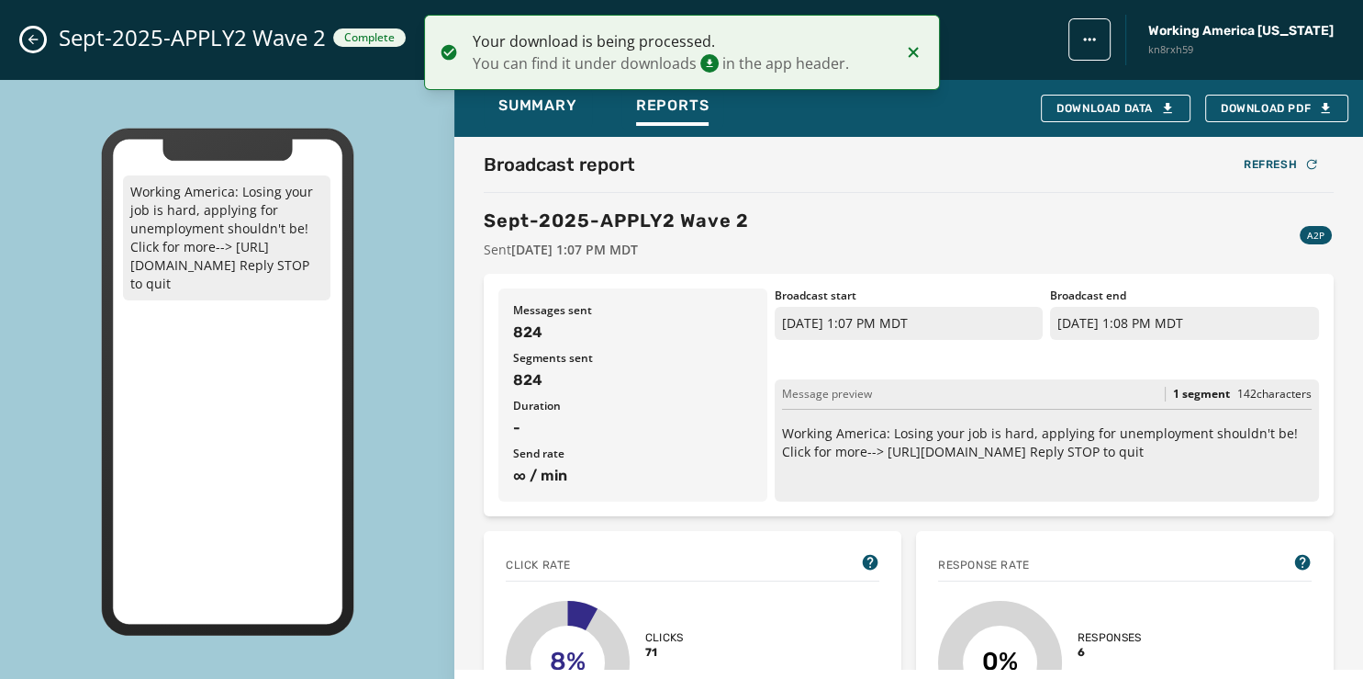
click at [37, 36] on icon "Close admin drawer" at bounding box center [33, 39] width 15 height 15
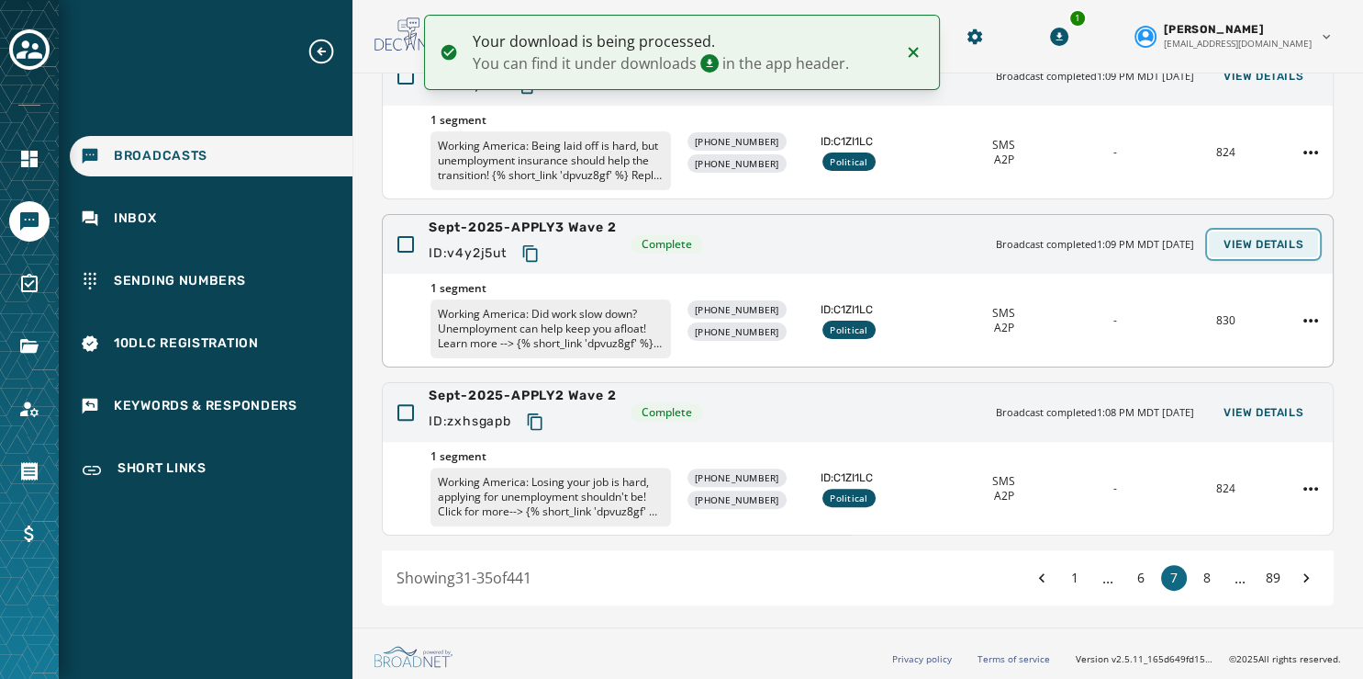
click at [1235, 239] on span "View Details" at bounding box center [1264, 244] width 80 height 15
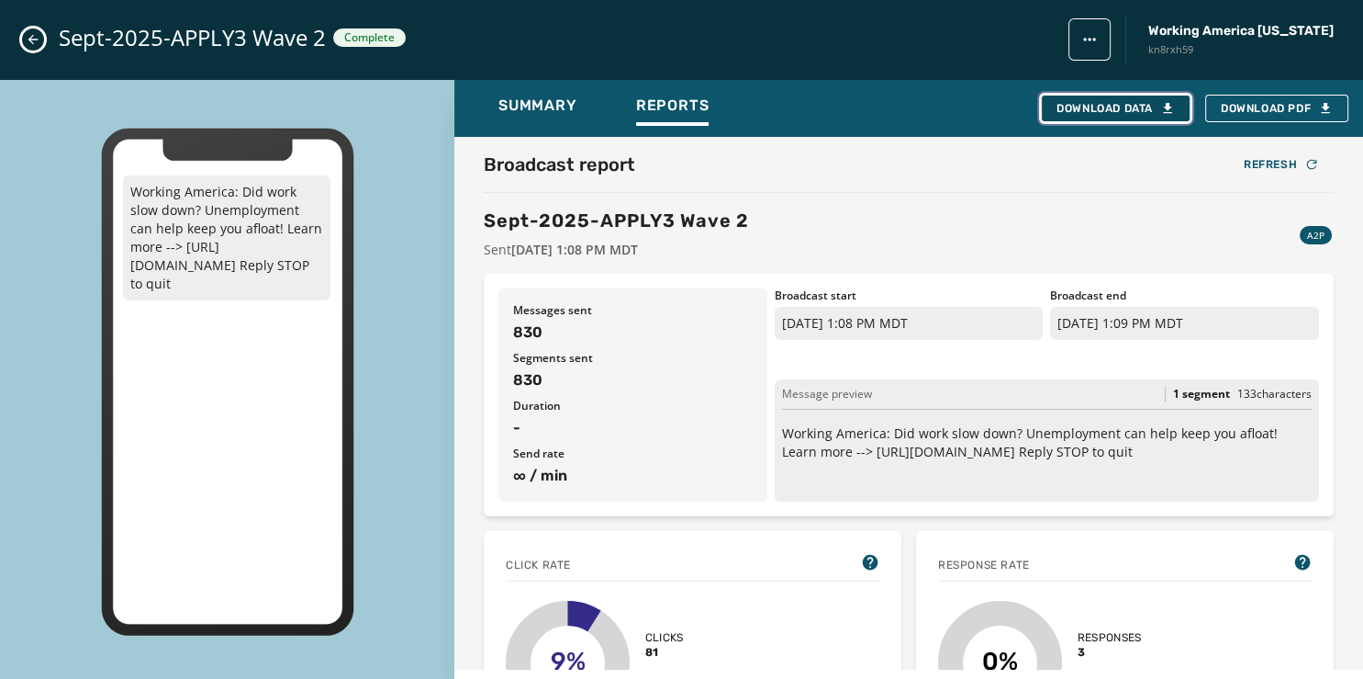
click at [1121, 105] on div "Download Data" at bounding box center [1116, 108] width 118 height 15
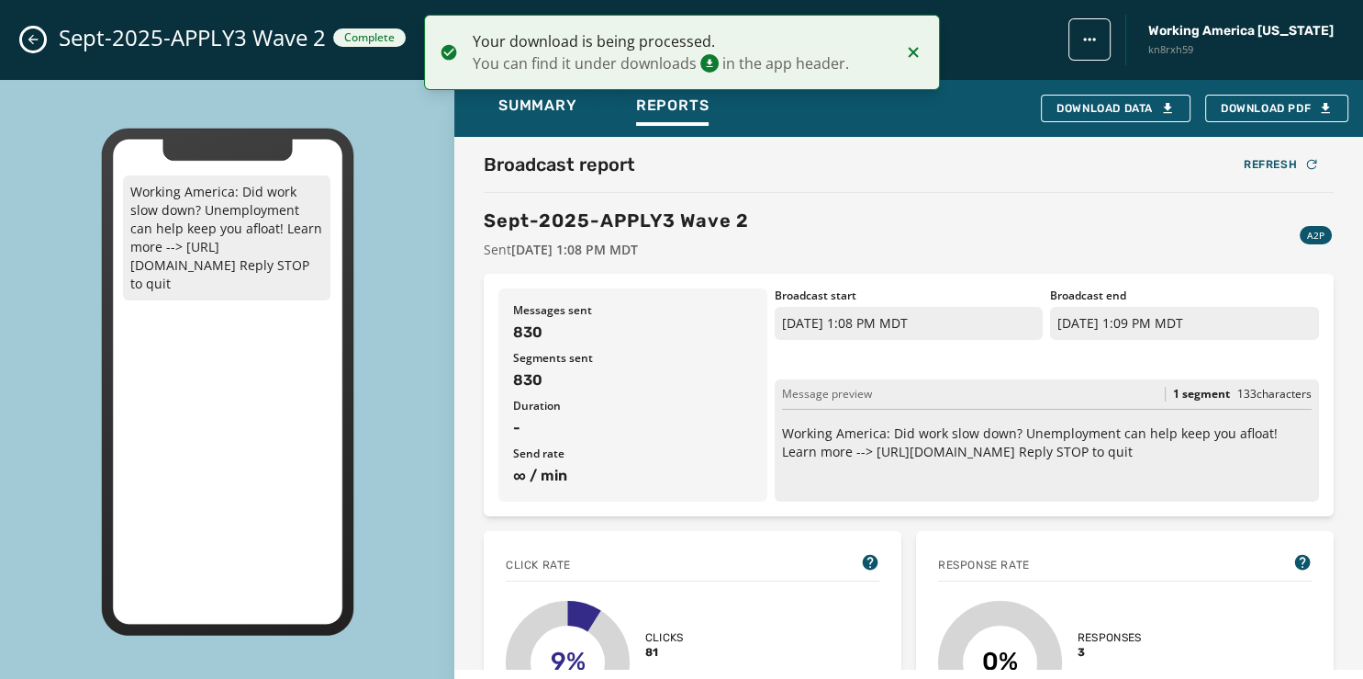
click at [30, 39] on icon "Close admin drawer" at bounding box center [33, 40] width 10 height 10
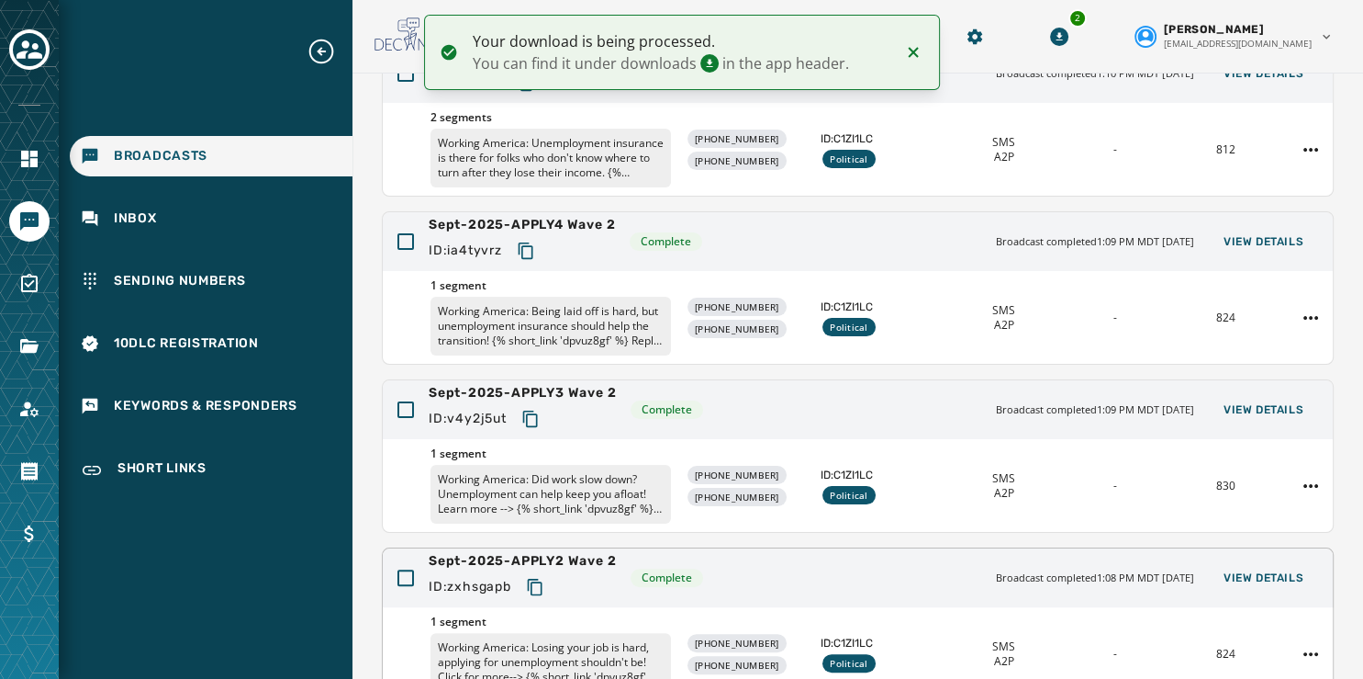
scroll to position [371, 0]
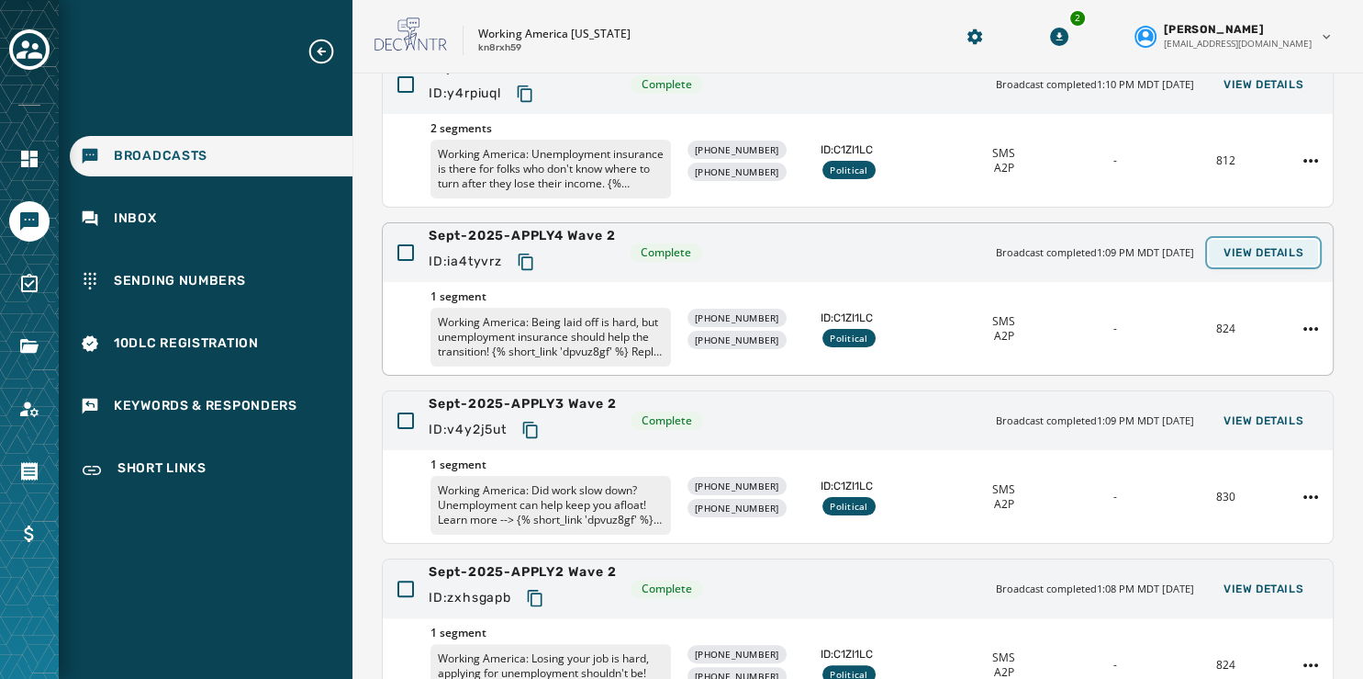
click at [1228, 252] on span "View Details" at bounding box center [1264, 252] width 80 height 15
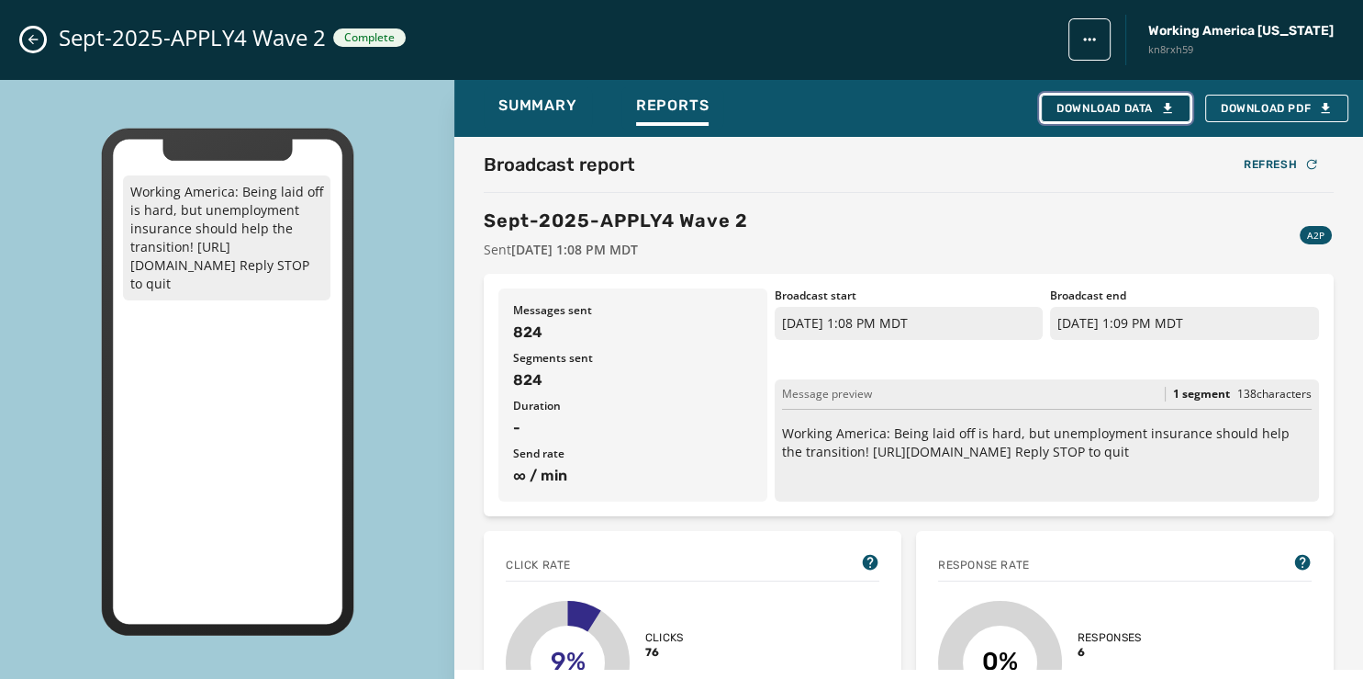
click at [1102, 105] on div "Download Data" at bounding box center [1116, 108] width 118 height 15
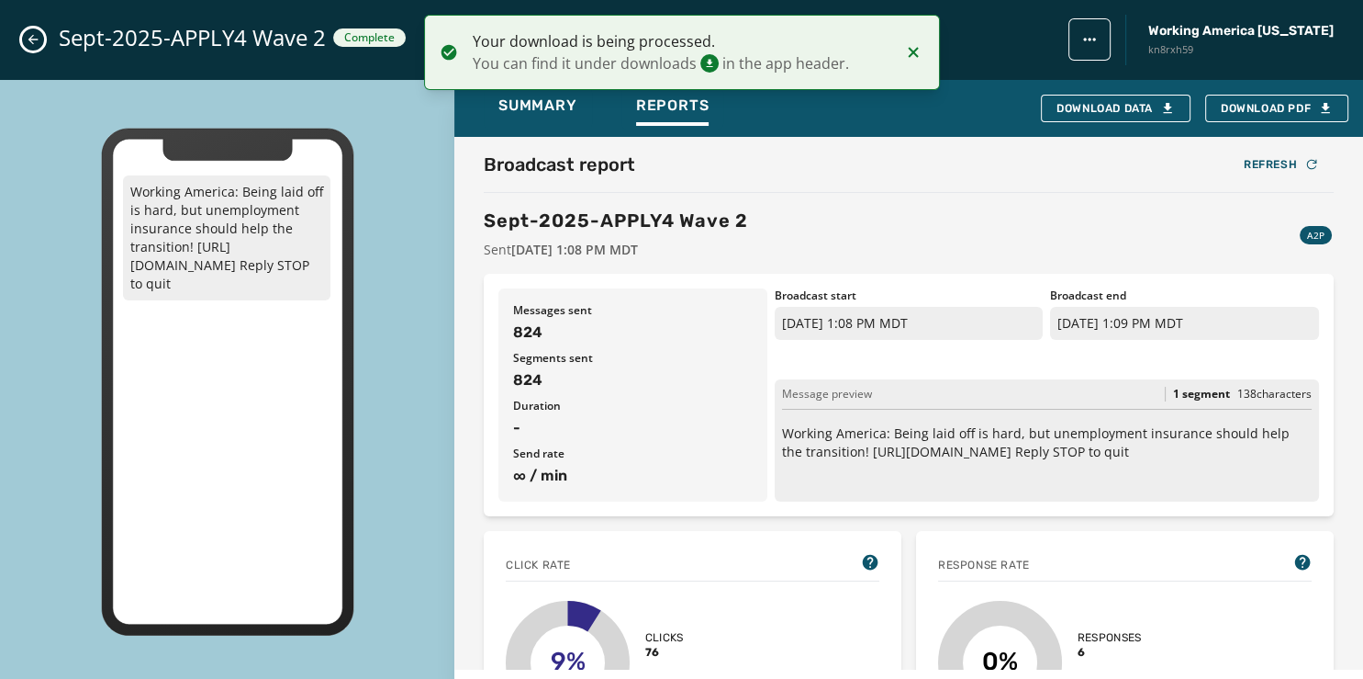
click at [28, 34] on icon "Close admin drawer" at bounding box center [33, 39] width 15 height 15
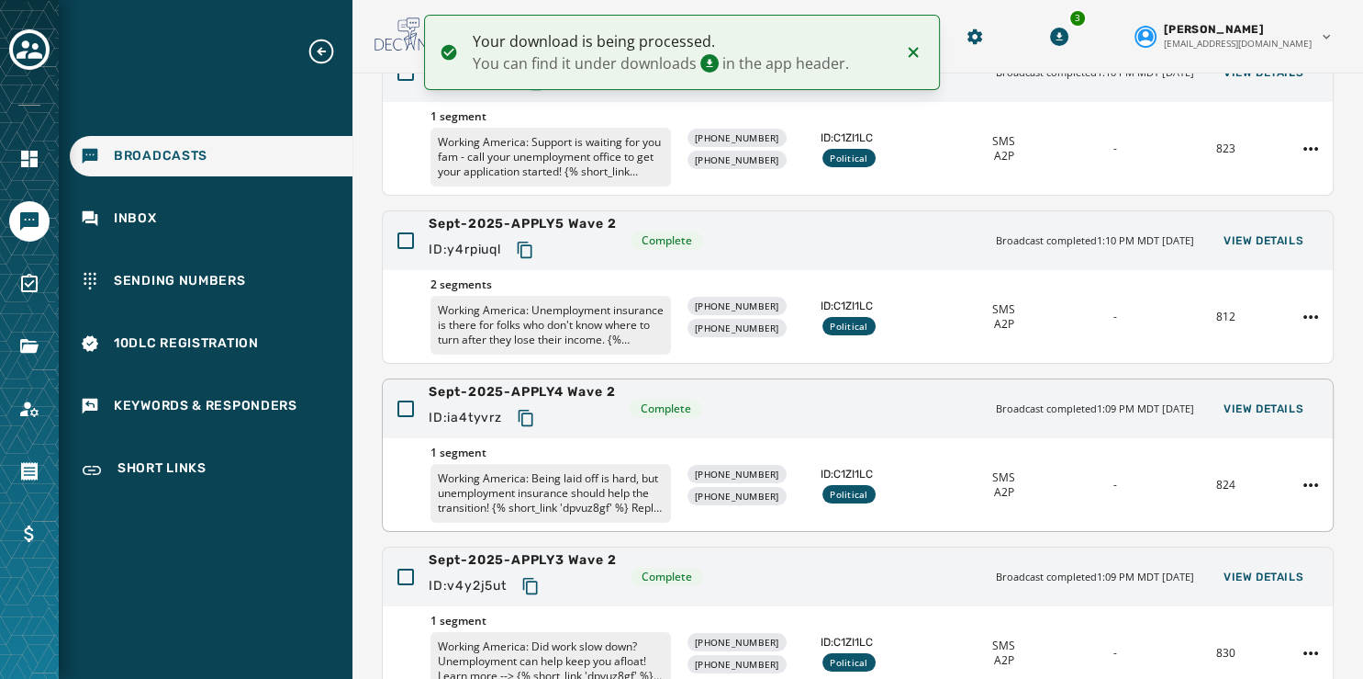
scroll to position [209, 0]
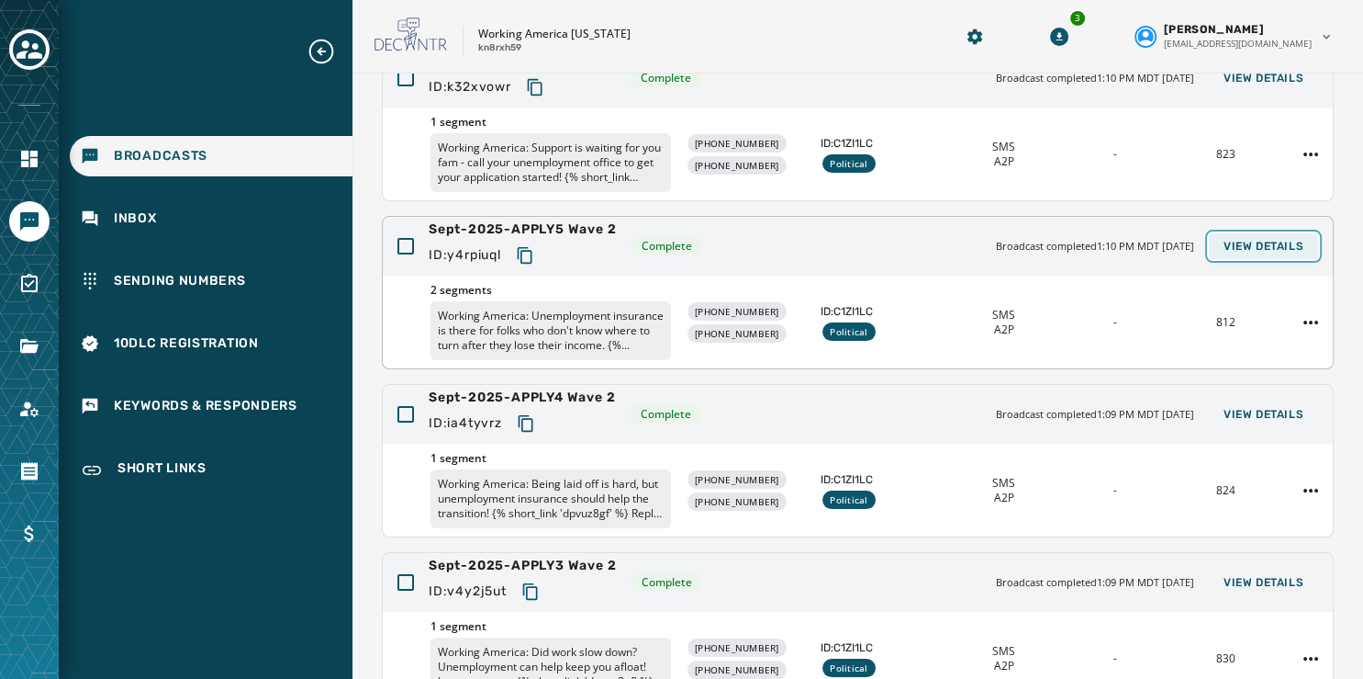
click at [1257, 245] on span "View Details" at bounding box center [1264, 246] width 80 height 15
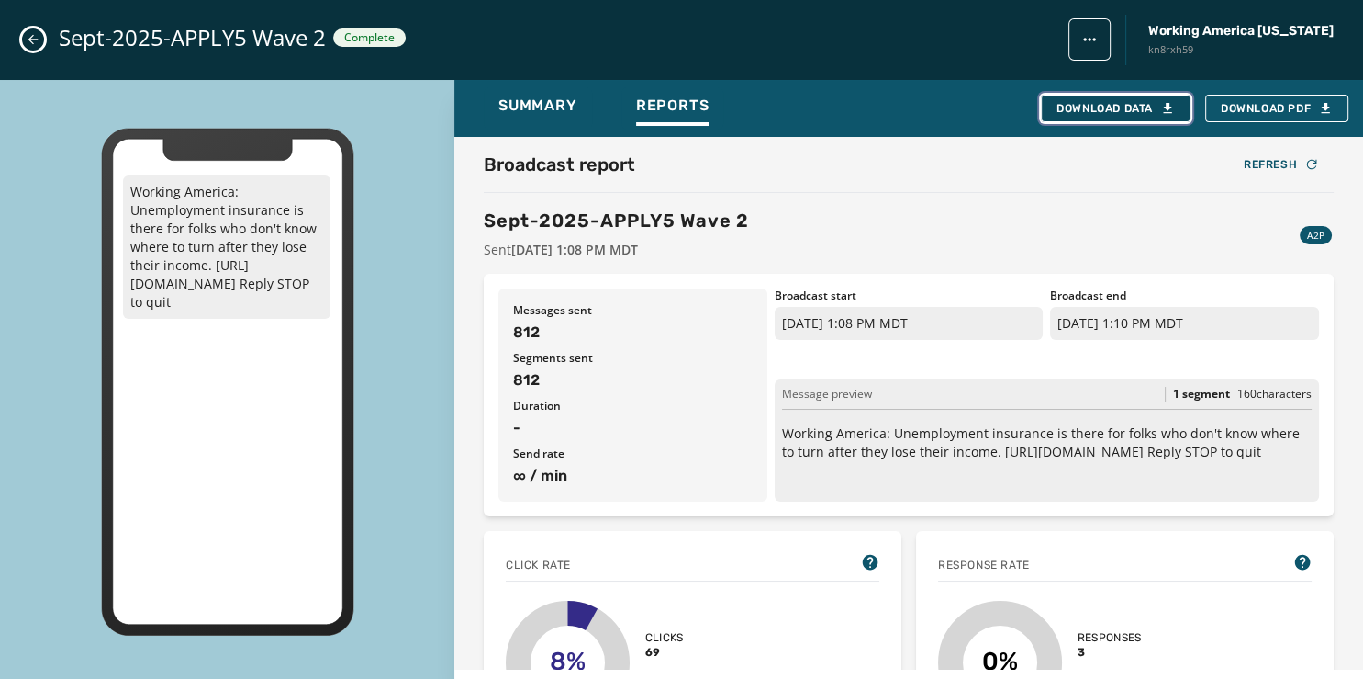
click at [1122, 107] on div "Download Data" at bounding box center [1116, 108] width 118 height 15
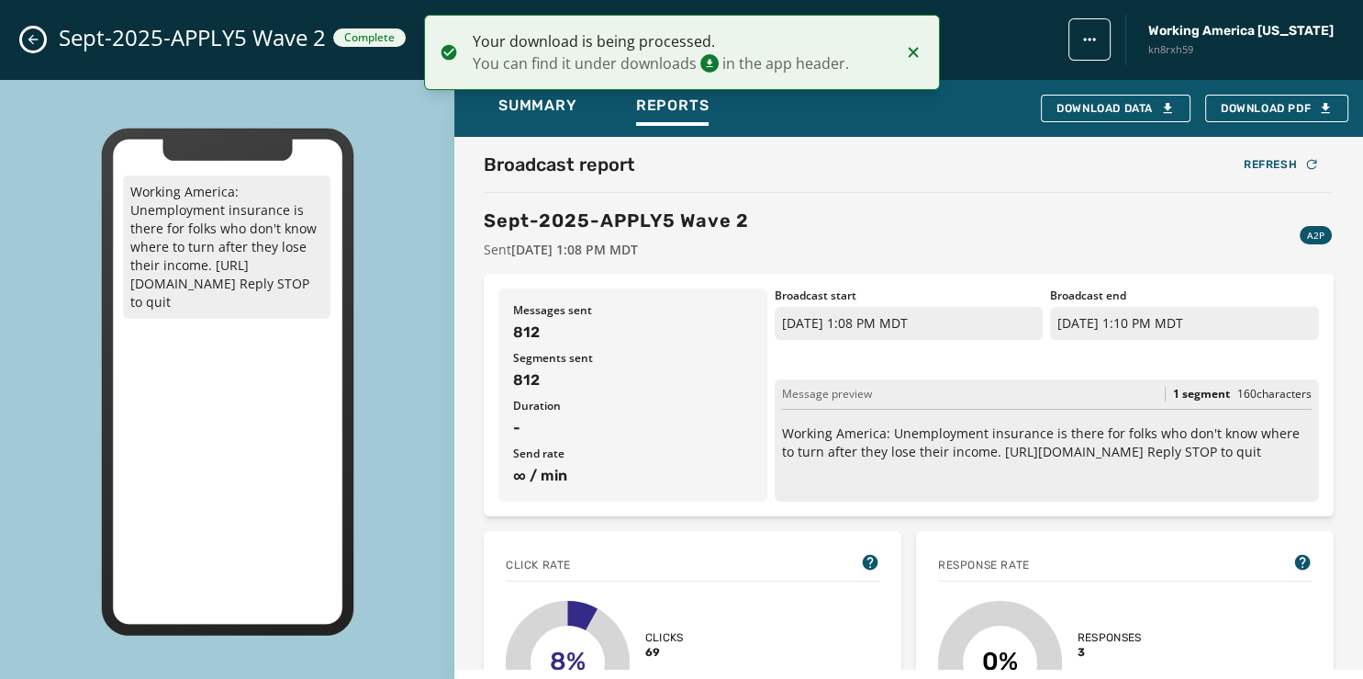
click at [31, 39] on icon "Close admin drawer" at bounding box center [33, 39] width 15 height 15
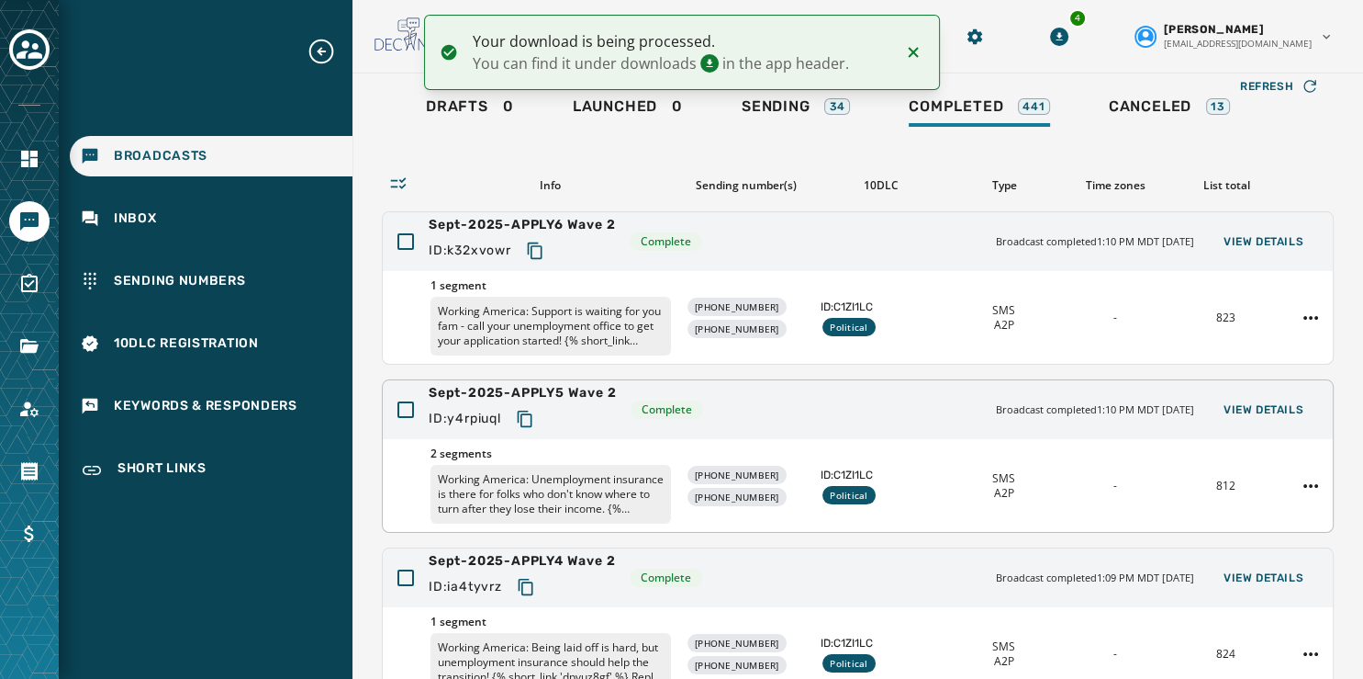
scroll to position [45, 0]
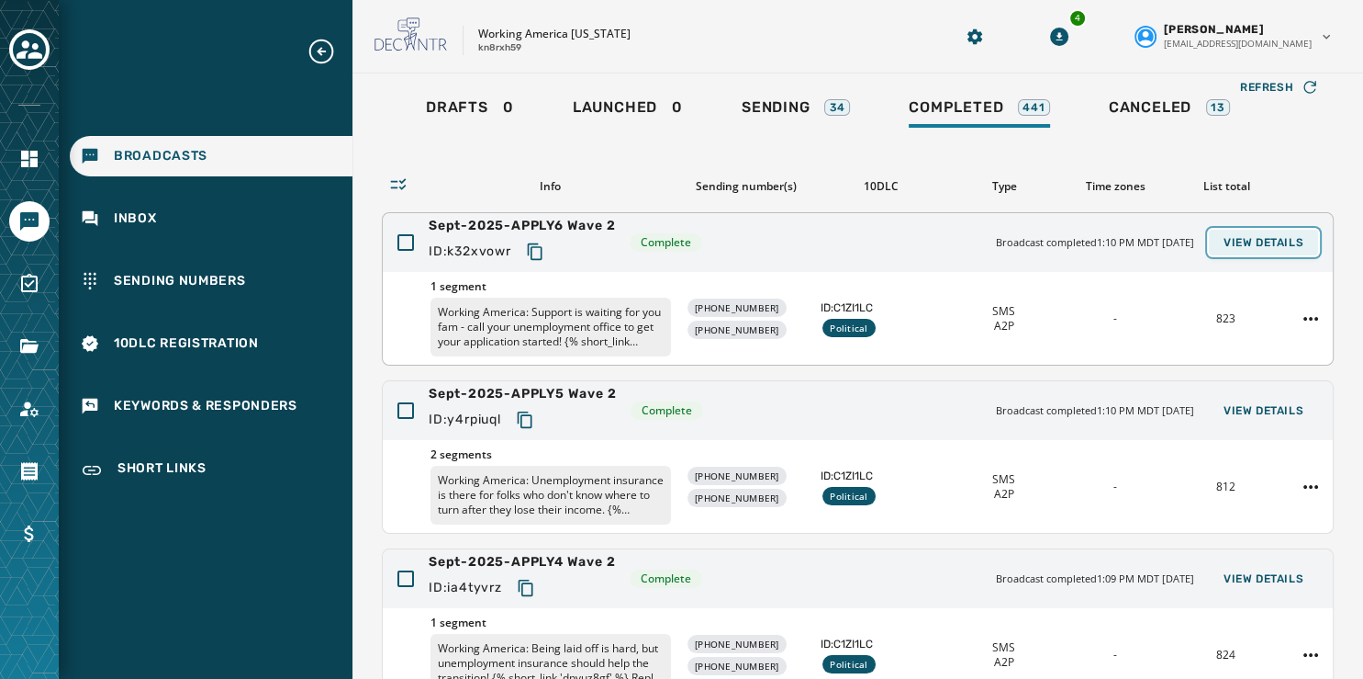
click at [1233, 245] on span "View Details" at bounding box center [1264, 242] width 80 height 15
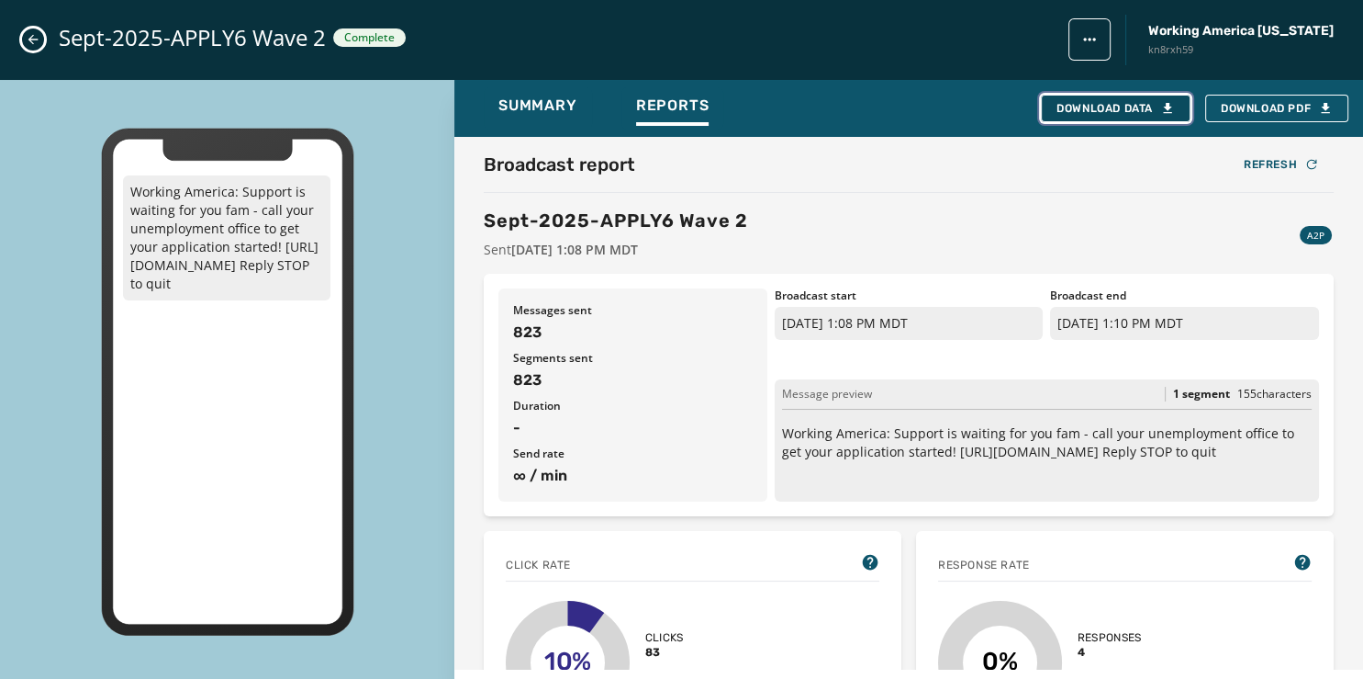
click at [1133, 112] on div "Download Data" at bounding box center [1116, 108] width 118 height 15
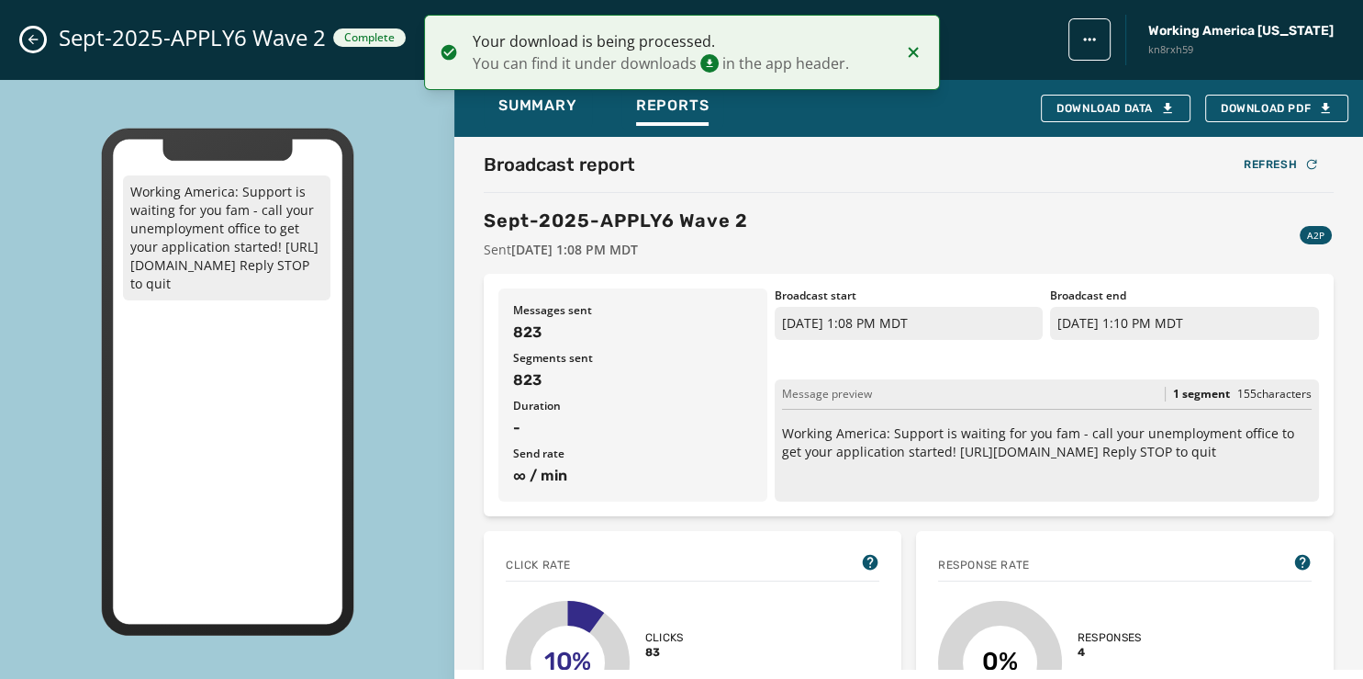
click at [38, 42] on icon "Close admin drawer" at bounding box center [33, 39] width 15 height 15
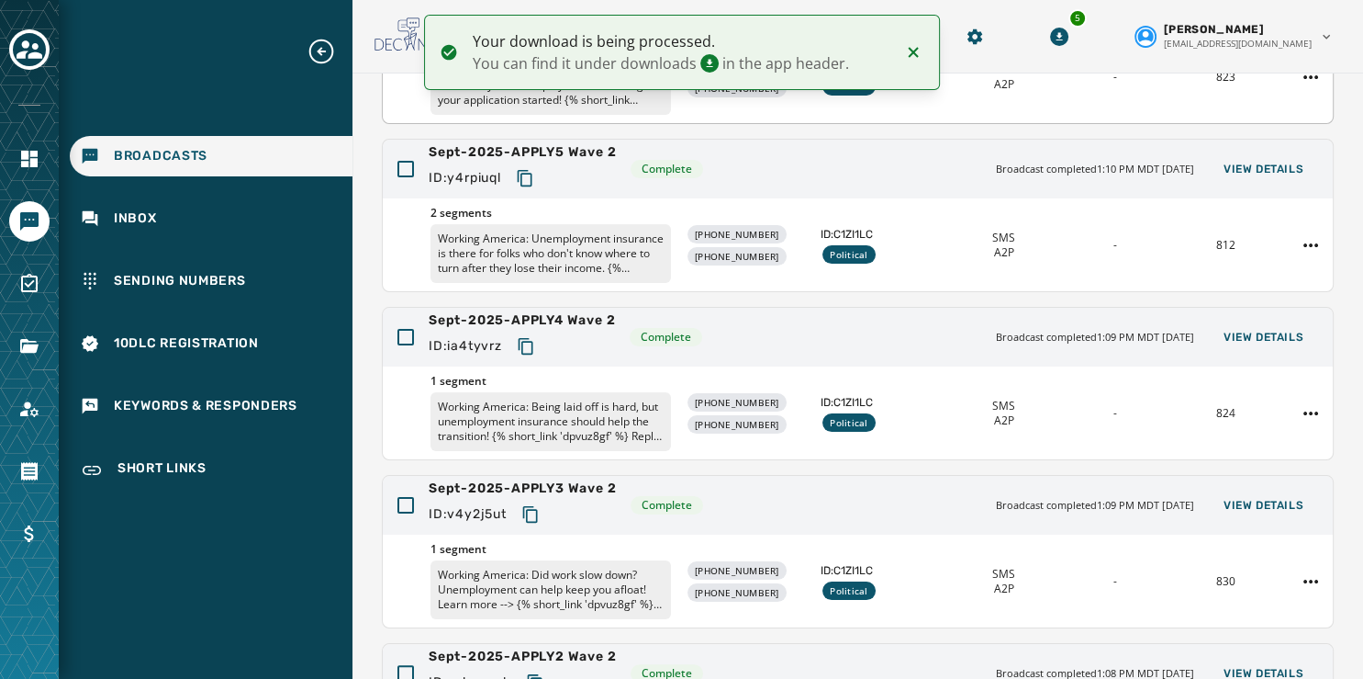
scroll to position [547, 0]
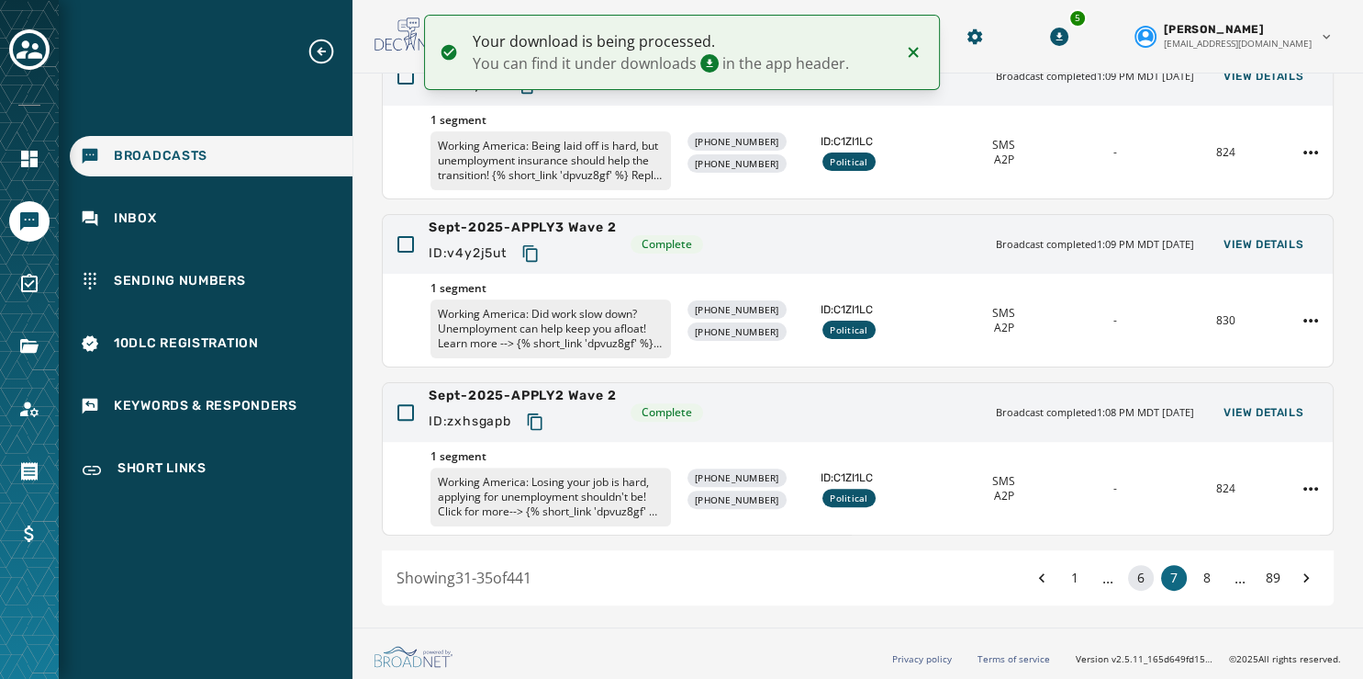
click at [1128, 578] on button "6" at bounding box center [1141, 578] width 26 height 26
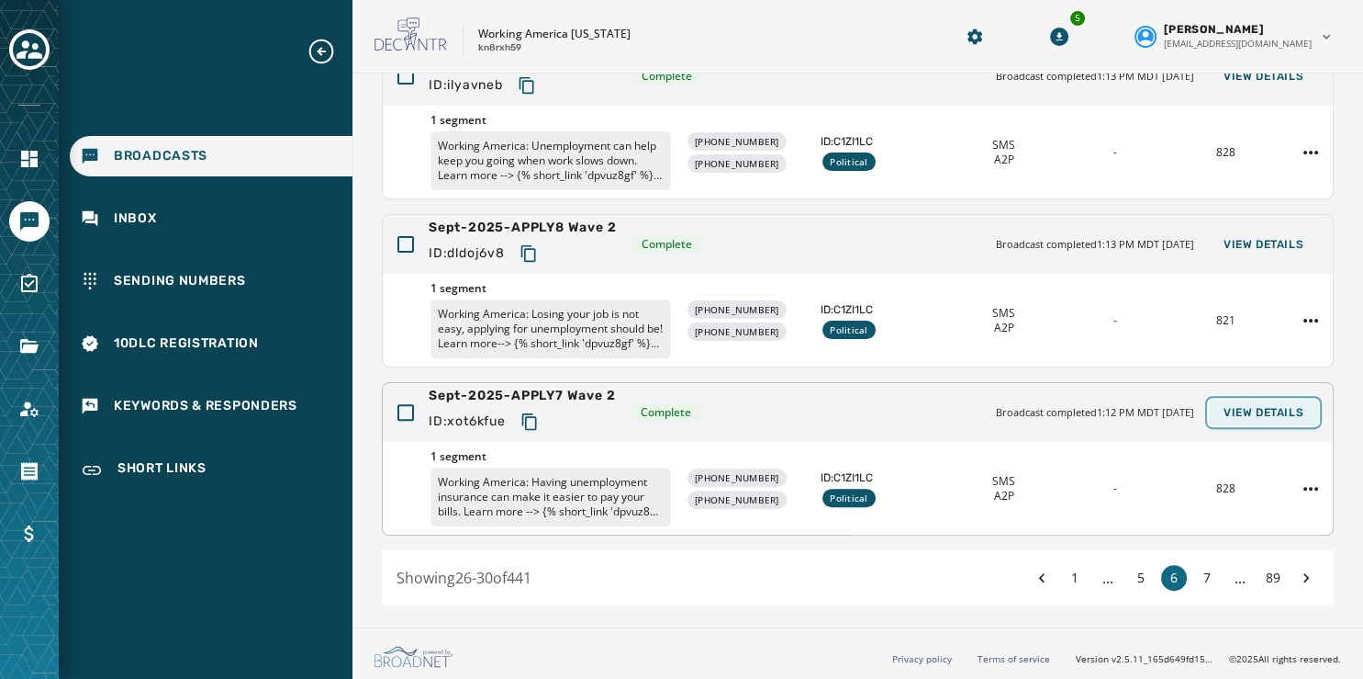
click at [1251, 406] on span "View Details" at bounding box center [1264, 412] width 80 height 15
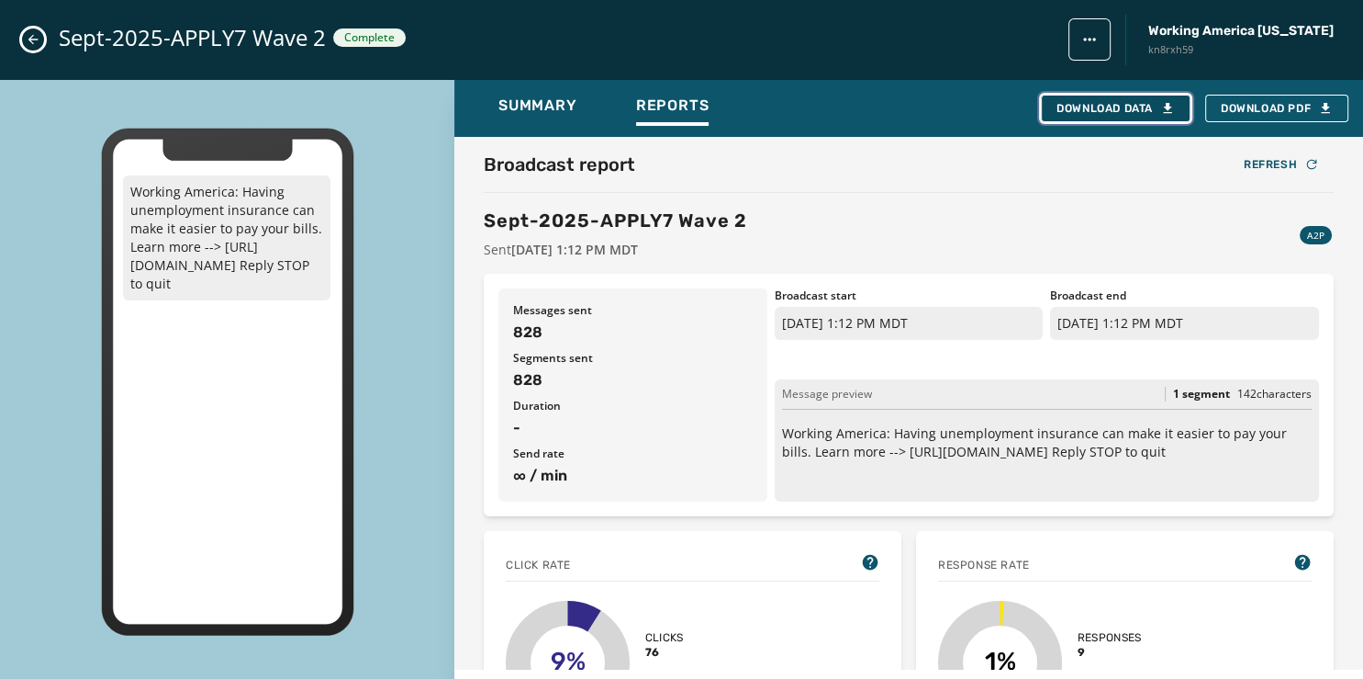
click at [1142, 104] on div "Download Data" at bounding box center [1116, 108] width 118 height 15
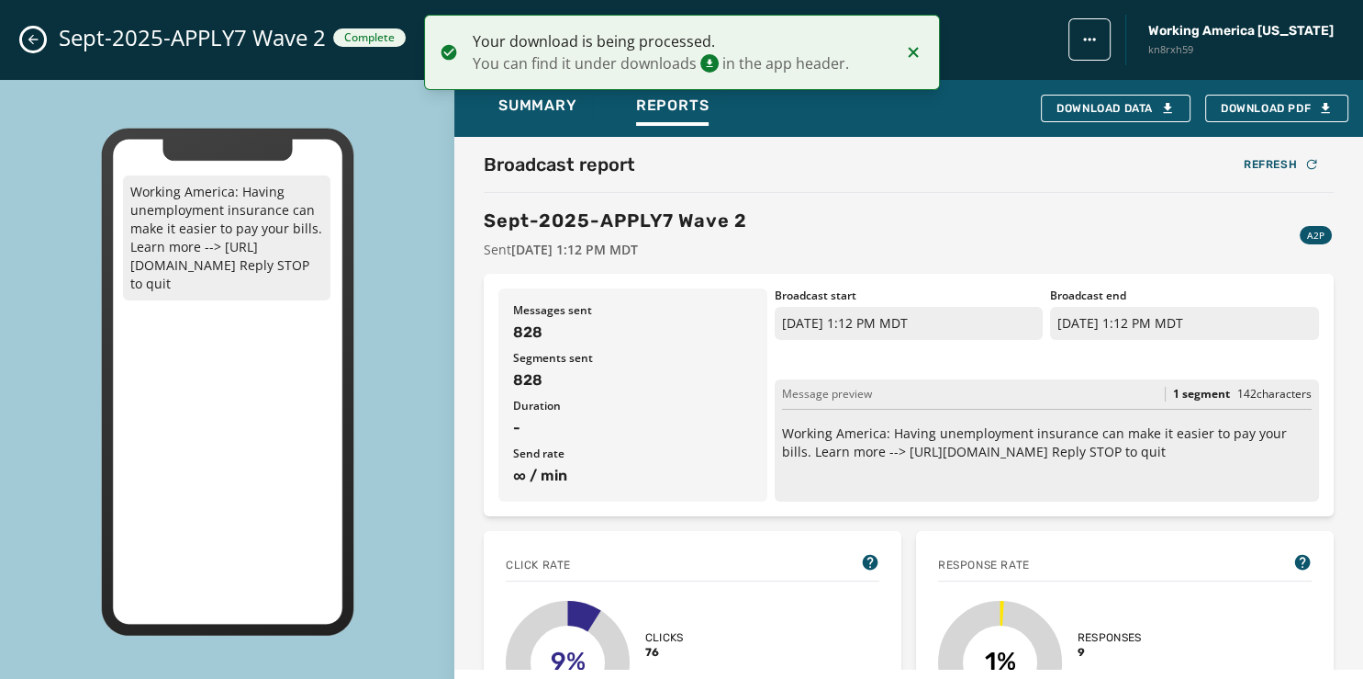
click at [29, 42] on icon "Close admin drawer" at bounding box center [33, 39] width 15 height 15
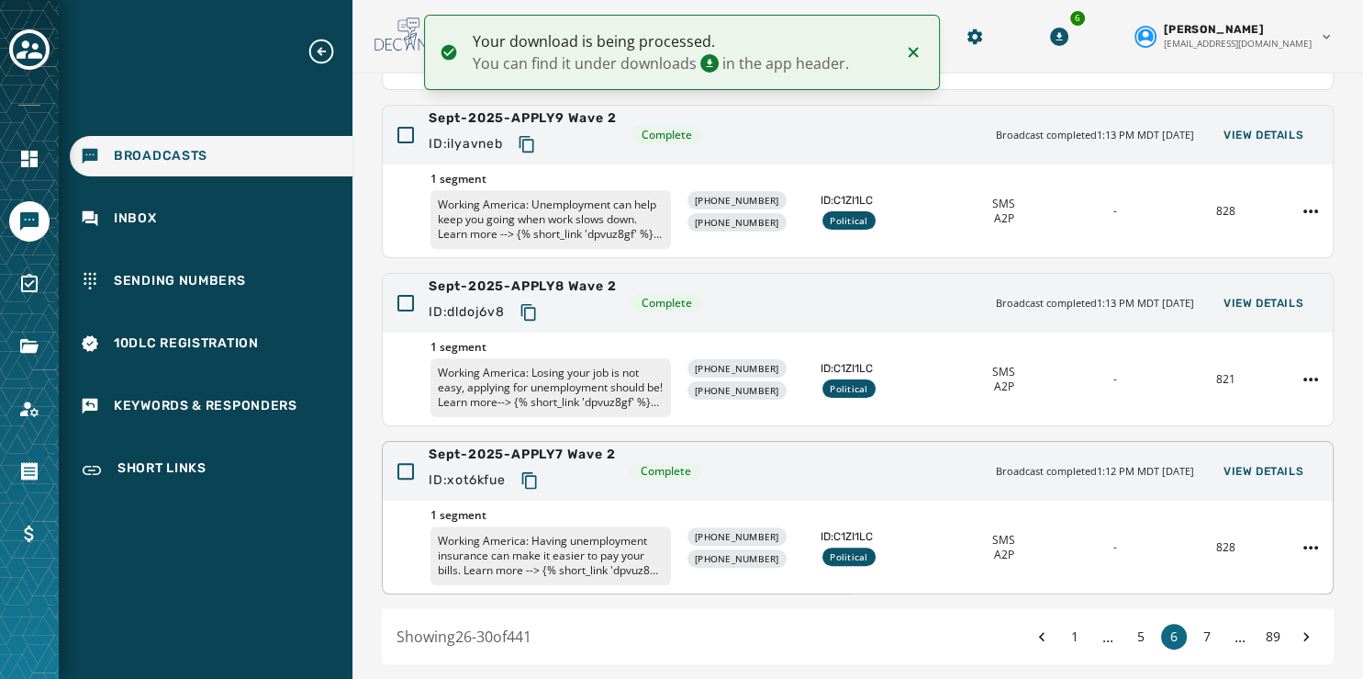
scroll to position [484, 0]
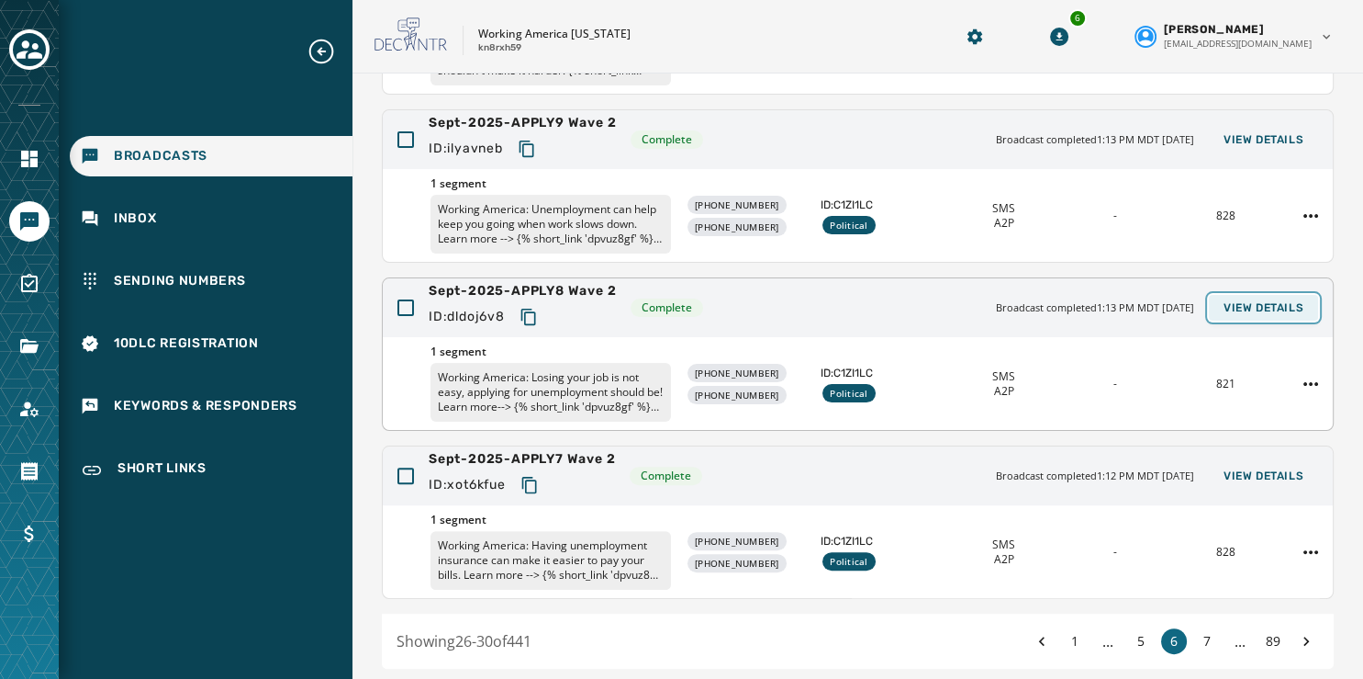
click at [1224, 300] on span "View Details" at bounding box center [1264, 307] width 80 height 15
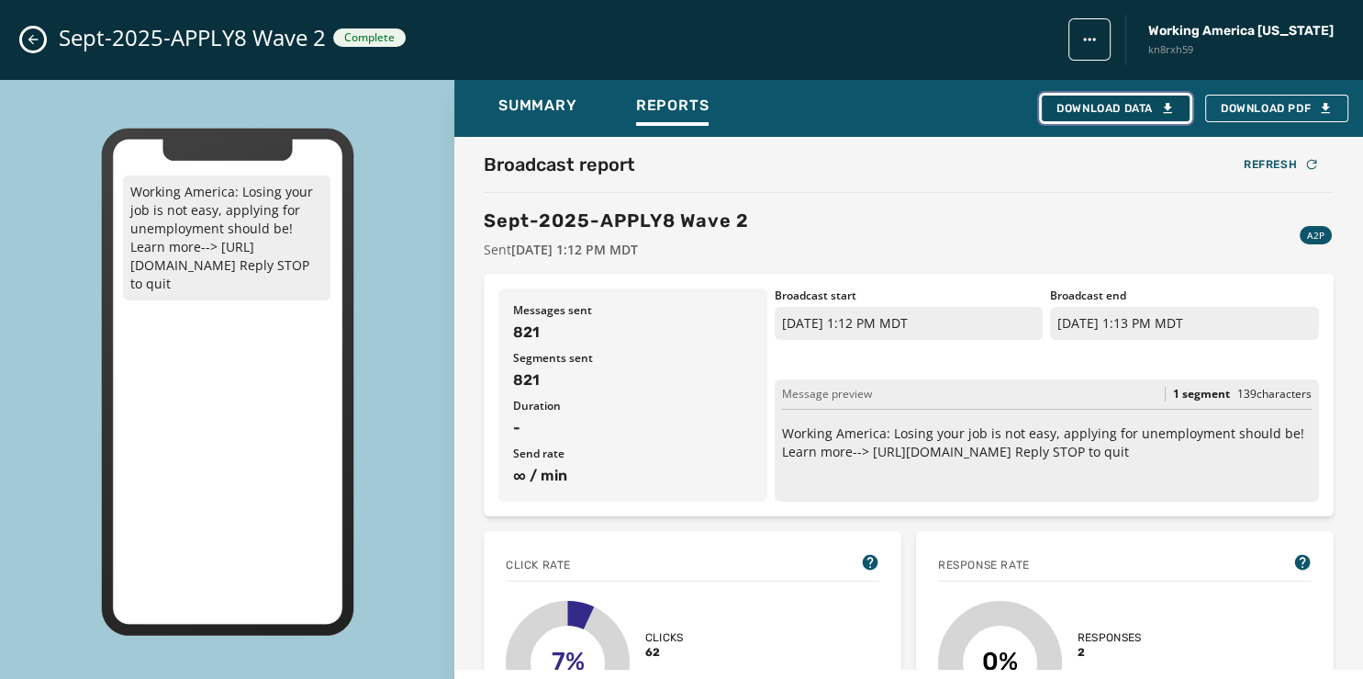
click at [1105, 102] on div "Download Data" at bounding box center [1116, 108] width 118 height 15
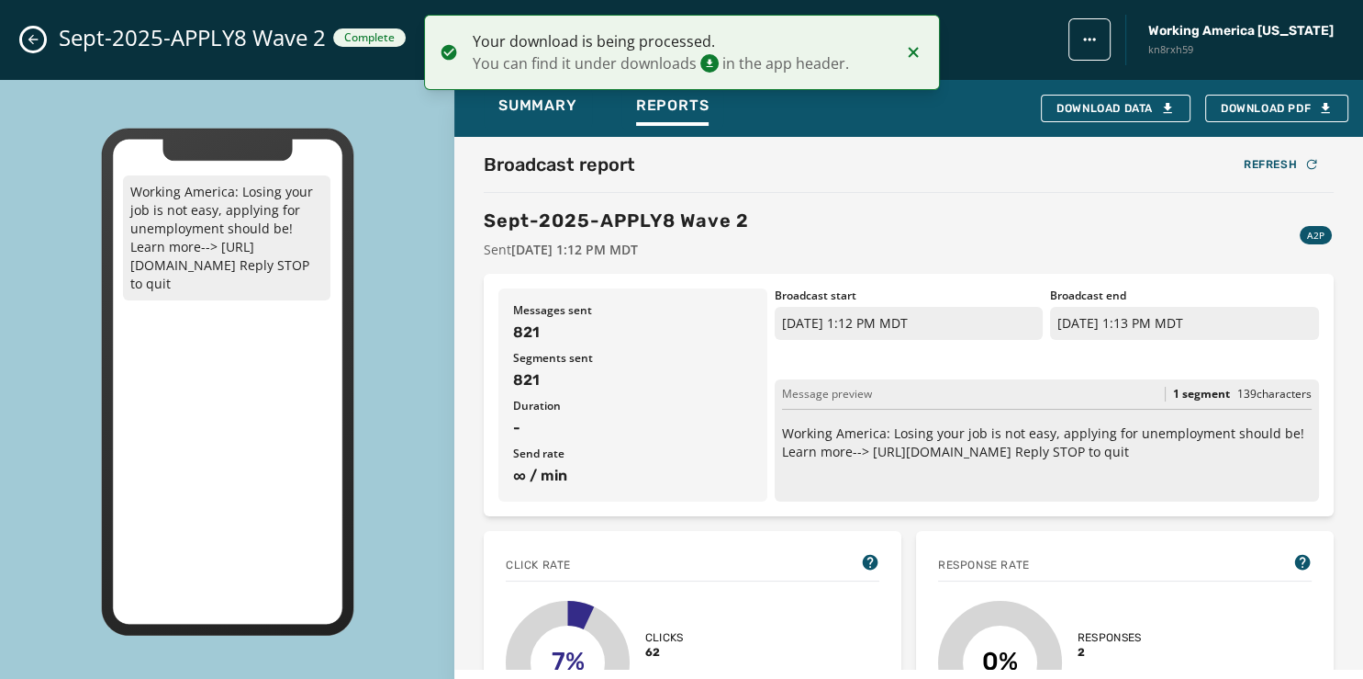
click at [39, 38] on icon "Close admin drawer" at bounding box center [33, 39] width 15 height 15
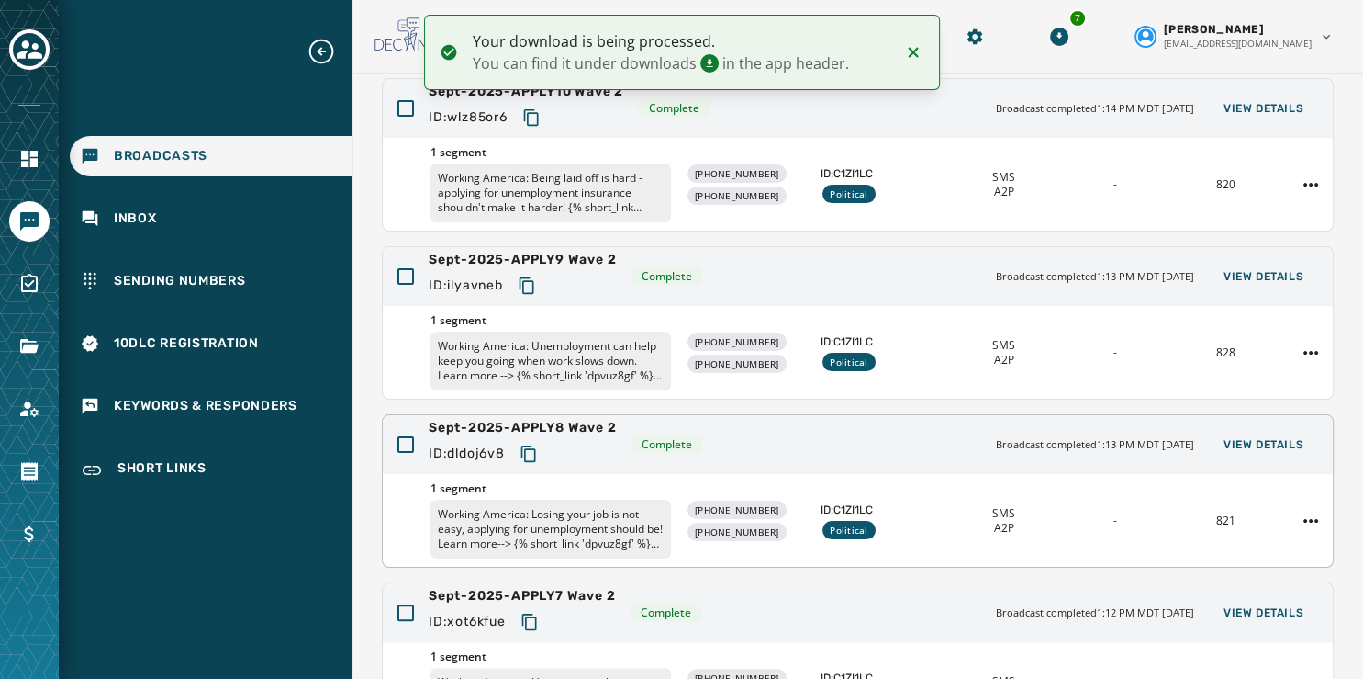
scroll to position [342, 0]
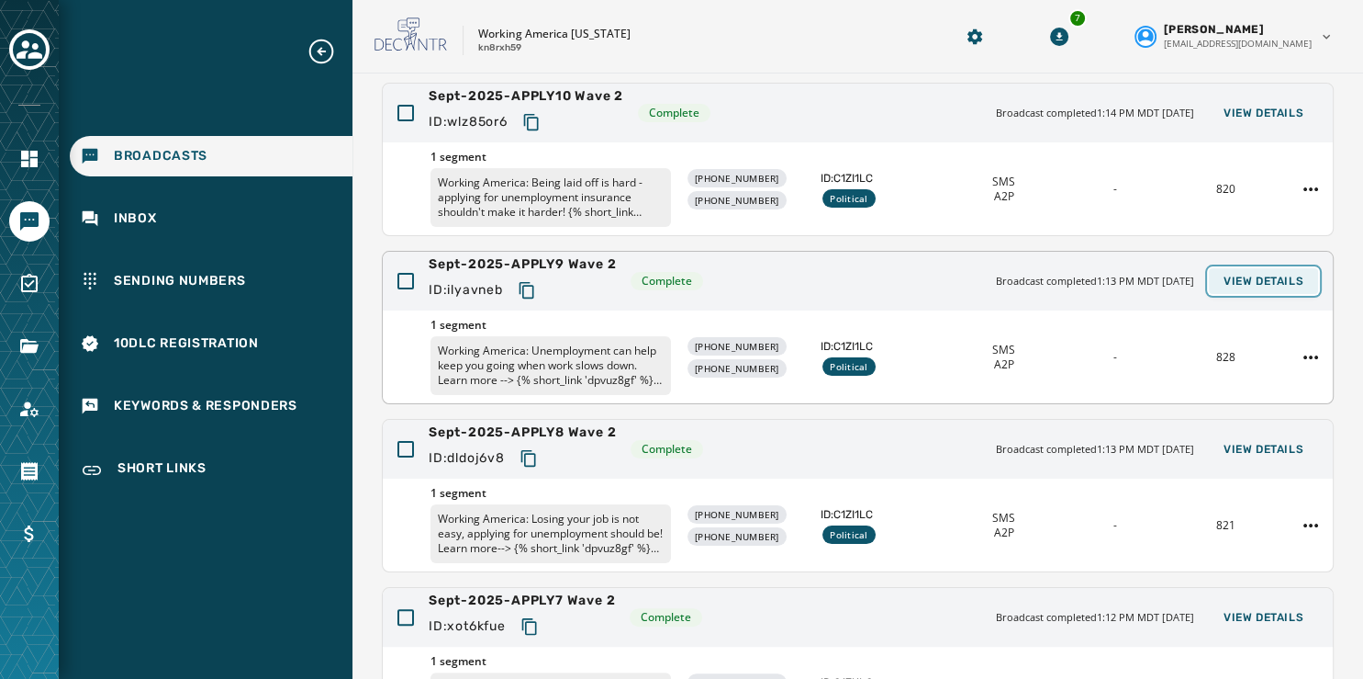
click at [1247, 268] on button "View Details" at bounding box center [1263, 281] width 109 height 26
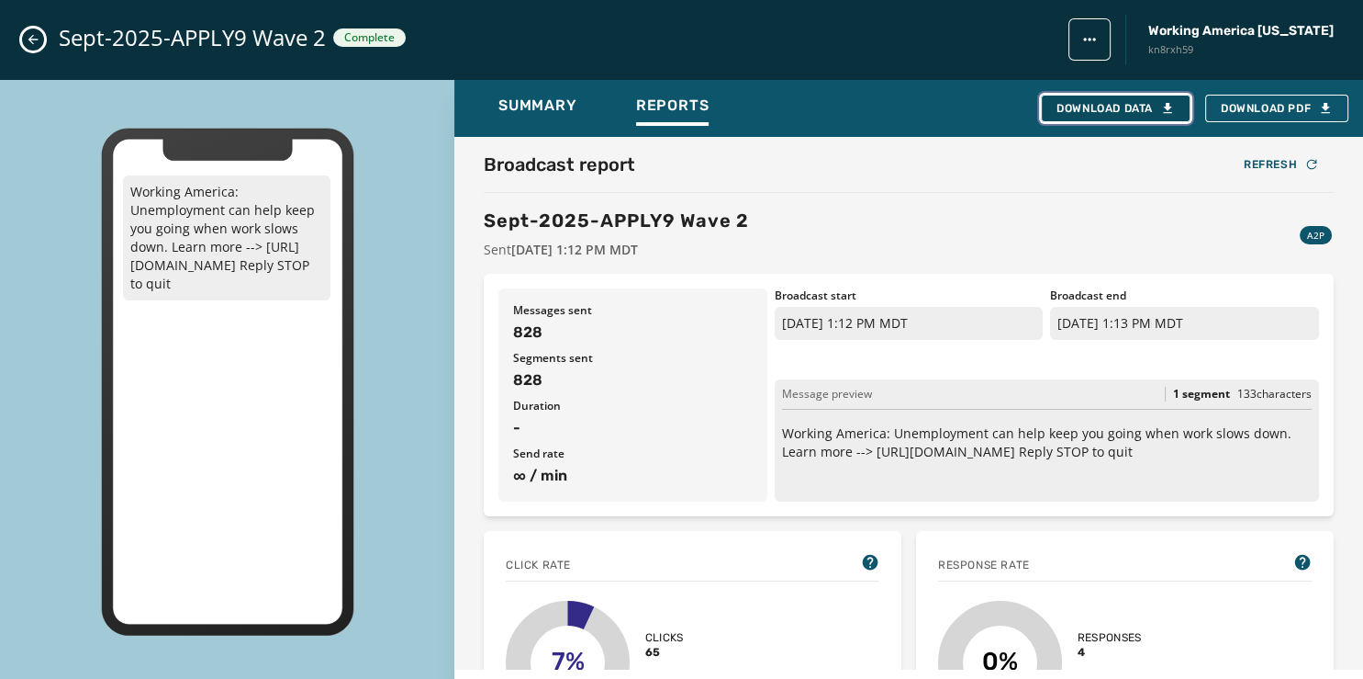
click at [1103, 105] on div "Download Data" at bounding box center [1116, 108] width 118 height 15
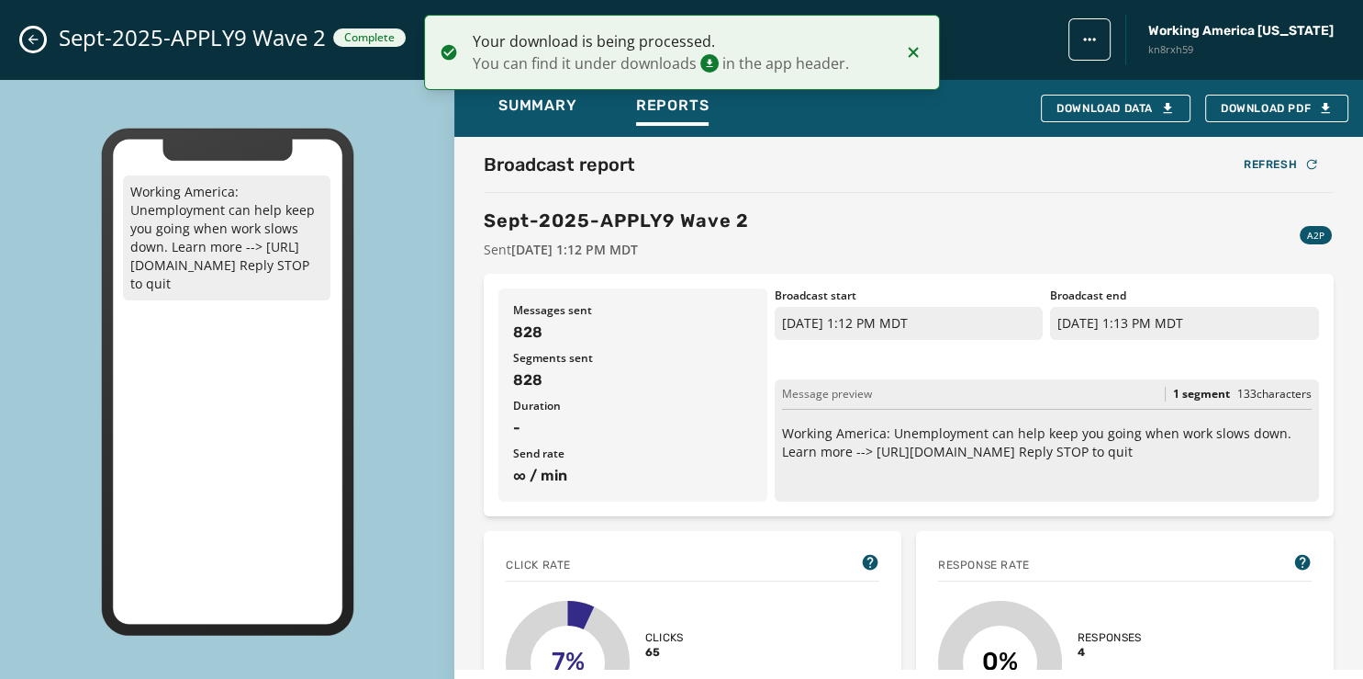
click at [30, 39] on icon "Close admin drawer" at bounding box center [33, 40] width 10 height 10
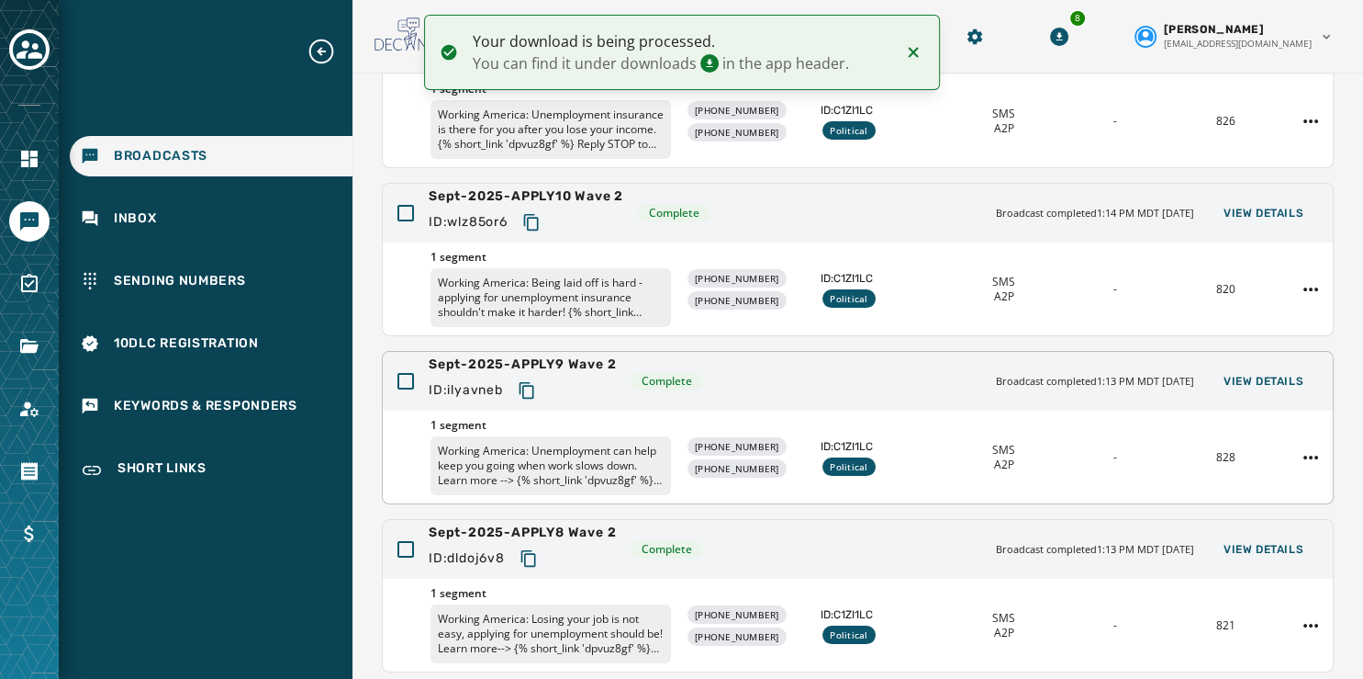
scroll to position [241, 0]
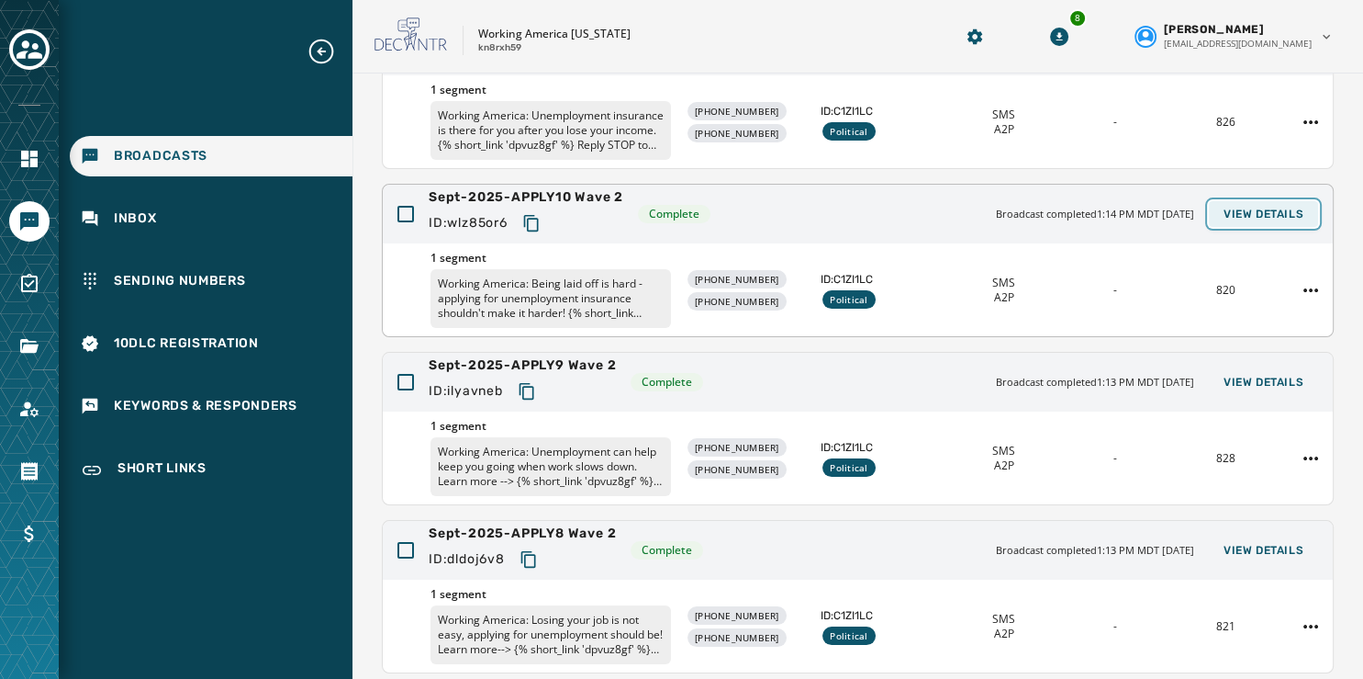
click at [1235, 208] on span "View Details" at bounding box center [1264, 214] width 80 height 15
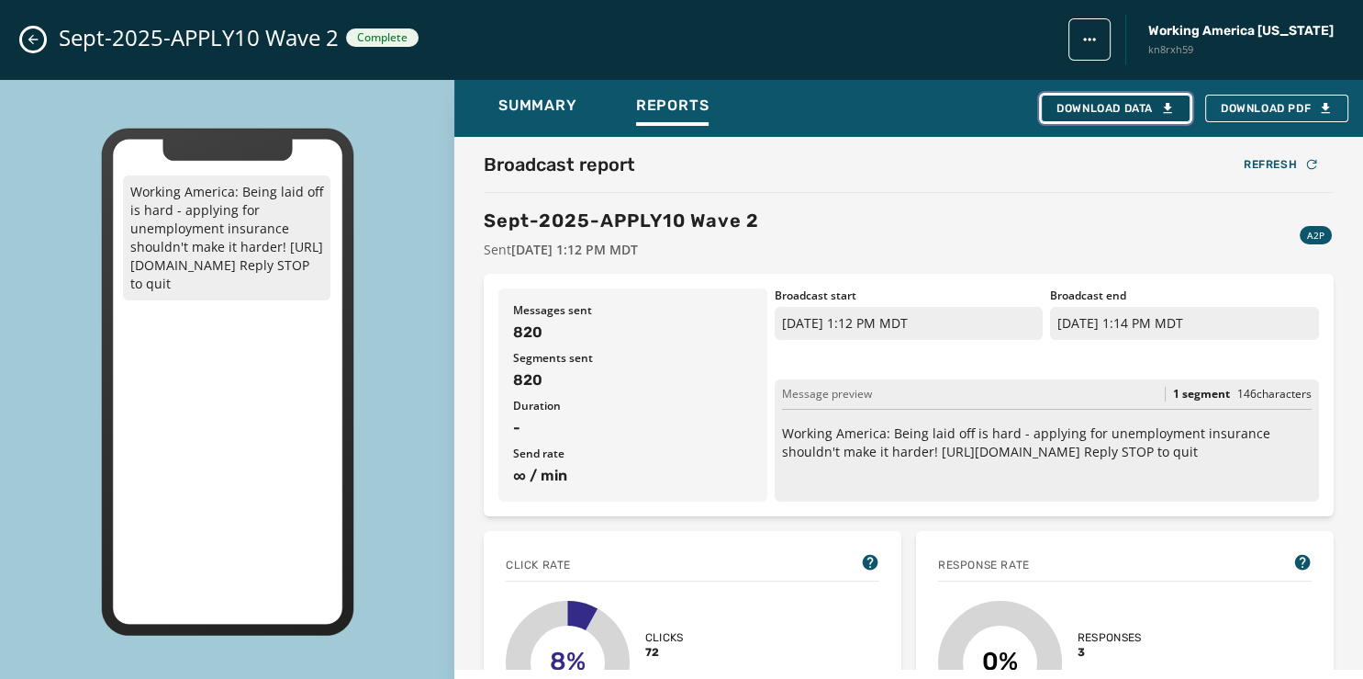
click at [1124, 103] on div "Download Data" at bounding box center [1116, 108] width 118 height 15
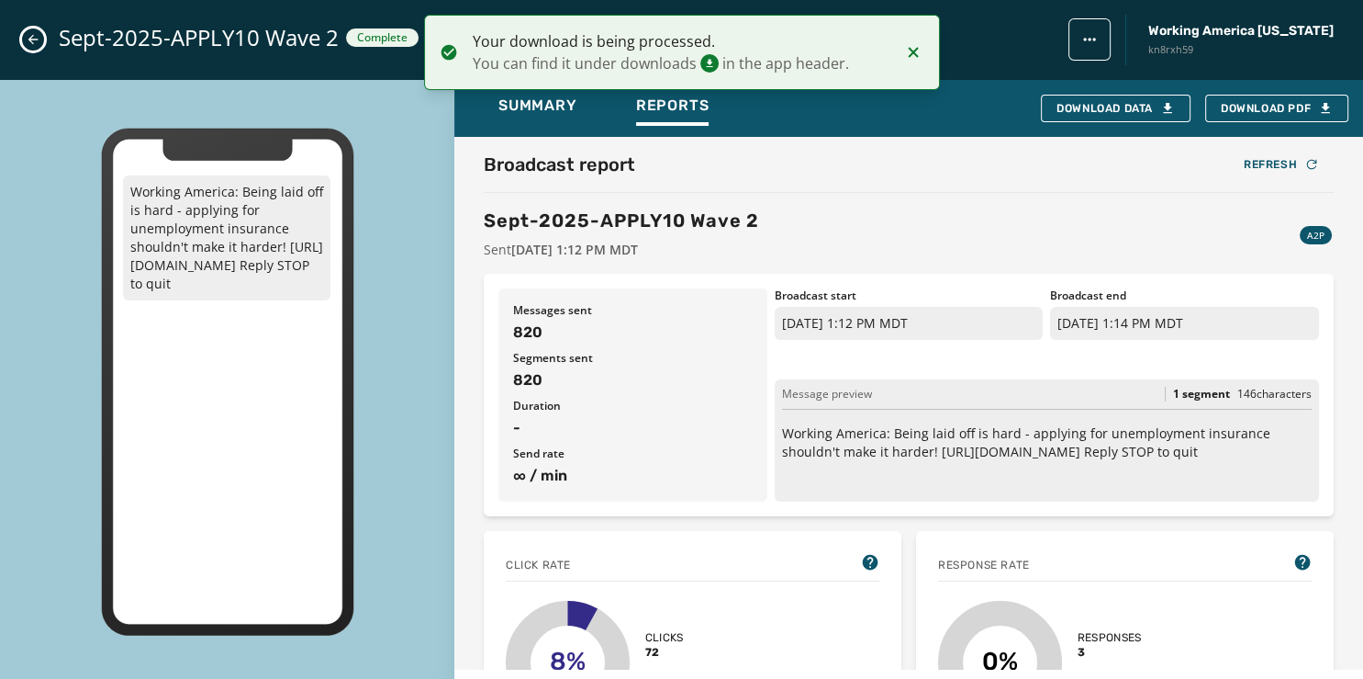
click at [24, 35] on button "Close admin drawer" at bounding box center [33, 39] width 22 height 22
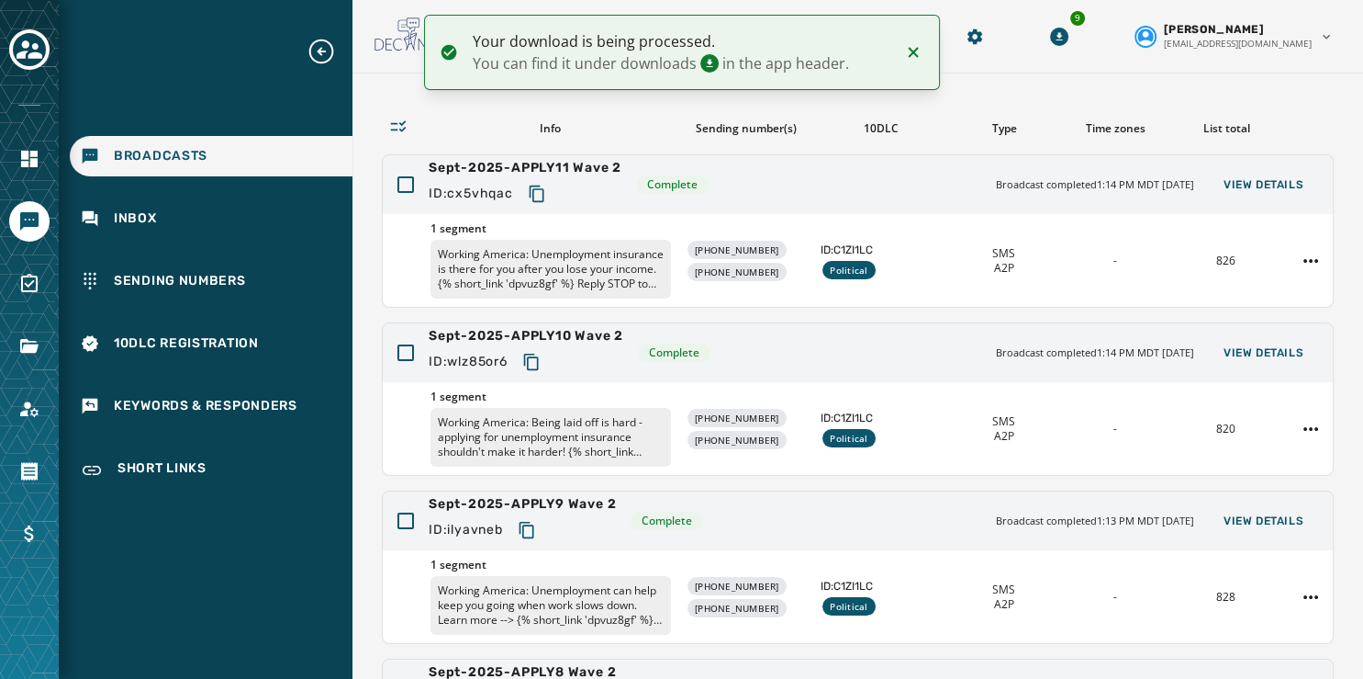
scroll to position [58, 0]
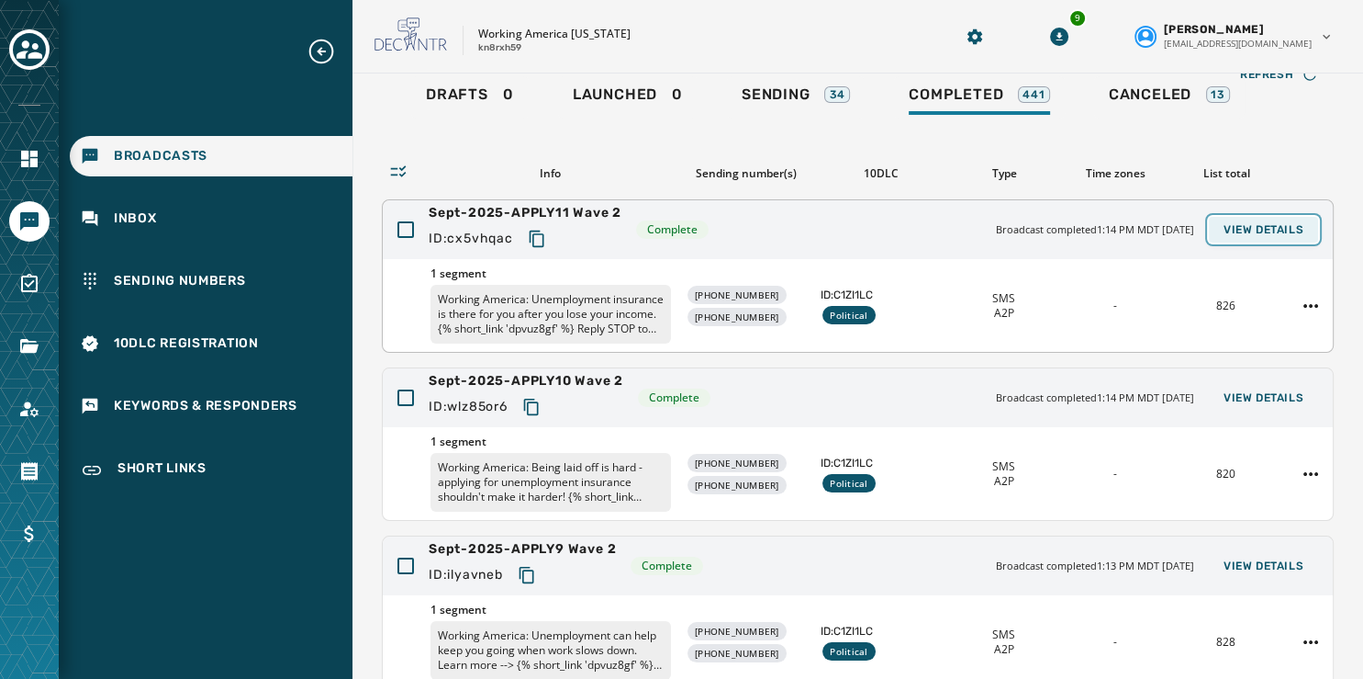
click at [1227, 222] on span "View Details" at bounding box center [1264, 229] width 80 height 15
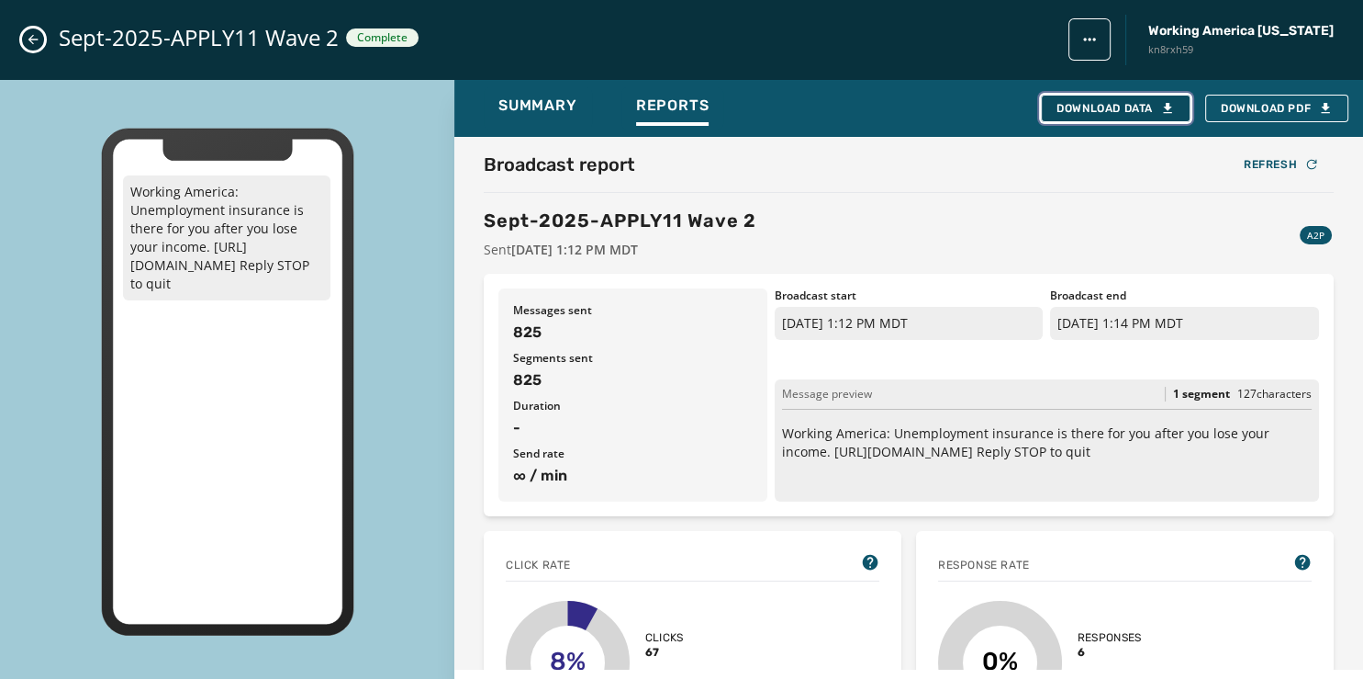
click at [1143, 108] on div "Download Data" at bounding box center [1116, 108] width 118 height 15
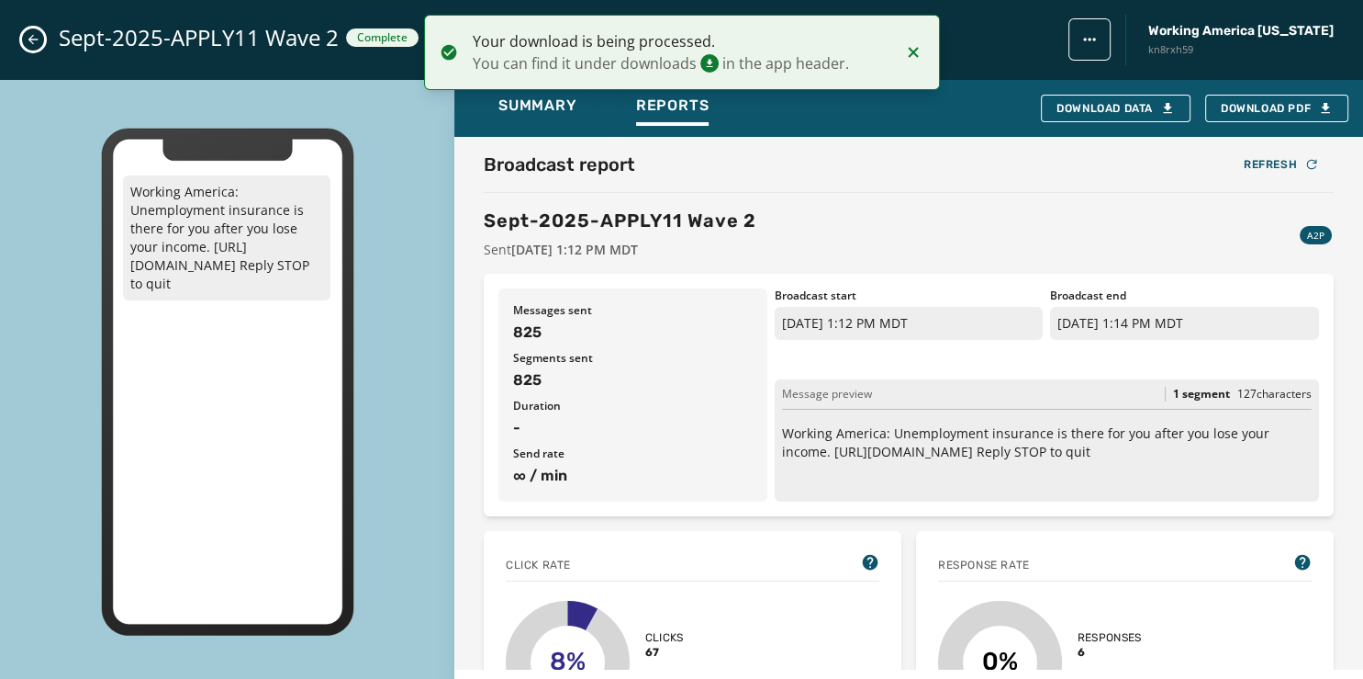
click at [29, 35] on icon "Close admin drawer" at bounding box center [33, 39] width 15 height 15
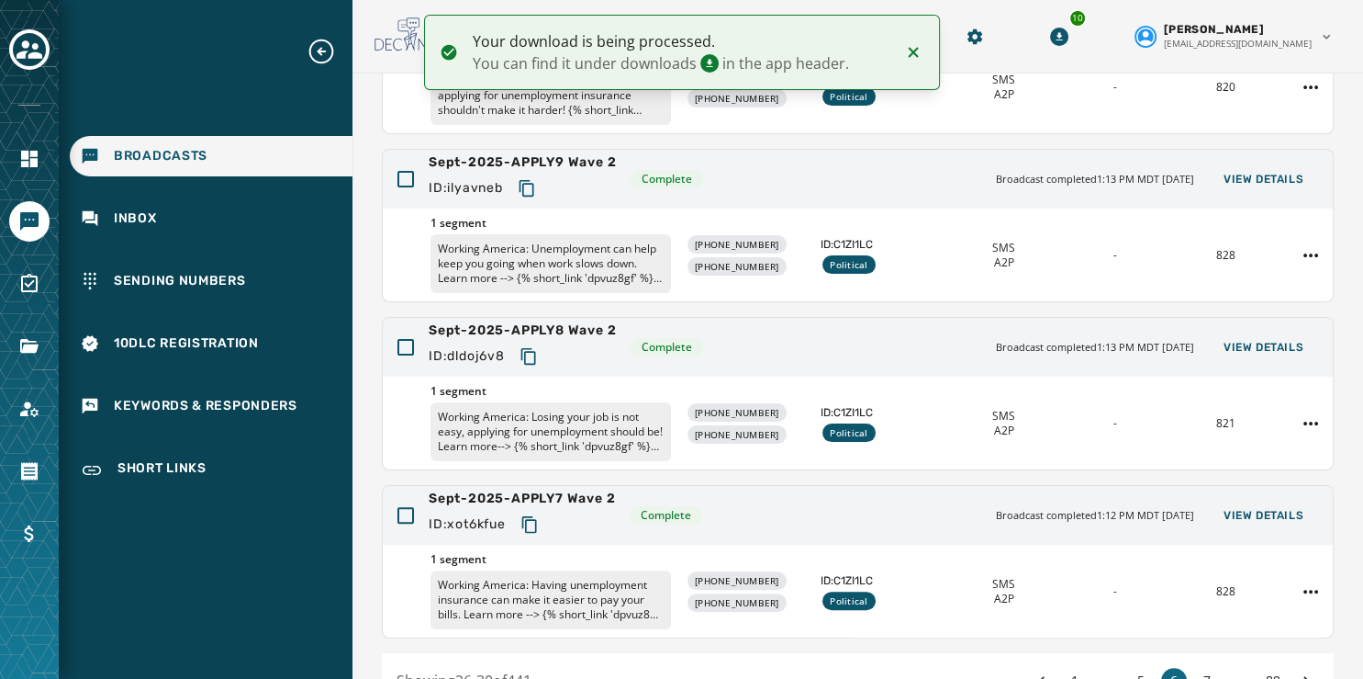
scroll to position [547, 0]
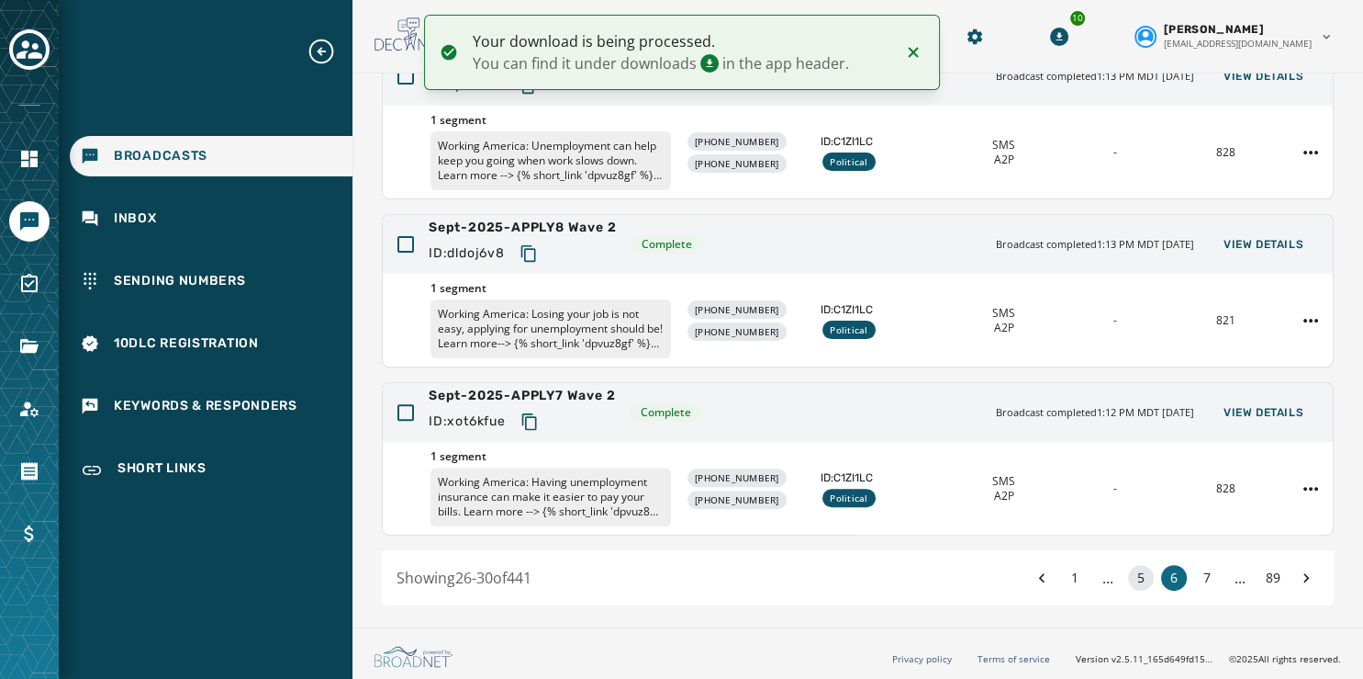
click at [1128, 577] on button "5" at bounding box center [1141, 578] width 26 height 26
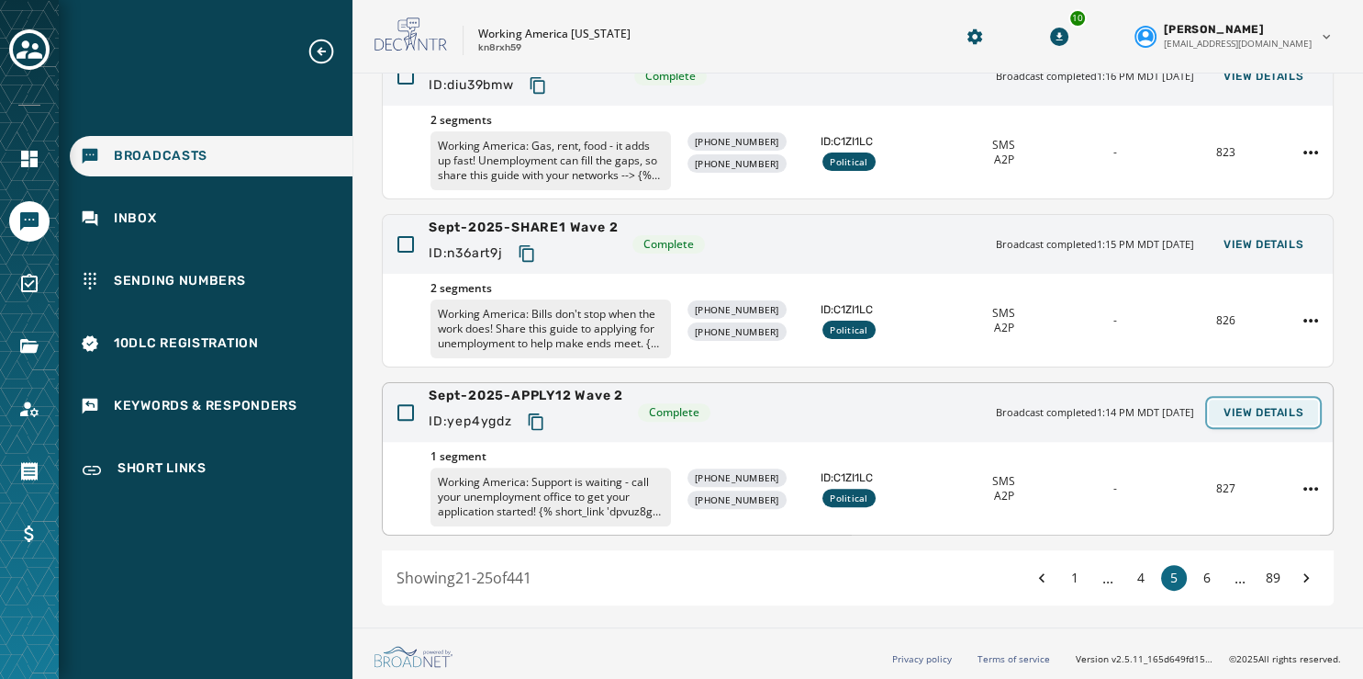
click at [1258, 415] on span "View Details" at bounding box center [1264, 412] width 80 height 15
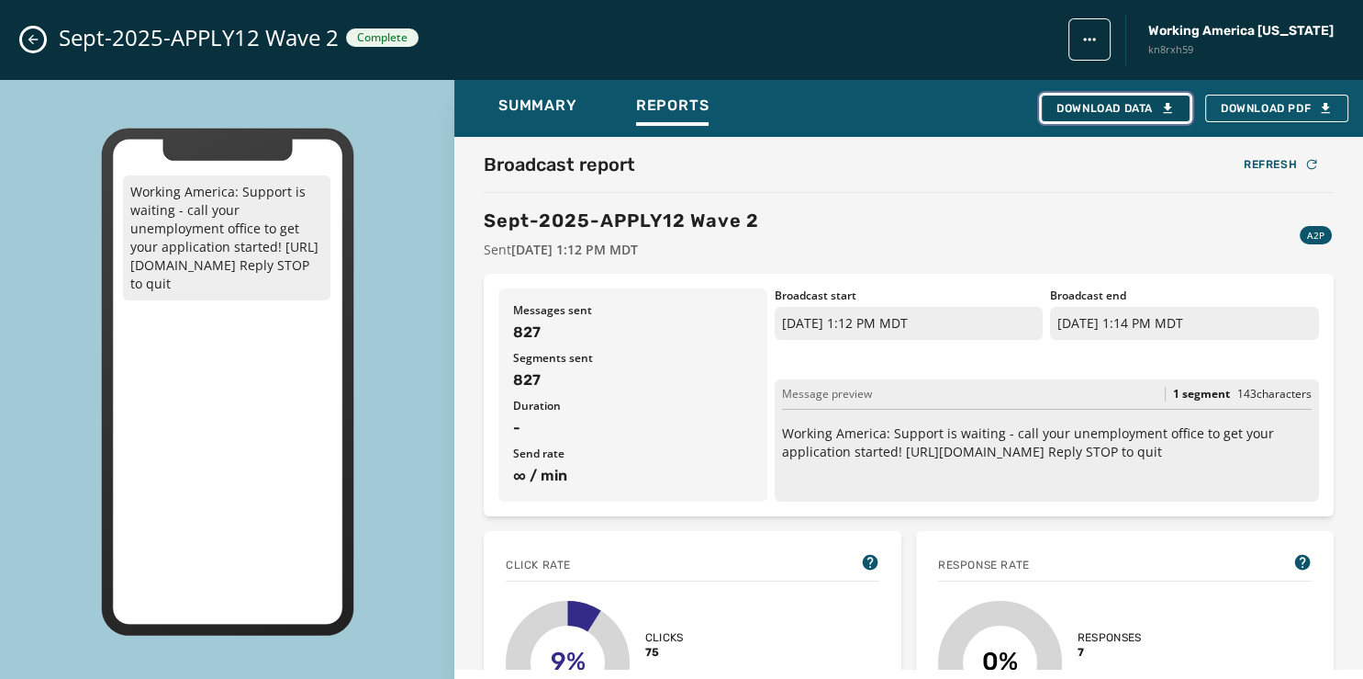
click at [1104, 108] on div "Download Data" at bounding box center [1116, 108] width 118 height 15
click at [37, 39] on icon "Close admin drawer" at bounding box center [33, 39] width 15 height 15
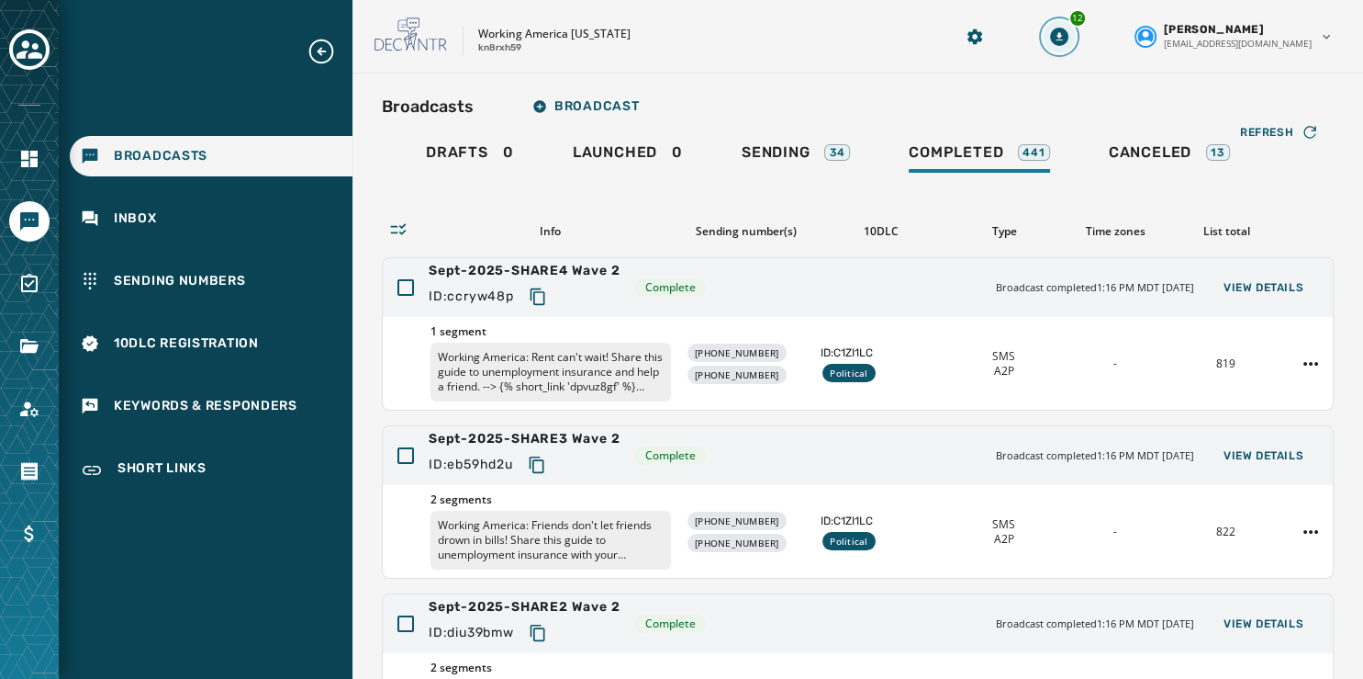
click at [1069, 36] on icon "Download Menu" at bounding box center [1059, 37] width 18 height 18
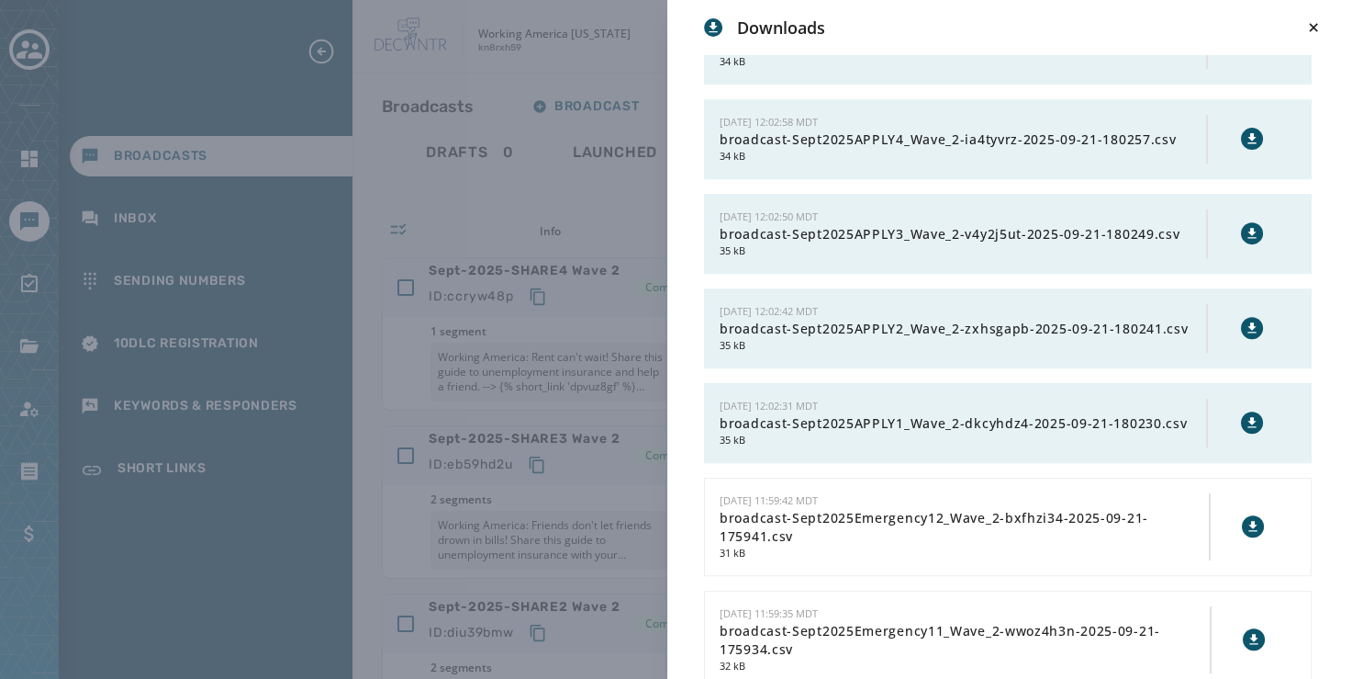
scroll to position [716, 0]
click at [1248, 417] on icon at bounding box center [1252, 422] width 8 height 10
click at [1248, 327] on icon at bounding box center [1252, 327] width 8 height 10
click at [1245, 226] on icon at bounding box center [1252, 233] width 15 height 15
click at [1248, 136] on icon at bounding box center [1252, 138] width 8 height 10
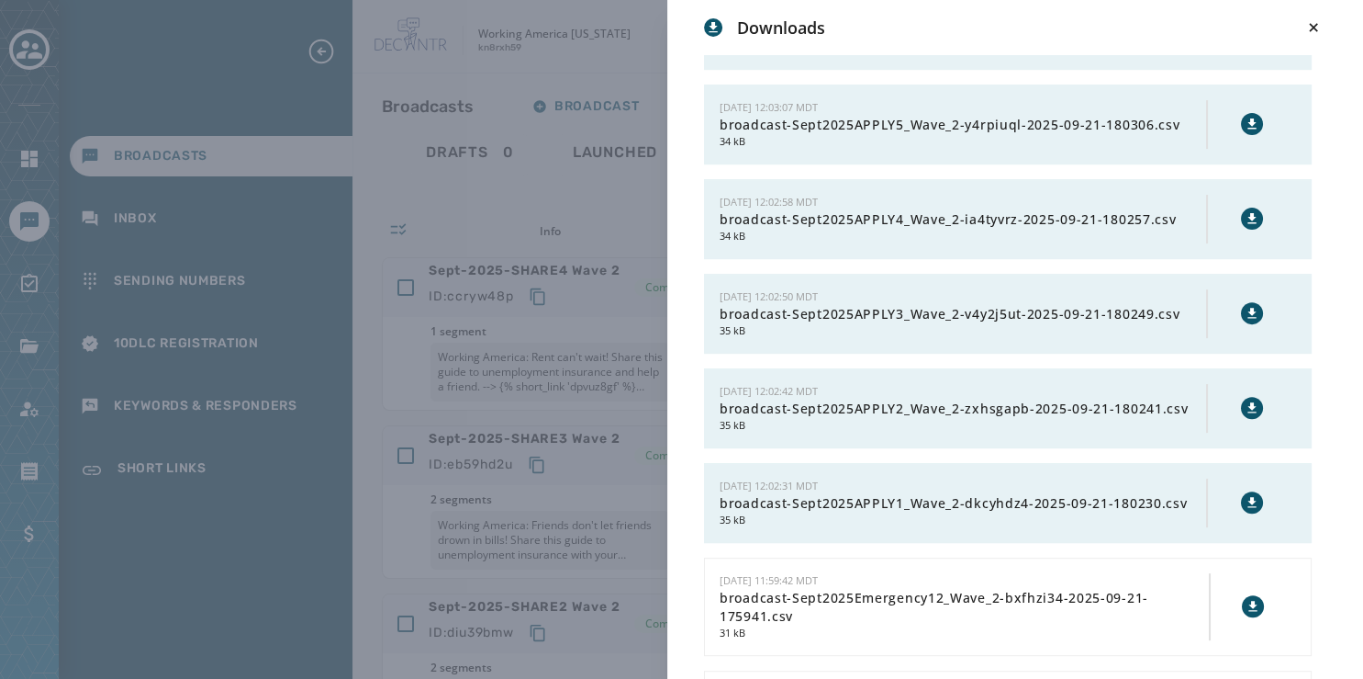
scroll to position [634, 0]
click at [1248, 121] on icon at bounding box center [1252, 126] width 8 height 10
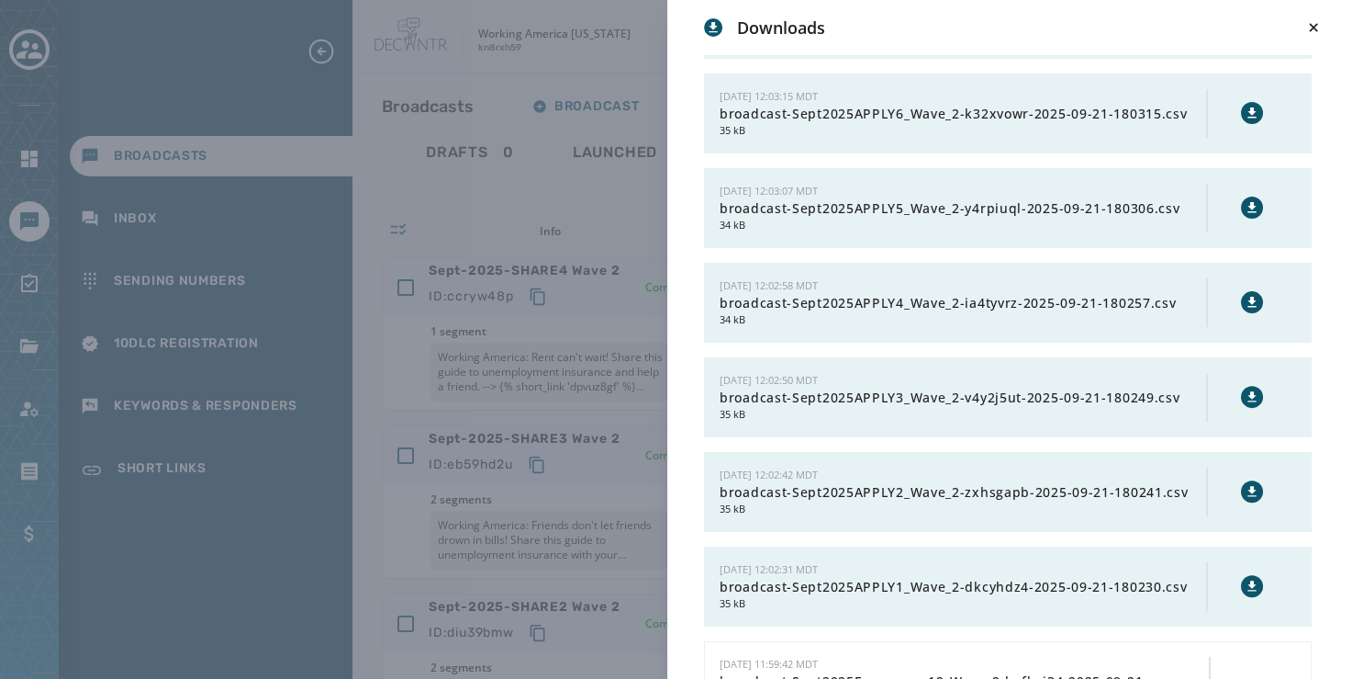
scroll to position [552, 0]
click at [1245, 107] on icon at bounding box center [1252, 114] width 15 height 15
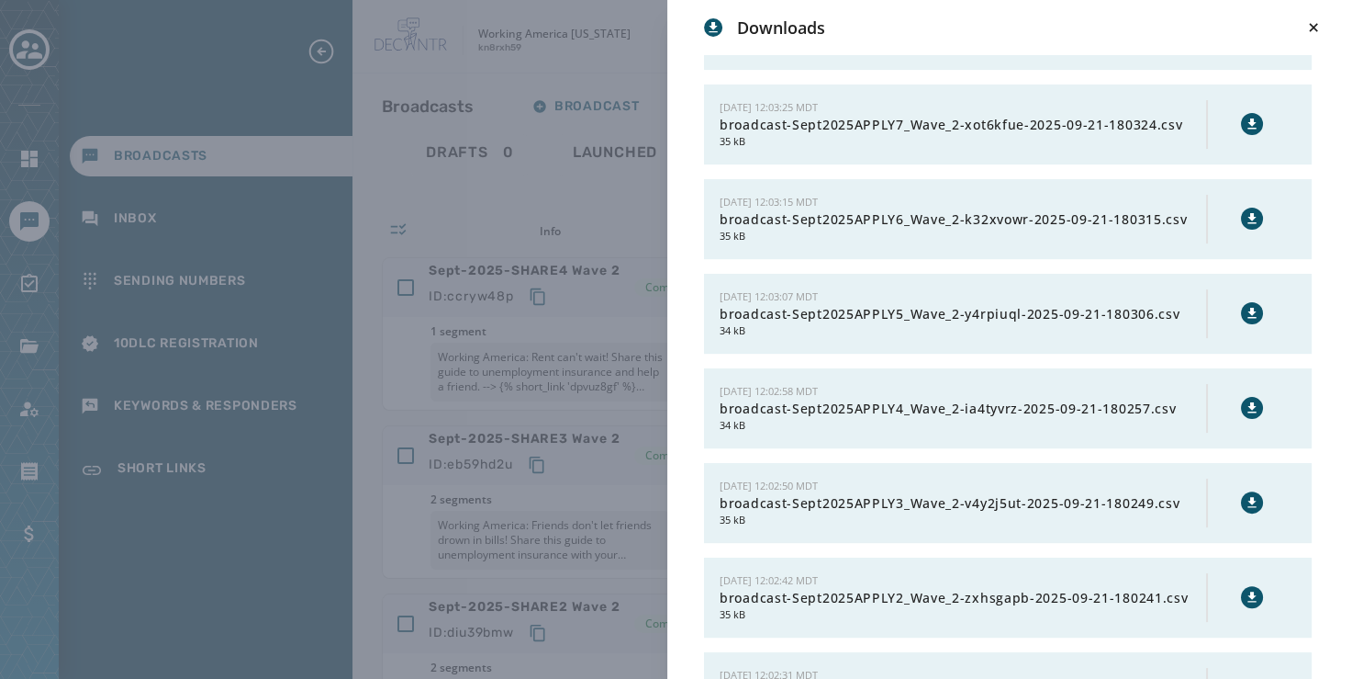
scroll to position [445, 0]
click at [1248, 122] on icon at bounding box center [1252, 125] width 8 height 10
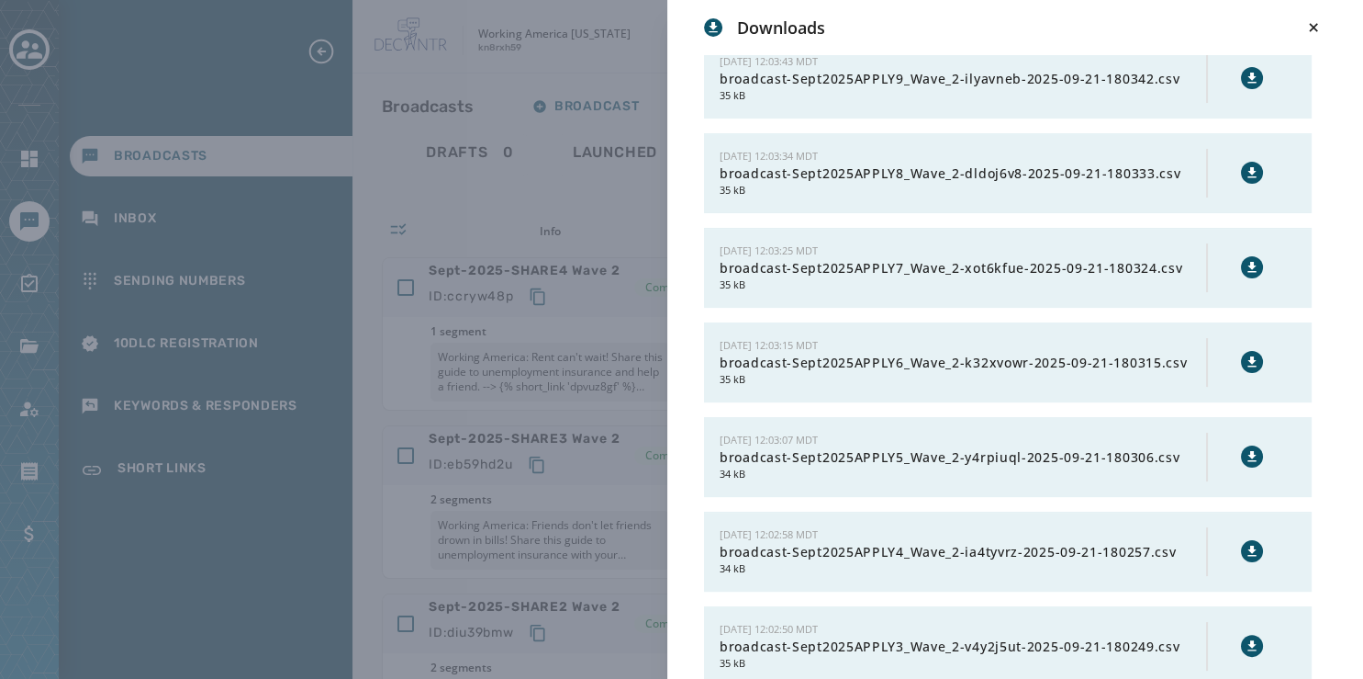
scroll to position [302, 0]
click at [1248, 170] on icon at bounding box center [1252, 174] width 8 height 10
click at [1245, 73] on icon at bounding box center [1252, 80] width 15 height 15
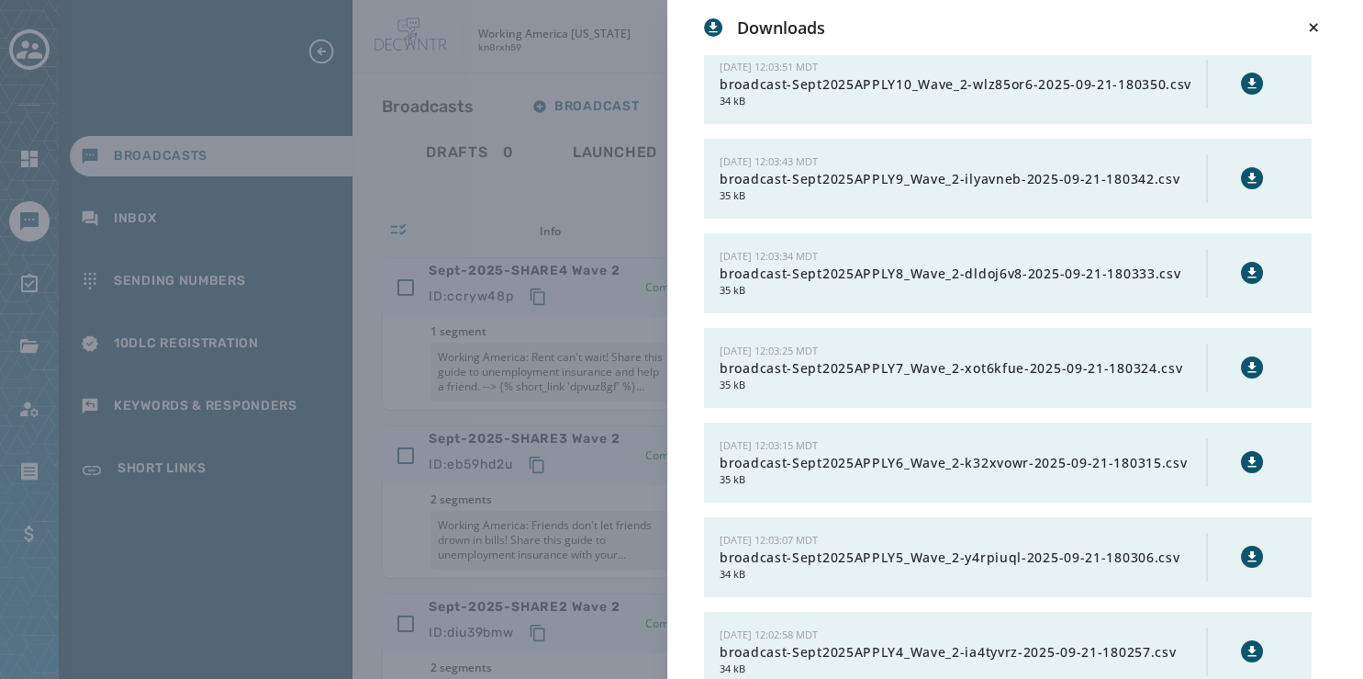
scroll to position [203, 0]
click at [1245, 77] on icon at bounding box center [1252, 84] width 15 height 15
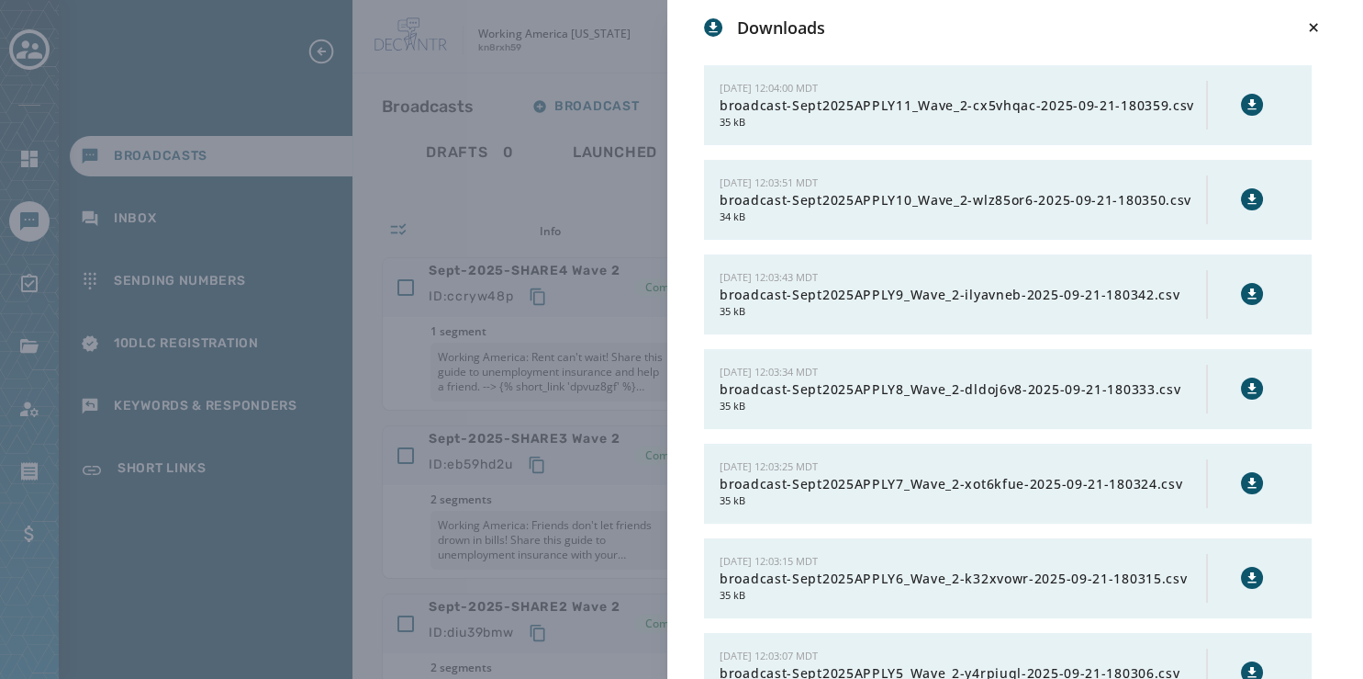
scroll to position [84, 0]
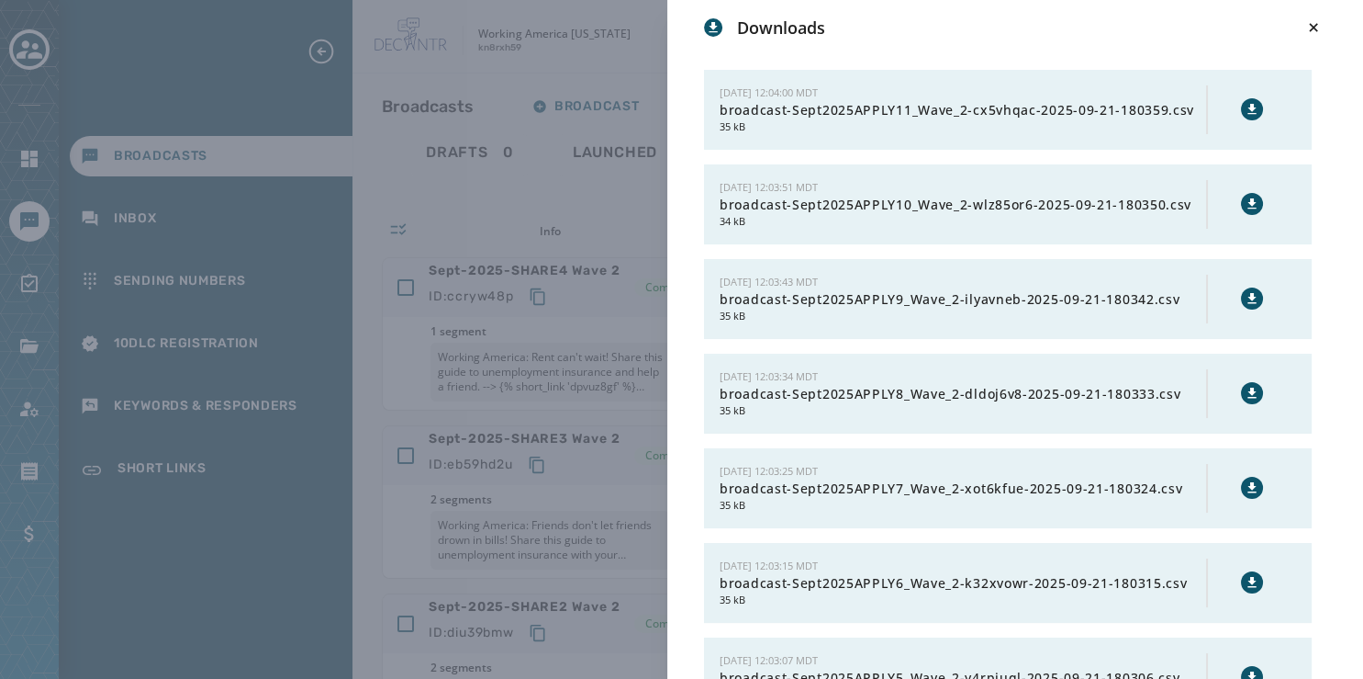
click at [1248, 108] on icon at bounding box center [1252, 109] width 8 height 10
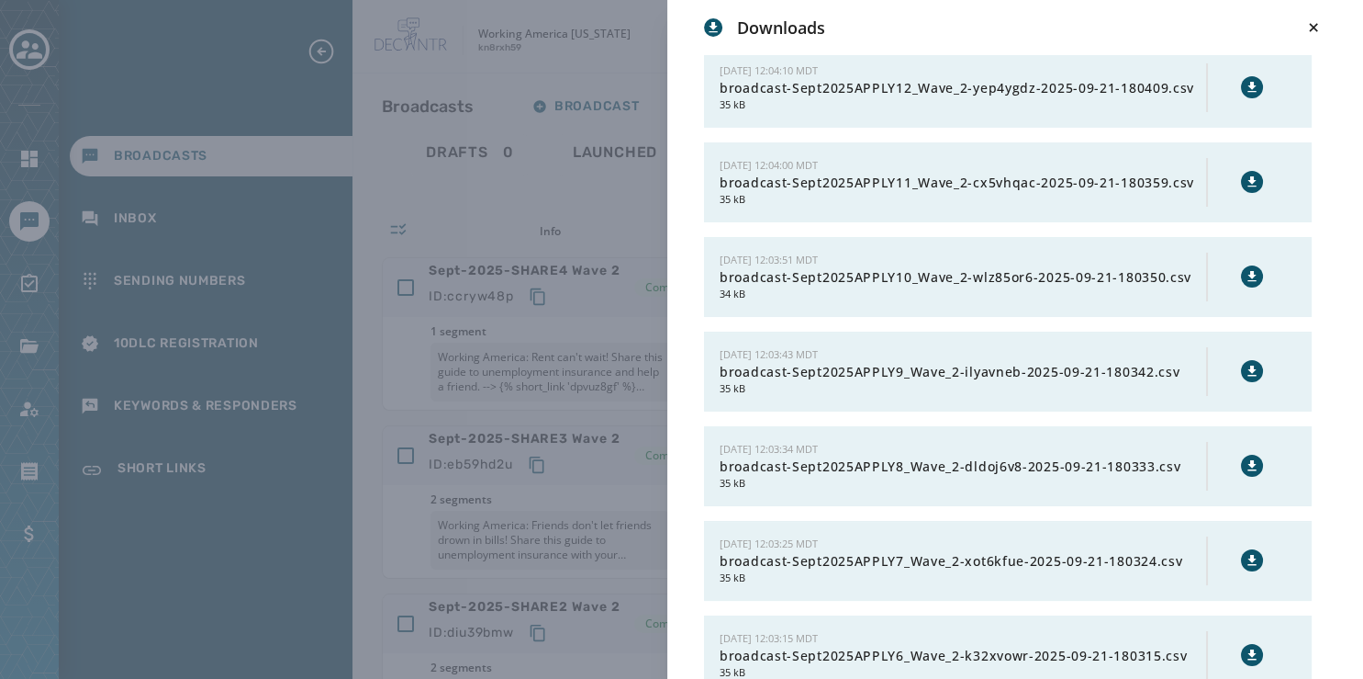
scroll to position [0, 0]
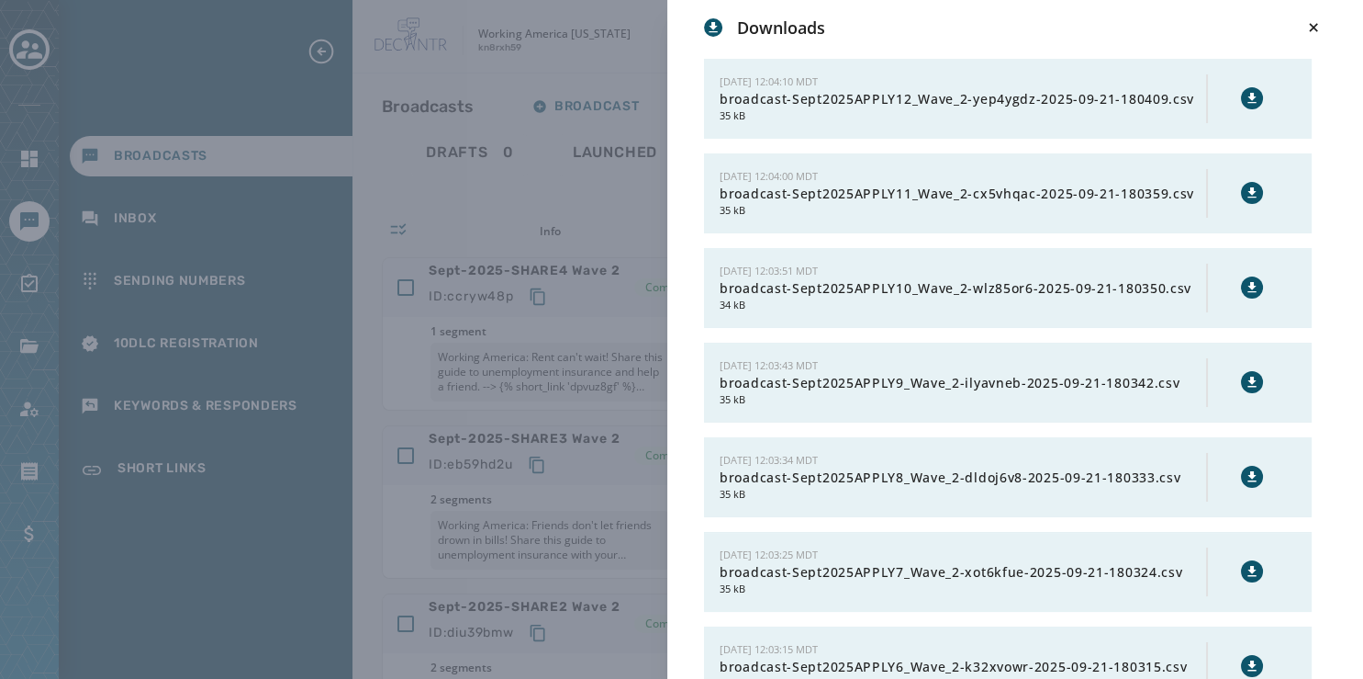
click at [1245, 91] on icon at bounding box center [1252, 98] width 15 height 15
click at [1317, 24] on icon at bounding box center [1313, 27] width 8 height 8
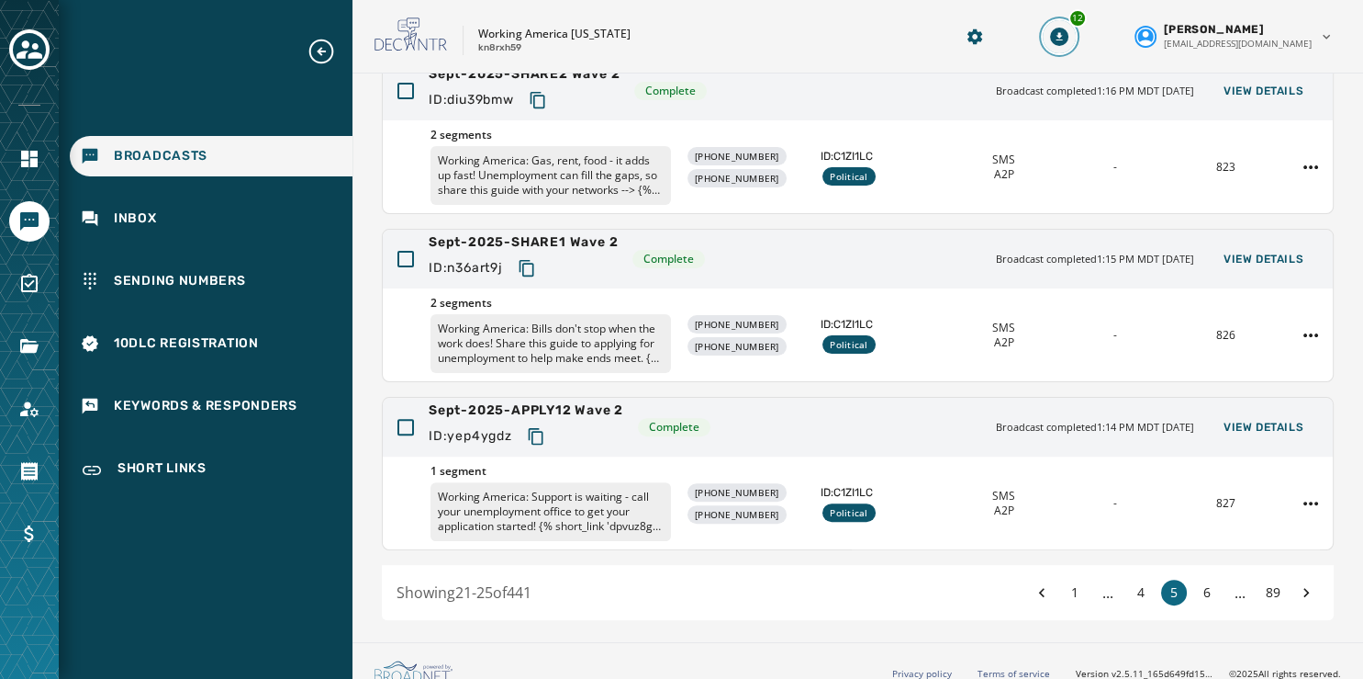
scroll to position [547, 0]
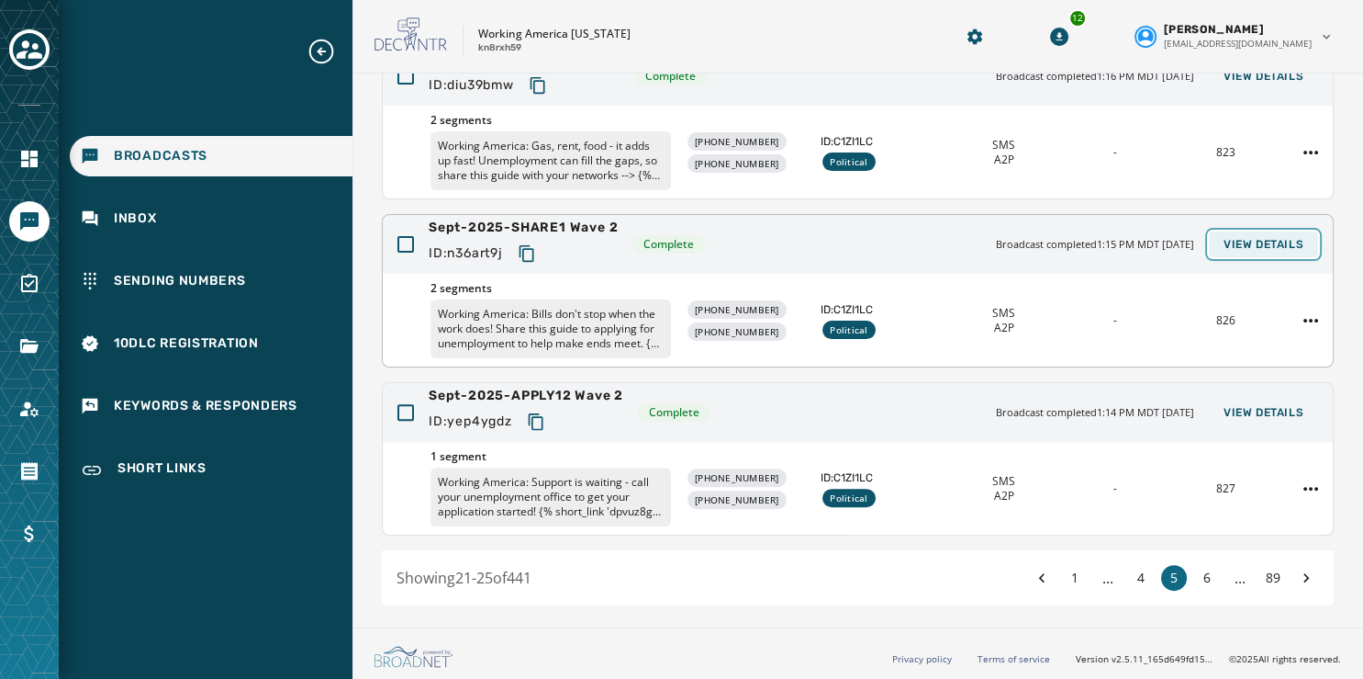
click at [1246, 241] on span "View Details" at bounding box center [1264, 244] width 80 height 15
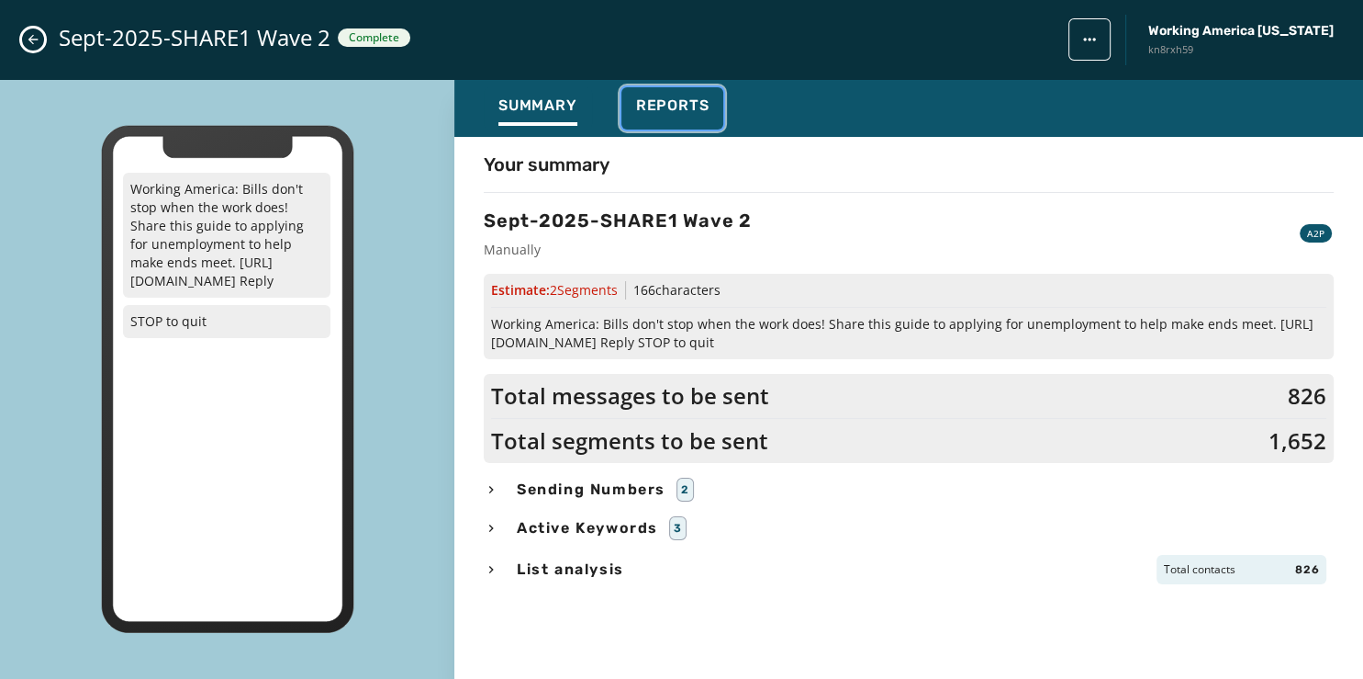
click at [678, 106] on span "Reports" at bounding box center [672, 105] width 73 height 18
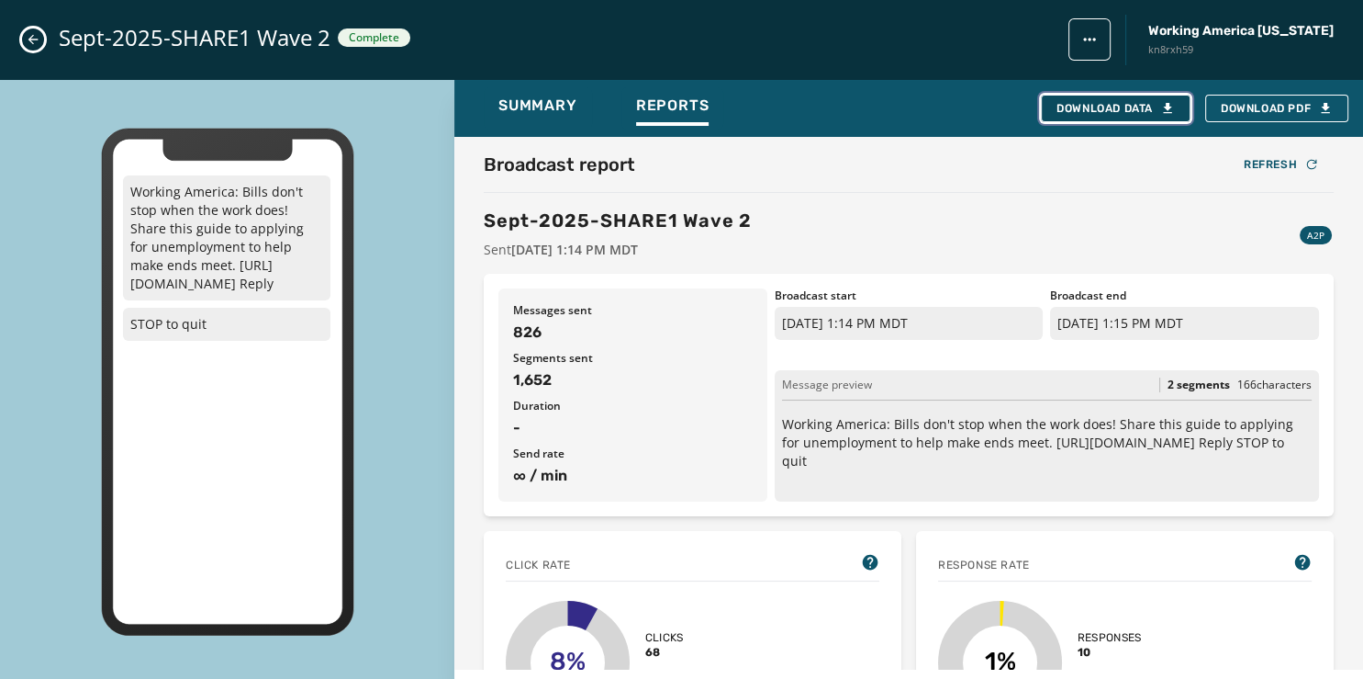
click at [1117, 100] on button "Download Data" at bounding box center [1116, 109] width 150 height 28
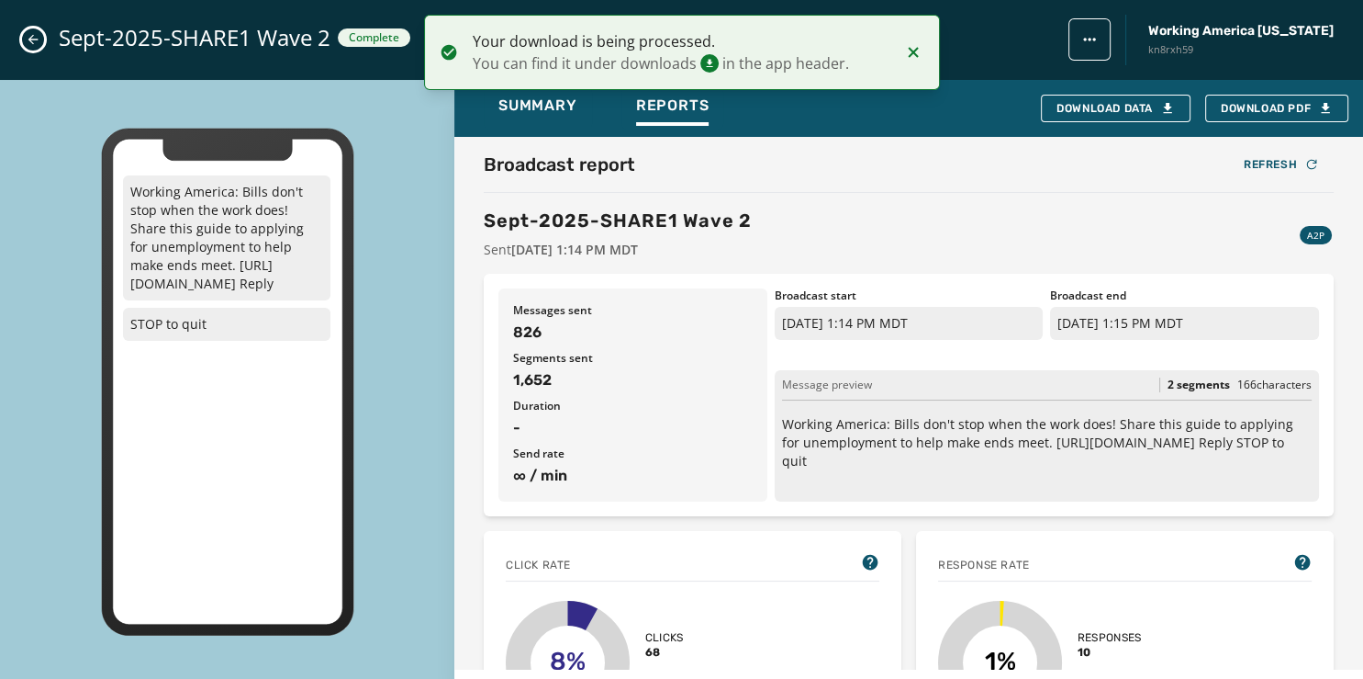
click at [29, 50] on button "Close admin drawer" at bounding box center [33, 39] width 22 height 22
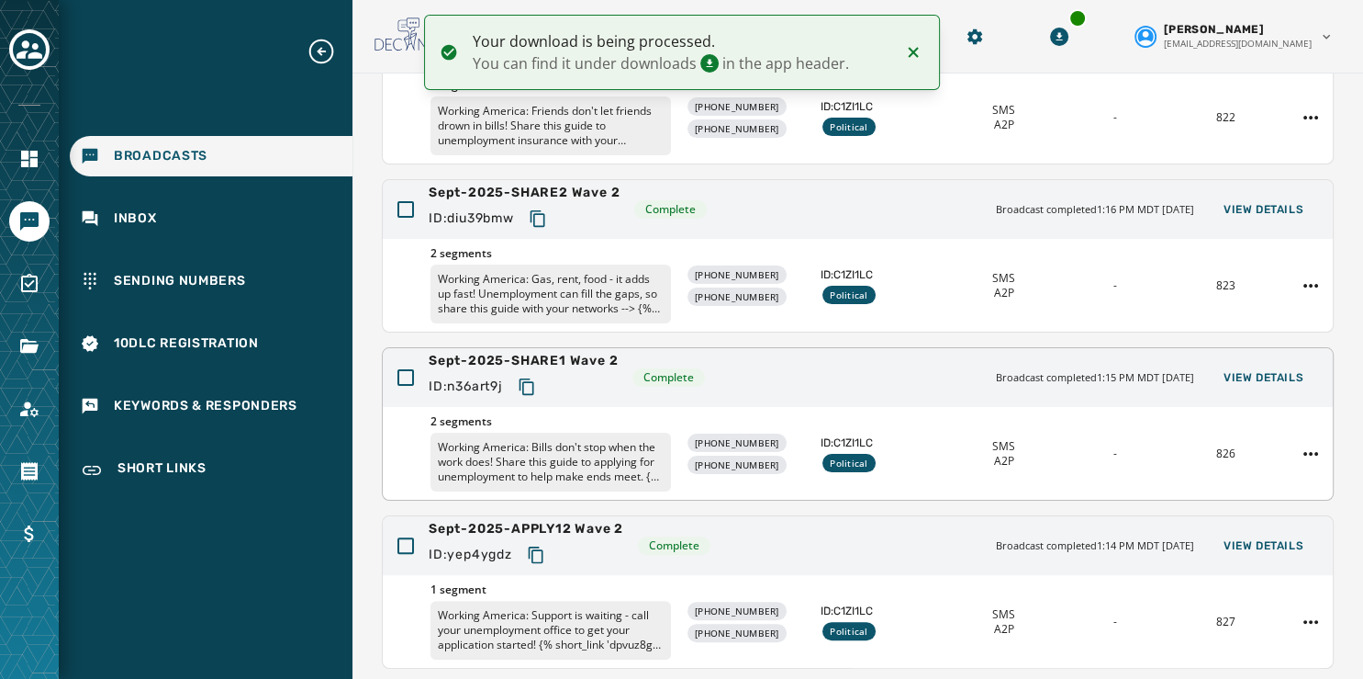
scroll to position [413, 0]
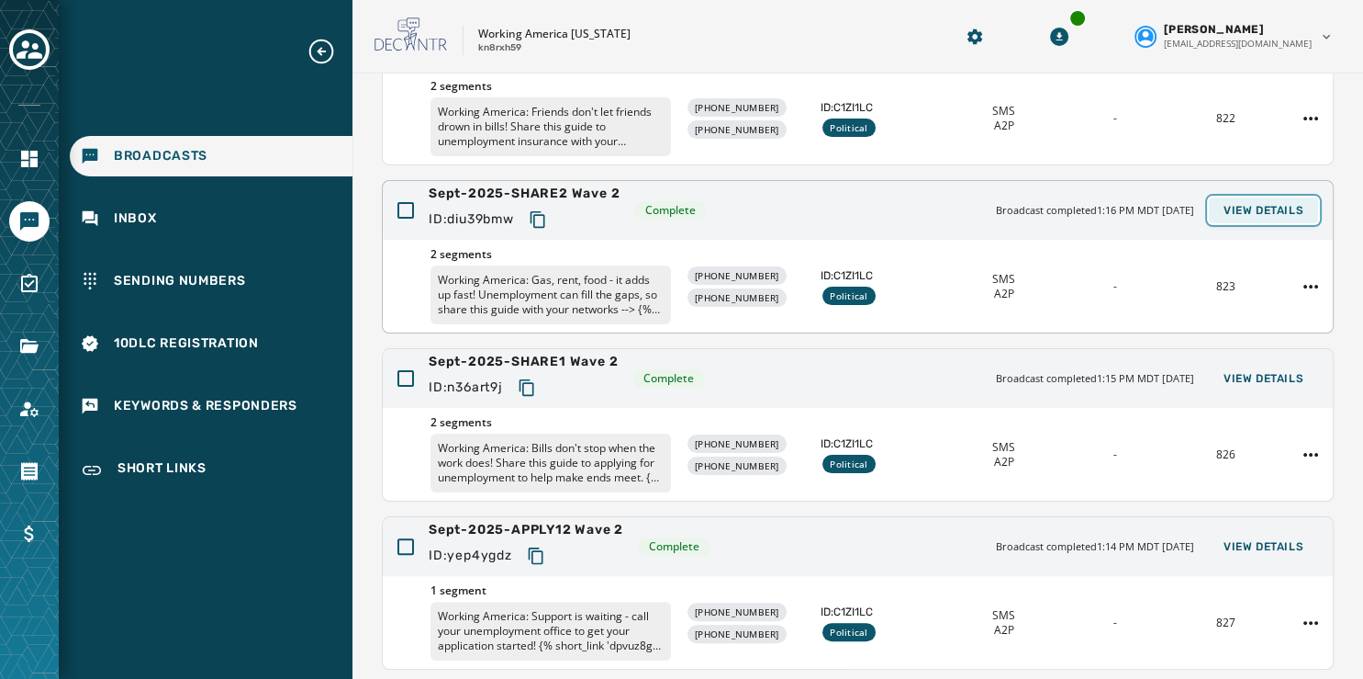
click at [1252, 210] on span "View Details" at bounding box center [1264, 210] width 80 height 15
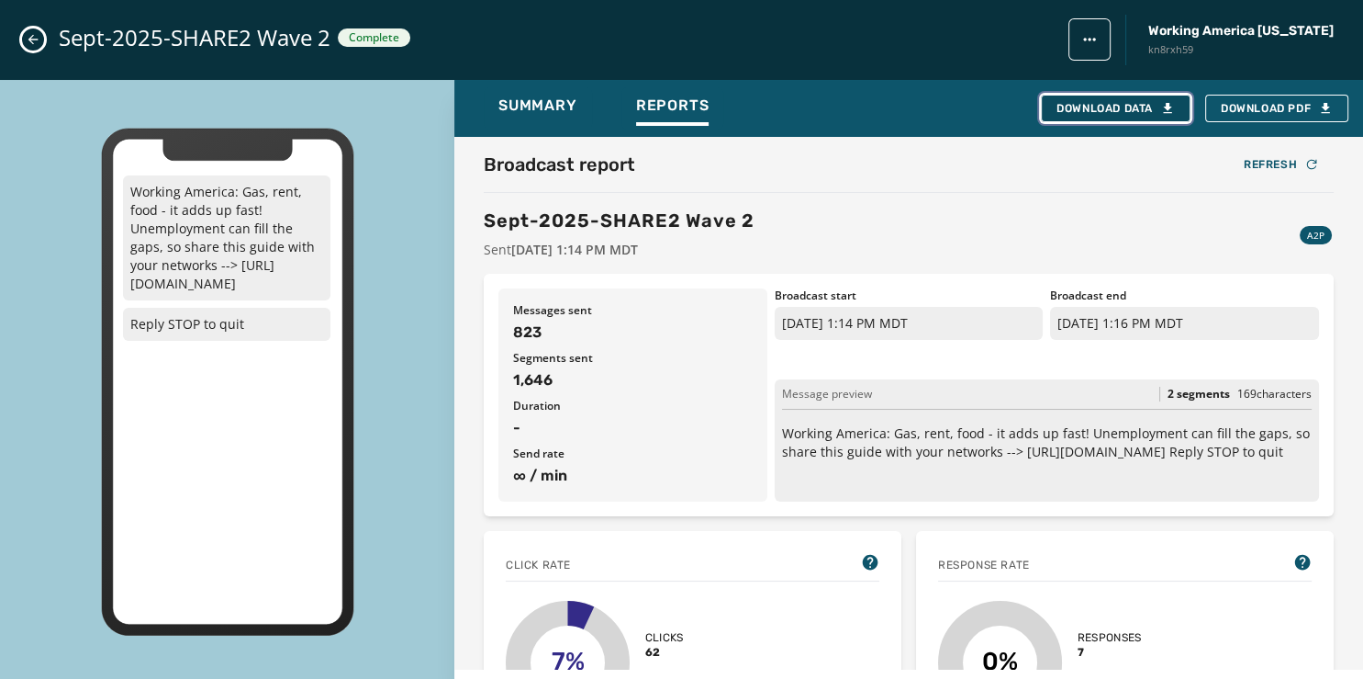
click at [1109, 104] on div "Download Data" at bounding box center [1116, 108] width 118 height 15
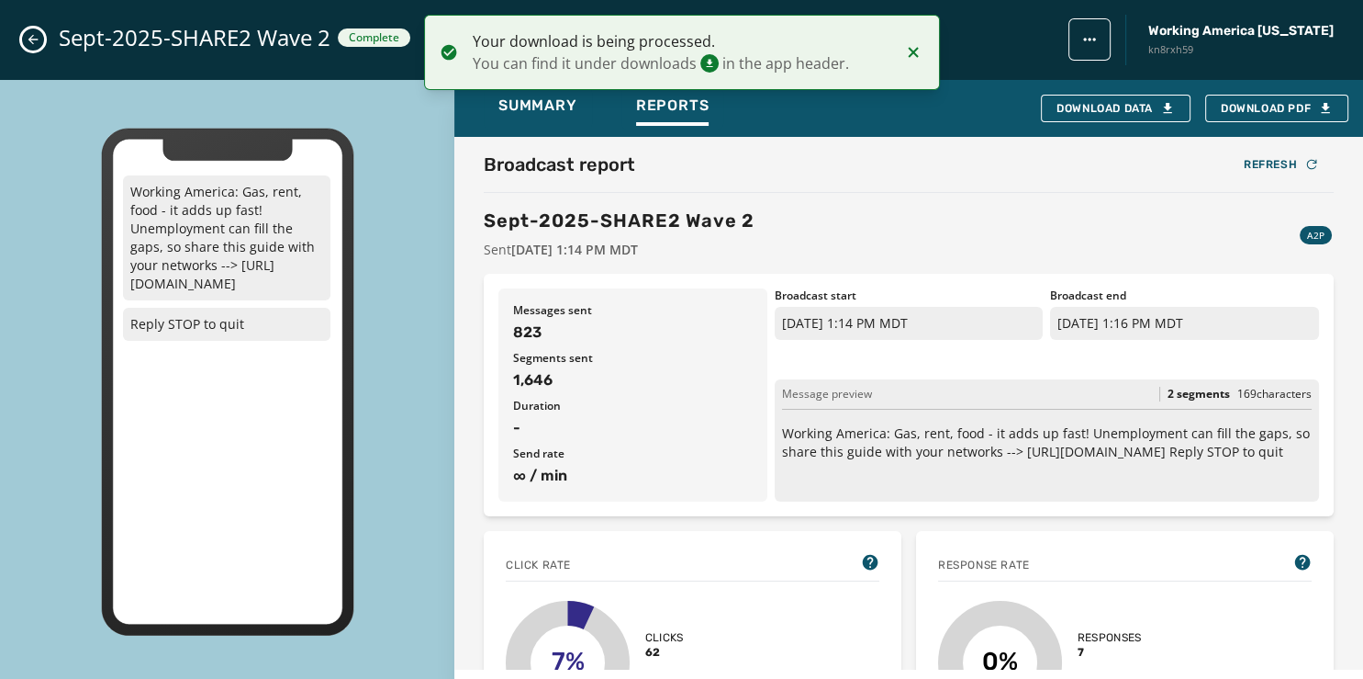
click at [36, 38] on icon "Close admin drawer" at bounding box center [33, 39] width 15 height 15
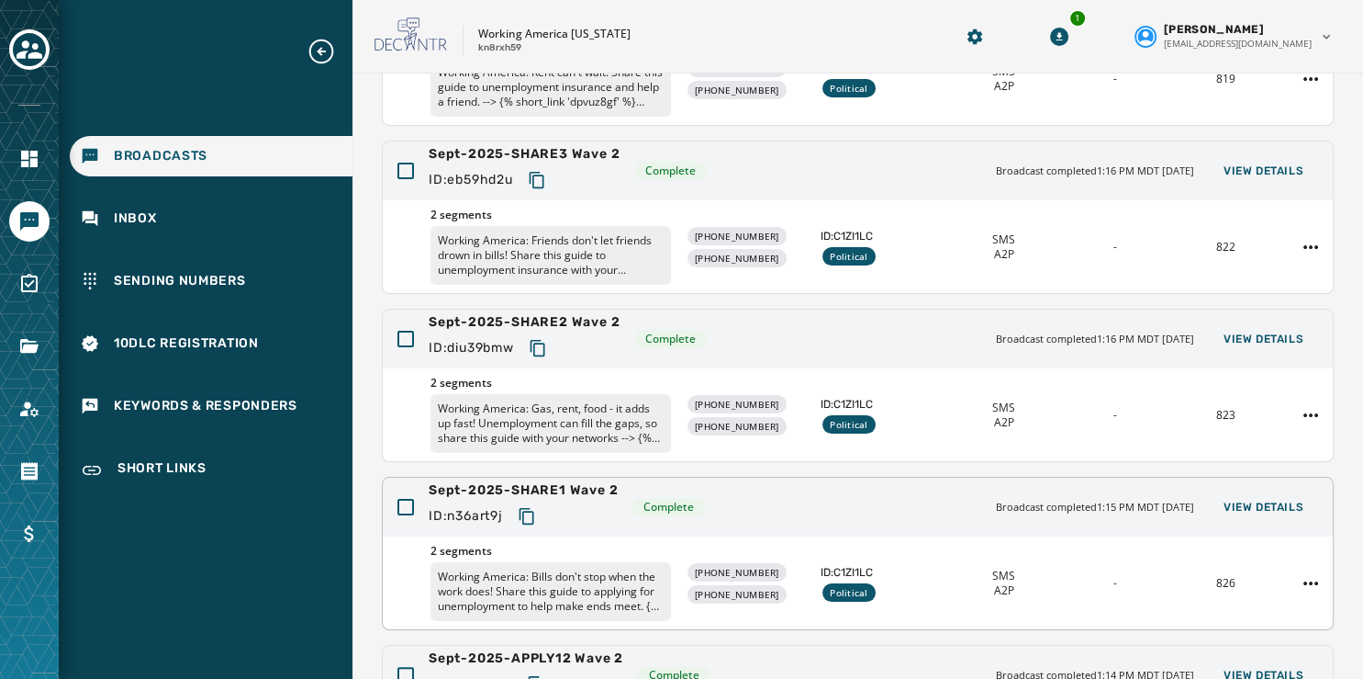
scroll to position [283, 0]
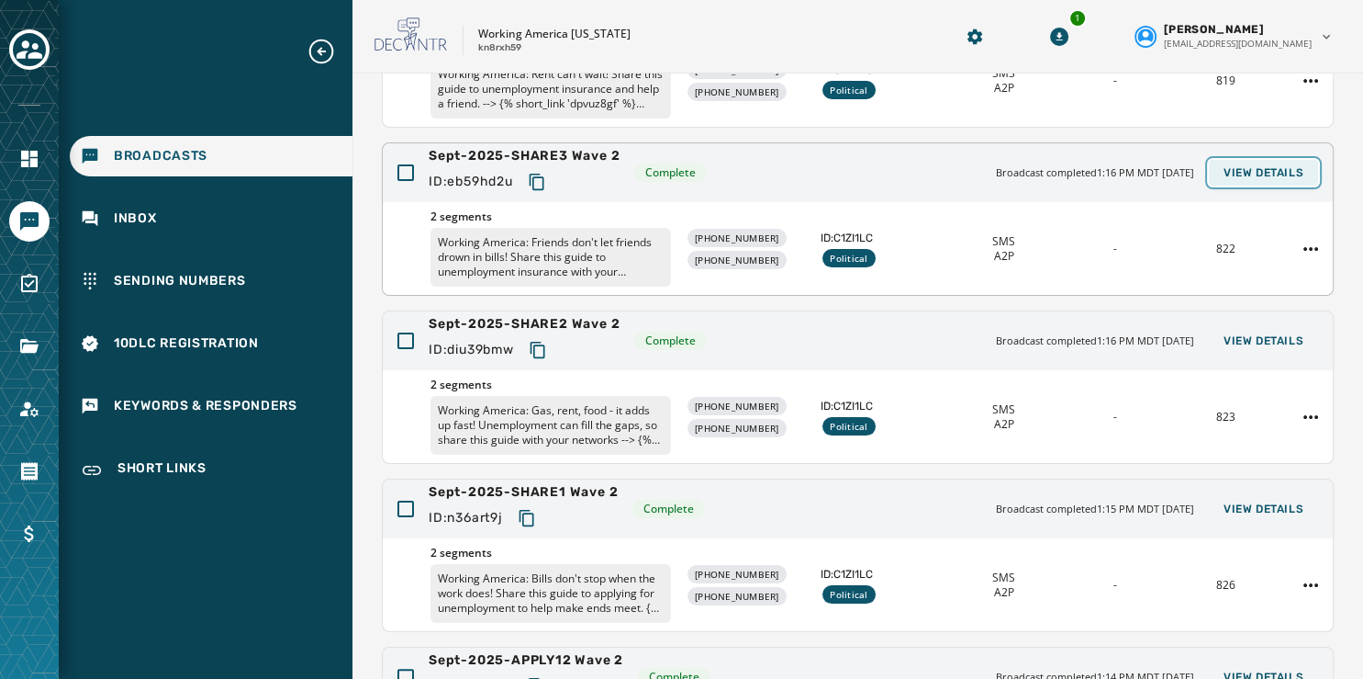
click at [1264, 169] on span "View Details" at bounding box center [1264, 172] width 80 height 15
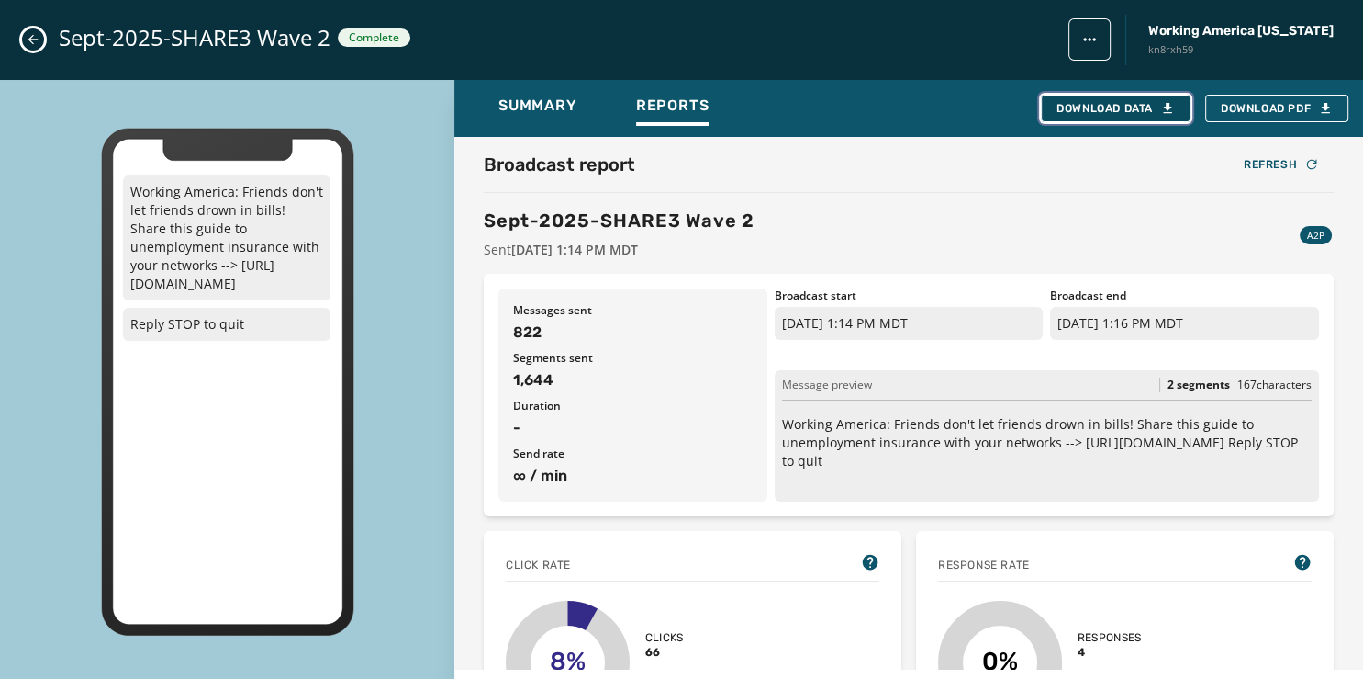
click at [1110, 99] on button "Download Data" at bounding box center [1116, 109] width 150 height 28
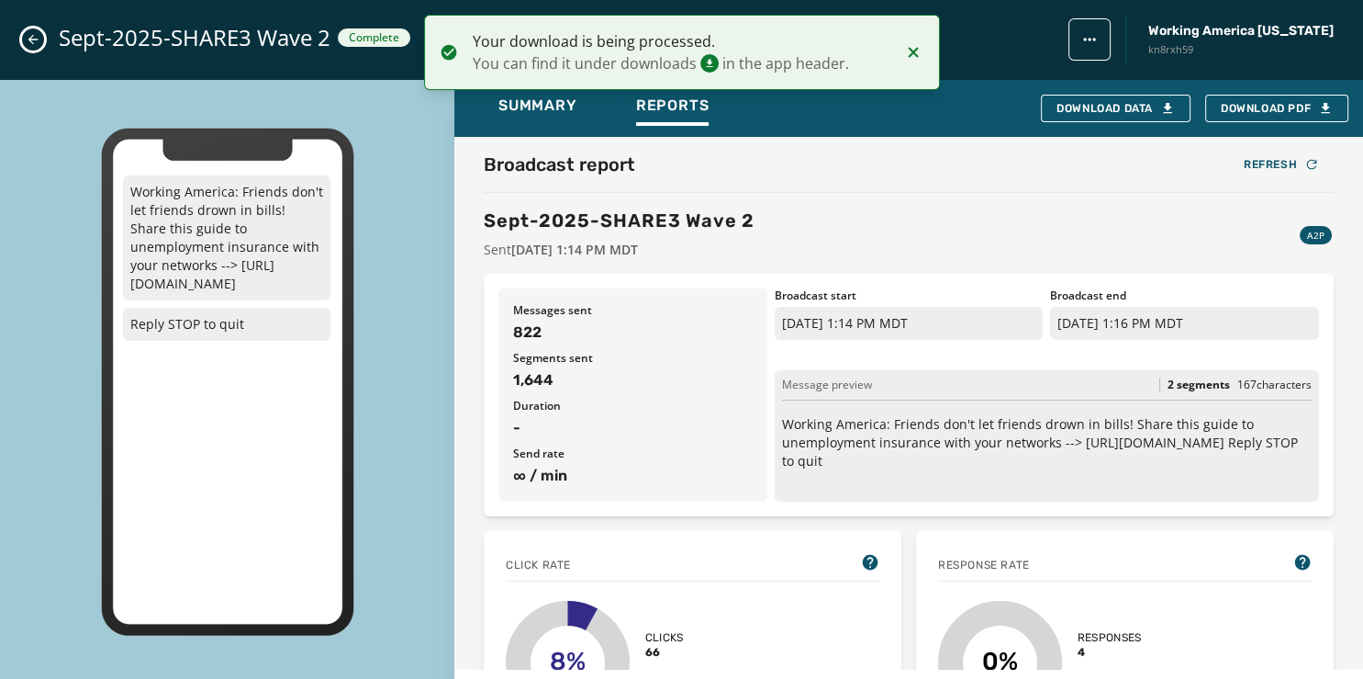
click at [26, 32] on button "Close admin drawer" at bounding box center [33, 39] width 22 height 22
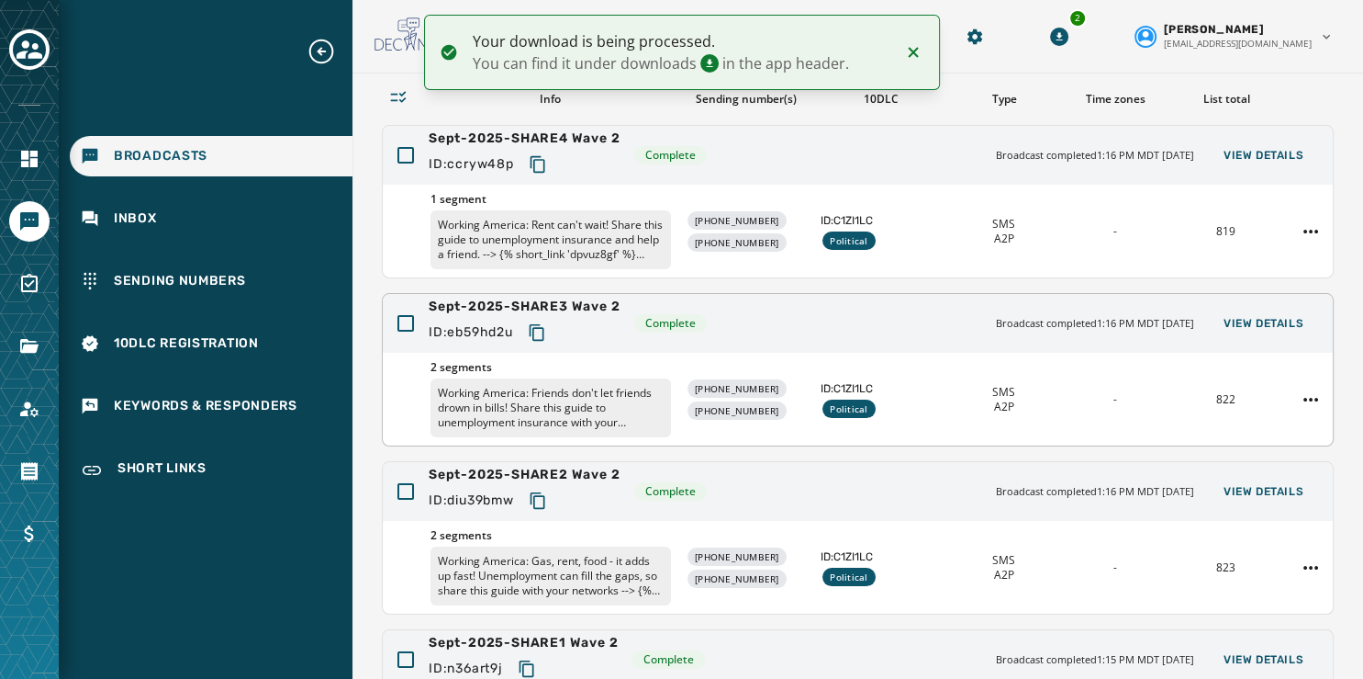
scroll to position [132, 0]
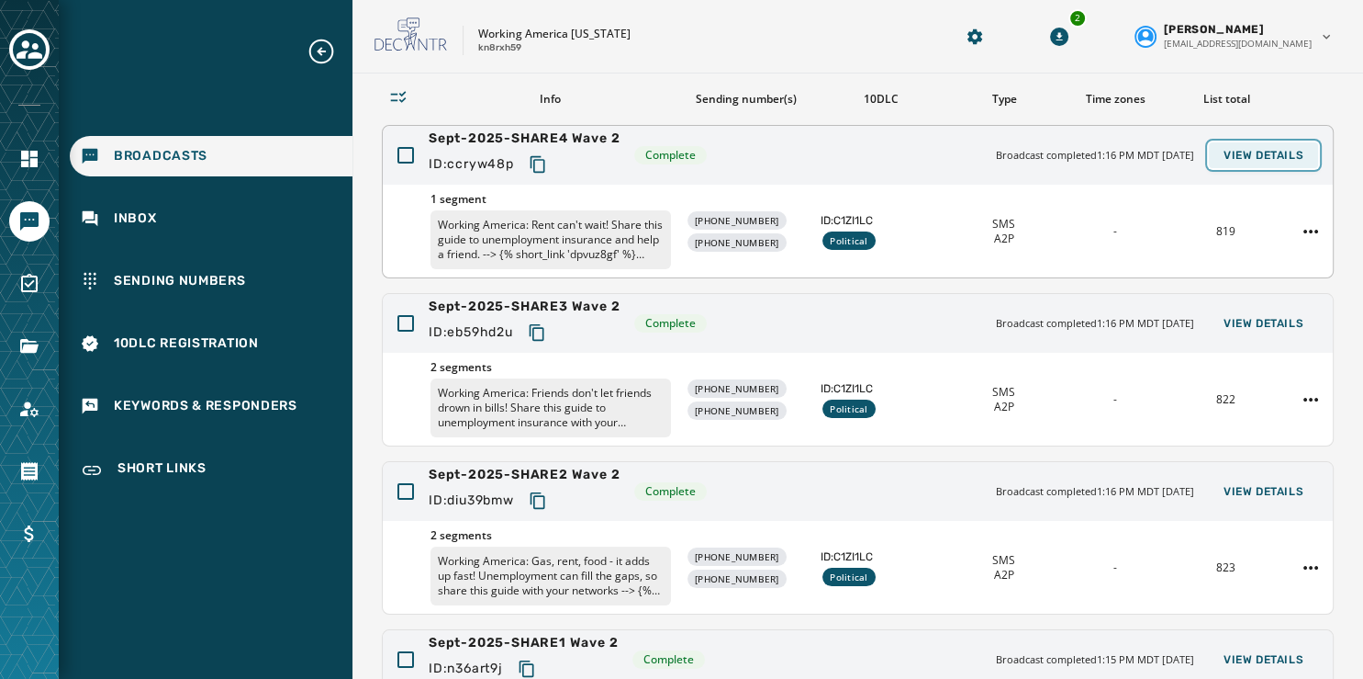
click at [1254, 148] on span "View Details" at bounding box center [1264, 155] width 80 height 15
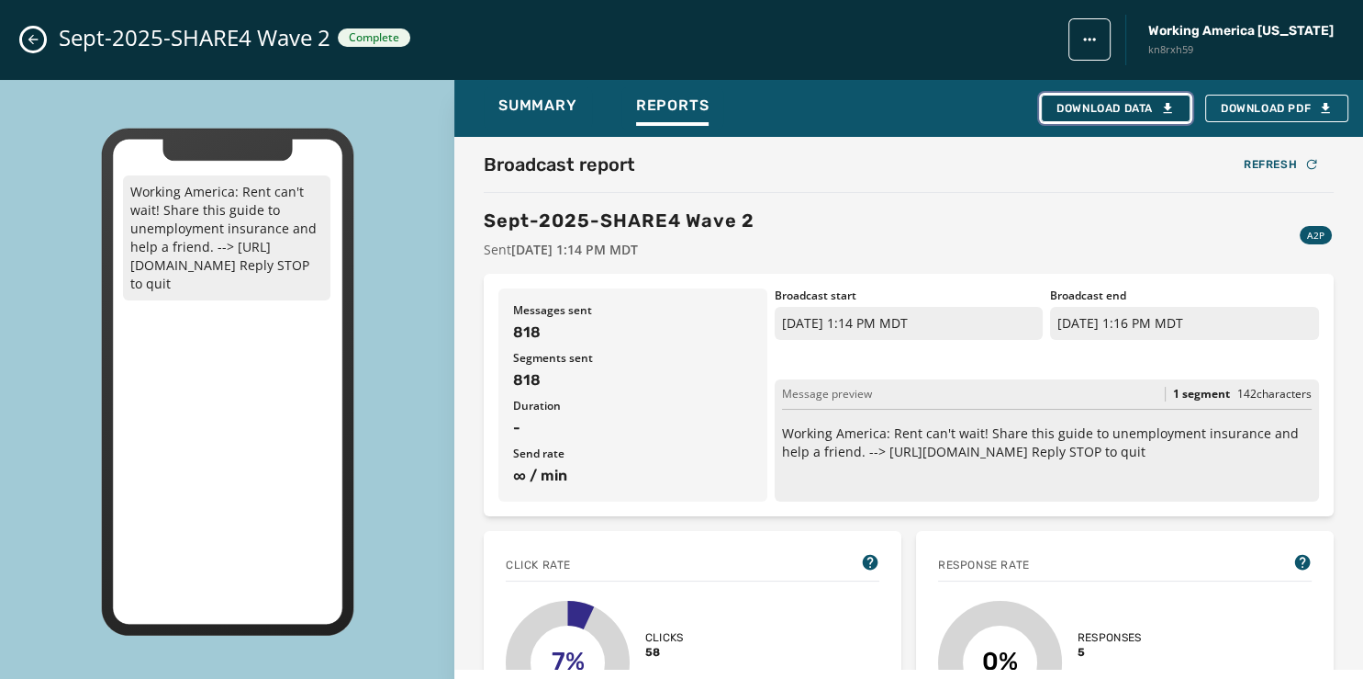
click at [1104, 108] on div "Download Data" at bounding box center [1116, 108] width 118 height 15
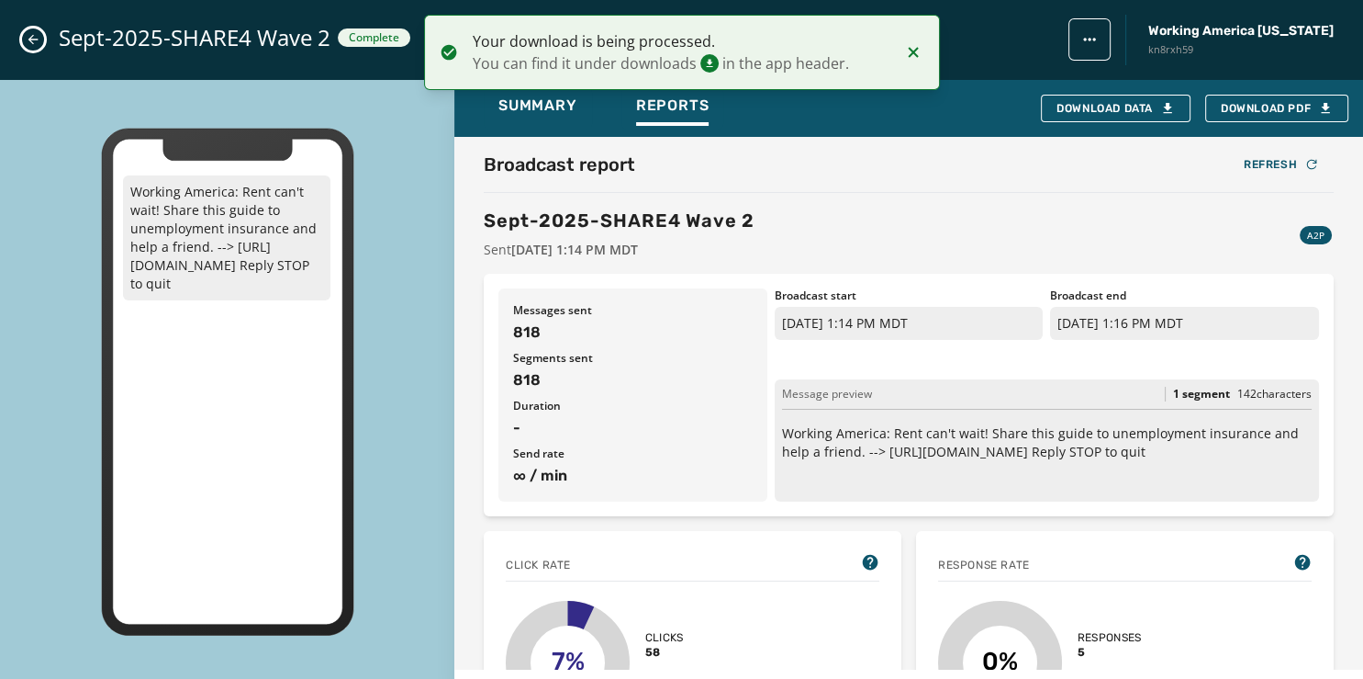
click at [32, 37] on icon "Close admin drawer" at bounding box center [33, 40] width 10 height 10
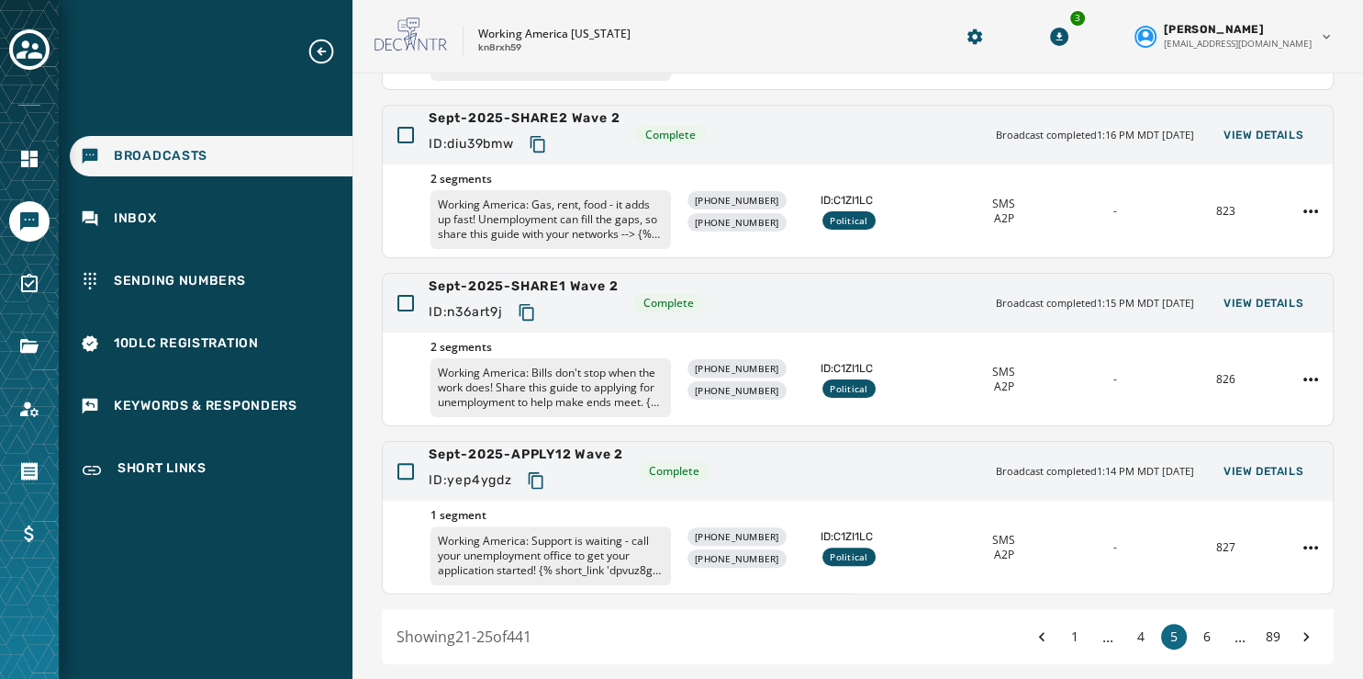
scroll to position [547, 0]
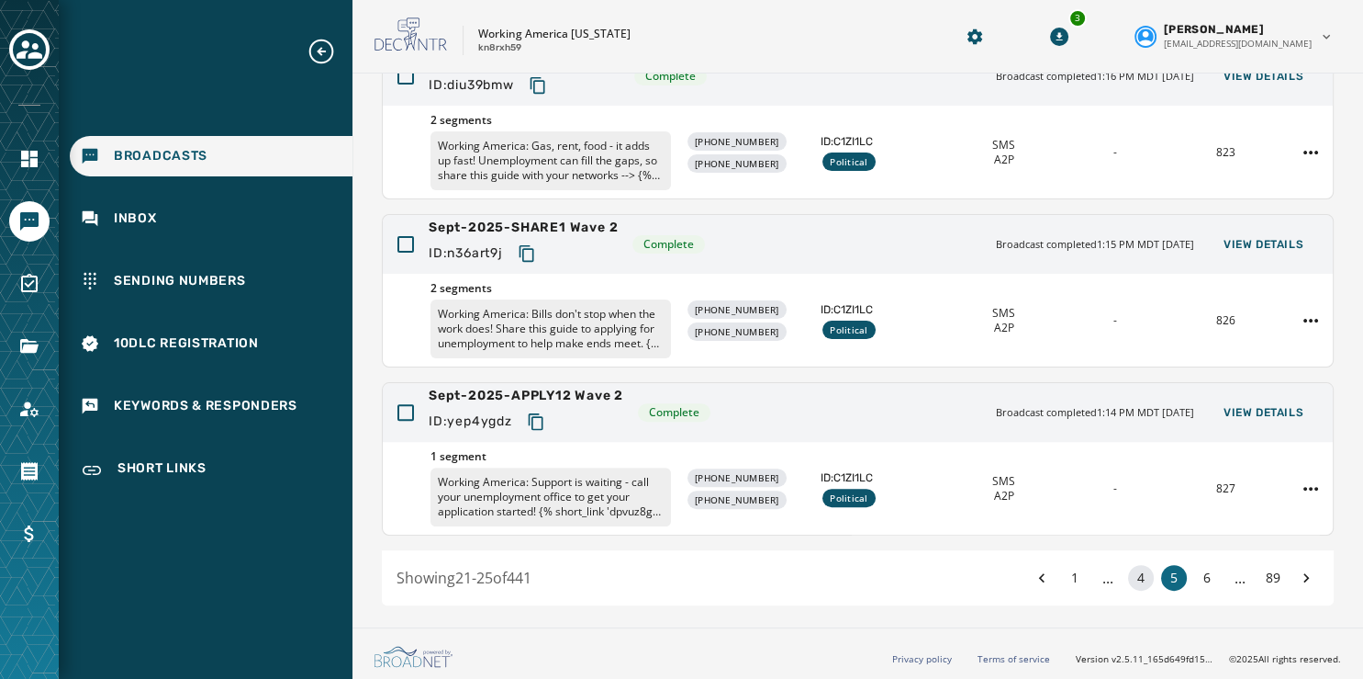
click at [1128, 572] on button "4" at bounding box center [1141, 578] width 26 height 26
click at [1258, 406] on span "View Details" at bounding box center [1264, 412] width 80 height 15
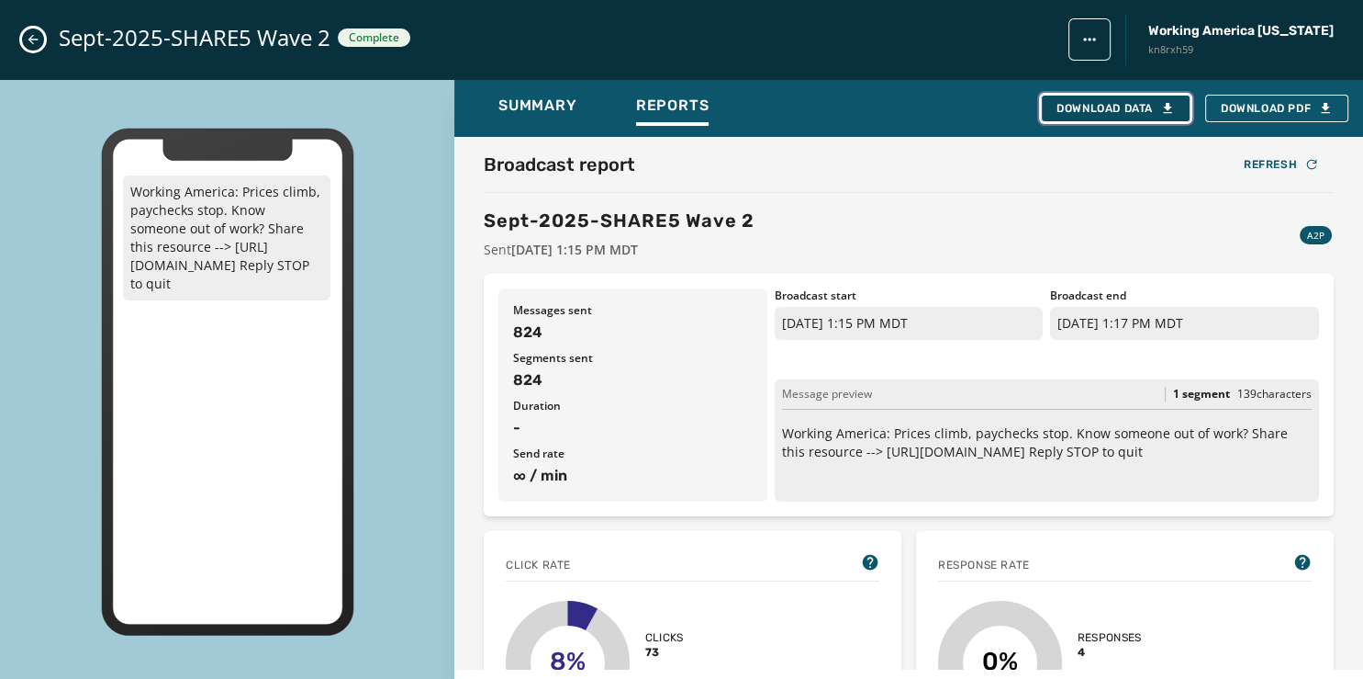
click at [1100, 109] on div "Download Data" at bounding box center [1116, 108] width 118 height 15
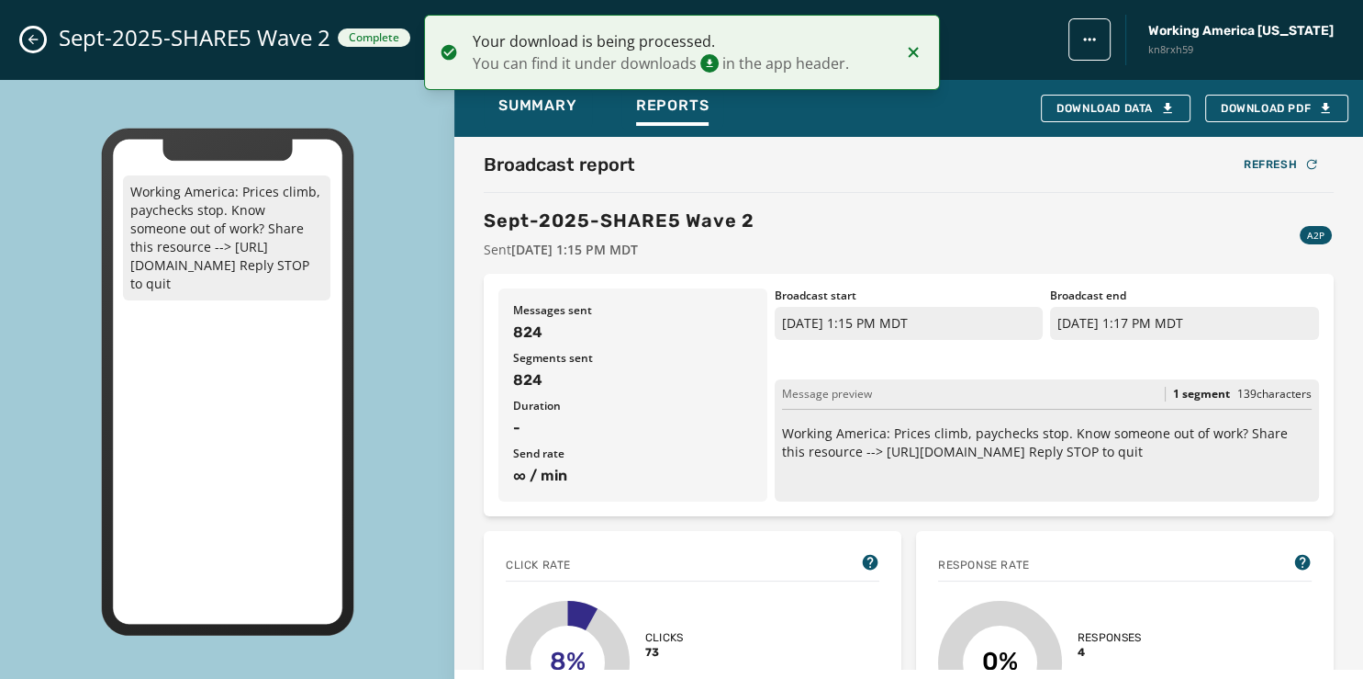
click at [29, 40] on icon "Close admin drawer" at bounding box center [33, 40] width 10 height 10
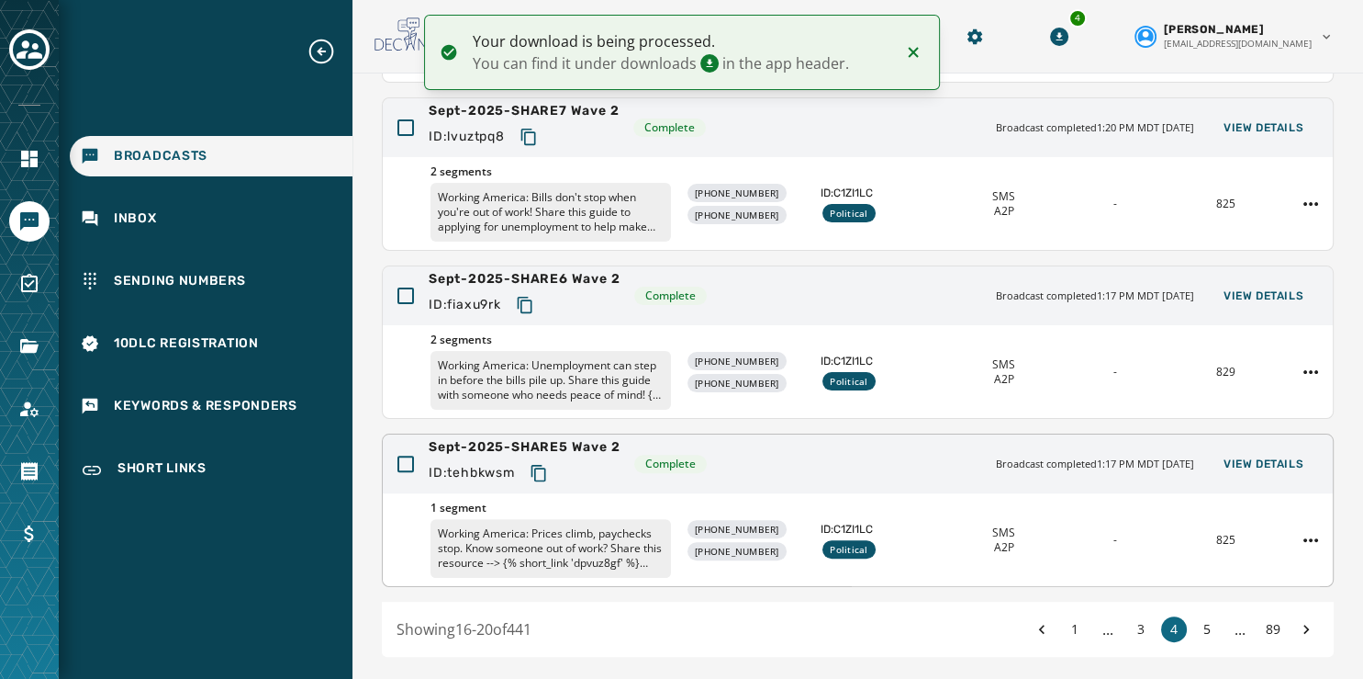
scroll to position [488, 0]
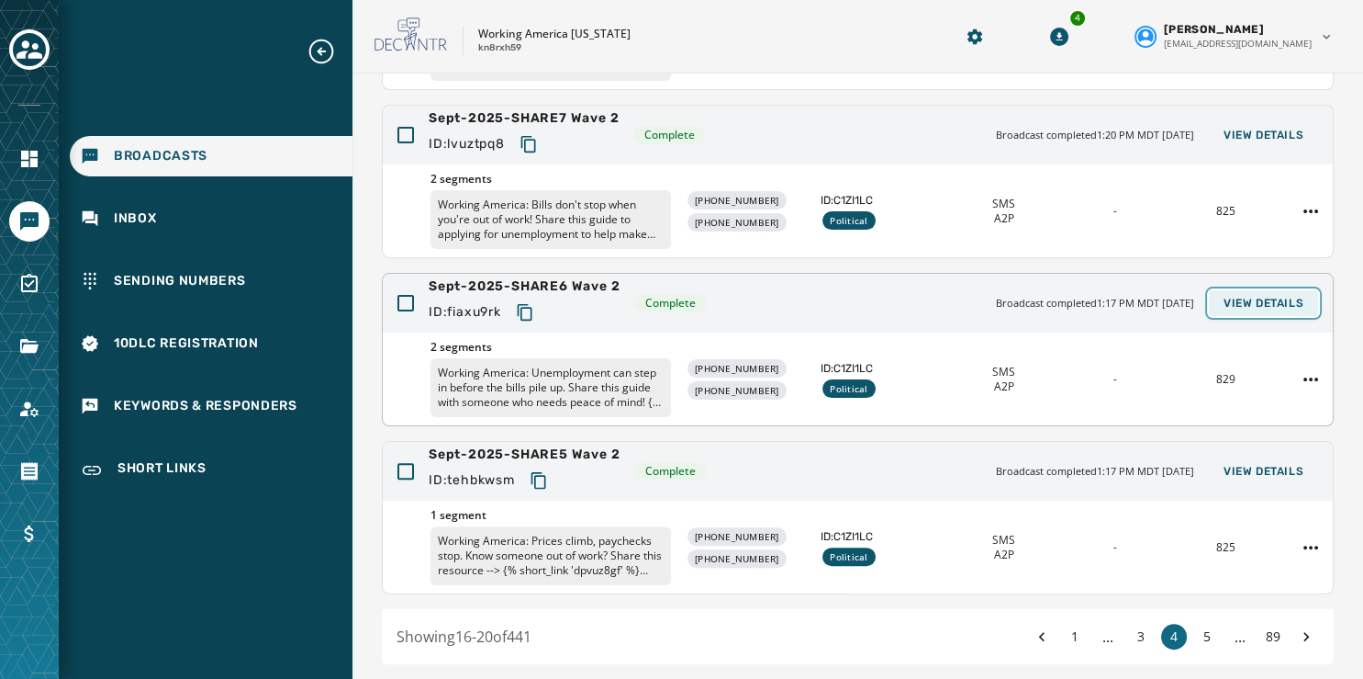
click at [1244, 297] on span "View Details" at bounding box center [1264, 303] width 80 height 15
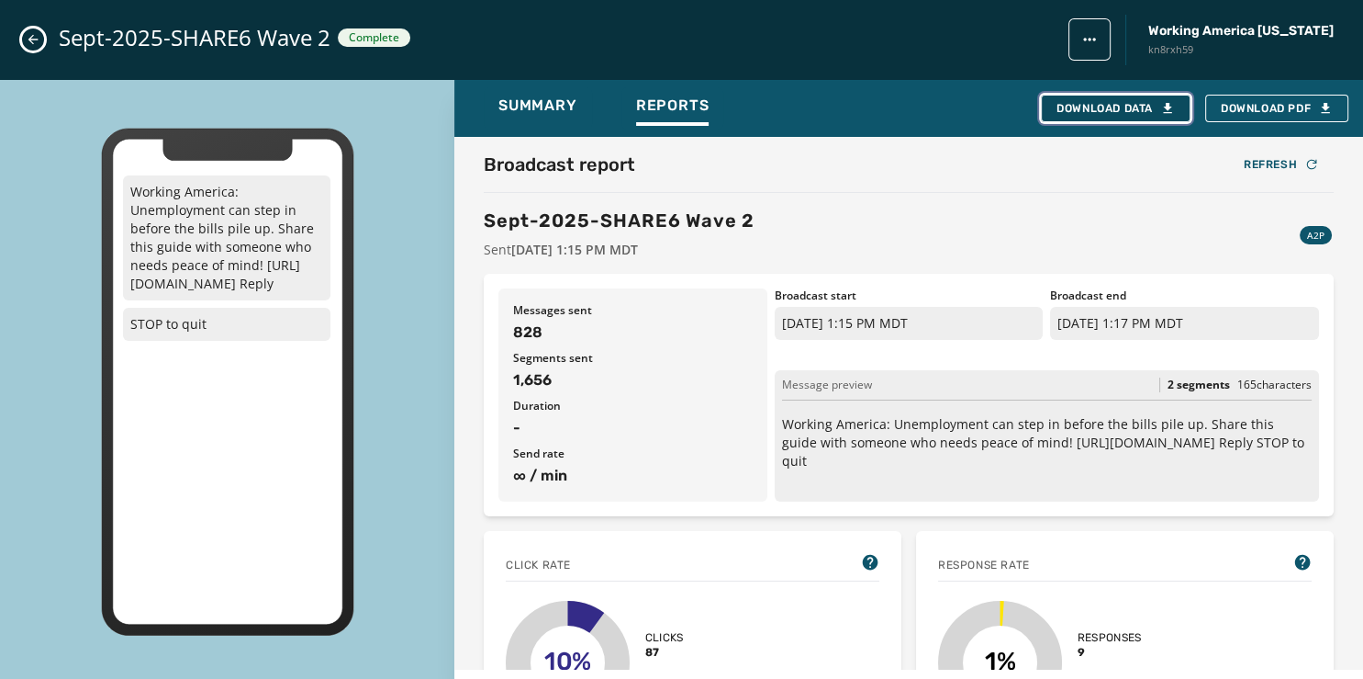
click at [1123, 116] on button "Download Data" at bounding box center [1116, 109] width 150 height 28
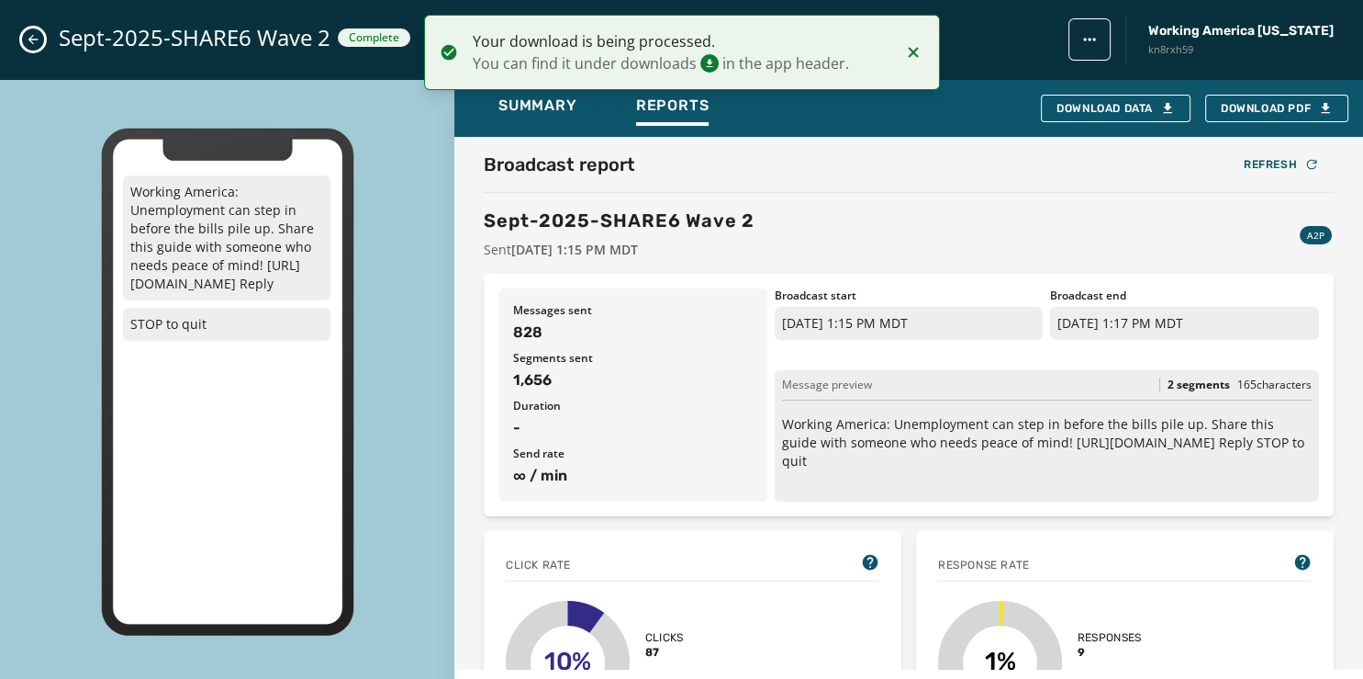
click at [28, 37] on icon "Close admin drawer" at bounding box center [33, 39] width 15 height 15
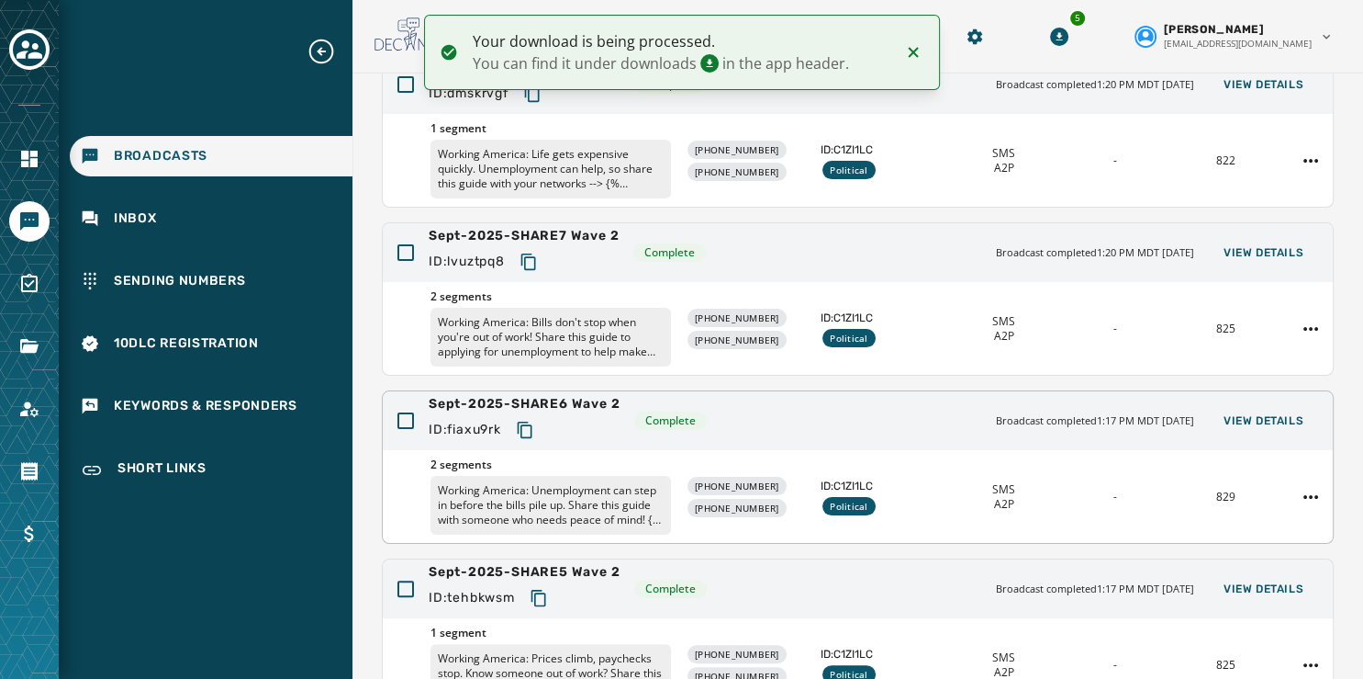
scroll to position [342, 0]
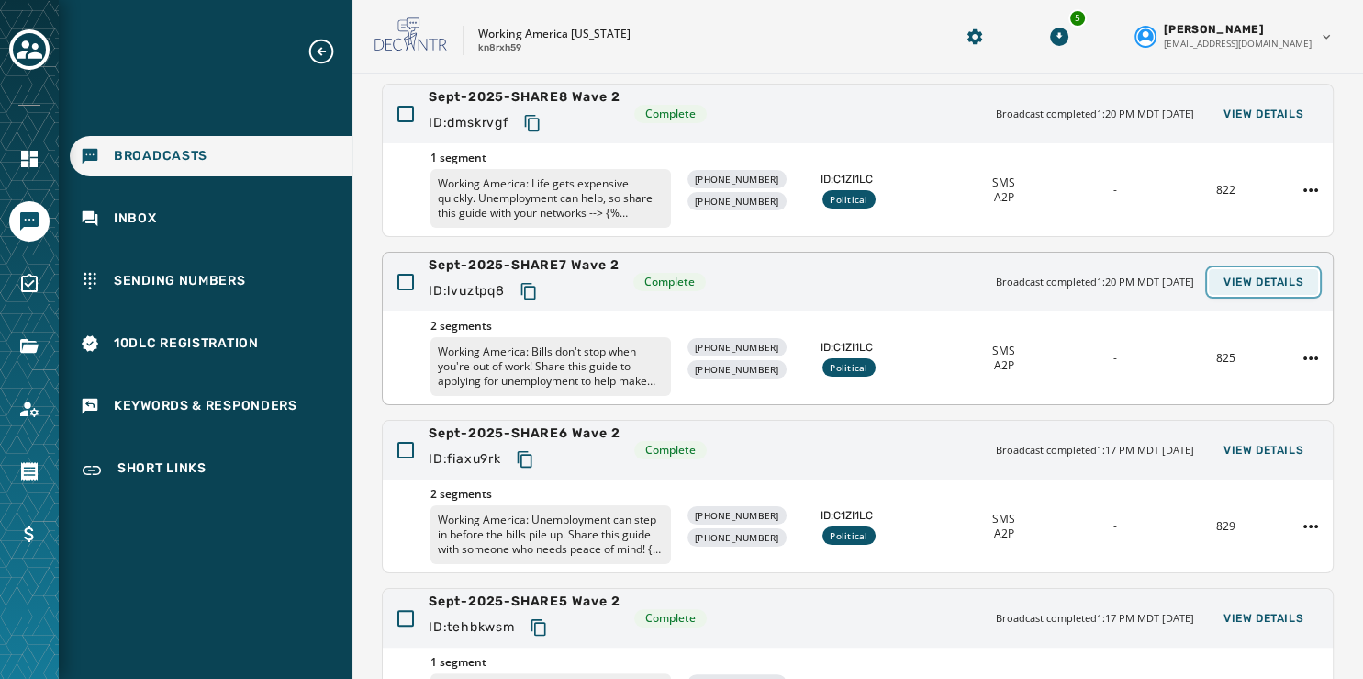
click at [1234, 276] on span "View Details" at bounding box center [1264, 282] width 80 height 15
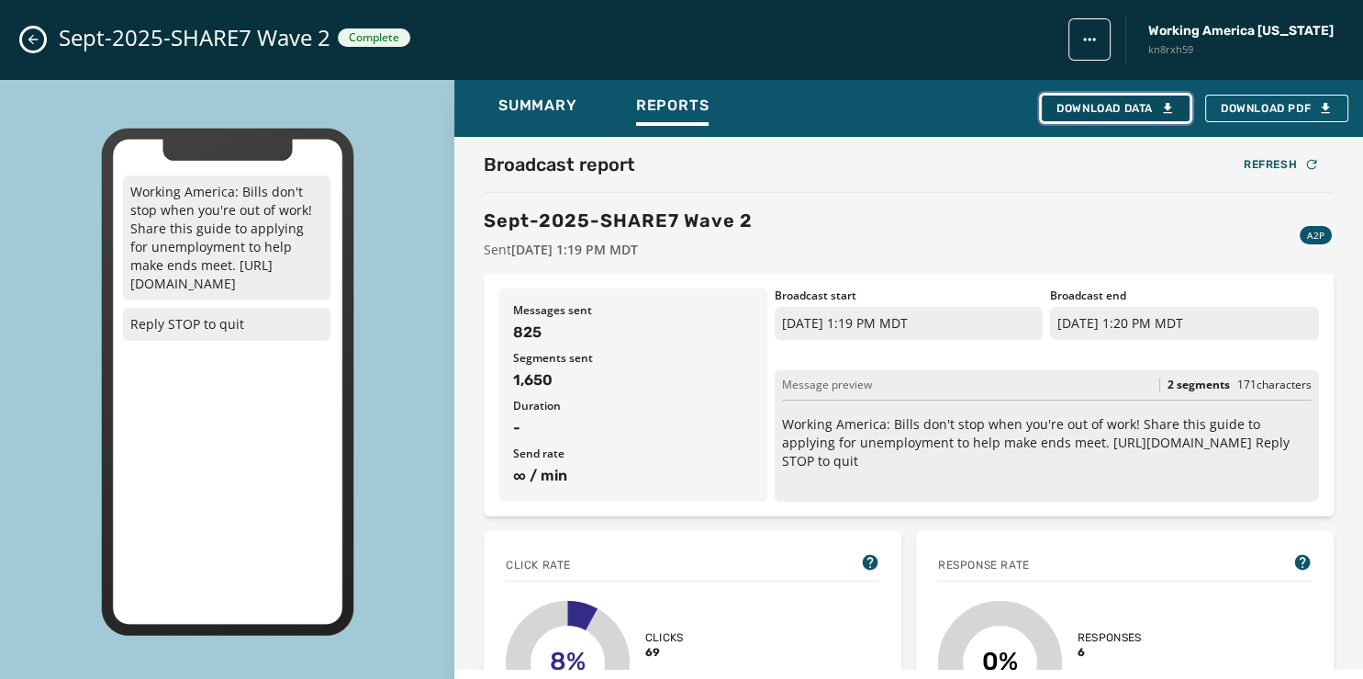
click at [1063, 106] on div "Download Data" at bounding box center [1116, 108] width 118 height 15
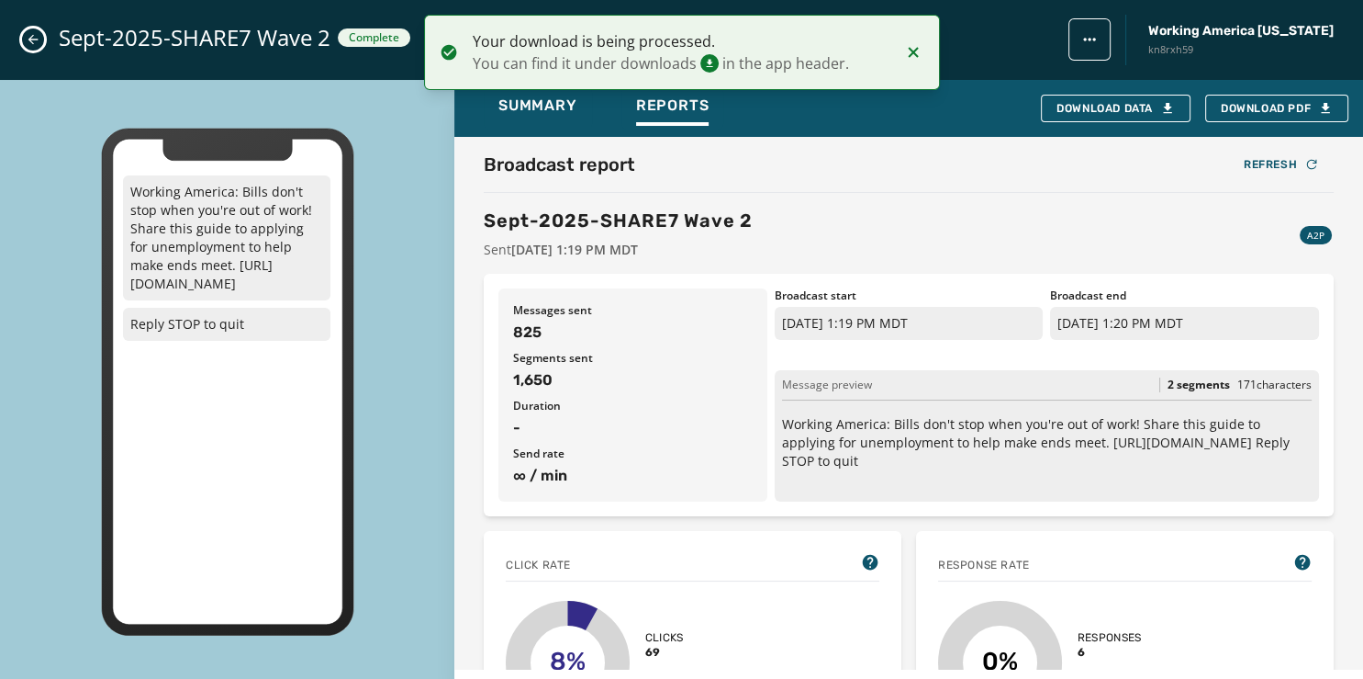
click at [33, 48] on button "Close admin drawer" at bounding box center [33, 39] width 22 height 22
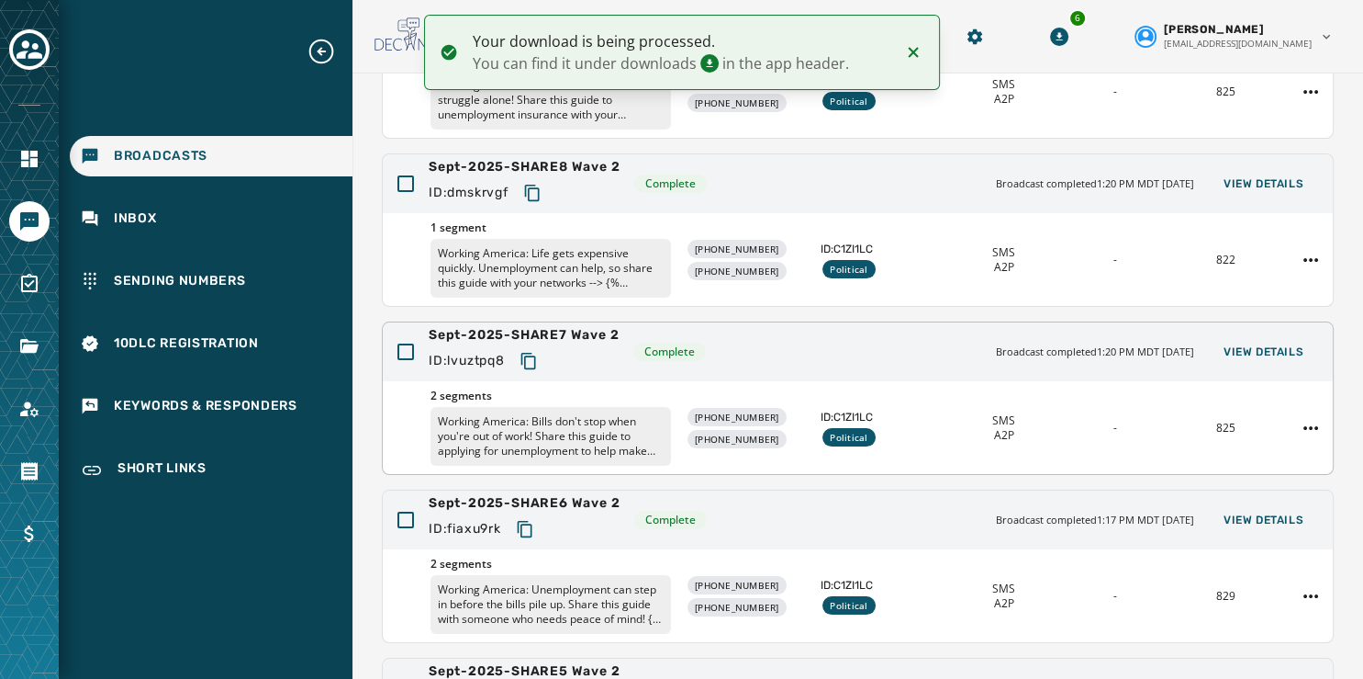
scroll to position [266, 0]
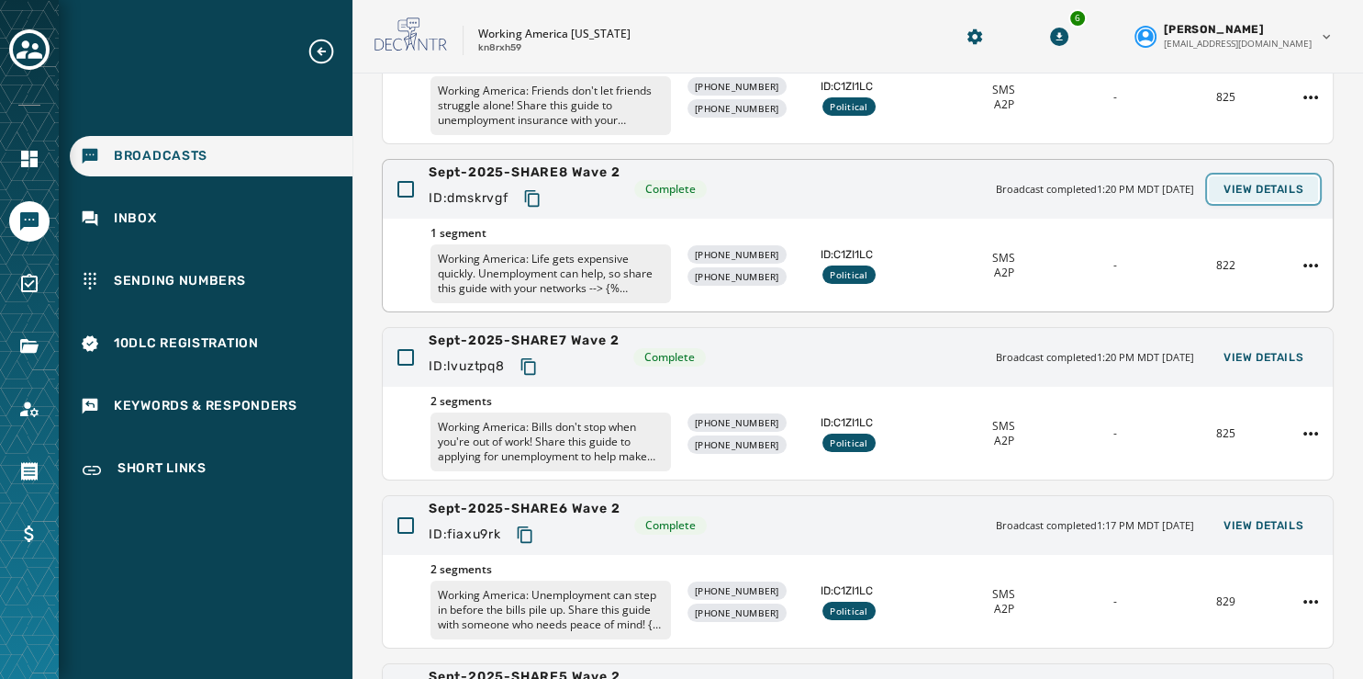
click at [1235, 178] on button "View Details" at bounding box center [1263, 189] width 109 height 26
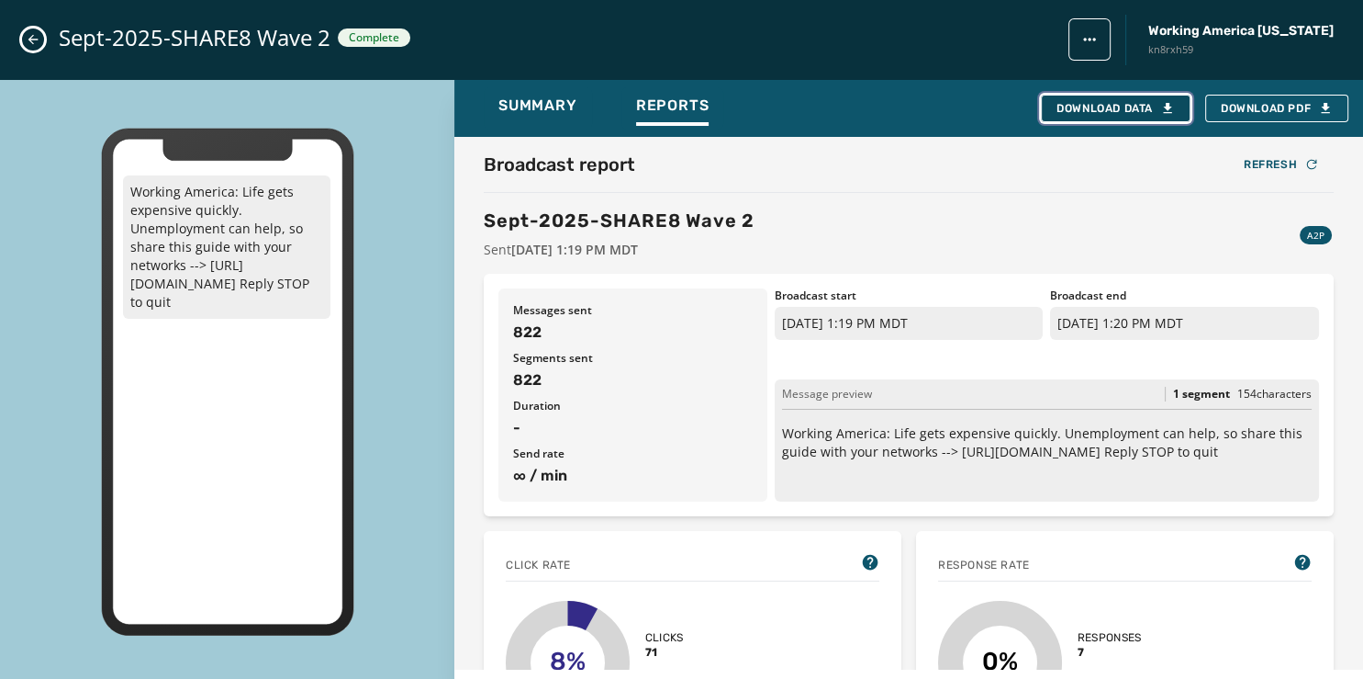
click at [1135, 107] on div "Download Data" at bounding box center [1116, 108] width 118 height 15
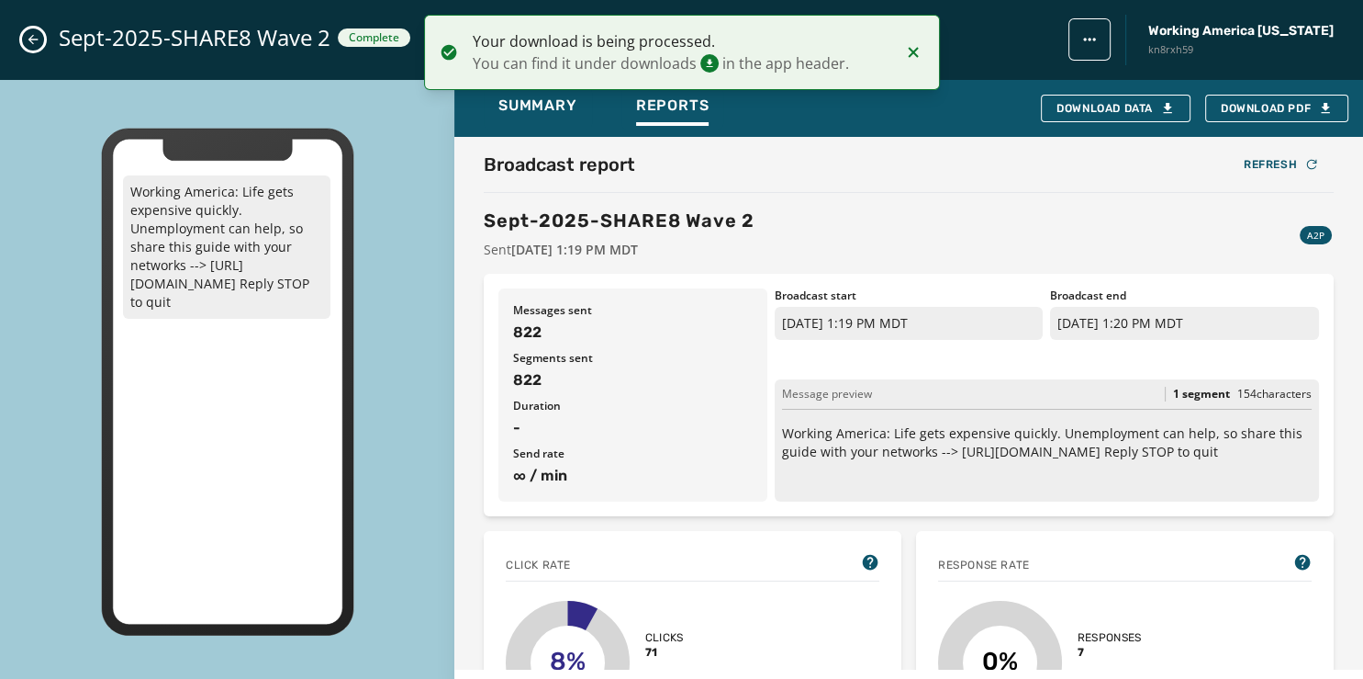
click at [35, 34] on icon "Close admin drawer" at bounding box center [33, 39] width 15 height 15
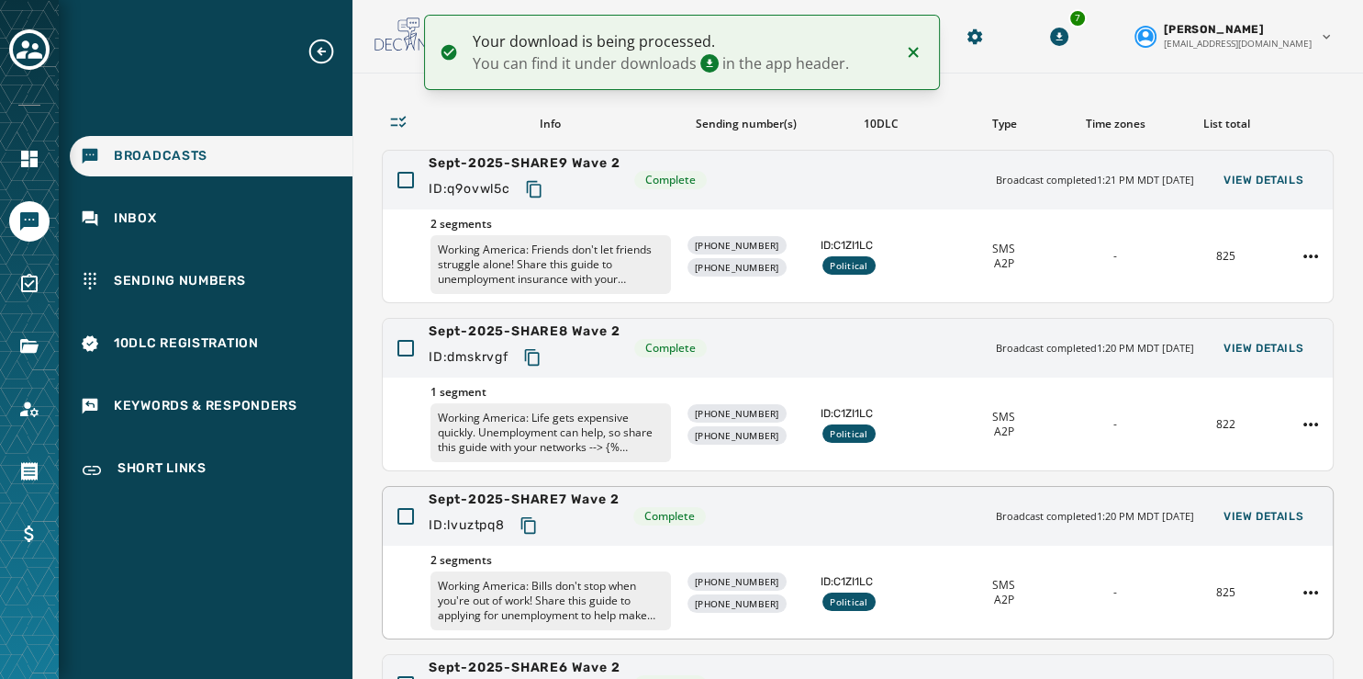
scroll to position [52, 0]
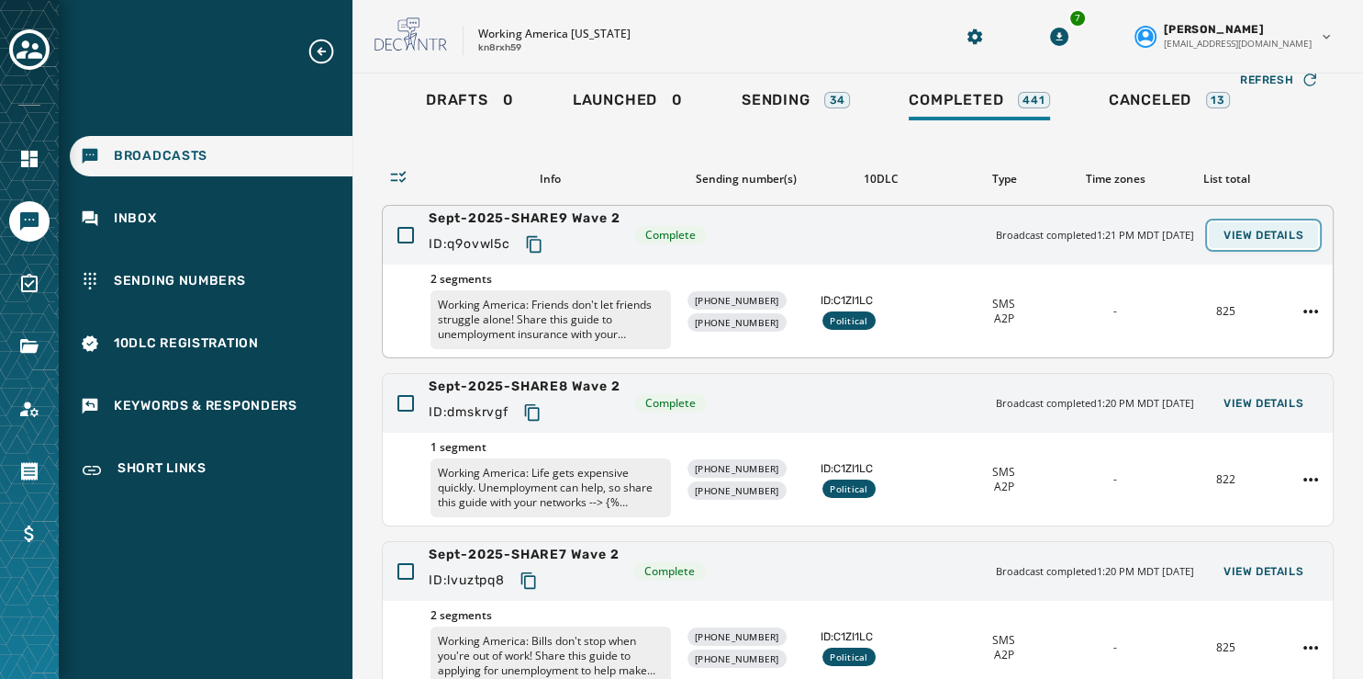
click at [1246, 225] on button "View Details" at bounding box center [1263, 235] width 109 height 26
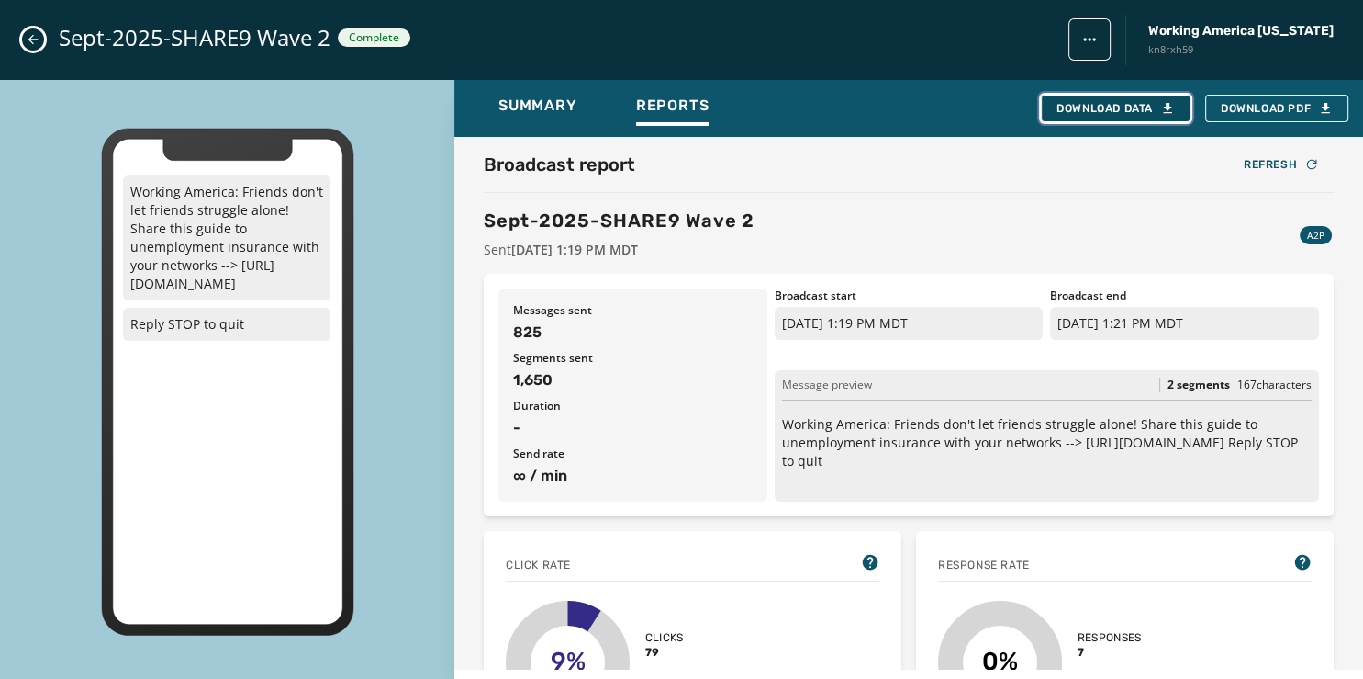
click at [1133, 112] on div "Download Data" at bounding box center [1116, 108] width 118 height 15
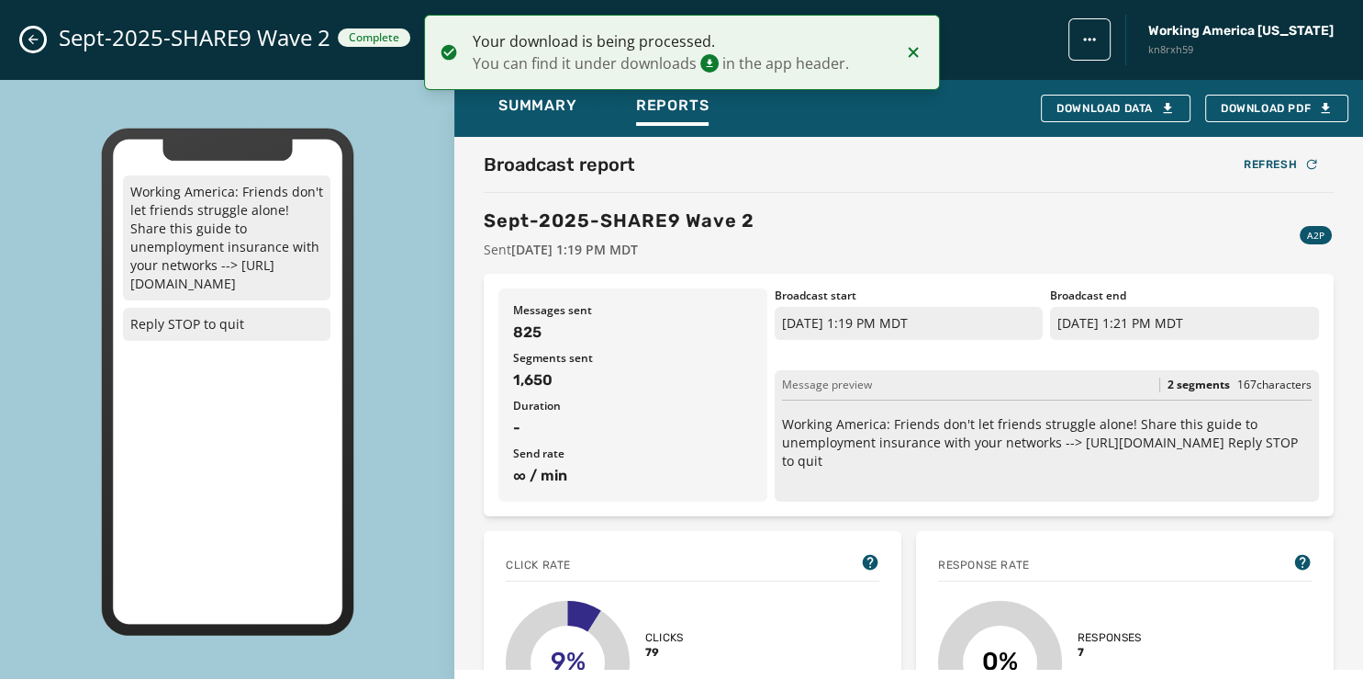
click at [28, 32] on button "Close admin drawer" at bounding box center [33, 39] width 22 height 22
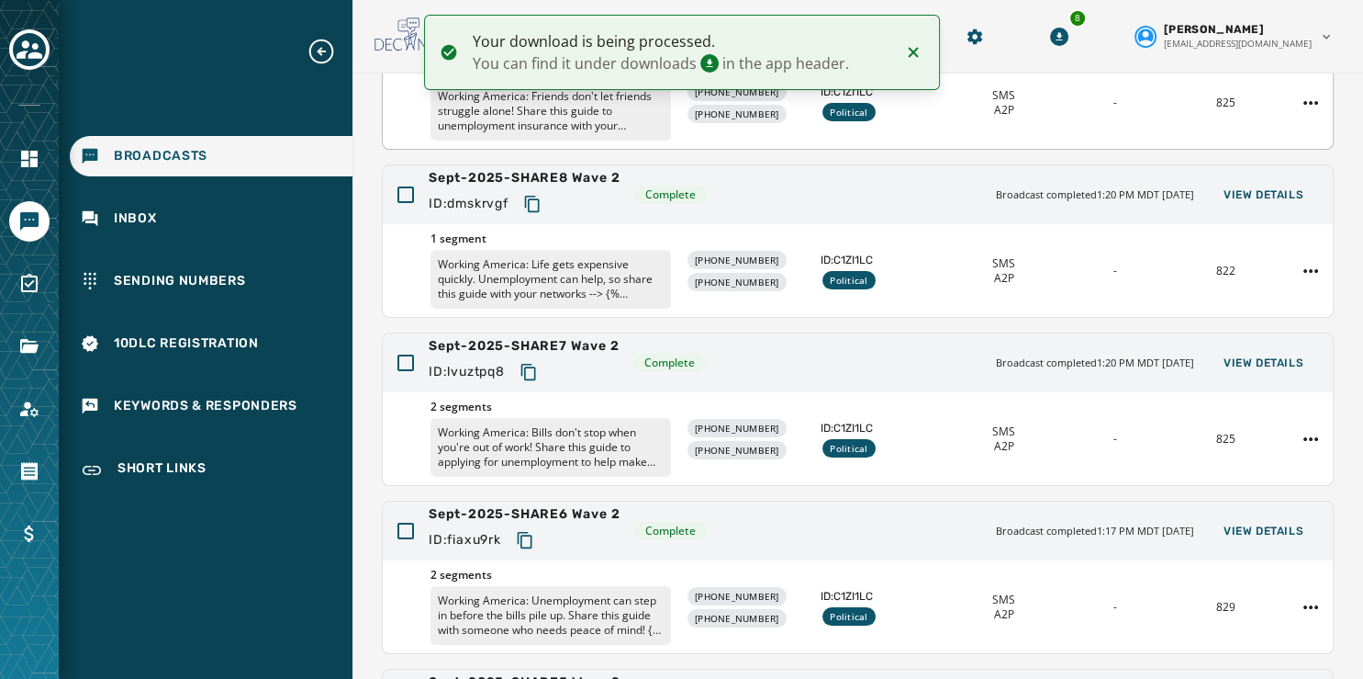
scroll to position [547, 0]
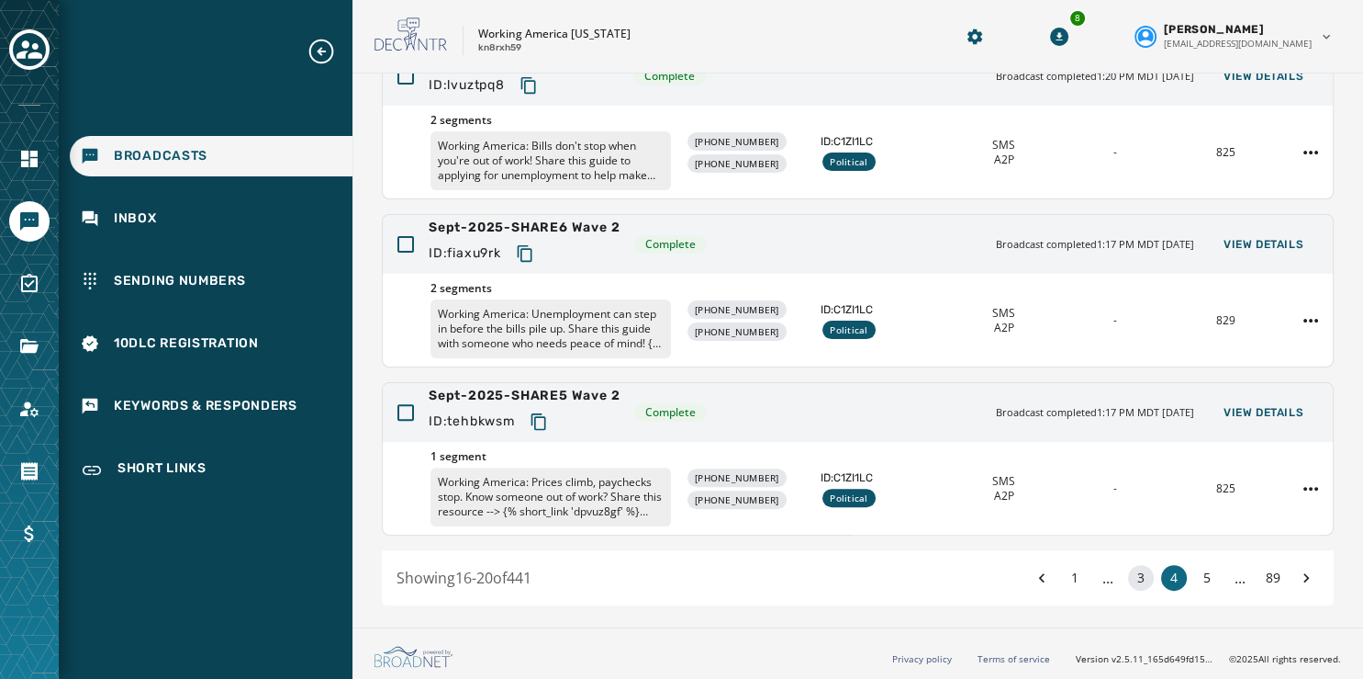
click at [1128, 575] on button "3" at bounding box center [1141, 578] width 26 height 26
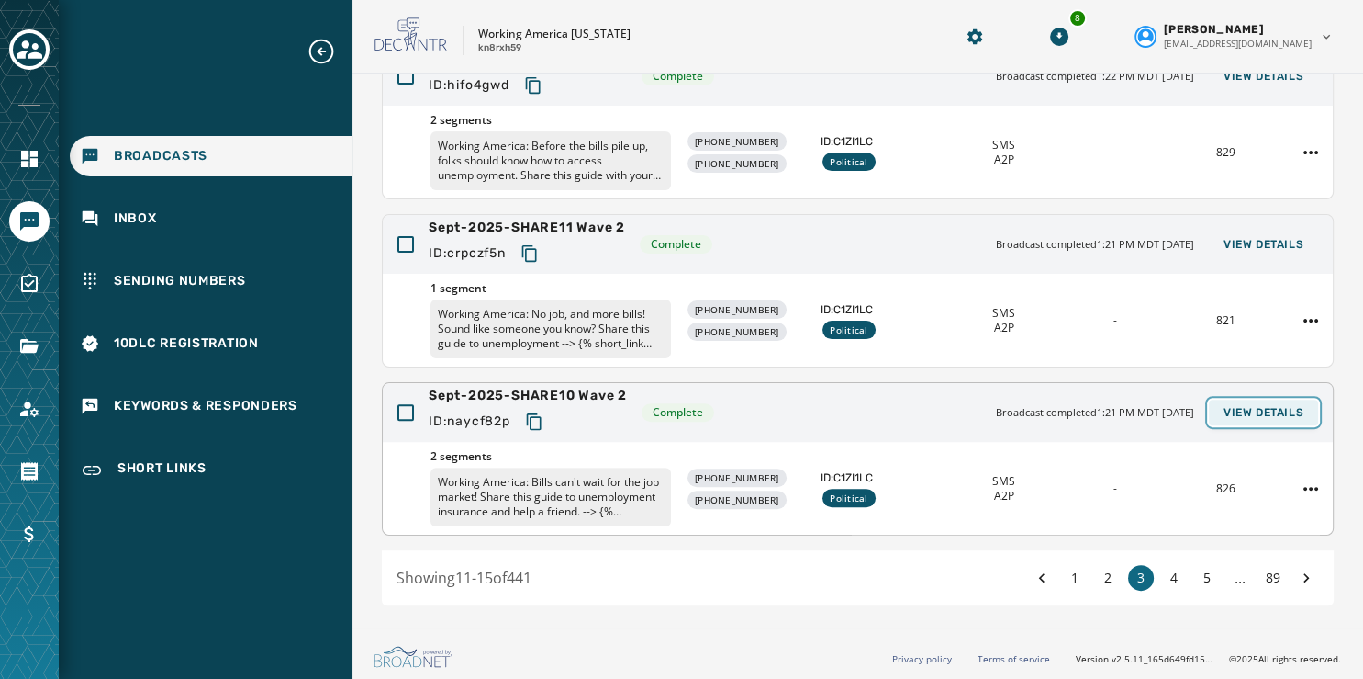
click at [1244, 400] on button "View Details" at bounding box center [1263, 412] width 109 height 26
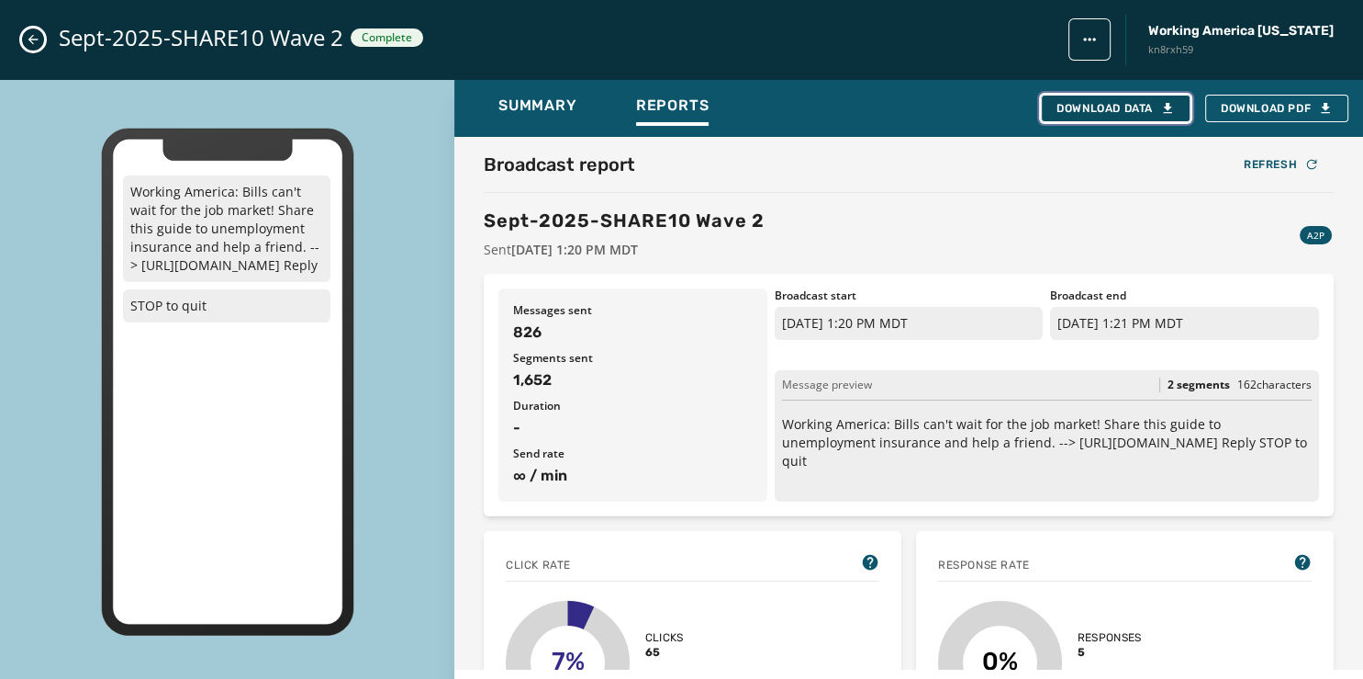
click at [1144, 108] on div "Download Data" at bounding box center [1116, 108] width 118 height 15
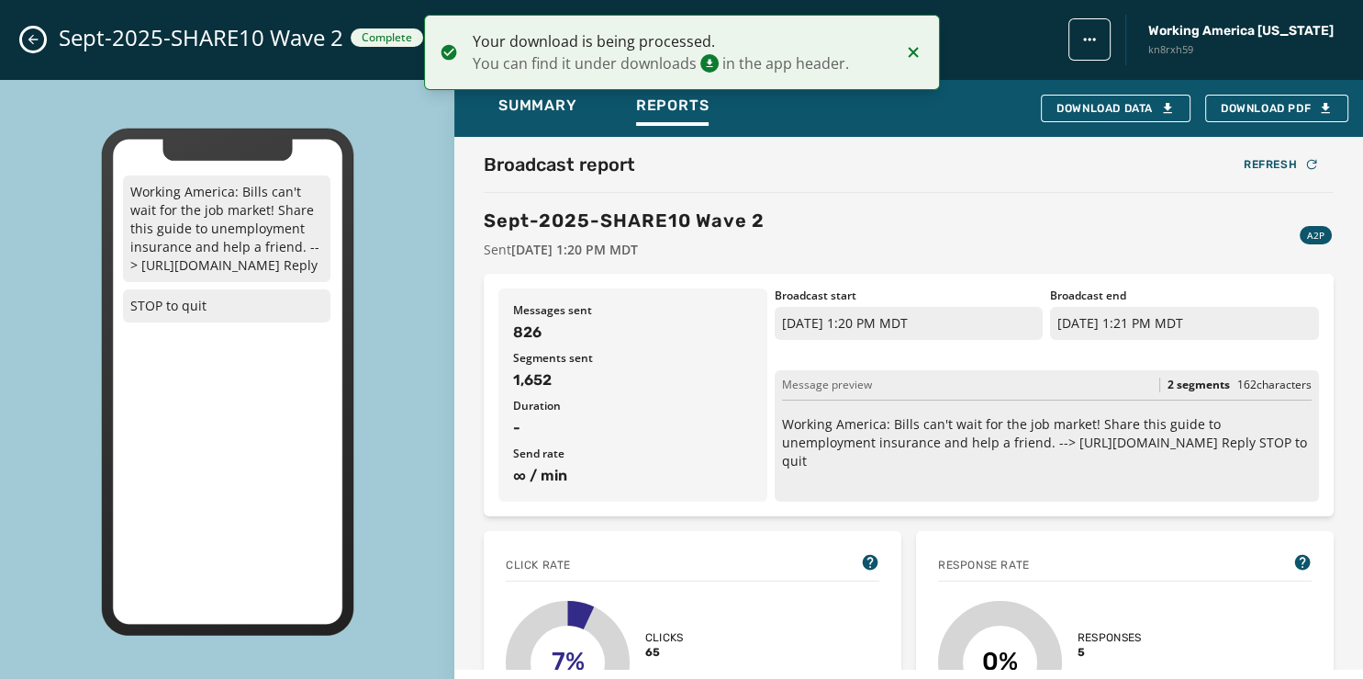
click at [30, 32] on button "Close admin drawer" at bounding box center [33, 39] width 22 height 22
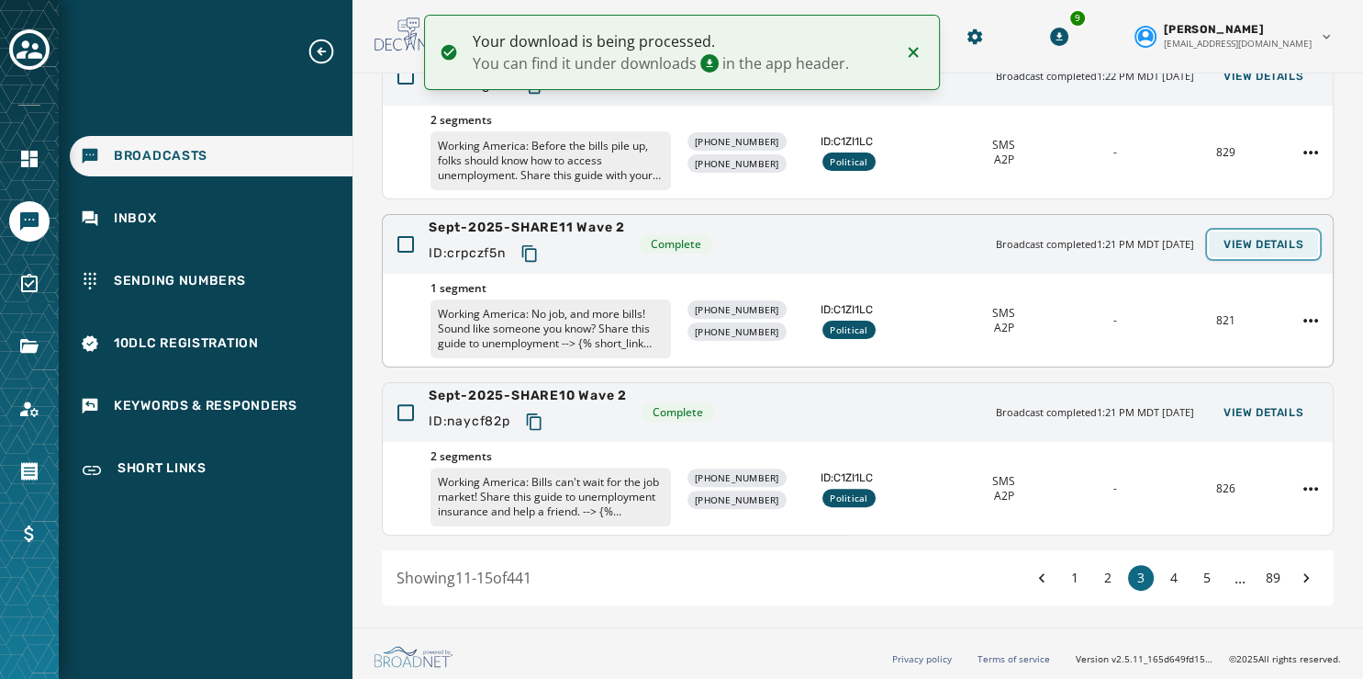
click at [1240, 242] on span "View Details" at bounding box center [1264, 244] width 80 height 15
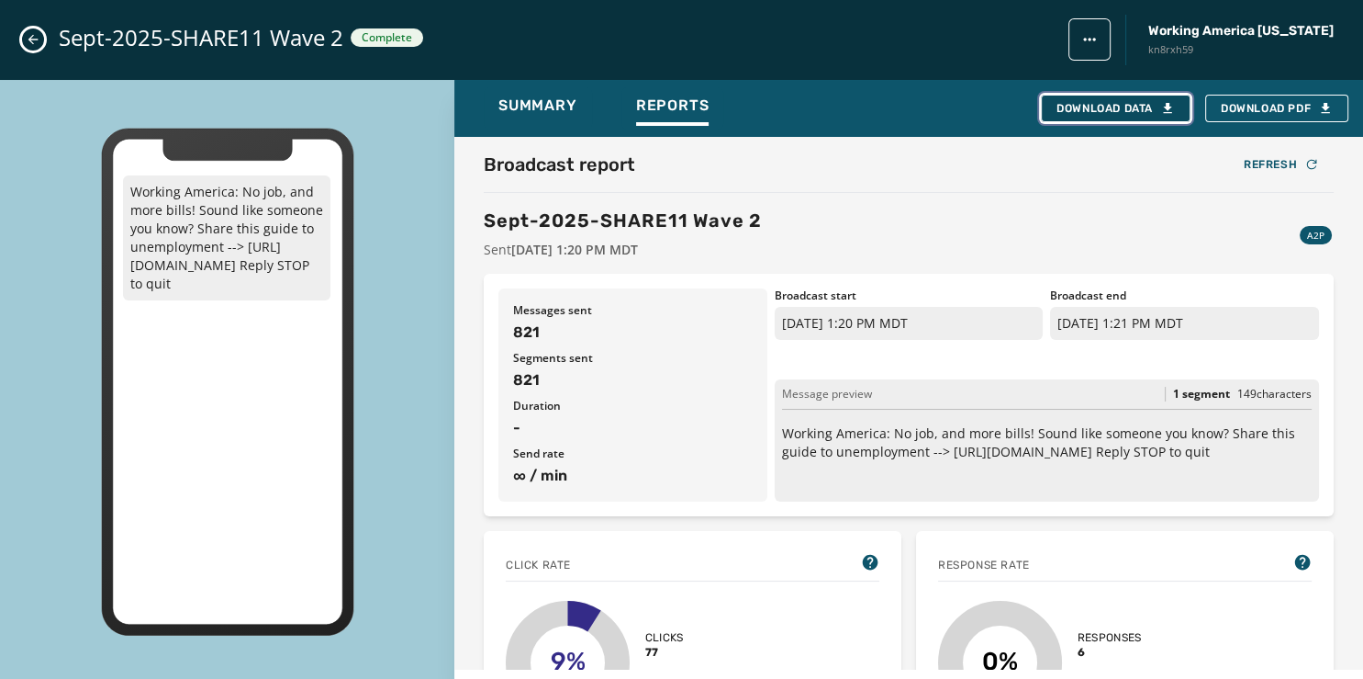
click at [1067, 98] on button "Download Data" at bounding box center [1116, 109] width 150 height 28
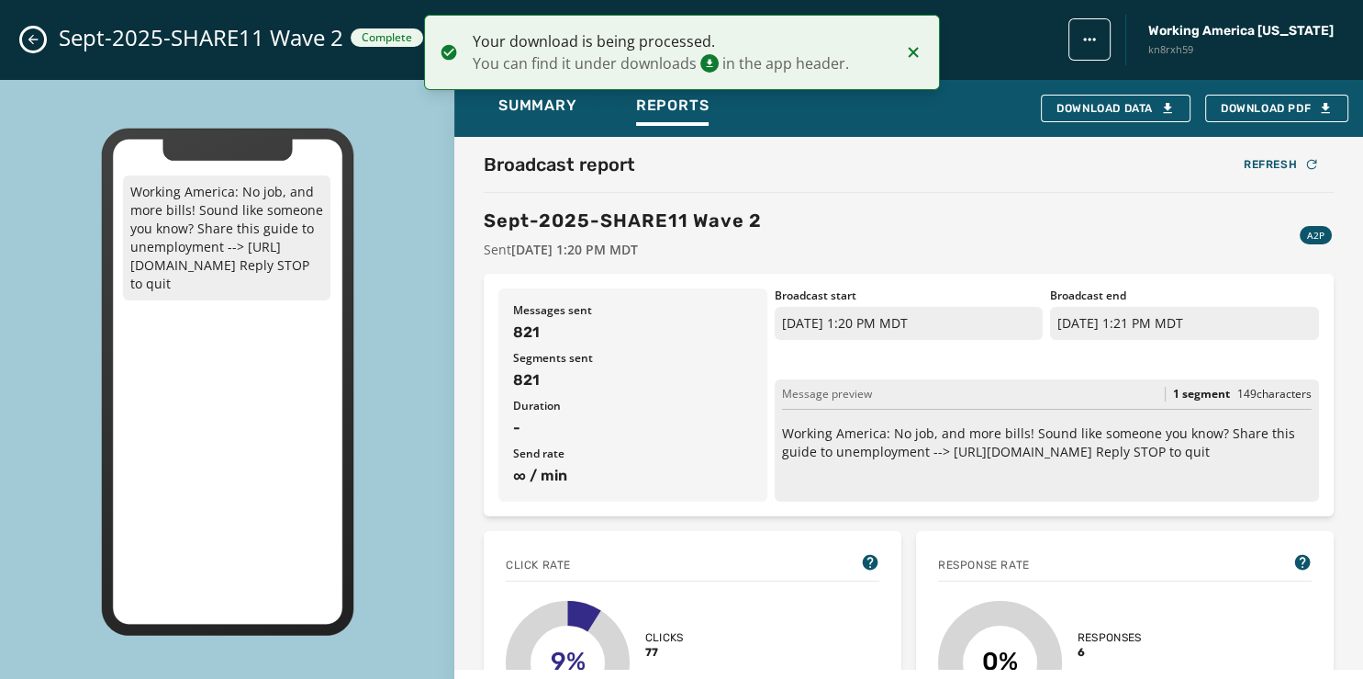
click at [32, 35] on icon "Close admin drawer" at bounding box center [33, 39] width 15 height 15
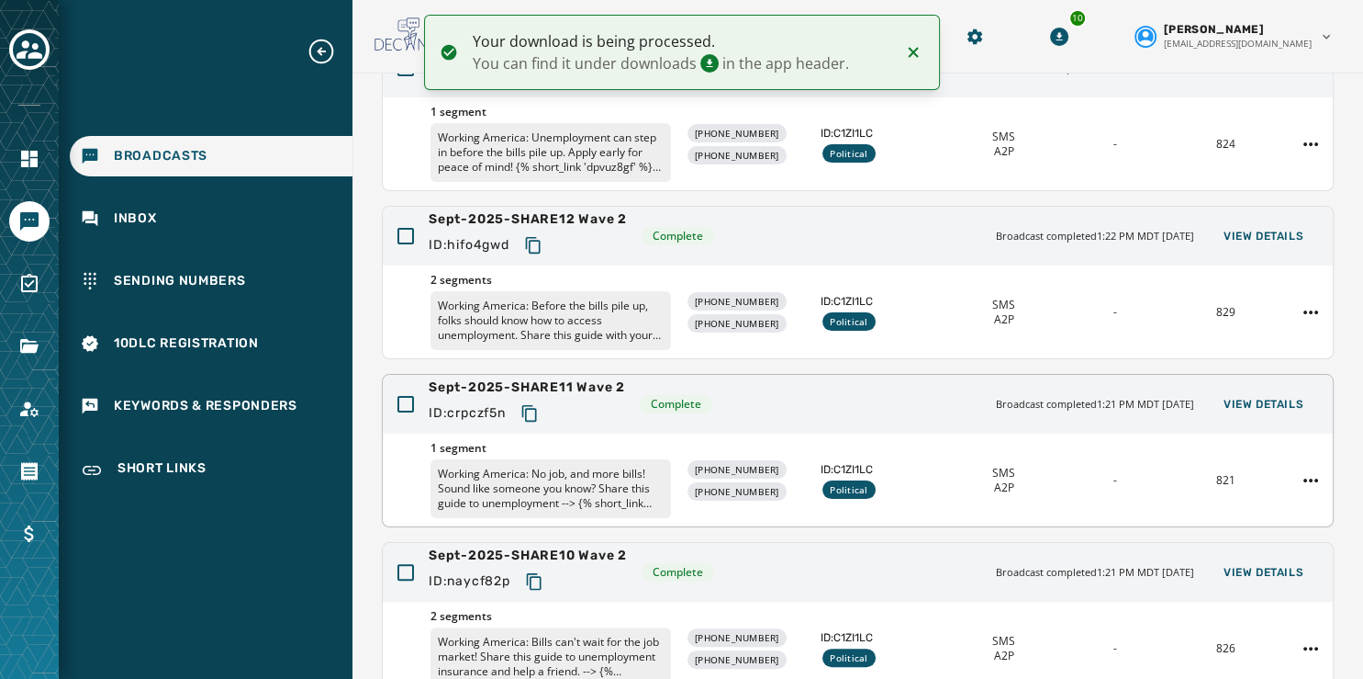
scroll to position [387, 0]
click at [1241, 232] on span "View Details" at bounding box center [1264, 237] width 80 height 15
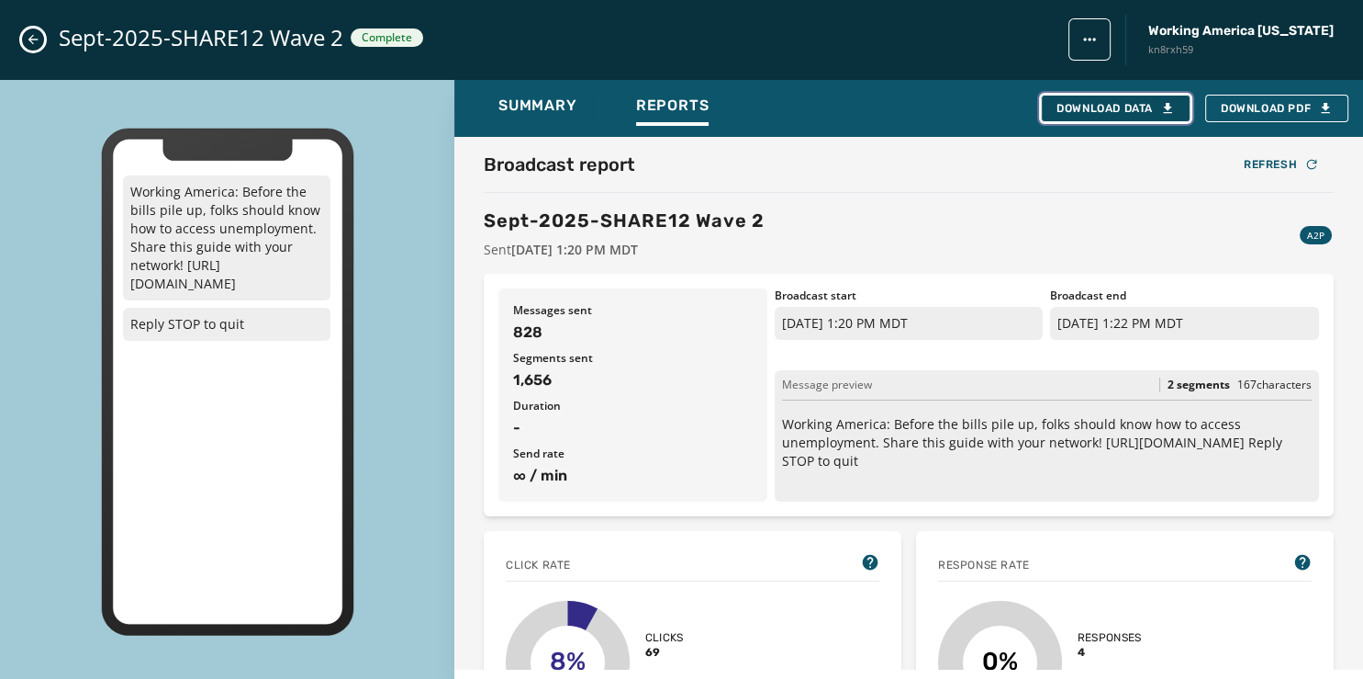
click at [1141, 103] on div "Download Data" at bounding box center [1116, 108] width 118 height 15
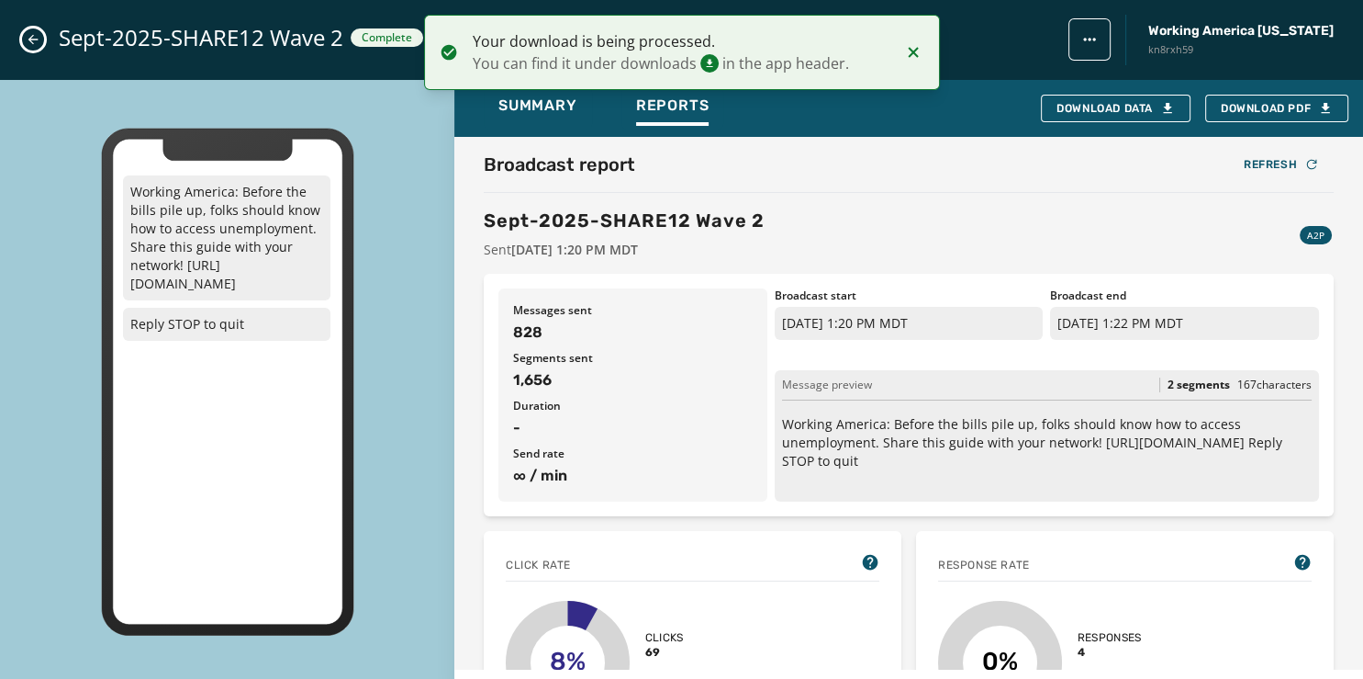
click at [31, 37] on icon "Close admin drawer" at bounding box center [33, 39] width 15 height 15
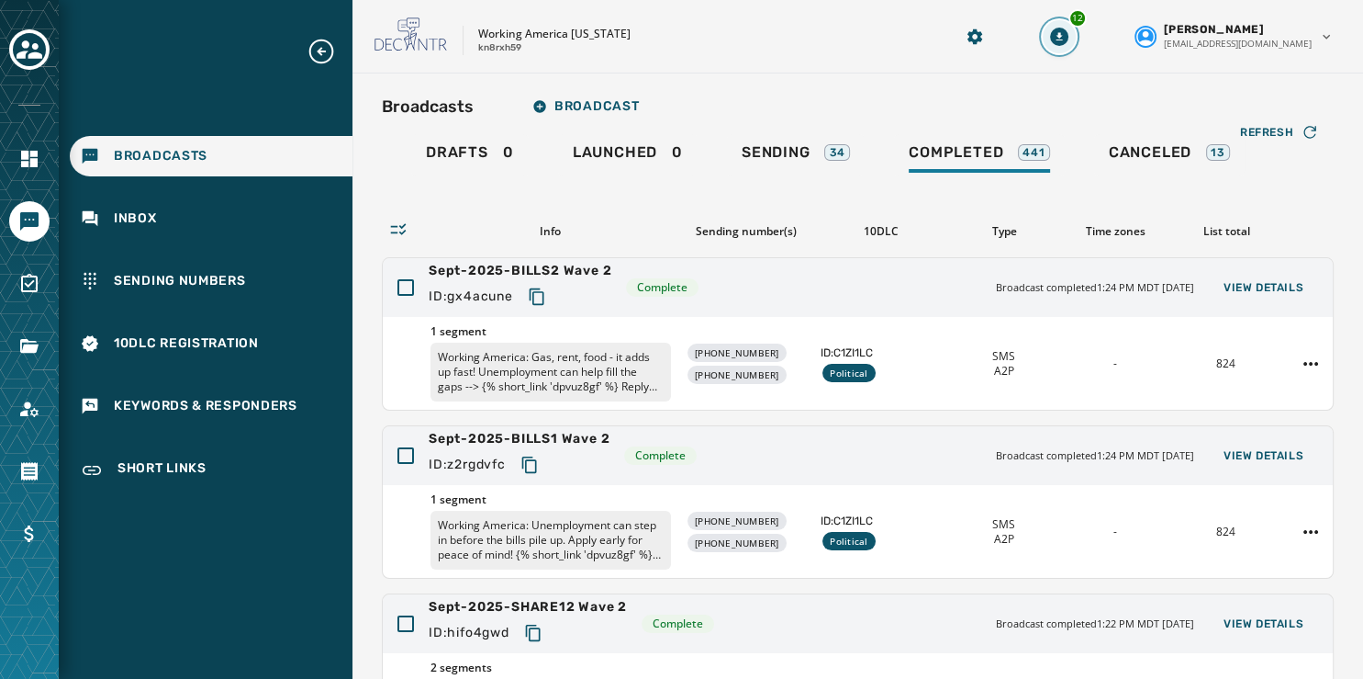
click at [1069, 35] on icon "Download Menu" at bounding box center [1059, 37] width 18 height 18
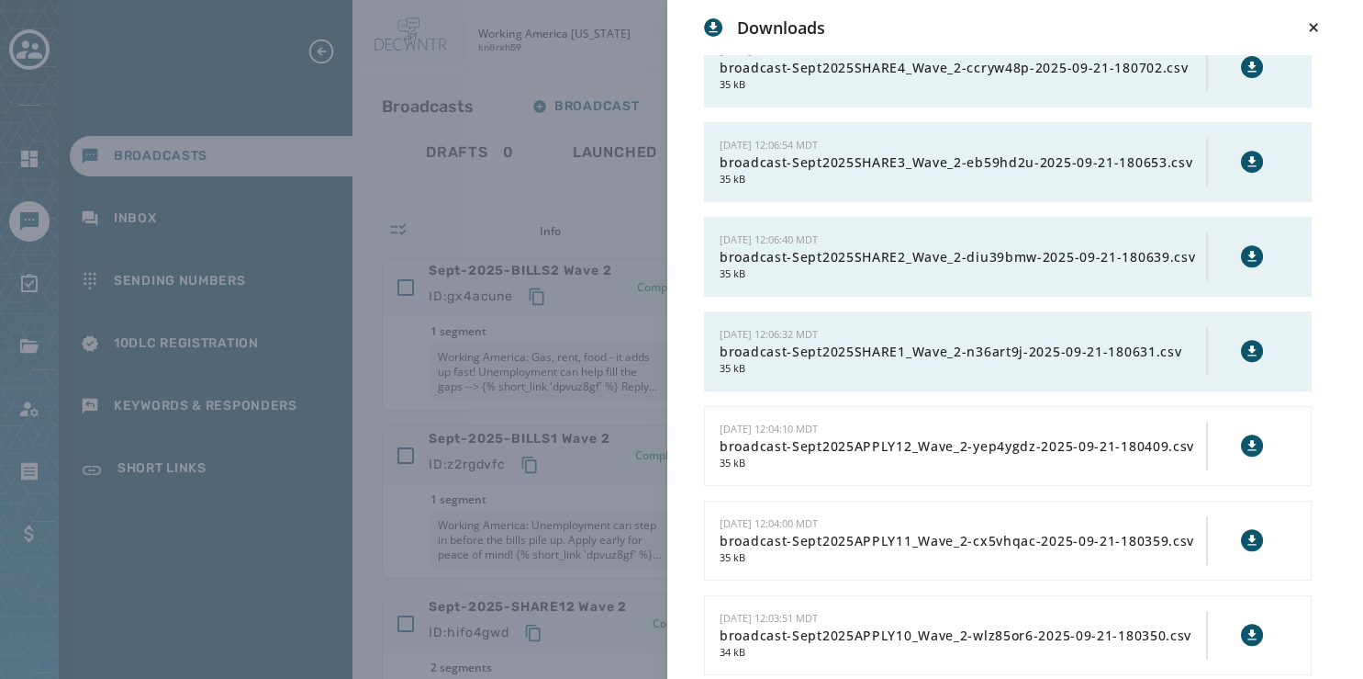
scroll to position [787, 0]
click at [1245, 344] on icon at bounding box center [1252, 351] width 15 height 15
click at [1241, 246] on button at bounding box center [1252, 257] width 22 height 22
click at [1248, 158] on icon at bounding box center [1252, 162] width 8 height 10
click at [1245, 61] on icon at bounding box center [1252, 68] width 15 height 15
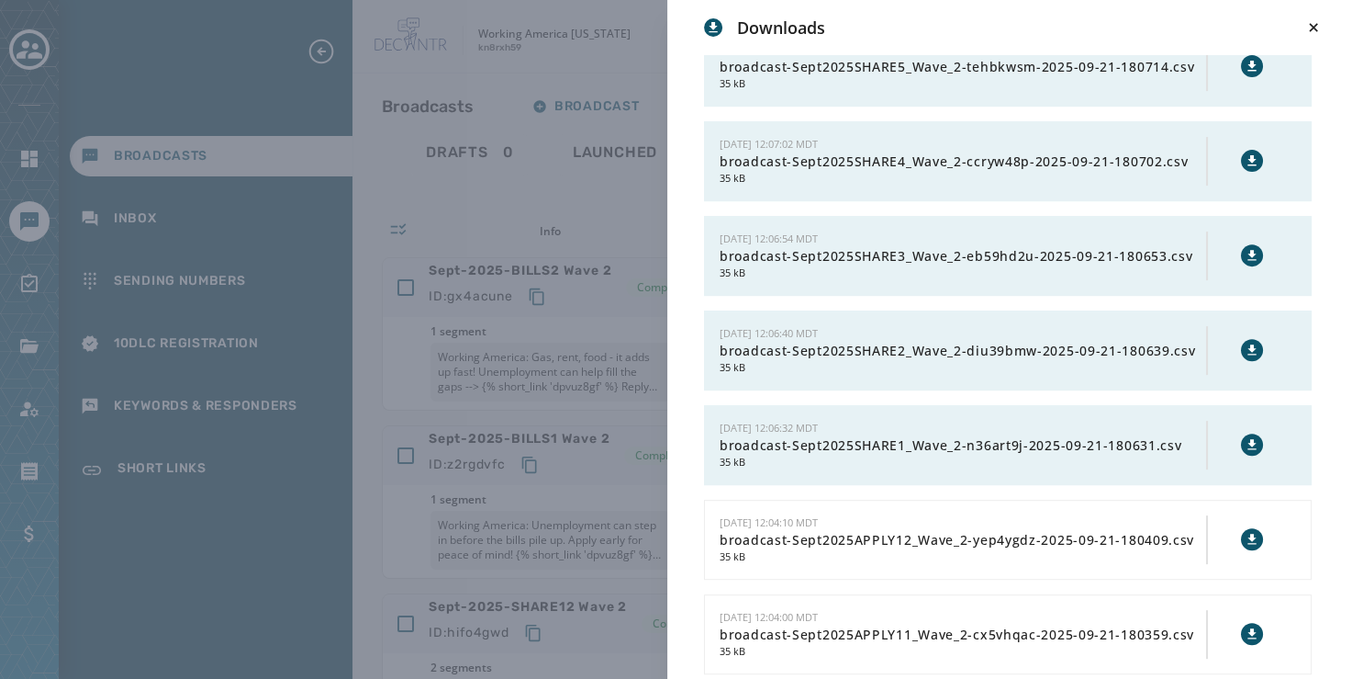
scroll to position [692, 0]
click at [1248, 62] on icon at bounding box center [1252, 67] width 8 height 10
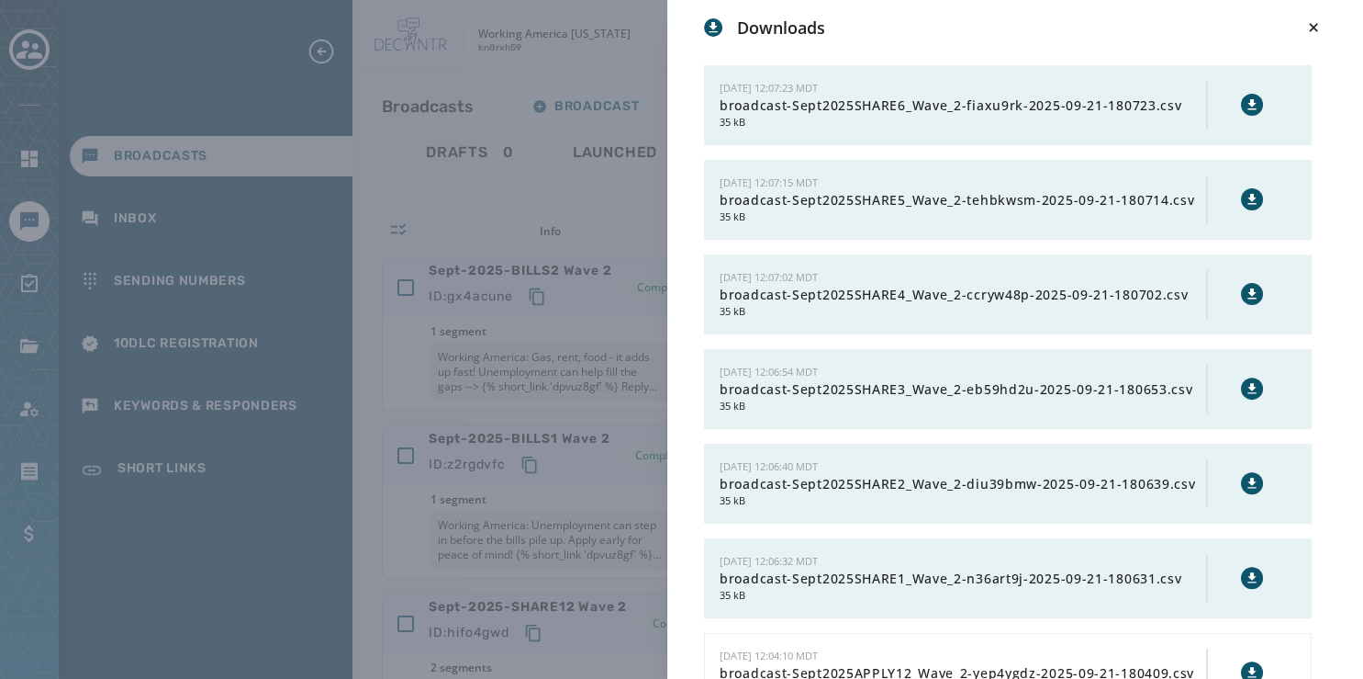
scroll to position [560, 0]
click at [1245, 98] on icon at bounding box center [1252, 105] width 15 height 15
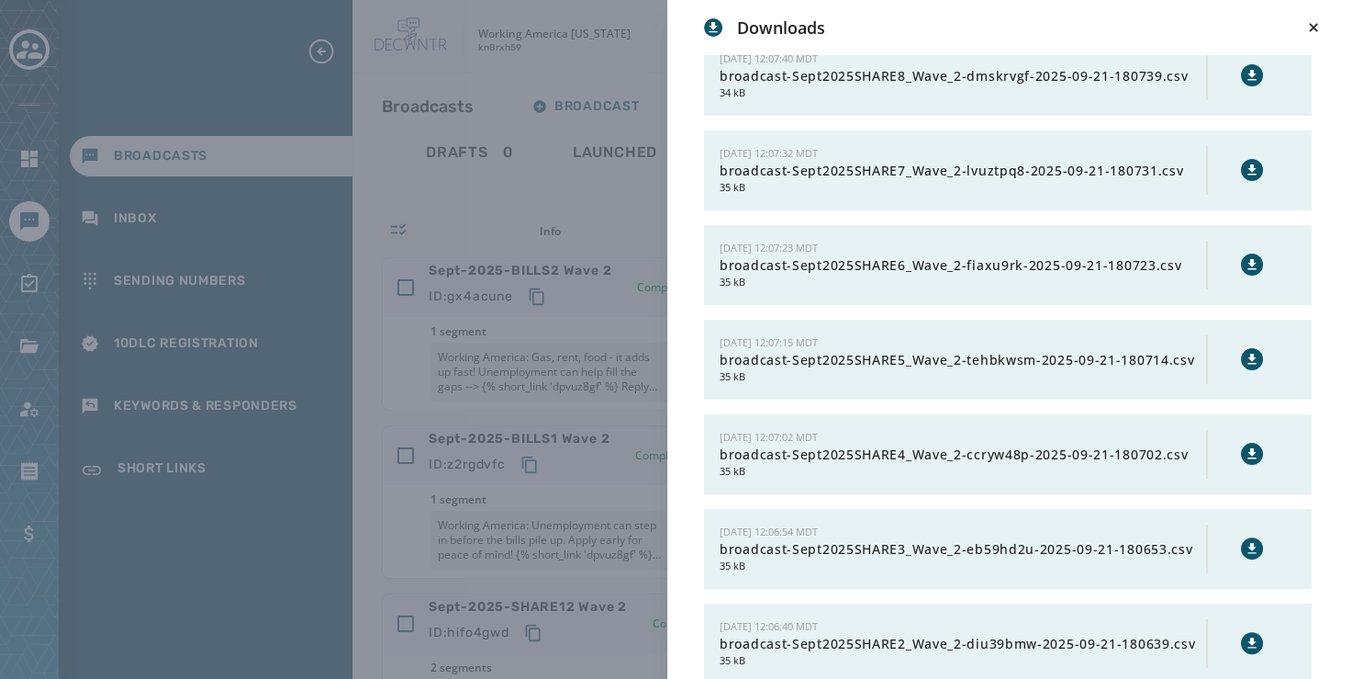
scroll to position [400, 0]
click at [1248, 166] on icon at bounding box center [1252, 170] width 8 height 10
click at [1245, 74] on icon at bounding box center [1252, 76] width 15 height 15
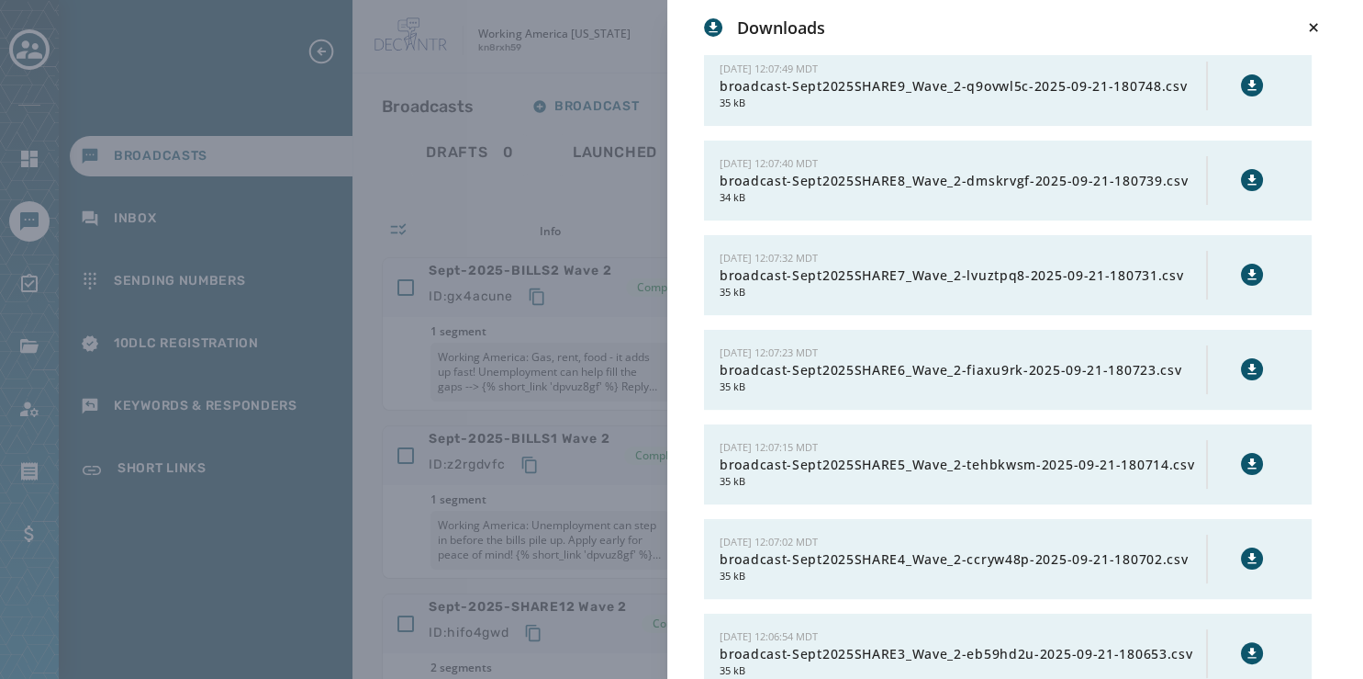
scroll to position [296, 0]
click at [1248, 81] on icon at bounding box center [1252, 86] width 8 height 10
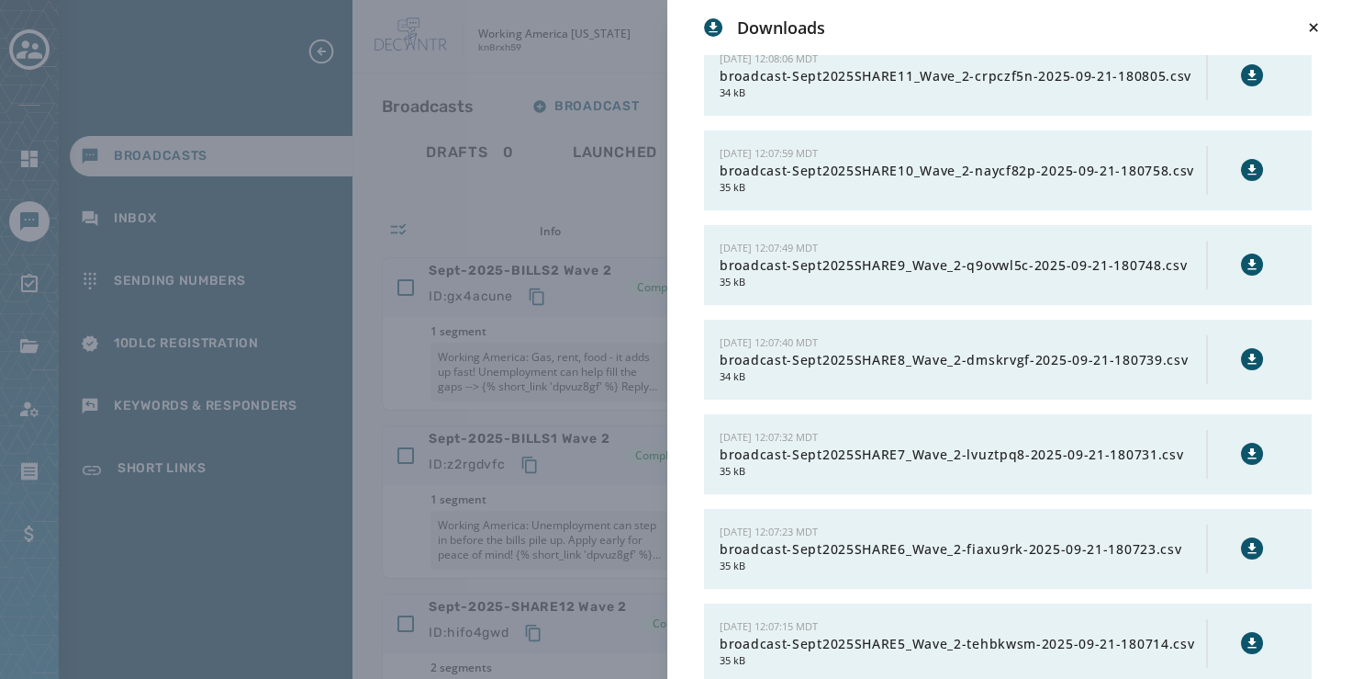
scroll to position [118, 0]
click at [1248, 167] on icon at bounding box center [1252, 169] width 8 height 10
click at [1245, 71] on icon at bounding box center [1252, 75] width 15 height 15
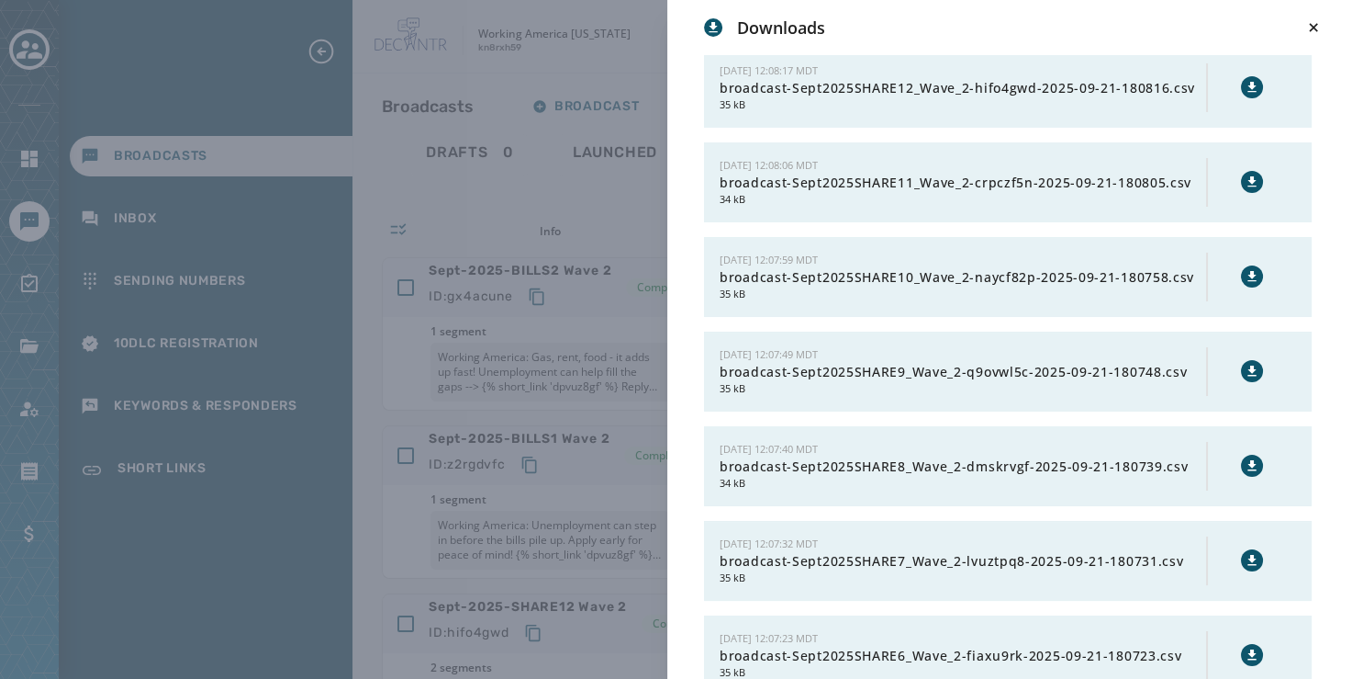
scroll to position [8, 0]
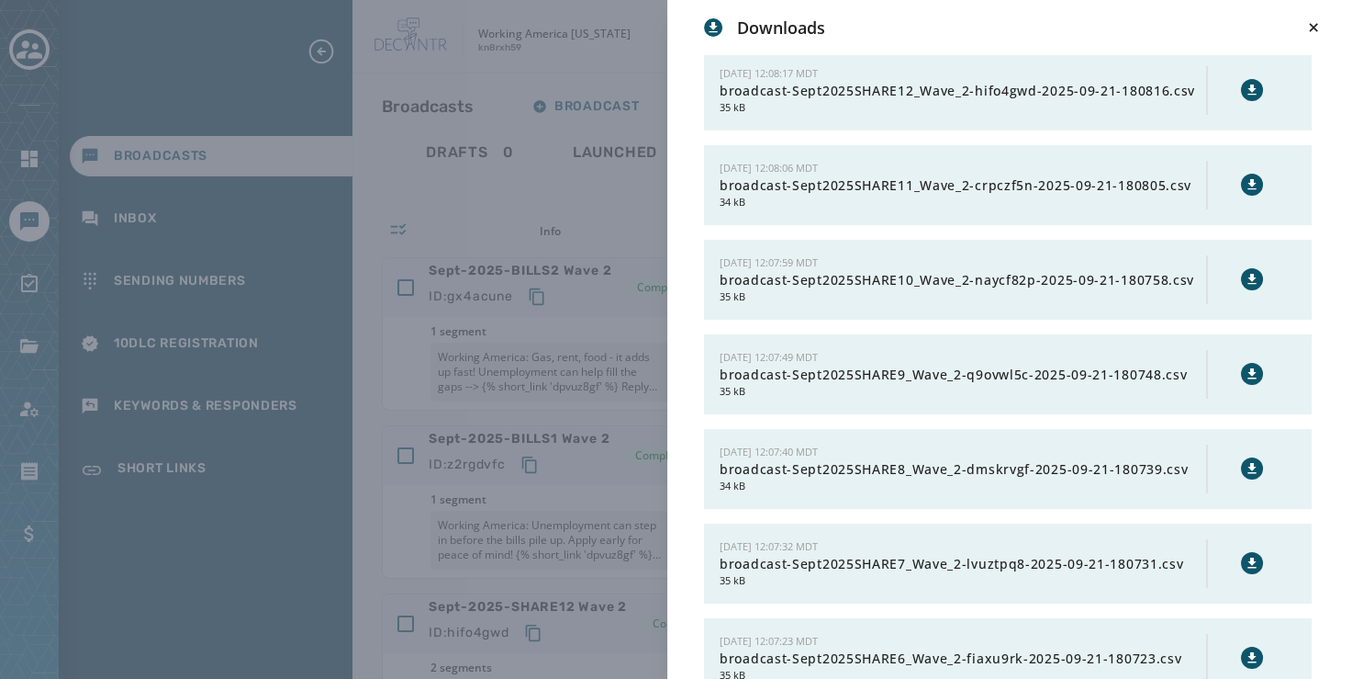
click at [1248, 88] on icon at bounding box center [1252, 89] width 8 height 10
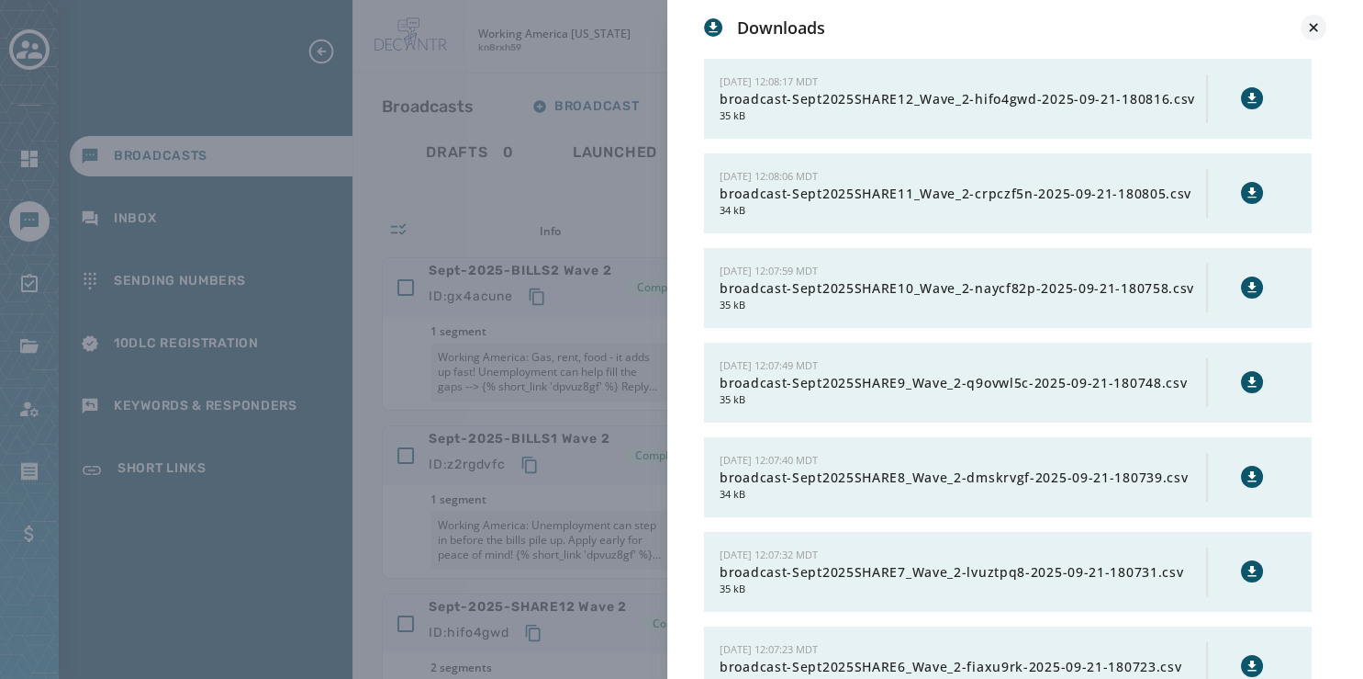
click at [1309, 27] on icon at bounding box center [1314, 27] width 18 height 18
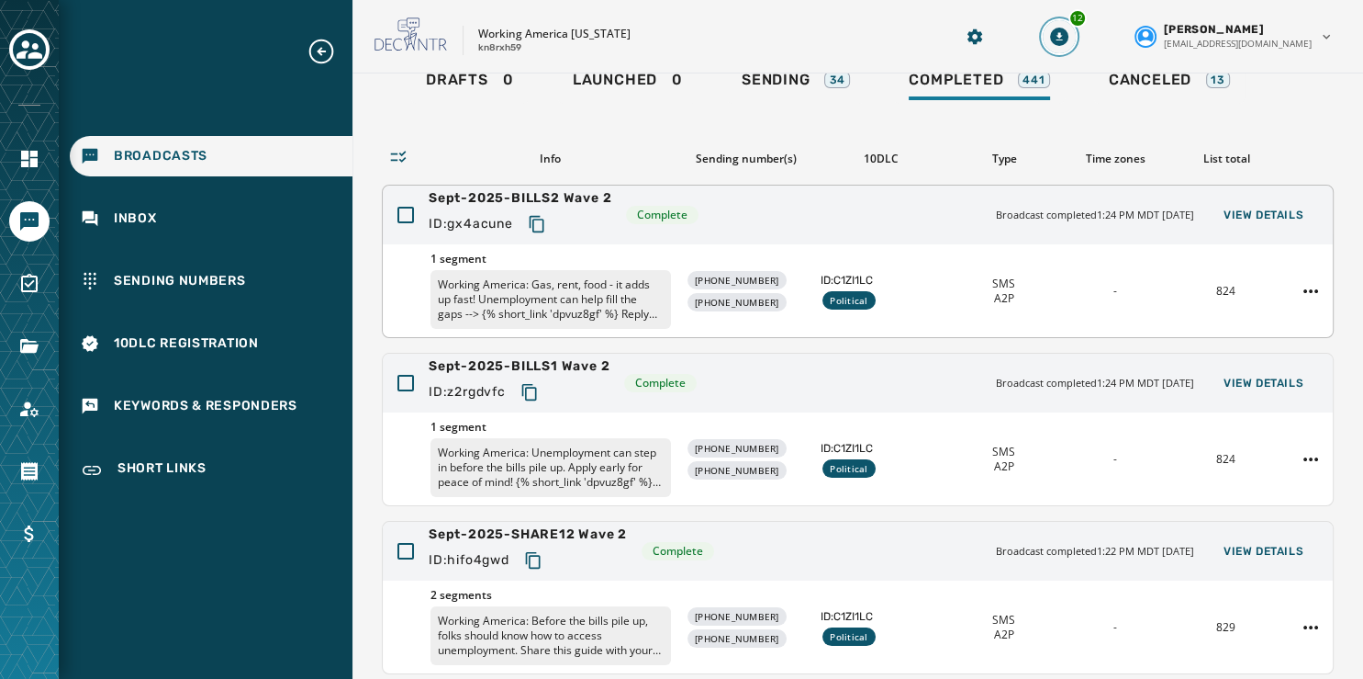
scroll to position [72, 0]
click at [1240, 376] on span "View Details" at bounding box center [1264, 383] width 80 height 15
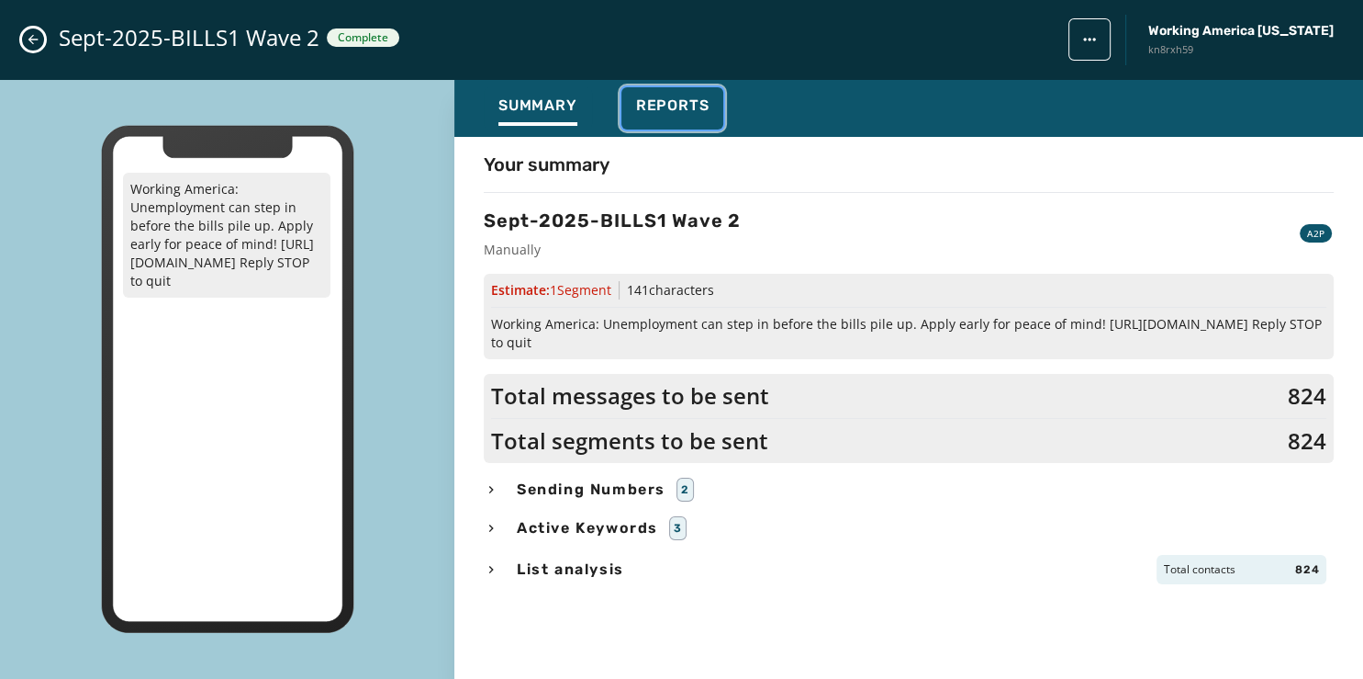
click at [681, 112] on span "Reports" at bounding box center [672, 105] width 73 height 18
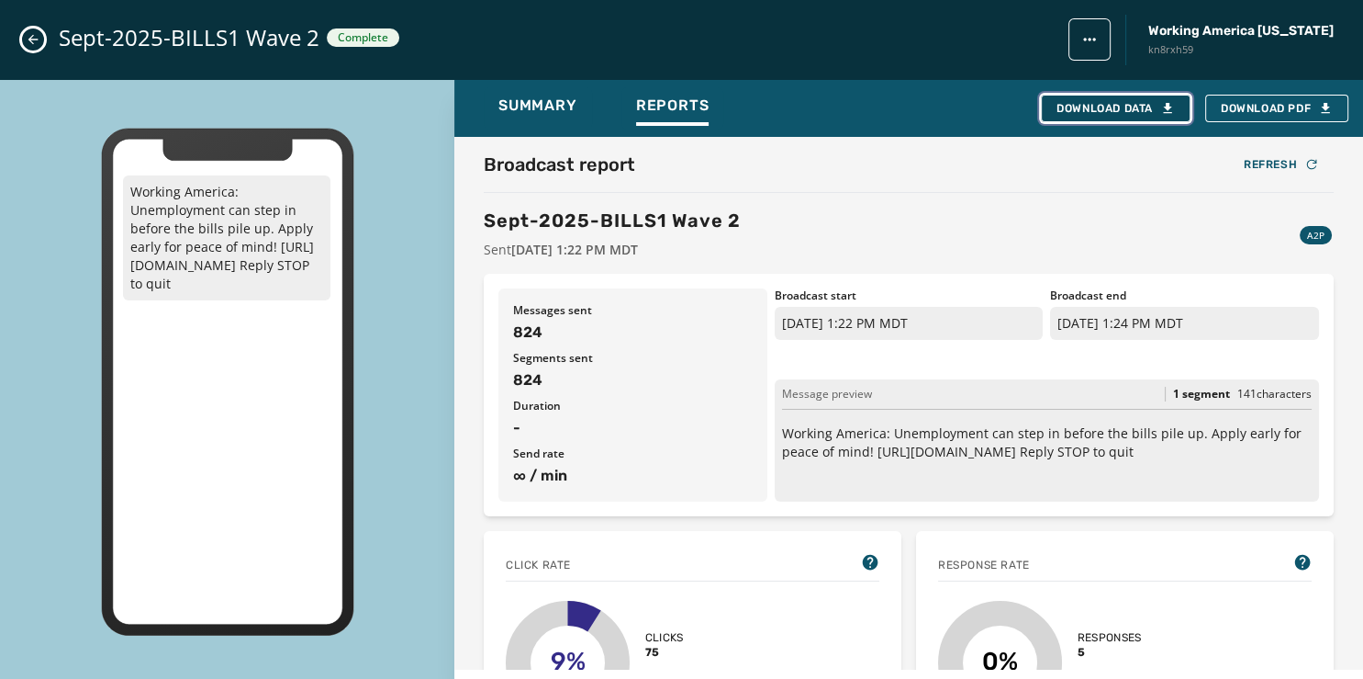
click at [1125, 109] on div "Download Data" at bounding box center [1116, 108] width 118 height 15
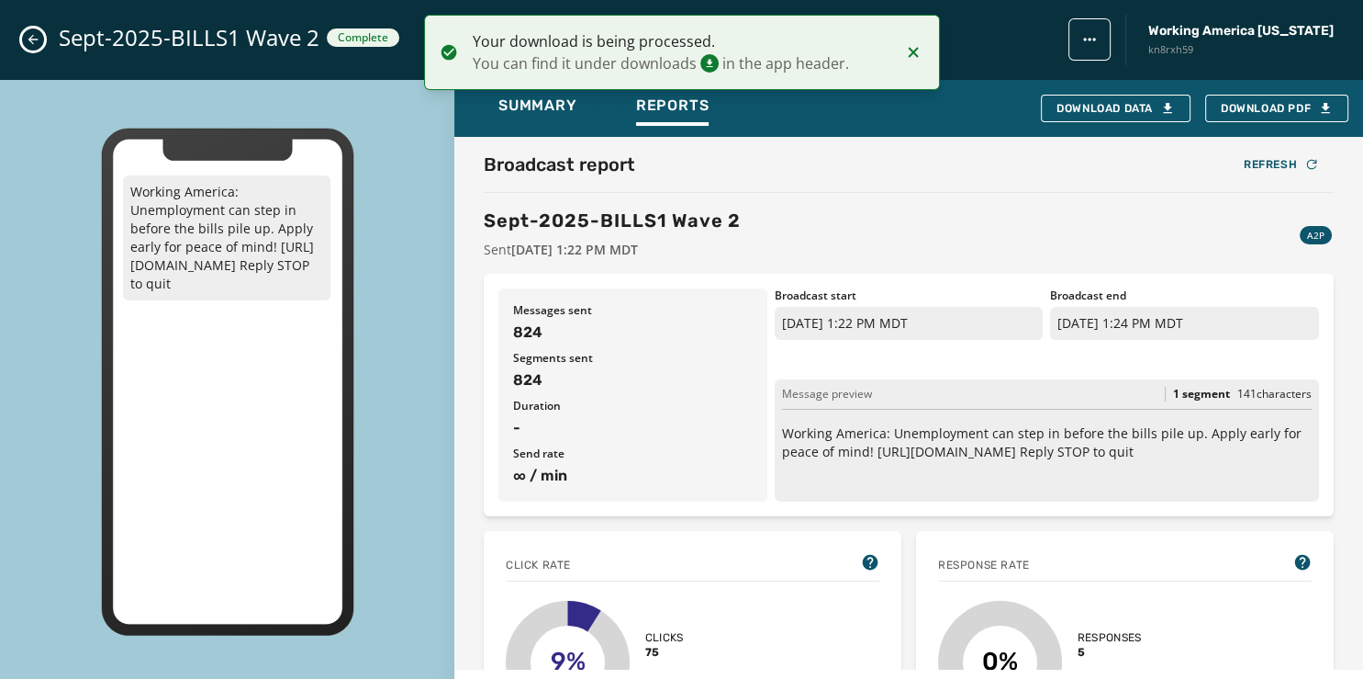
click at [22, 37] on div "Sept-2025-BILLS1 Wave 2 Complete Working America [US_STATE] kn8rxh59" at bounding box center [681, 40] width 1363 height 80
click at [37, 37] on icon "Close admin drawer" at bounding box center [33, 39] width 15 height 15
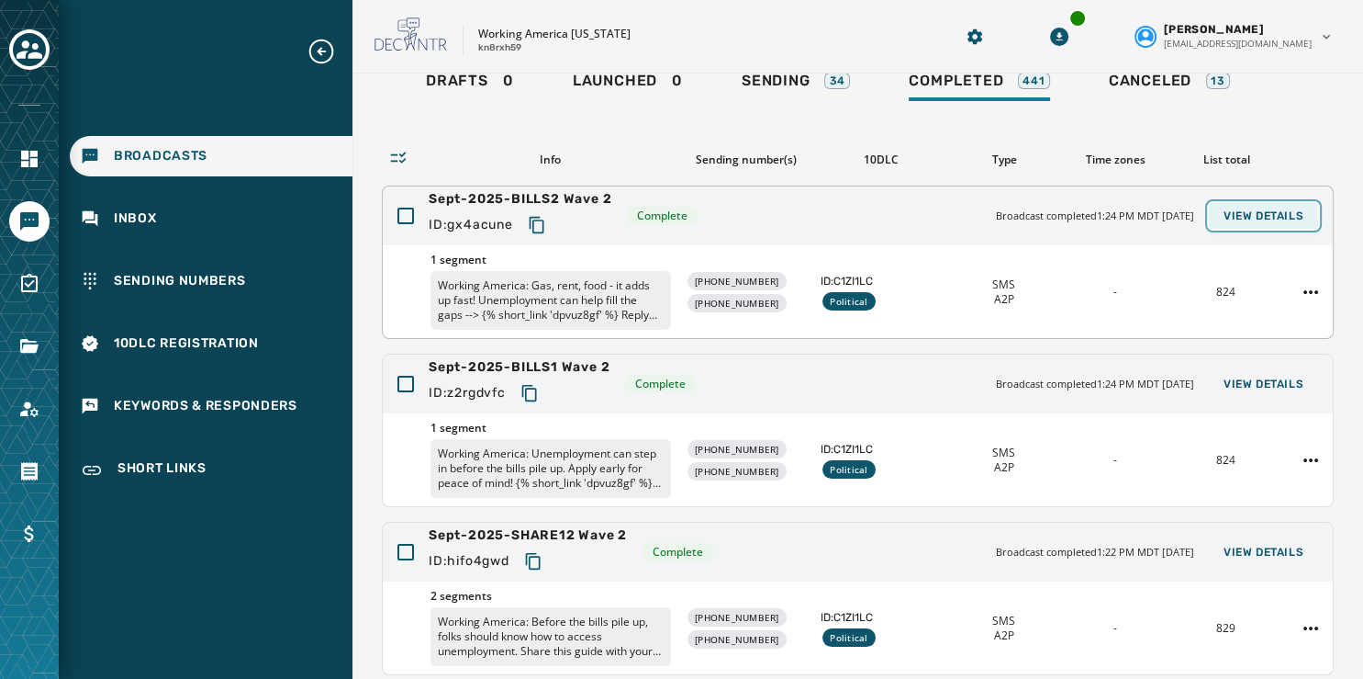
click at [1230, 207] on button "View Details" at bounding box center [1263, 216] width 109 height 26
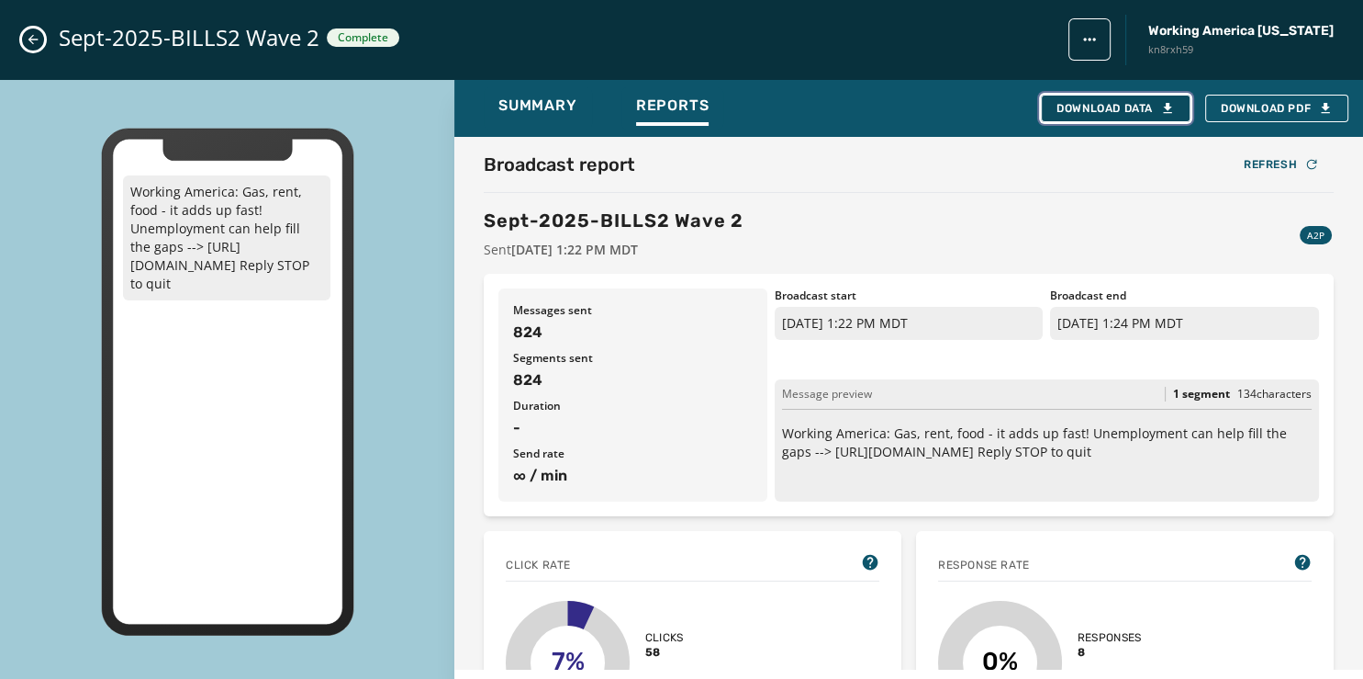
click at [1075, 99] on button "Download Data" at bounding box center [1116, 109] width 150 height 28
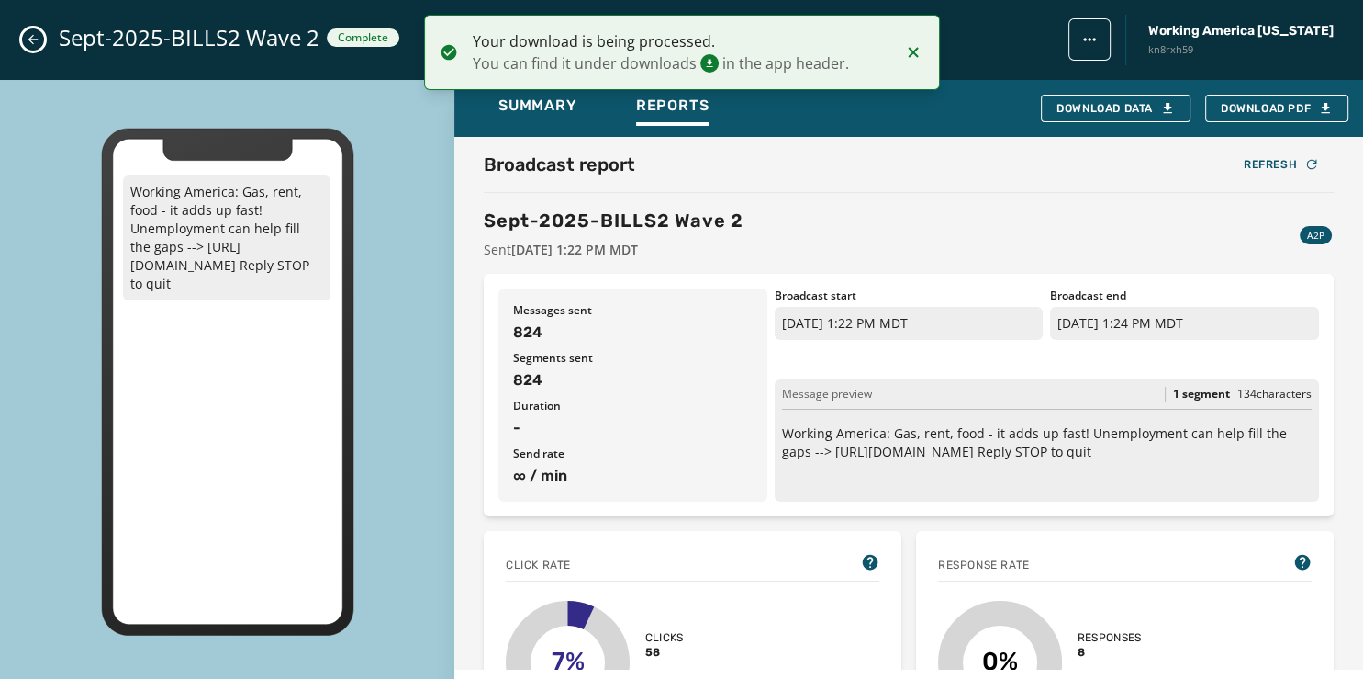
click at [28, 37] on icon "Close admin drawer" at bounding box center [33, 39] width 15 height 15
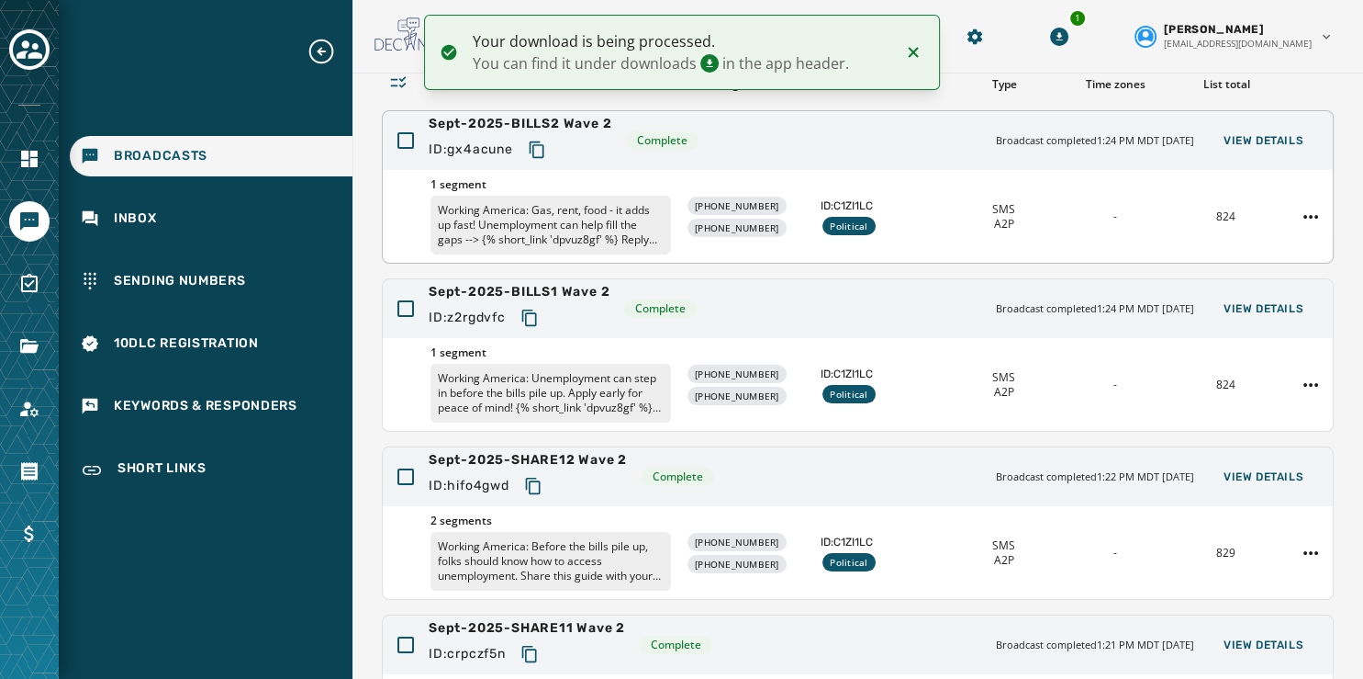
scroll to position [547, 0]
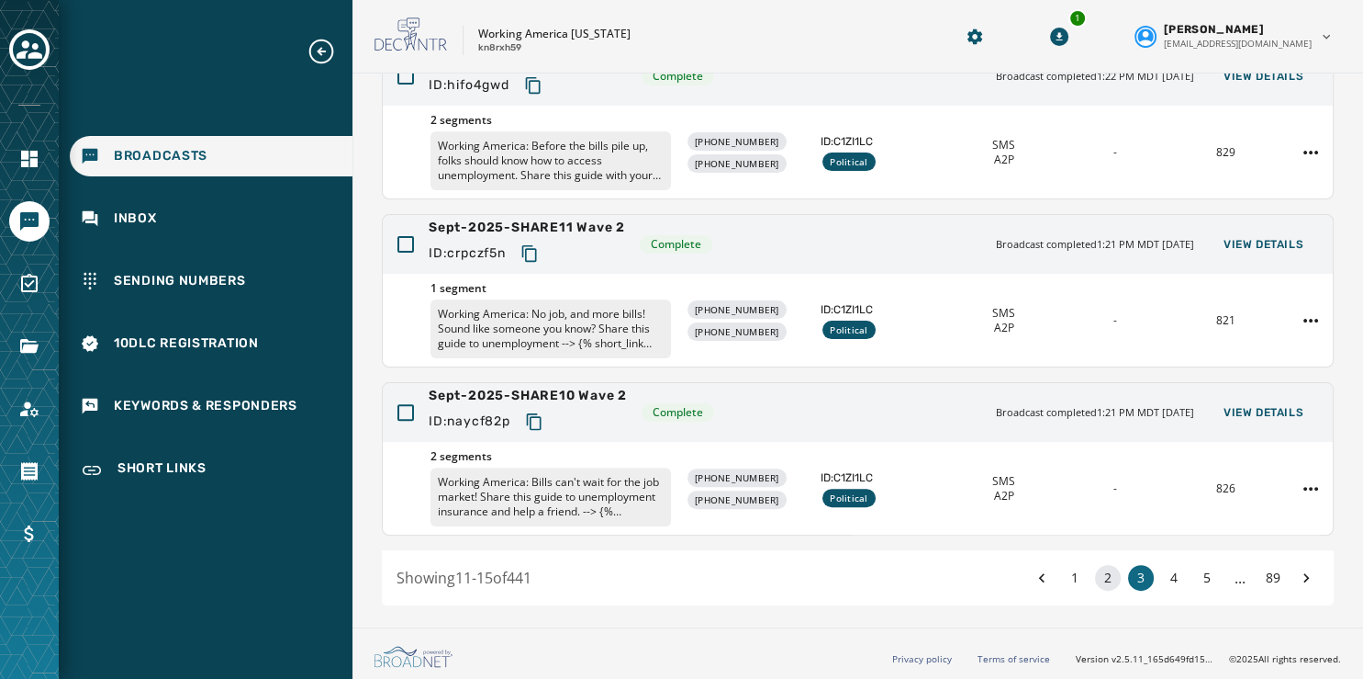
click at [1095, 570] on button "2" at bounding box center [1108, 578] width 26 height 26
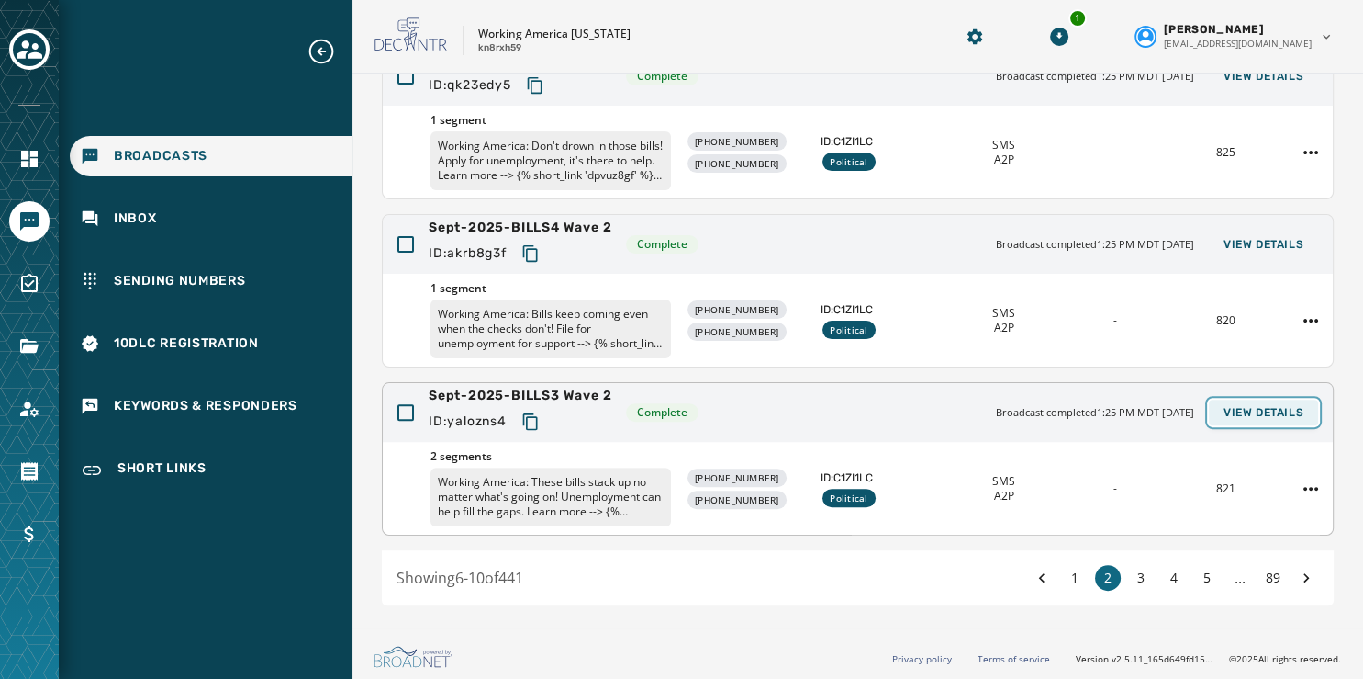
click at [1276, 406] on span "View Details" at bounding box center [1264, 412] width 80 height 15
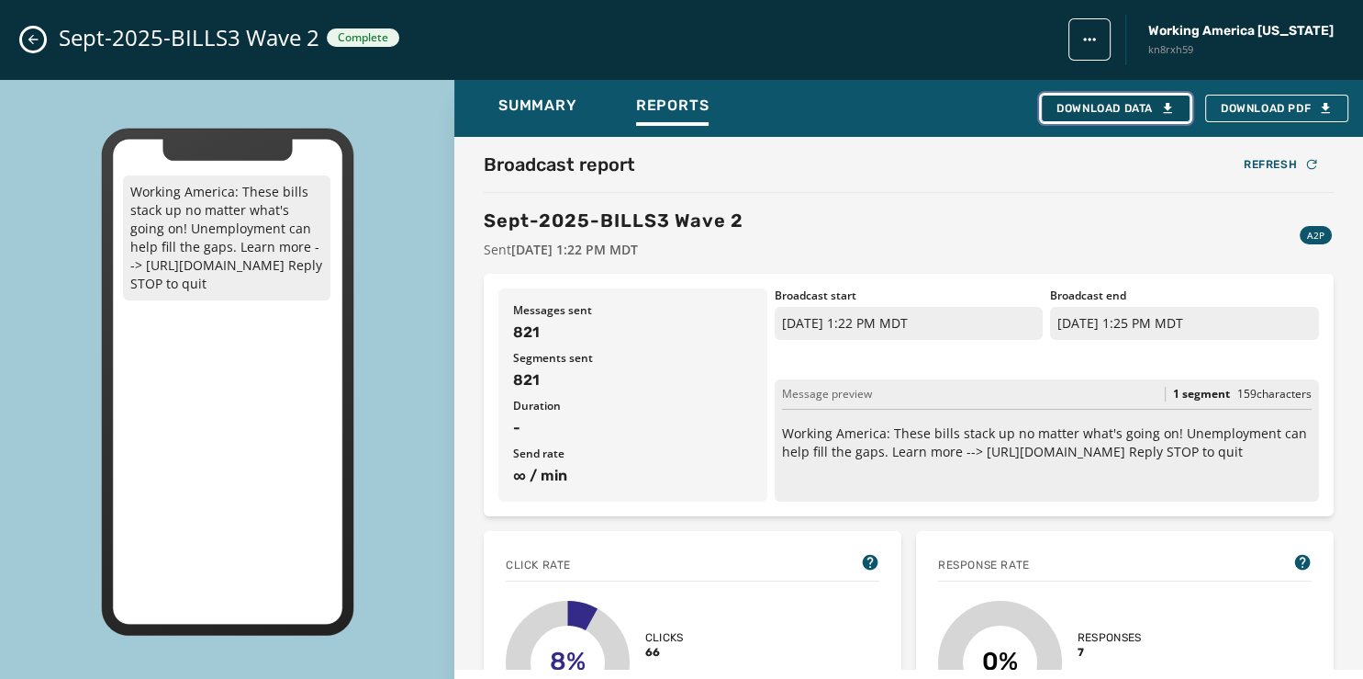
click at [1139, 106] on div "Download Data" at bounding box center [1116, 108] width 118 height 15
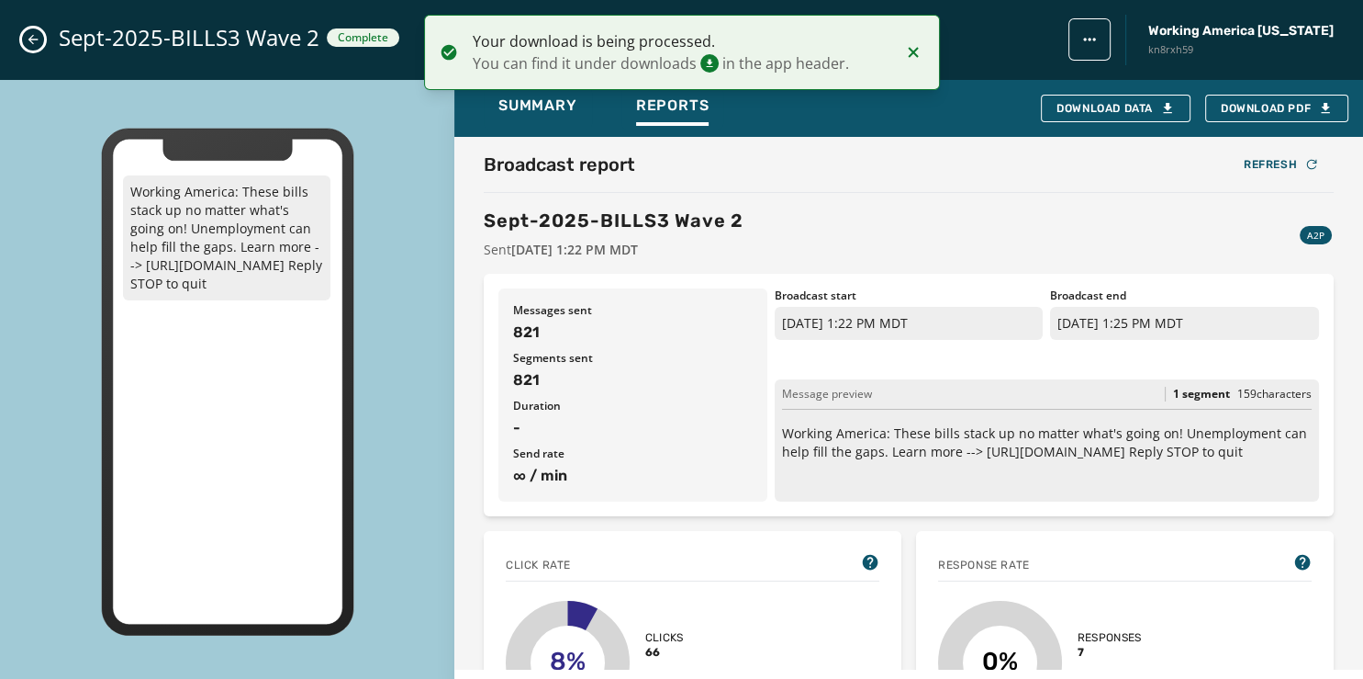
click at [28, 36] on icon "Close admin drawer" at bounding box center [33, 39] width 15 height 15
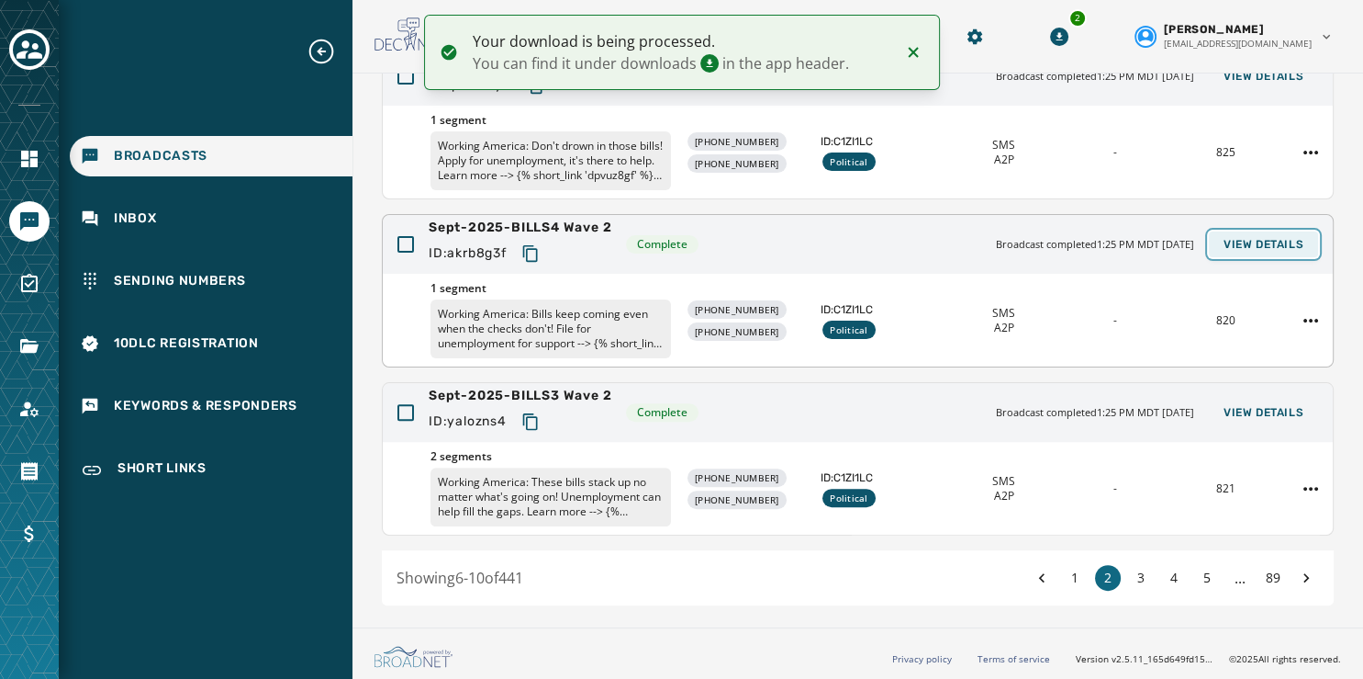
click at [1228, 241] on span "View Details" at bounding box center [1264, 244] width 80 height 15
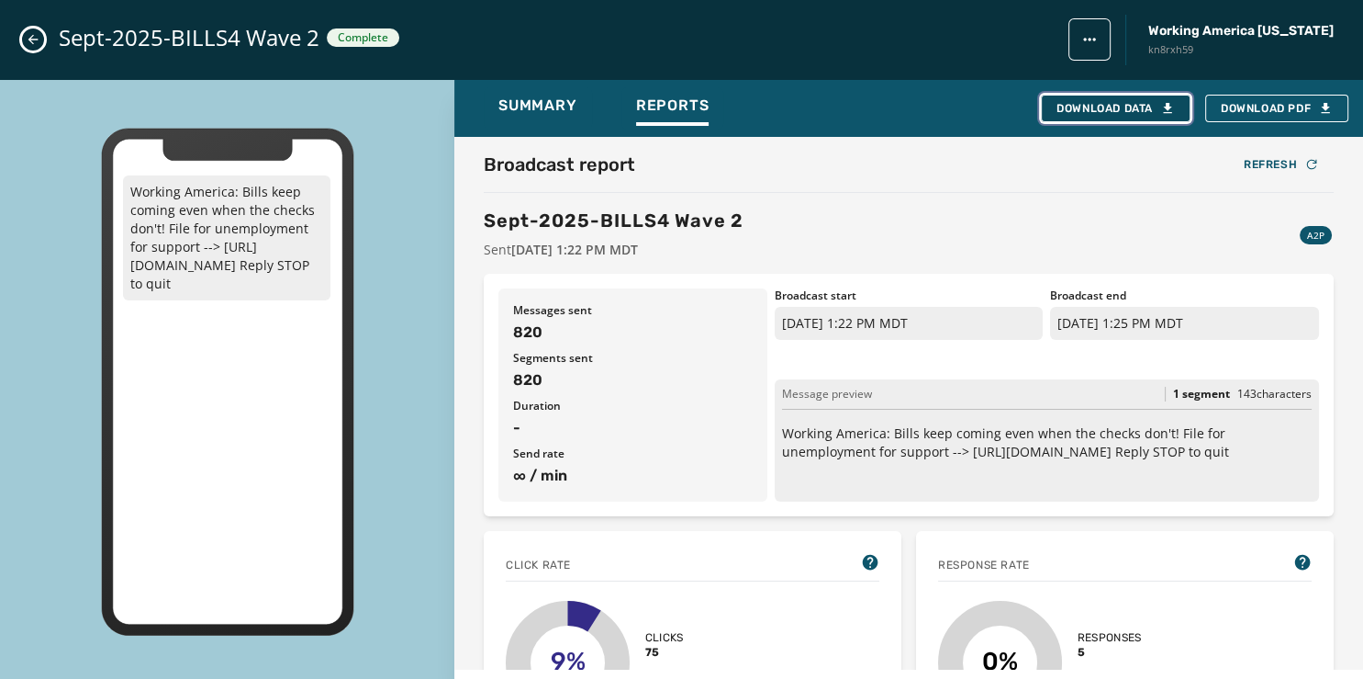
click at [1133, 105] on div "Download Data" at bounding box center [1116, 108] width 118 height 15
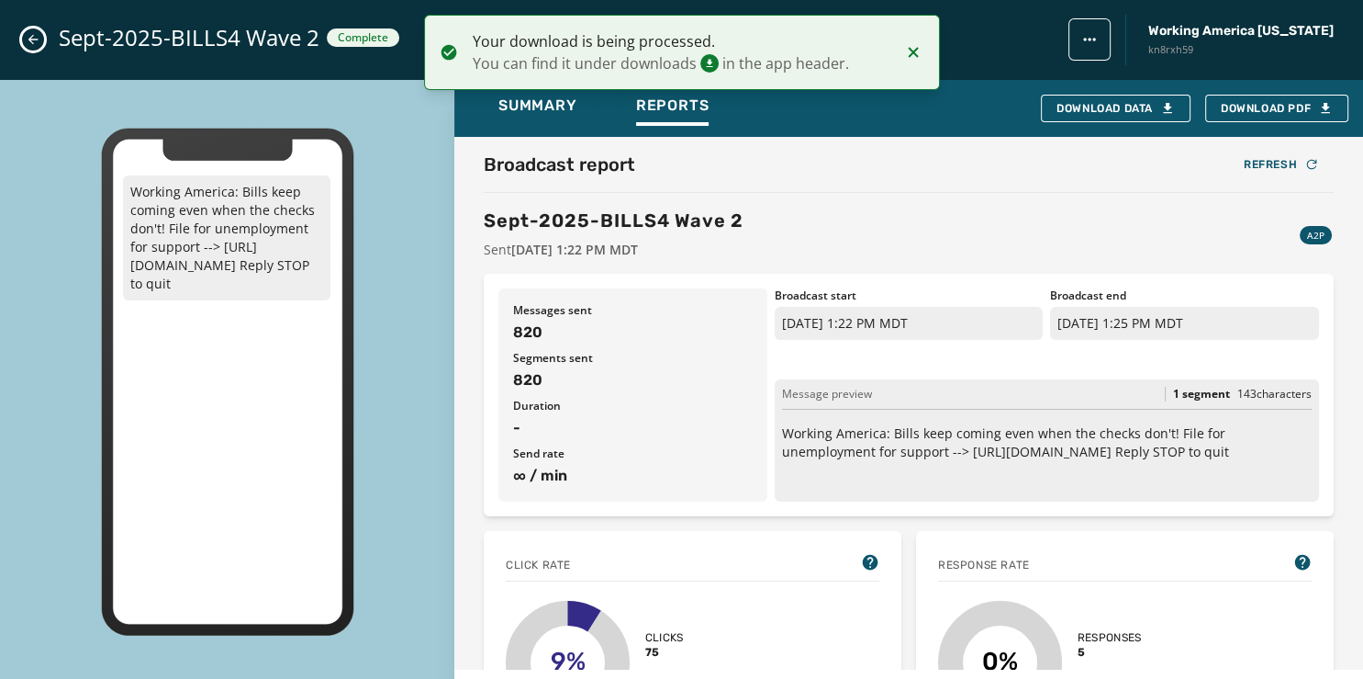
click at [33, 31] on button "Close admin drawer" at bounding box center [33, 39] width 22 height 22
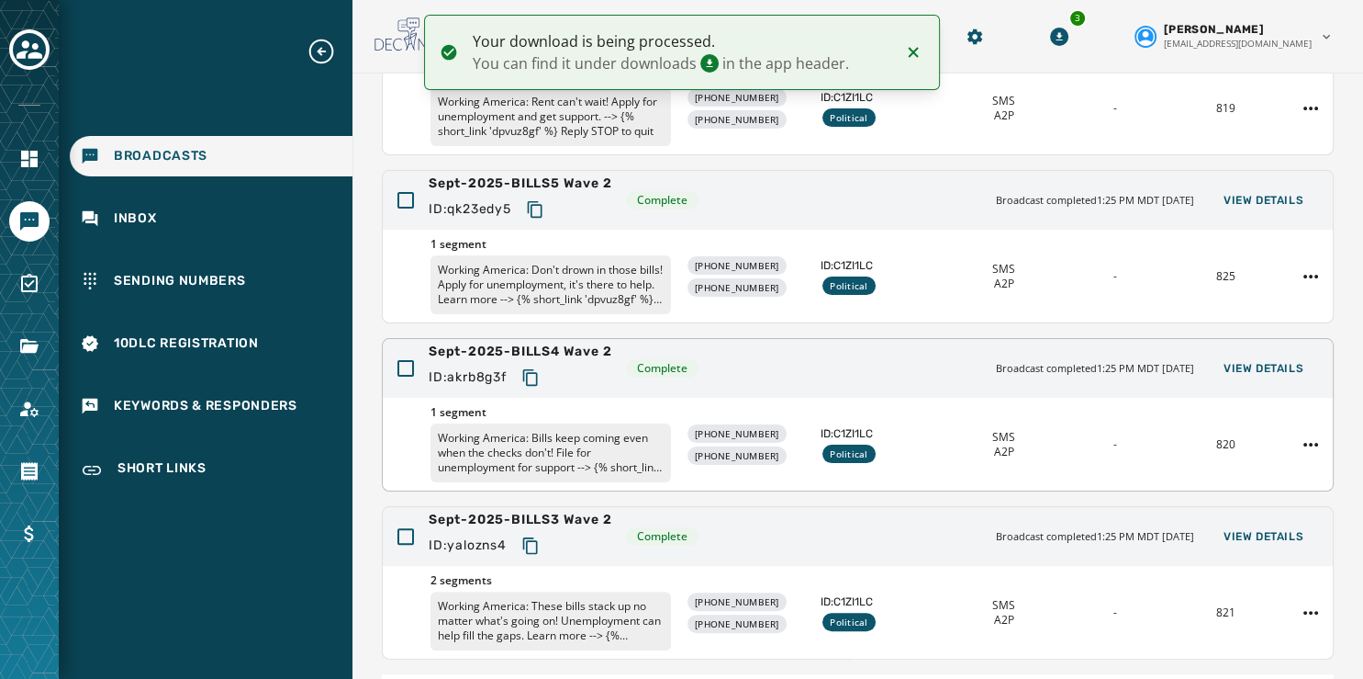
scroll to position [405, 0]
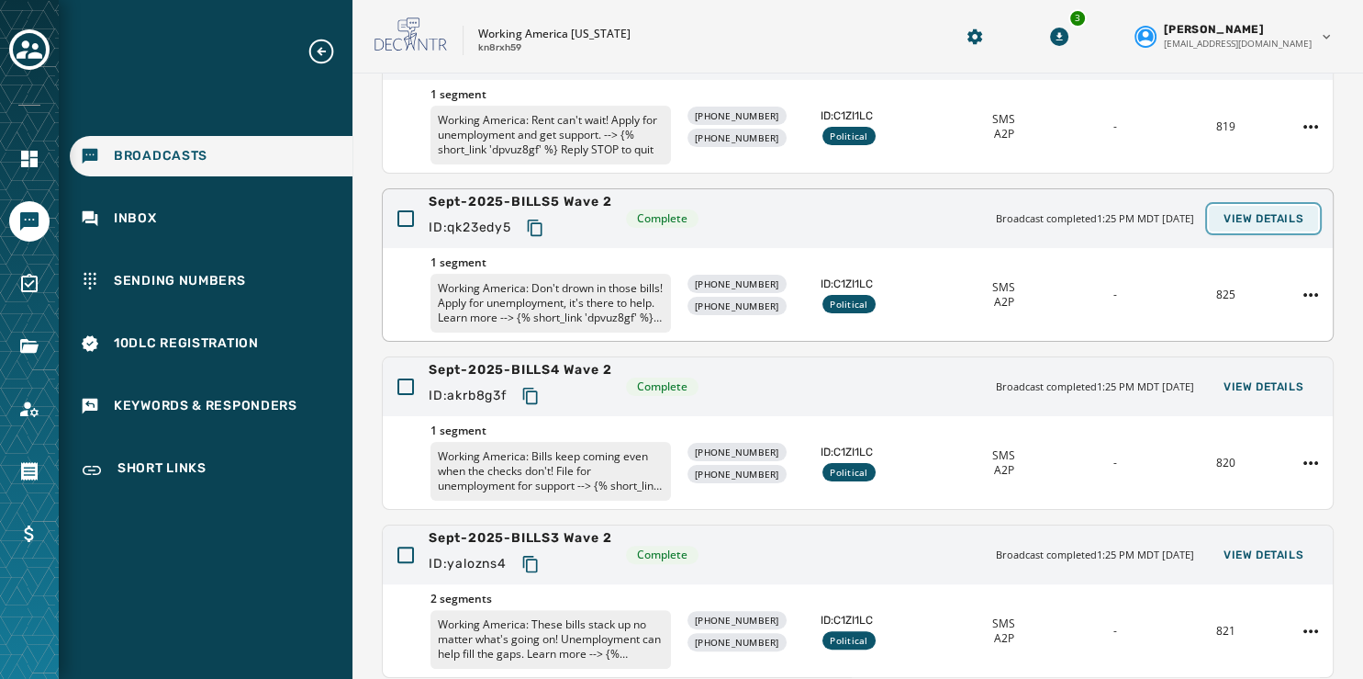
click at [1231, 212] on span "View Details" at bounding box center [1264, 218] width 80 height 15
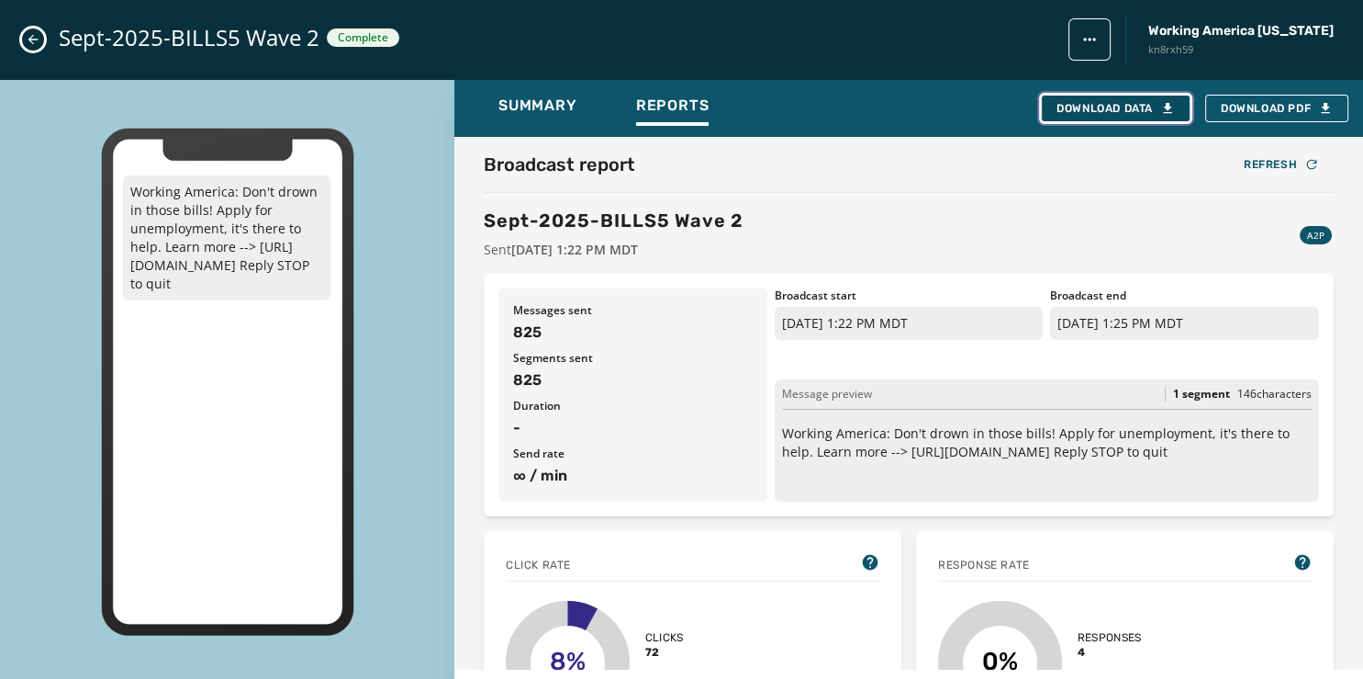
click at [1140, 97] on button "Download Data" at bounding box center [1116, 109] width 150 height 28
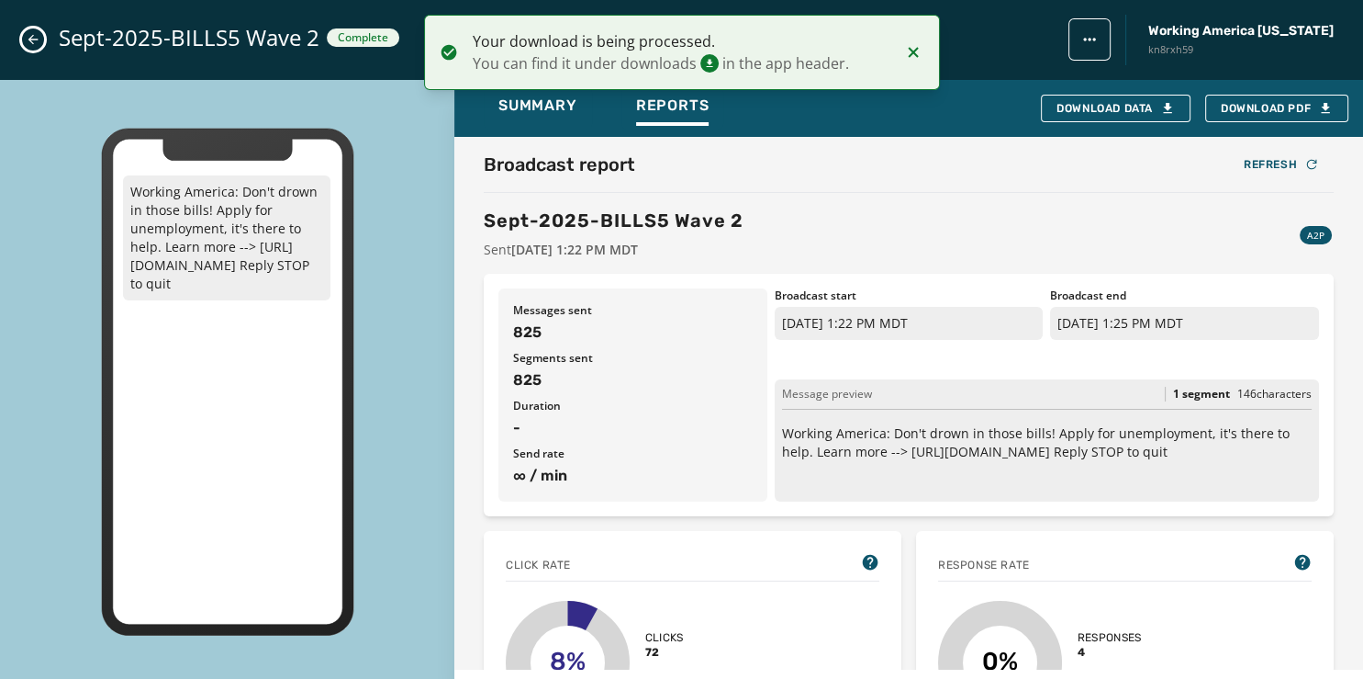
click at [25, 35] on button "Close admin drawer" at bounding box center [33, 39] width 22 height 22
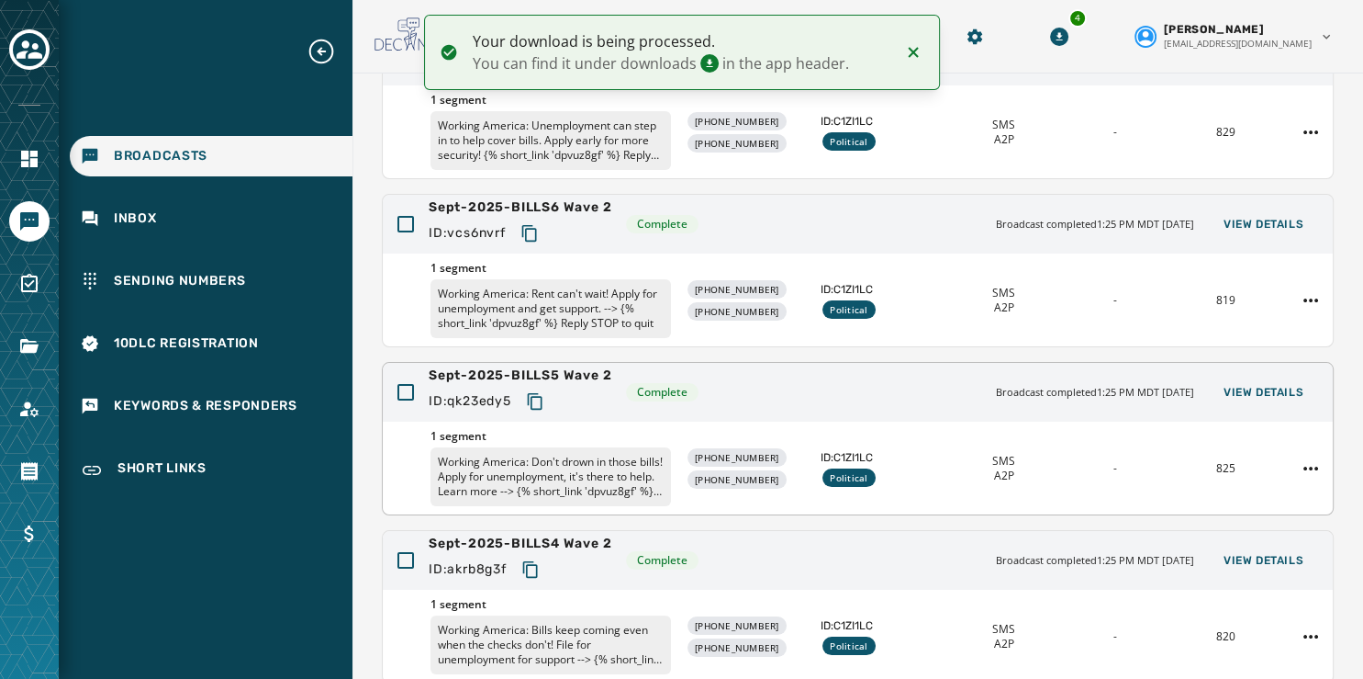
scroll to position [231, 0]
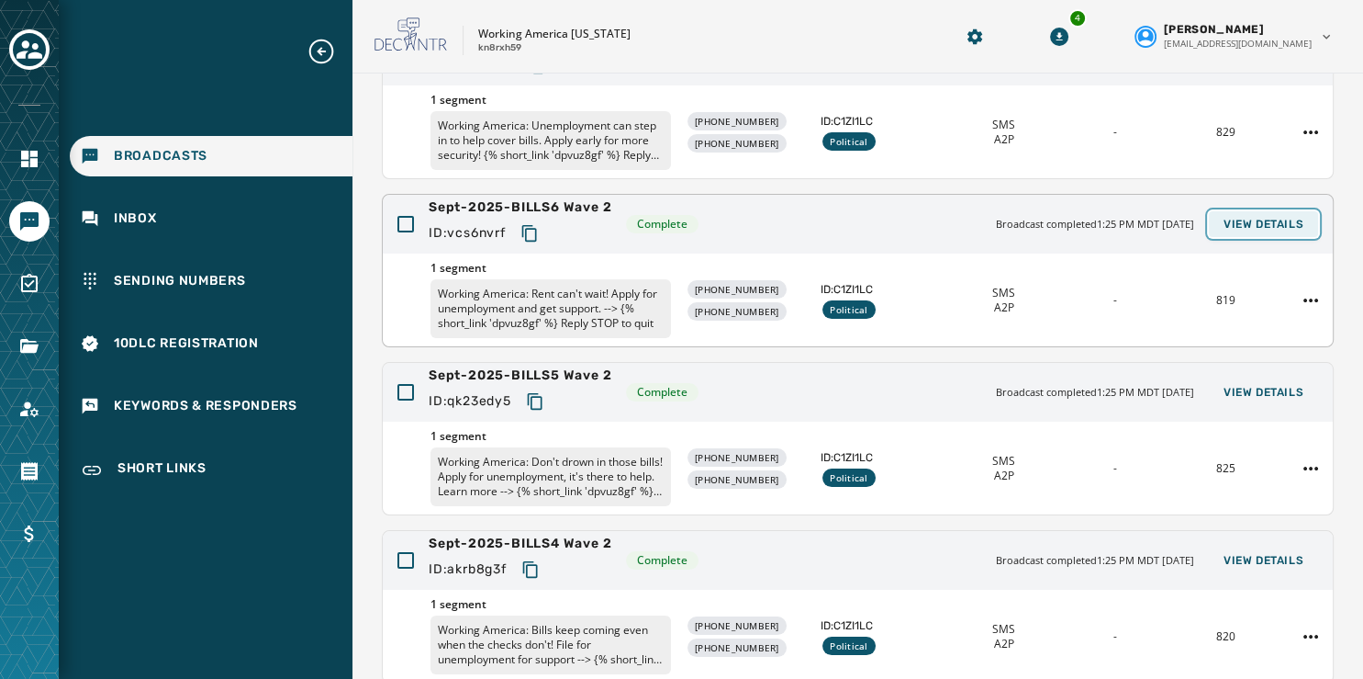
click at [1238, 221] on span "View Details" at bounding box center [1264, 224] width 80 height 15
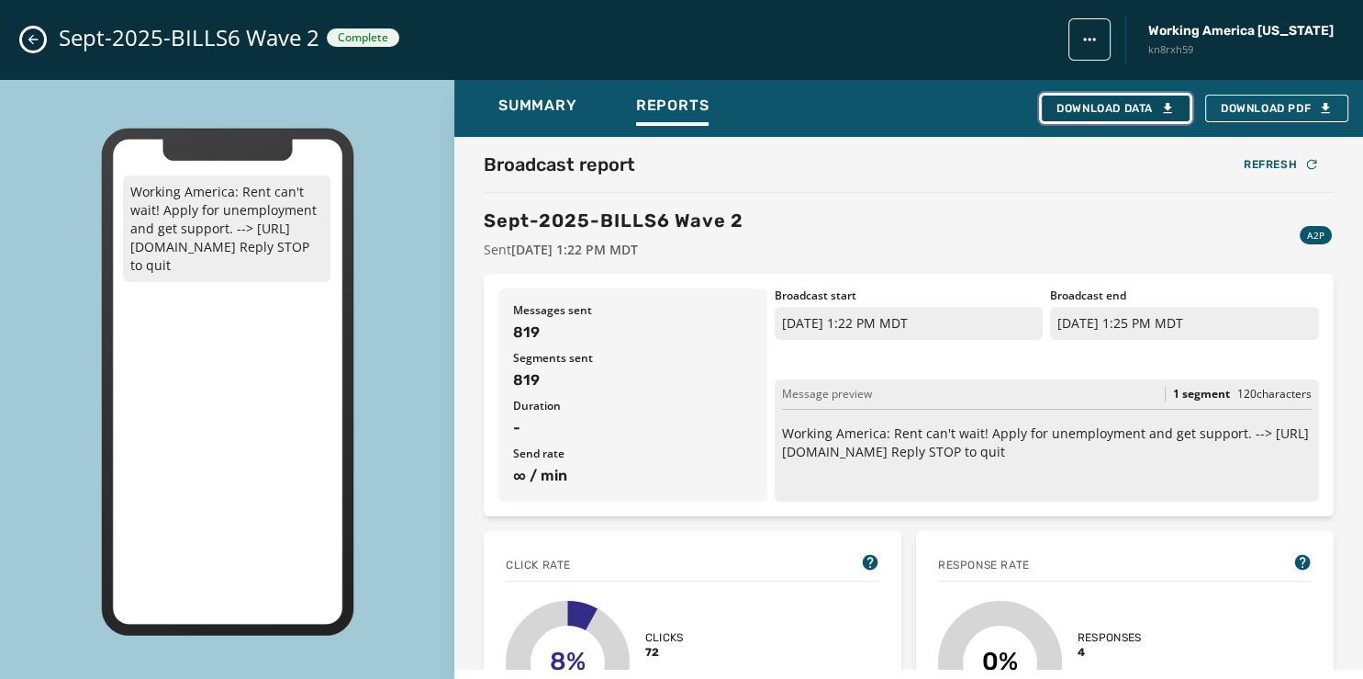
click at [1131, 105] on div "Download Data" at bounding box center [1116, 108] width 118 height 15
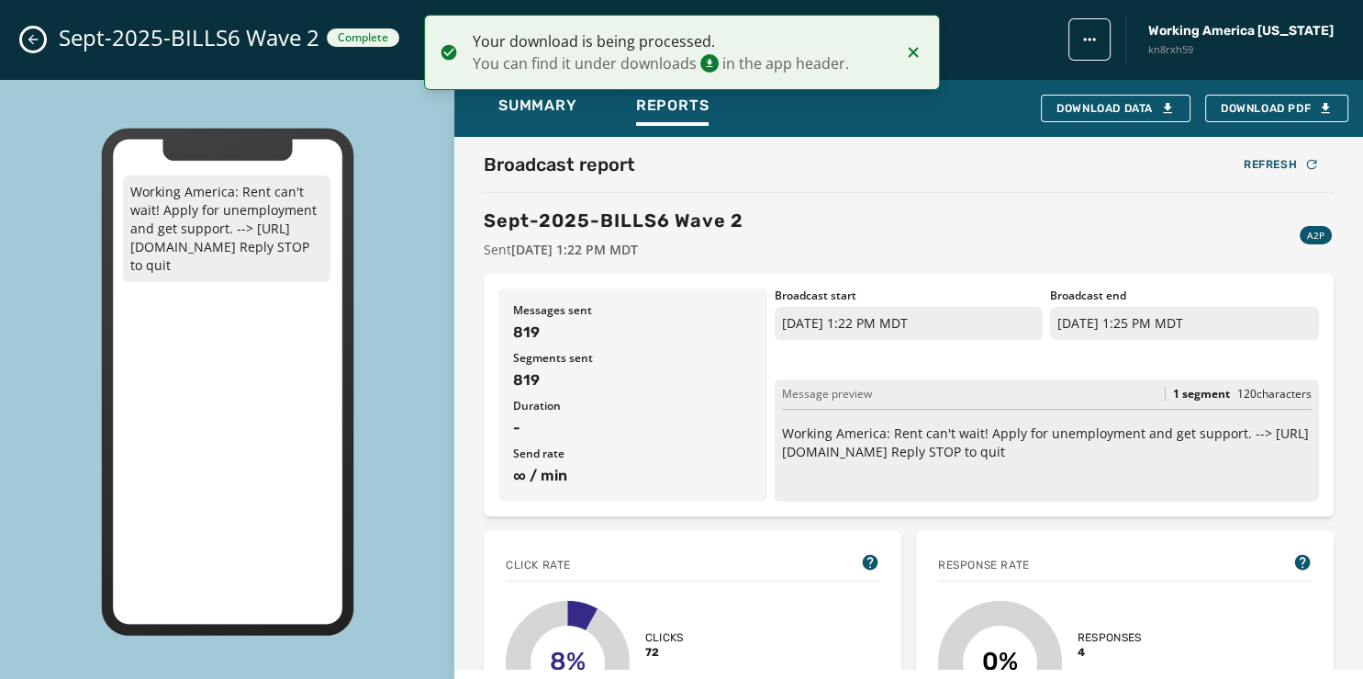
click at [31, 41] on icon "Close admin drawer" at bounding box center [33, 40] width 10 height 10
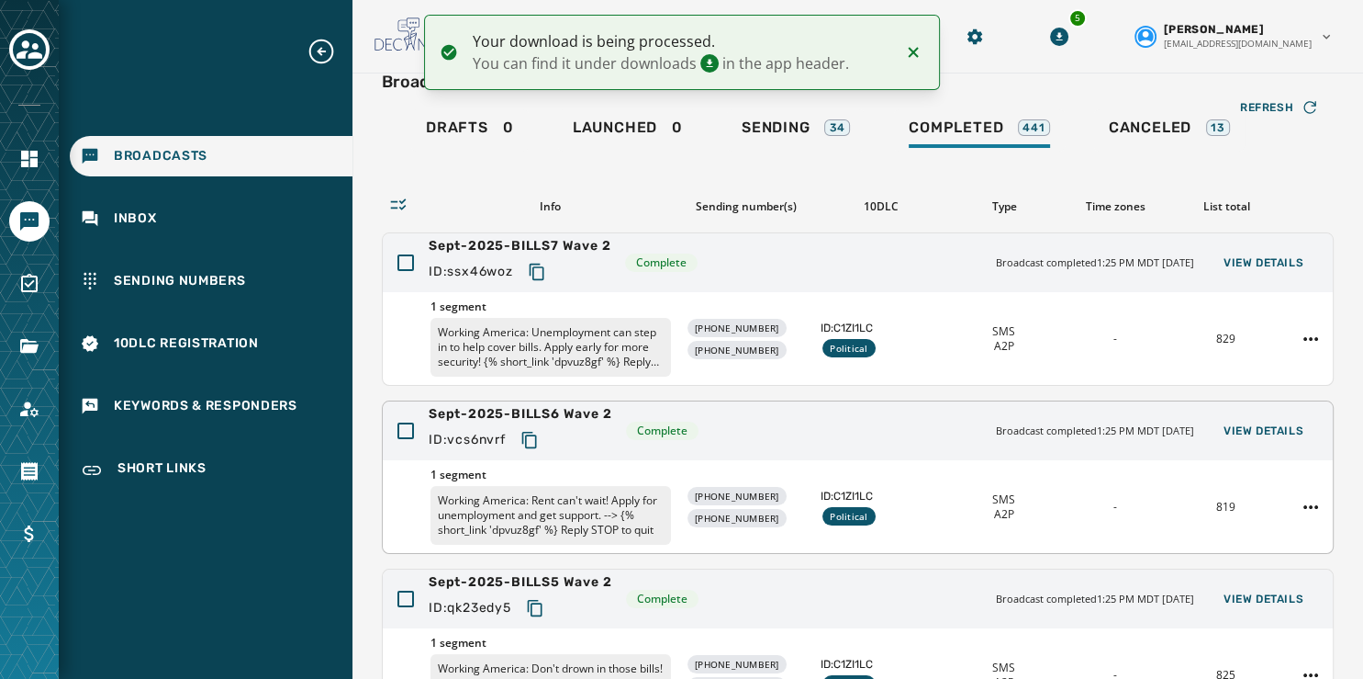
scroll to position [24, 0]
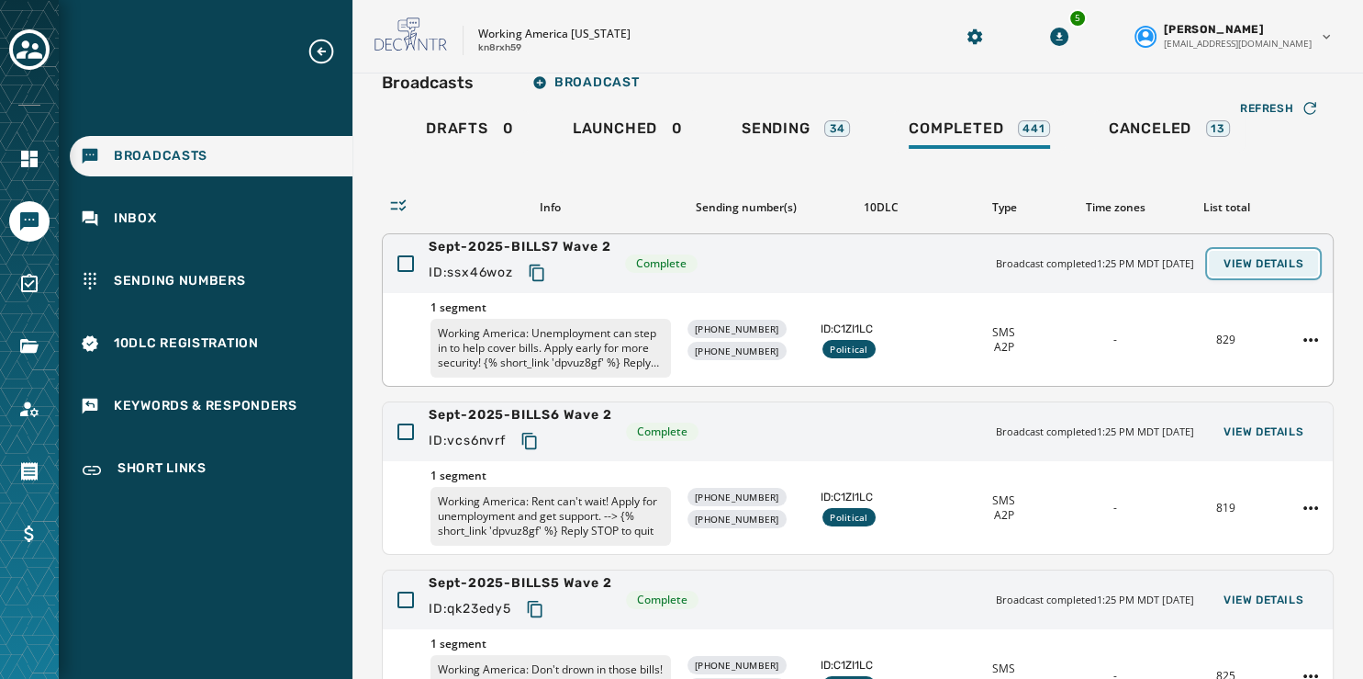
click at [1253, 255] on button "View Details" at bounding box center [1263, 264] width 109 height 26
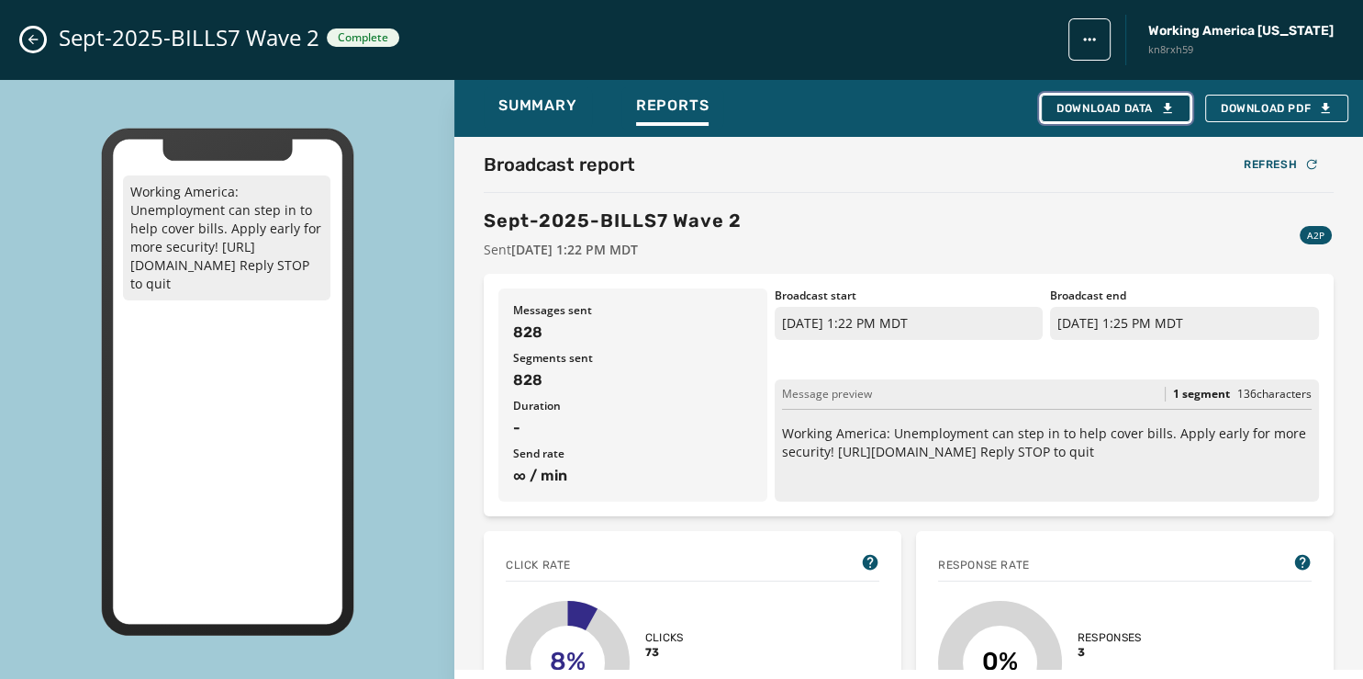
click at [1138, 97] on button "Download Data" at bounding box center [1116, 109] width 150 height 28
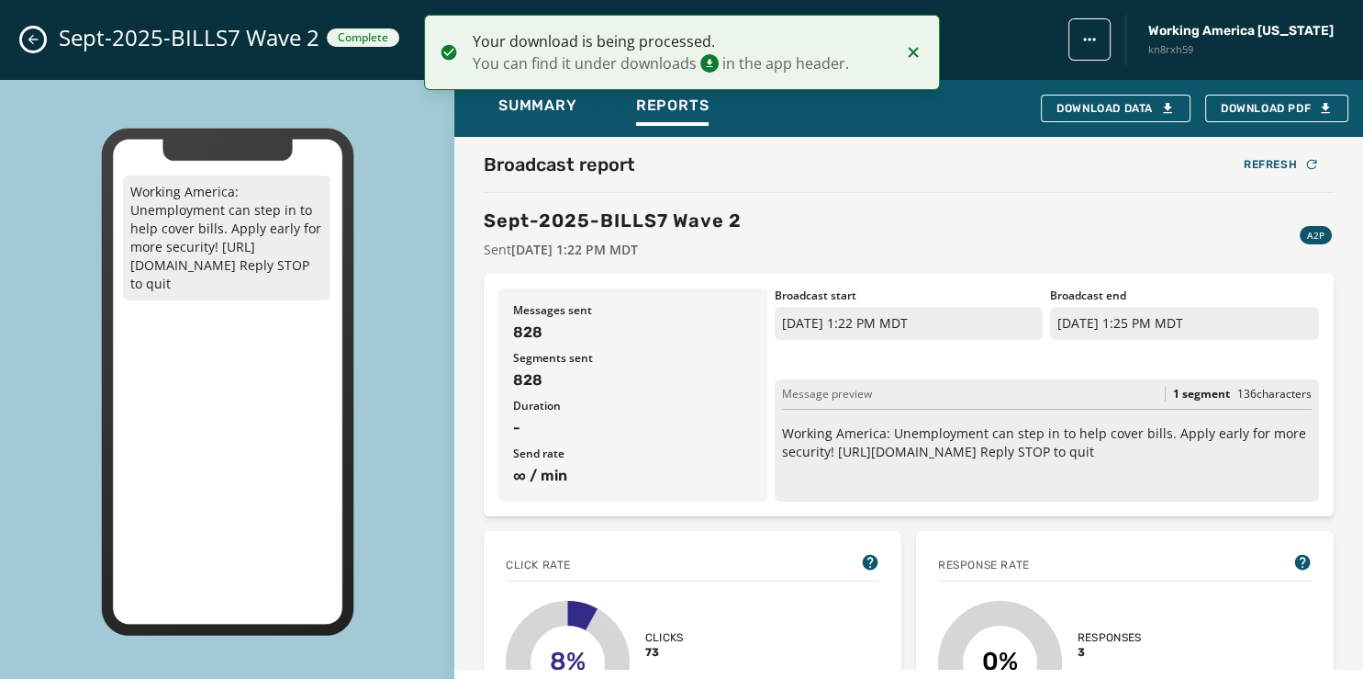
click at [29, 33] on icon "Close admin drawer" at bounding box center [33, 39] width 15 height 15
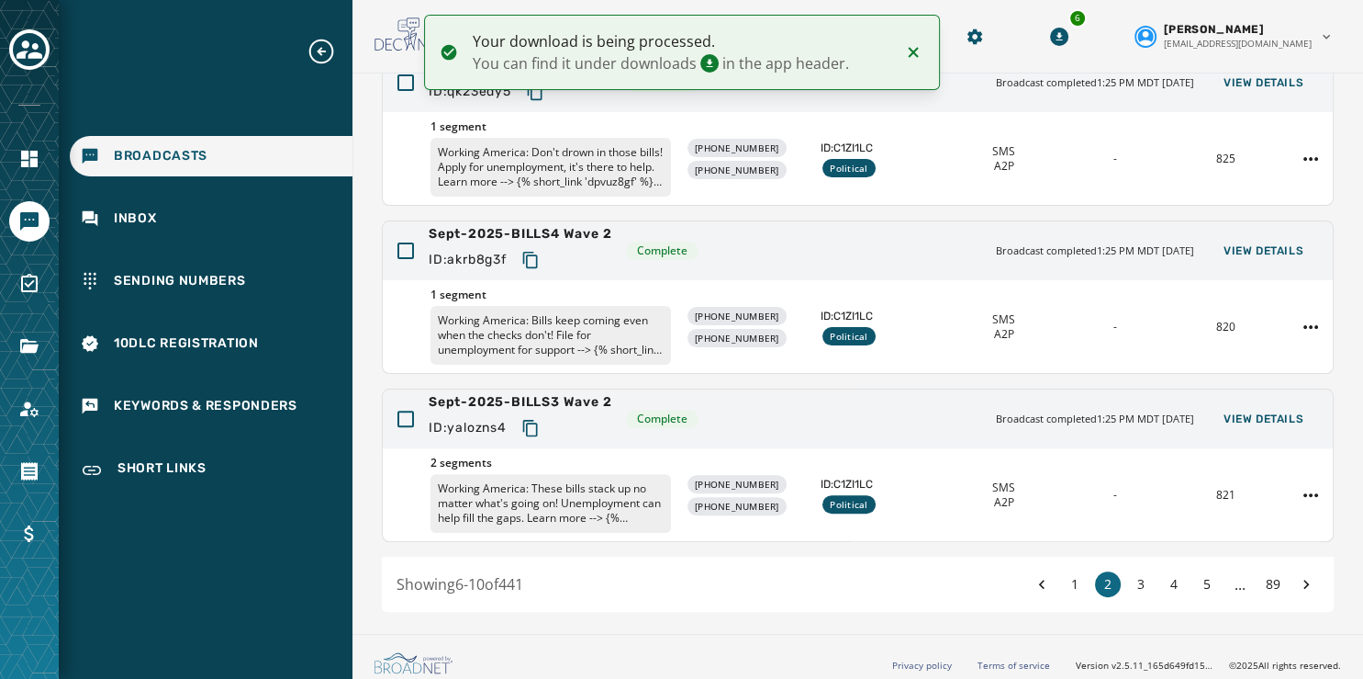
scroll to position [547, 0]
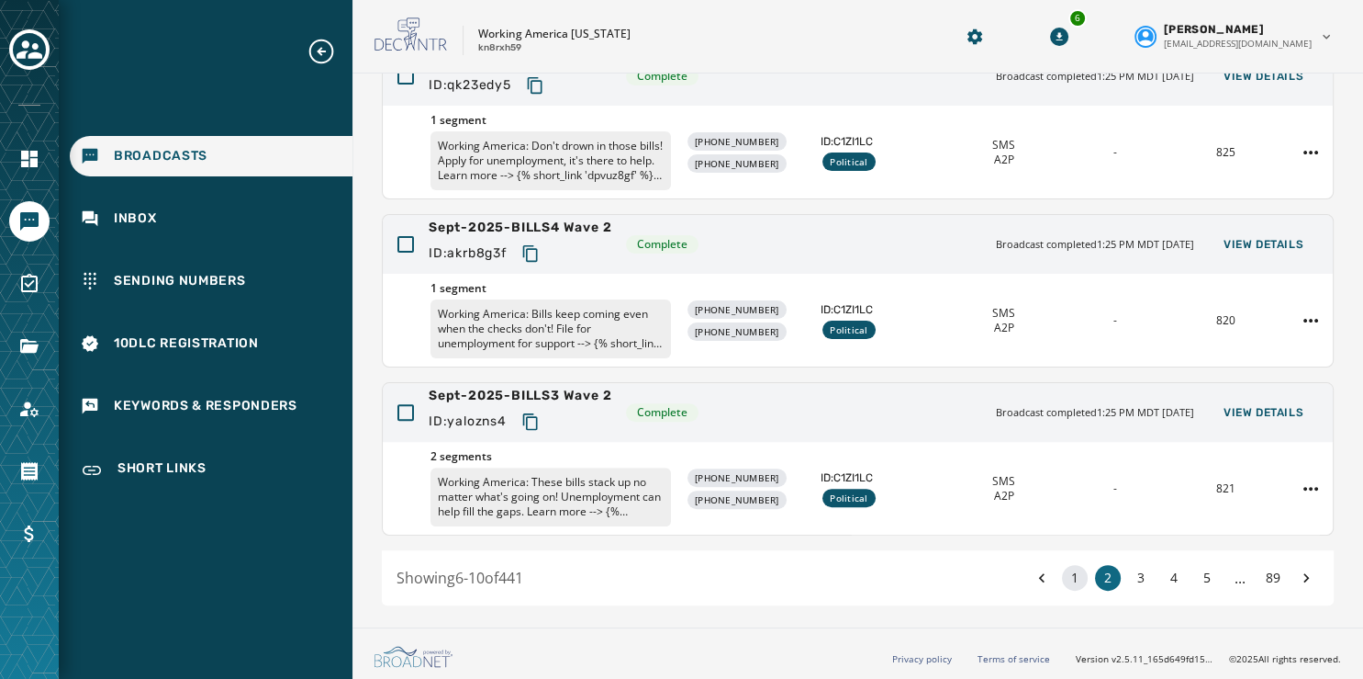
click at [1062, 571] on button "1" at bounding box center [1075, 578] width 26 height 26
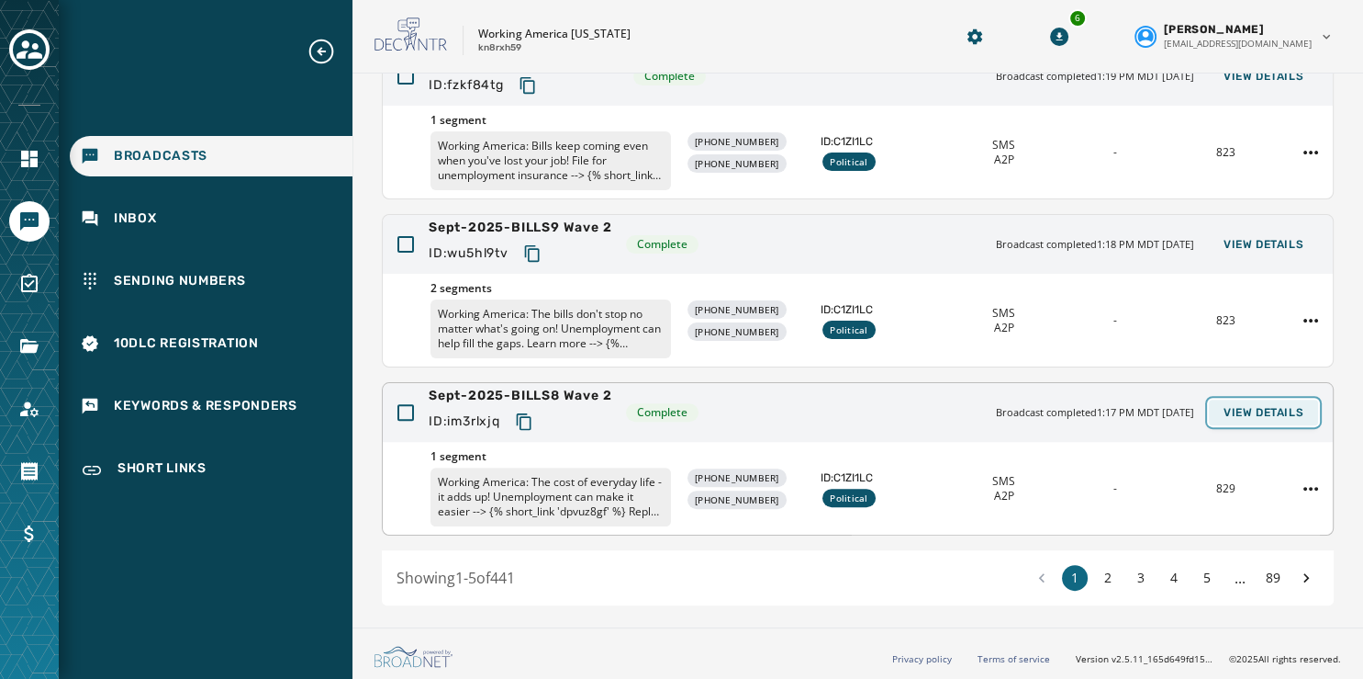
click at [1271, 410] on span "View Details" at bounding box center [1264, 412] width 80 height 15
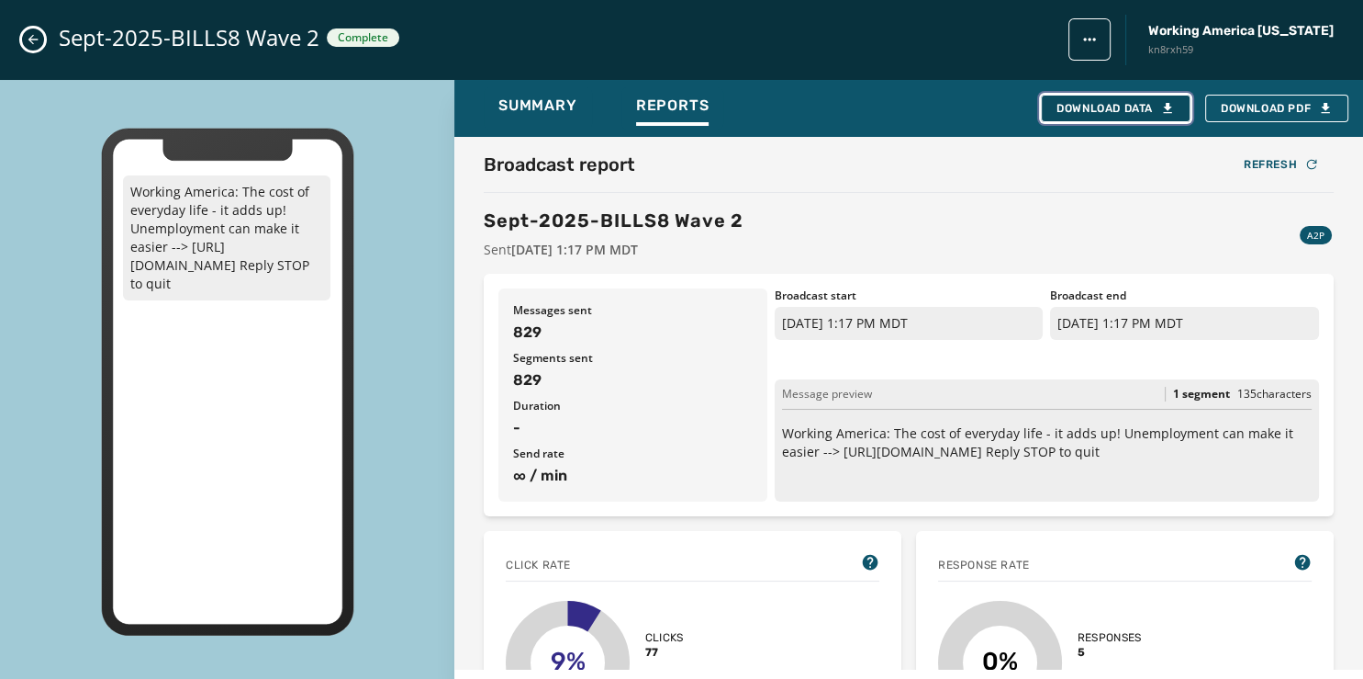
click at [1067, 102] on div "Download Data" at bounding box center [1116, 108] width 118 height 15
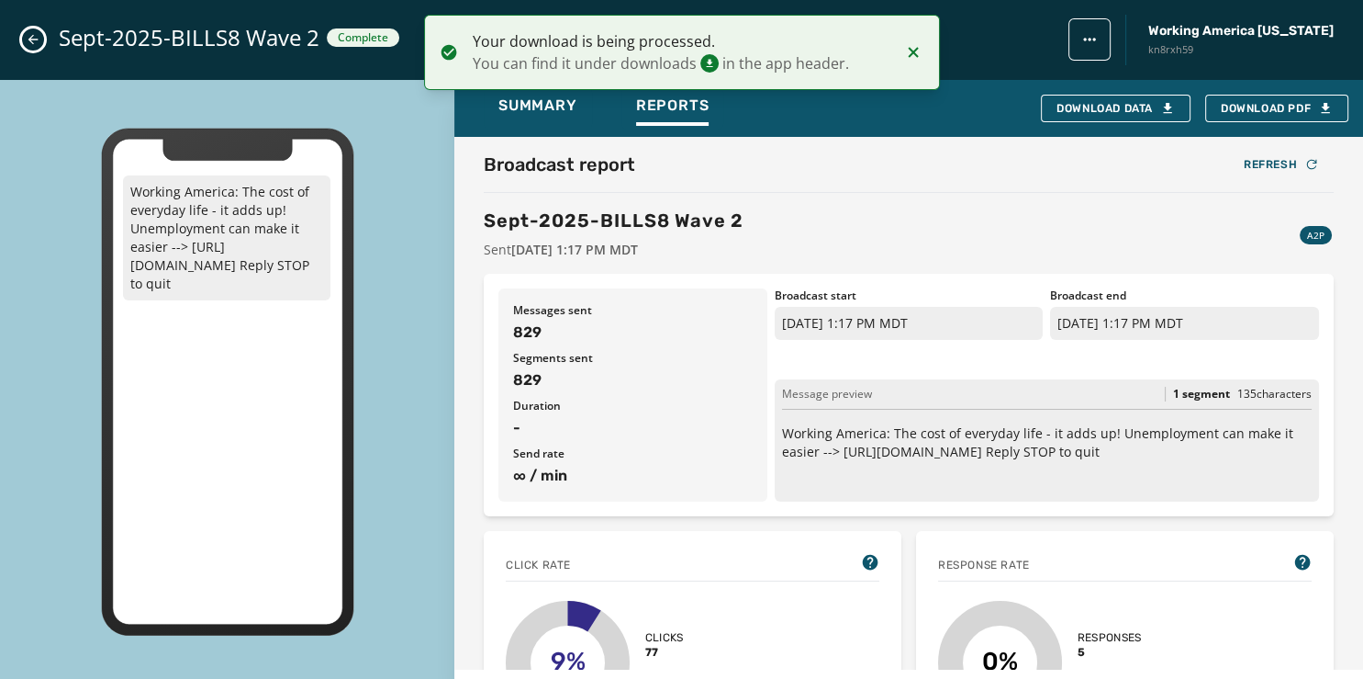
click at [29, 39] on icon "Close admin drawer" at bounding box center [33, 39] width 15 height 15
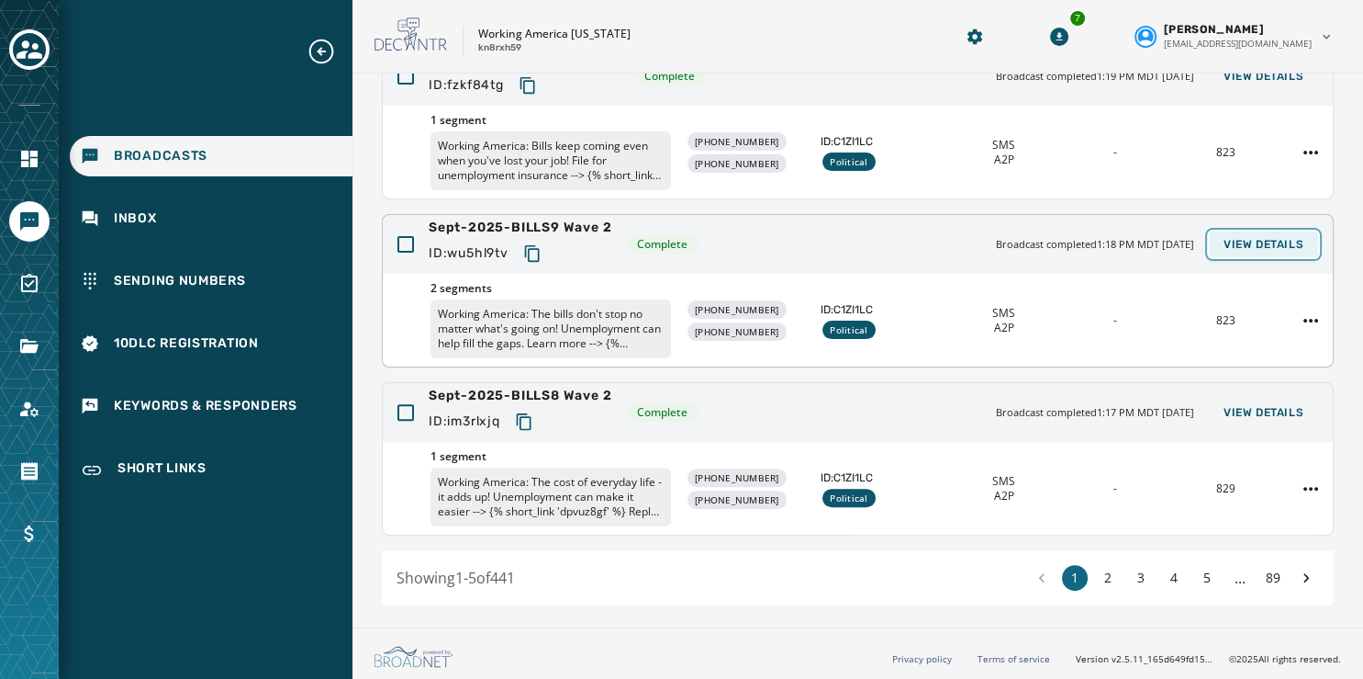
click at [1258, 233] on button "View Details" at bounding box center [1263, 244] width 109 height 26
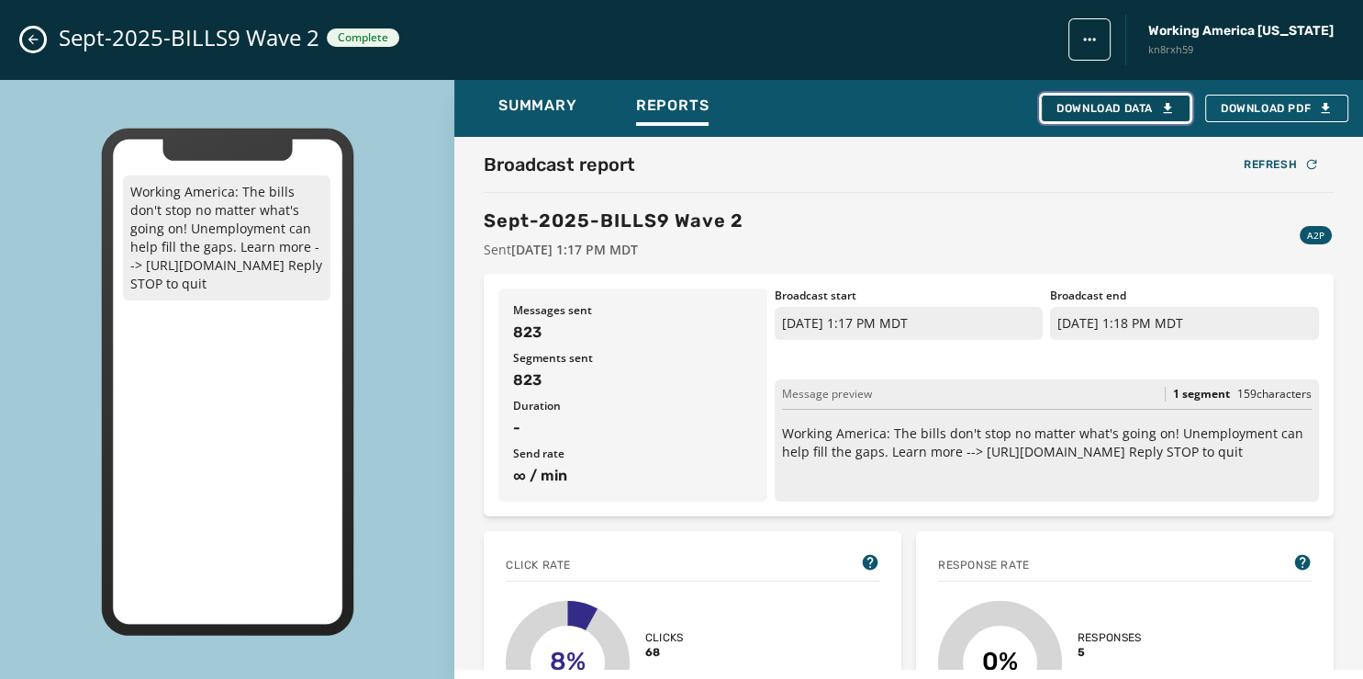
click at [1113, 104] on div "Download Data" at bounding box center [1116, 108] width 118 height 15
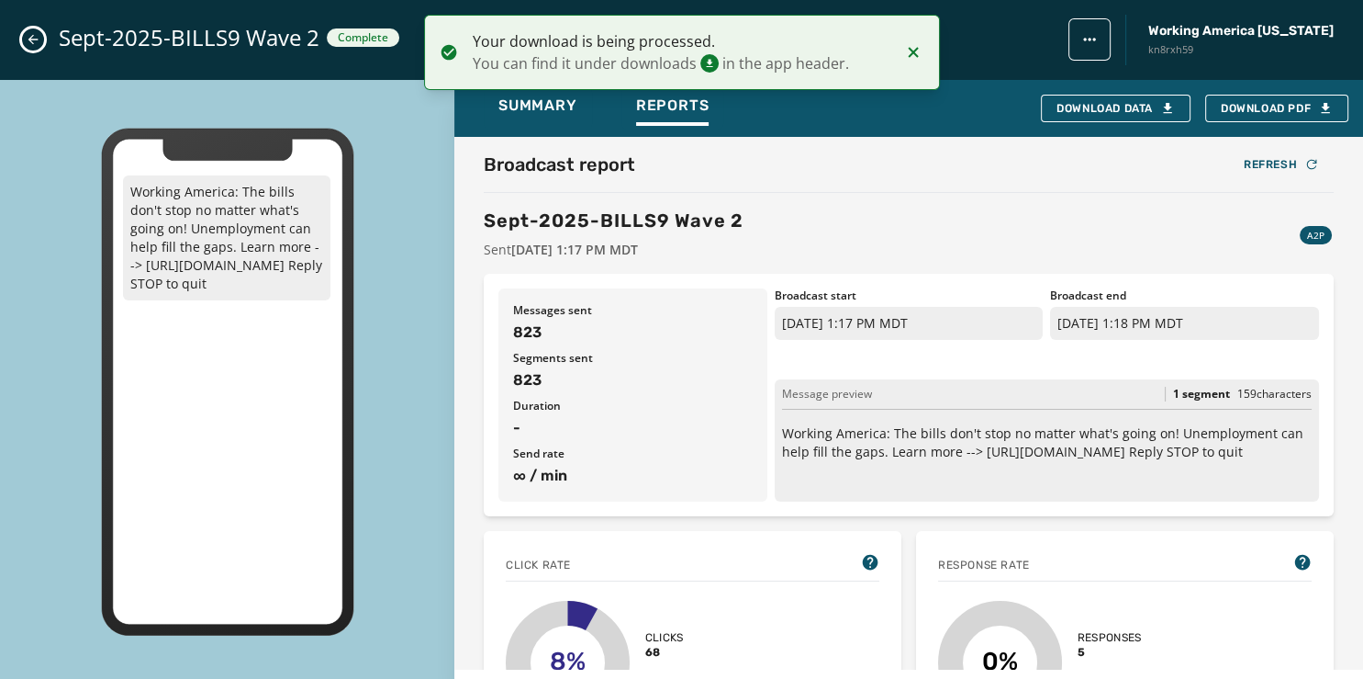
click at [34, 35] on icon "Close admin drawer" at bounding box center [33, 39] width 15 height 15
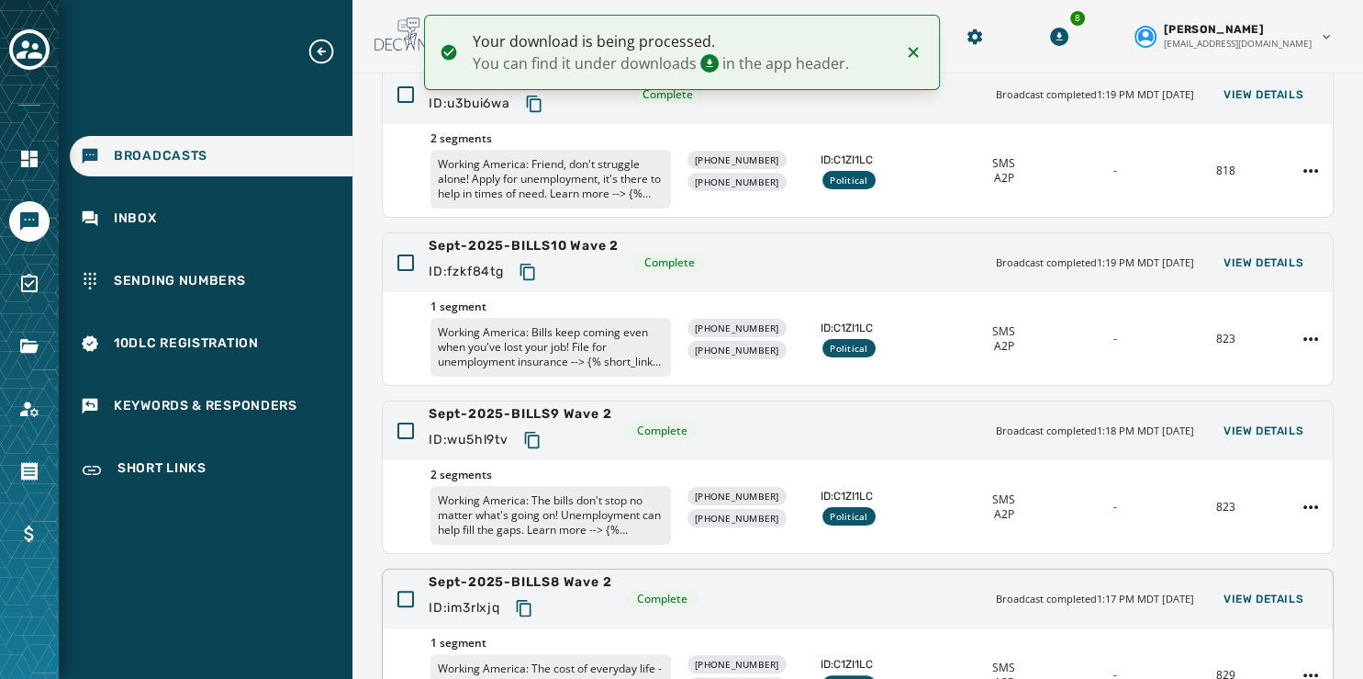
scroll to position [360, 0]
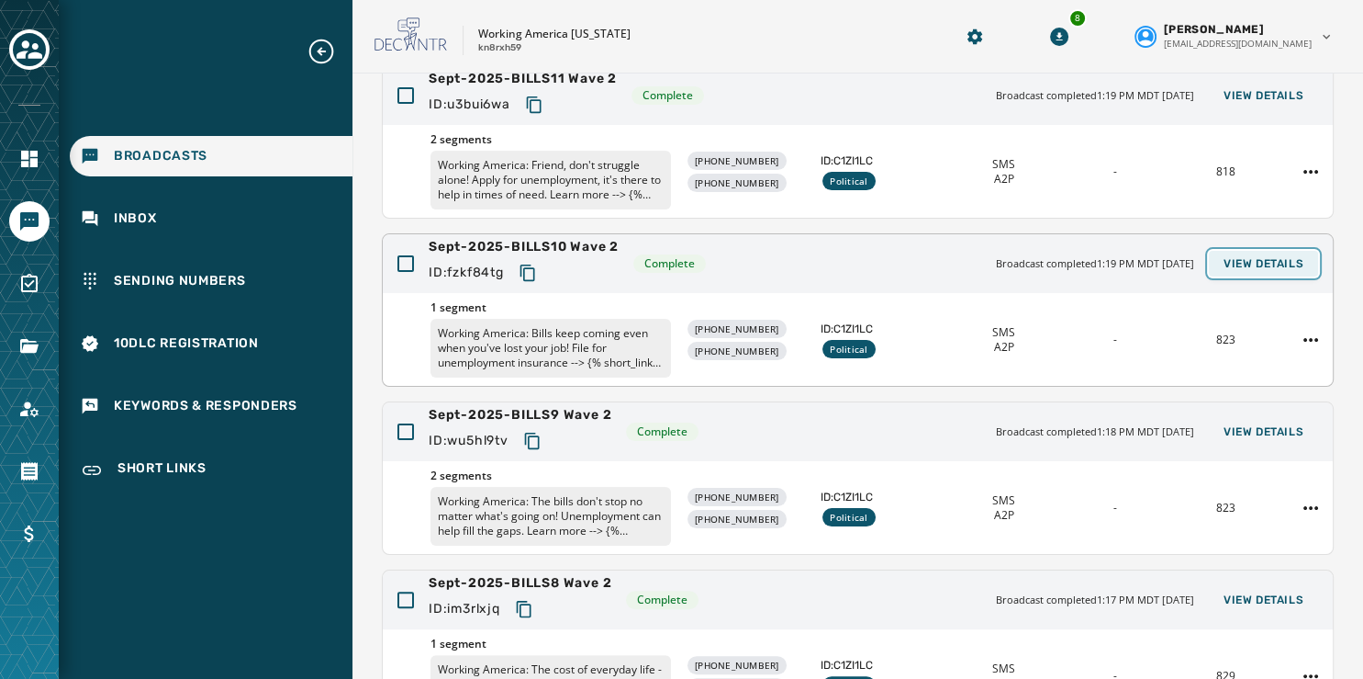
click at [1243, 251] on button "View Details" at bounding box center [1263, 264] width 109 height 26
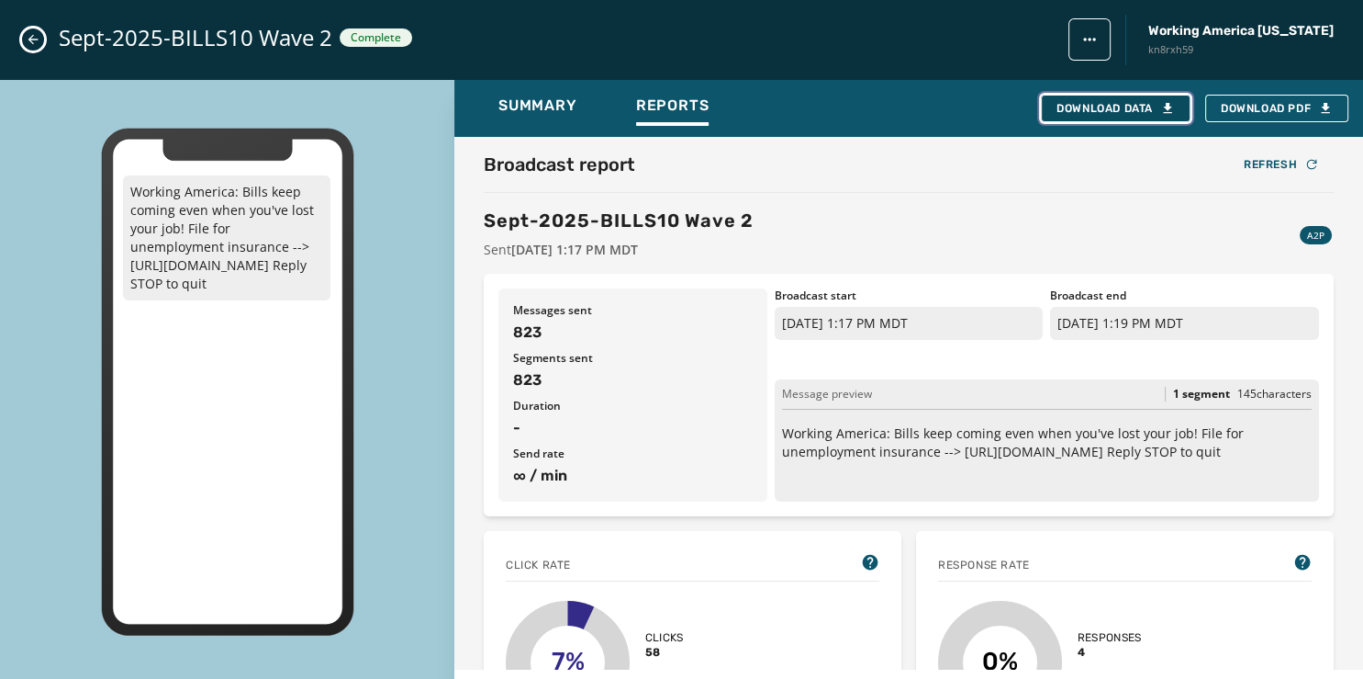
click at [1083, 105] on div "Download Data" at bounding box center [1116, 108] width 118 height 15
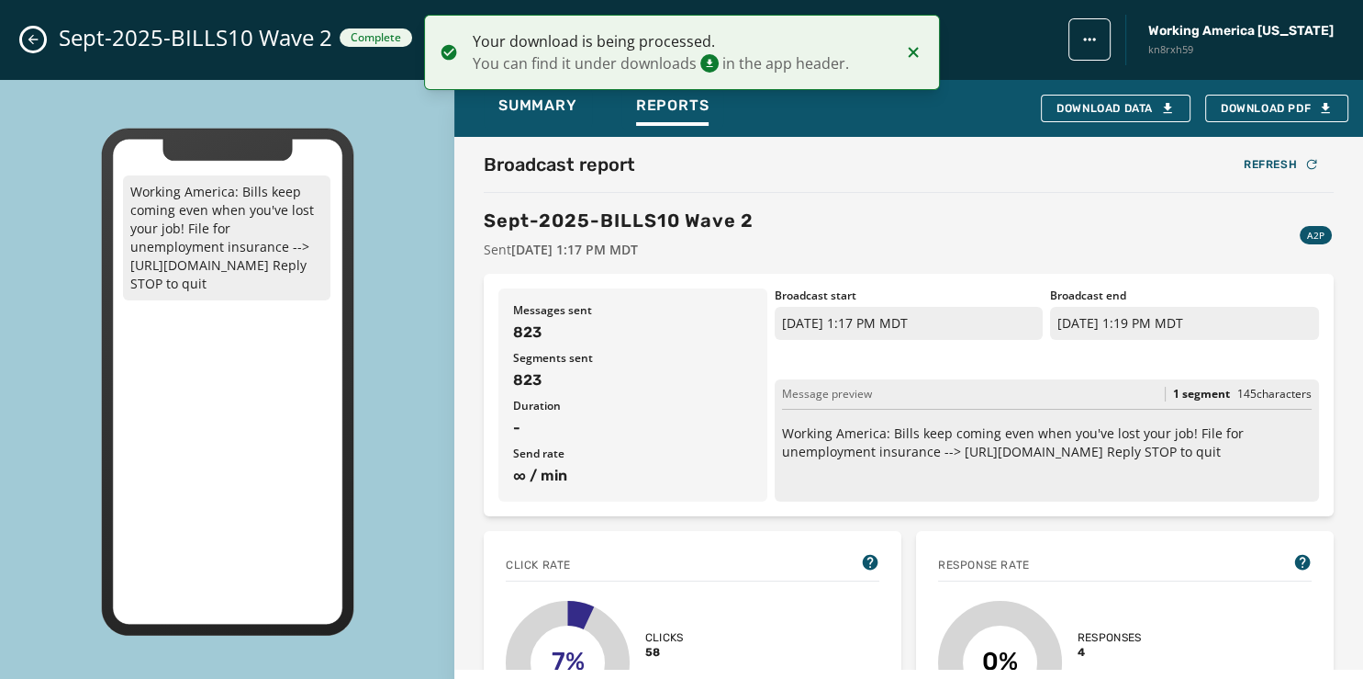
click at [32, 36] on icon "Close admin drawer" at bounding box center [33, 40] width 10 height 10
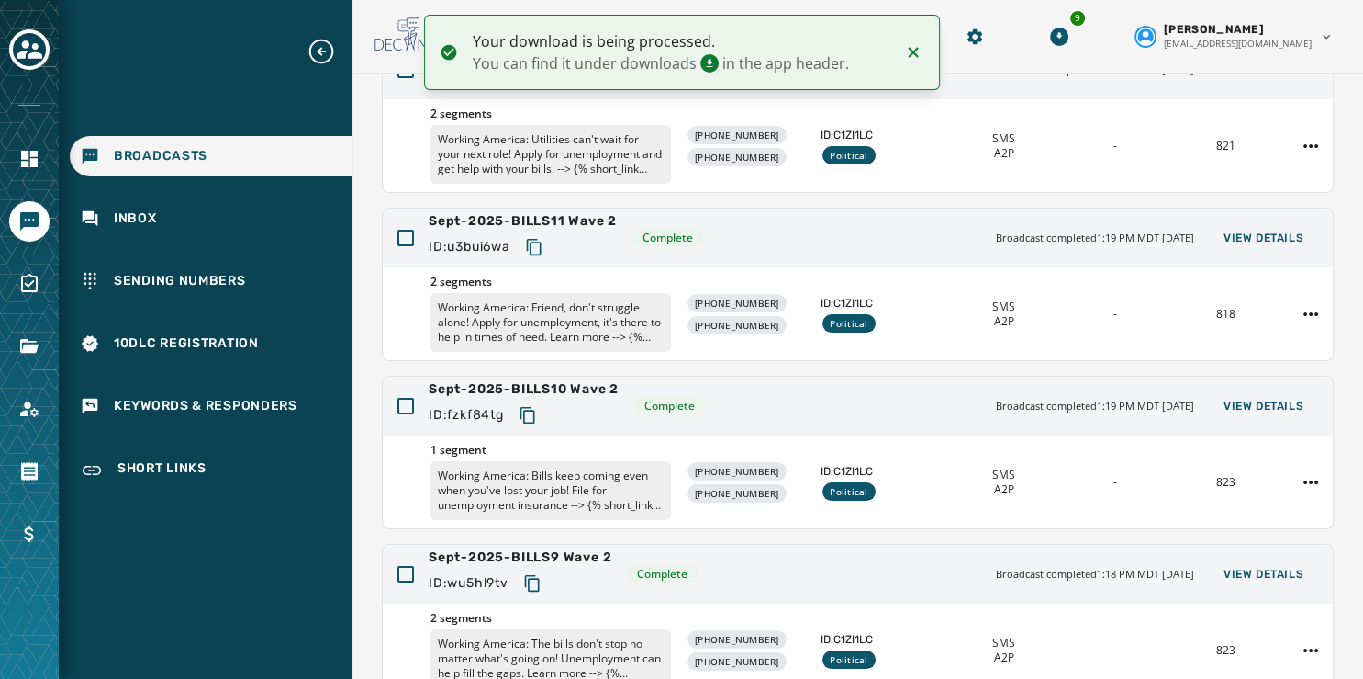
scroll to position [210, 0]
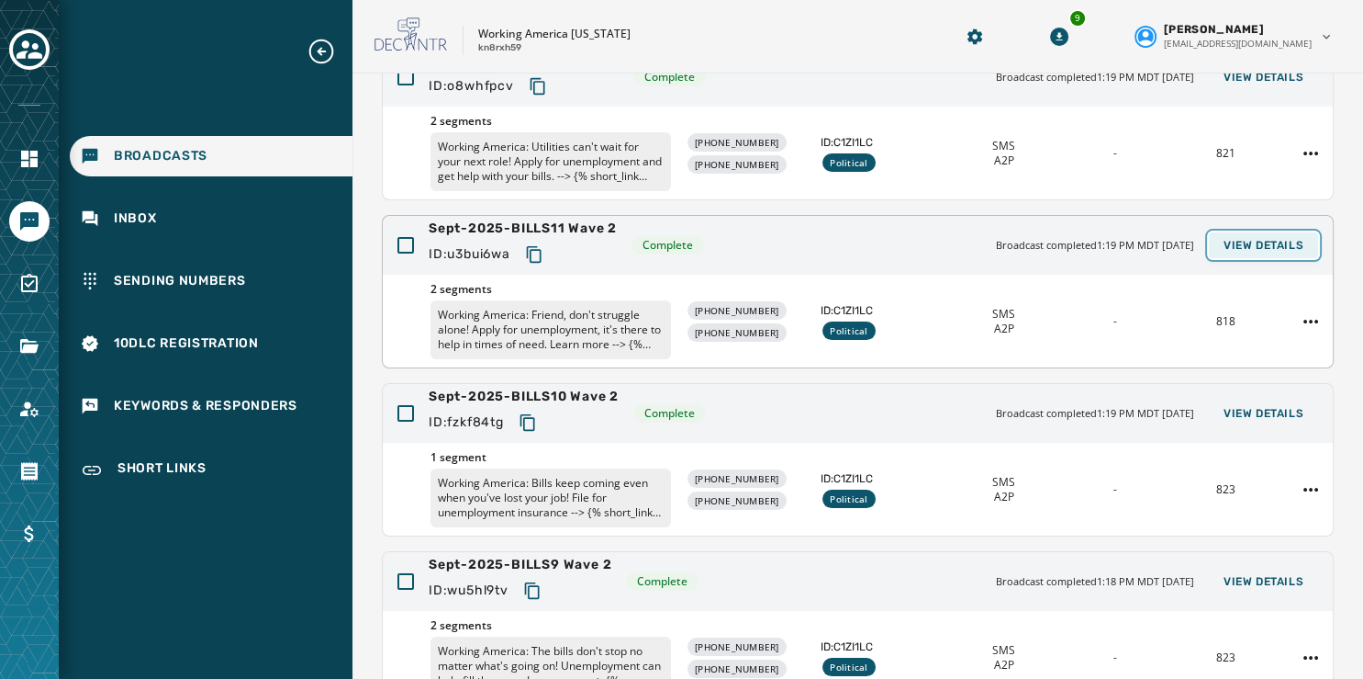
click at [1232, 242] on span "View Details" at bounding box center [1264, 245] width 80 height 15
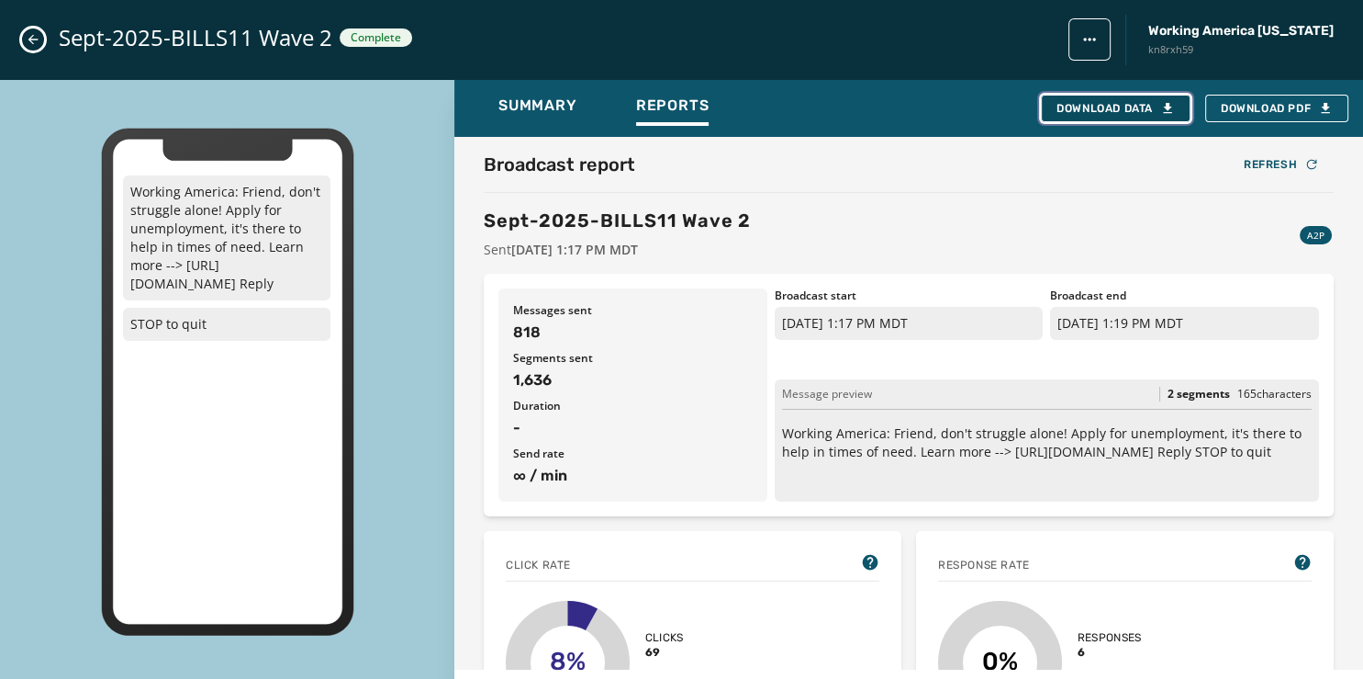
click at [1122, 102] on div "Download Data" at bounding box center [1116, 108] width 118 height 15
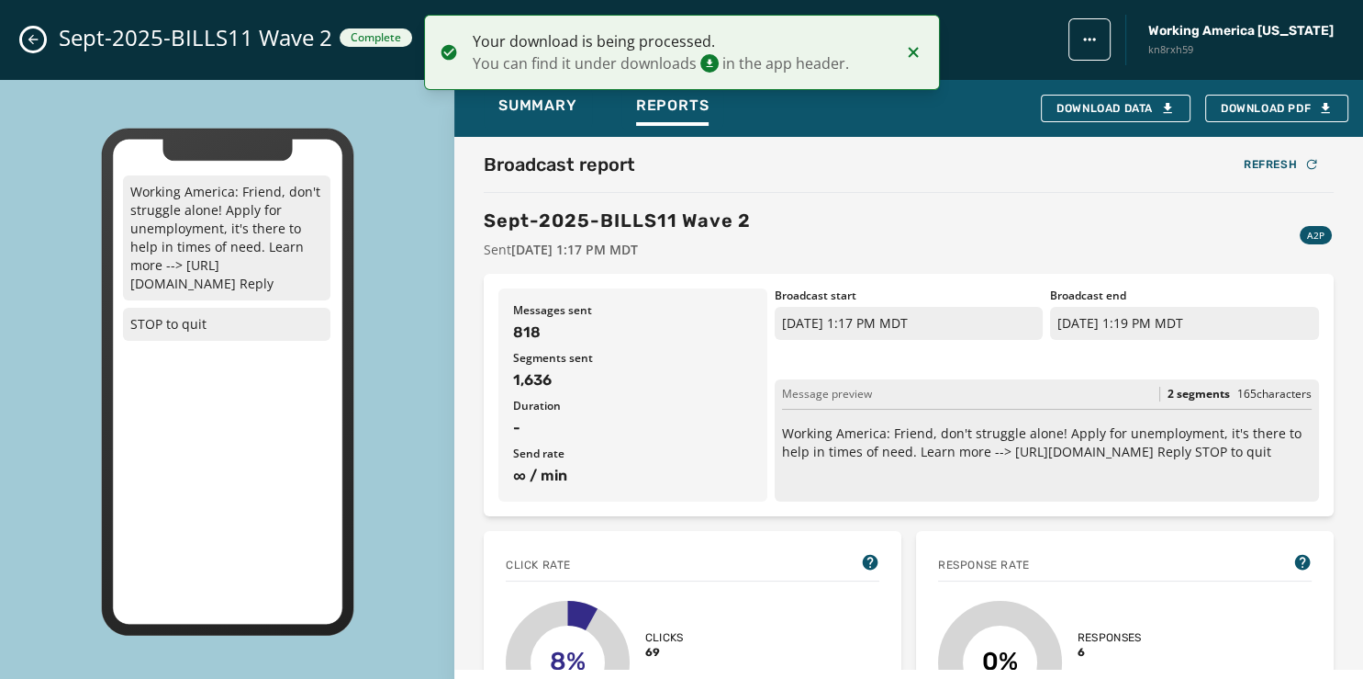
click at [28, 38] on icon "Close admin drawer" at bounding box center [33, 39] width 15 height 15
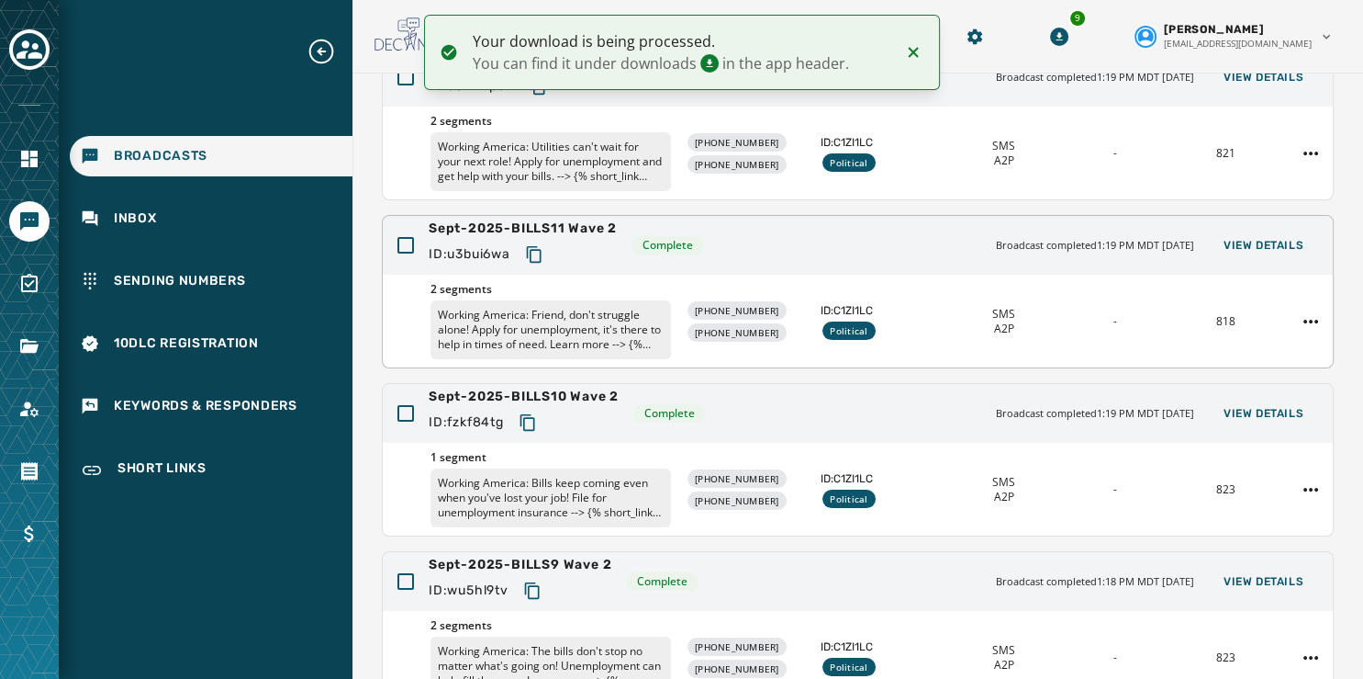
scroll to position [0, 0]
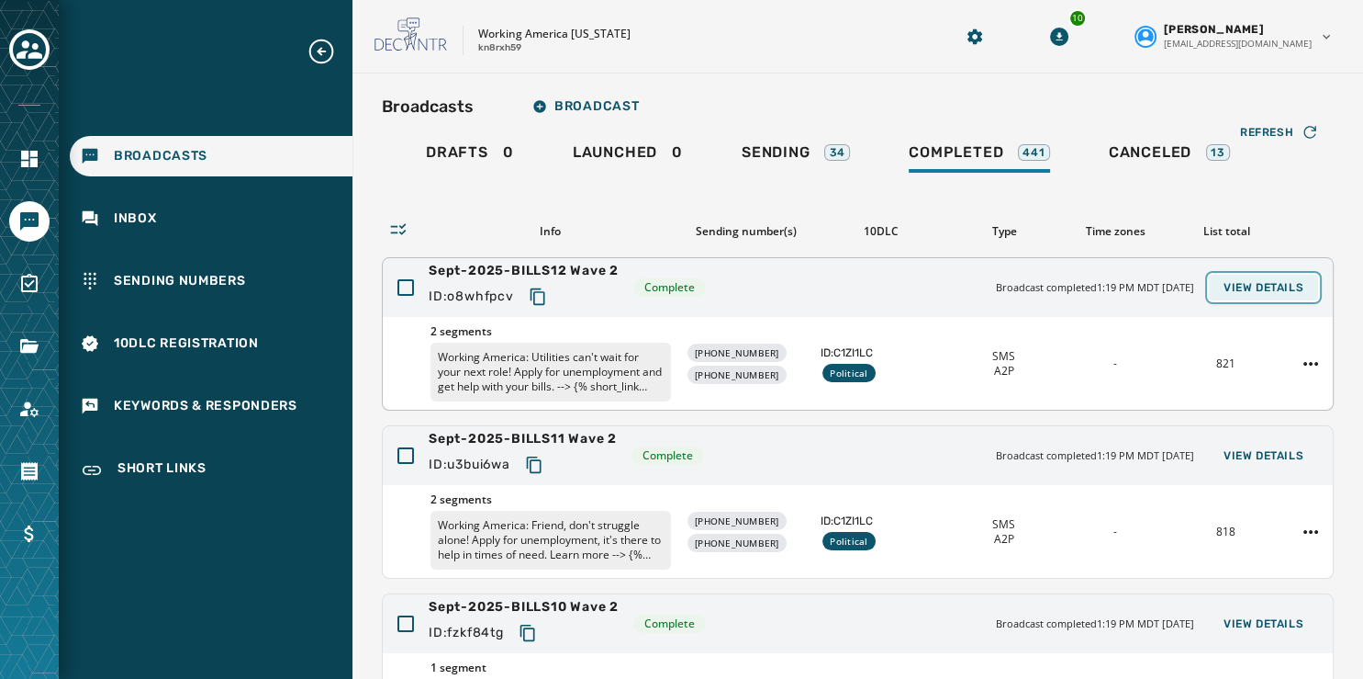
click at [1272, 277] on button "View Details" at bounding box center [1263, 288] width 109 height 26
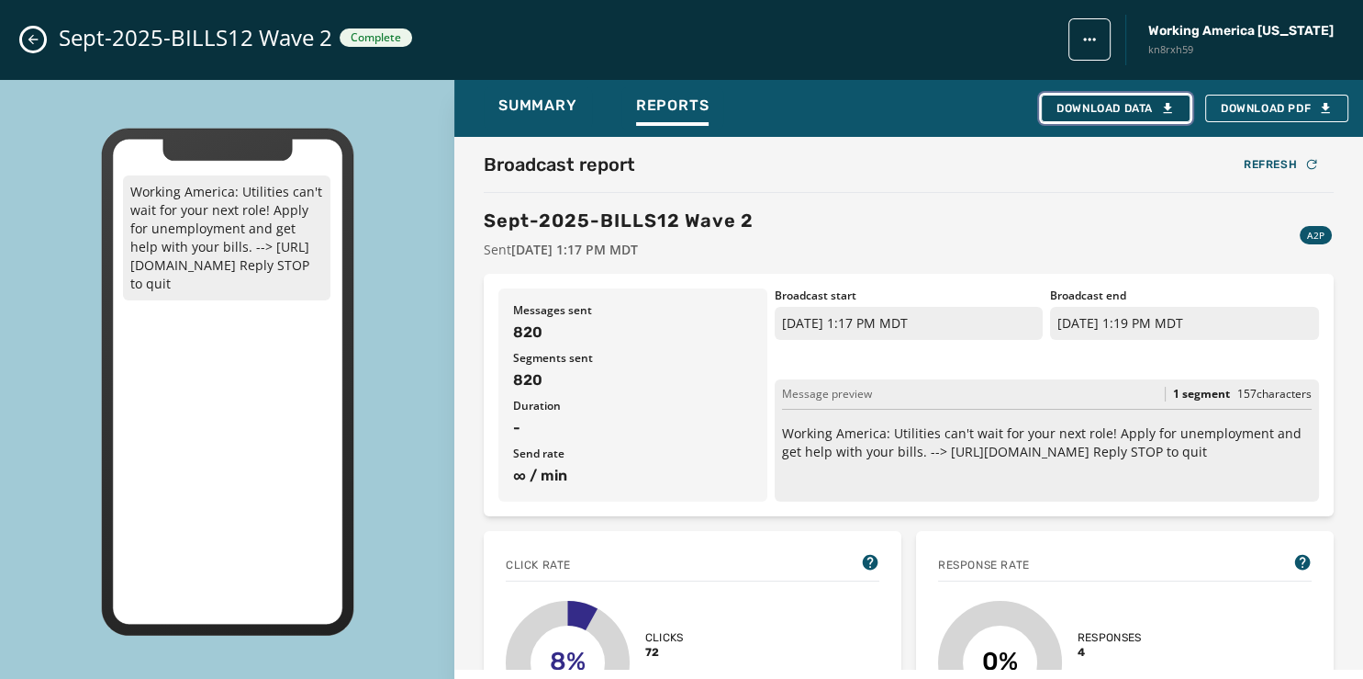
click at [1128, 109] on div "Download Data" at bounding box center [1116, 108] width 118 height 15
